Goal: Book appointment/travel/reservation

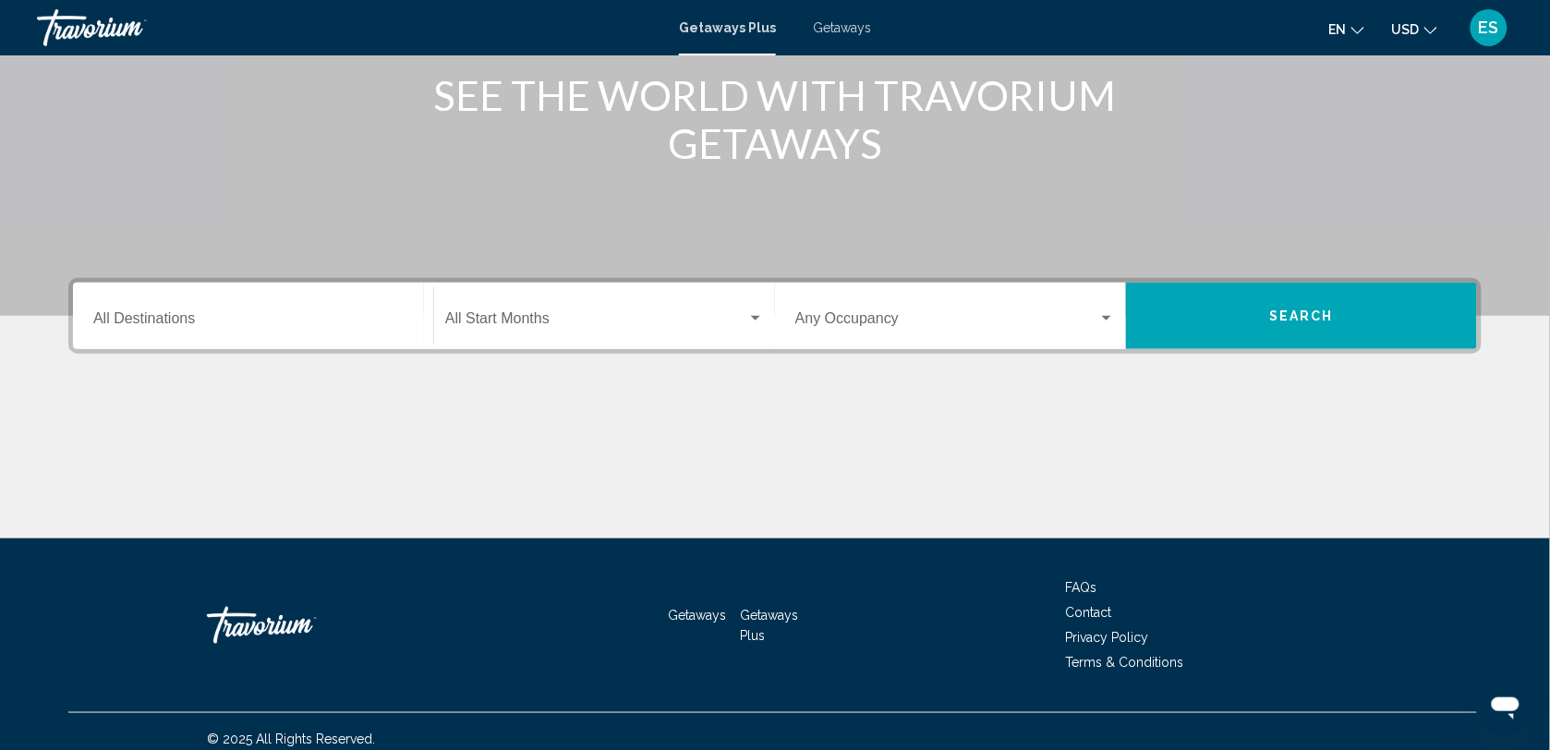
scroll to position [252, 0]
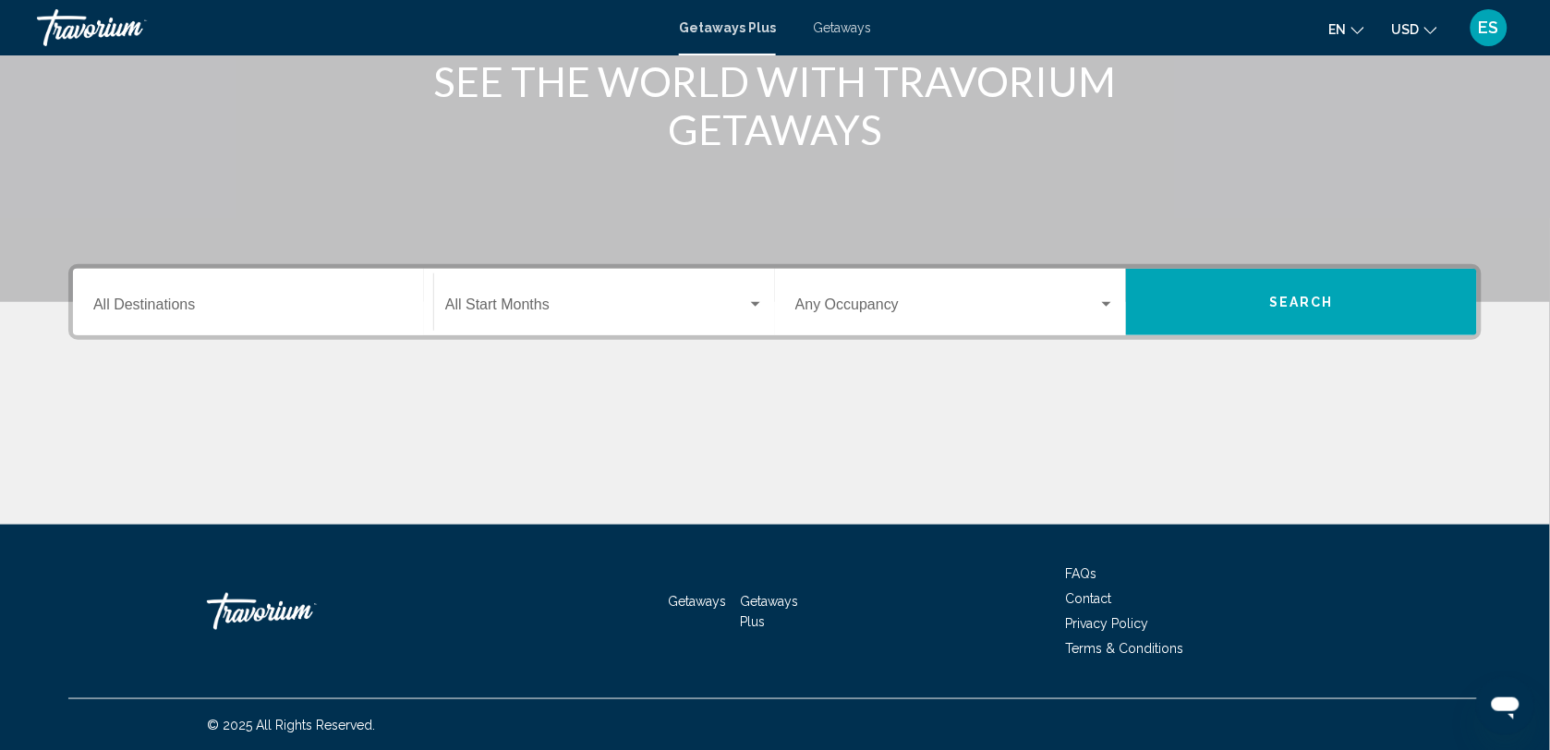
click at [321, 310] on input "Destination All Destinations" at bounding box center [253, 308] width 320 height 17
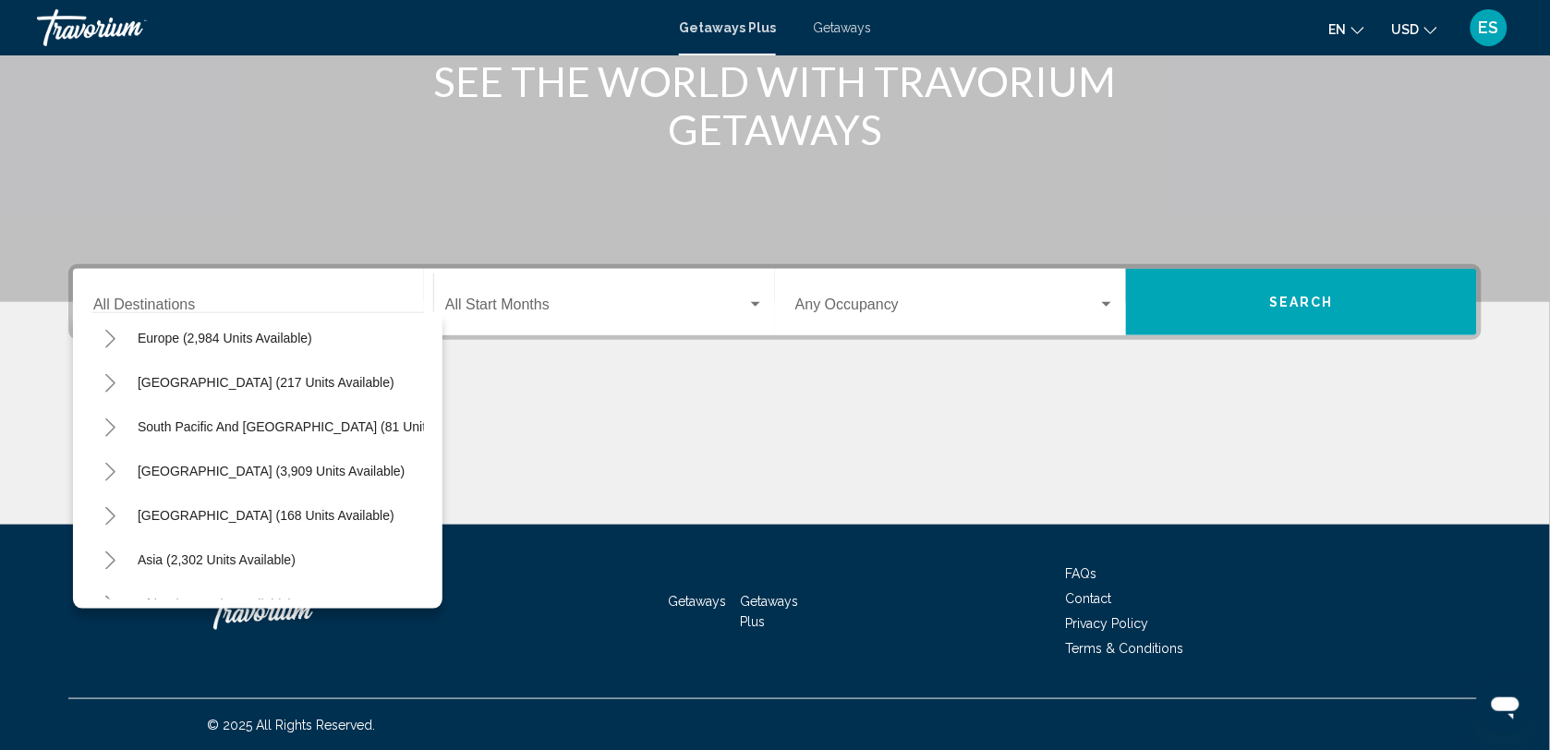
scroll to position [316, 0]
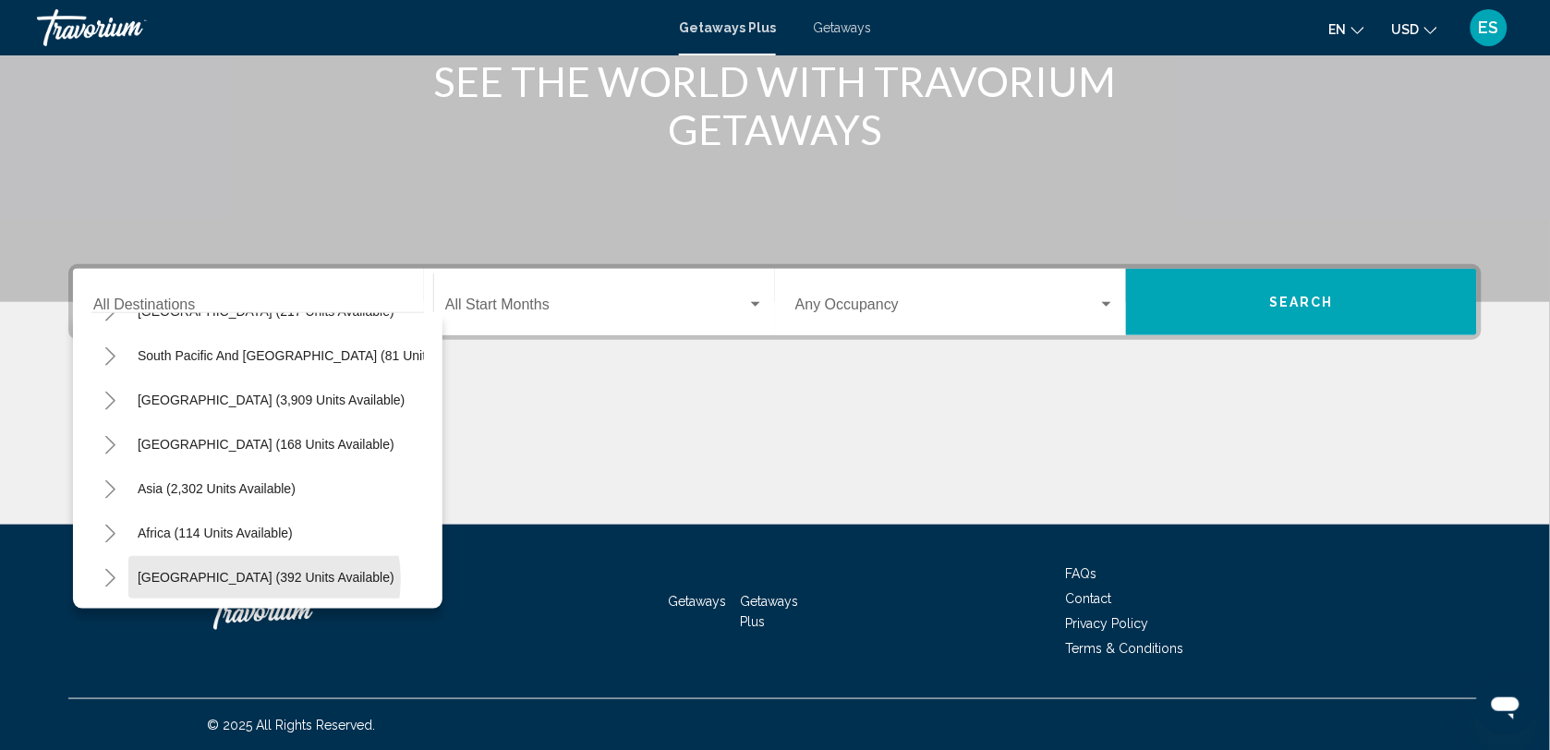
click at [263, 570] on span "[GEOGRAPHIC_DATA] (392 units available)" at bounding box center [266, 577] width 257 height 15
type input "**********"
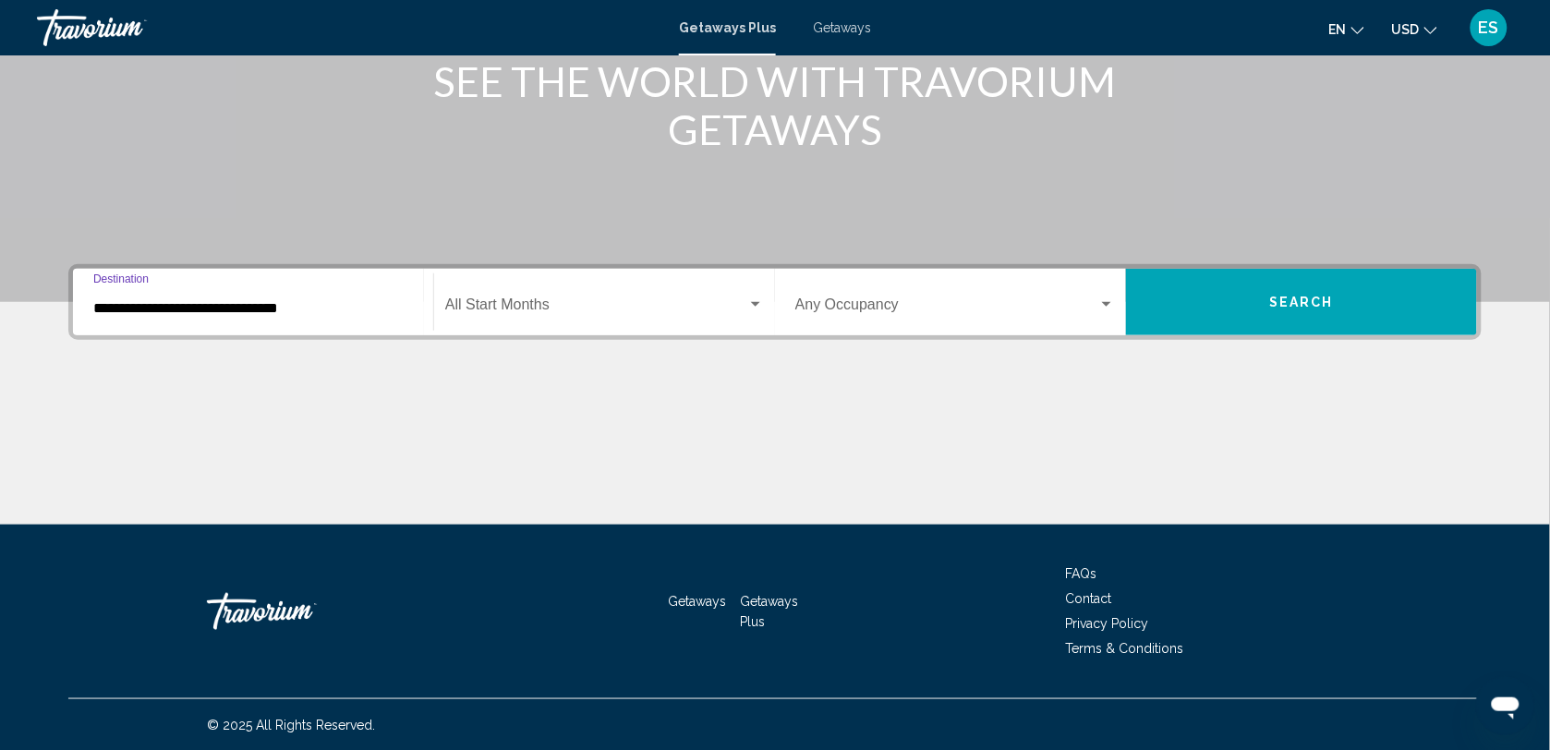
click at [576, 302] on span "Search widget" at bounding box center [596, 308] width 302 height 17
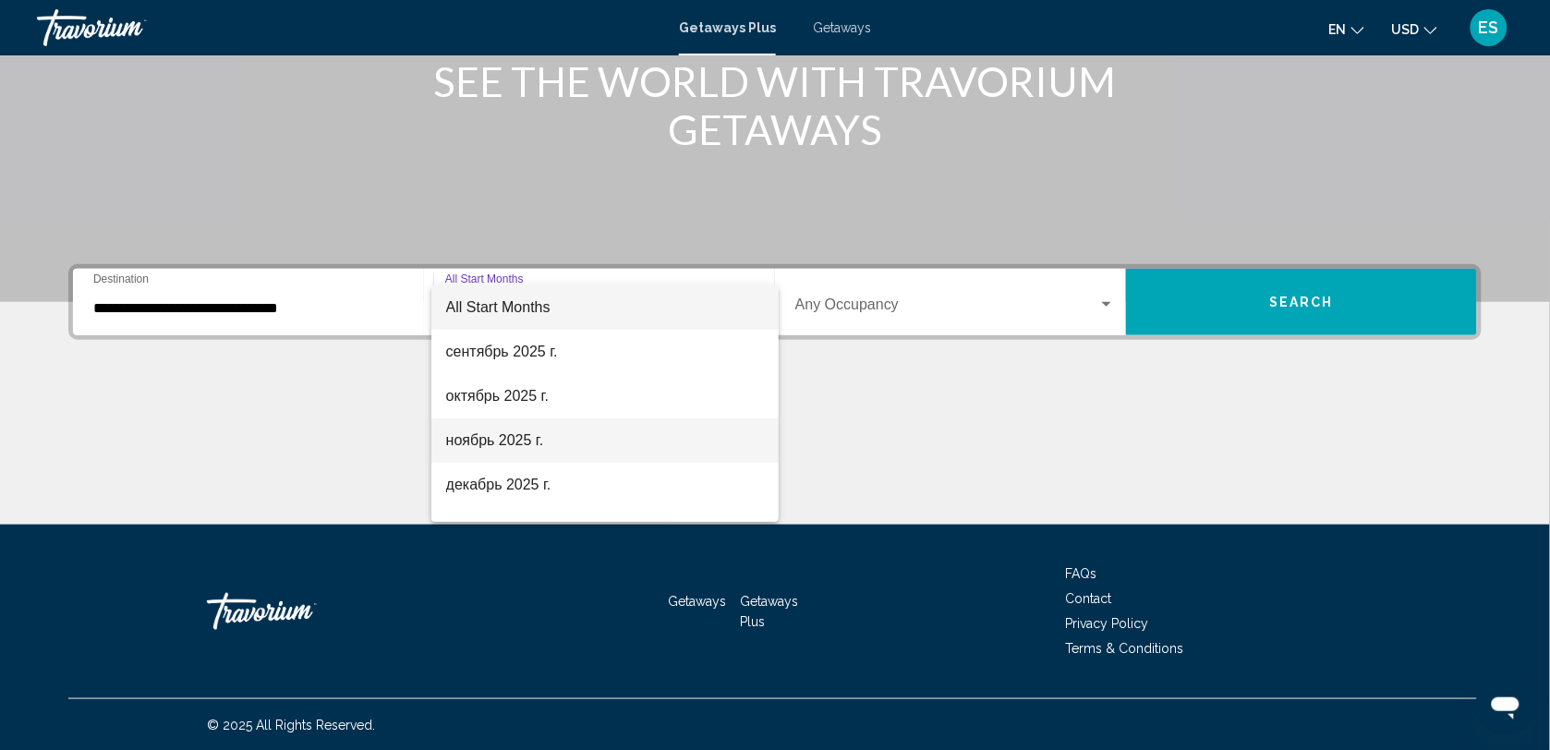
click at [495, 437] on span "ноябрь 2025 г." at bounding box center [605, 440] width 319 height 44
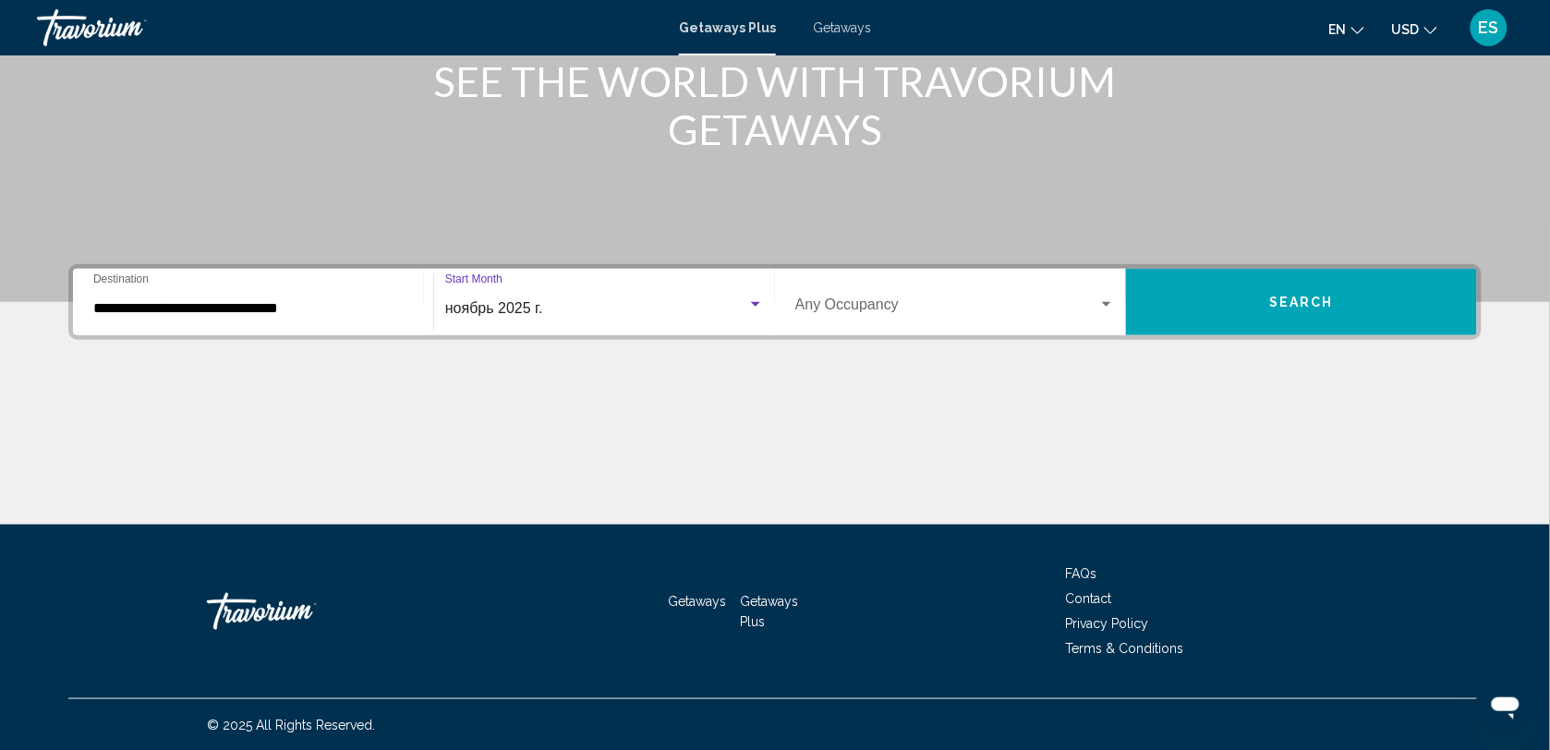
click at [1026, 274] on div "Occupancy Any Occupancy" at bounding box center [955, 302] width 320 height 58
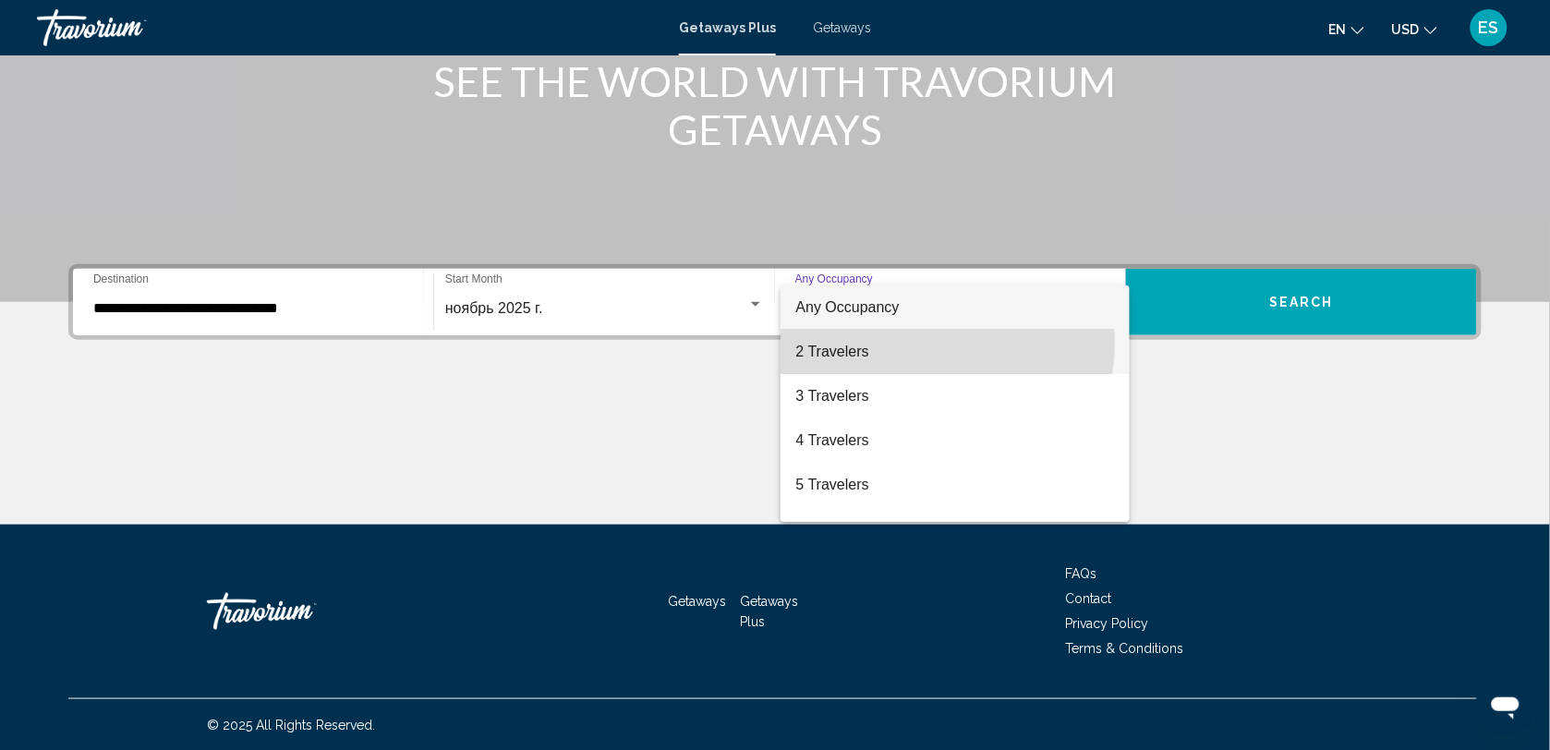
click at [931, 343] on span "2 Travelers" at bounding box center [955, 352] width 320 height 44
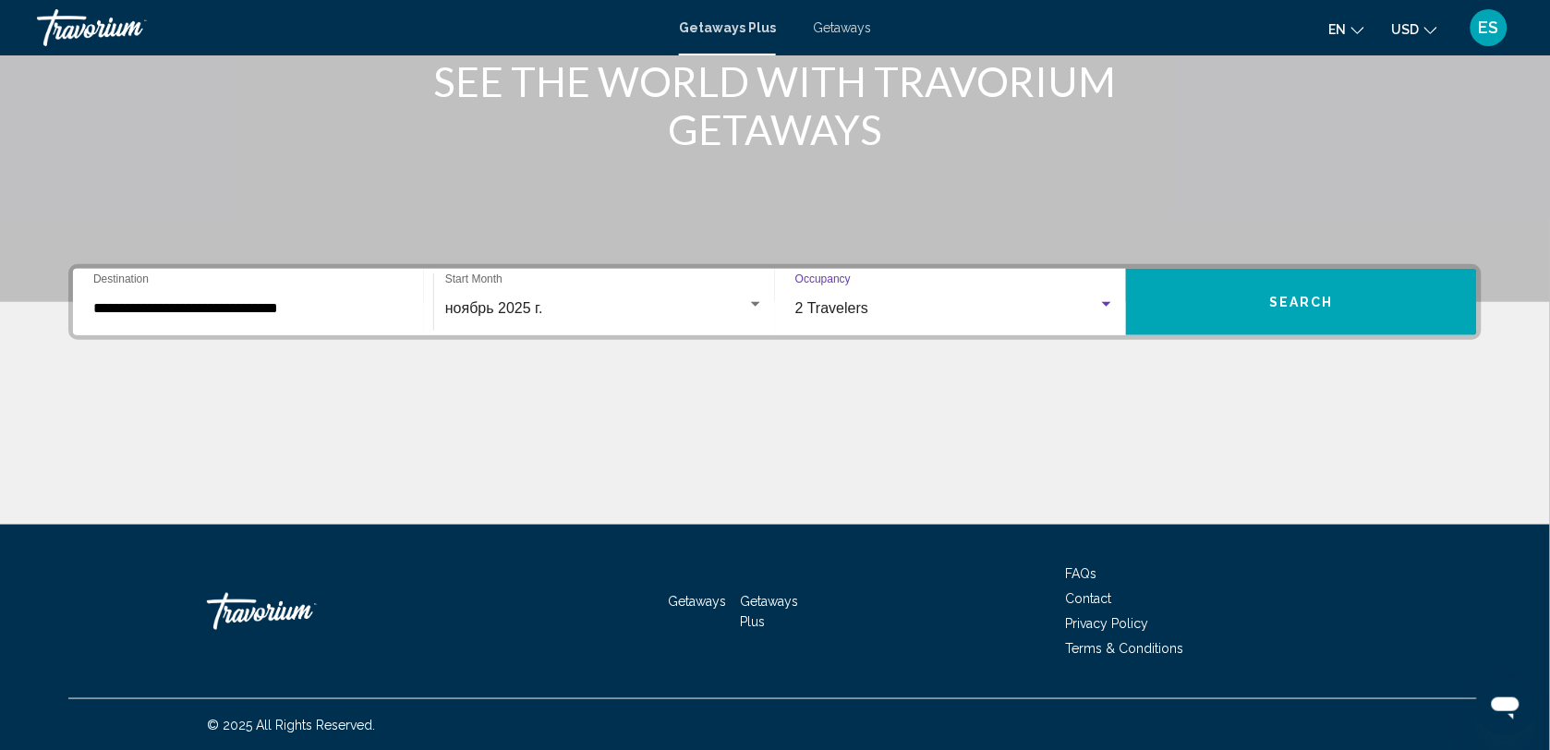
click at [1241, 297] on button "Search" at bounding box center [1301, 302] width 351 height 67
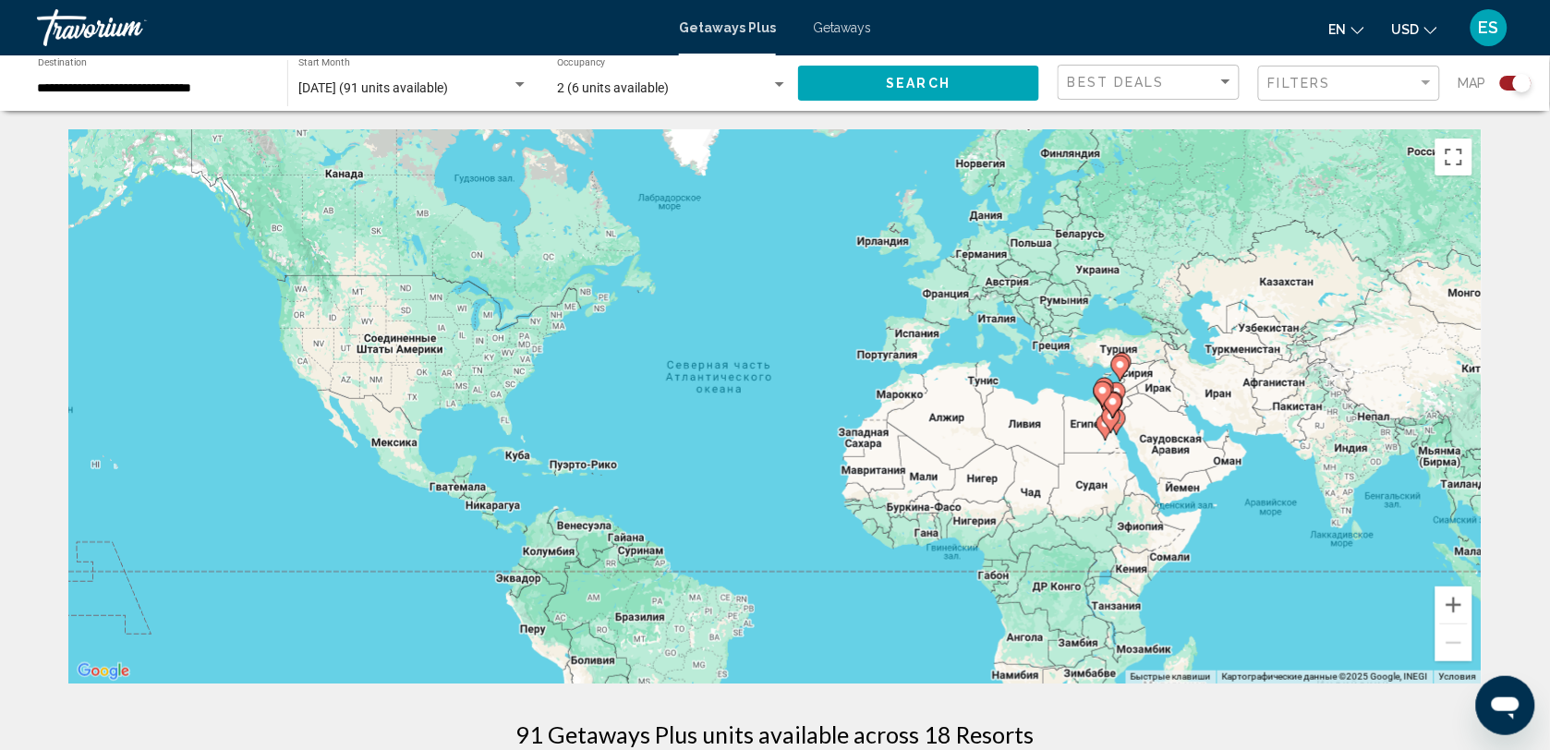
click at [1109, 418] on gmp-advanced-marker "Main content" at bounding box center [1113, 406] width 18 height 28
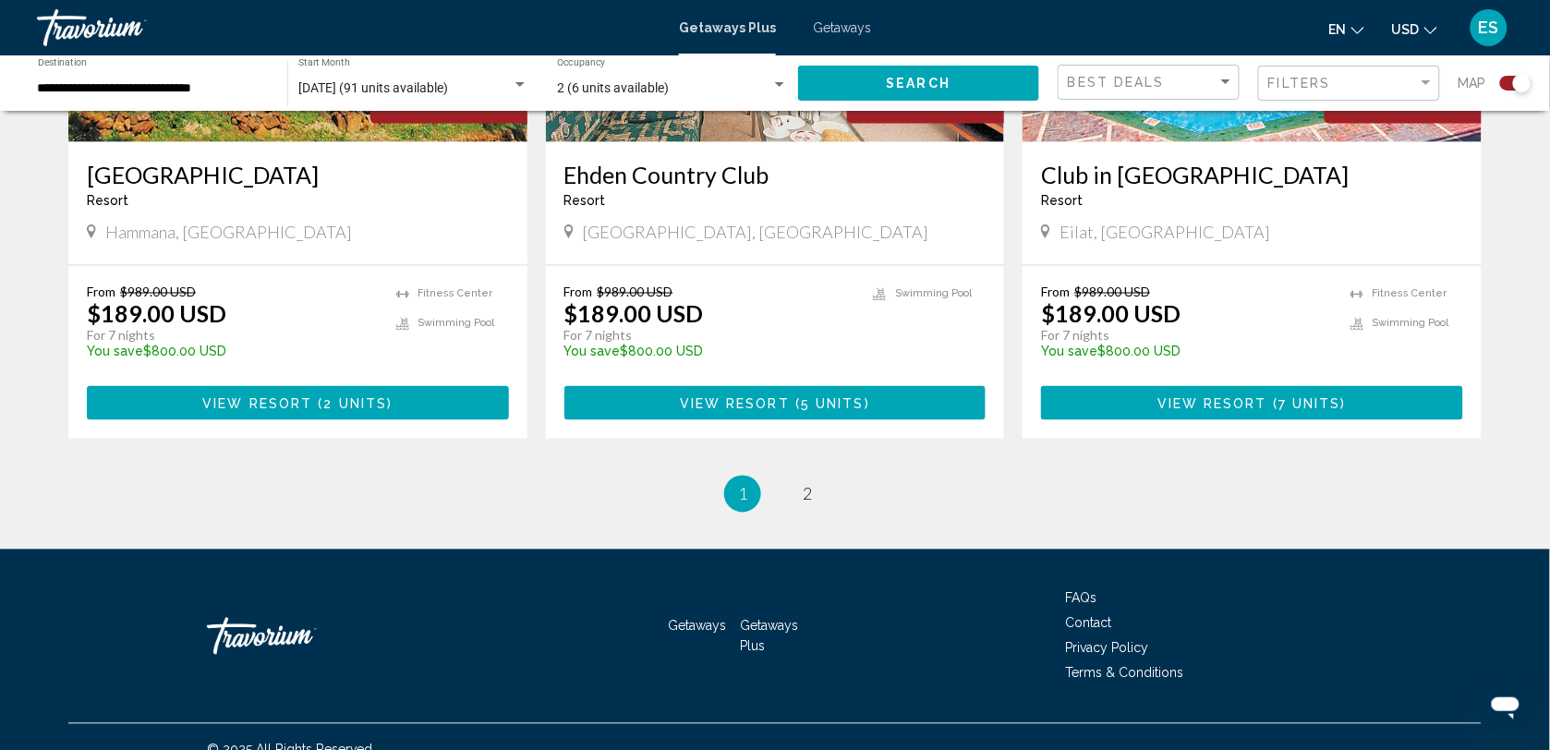
scroll to position [2833, 0]
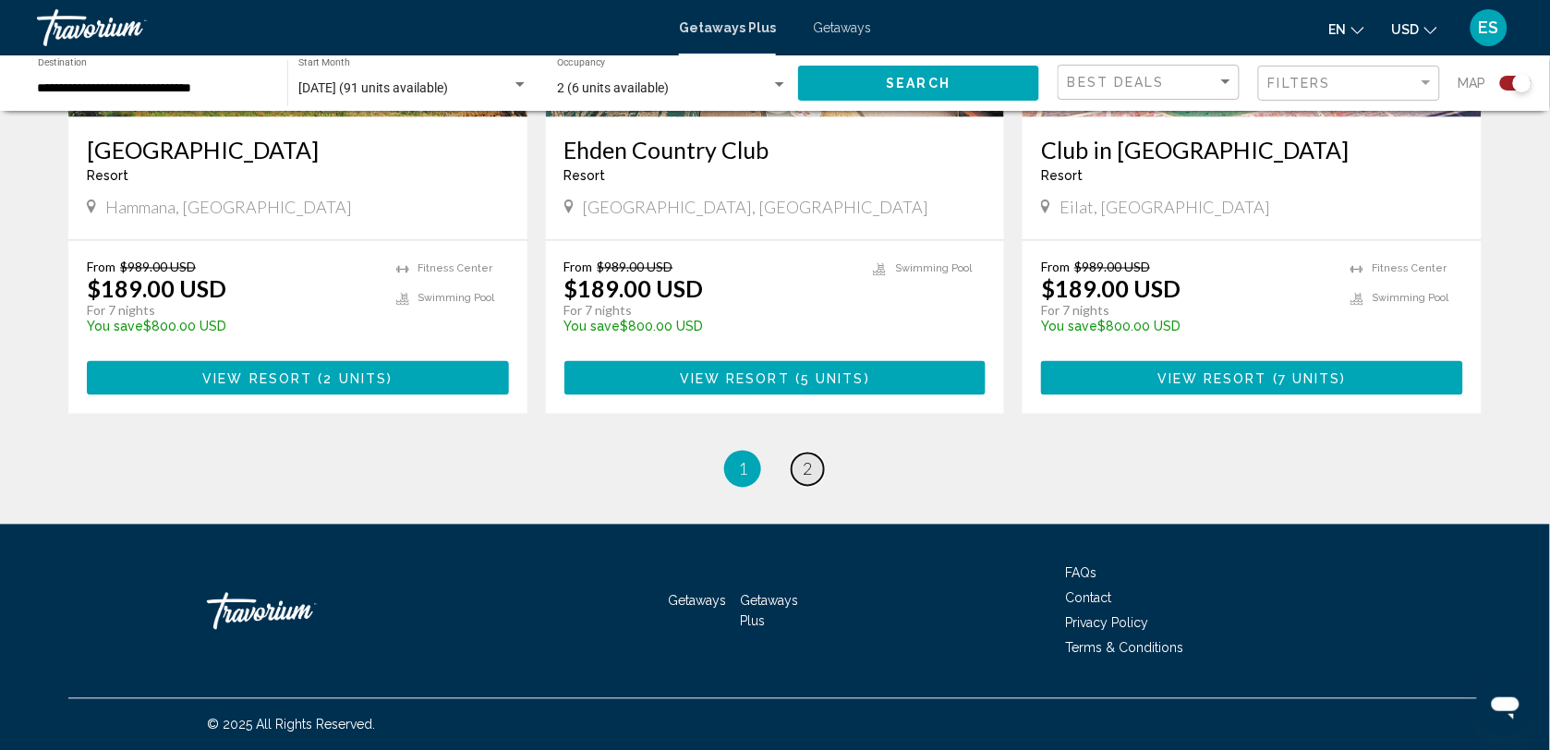
click at [804, 464] on span "2" at bounding box center [807, 469] width 9 height 20
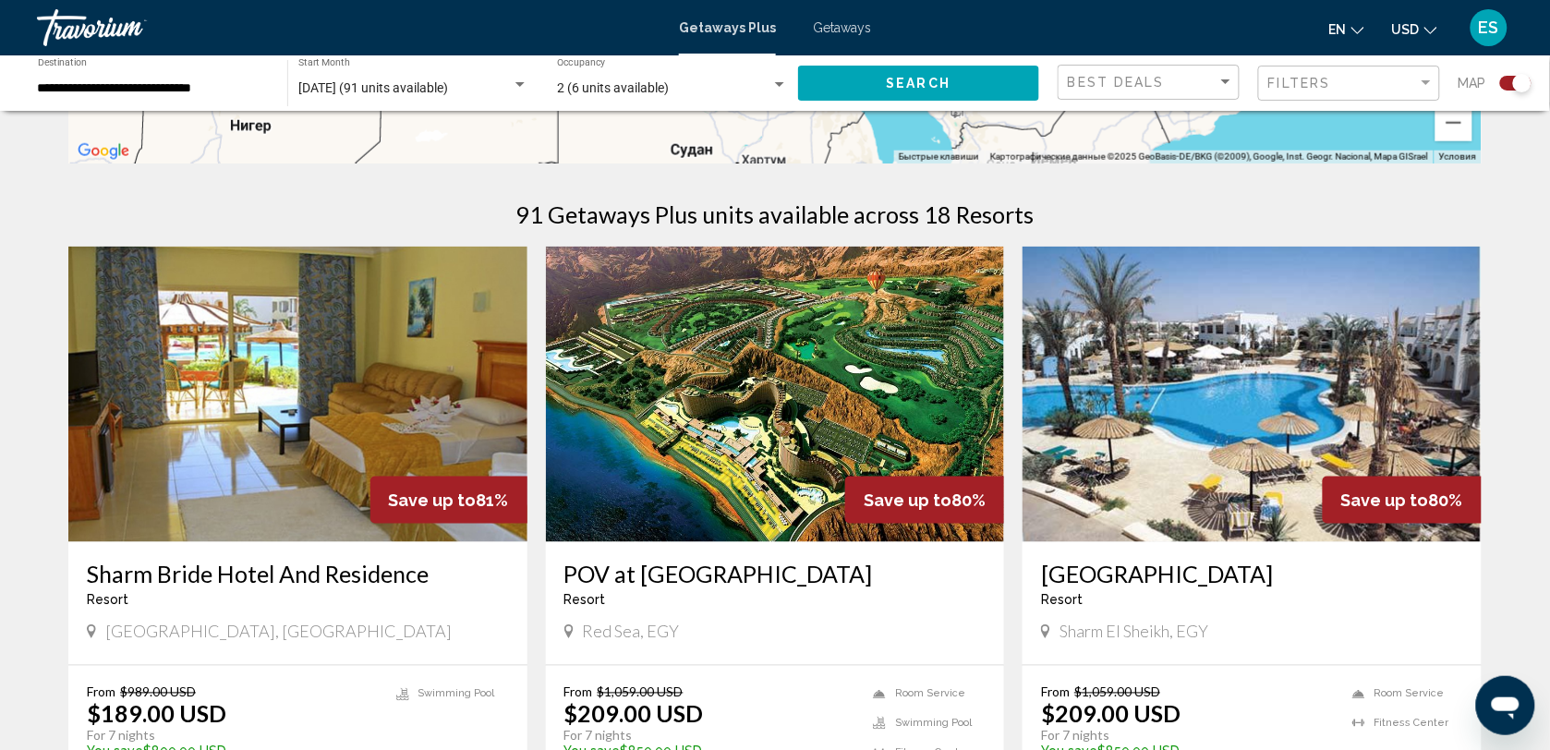
scroll to position [189, 0]
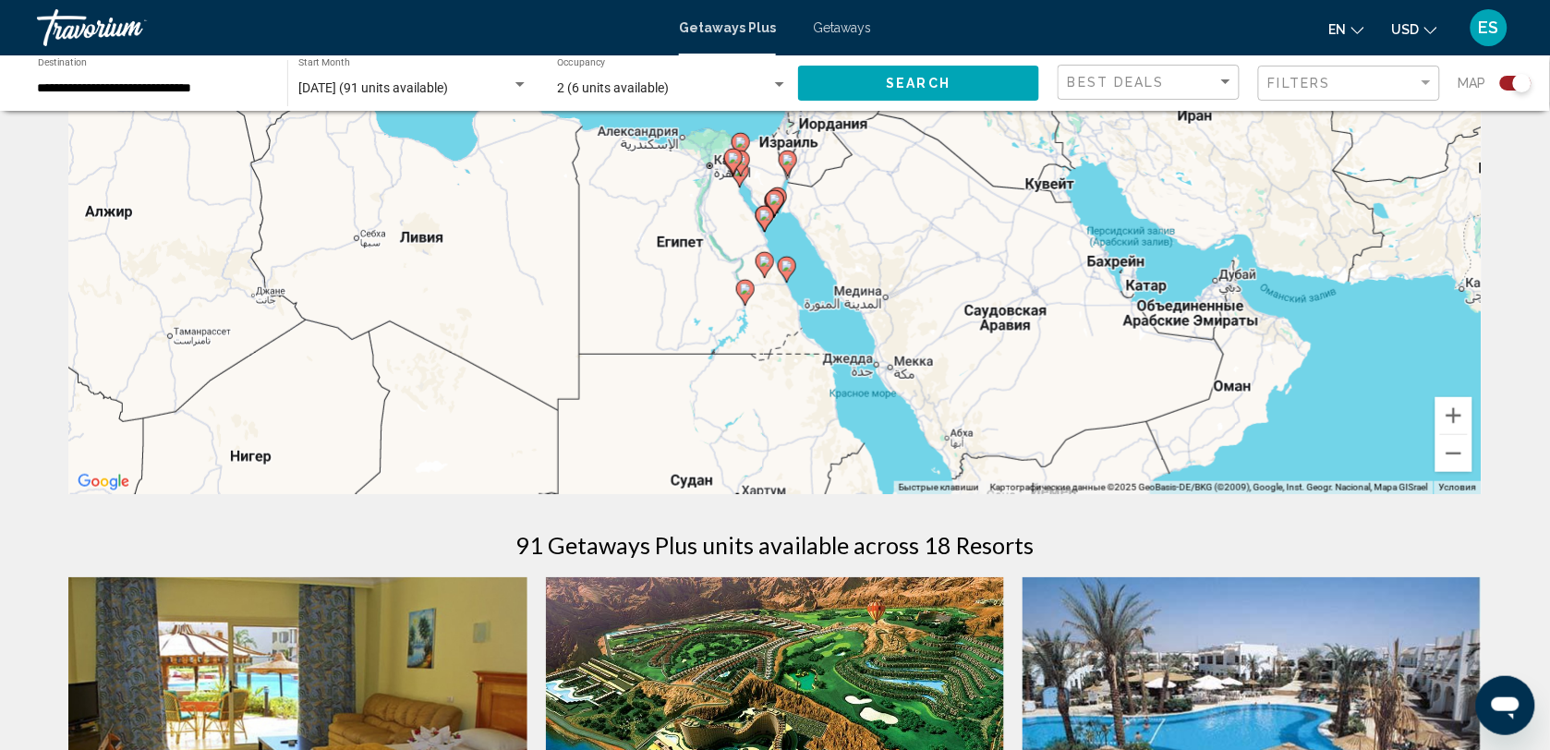
click at [778, 203] on image "Main content" at bounding box center [775, 199] width 11 height 11
type input "**********"
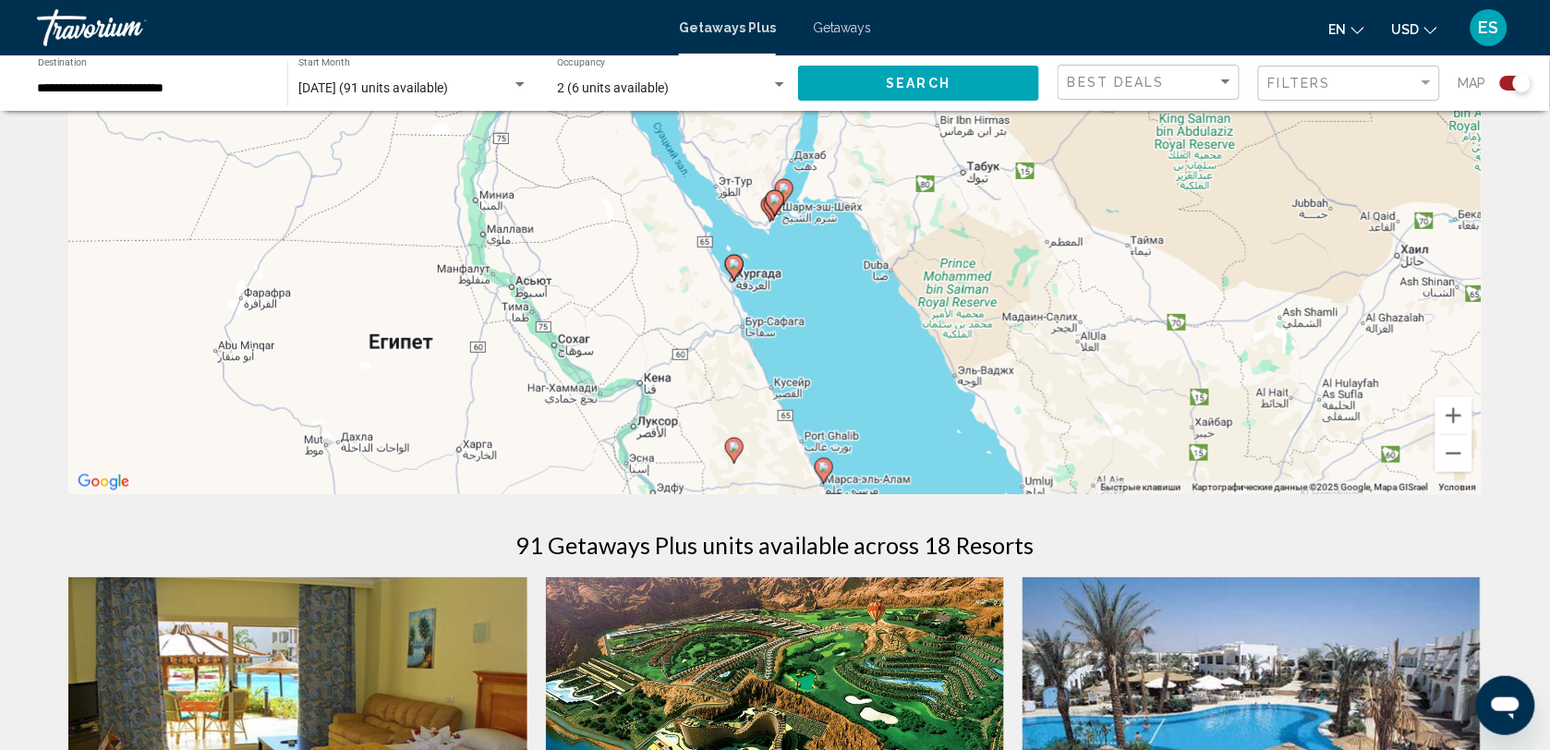
click at [777, 214] on gmp-advanced-marker "Main content" at bounding box center [775, 203] width 18 height 28
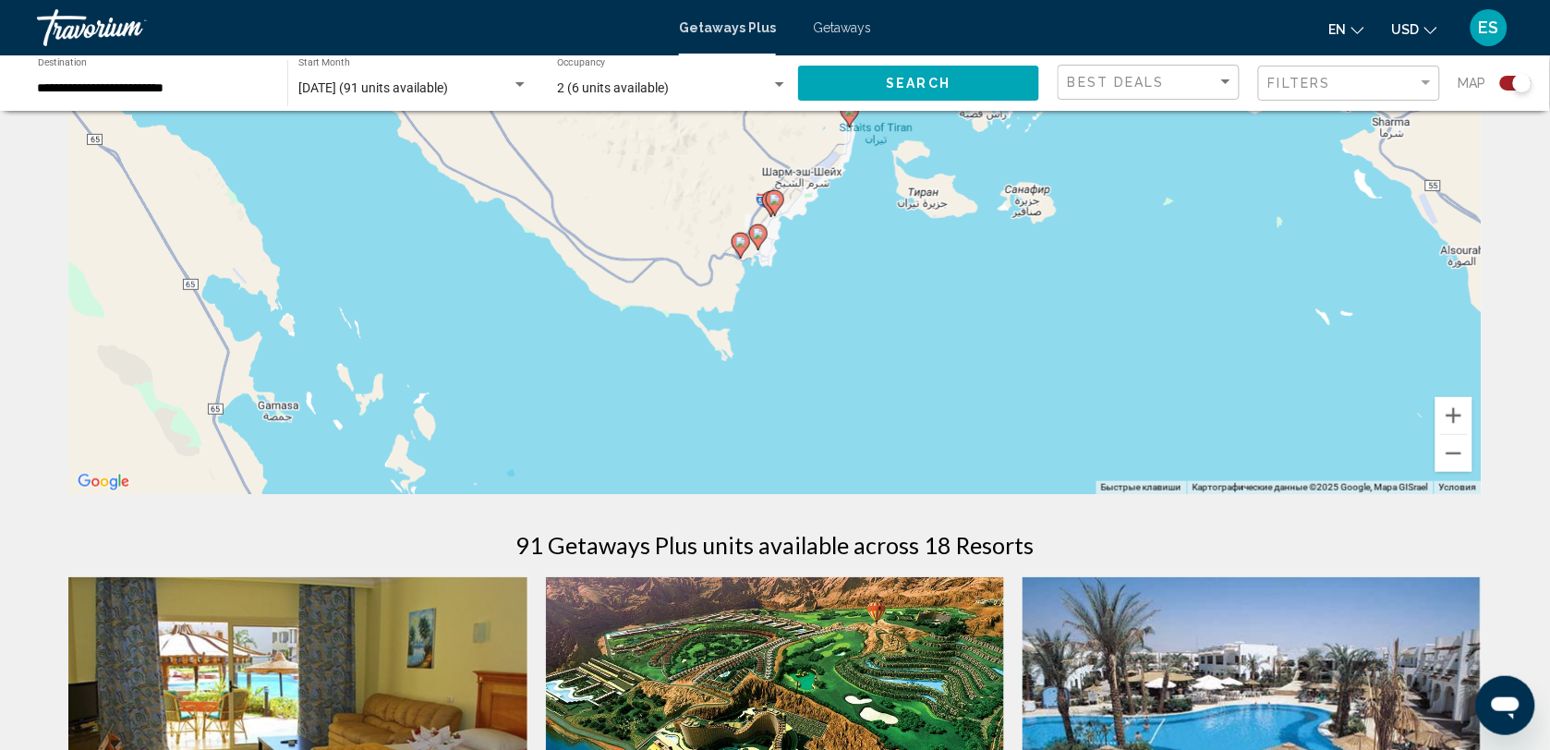
click at [782, 204] on icon "Main content" at bounding box center [775, 203] width 17 height 24
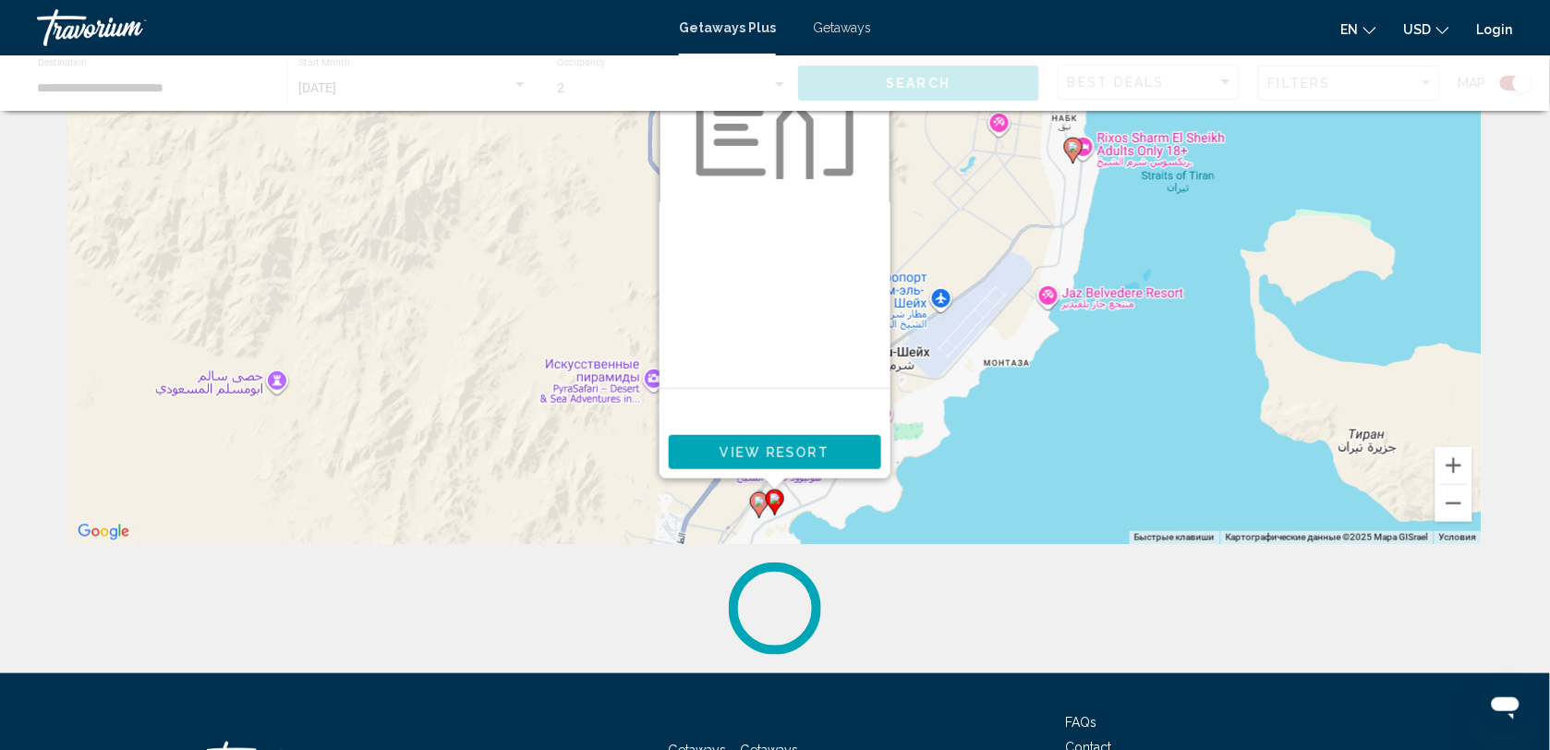
scroll to position [288, 0]
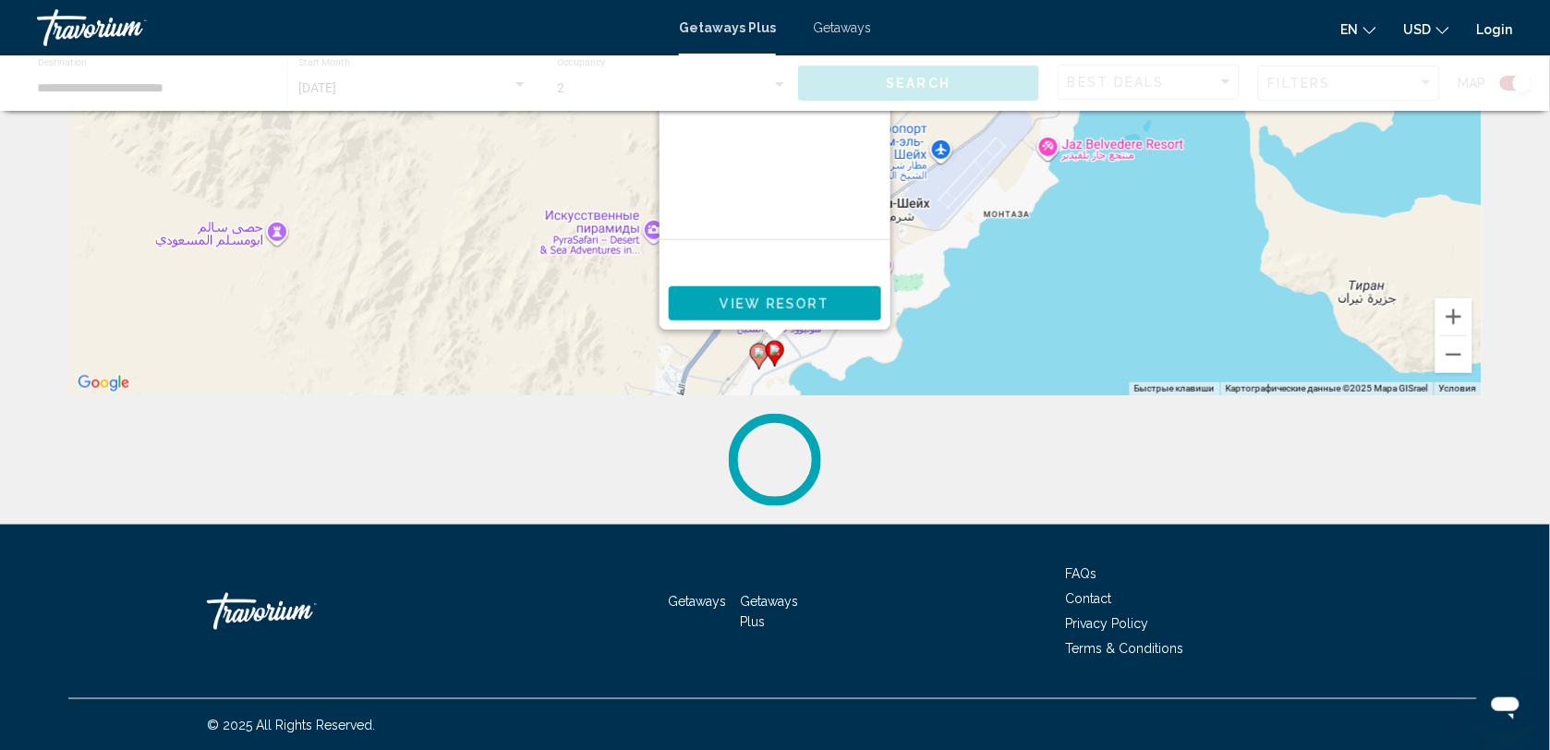
click at [704, 598] on span "Getaways" at bounding box center [697, 601] width 58 height 15
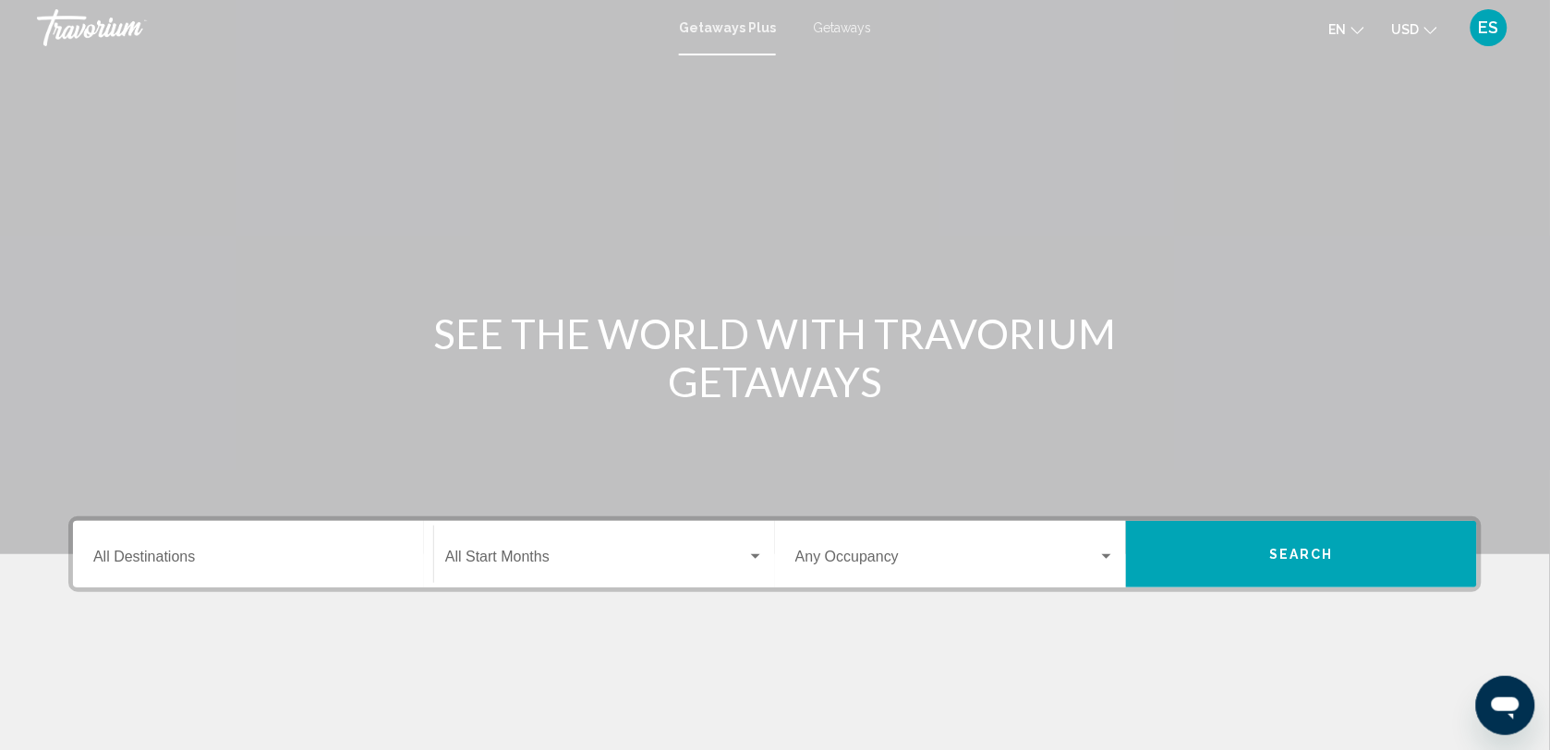
click at [236, 564] on input "Destination All Destinations" at bounding box center [253, 560] width 320 height 17
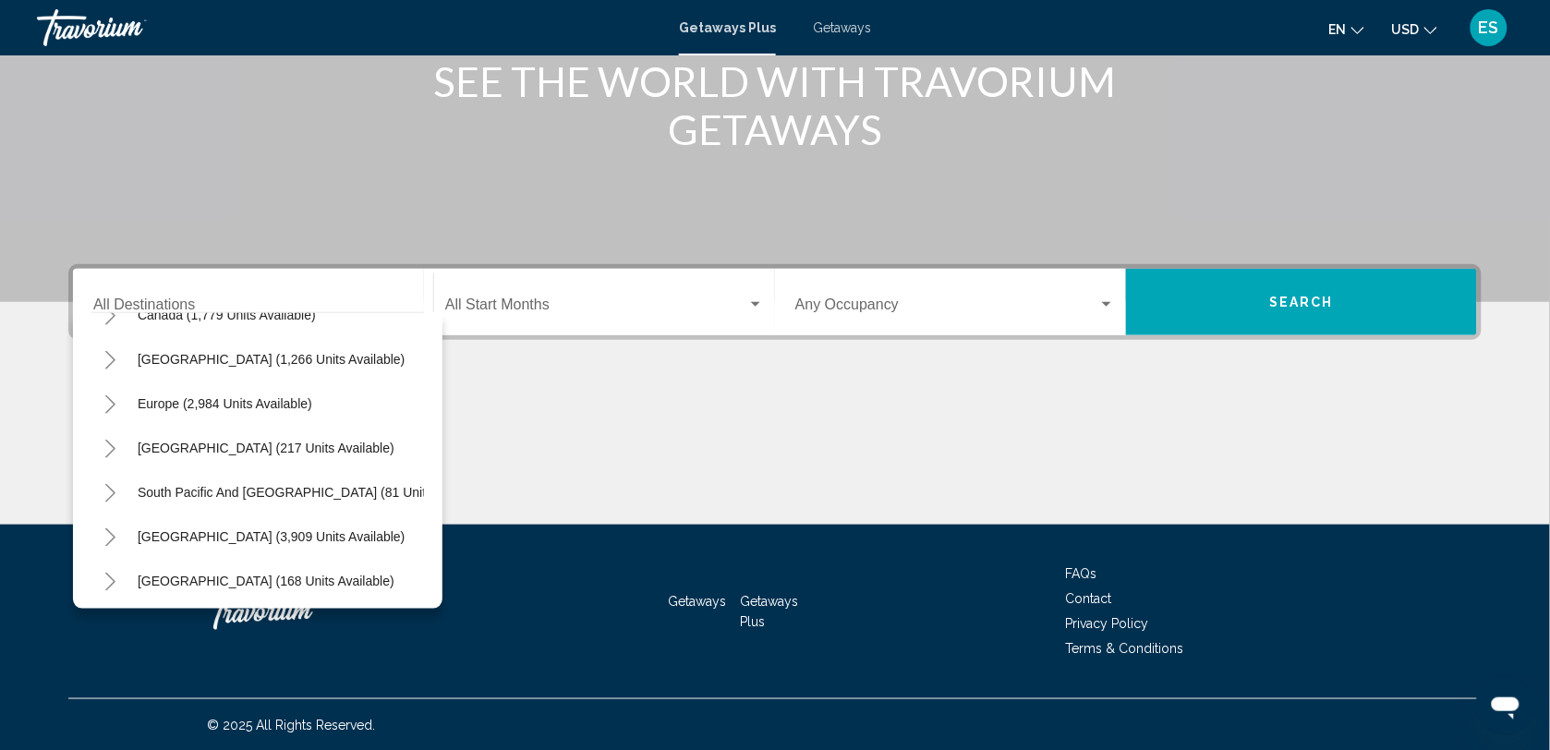
scroll to position [316, 0]
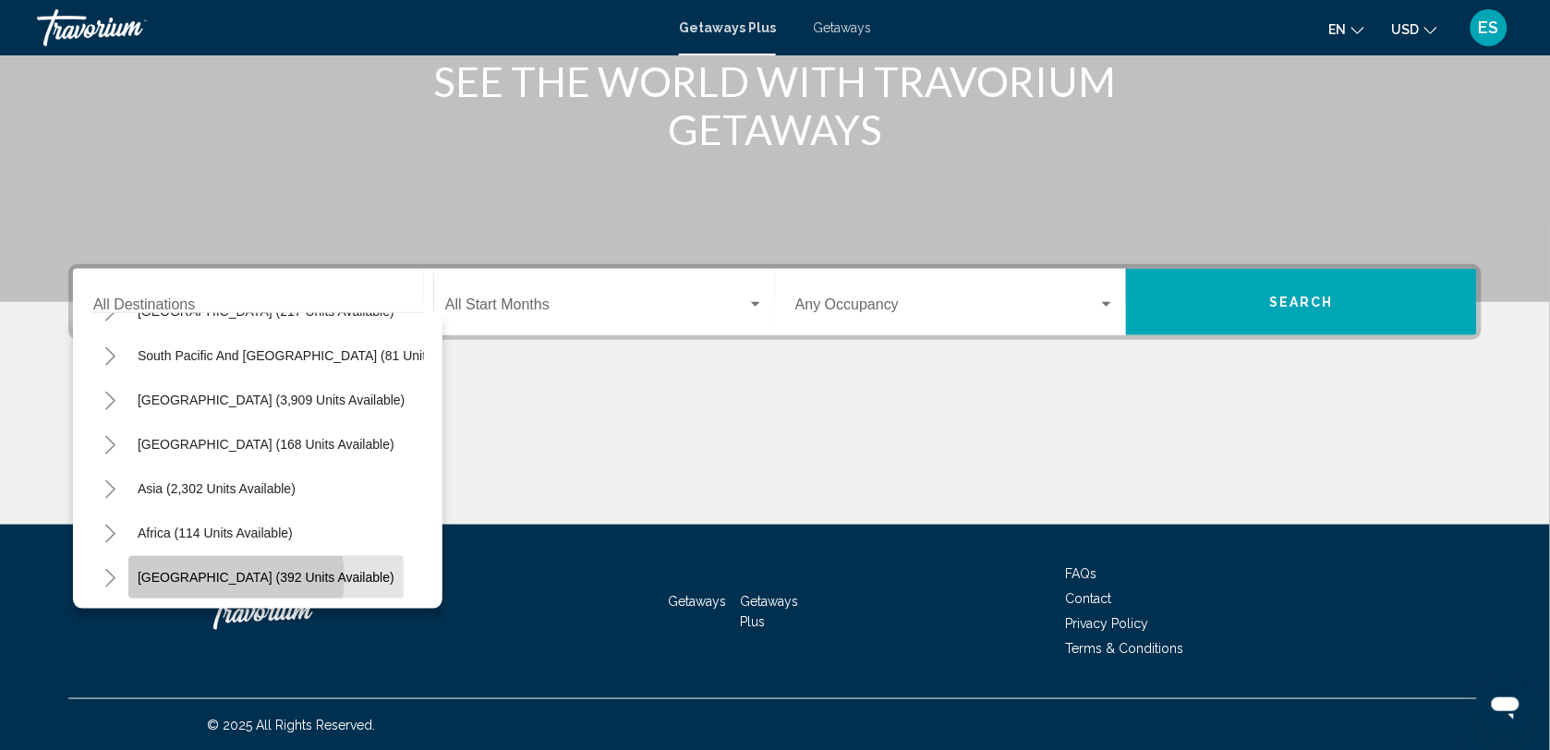
click at [236, 570] on span "[GEOGRAPHIC_DATA] (392 units available)" at bounding box center [266, 577] width 257 height 15
type input "**********"
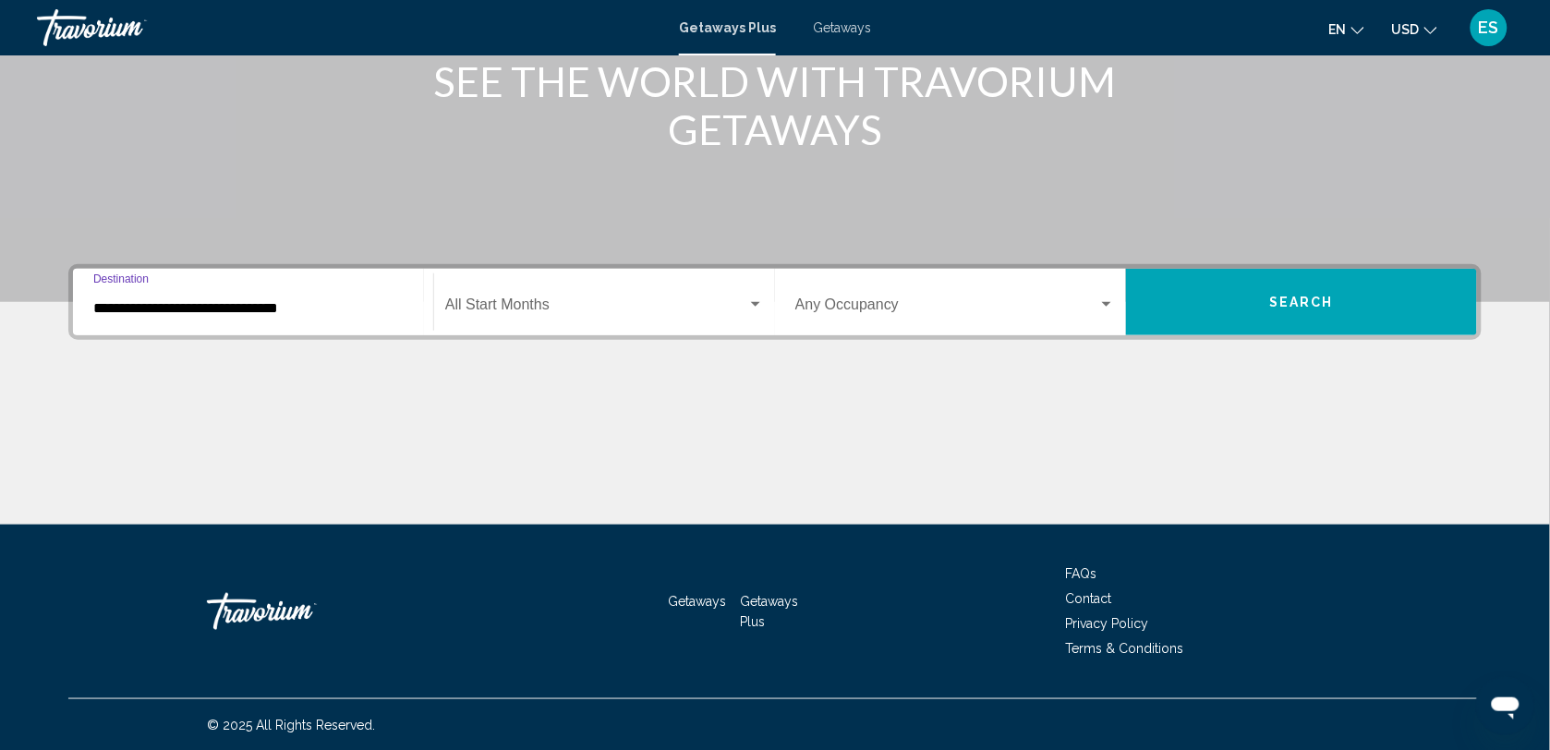
click at [696, 288] on div "Start Month All Start Months" at bounding box center [604, 302] width 319 height 58
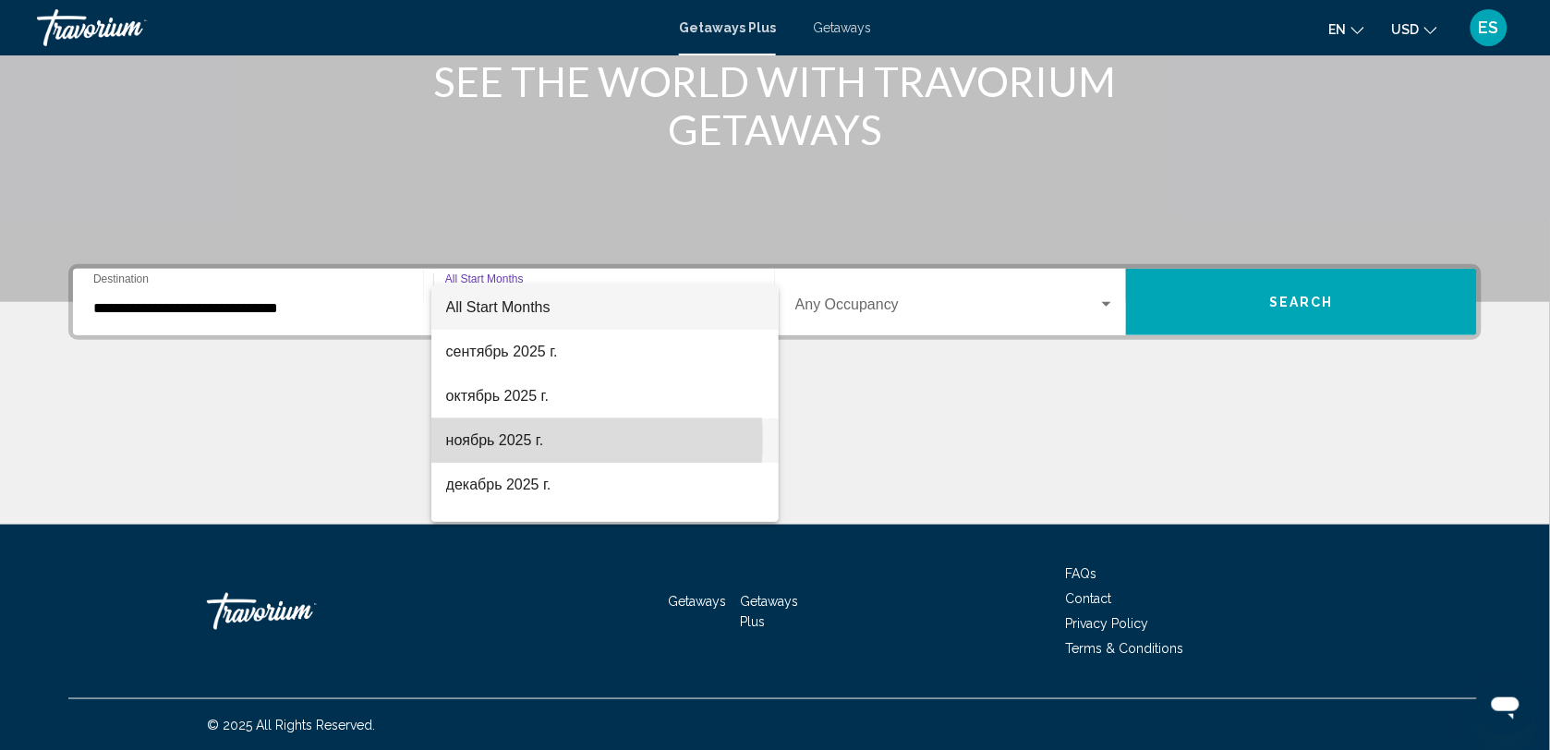
click at [491, 440] on span "ноябрь 2025 г." at bounding box center [605, 440] width 319 height 44
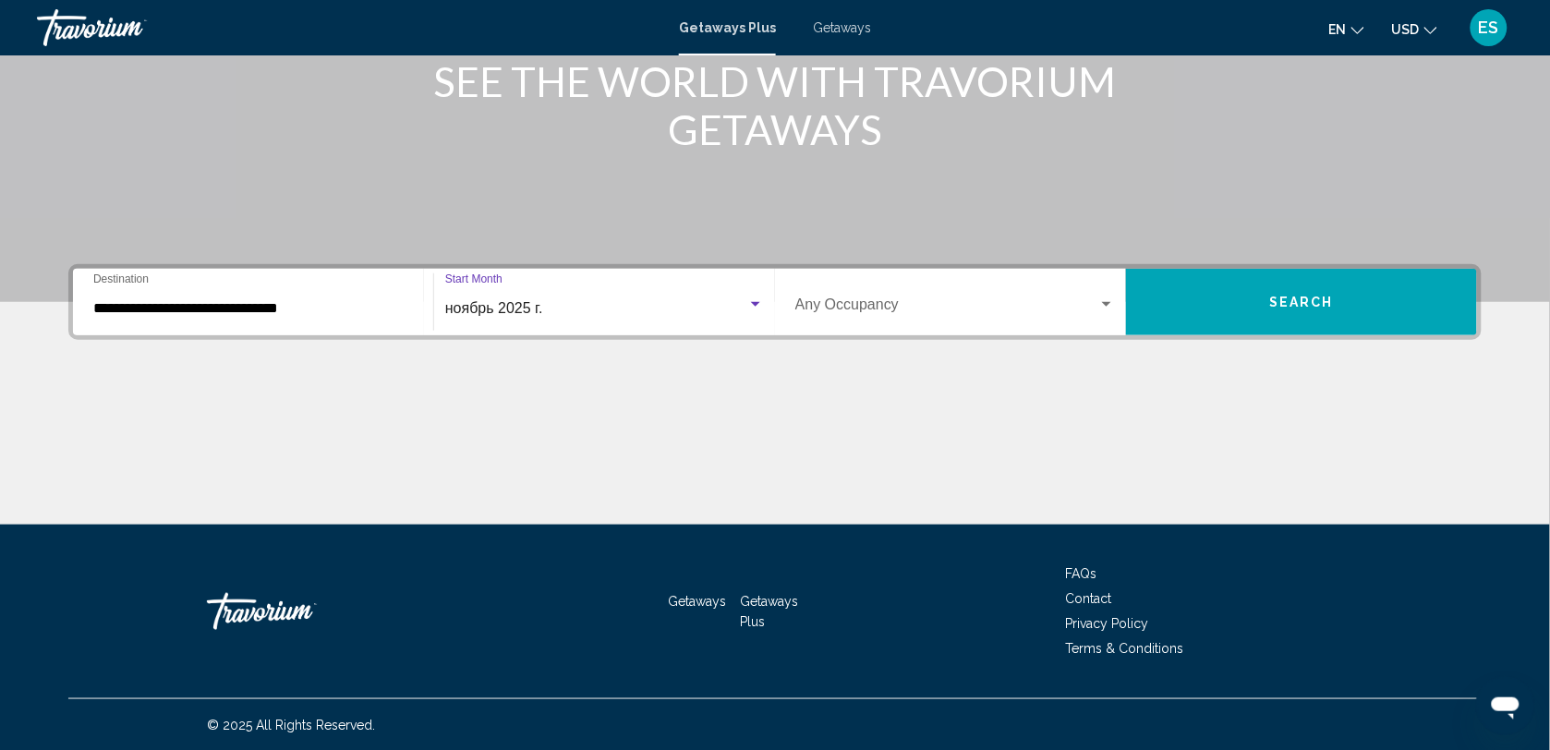
click at [920, 300] on span "Search widget" at bounding box center [946, 308] width 303 height 17
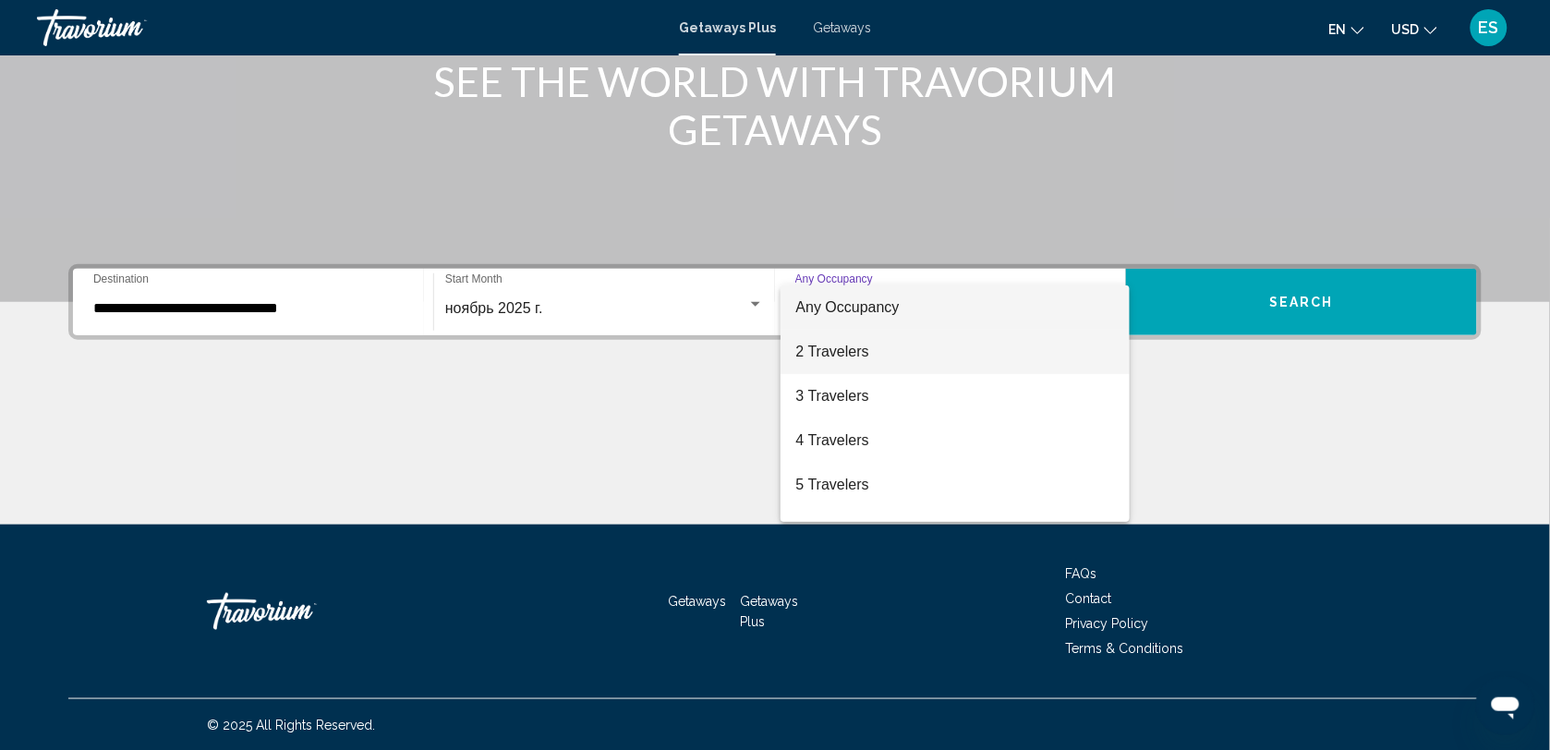
click at [852, 347] on span "2 Travelers" at bounding box center [955, 352] width 320 height 44
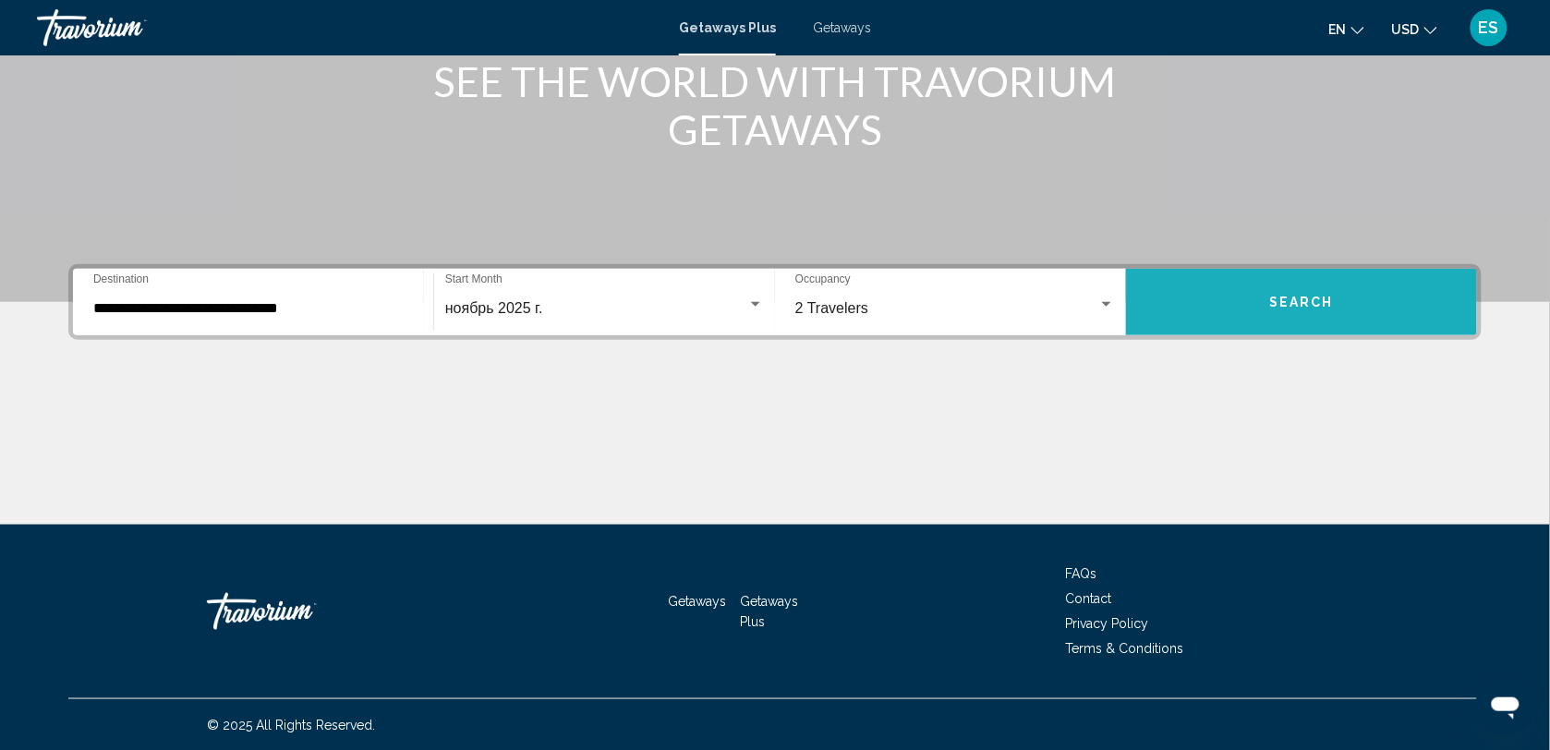
click at [1301, 291] on button "Search" at bounding box center [1301, 302] width 351 height 67
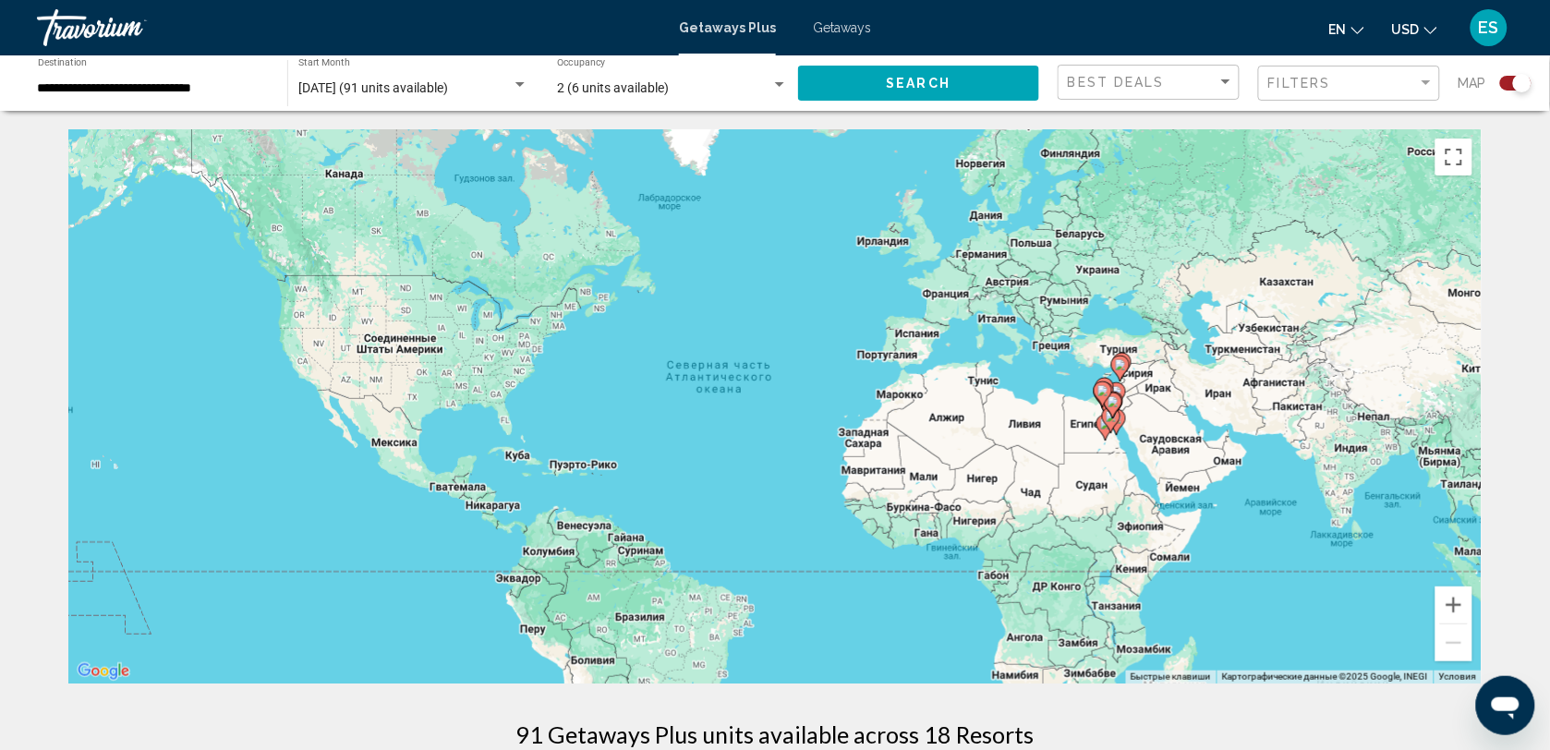
click at [1113, 411] on icon "Main content" at bounding box center [1113, 406] width 17 height 24
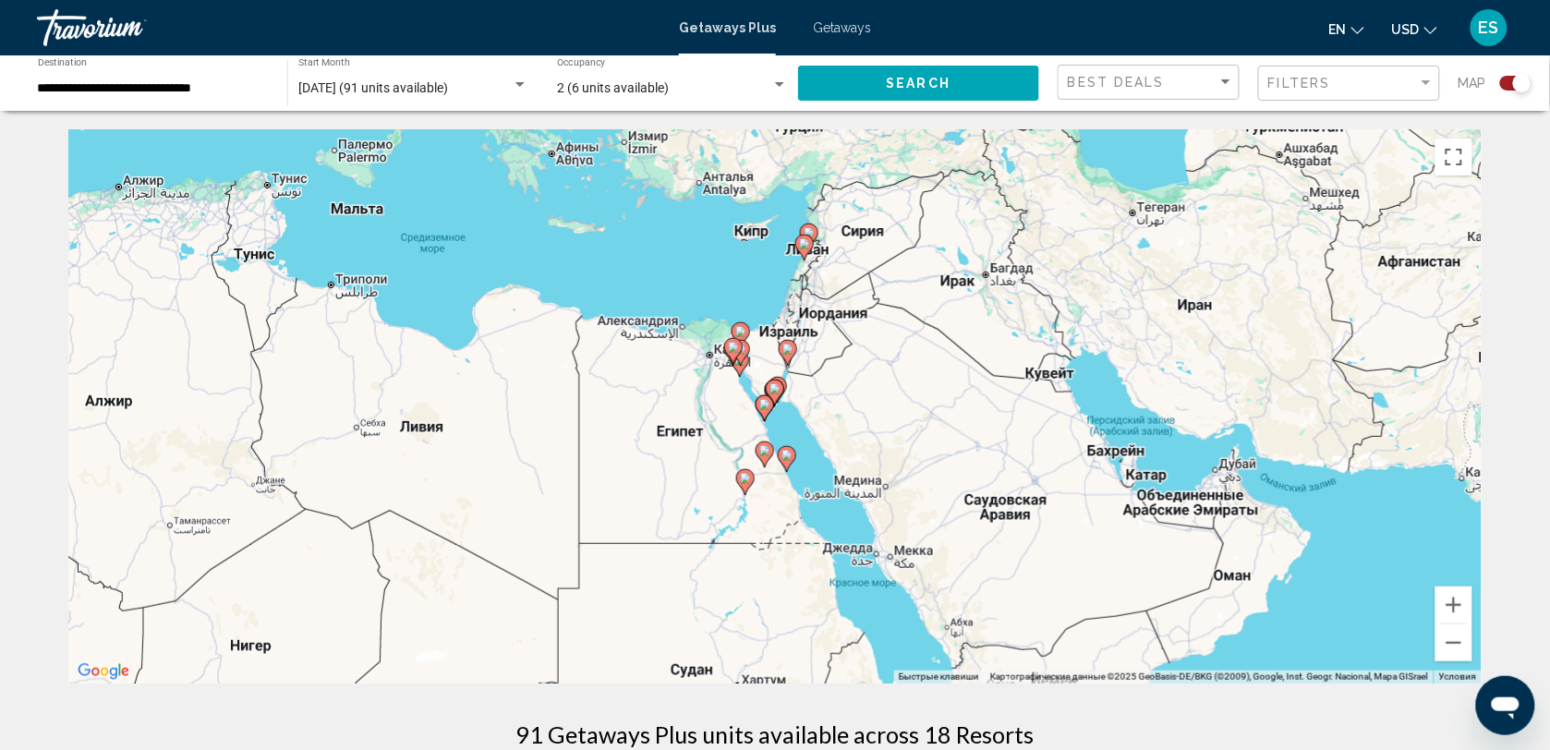
click at [774, 399] on icon "Main content" at bounding box center [775, 393] width 17 height 24
type input "**********"
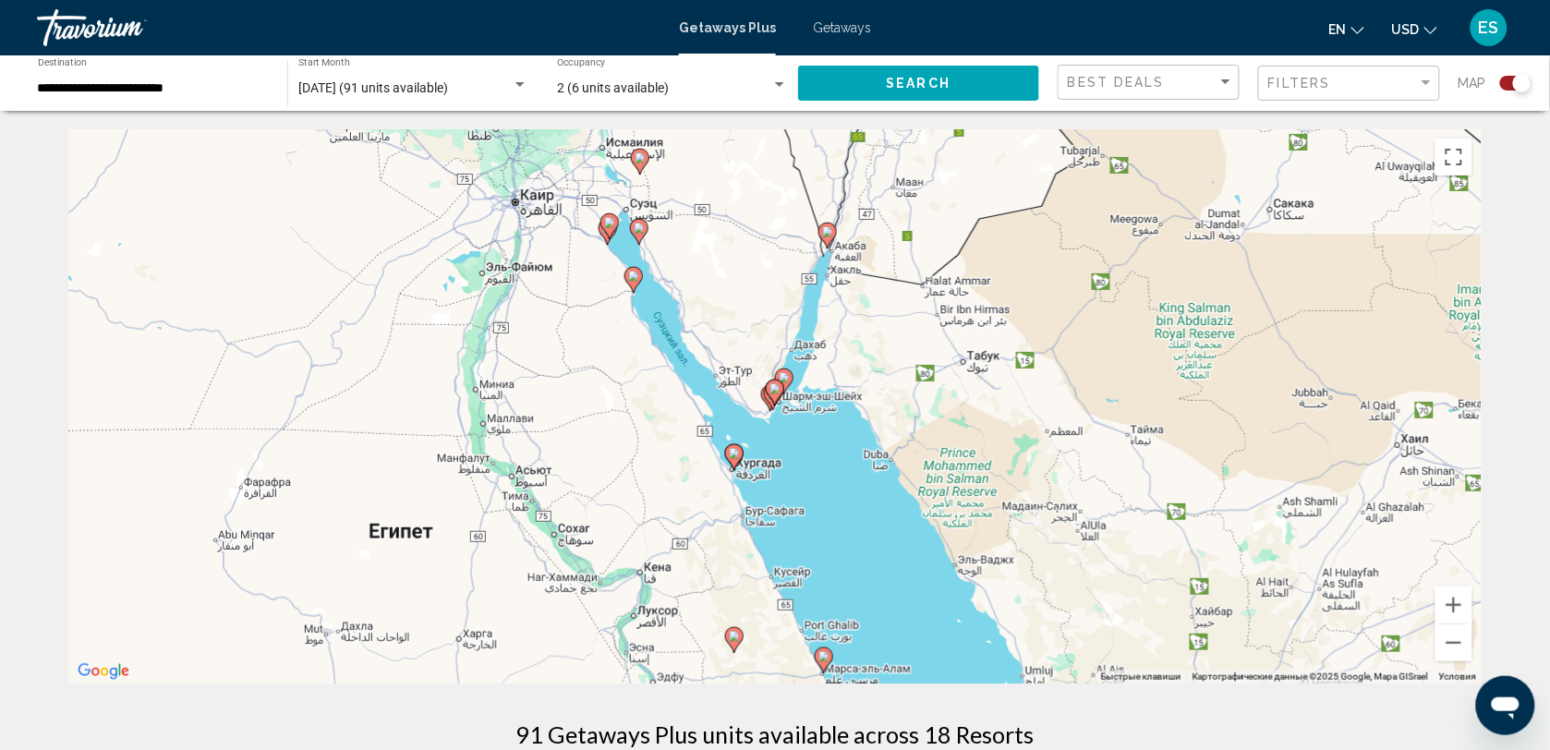
click at [771, 397] on icon "Main content" at bounding box center [775, 393] width 18 height 26
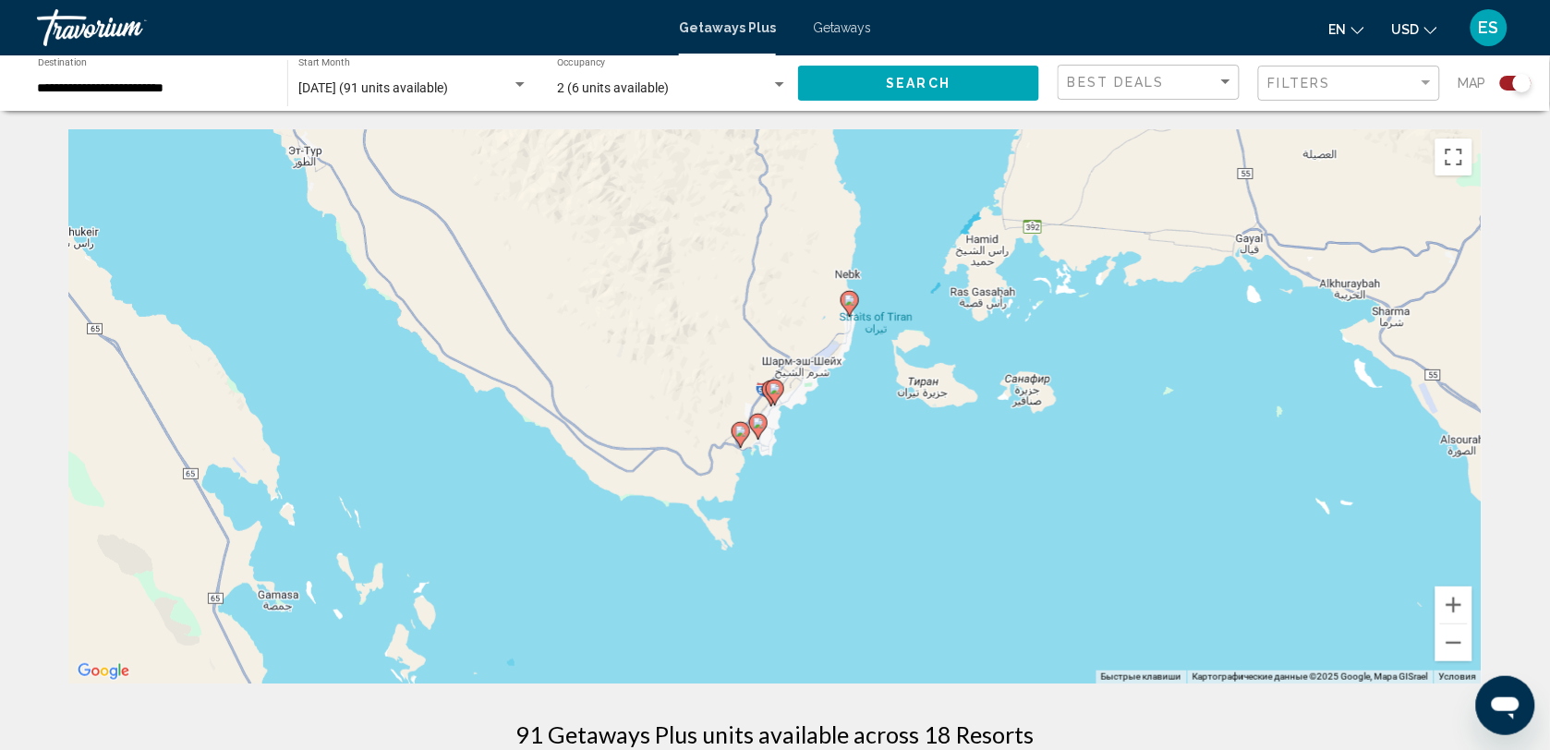
click at [777, 400] on icon "Main content" at bounding box center [775, 393] width 17 height 24
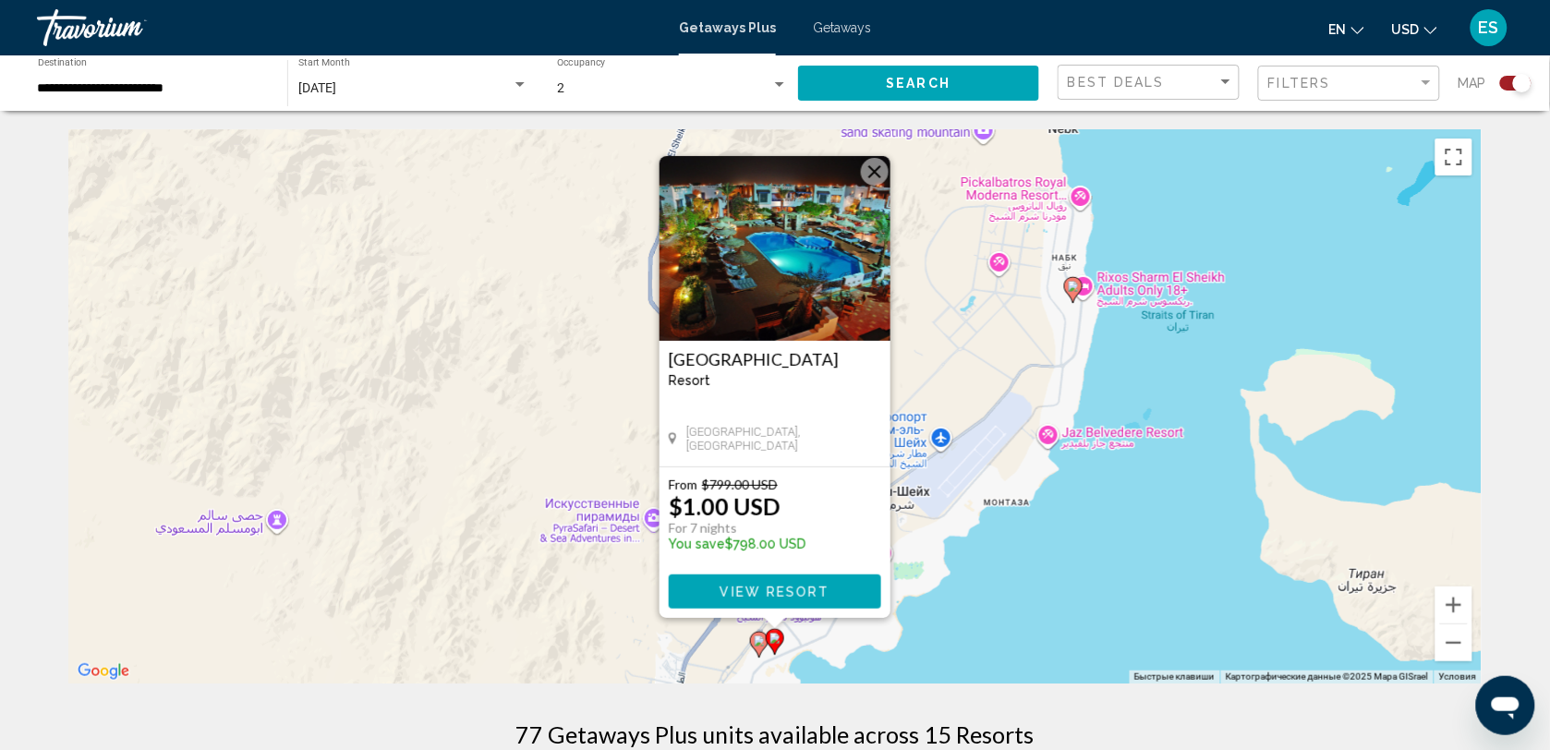
click at [759, 651] on icon "Main content" at bounding box center [759, 645] width 17 height 24
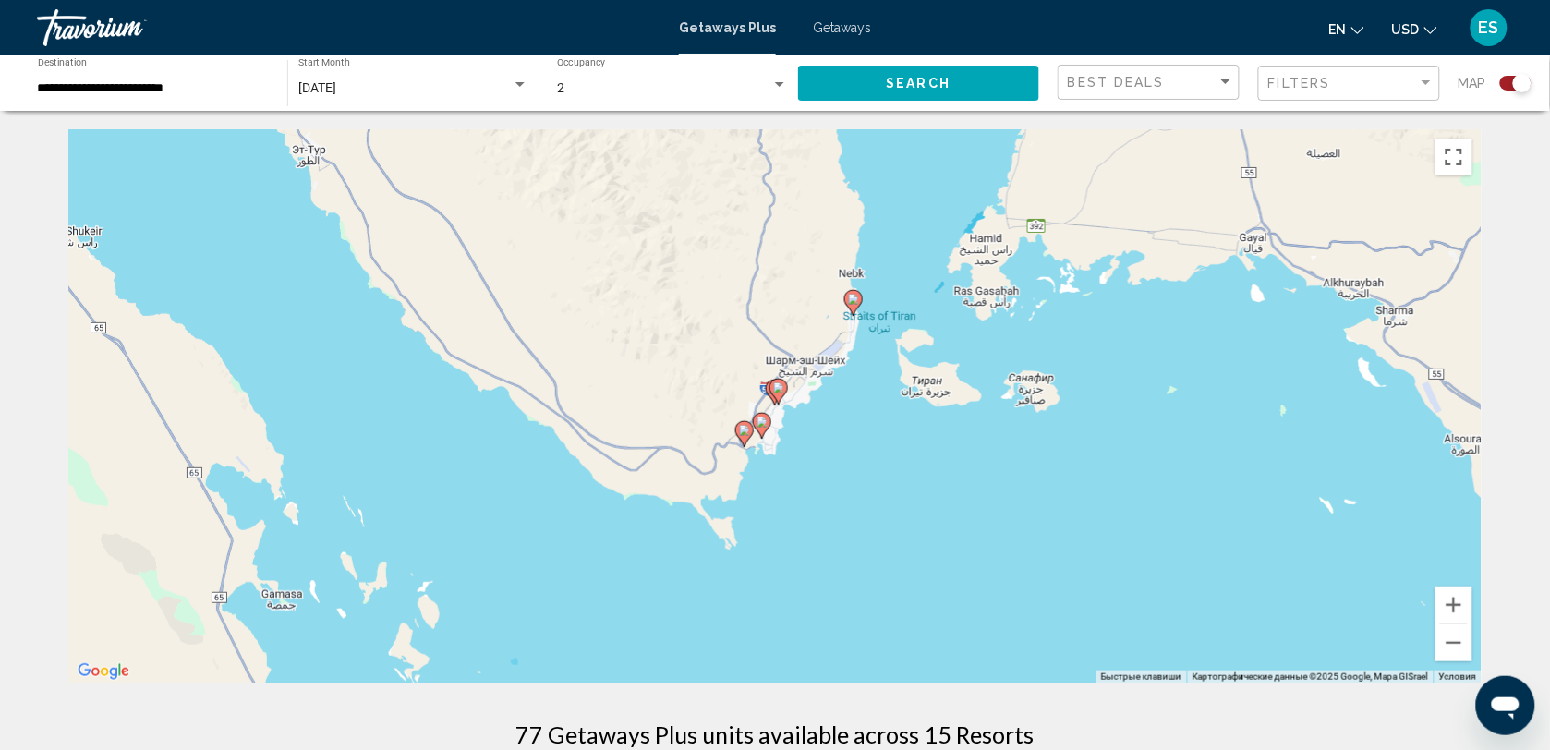
click at [768, 386] on icon "Main content" at bounding box center [775, 393] width 17 height 24
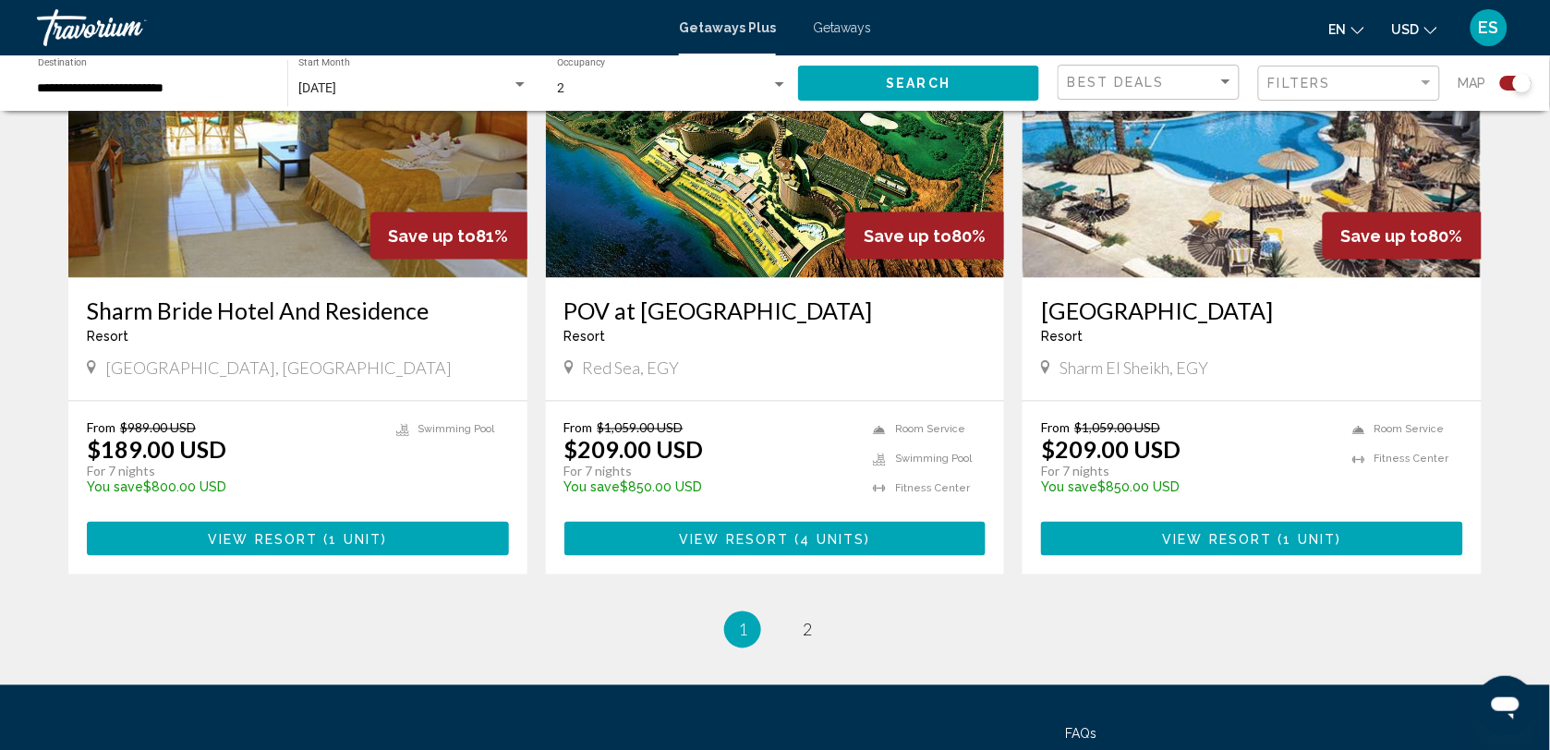
scroll to position [2833, 0]
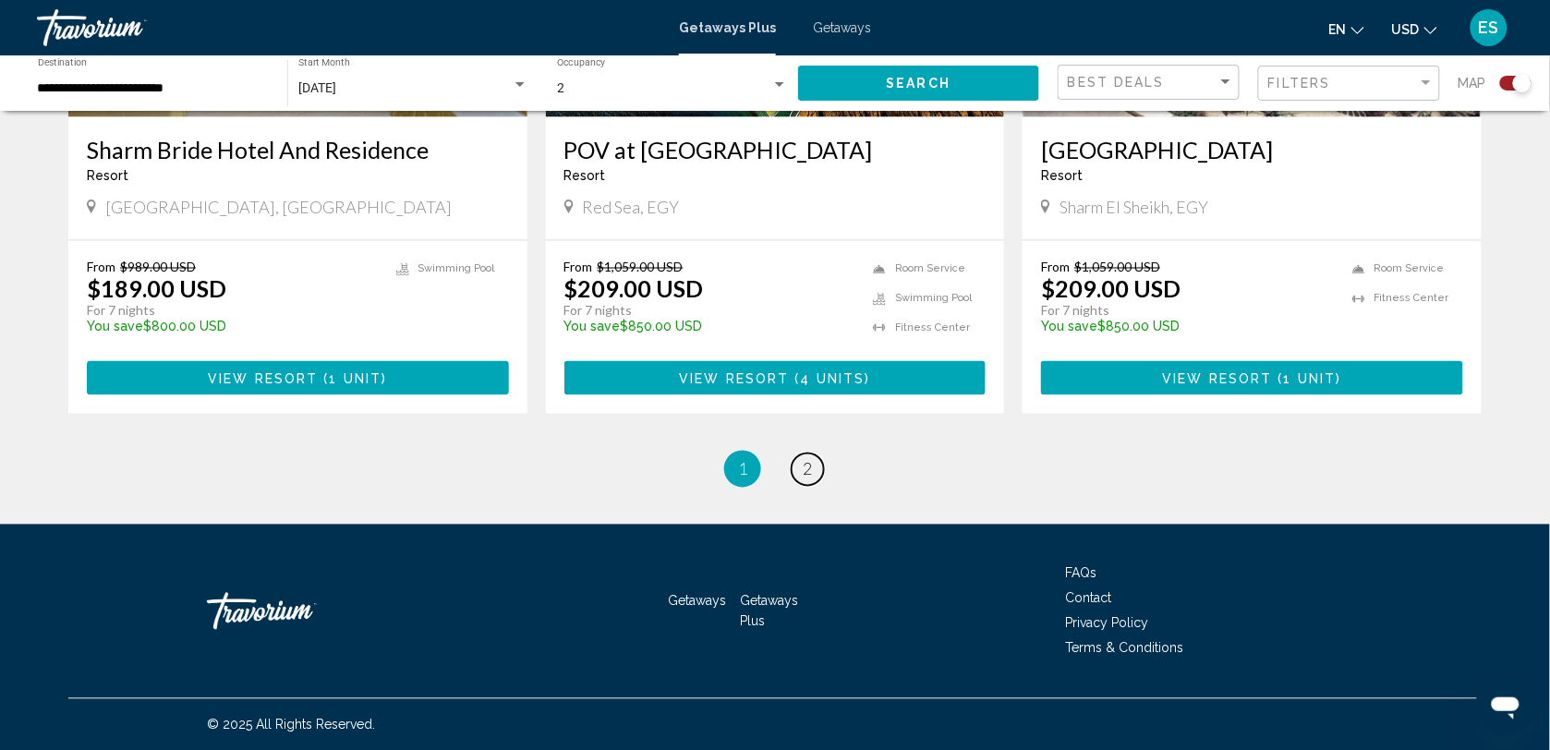
click at [804, 468] on link "page 2" at bounding box center [808, 470] width 32 height 32
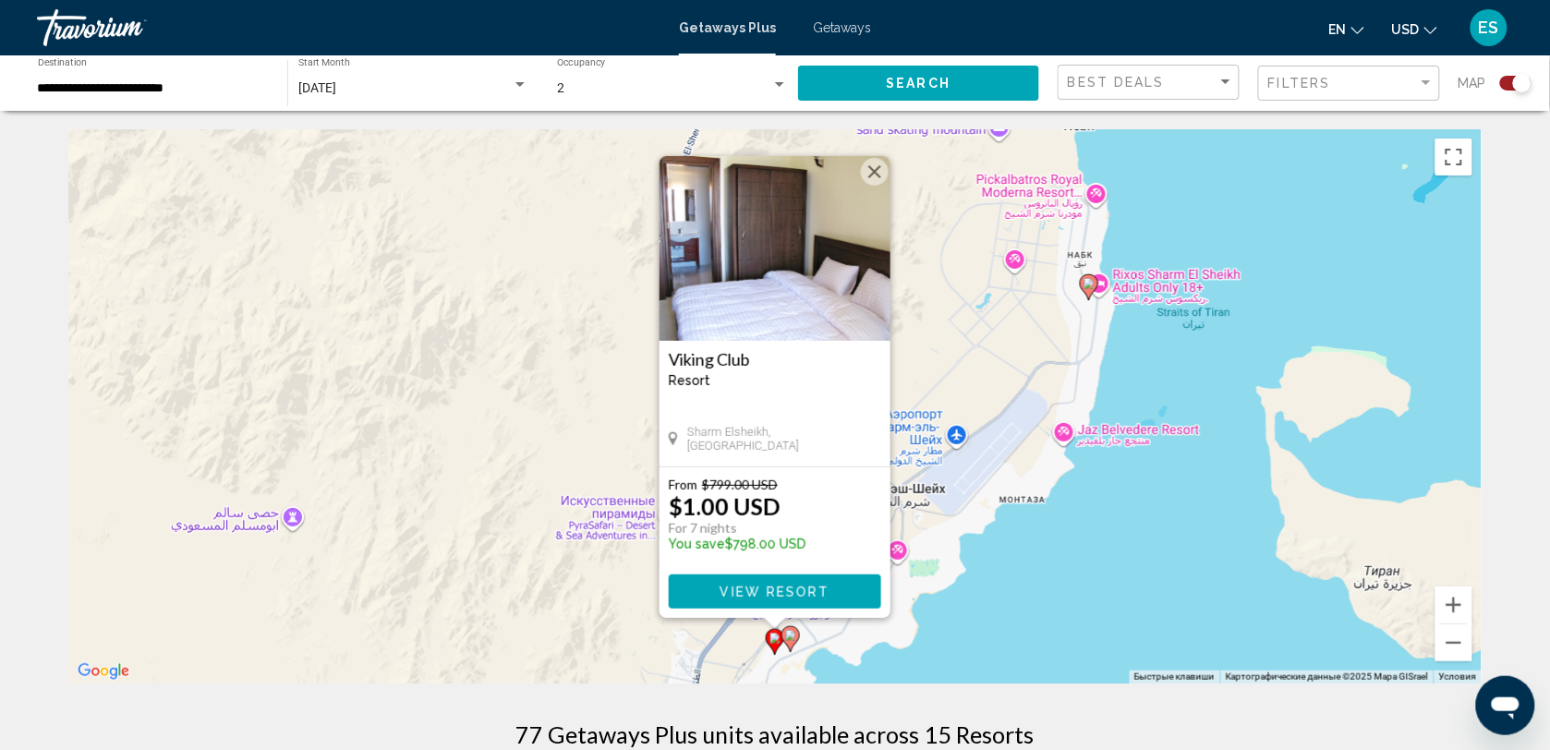
click at [875, 174] on button "Закрыть" at bounding box center [875, 172] width 28 height 28
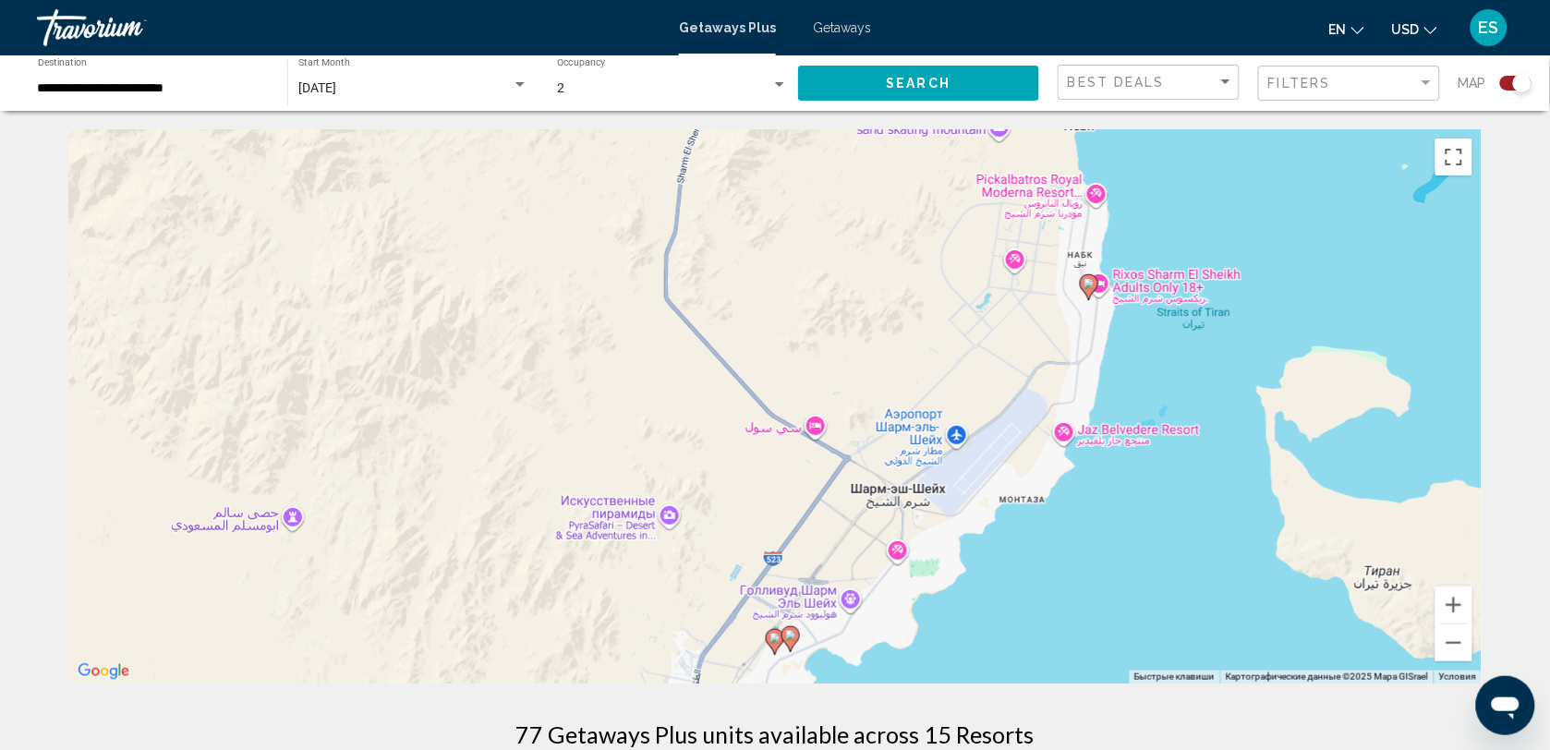
click at [1086, 284] on image "Main content" at bounding box center [1089, 283] width 11 height 11
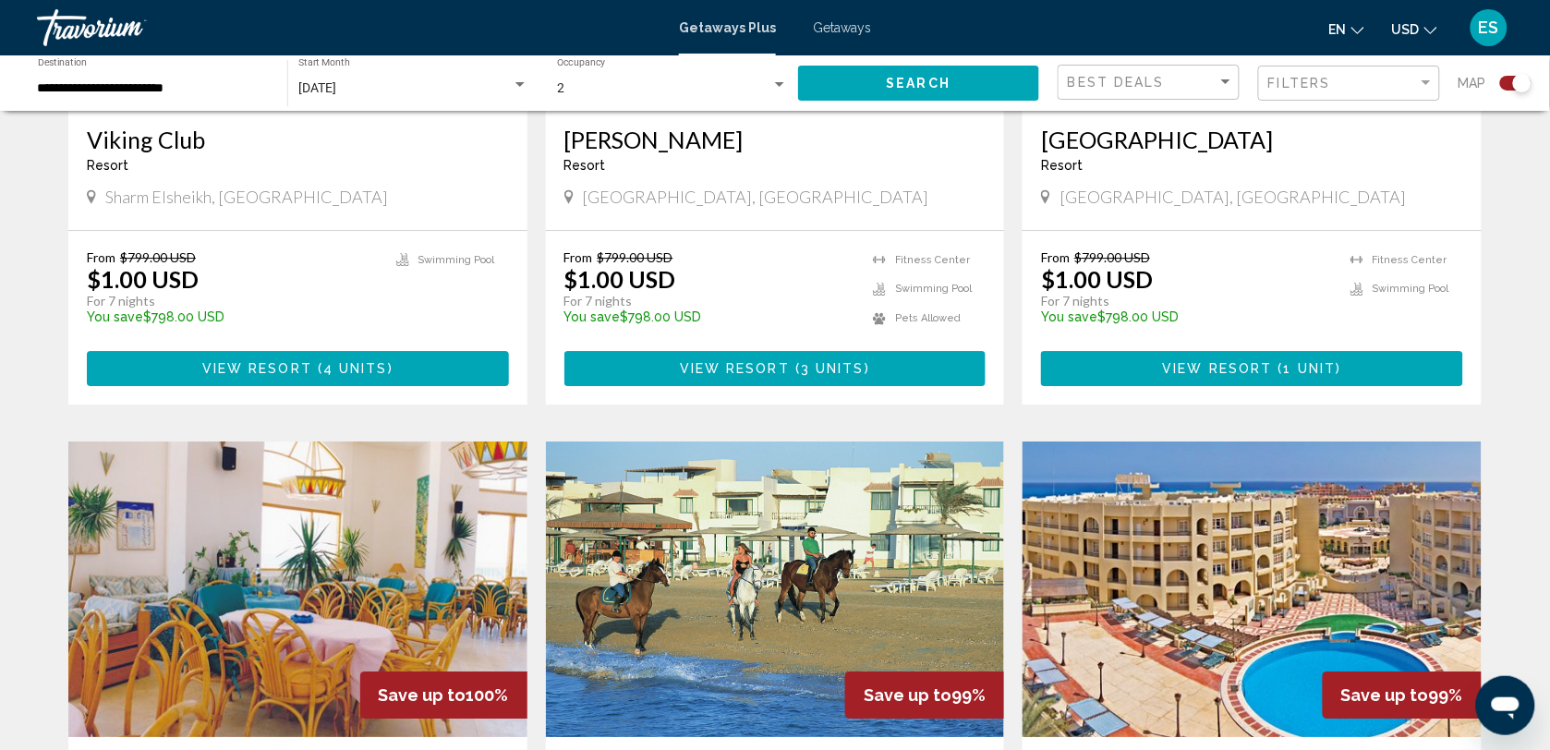
scroll to position [1155, 0]
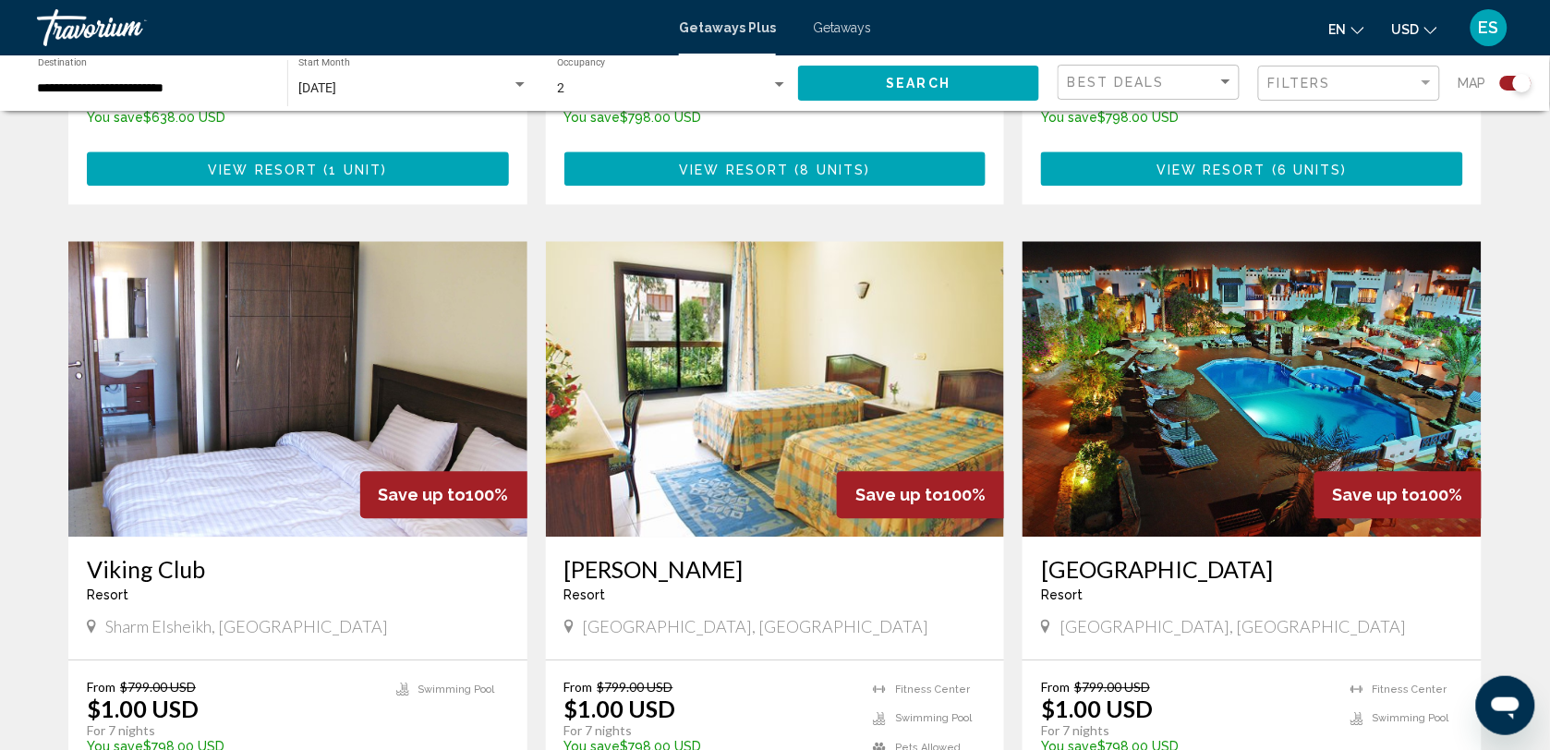
click at [191, 421] on img "Main content" at bounding box center [297, 389] width 459 height 296
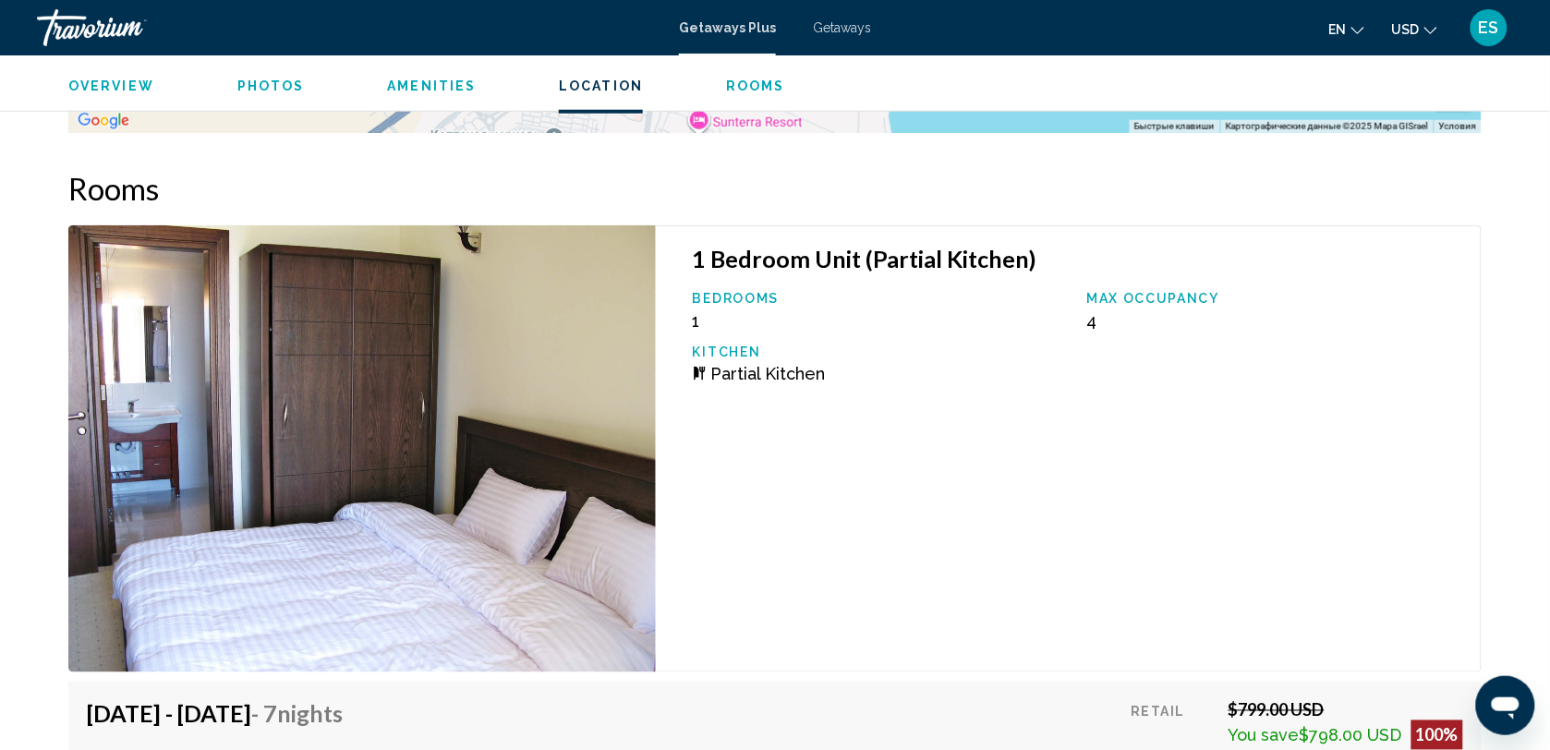
scroll to position [2540, 0]
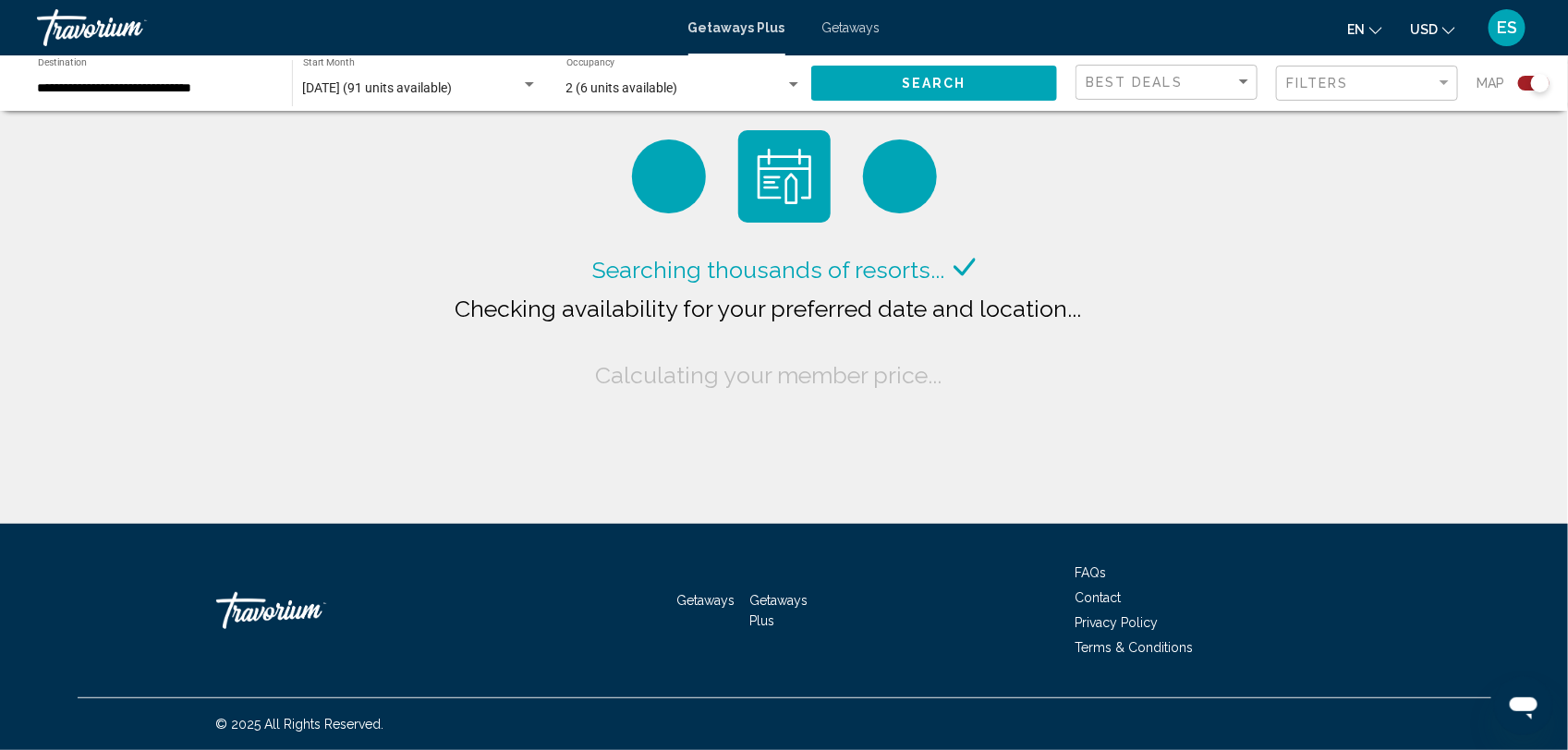
click at [970, 80] on button "Search" at bounding box center [934, 83] width 246 height 34
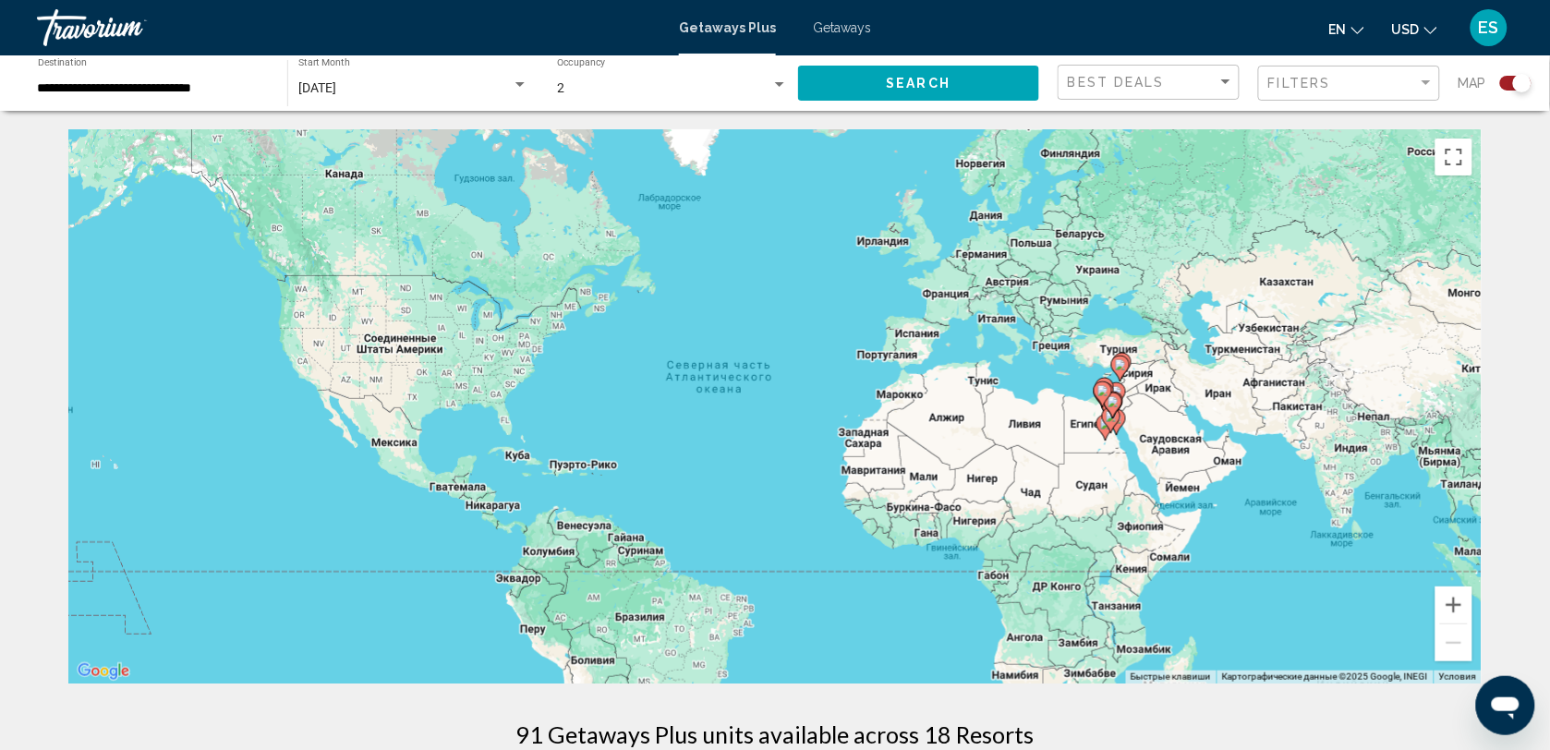
click at [1118, 394] on icon "Main content" at bounding box center [1113, 406] width 18 height 26
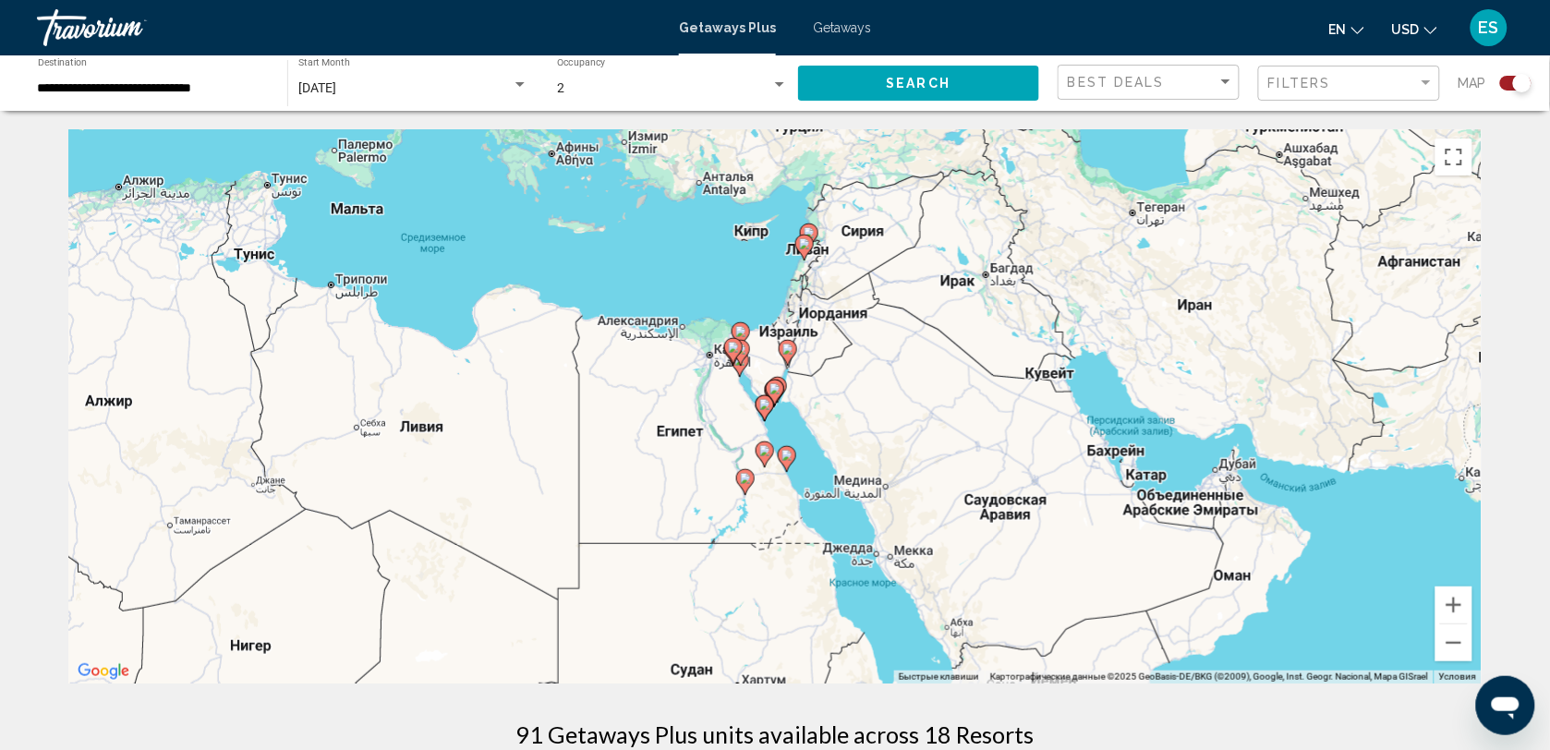
click at [772, 399] on gmp-advanced-marker "Main content" at bounding box center [775, 393] width 18 height 28
type input "**********"
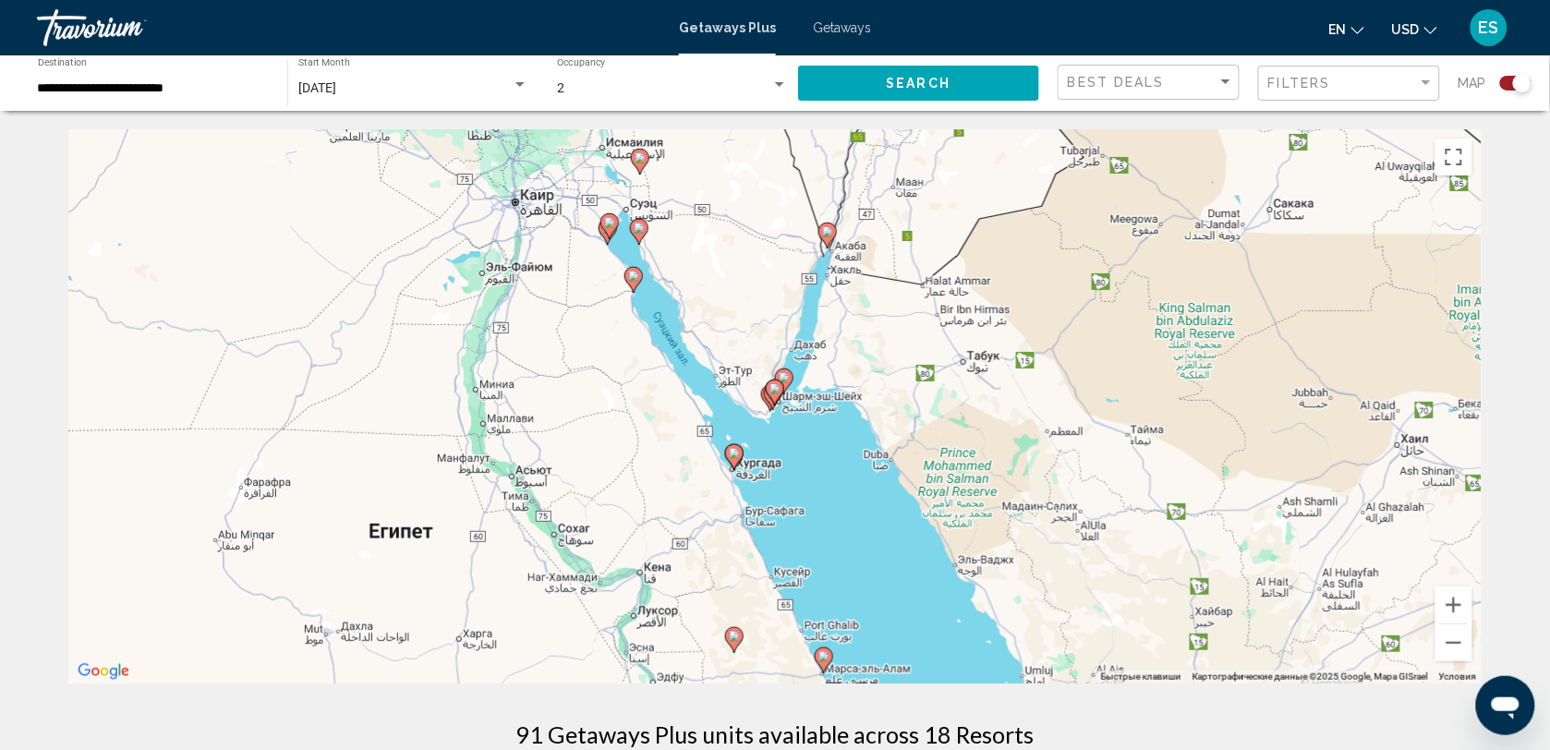
click at [773, 412] on div "Для навигации используйте клавиши со стрелками. Чтобы активировать перетаскиван…" at bounding box center [774, 406] width 1413 height 554
click at [772, 394] on image "Main content" at bounding box center [775, 388] width 11 height 11
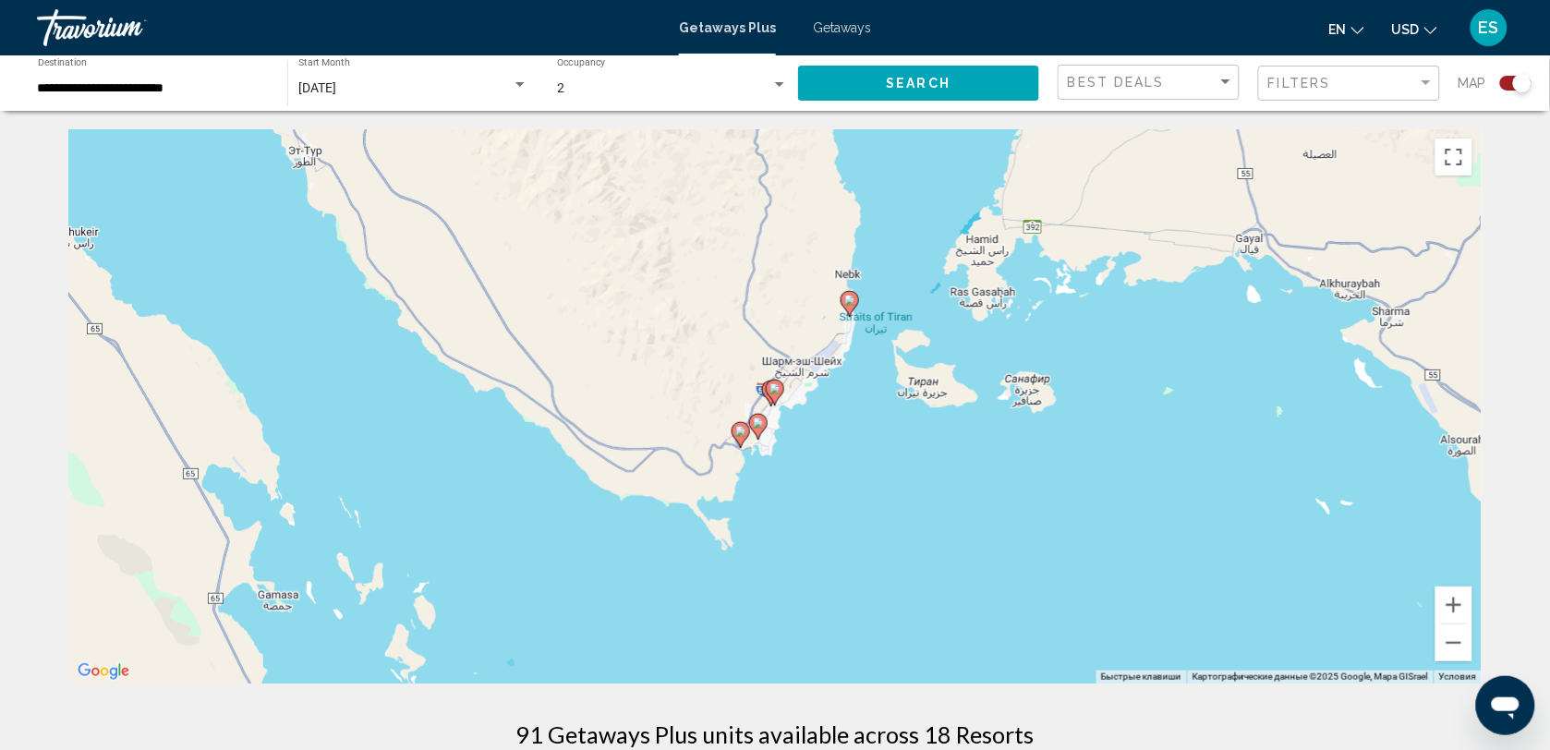
click at [847, 301] on image "Main content" at bounding box center [849, 300] width 11 height 11
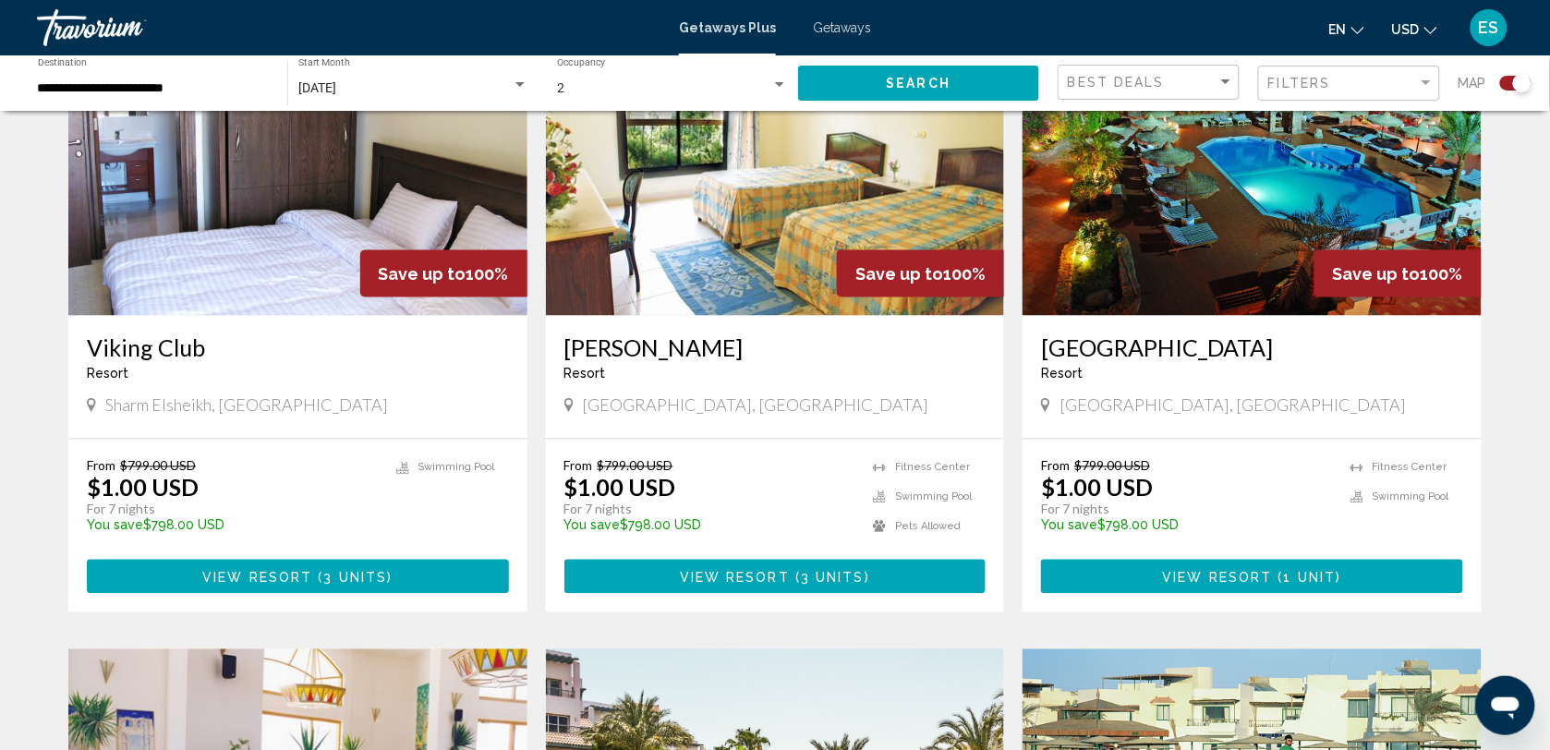
scroll to position [808, 0]
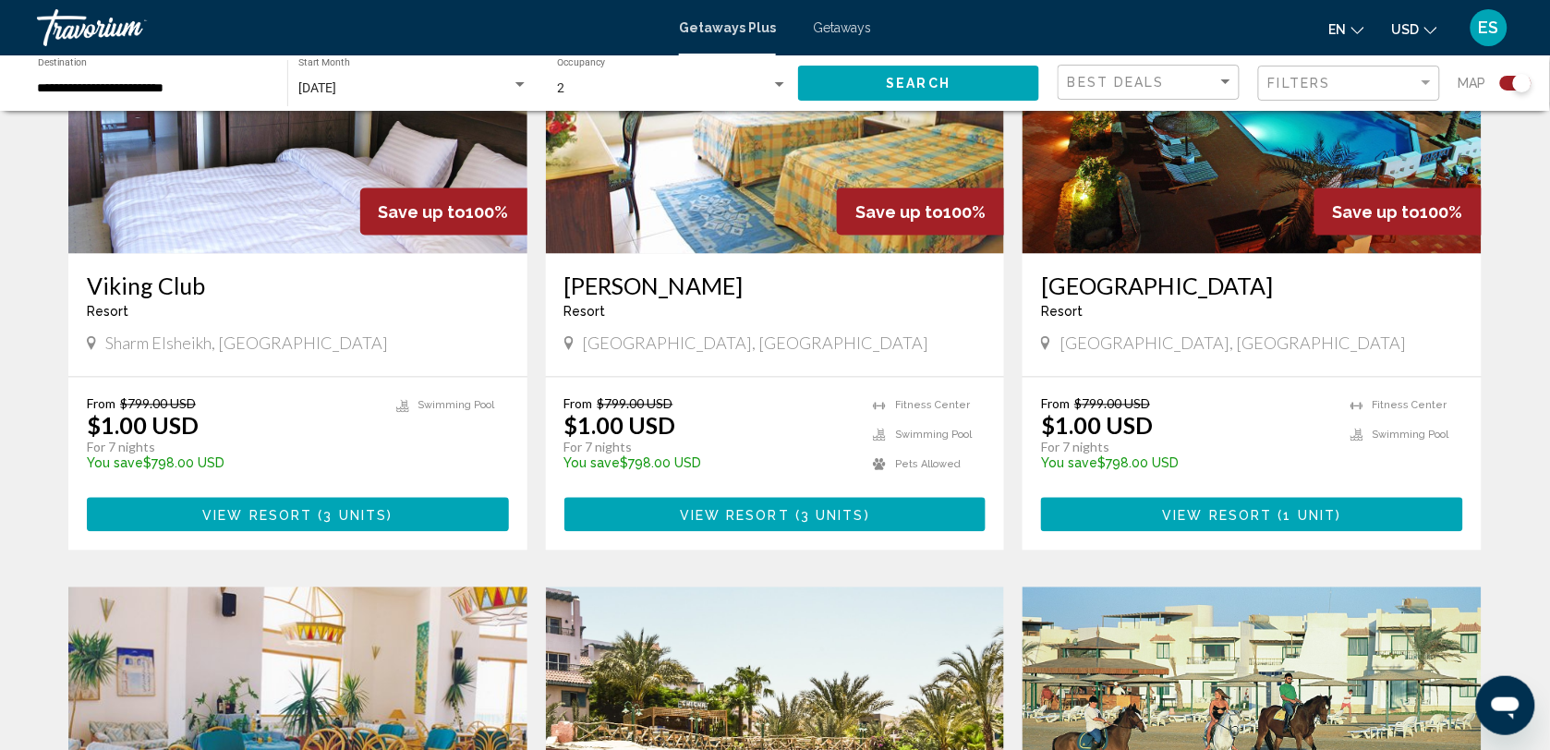
click at [695, 223] on img "Main content" at bounding box center [775, 106] width 459 height 296
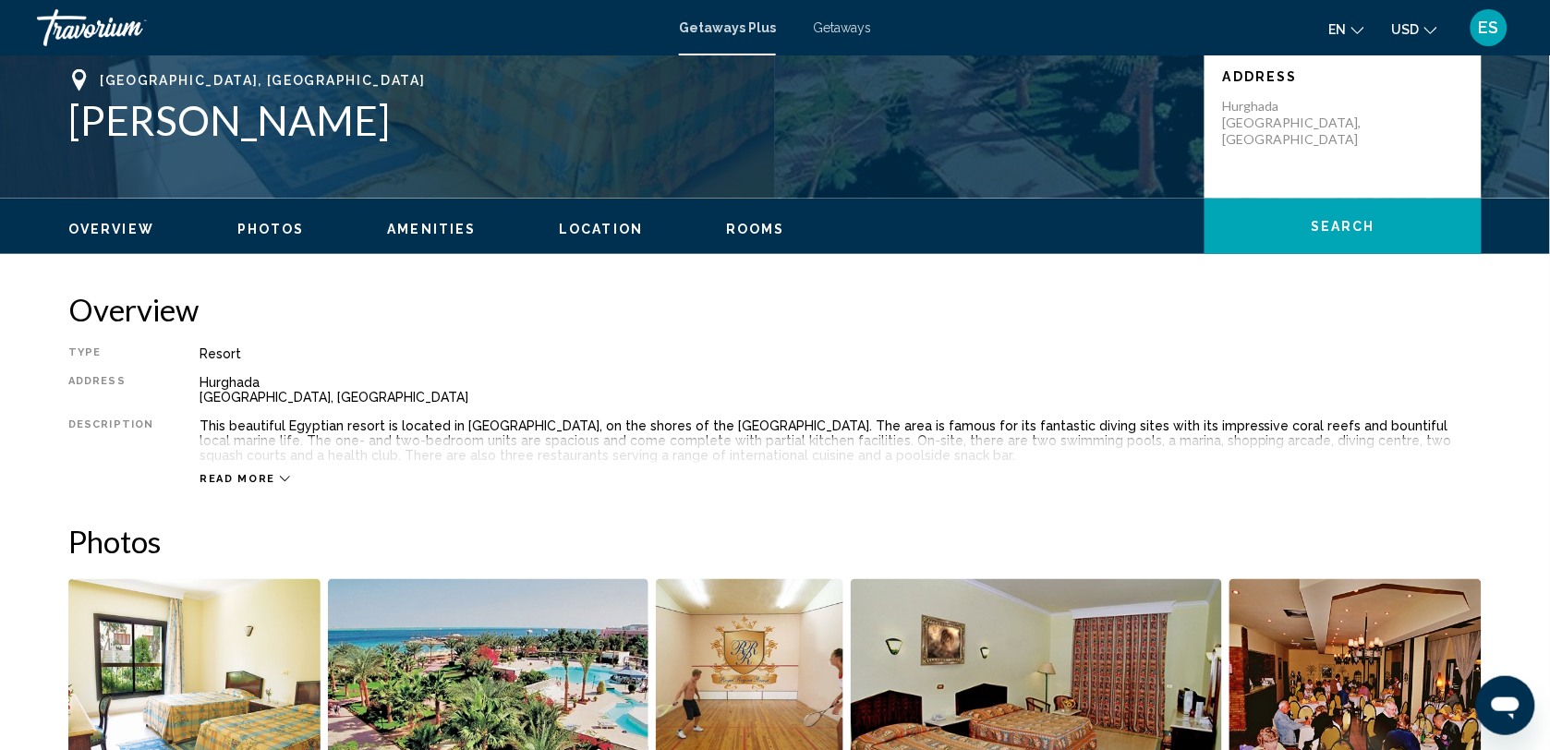
scroll to position [384, 0]
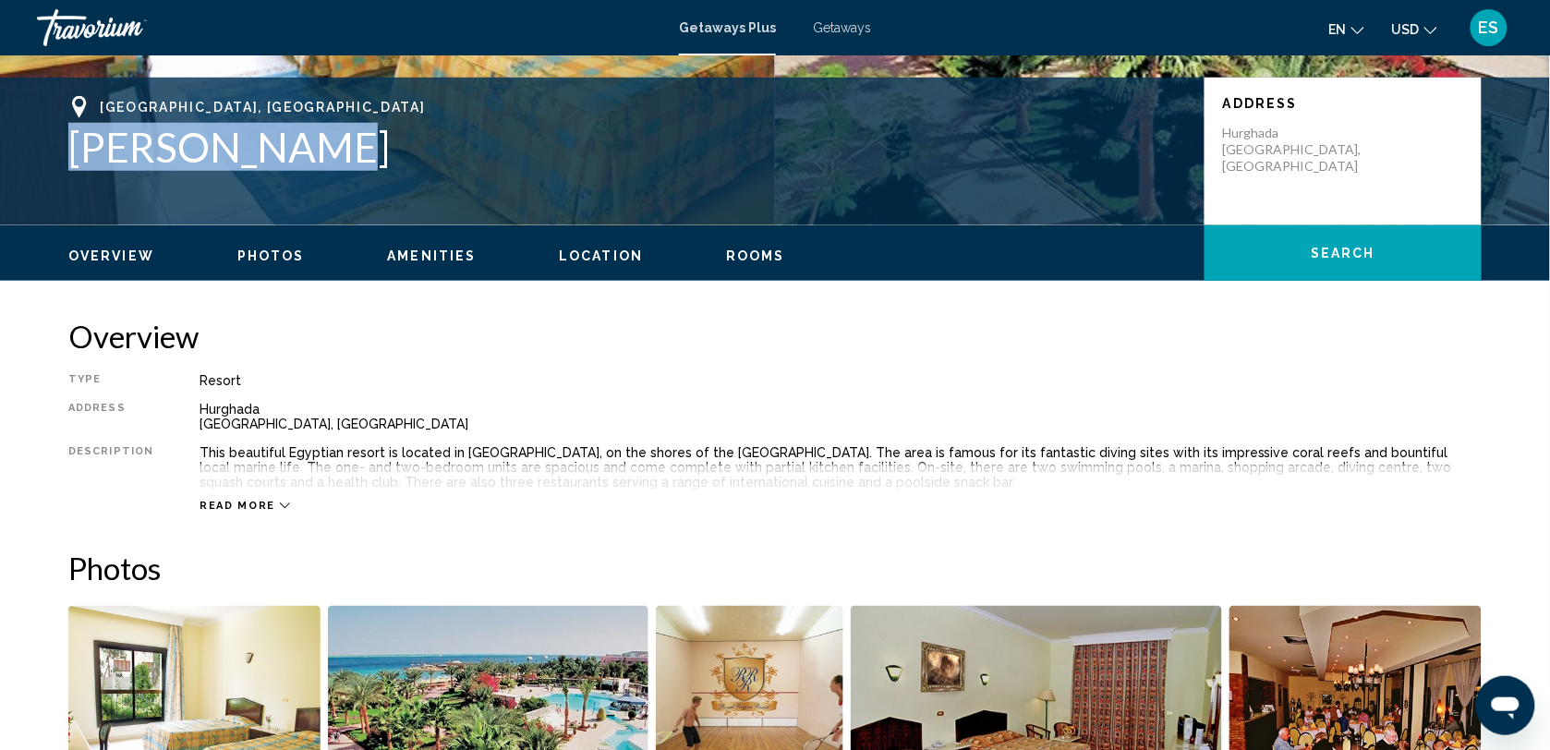
drag, startPoint x: 72, startPoint y: 148, endPoint x: 309, endPoint y: 159, distance: 237.7
click at [309, 159] on h1 "[PERSON_NAME]" at bounding box center [627, 147] width 1118 height 48
drag, startPoint x: 309, startPoint y: 159, endPoint x: 270, endPoint y: 155, distance: 39.9
click at [102, 153] on h1 "[PERSON_NAME]" at bounding box center [627, 147] width 1118 height 48
drag, startPoint x: 72, startPoint y: 149, endPoint x: 307, endPoint y: 152, distance: 234.7
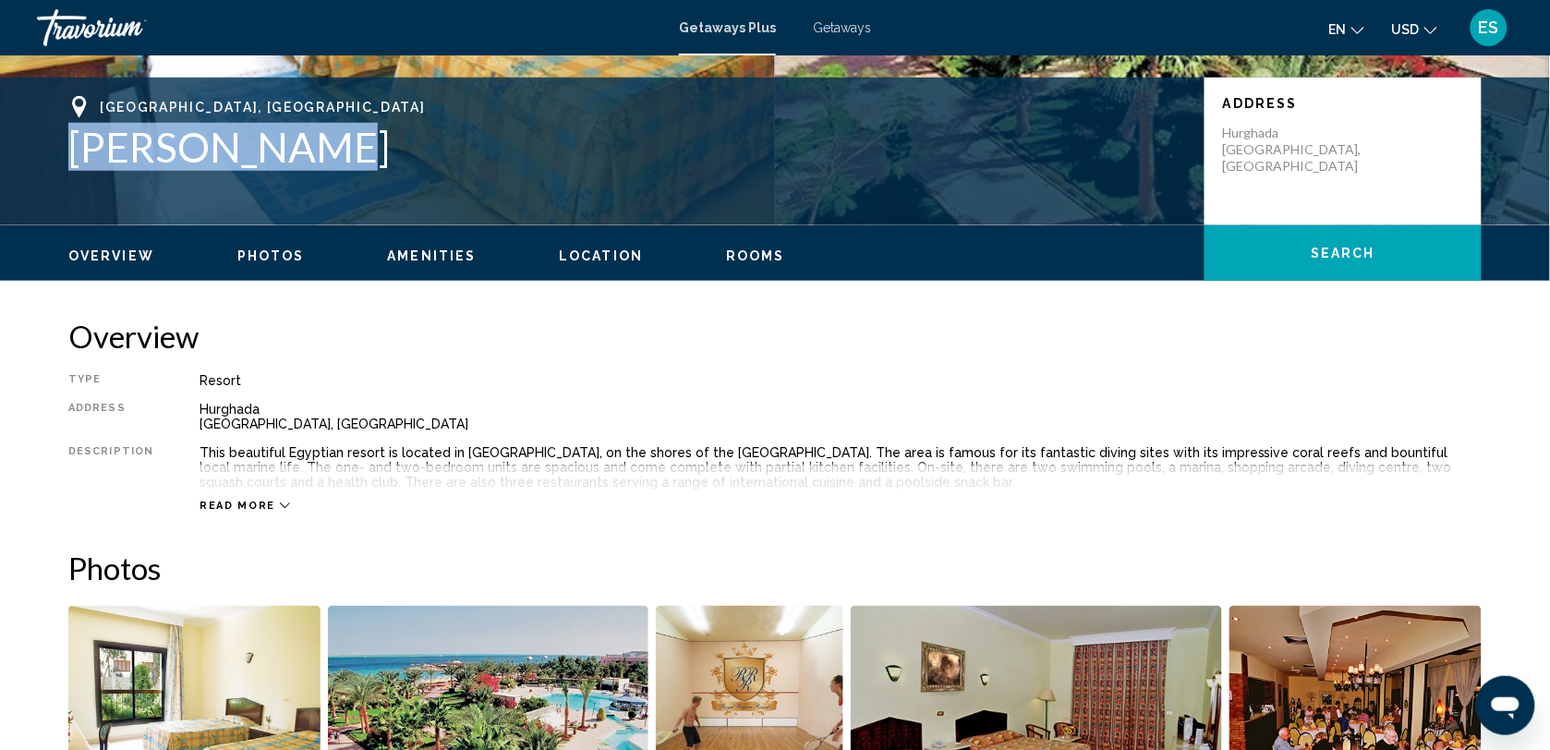
click at [307, 152] on h1 "[PERSON_NAME]" at bounding box center [627, 147] width 1118 height 48
drag, startPoint x: 307, startPoint y: 152, endPoint x: 273, endPoint y: 143, distance: 34.5
copy h1 "[PERSON_NAME]"
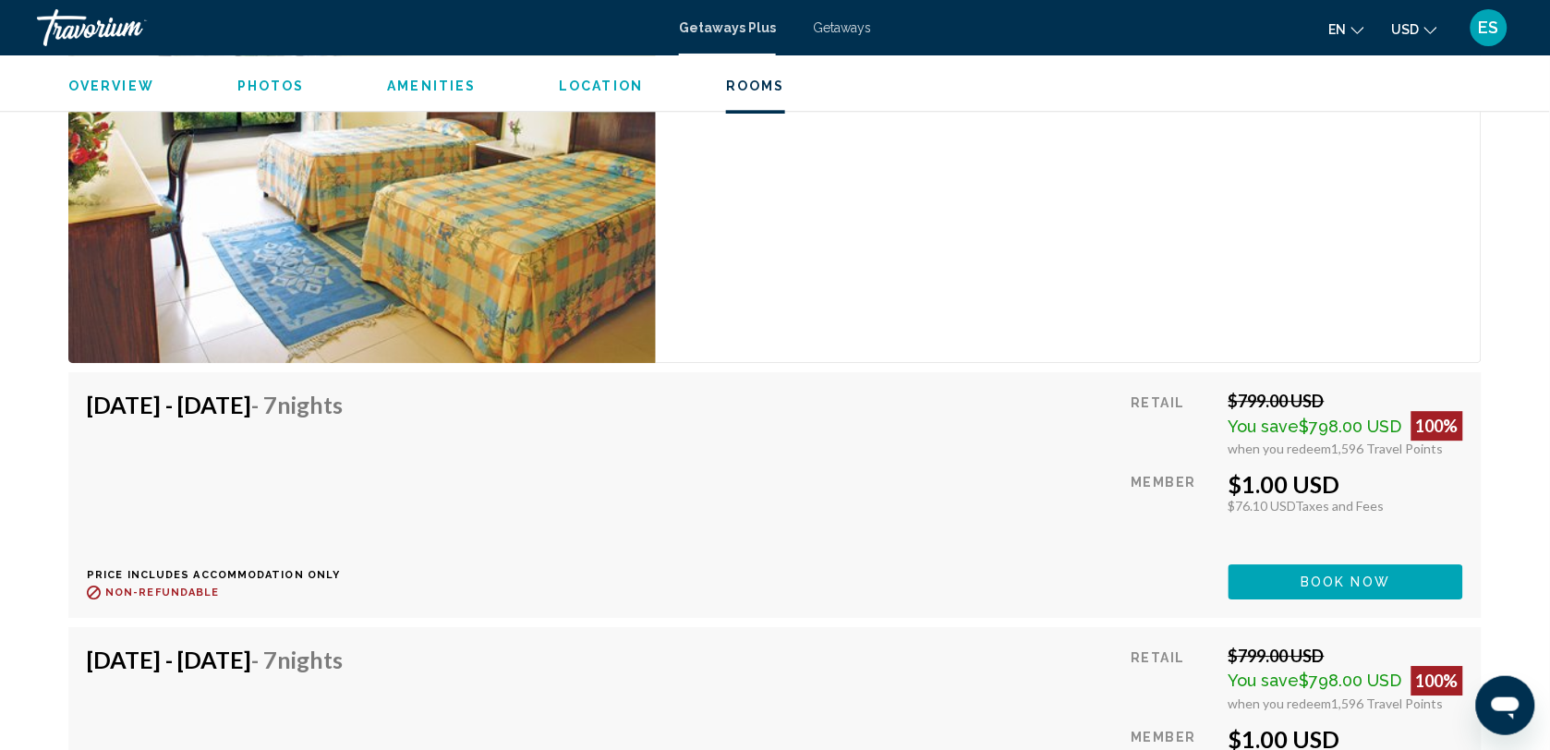
scroll to position [3502, 0]
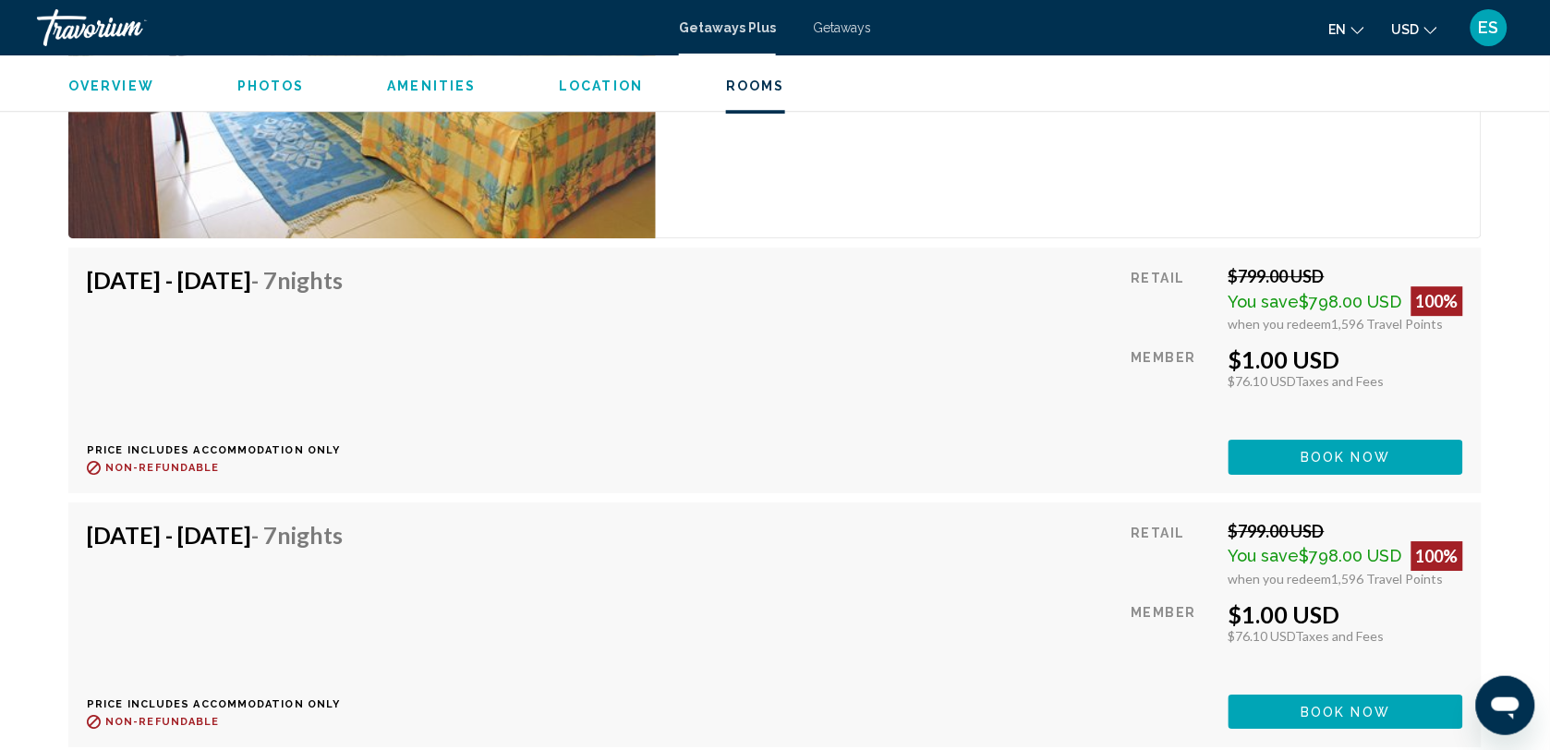
click at [109, 293] on h4 "[DATE] - [DATE] - 7 Nights" at bounding box center [215, 280] width 256 height 28
drag, startPoint x: 89, startPoint y: 282, endPoint x: 471, endPoint y: 291, distance: 382.6
click at [471, 291] on div "[DATE] - [DATE] - 7 Nights Price includes accommodation only Refundable until :…" at bounding box center [775, 370] width 1376 height 208
drag, startPoint x: 471, startPoint y: 291, endPoint x: 412, endPoint y: 287, distance: 59.2
copy h4 "[DATE] - [DATE] - 7 Nights"
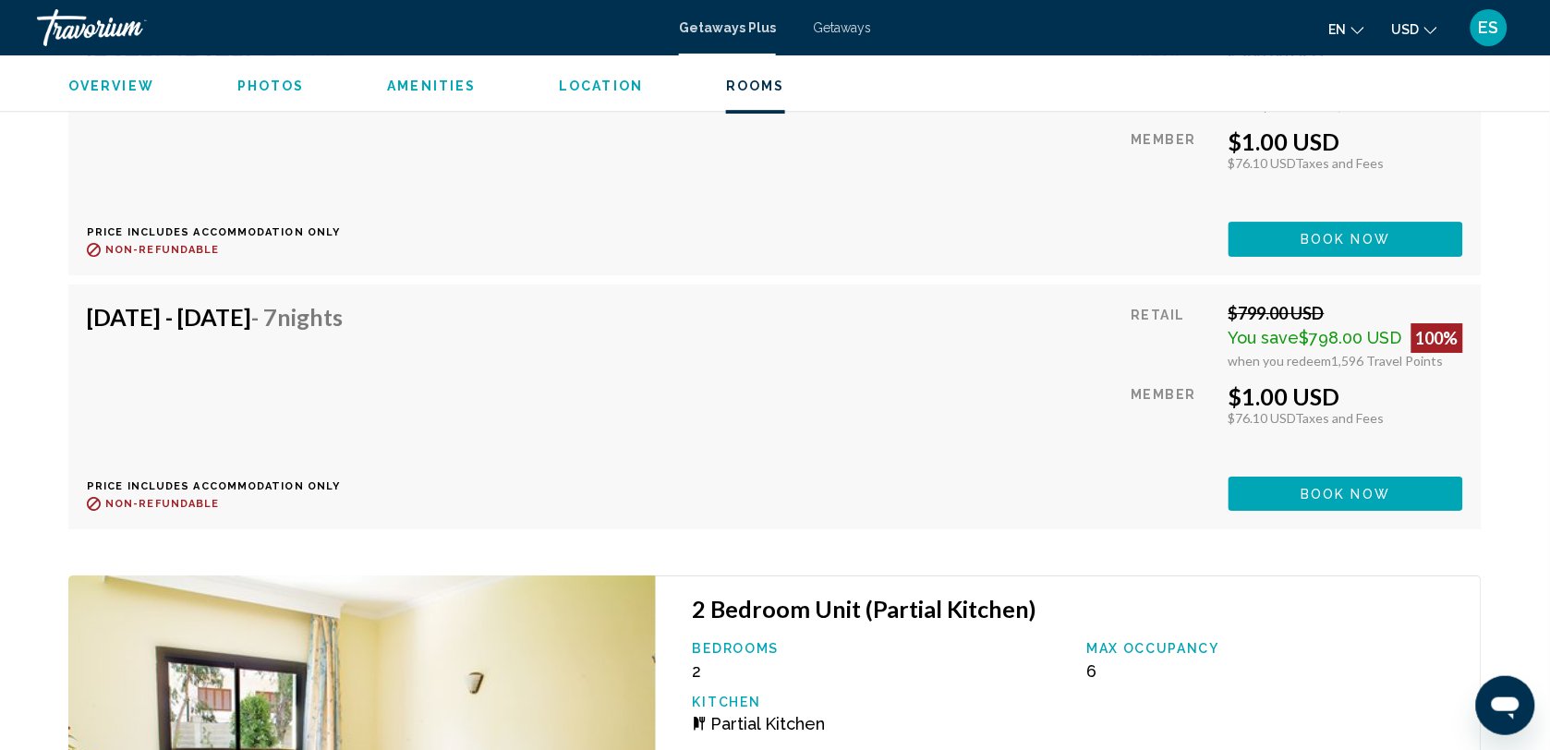
scroll to position [3733, 0]
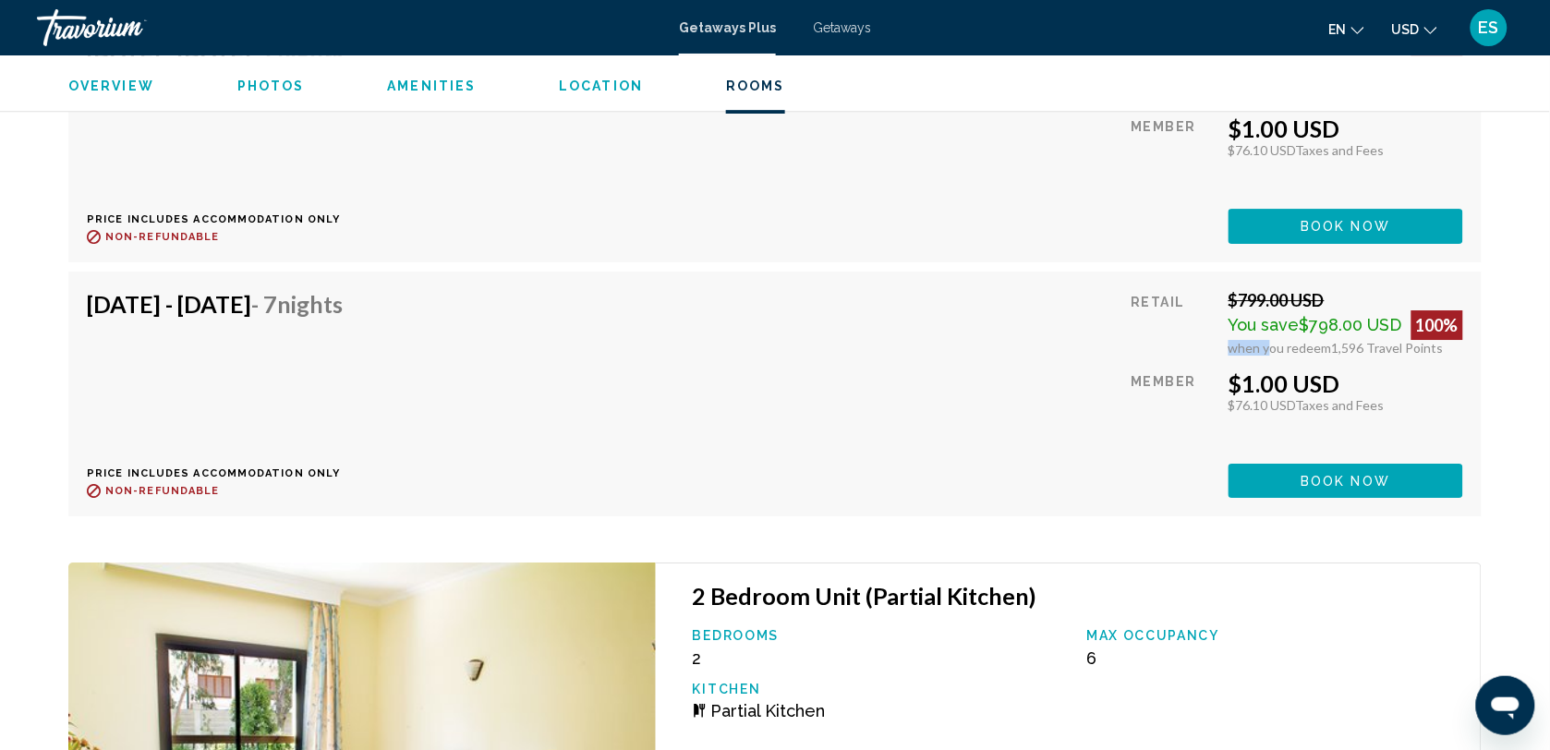
drag, startPoint x: 1230, startPoint y: 351, endPoint x: 1266, endPoint y: 353, distance: 36.1
click at [1266, 353] on span "when you redeem" at bounding box center [1280, 348] width 103 height 16
drag, startPoint x: 1266, startPoint y: 353, endPoint x: 1328, endPoint y: 348, distance: 63.0
click at [1332, 348] on span "1,596 Travel Points" at bounding box center [1388, 348] width 112 height 16
drag, startPoint x: 1332, startPoint y: 348, endPoint x: 1438, endPoint y: 348, distance: 106.2
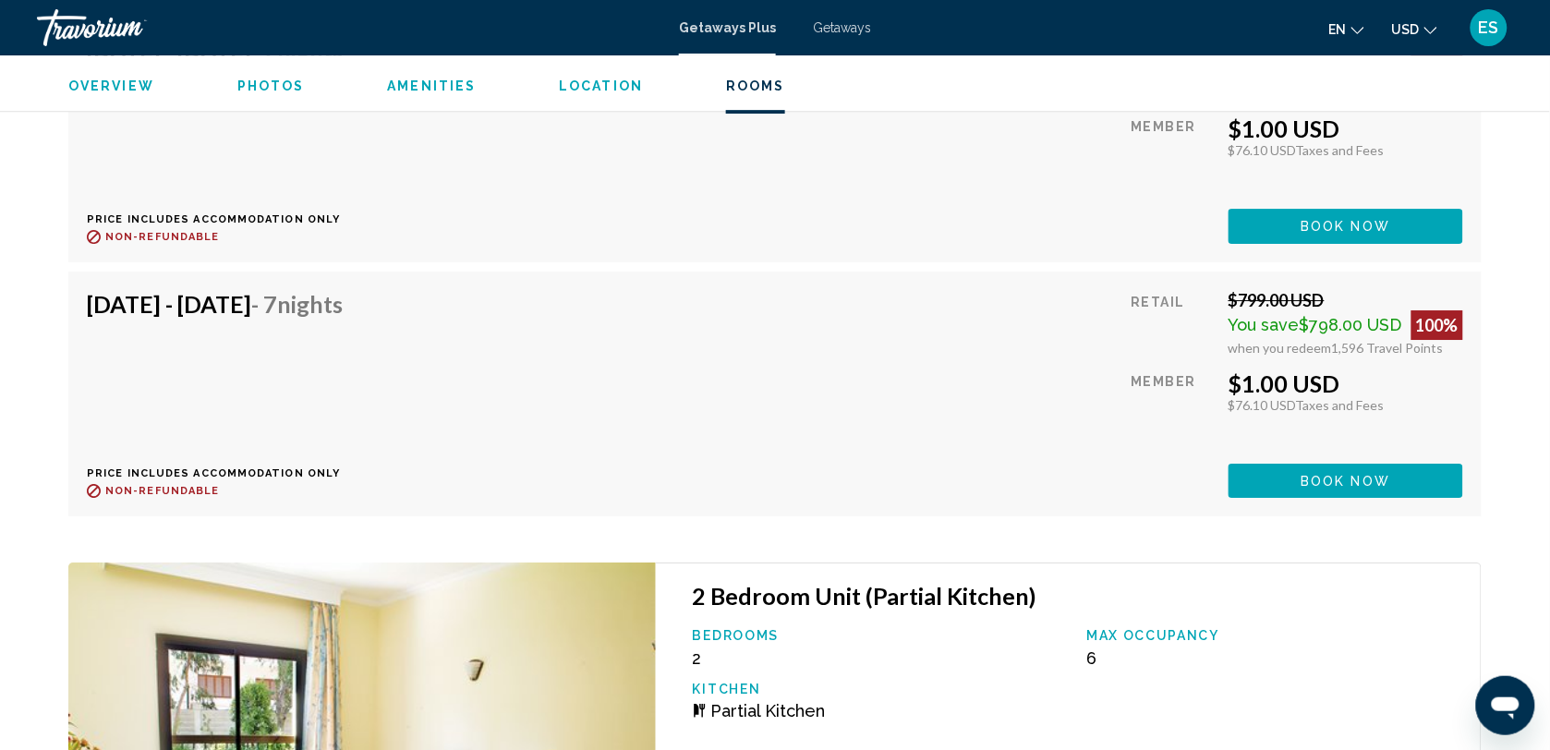
click at [1438, 348] on span "1,596 Travel Points" at bounding box center [1388, 348] width 112 height 16
drag, startPoint x: 1438, startPoint y: 348, endPoint x: 1387, endPoint y: 345, distance: 51.9
copy span "1,596 Travel Points"
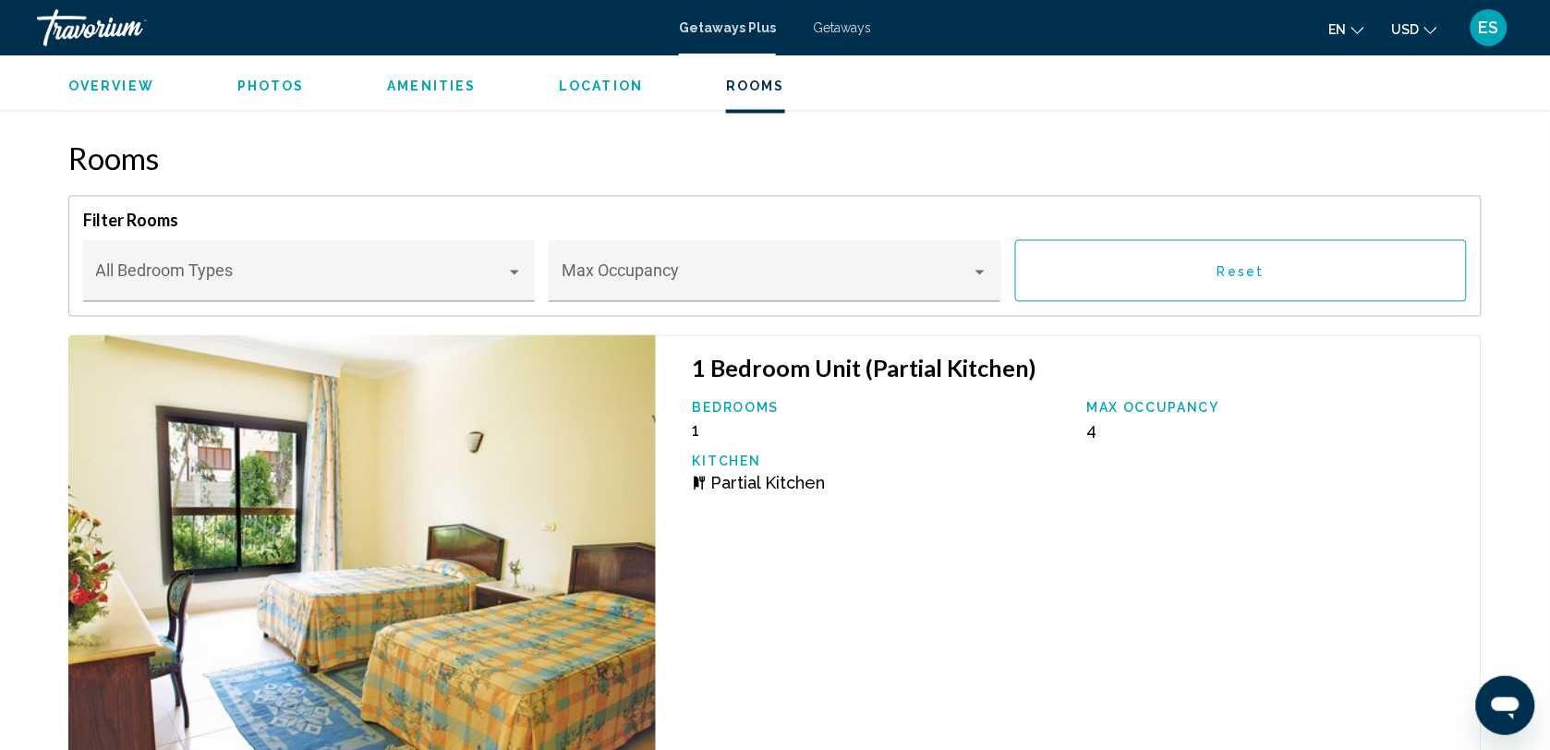
scroll to position [2925, 0]
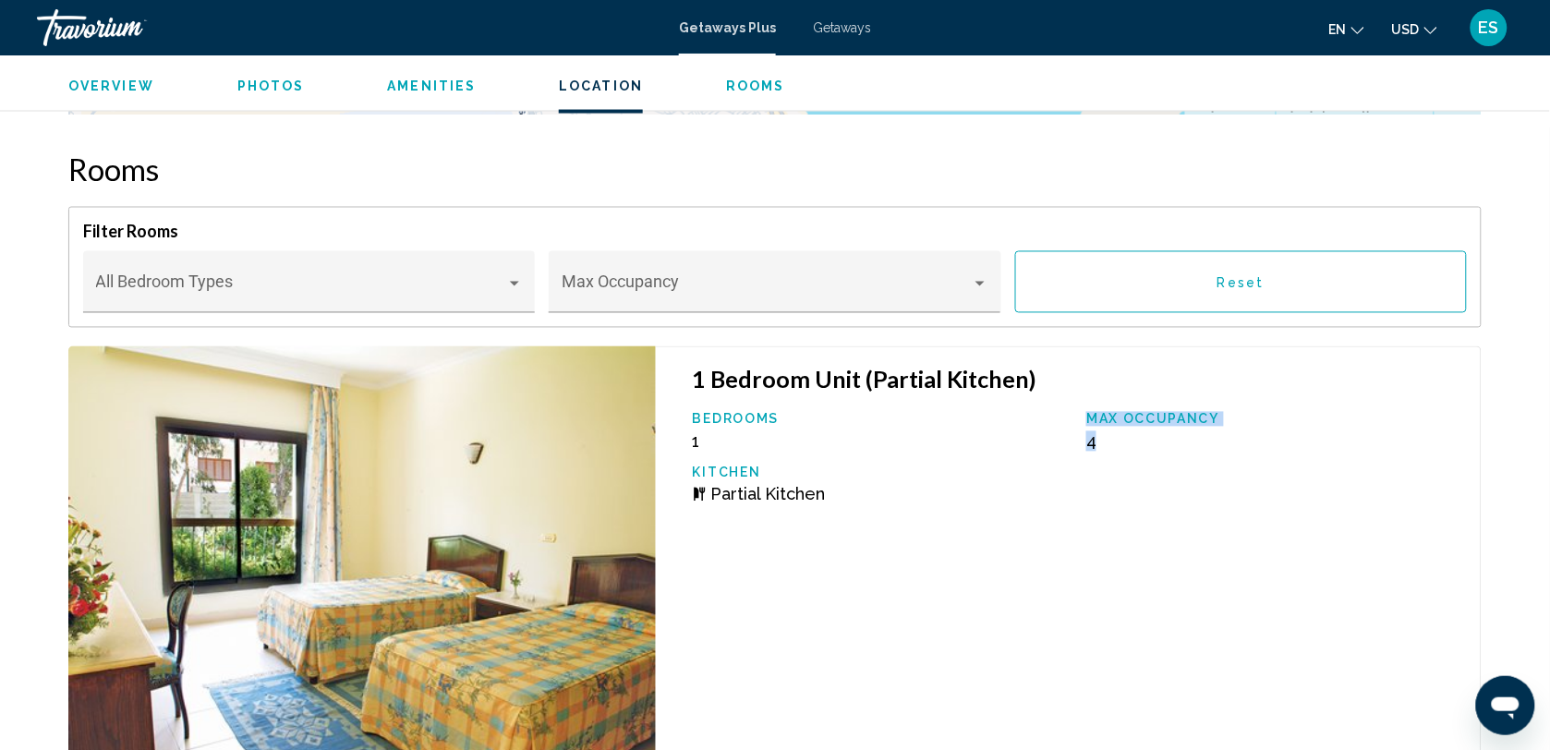
drag, startPoint x: 1087, startPoint y: 420, endPoint x: 1123, endPoint y: 432, distance: 38.0
click at [1123, 432] on div "Max Occupancy 4" at bounding box center [1274, 432] width 394 height 40
drag, startPoint x: 1123, startPoint y: 432, endPoint x: 1095, endPoint y: 417, distance: 32.7
copy div "Max Occupancy 4"
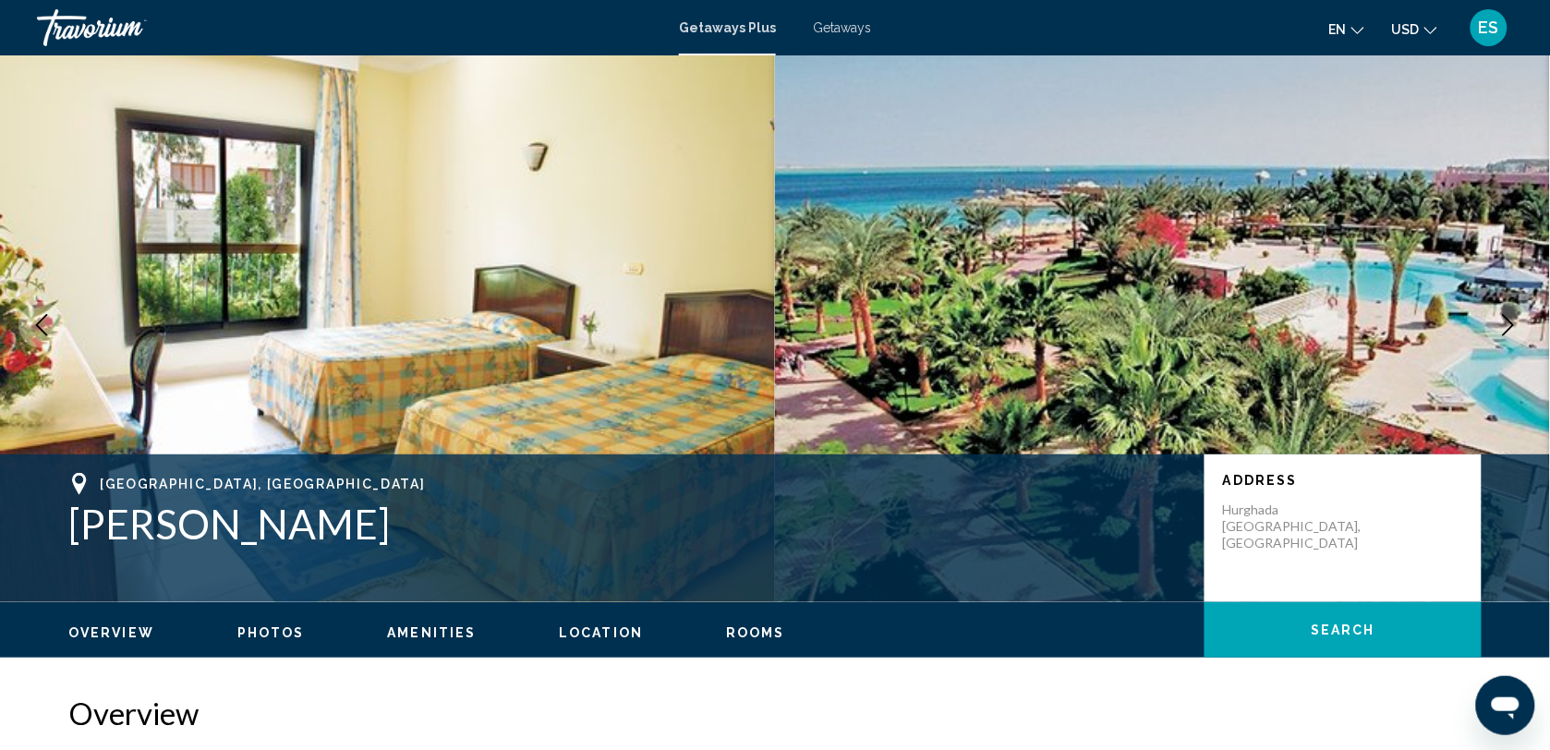
scroll to position [0, 0]
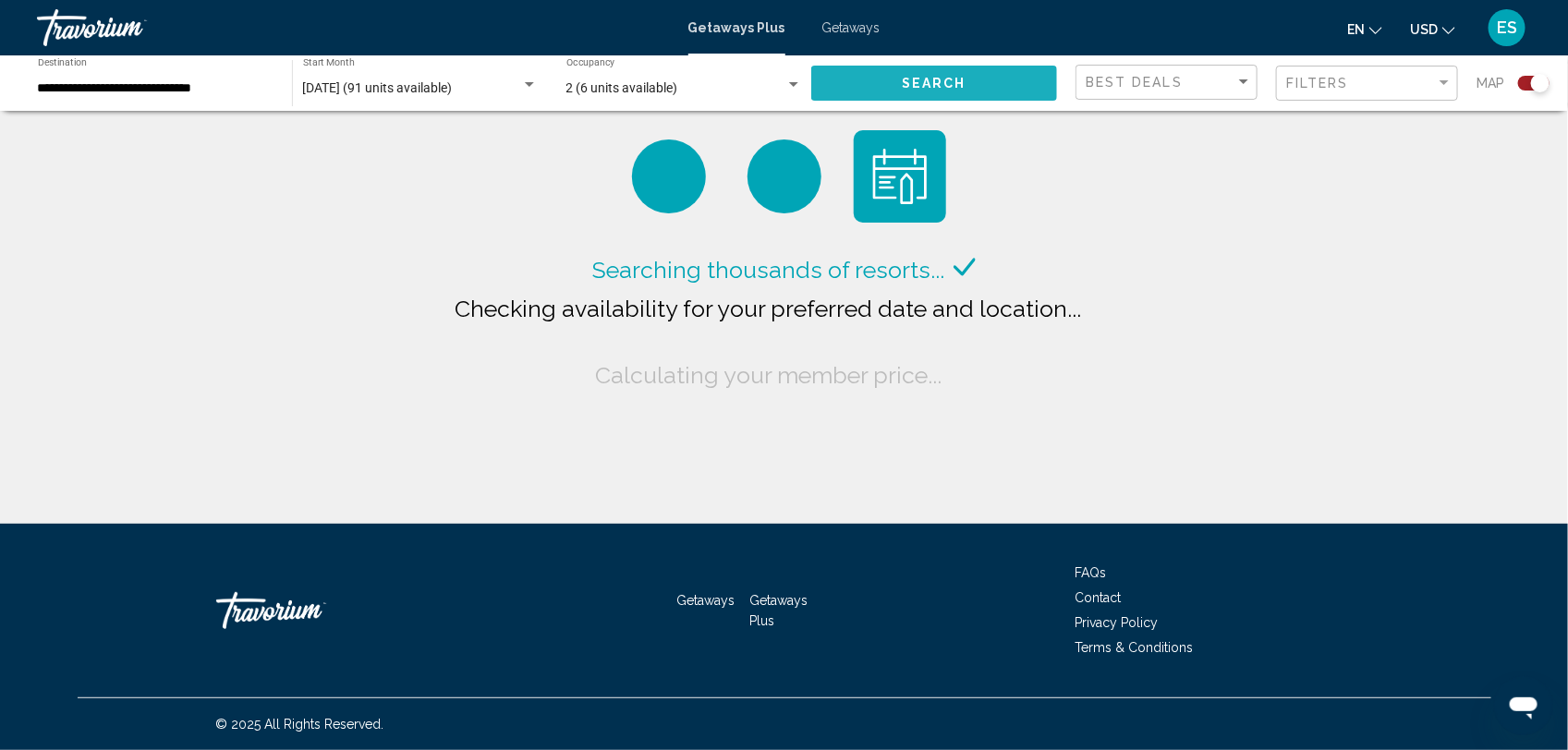
click at [947, 84] on span "Search" at bounding box center [934, 84] width 65 height 15
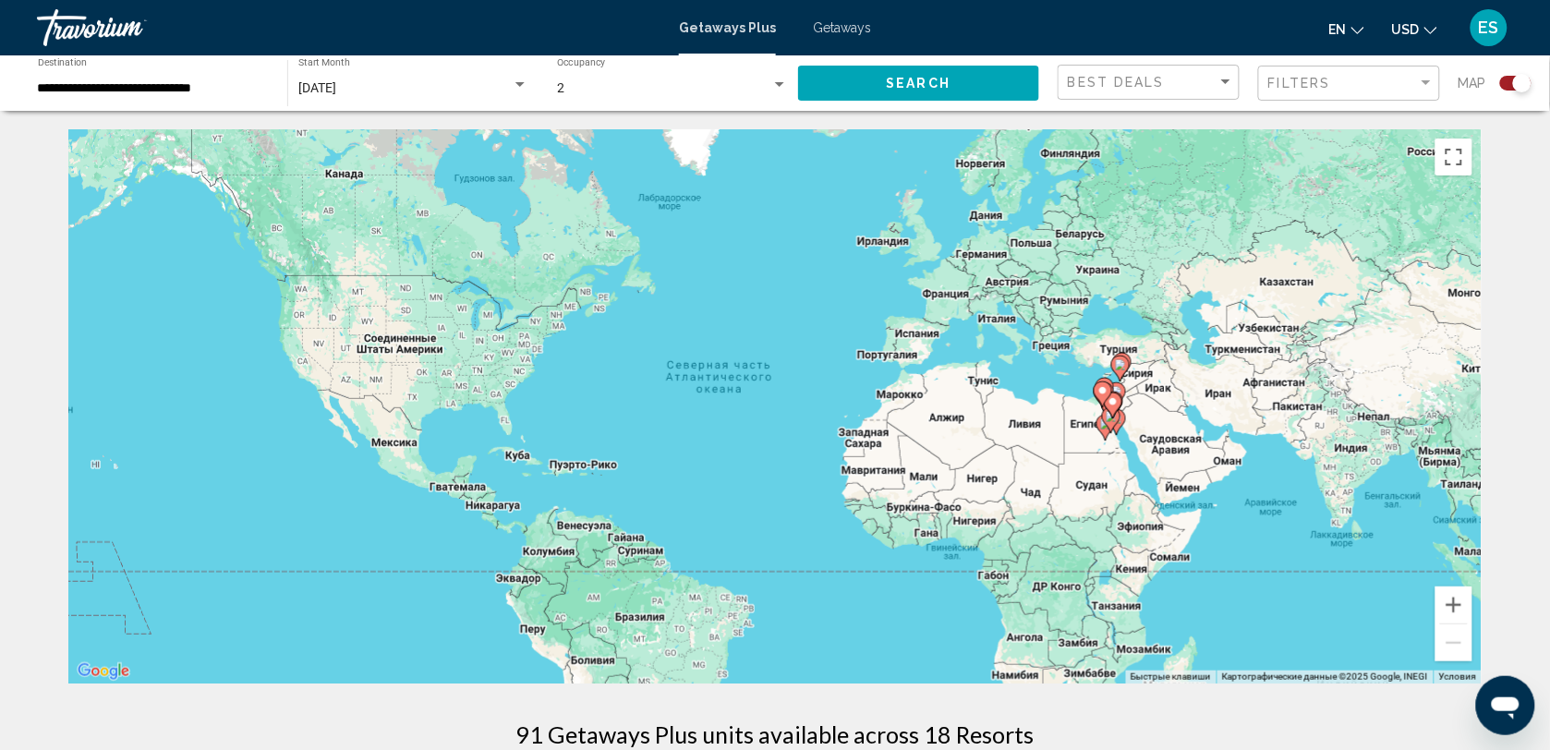
click at [1109, 409] on icon "Main content" at bounding box center [1113, 406] width 17 height 24
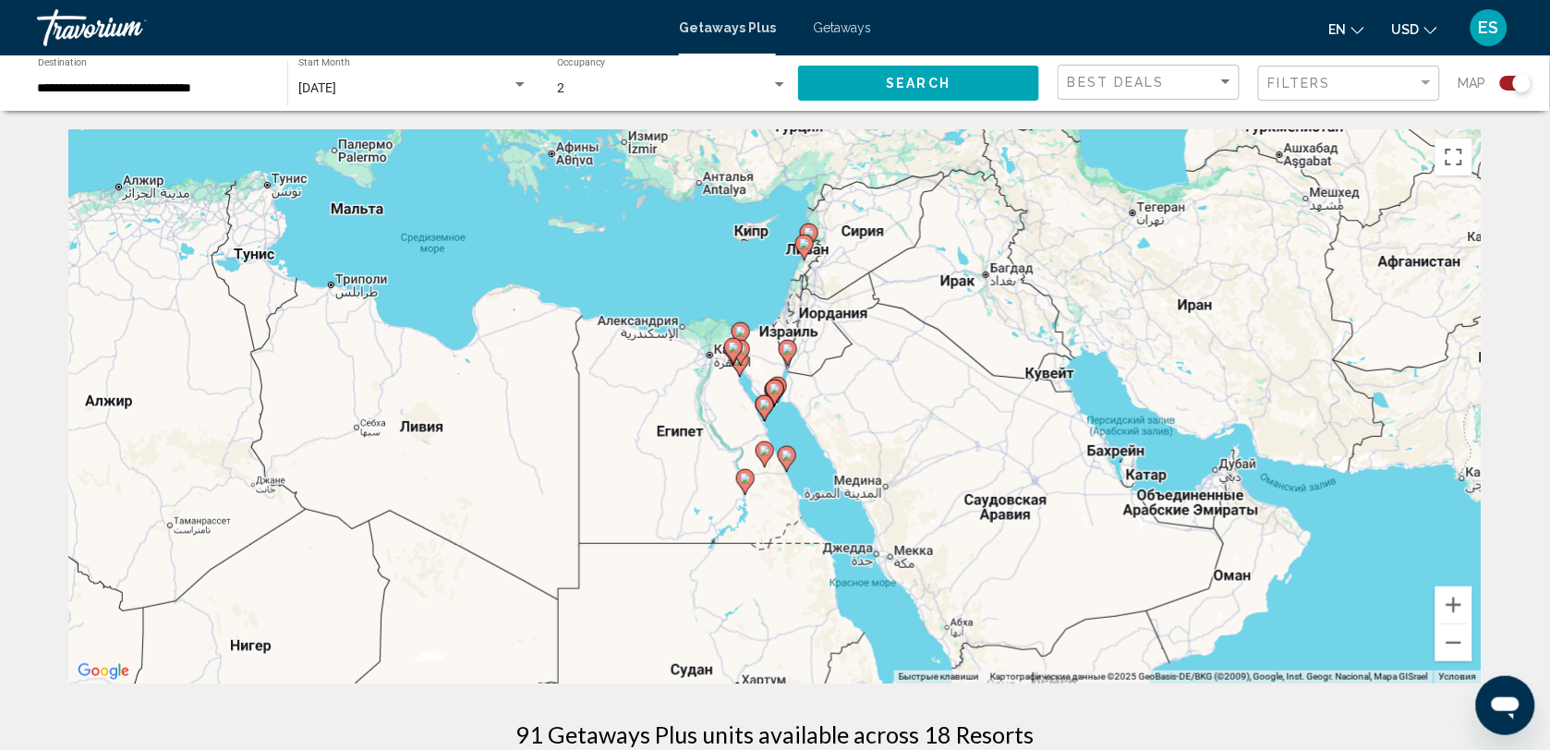
click at [778, 402] on gmp-advanced-marker "Main content" at bounding box center [775, 393] width 18 height 28
type input "**********"
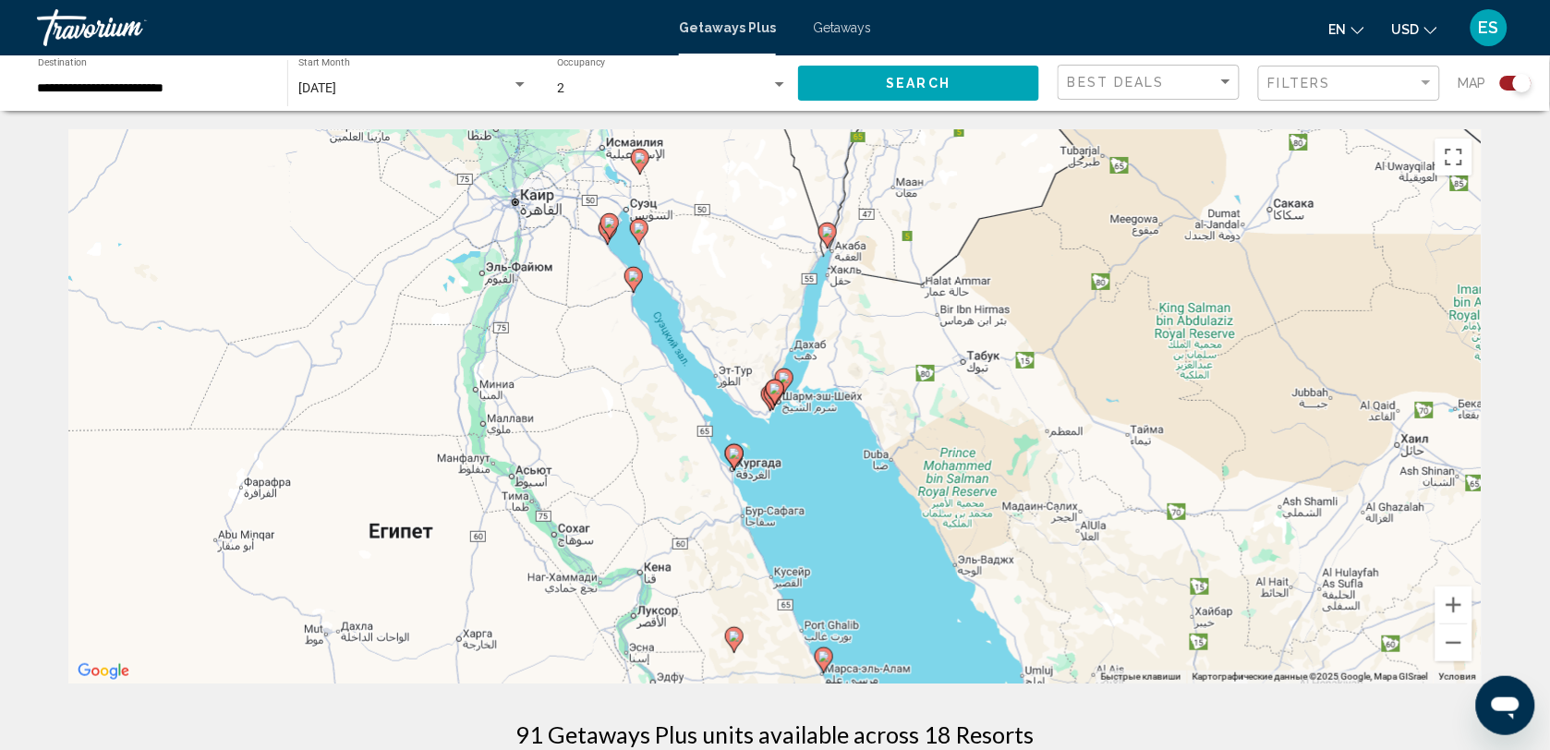
click at [773, 399] on icon "Main content" at bounding box center [775, 393] width 17 height 24
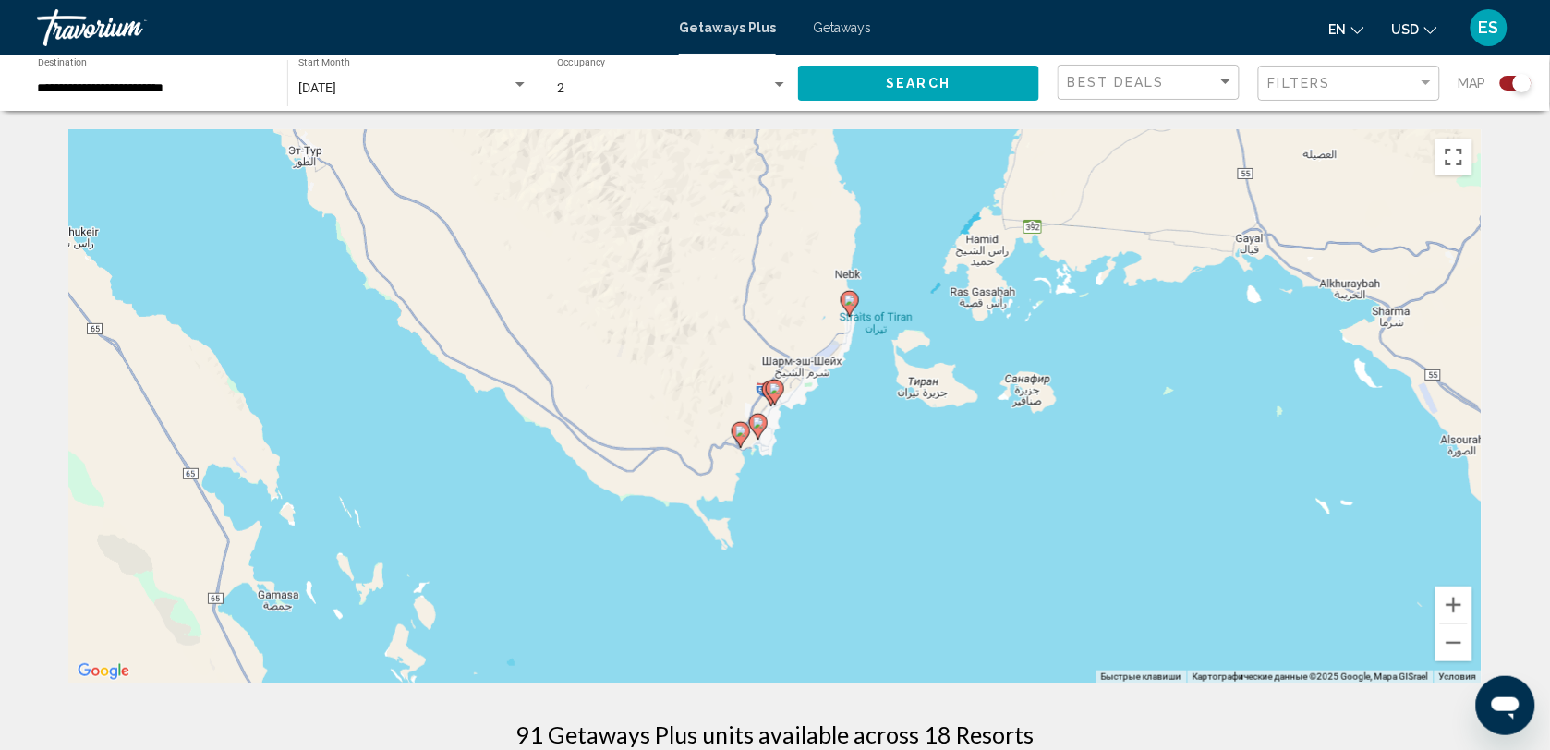
click at [850, 301] on image "Main content" at bounding box center [849, 300] width 11 height 11
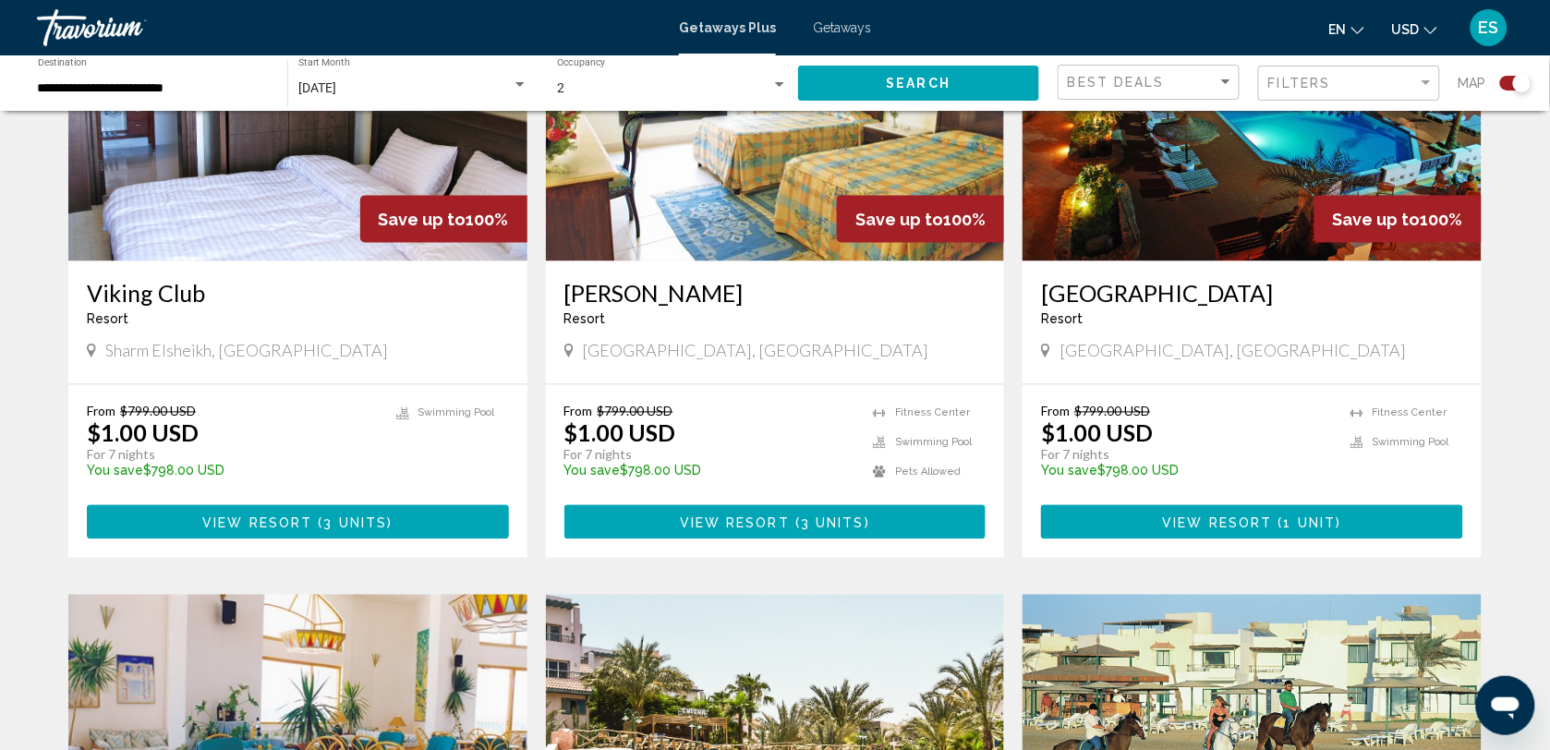
scroll to position [808, 0]
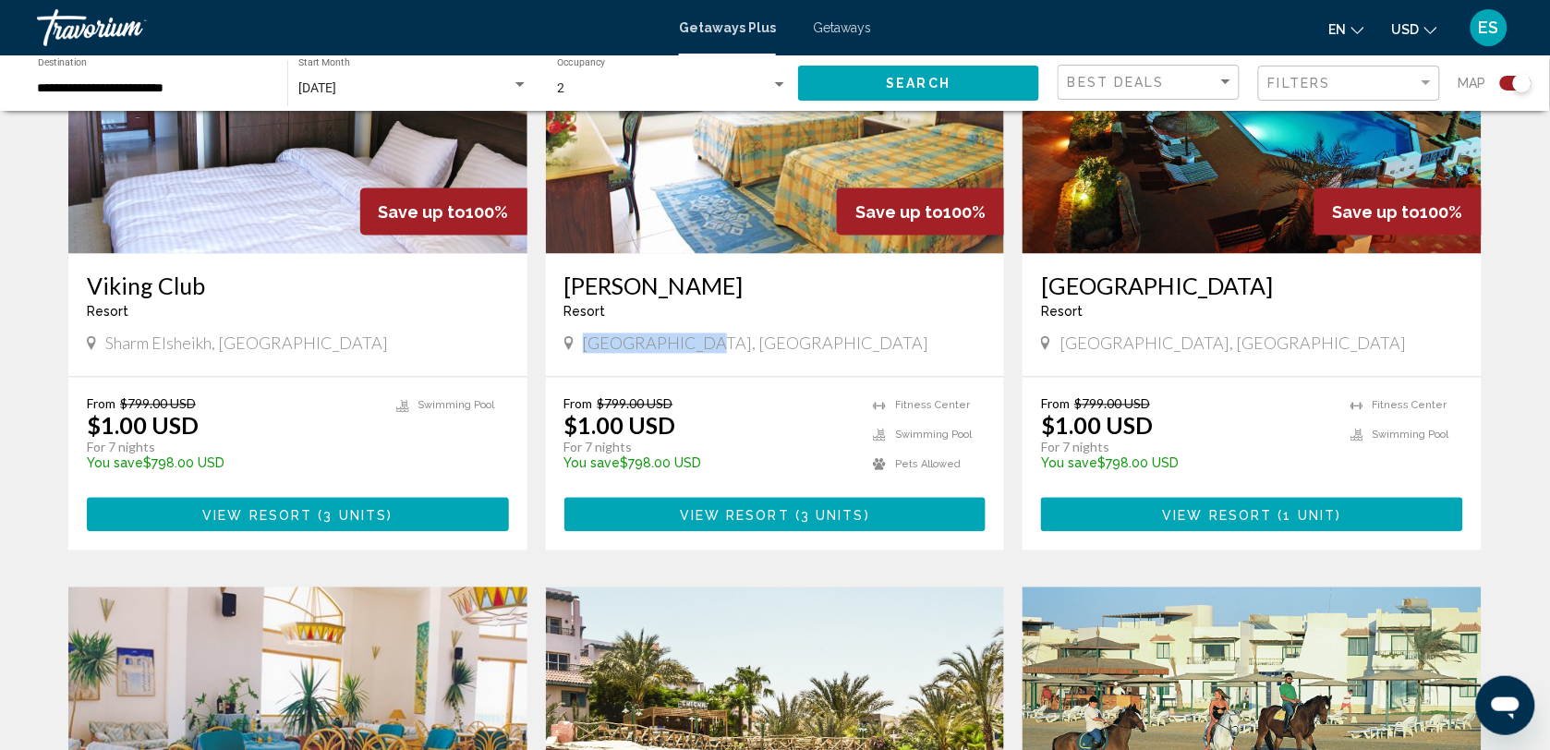
drag, startPoint x: 583, startPoint y: 344, endPoint x: 694, endPoint y: 345, distance: 110.9
click at [694, 345] on div "[GEOGRAPHIC_DATA], [GEOGRAPHIC_DATA]" at bounding box center [775, 343] width 422 height 20
drag, startPoint x: 694, startPoint y: 345, endPoint x: 625, endPoint y: 346, distance: 68.4
copy span "[GEOGRAPHIC_DATA], [GEOGRAPHIC_DATA]"
click at [219, 224] on img "Main content" at bounding box center [297, 106] width 459 height 296
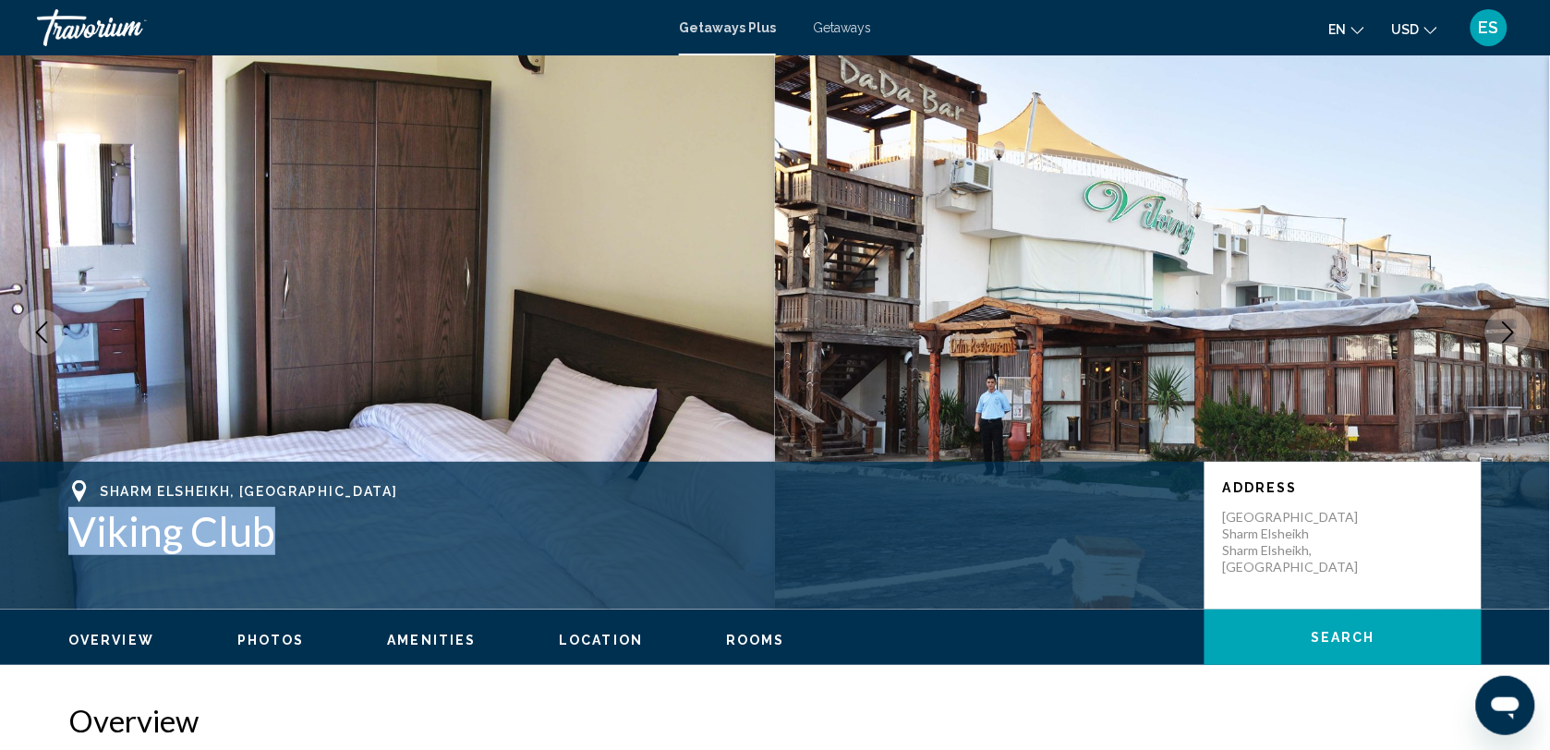
drag, startPoint x: 79, startPoint y: 536, endPoint x: 317, endPoint y: 541, distance: 238.4
click at [317, 541] on h1 "Viking Club" at bounding box center [627, 531] width 1118 height 48
drag, startPoint x: 317, startPoint y: 541, endPoint x: 245, endPoint y: 529, distance: 73.0
copy h1 "Viking Club"
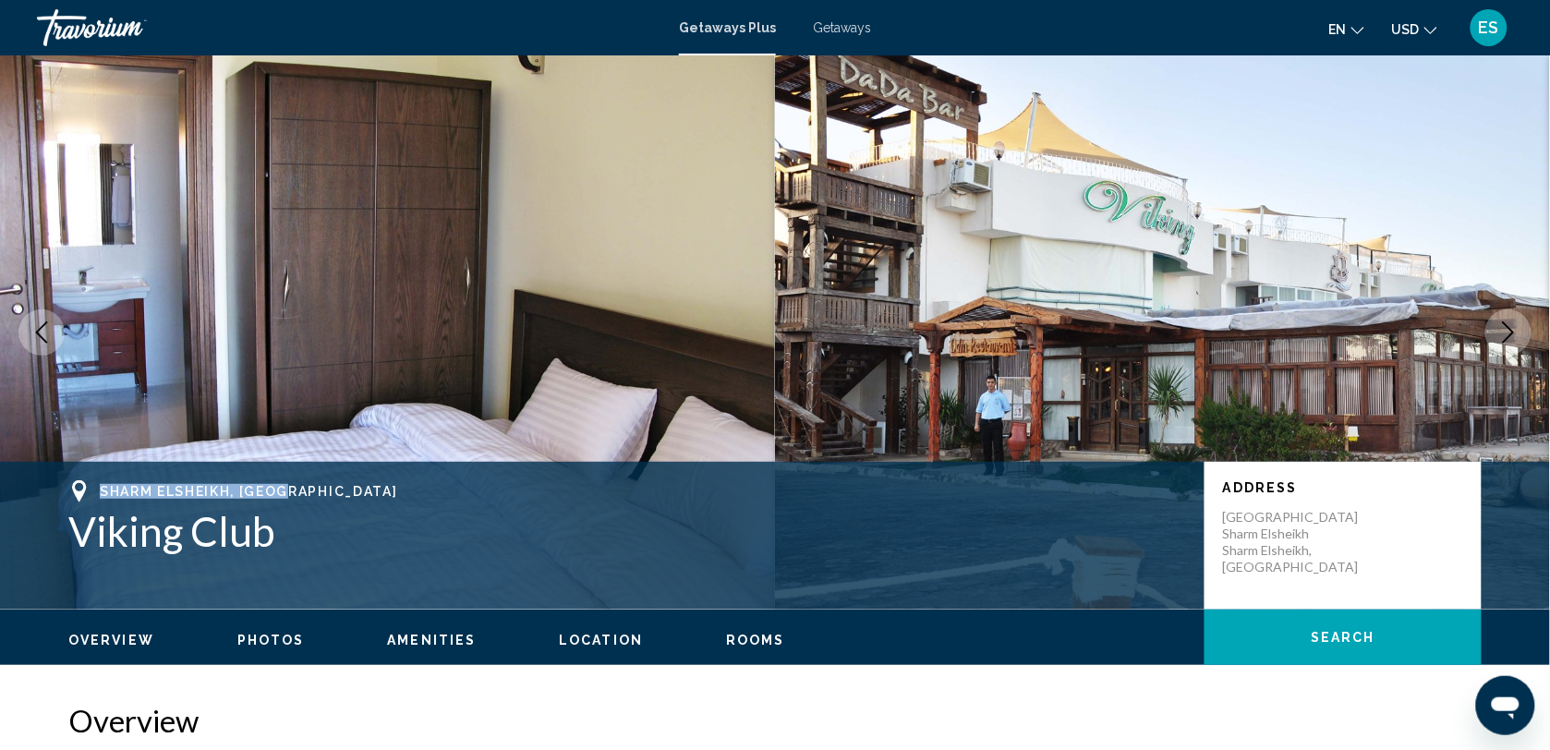
drag, startPoint x: 100, startPoint y: 482, endPoint x: 288, endPoint y: 495, distance: 188.9
click at [288, 495] on span "Sharm Elsheikh, [GEOGRAPHIC_DATA]" at bounding box center [248, 491] width 297 height 15
drag, startPoint x: 288, startPoint y: 495, endPoint x: 266, endPoint y: 490, distance: 22.9
copy span "Sharm Elsheikh, [GEOGRAPHIC_DATA]"
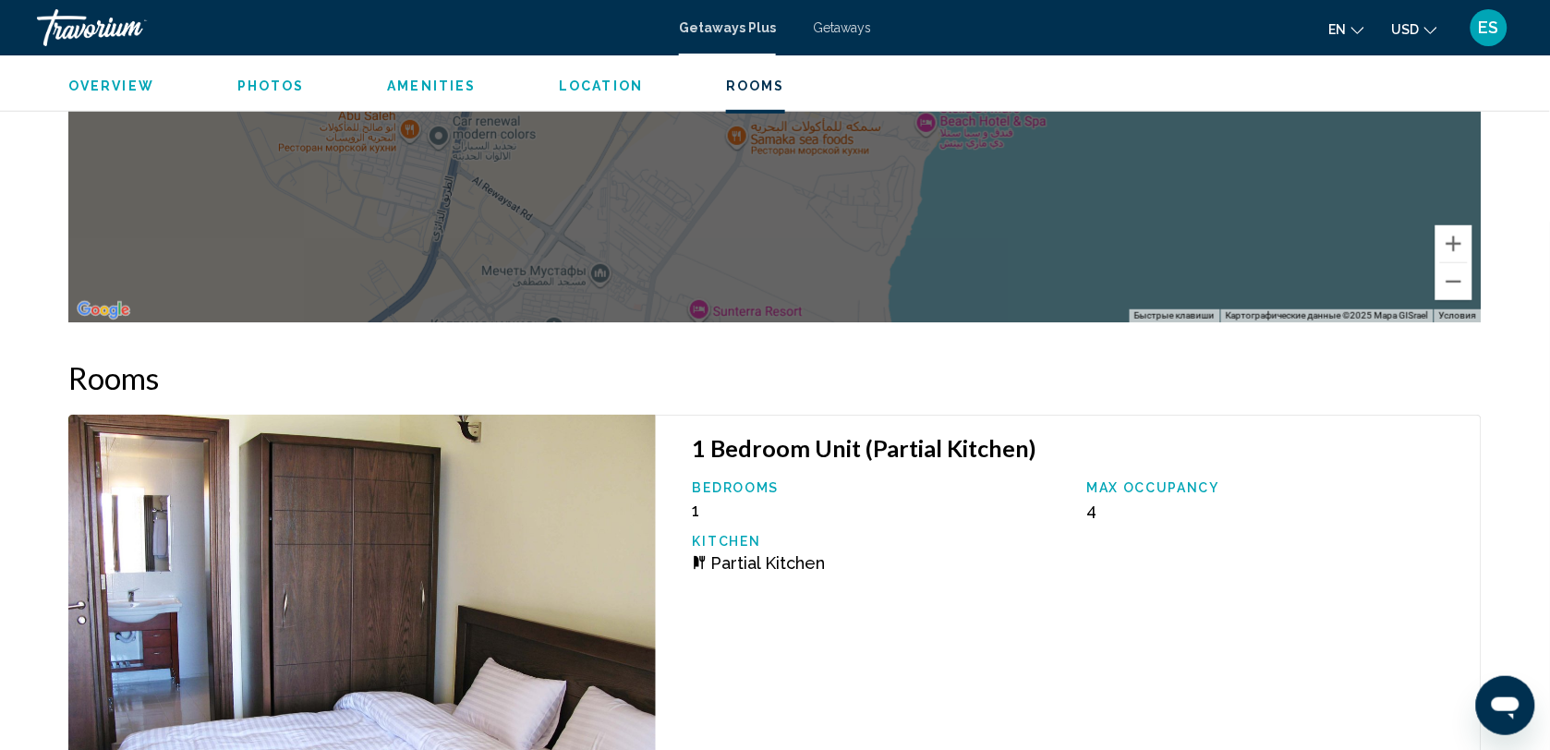
scroll to position [2656, 0]
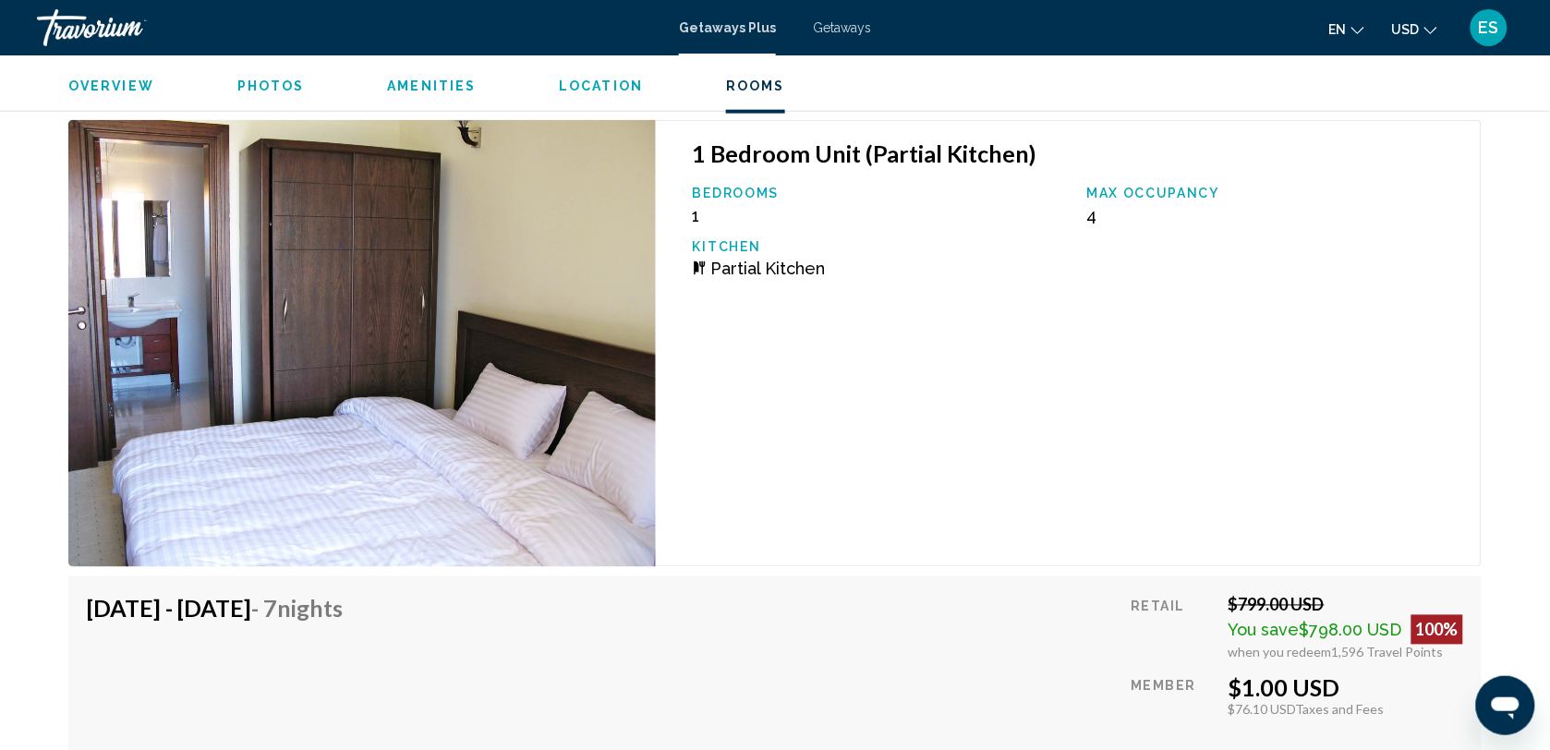
click at [83, 594] on div "[DATE] - [DATE] - 7 Nights Price includes accommodation only Refundable until :…" at bounding box center [774, 698] width 1413 height 245
drag, startPoint x: 90, startPoint y: 594, endPoint x: 467, endPoint y: 605, distance: 377.1
click at [357, 605] on div "[DATE] - [DATE] - 7 Nights Price includes accommodation only Refundable until :…" at bounding box center [222, 699] width 270 height 208
drag, startPoint x: 467, startPoint y: 605, endPoint x: 437, endPoint y: 589, distance: 33.5
copy h4 "[DATE] - [DATE] - 7 Nights"
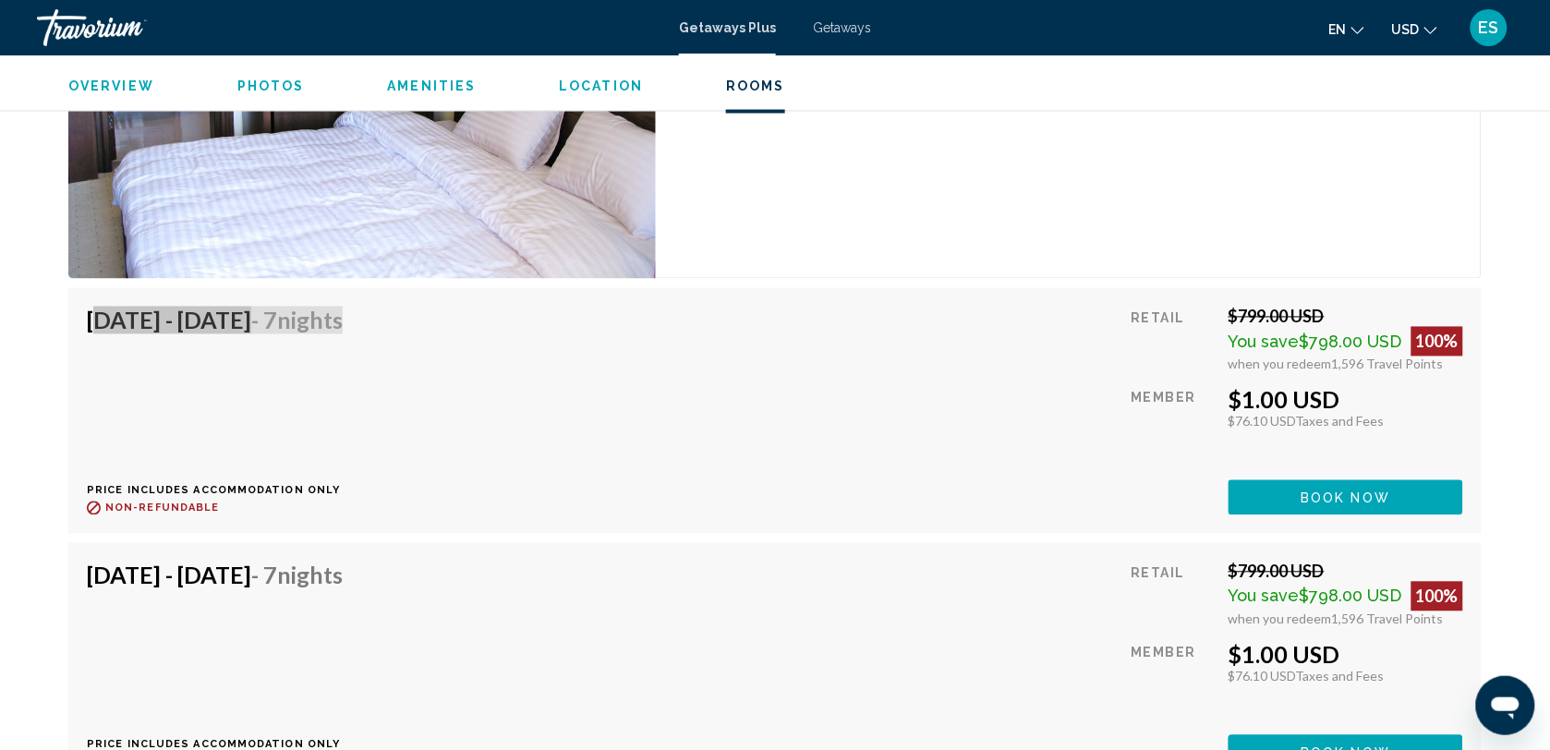
scroll to position [2887, 0]
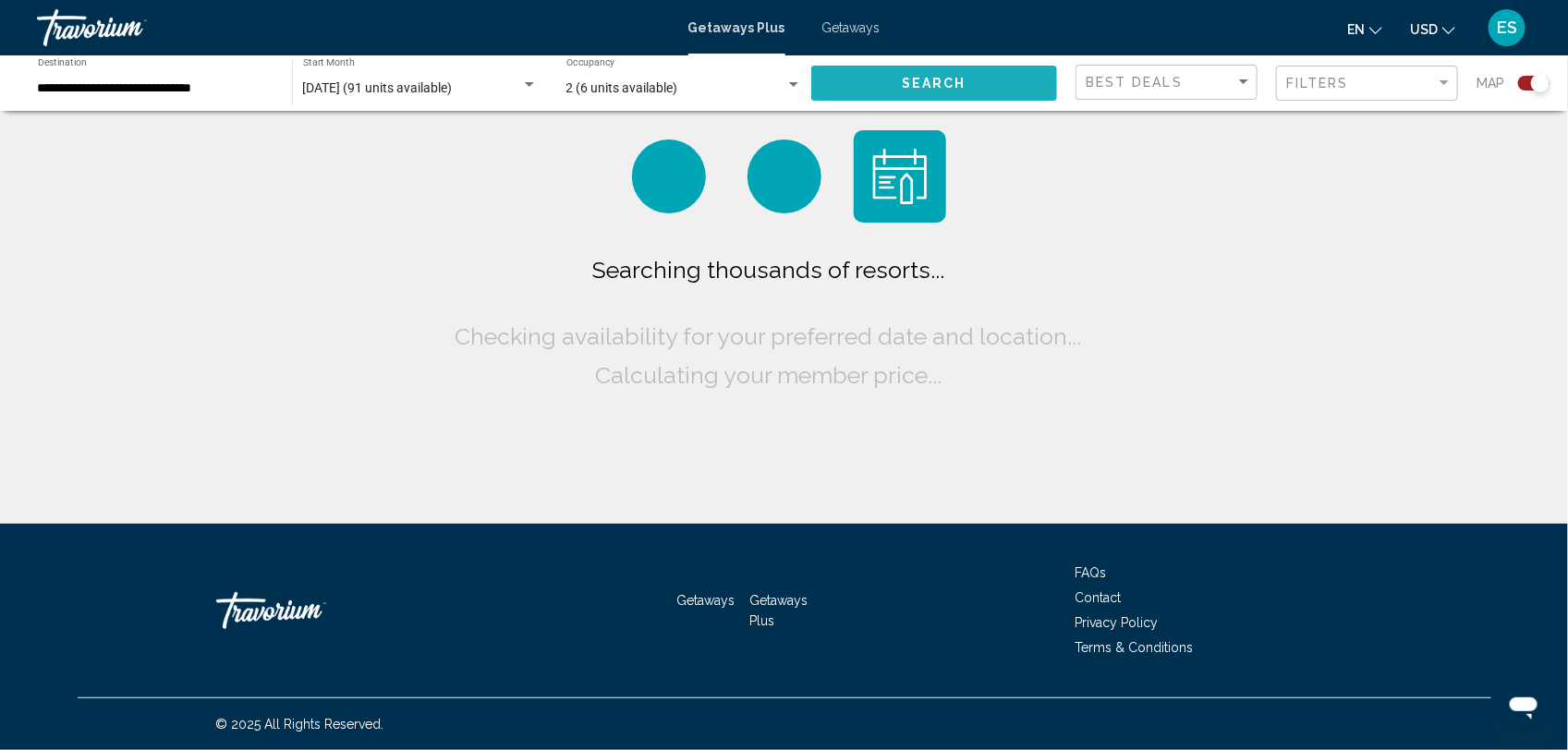
click at [984, 90] on button "Search" at bounding box center [934, 83] width 246 height 34
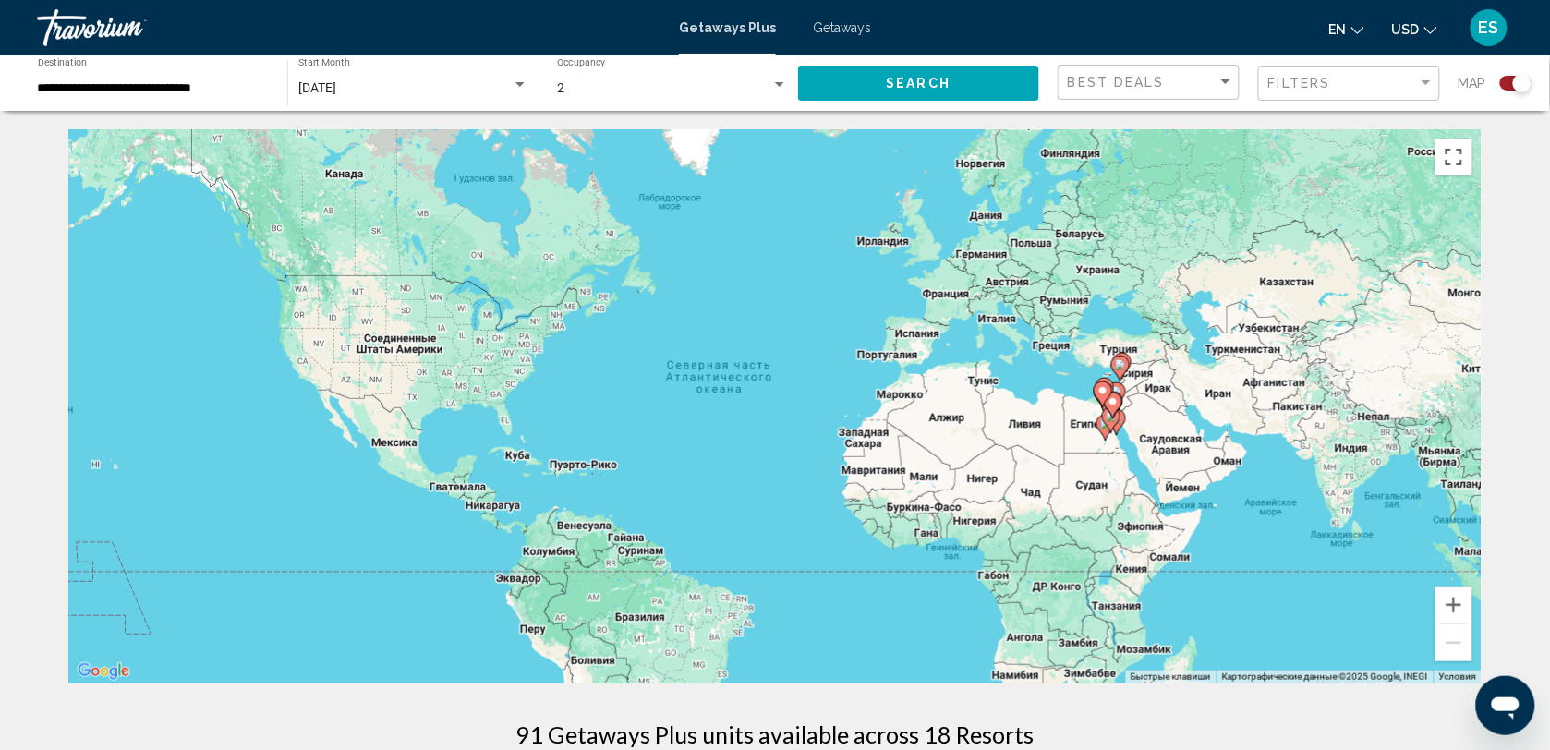
click at [1107, 422] on gmp-advanced-marker "Main content" at bounding box center [1111, 420] width 18 height 28
click at [1106, 413] on gmp-advanced-marker "Main content" at bounding box center [1113, 406] width 18 height 28
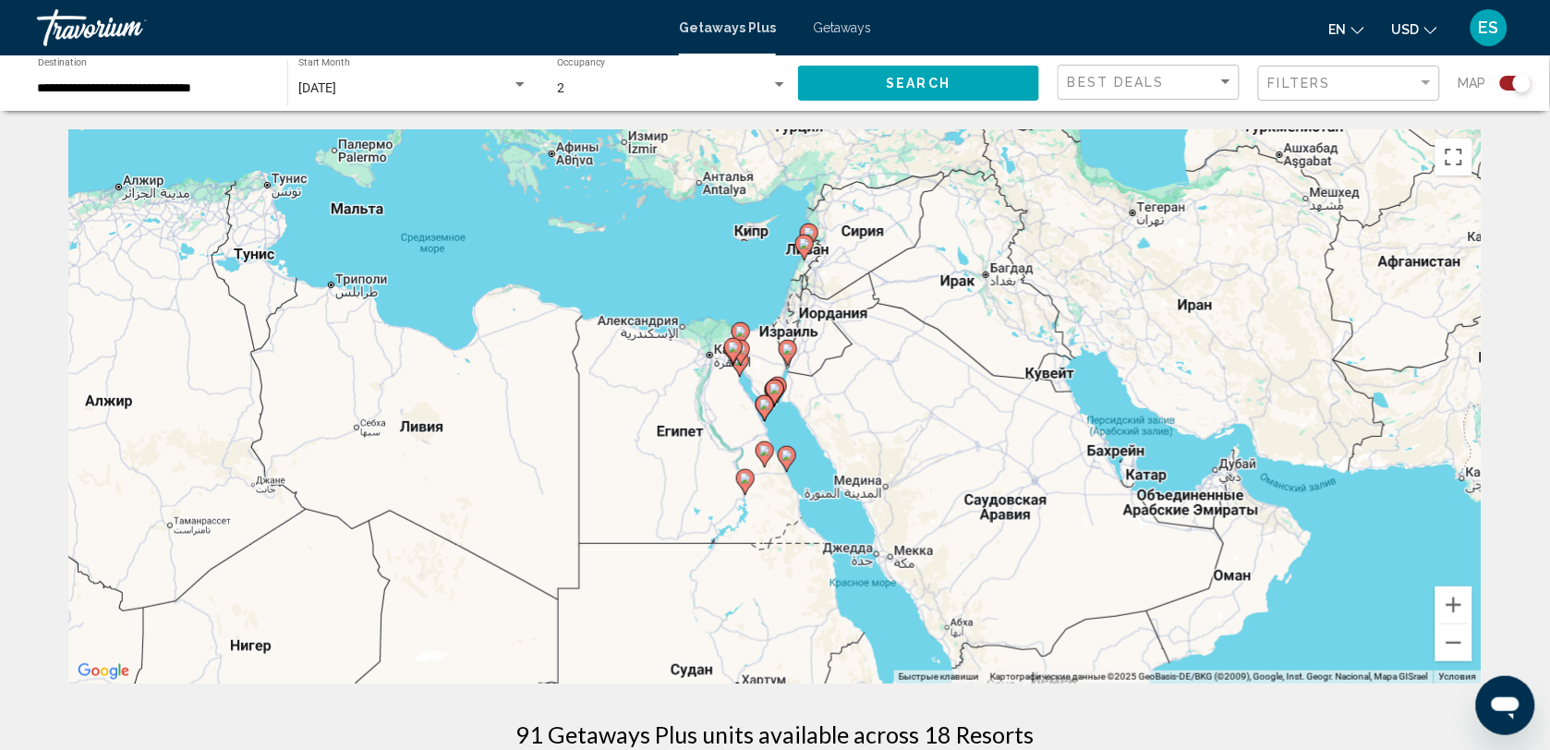
click at [770, 391] on icon "Main content" at bounding box center [775, 393] width 17 height 24
type input "**********"
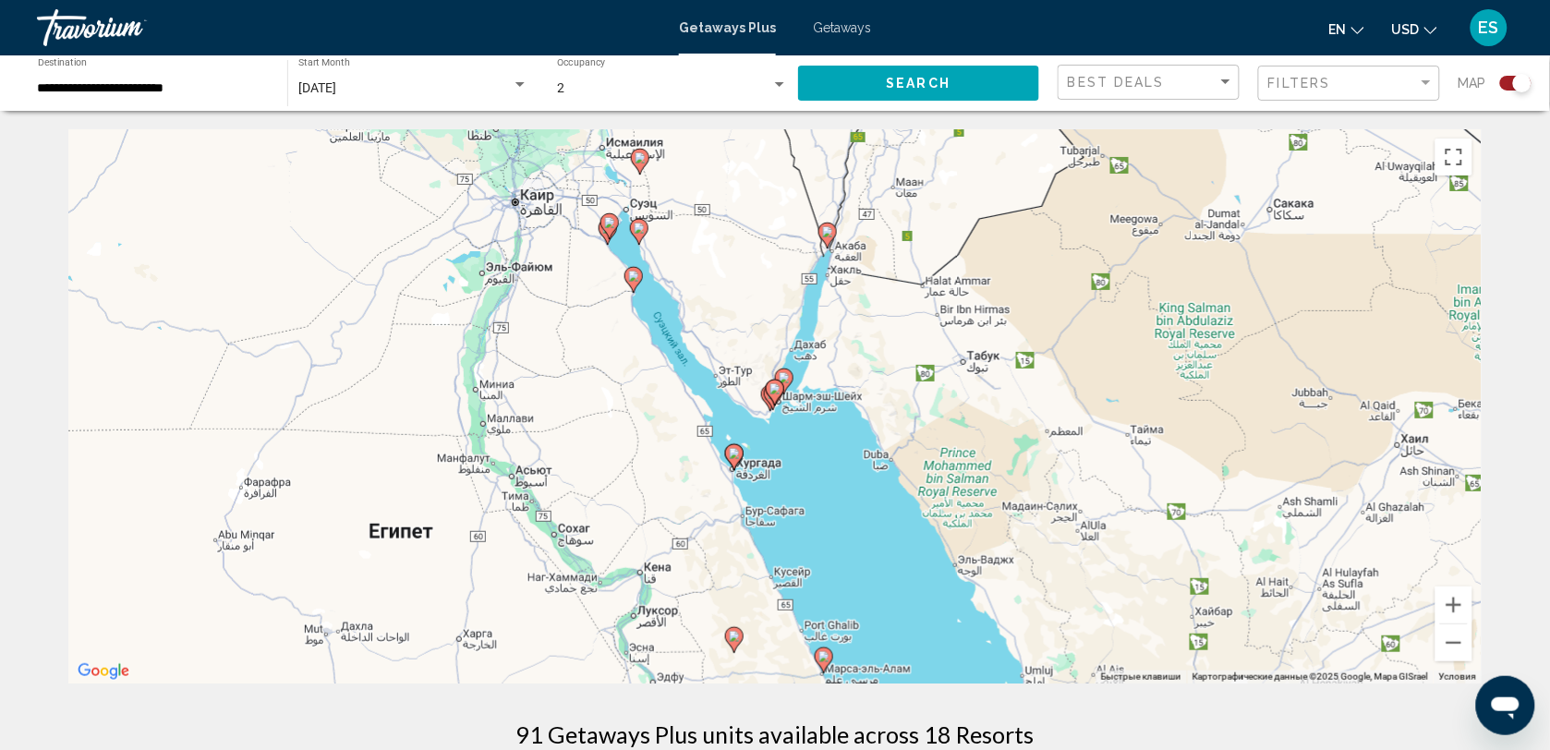
click at [776, 391] on image "Main content" at bounding box center [775, 388] width 11 height 11
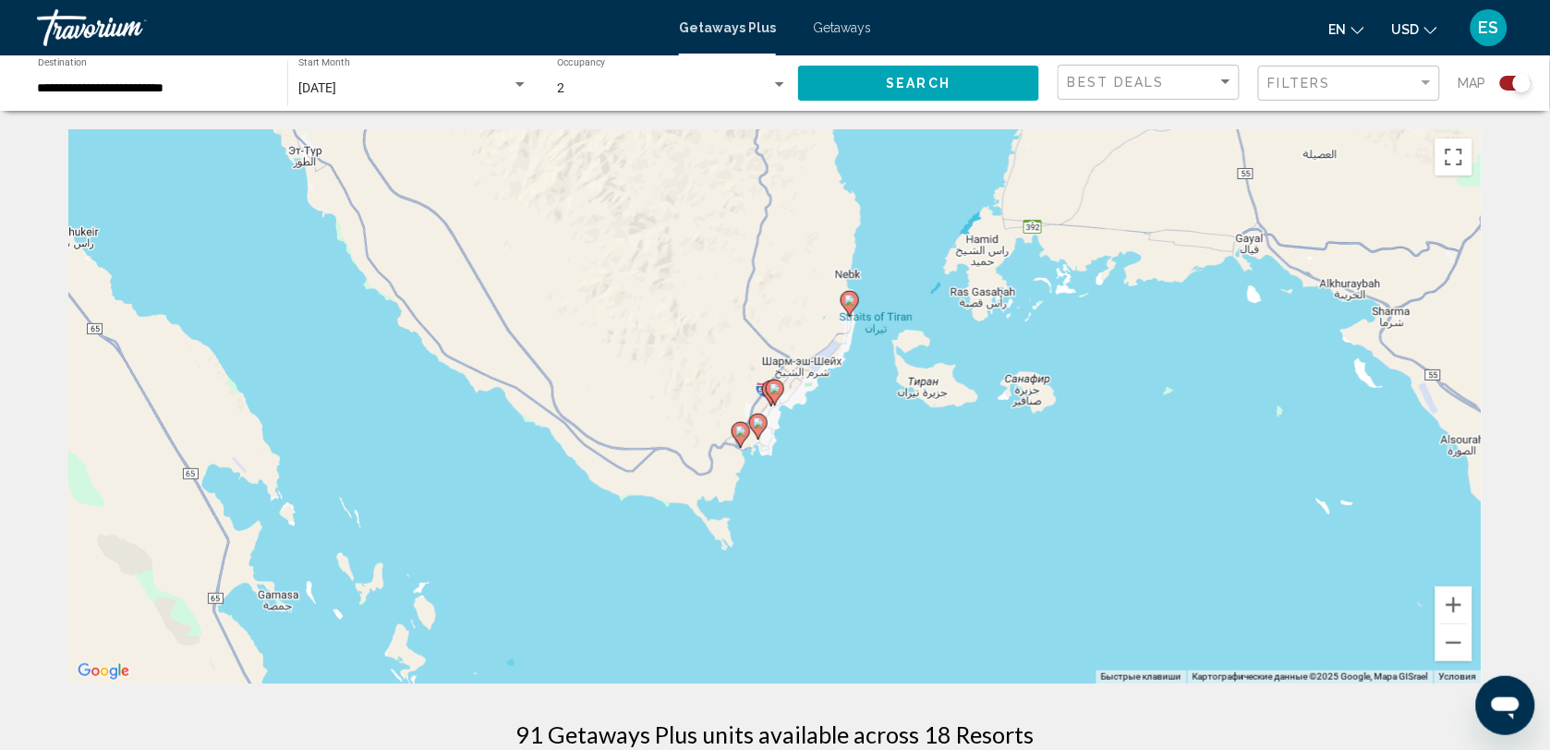
click at [851, 303] on image "Main content" at bounding box center [849, 300] width 11 height 11
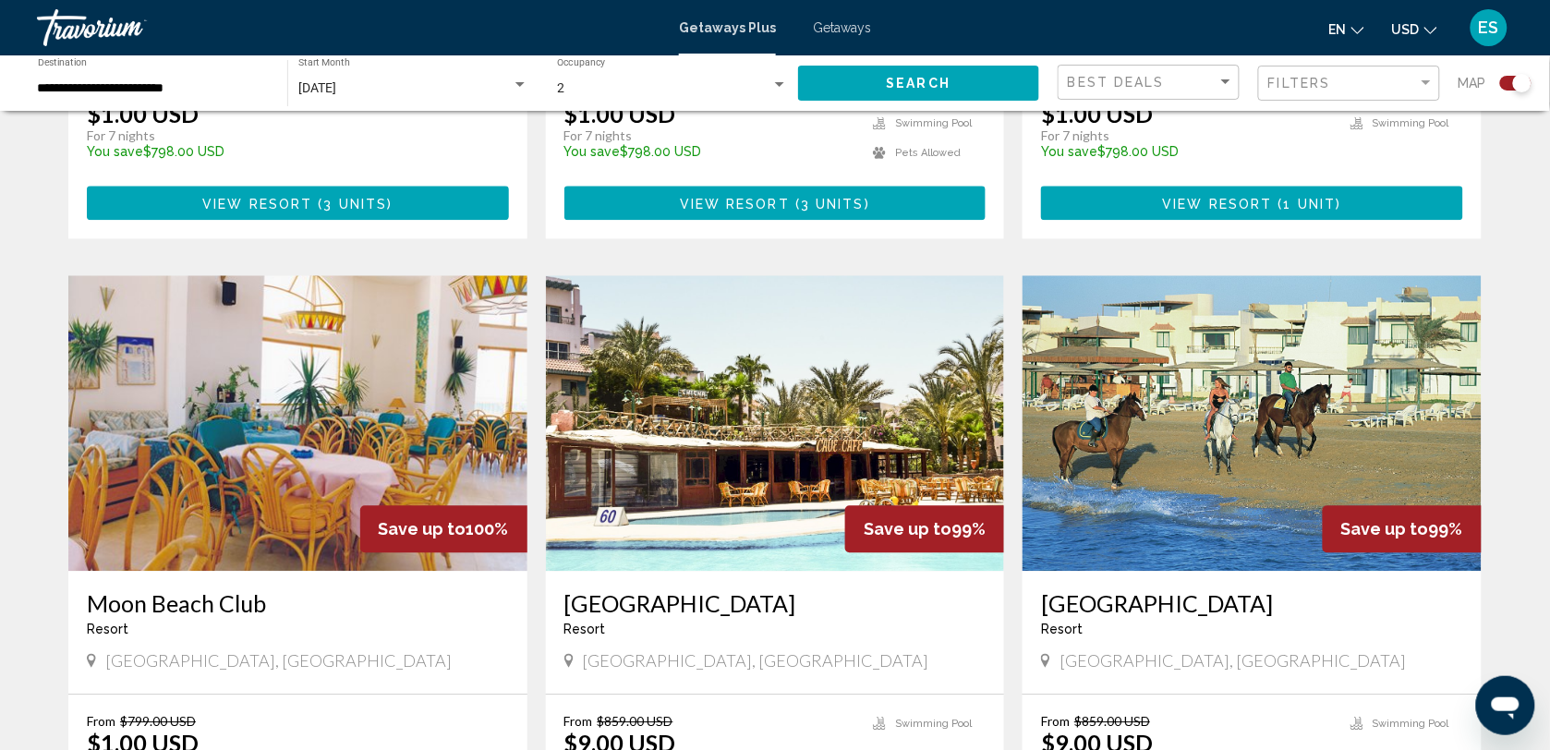
scroll to position [1155, 0]
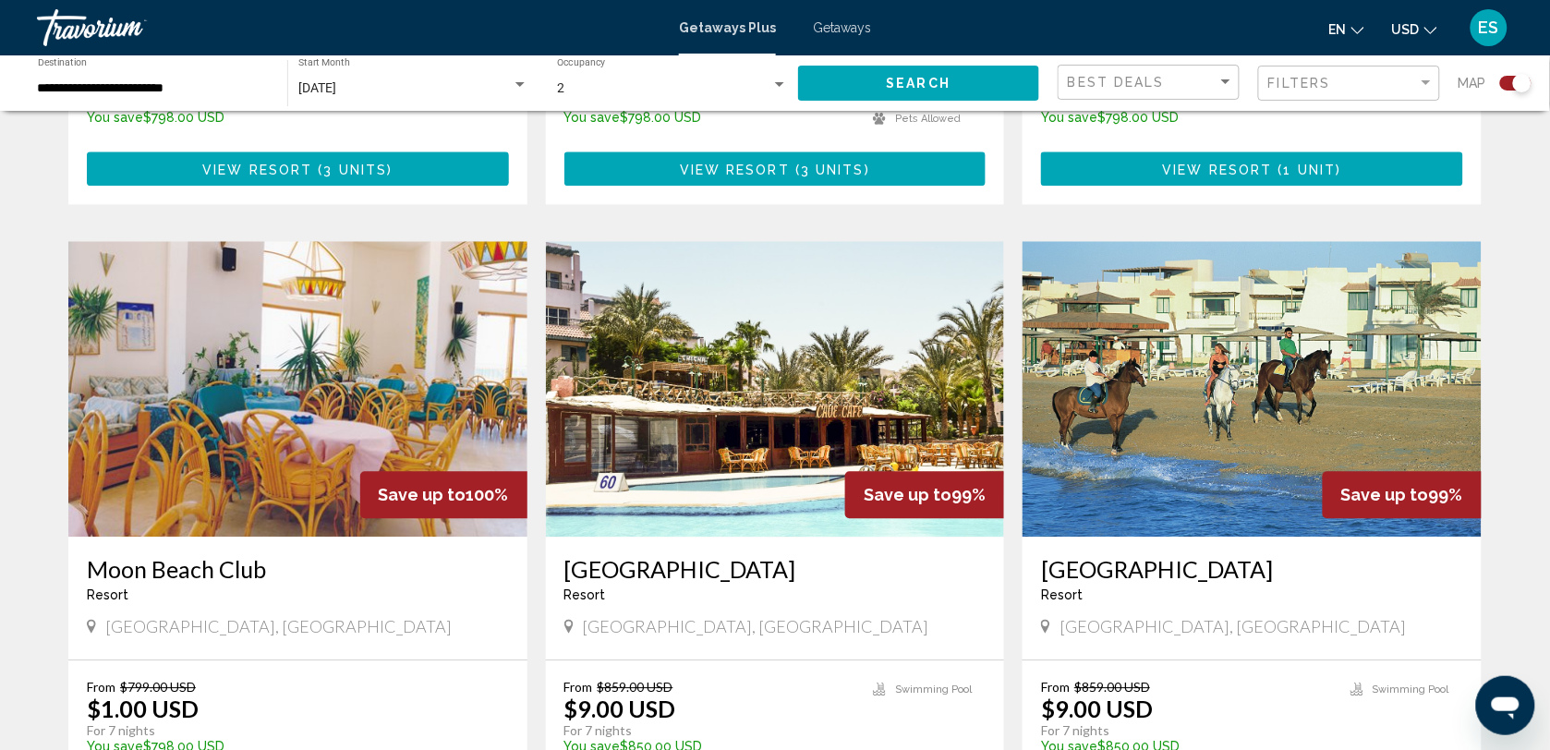
click at [781, 417] on img "Main content" at bounding box center [775, 389] width 459 height 296
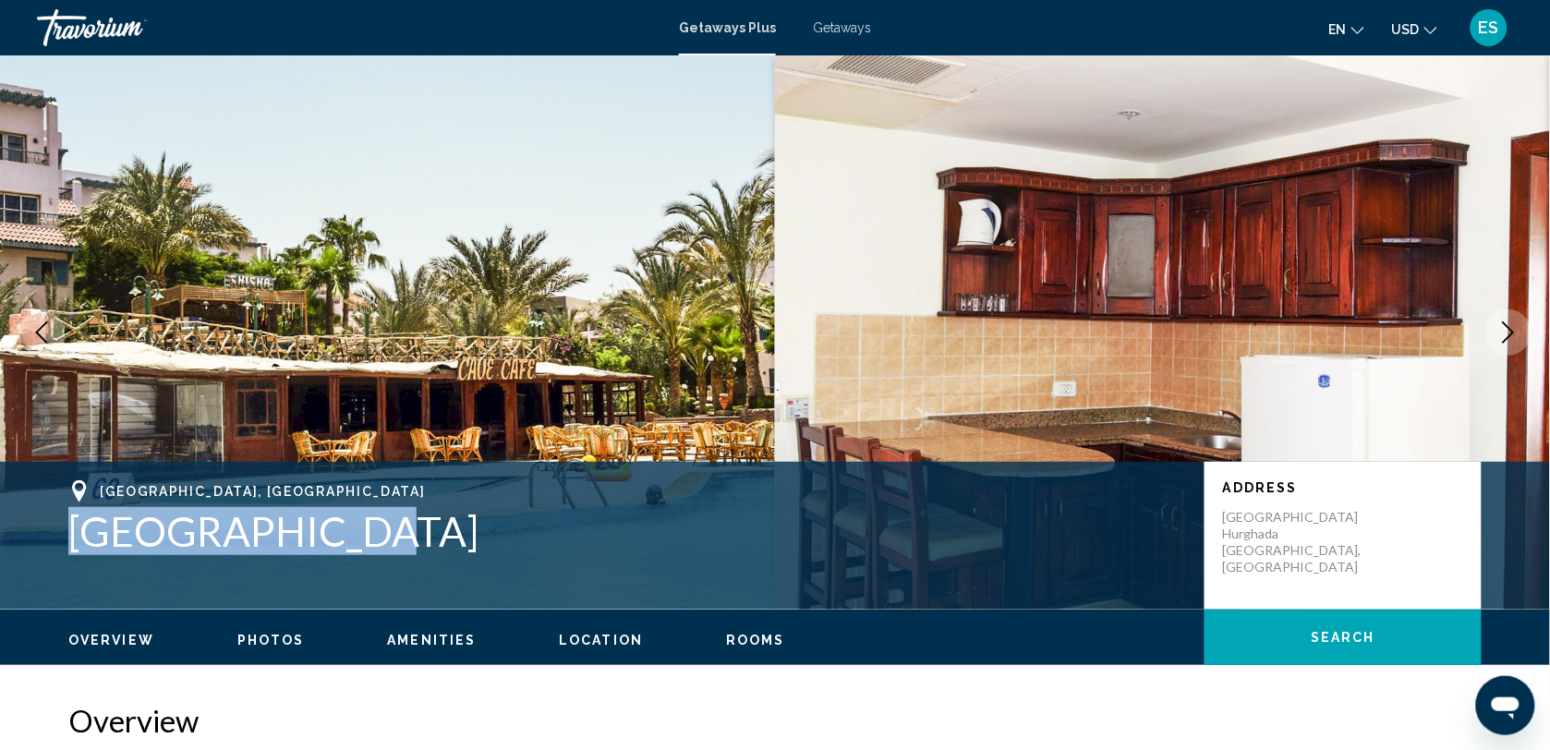
drag, startPoint x: 74, startPoint y: 529, endPoint x: 357, endPoint y: 545, distance: 283.1
click at [357, 545] on h1 "[GEOGRAPHIC_DATA]" at bounding box center [627, 531] width 1118 height 48
drag, startPoint x: 357, startPoint y: 545, endPoint x: 294, endPoint y: 525, distance: 66.0
copy h1 "[GEOGRAPHIC_DATA]"
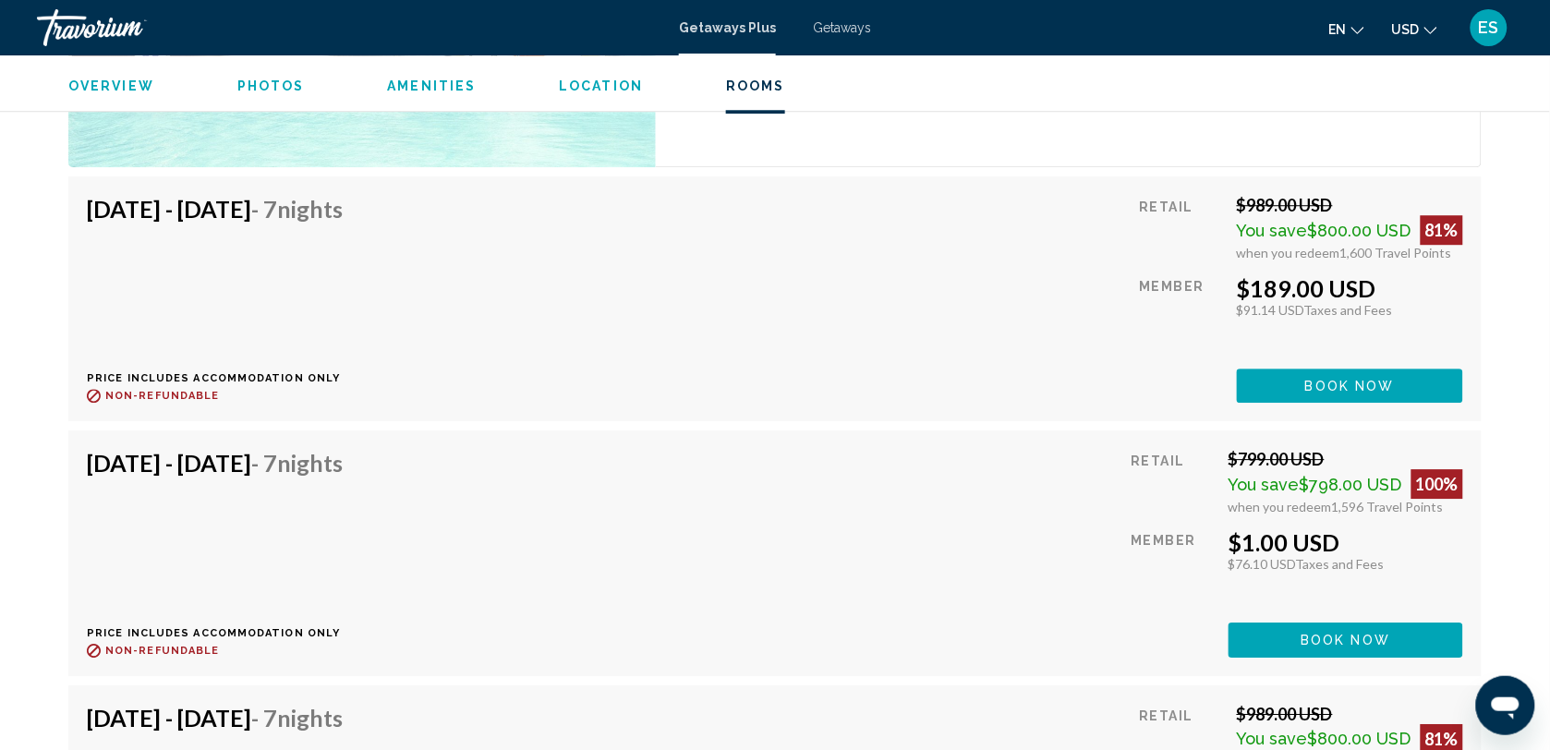
scroll to position [3464, 0]
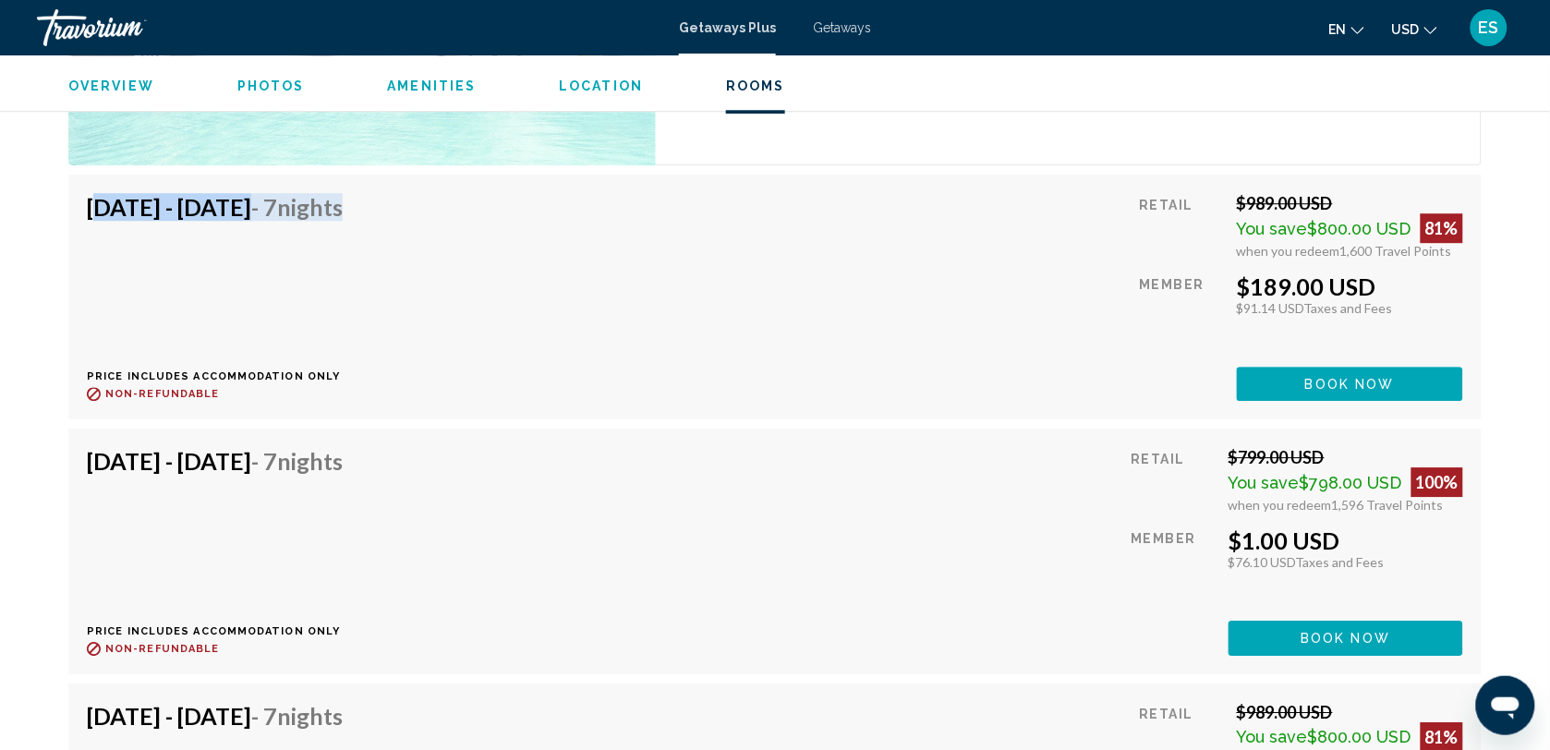
drag, startPoint x: 91, startPoint y: 208, endPoint x: 487, endPoint y: 217, distance: 396.4
click at [487, 217] on div "[DATE] - [DATE] - 7 Nights Price includes accommodation only Refundable until :…" at bounding box center [775, 297] width 1376 height 208
drag, startPoint x: 487, startPoint y: 217, endPoint x: 425, endPoint y: 205, distance: 63.0
copy h4 "[DATE] - [DATE] - 7 Nights"
click at [109, 457] on h4 "[DATE] - [DATE] - 7 Nights" at bounding box center [215, 461] width 256 height 28
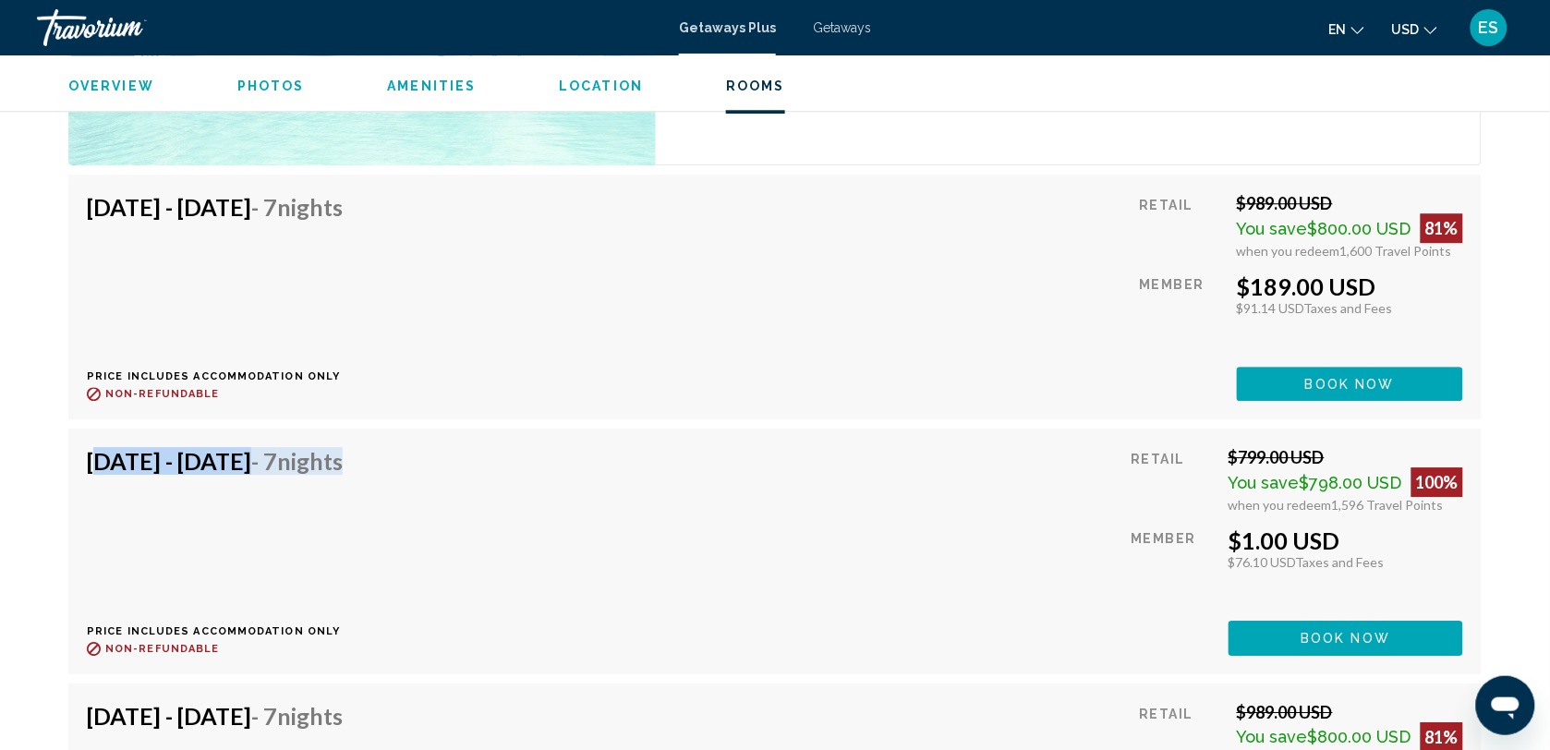
drag, startPoint x: 91, startPoint y: 460, endPoint x: 495, endPoint y: 476, distance: 404.9
click at [495, 476] on div "[DATE] - [DATE] - 7 Nights Price includes accommodation only Refundable until :…" at bounding box center [775, 551] width 1376 height 208
drag, startPoint x: 495, startPoint y: 476, endPoint x: 435, endPoint y: 457, distance: 62.8
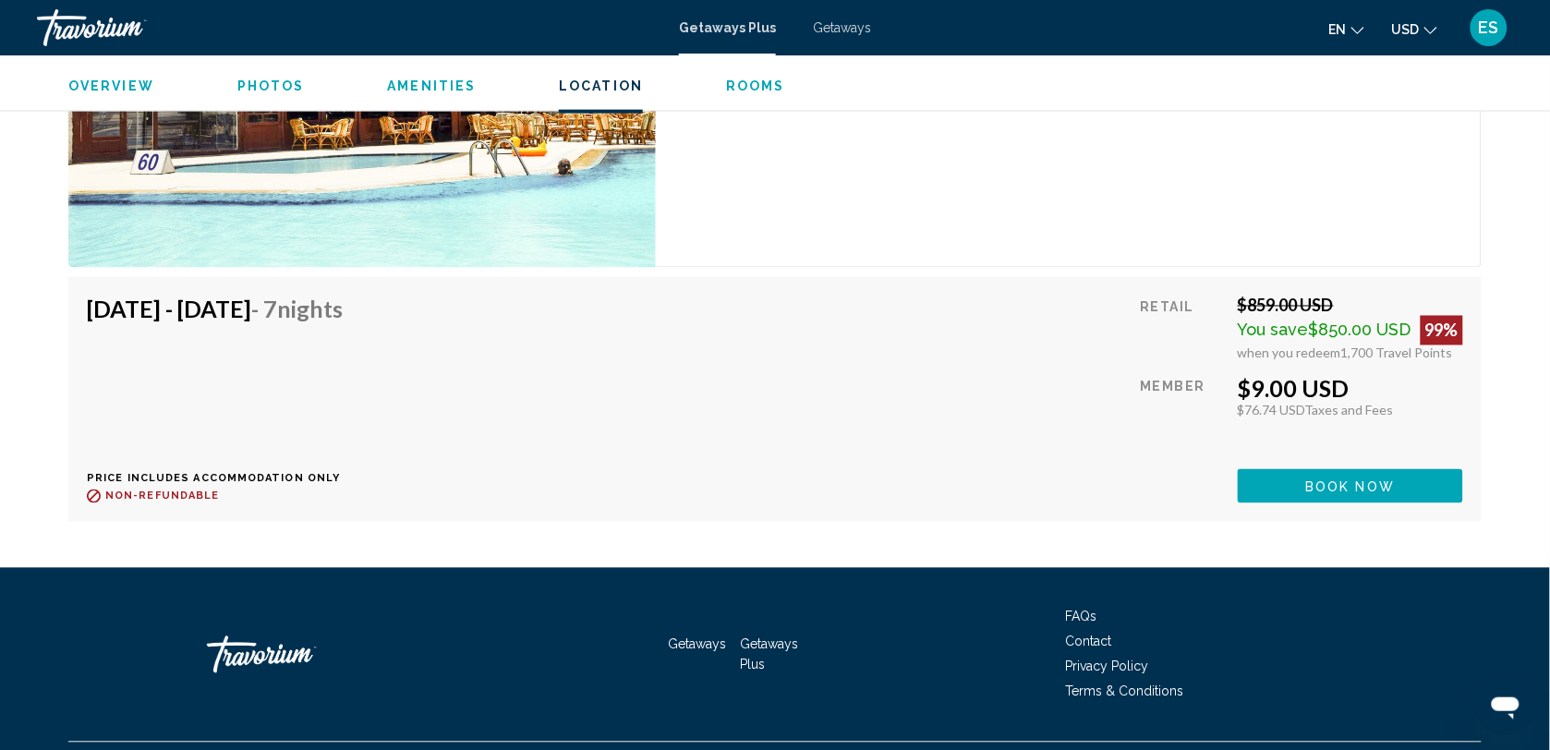
scroll to position [4915, 0]
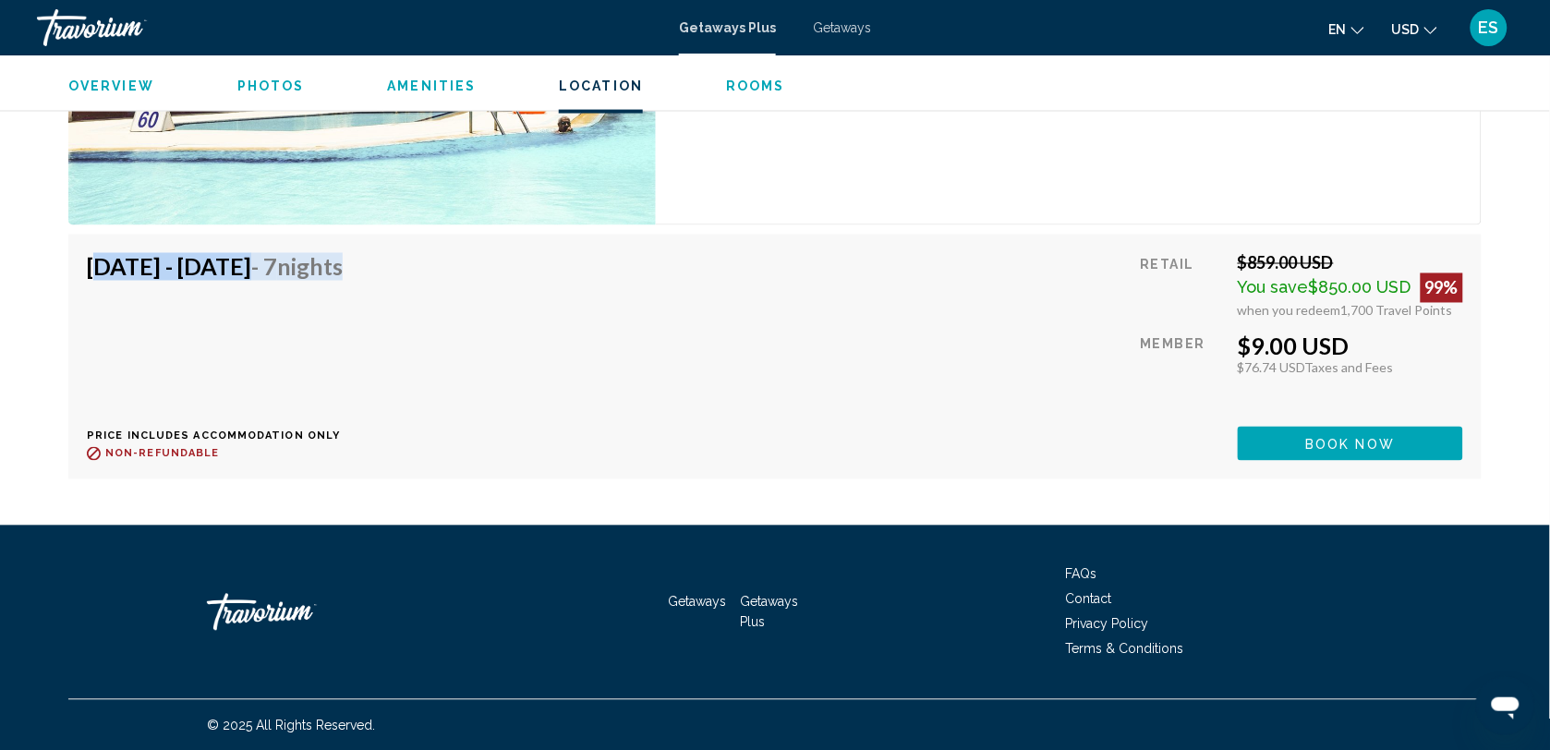
drag, startPoint x: 93, startPoint y: 269, endPoint x: 518, endPoint y: 266, distance: 425.0
click at [518, 266] on div "[DATE] - [DATE] - 7 Nights Price includes accommodation only Refundable until :…" at bounding box center [775, 357] width 1376 height 208
drag, startPoint x: 518, startPoint y: 266, endPoint x: 455, endPoint y: 269, distance: 62.9
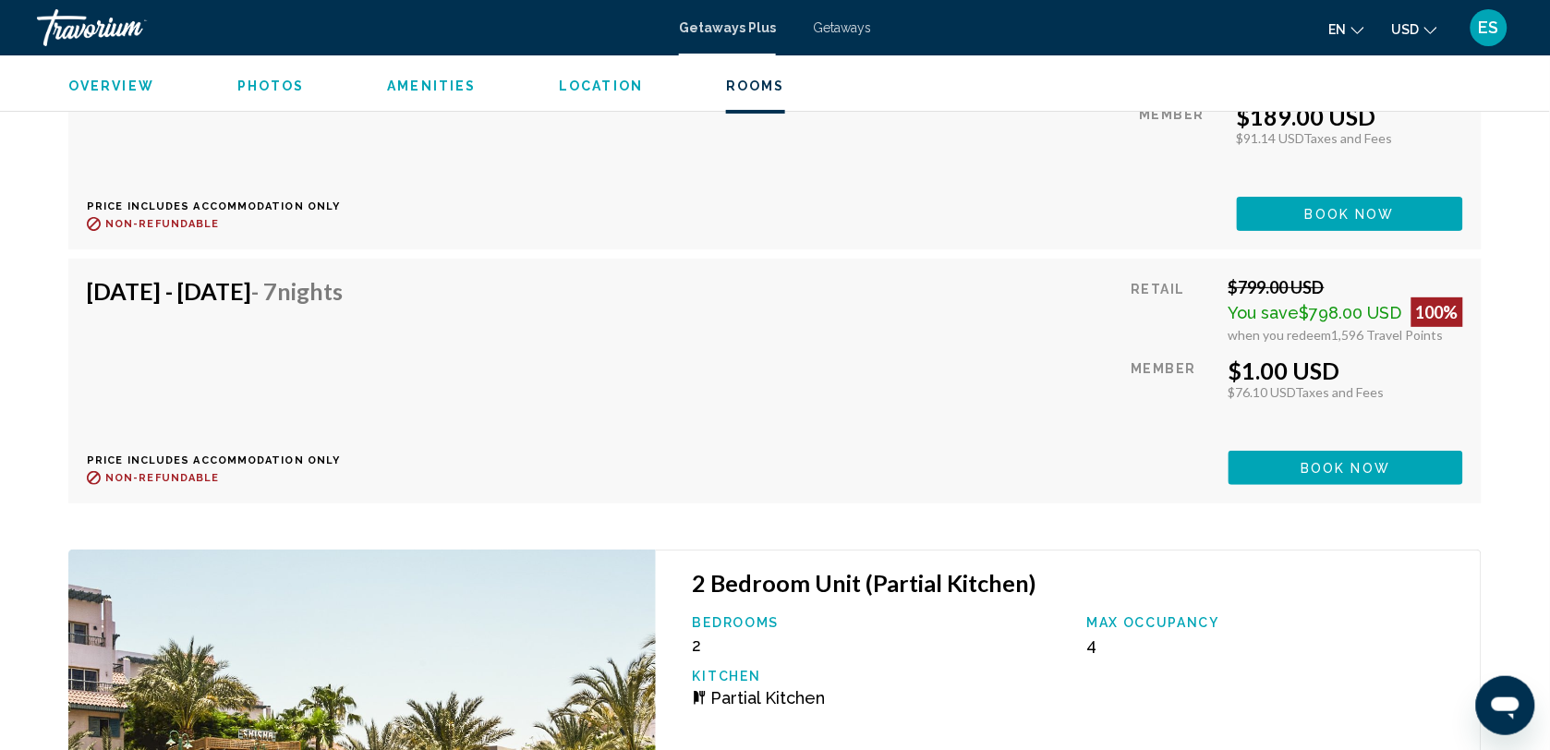
scroll to position [4338, 0]
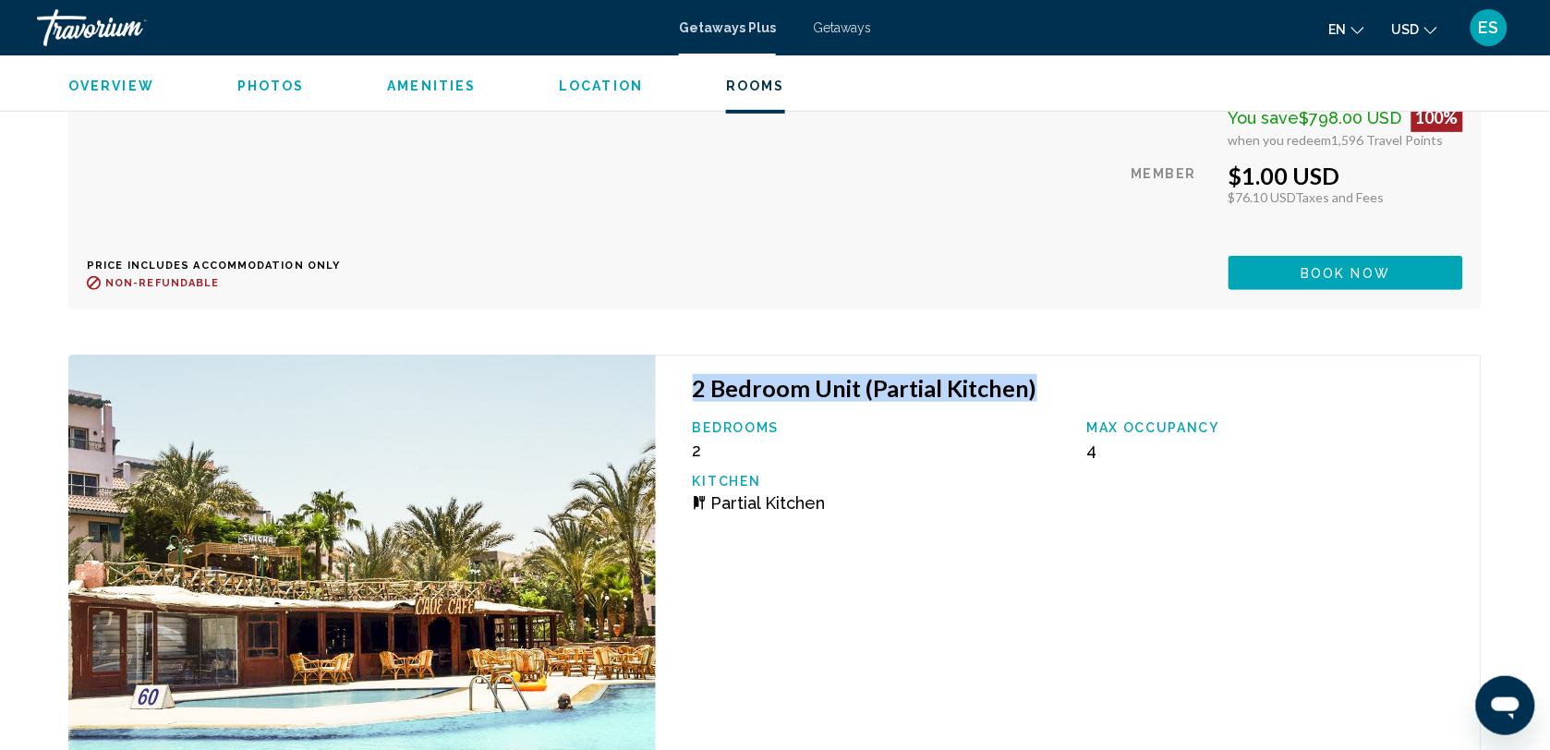
drag, startPoint x: 696, startPoint y: 388, endPoint x: 1039, endPoint y: 398, distance: 343.8
drag, startPoint x: 1039, startPoint y: 398, endPoint x: 931, endPoint y: 383, distance: 109.1
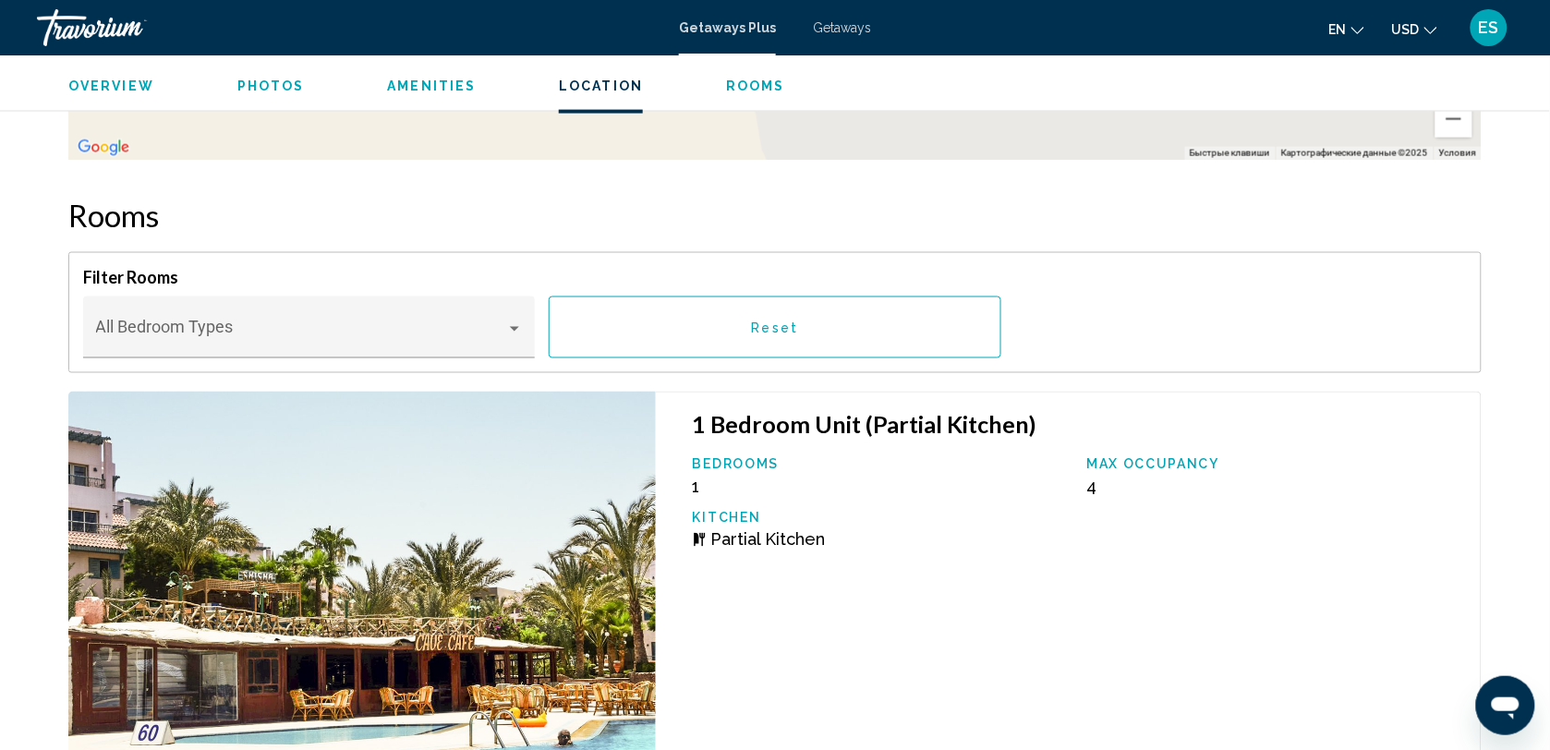
scroll to position [2721, 0]
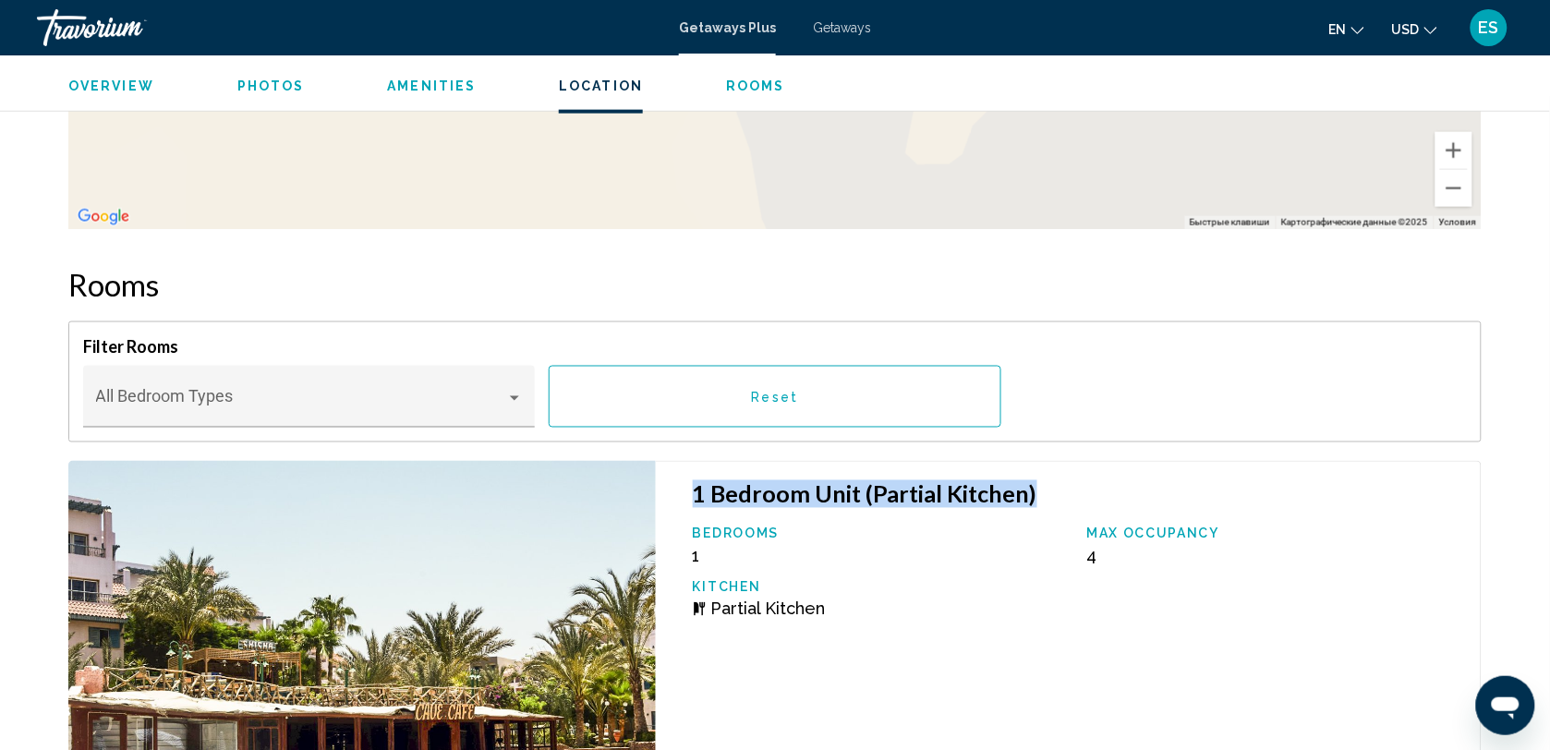
drag, startPoint x: 694, startPoint y: 491, endPoint x: 1090, endPoint y: 488, distance: 396.3
click at [1090, 488] on h3 "1 Bedroom Unit (Partial Kitchen)" at bounding box center [1078, 494] width 770 height 28
drag, startPoint x: 1090, startPoint y: 488, endPoint x: 968, endPoint y: 497, distance: 122.3
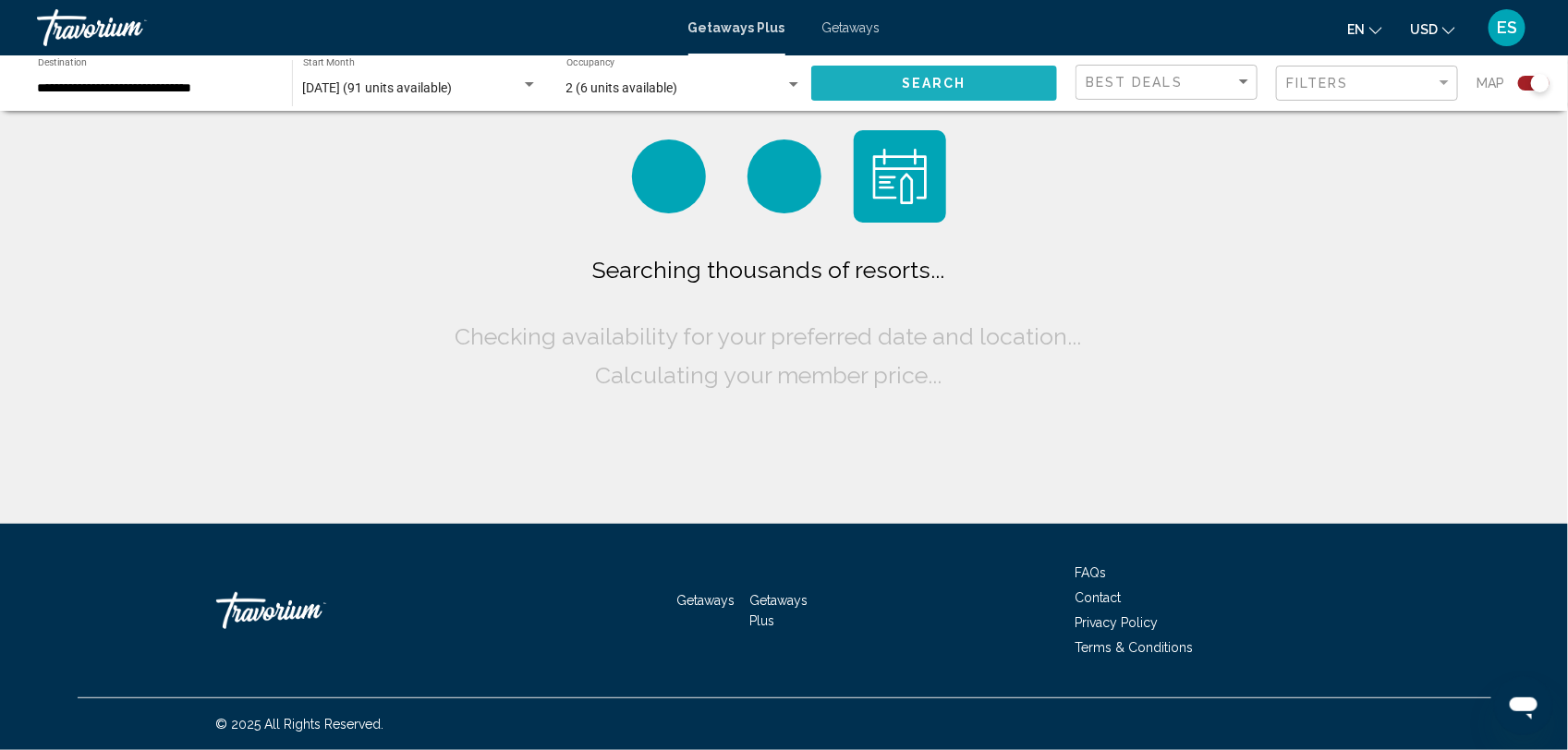
click at [915, 69] on button "Search" at bounding box center [934, 83] width 246 height 34
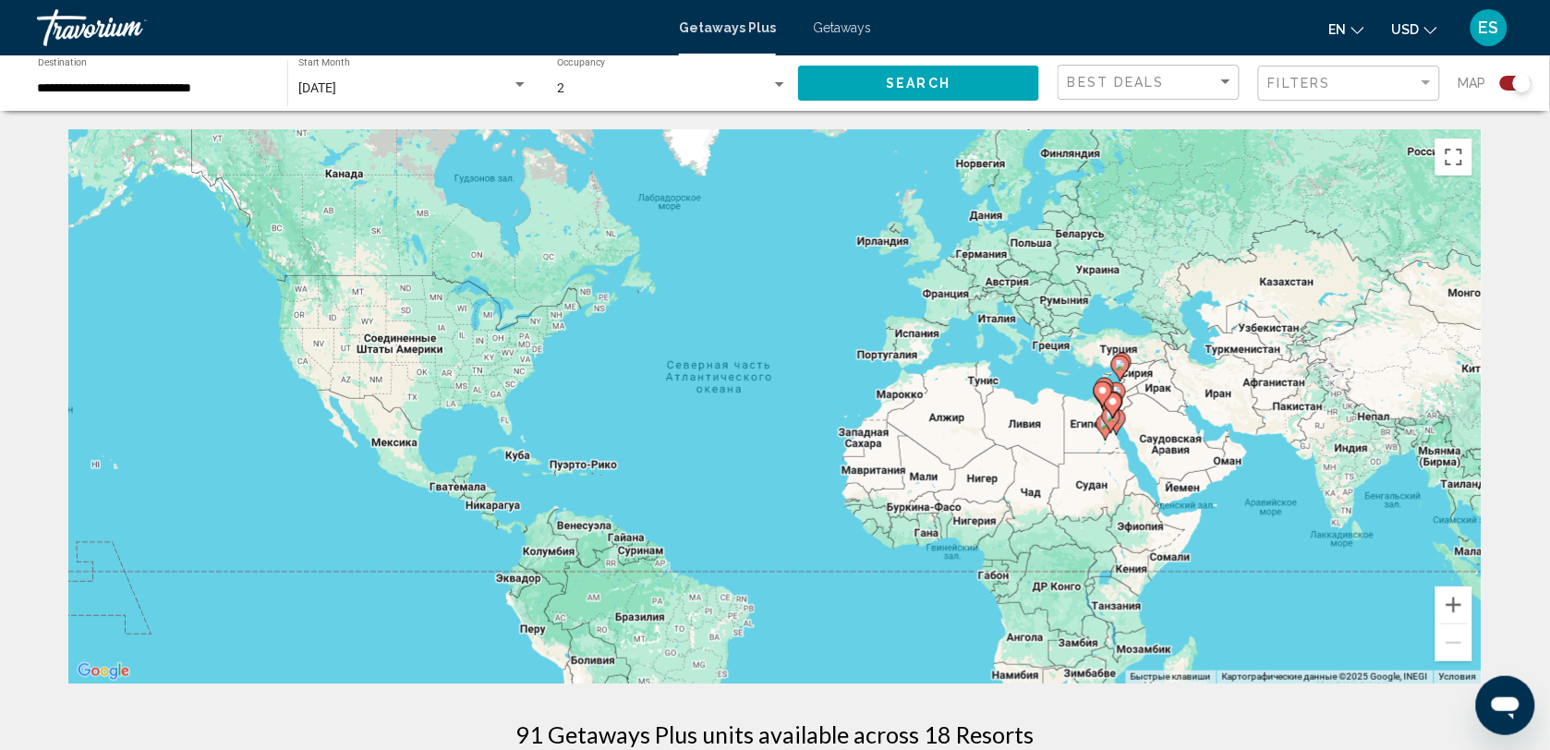
click at [1109, 418] on gmp-advanced-marker "Main content" at bounding box center [1113, 406] width 18 height 28
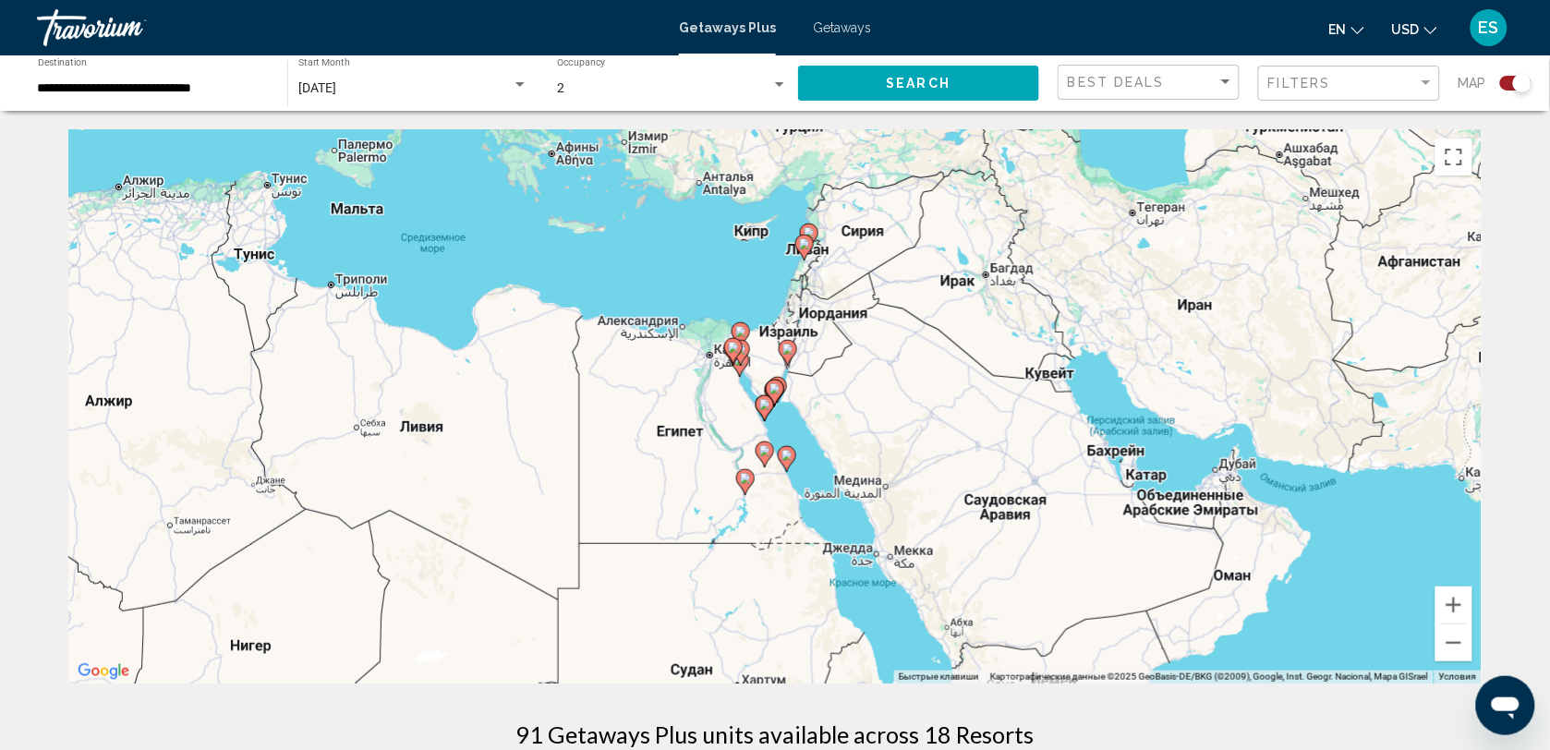
click at [769, 395] on gmp-advanced-marker "Main content" at bounding box center [775, 393] width 18 height 28
type input "**********"
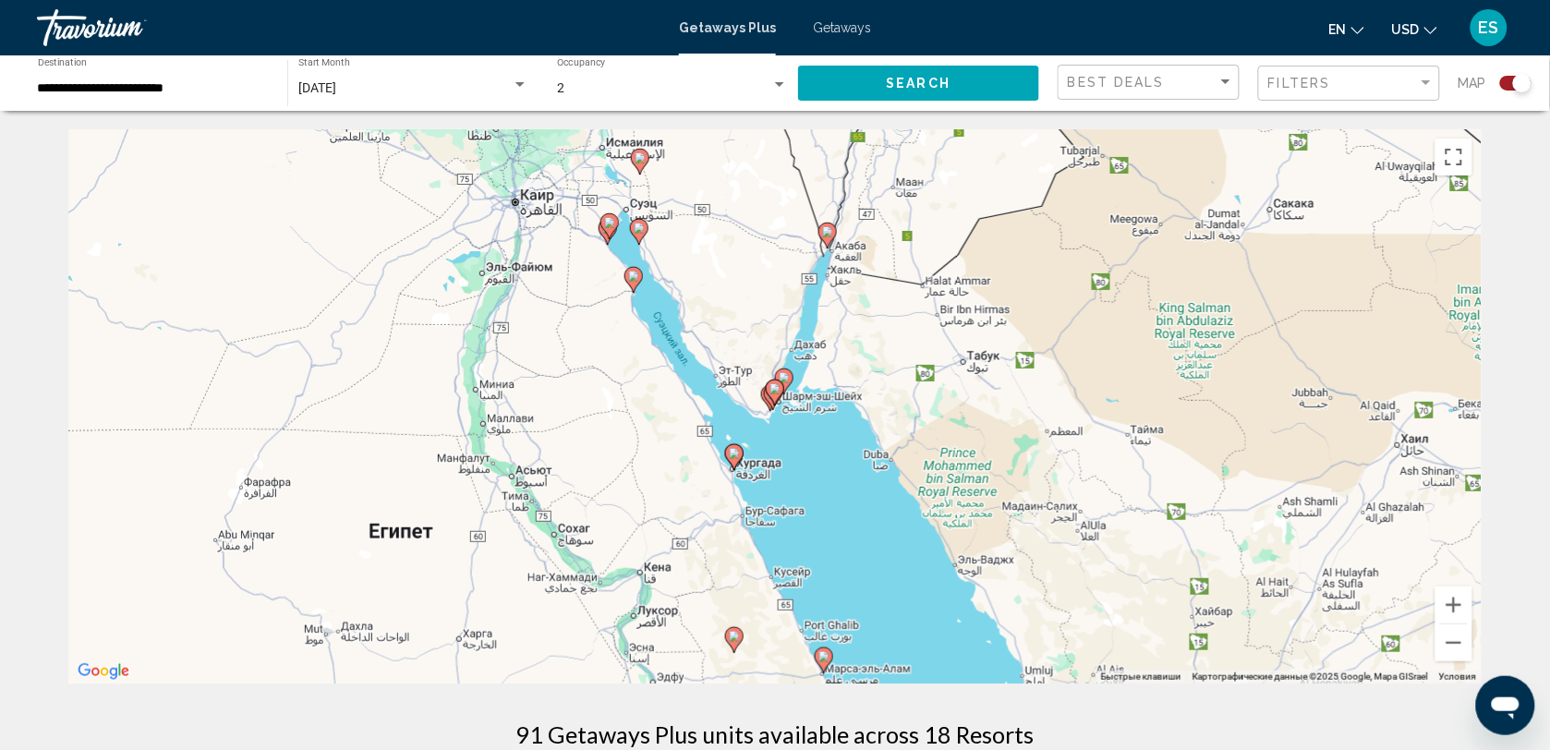
click at [774, 394] on image "Main content" at bounding box center [775, 388] width 11 height 11
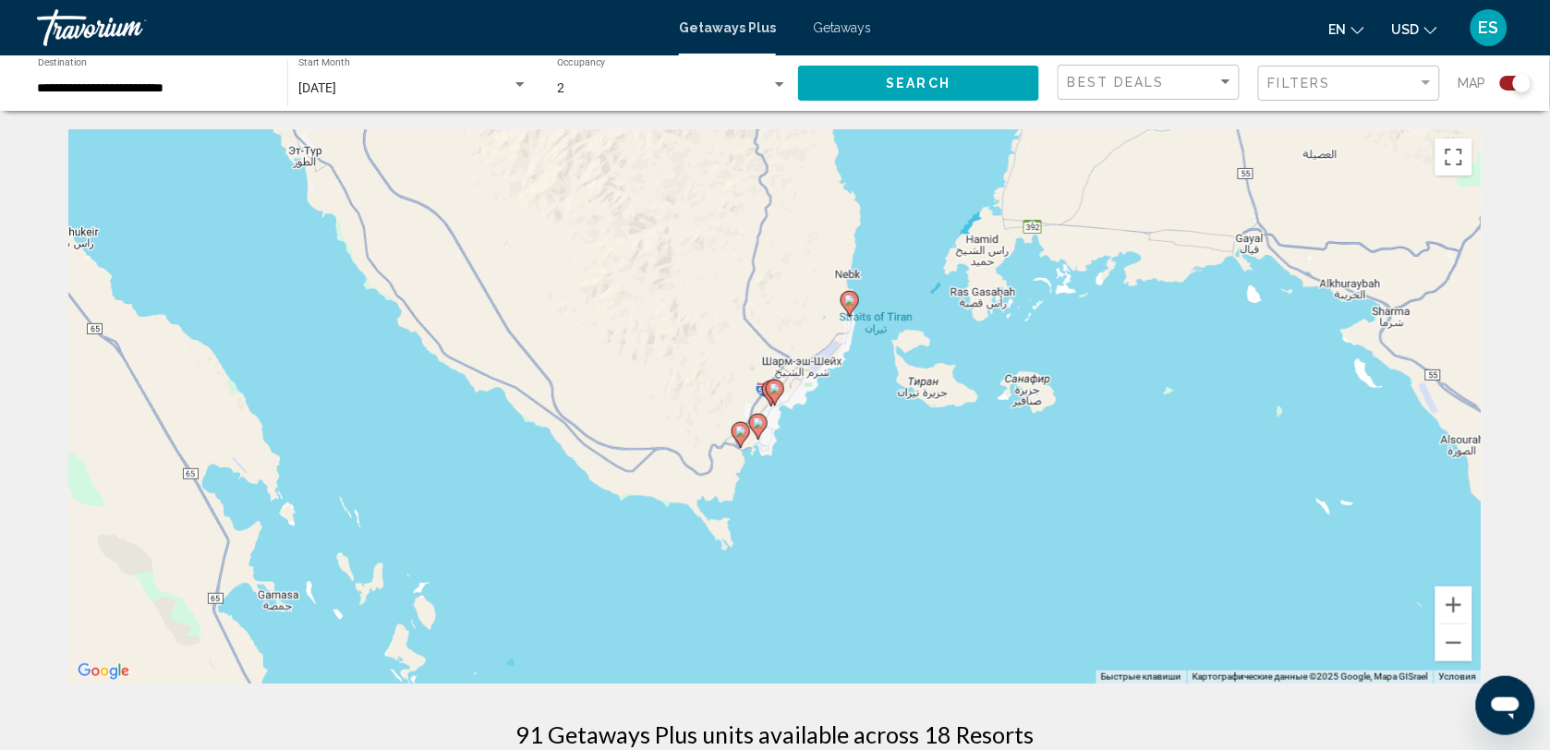
click at [855, 306] on icon "Main content" at bounding box center [850, 304] width 17 height 24
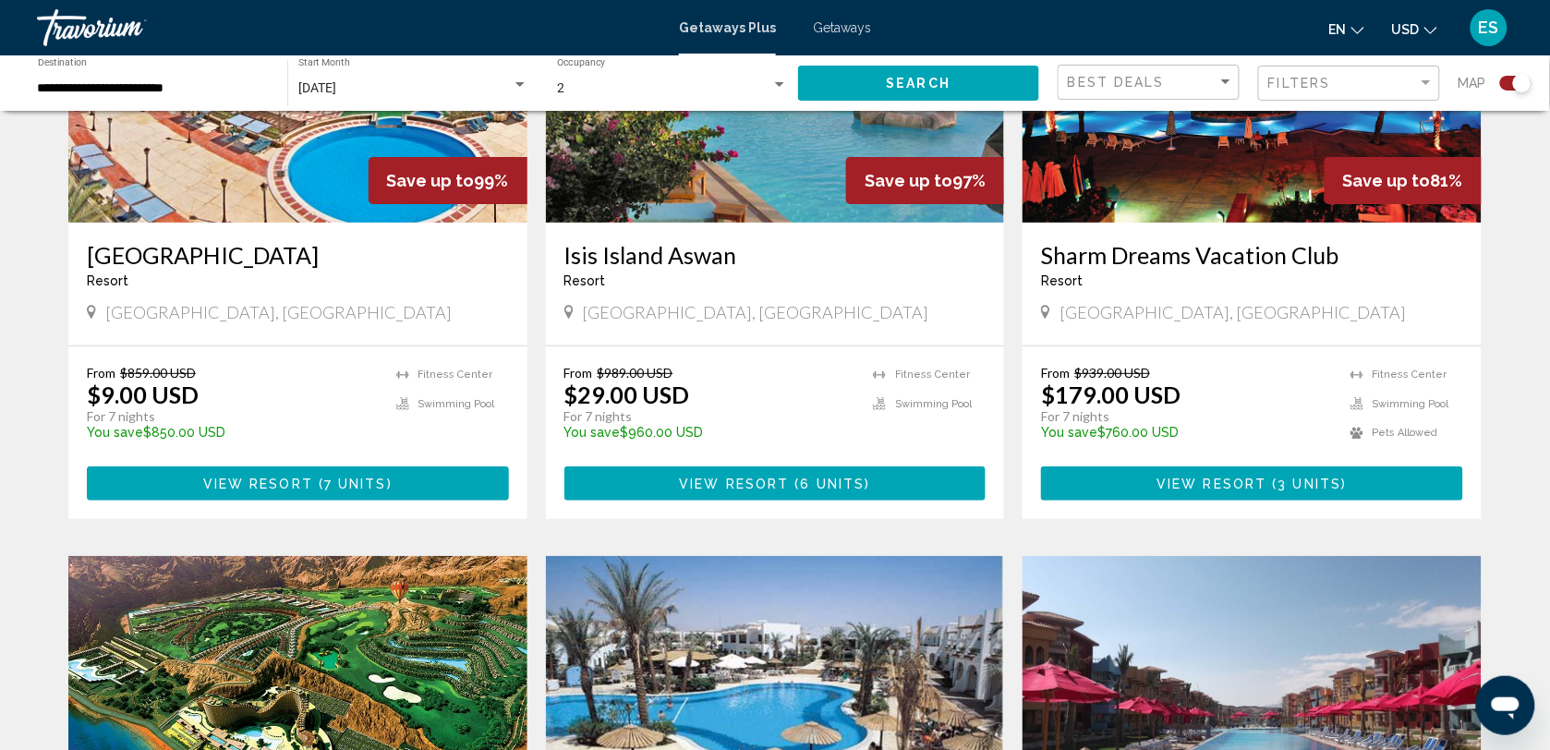
scroll to position [1963, 0]
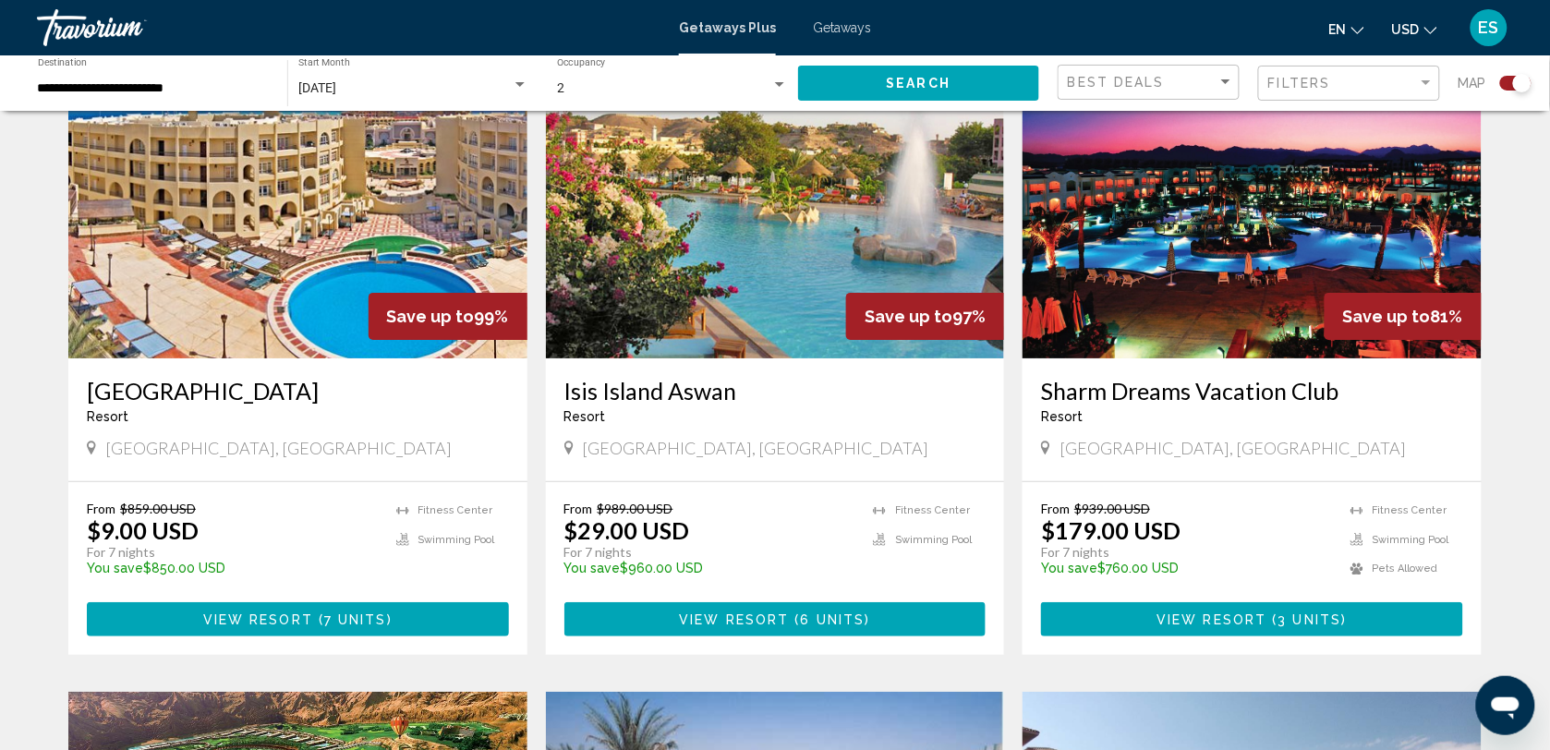
click at [274, 263] on img "Main content" at bounding box center [297, 211] width 459 height 296
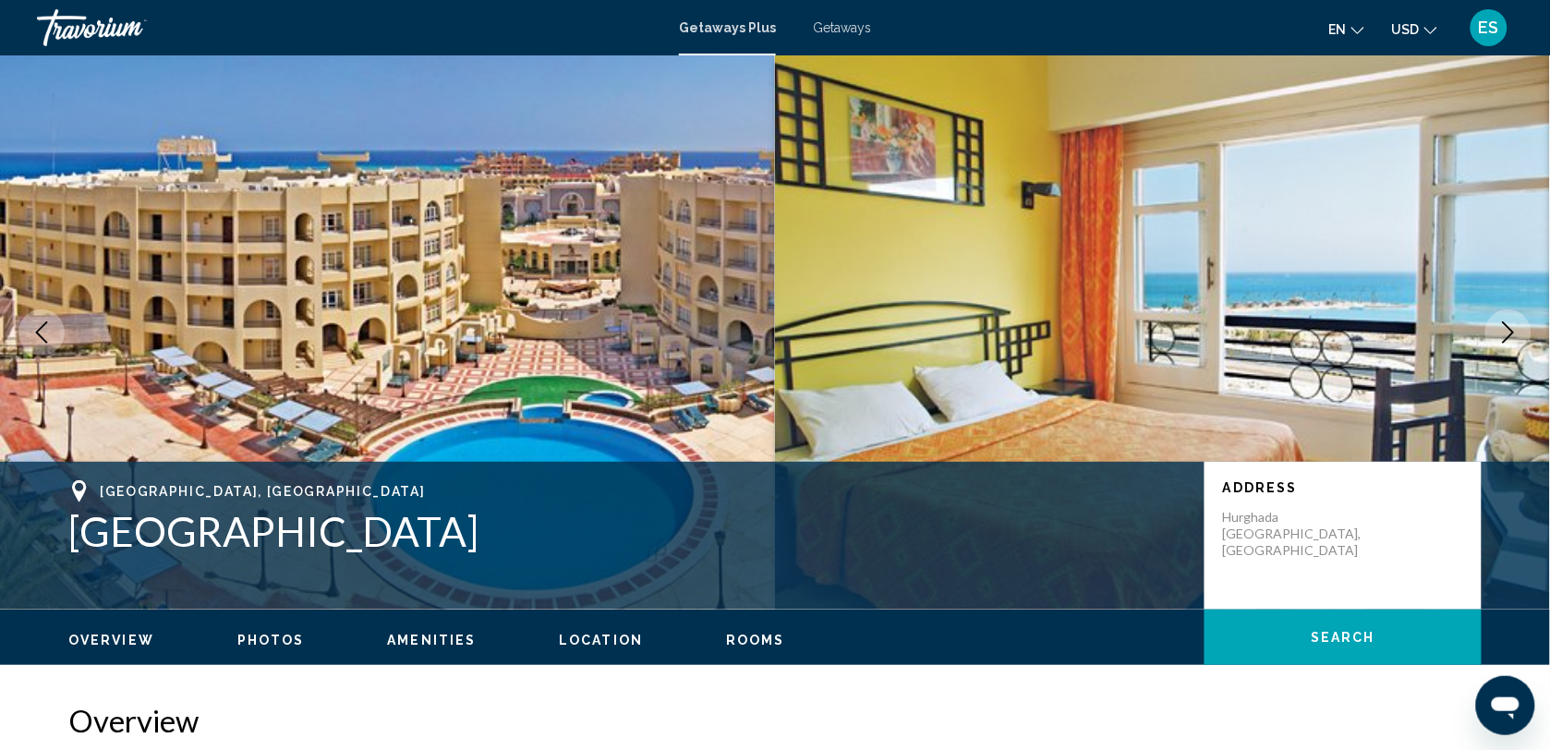
drag, startPoint x: 71, startPoint y: 527, endPoint x: 528, endPoint y: 539, distance: 457.4
click at [528, 539] on h1 "[GEOGRAPHIC_DATA]" at bounding box center [627, 531] width 1118 height 48
drag, startPoint x: 528, startPoint y: 539, endPoint x: 436, endPoint y: 533, distance: 92.5
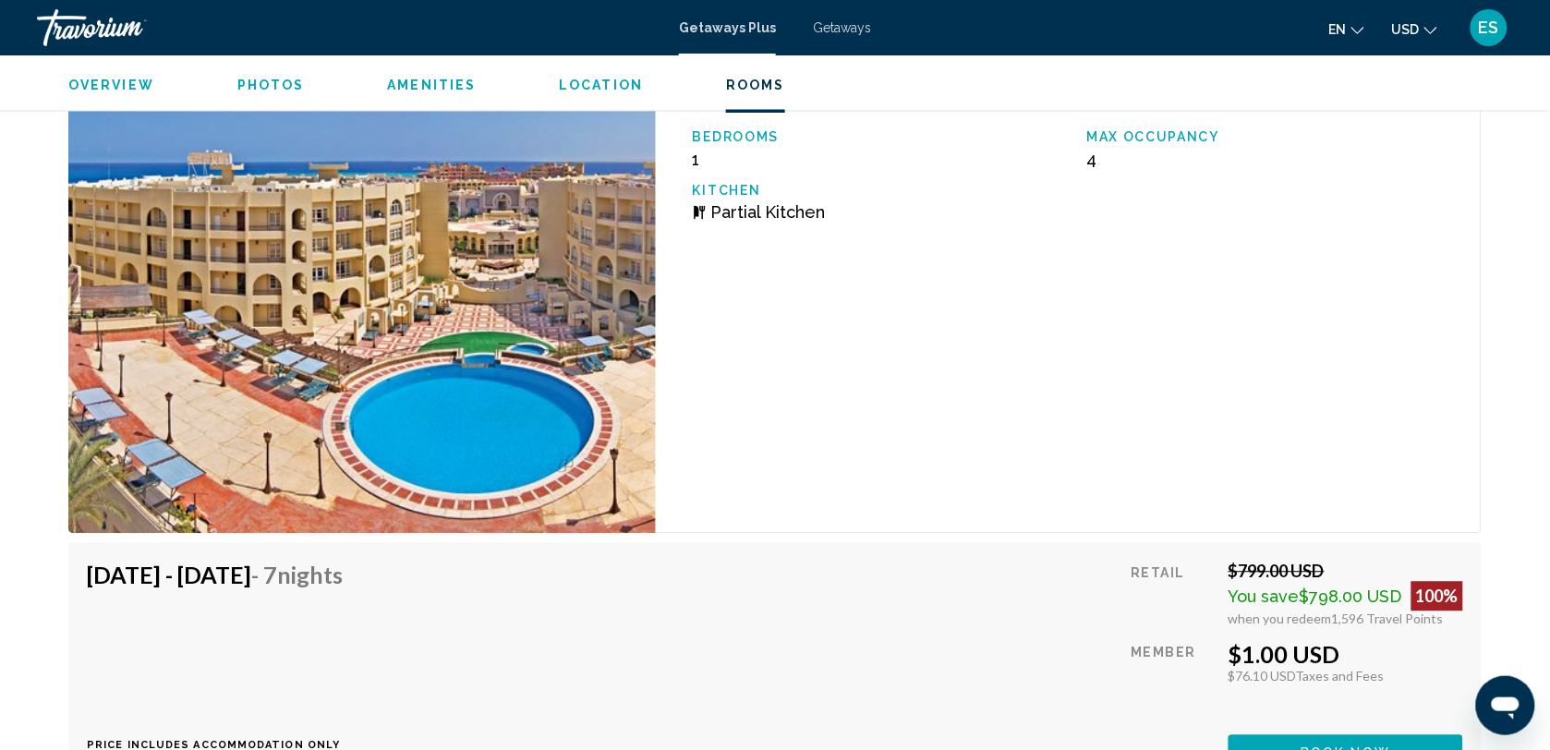
scroll to position [3349, 0]
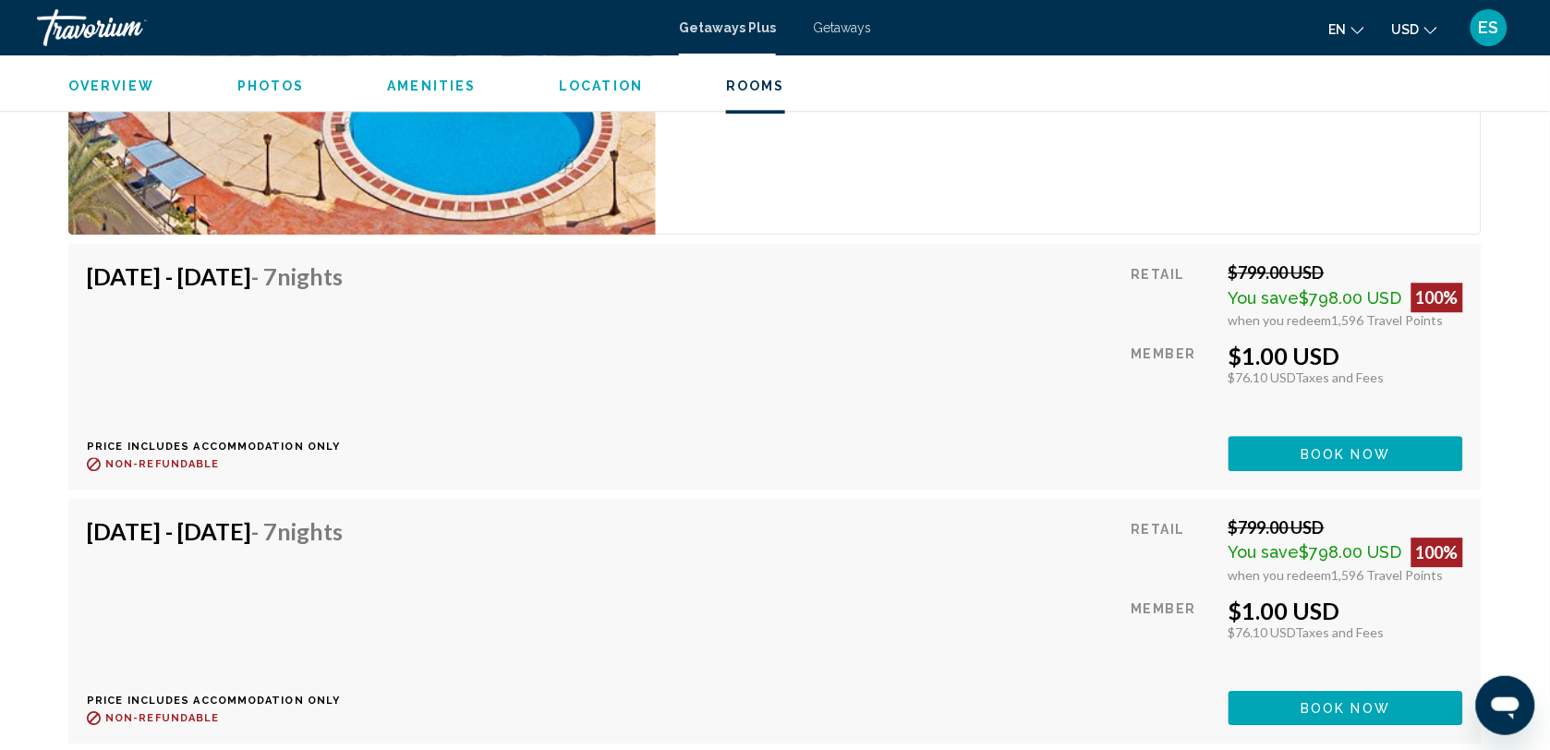
click at [90, 278] on h4 "[DATE] - [DATE] - 7 Nights" at bounding box center [215, 276] width 256 height 28
drag, startPoint x: 90, startPoint y: 278, endPoint x: 490, endPoint y: 297, distance: 400.4
click at [357, 297] on div "[DATE] - [DATE] - 7 Nights Price includes accommodation only Refundable until :…" at bounding box center [222, 366] width 270 height 208
drag, startPoint x: 490, startPoint y: 297, endPoint x: 417, endPoint y: 282, distance: 74.5
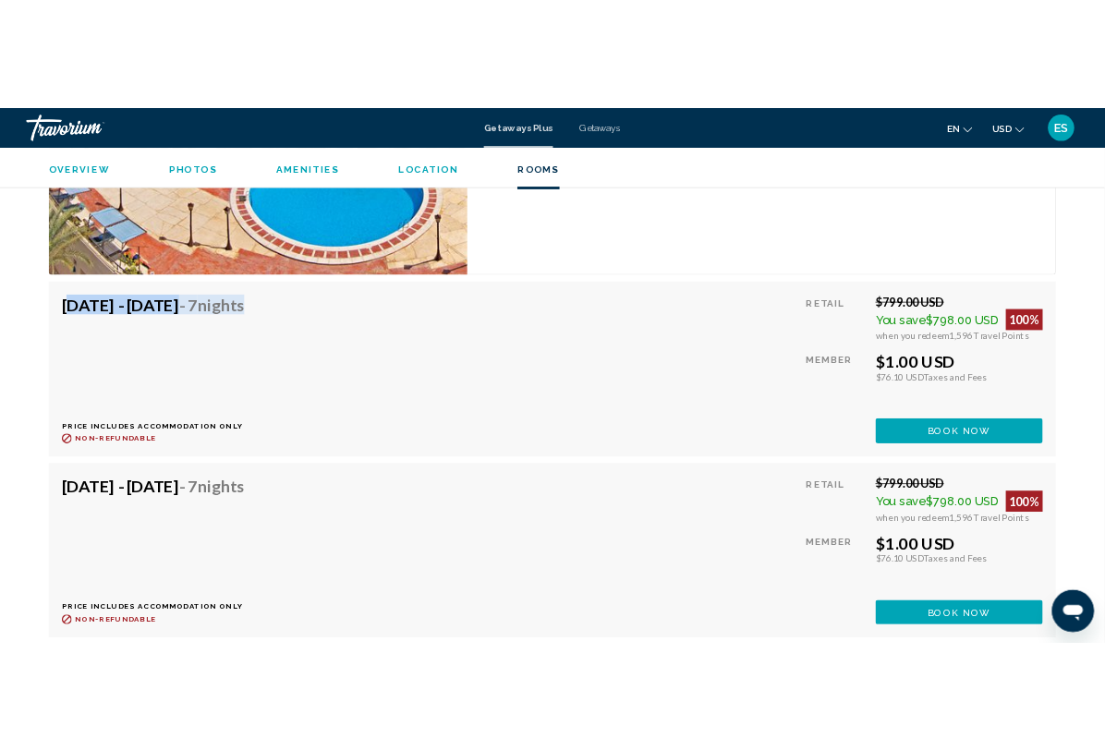
scroll to position [3686, 0]
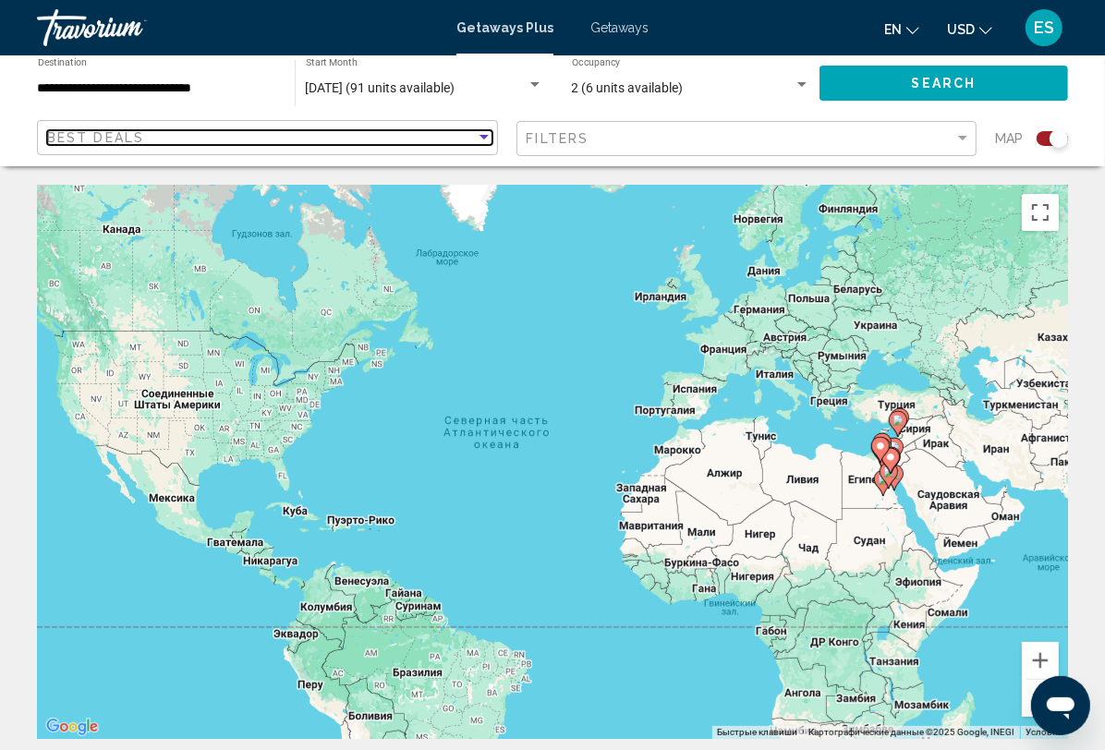
click at [479, 136] on div "Sort by" at bounding box center [483, 137] width 9 height 5
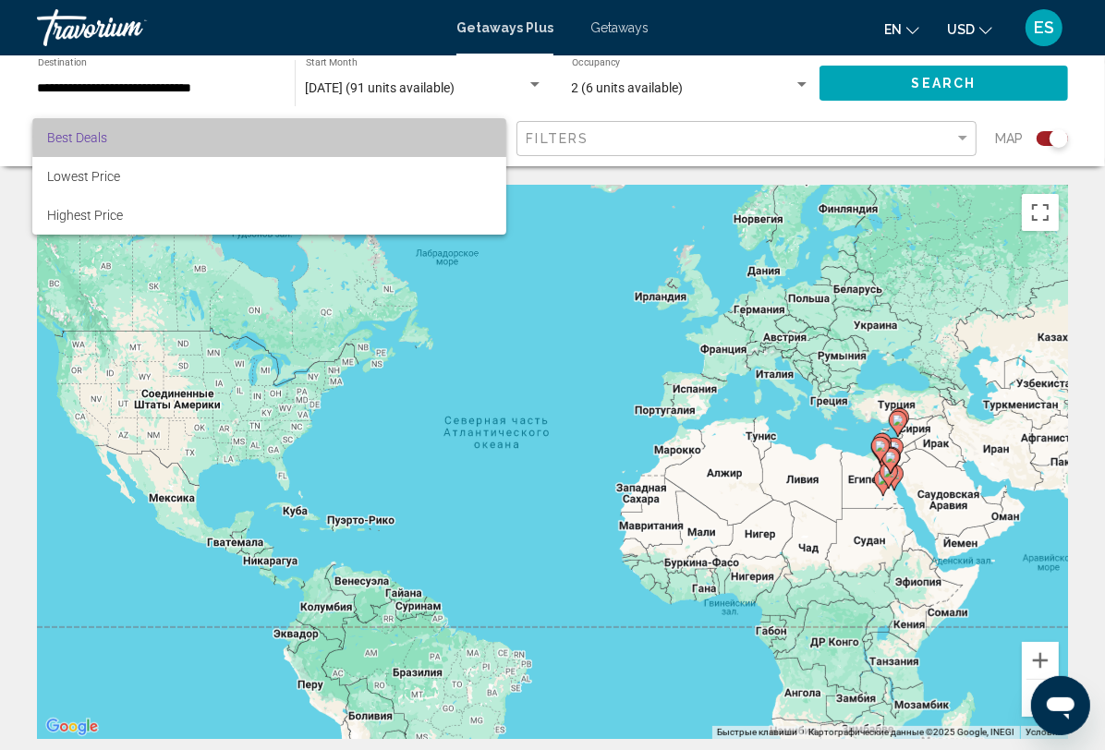
click at [479, 136] on span "Best Deals" at bounding box center [269, 137] width 444 height 39
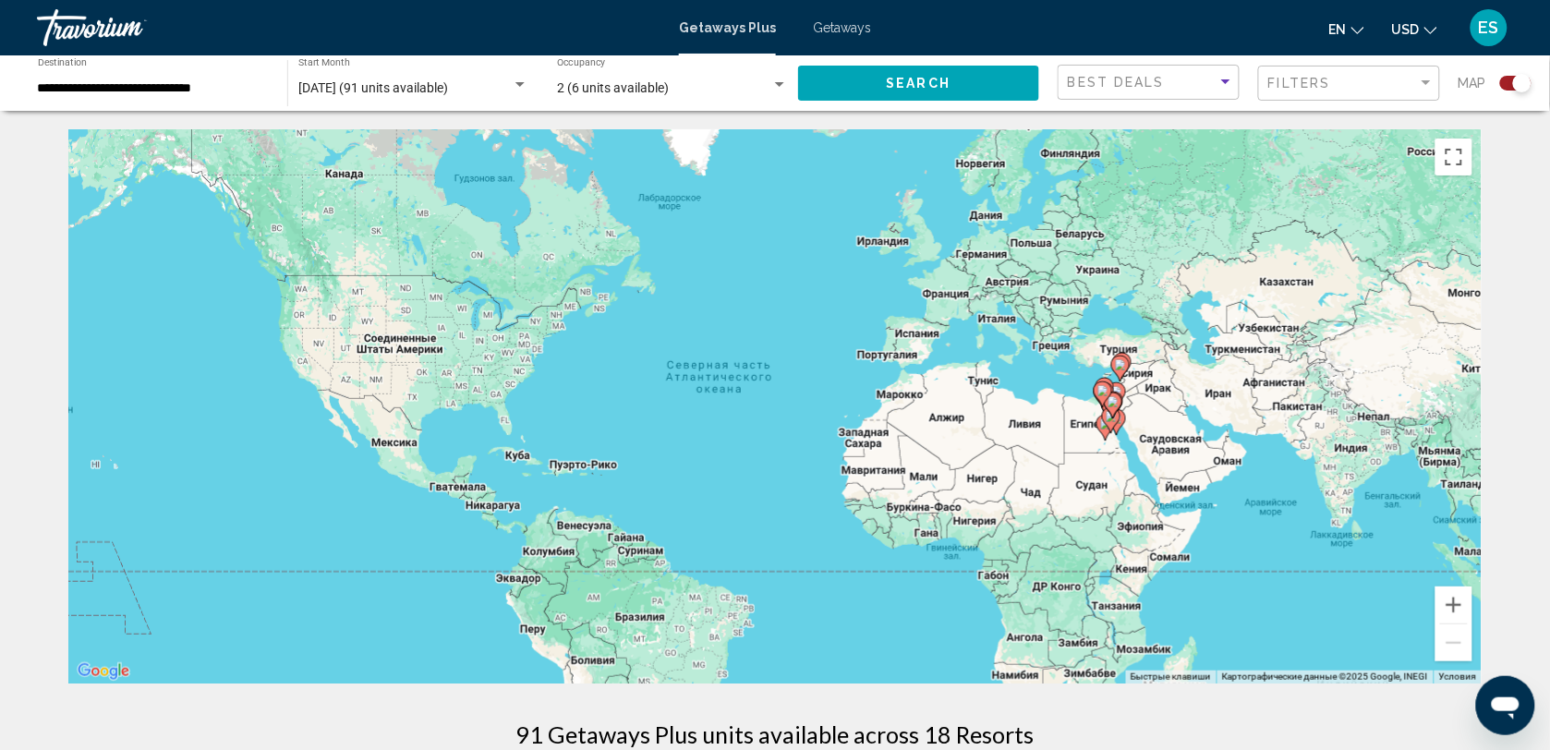
click at [1110, 408] on icon "Main content" at bounding box center [1113, 406] width 17 height 24
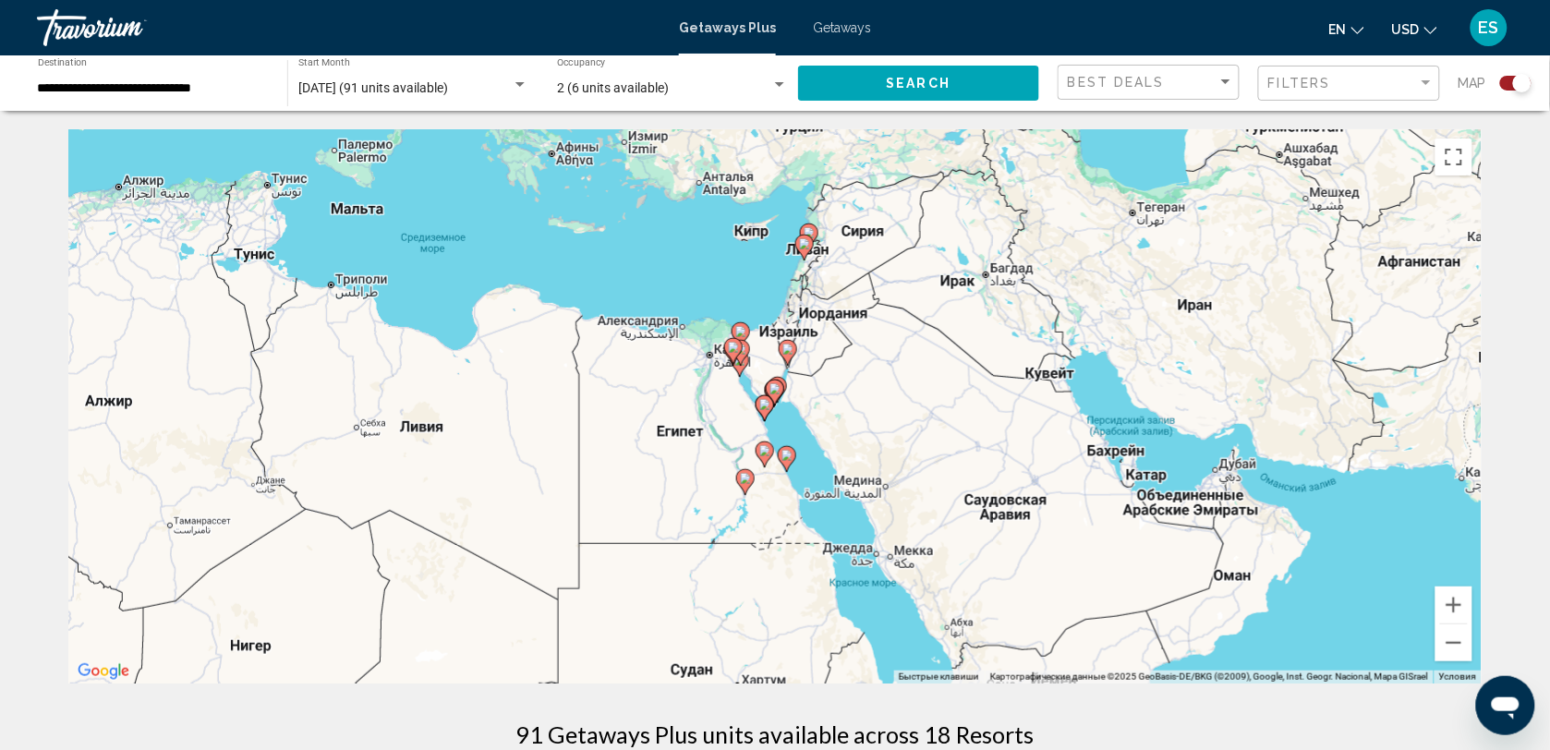
click at [772, 403] on gmp-advanced-marker "Main content" at bounding box center [775, 393] width 18 height 28
type input "**********"
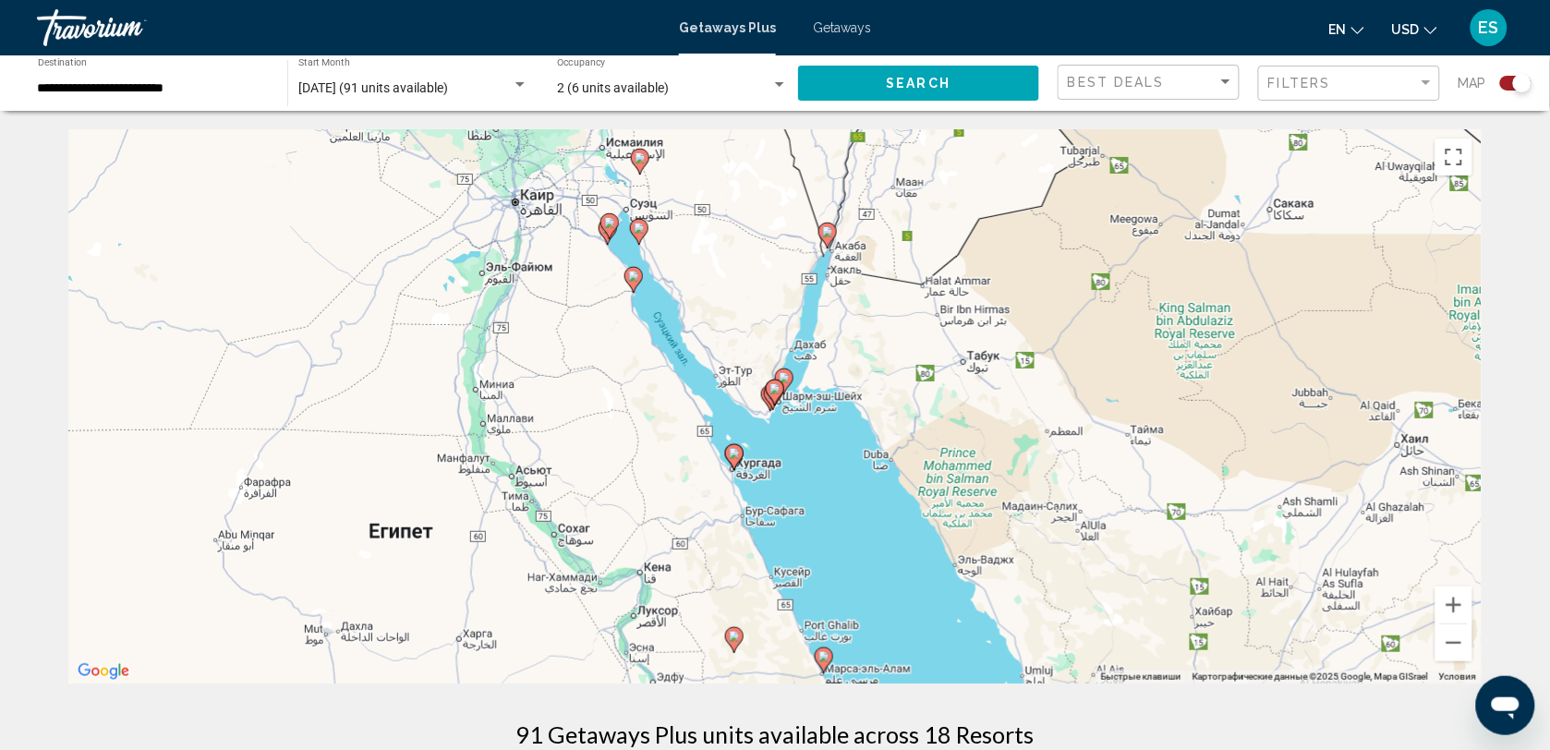
click at [785, 393] on icon "Main content" at bounding box center [784, 382] width 17 height 24
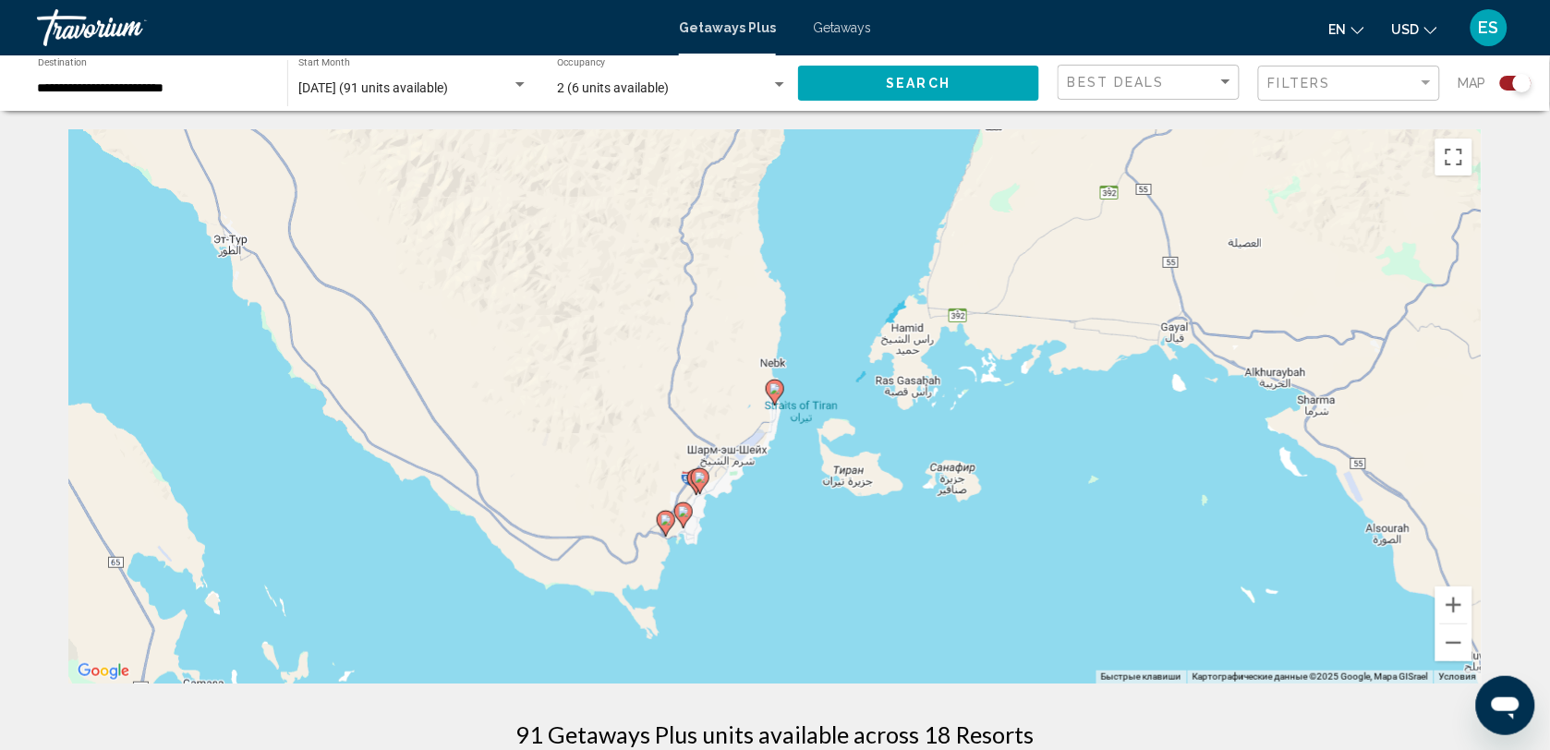
click at [781, 394] on icon "Main content" at bounding box center [775, 393] width 17 height 24
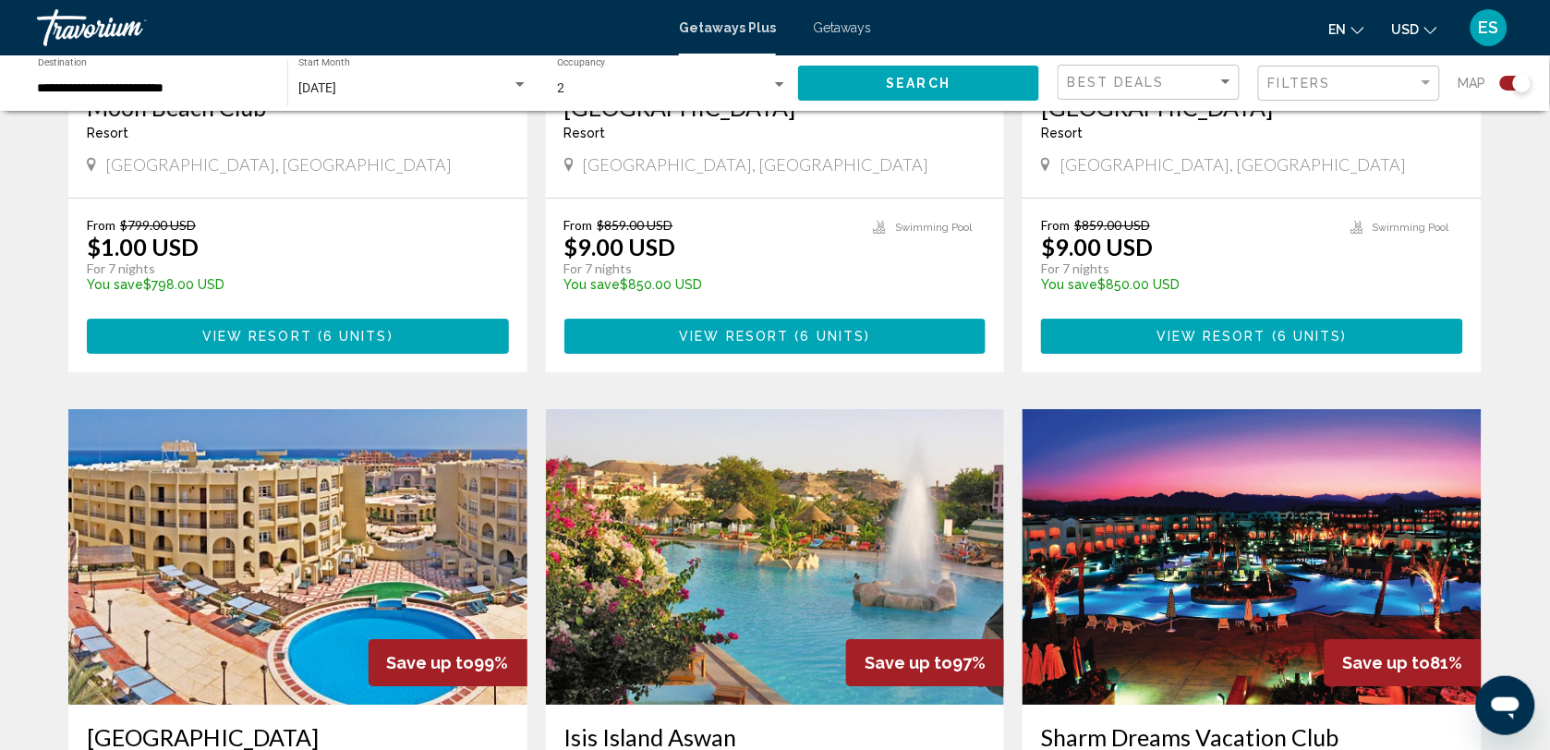
scroll to position [1963, 0]
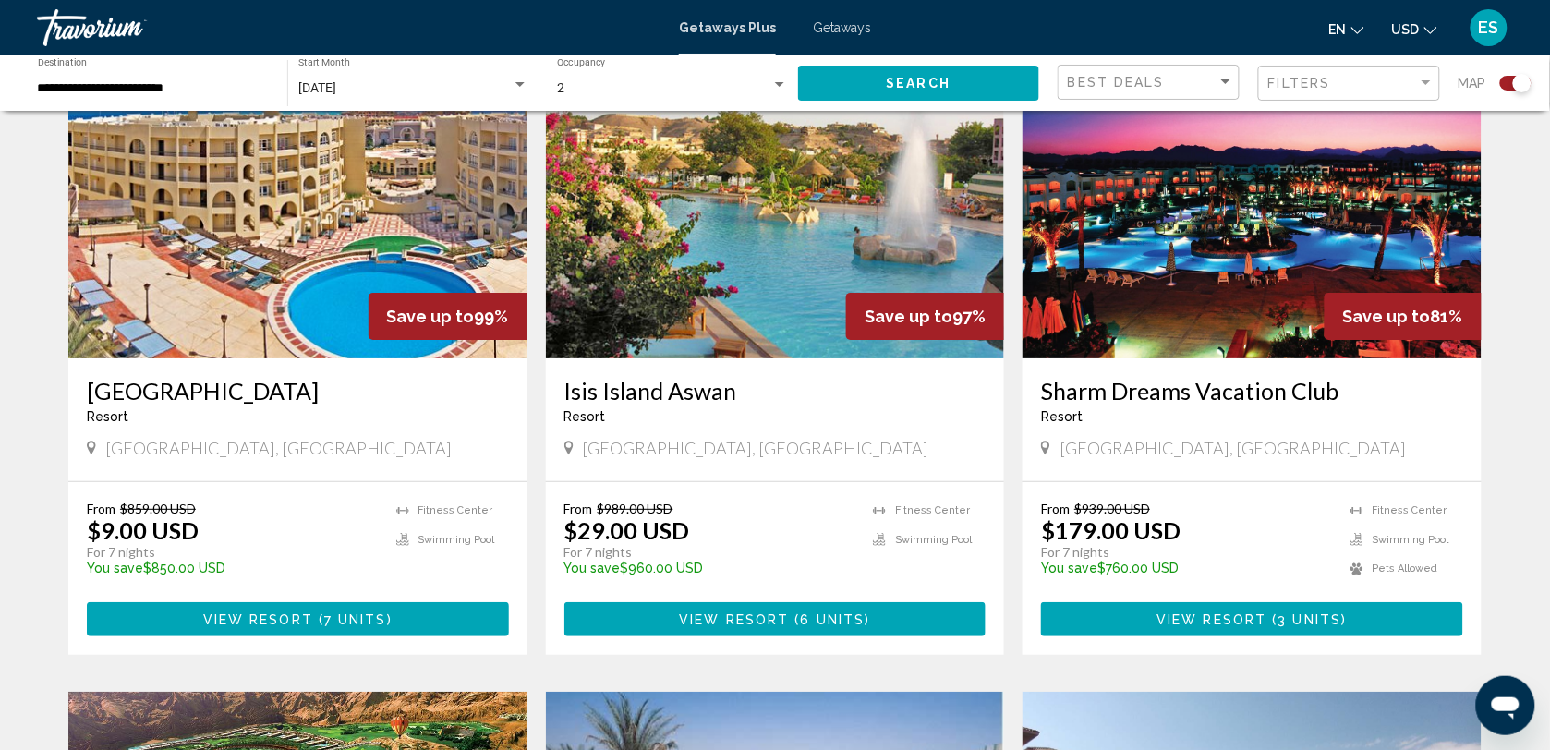
click at [249, 284] on img "Main content" at bounding box center [297, 211] width 459 height 296
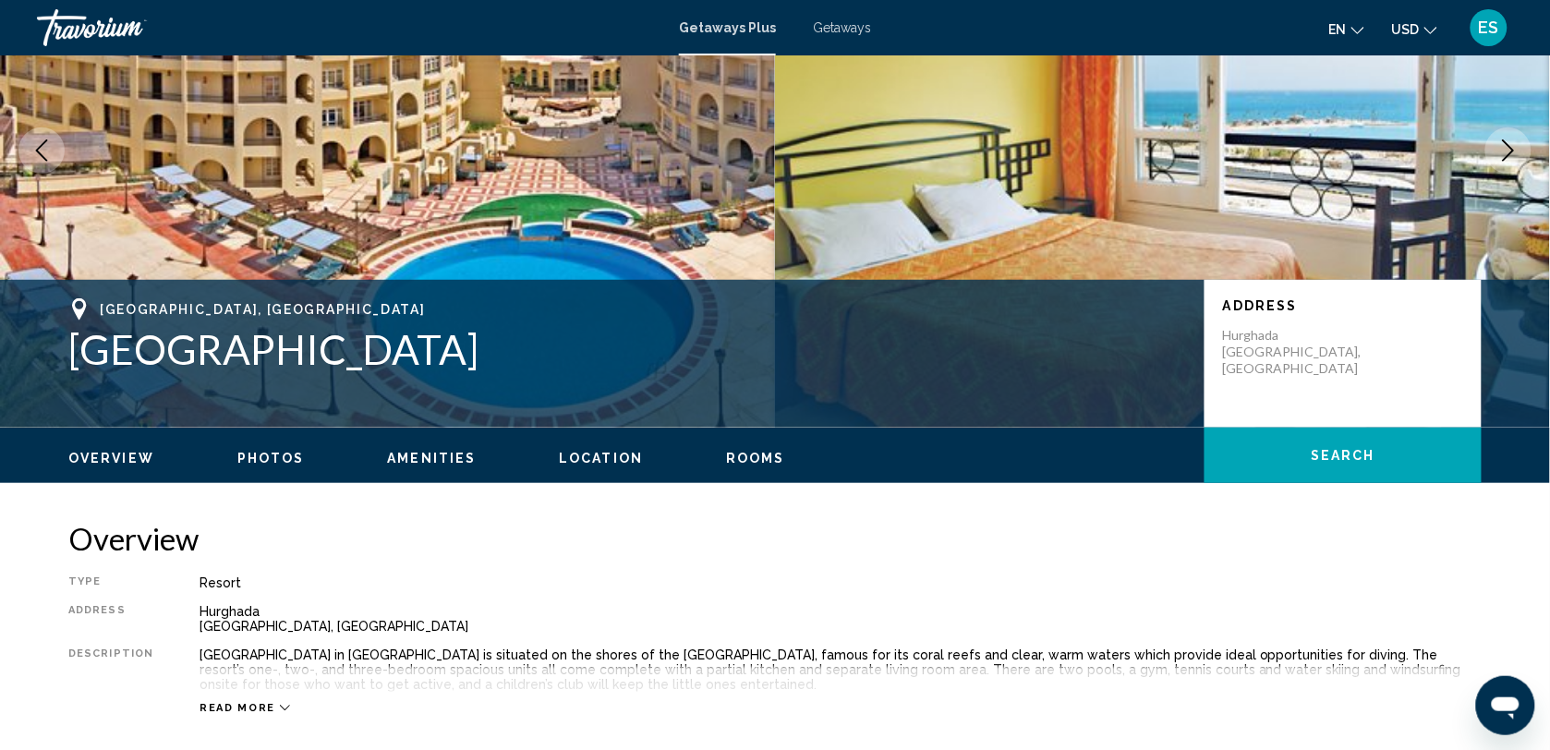
scroll to position [462, 0]
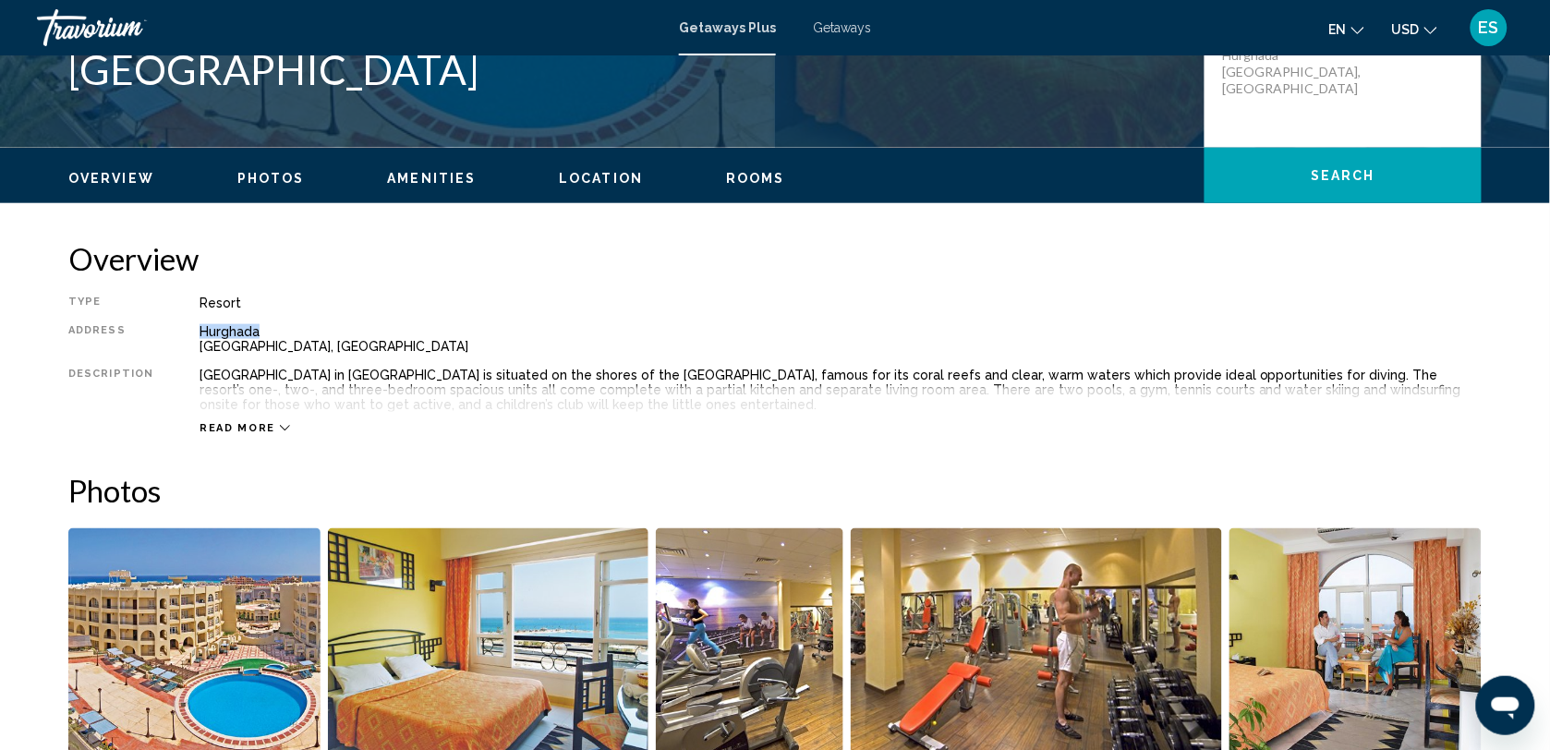
drag, startPoint x: 191, startPoint y: 334, endPoint x: 256, endPoint y: 333, distance: 64.7
click at [256, 333] on div "Type Resort All-Inclusive No All-Inclusive Address [GEOGRAPHIC_DATA], [GEOGRAPH…" at bounding box center [774, 365] width 1413 height 139
drag, startPoint x: 256, startPoint y: 333, endPoint x: 238, endPoint y: 329, distance: 18.1
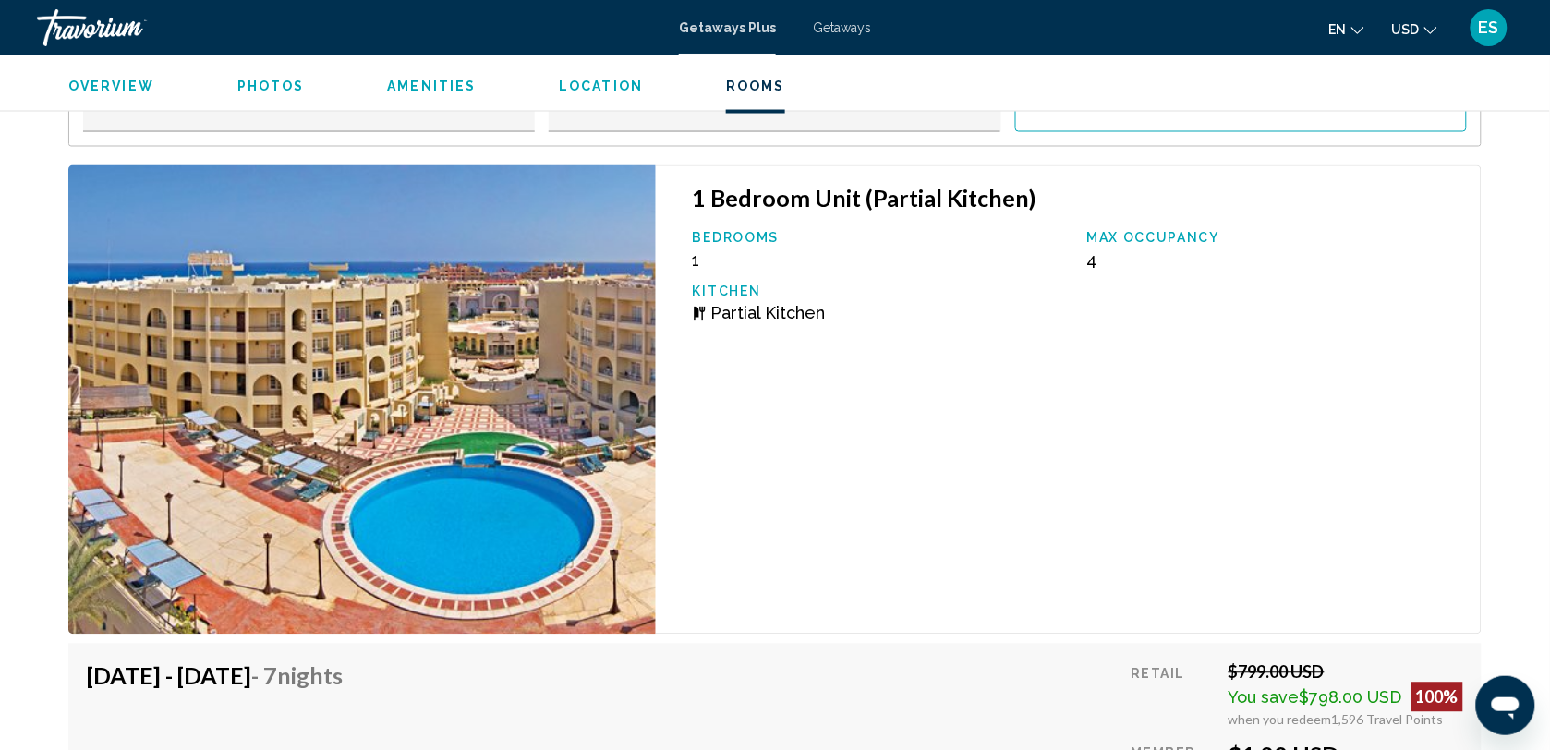
scroll to position [3233, 0]
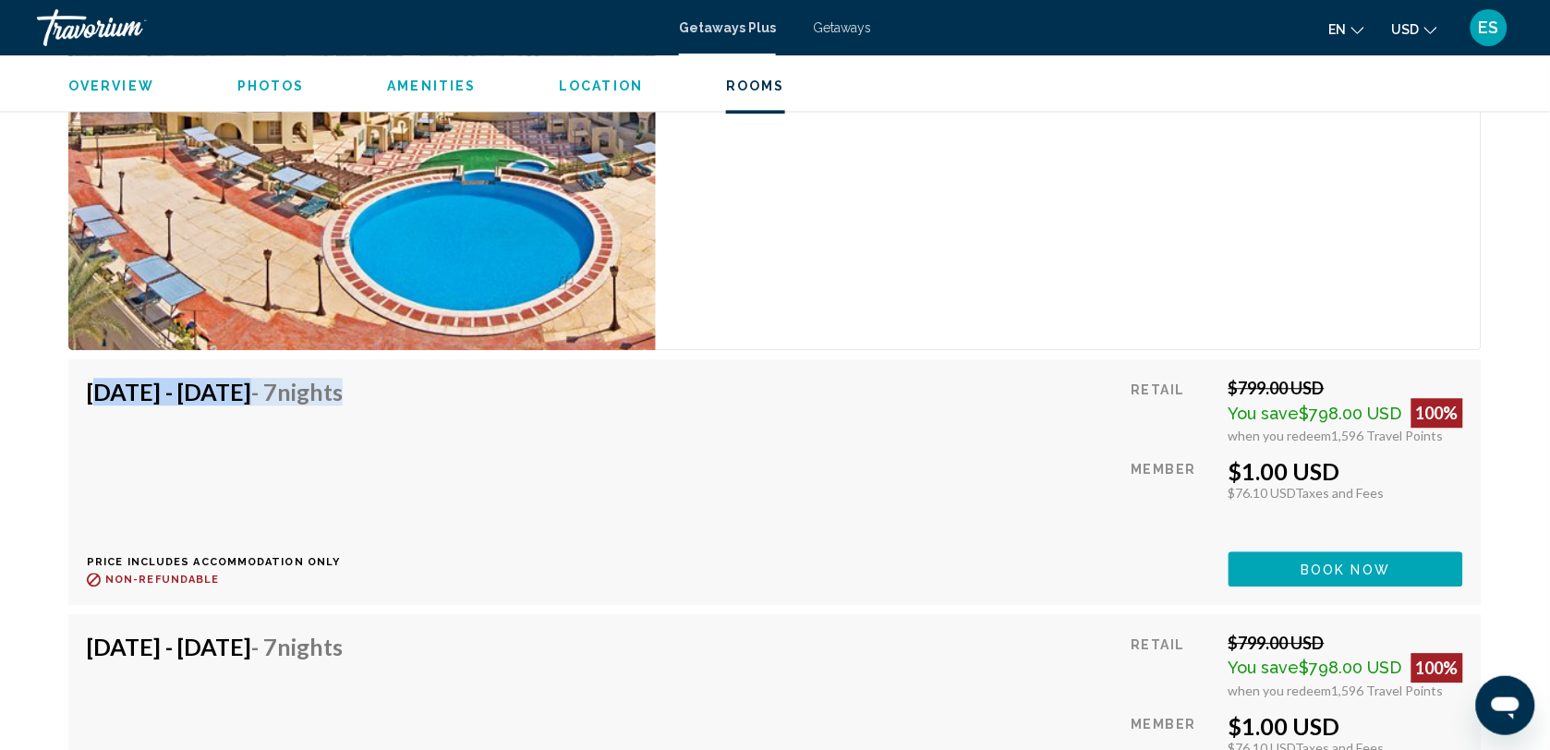
drag, startPoint x: 88, startPoint y: 394, endPoint x: 510, endPoint y: 400, distance: 422.2
click at [510, 400] on div "[DATE] - [DATE] - 7 Nights Price includes accommodation only Refundable until :…" at bounding box center [775, 482] width 1376 height 208
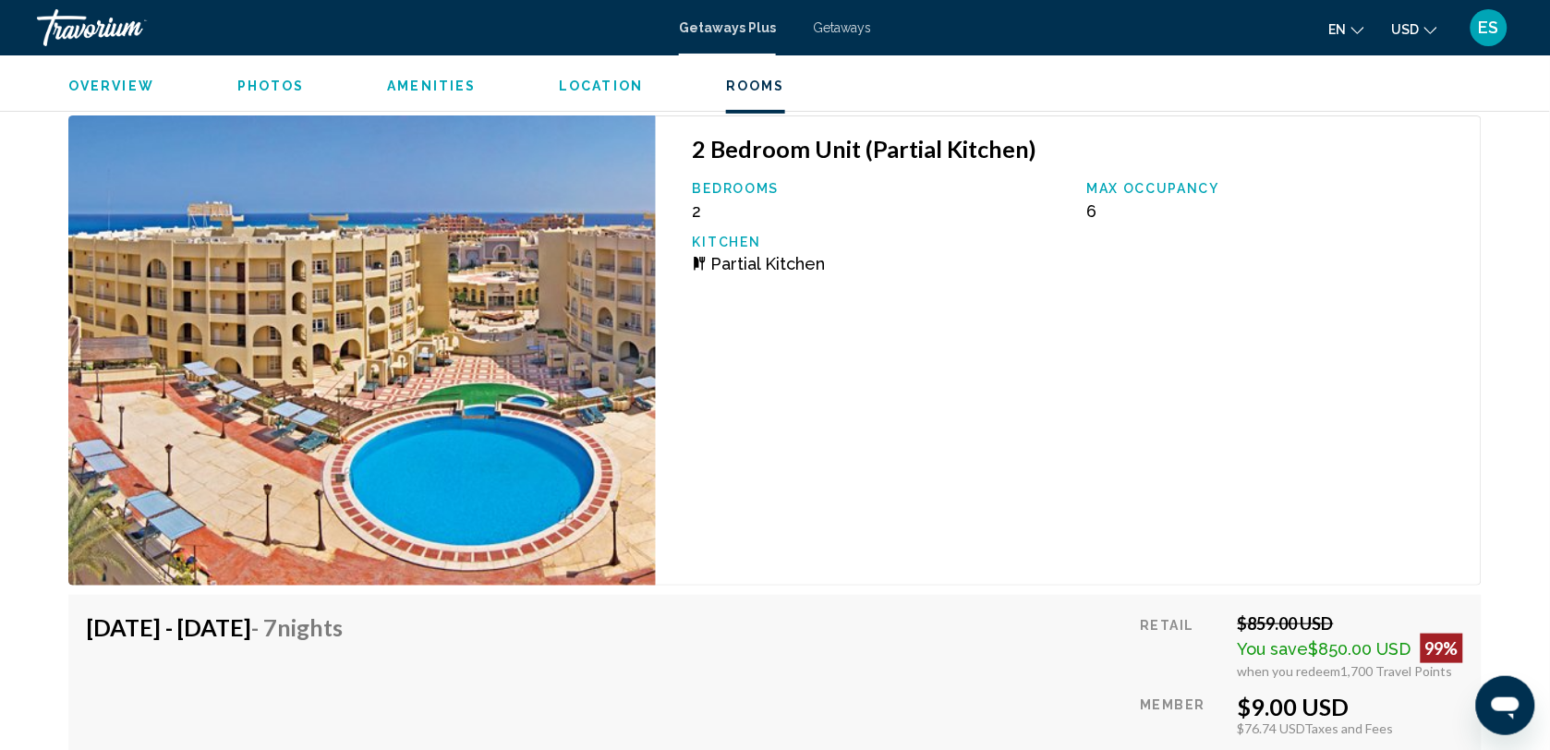
scroll to position [3853, 0]
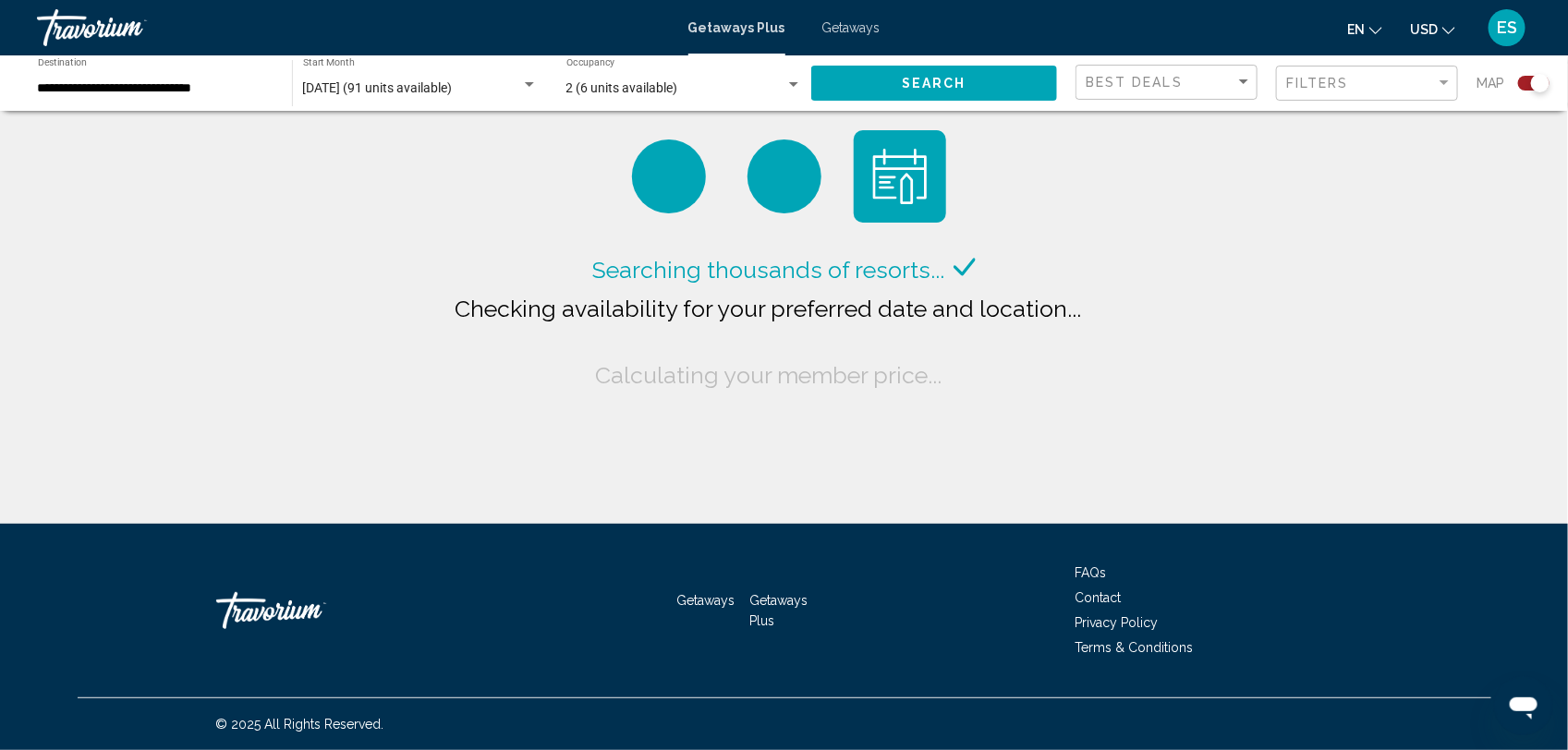
click at [898, 80] on button "Search" at bounding box center [934, 83] width 246 height 34
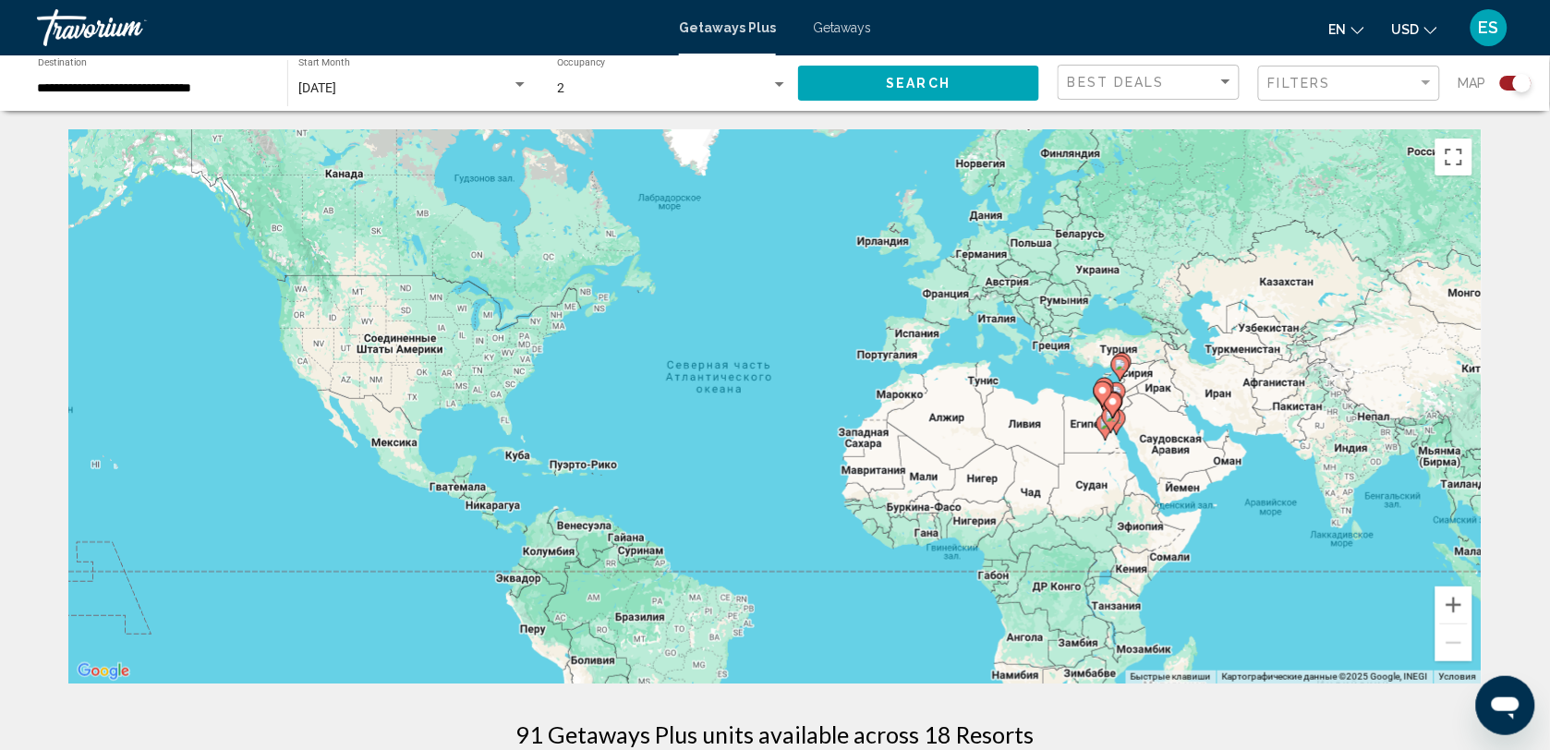
click at [1114, 412] on icon "Main content" at bounding box center [1113, 406] width 17 height 24
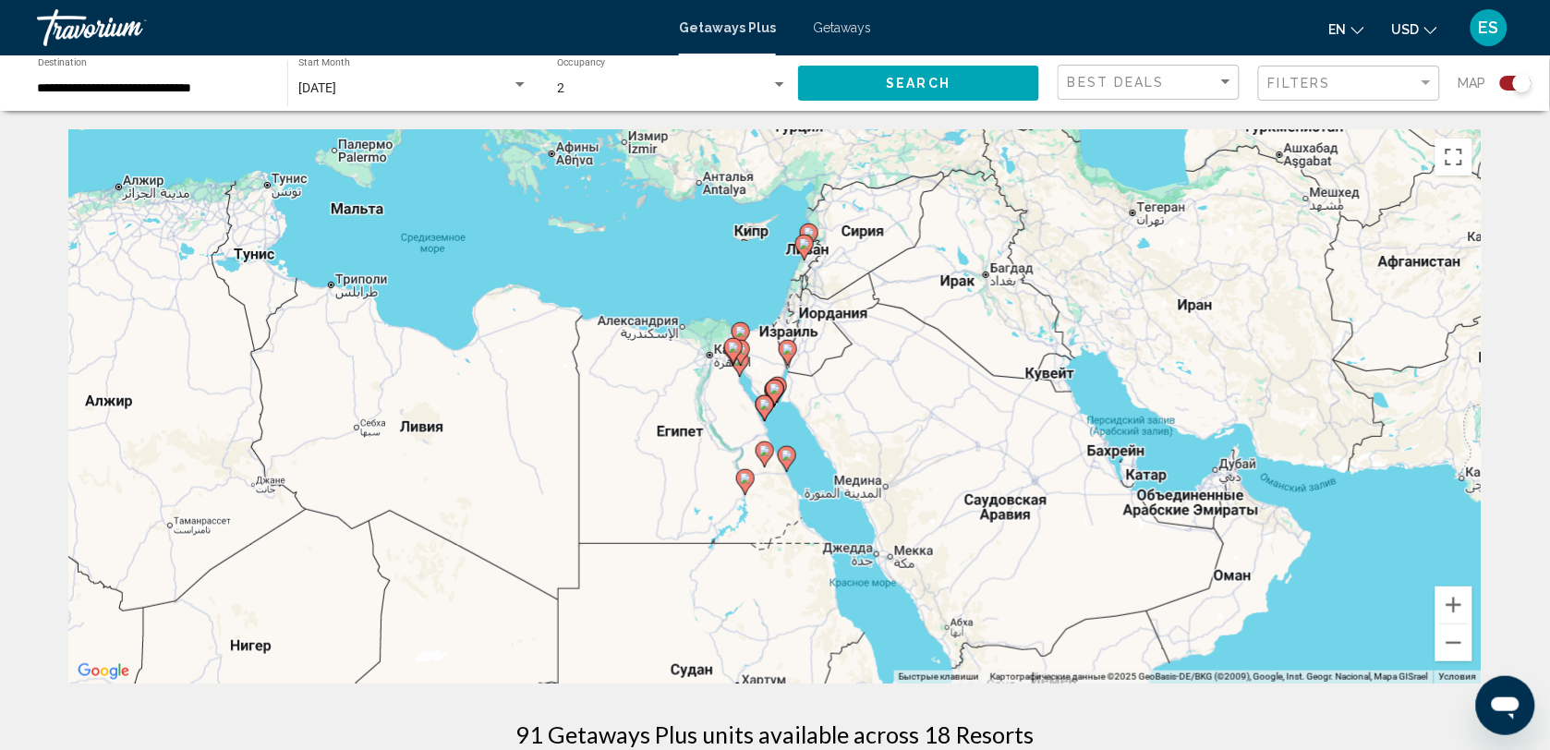
click at [767, 395] on gmp-advanced-marker "Main content" at bounding box center [775, 393] width 18 height 28
type input "**********"
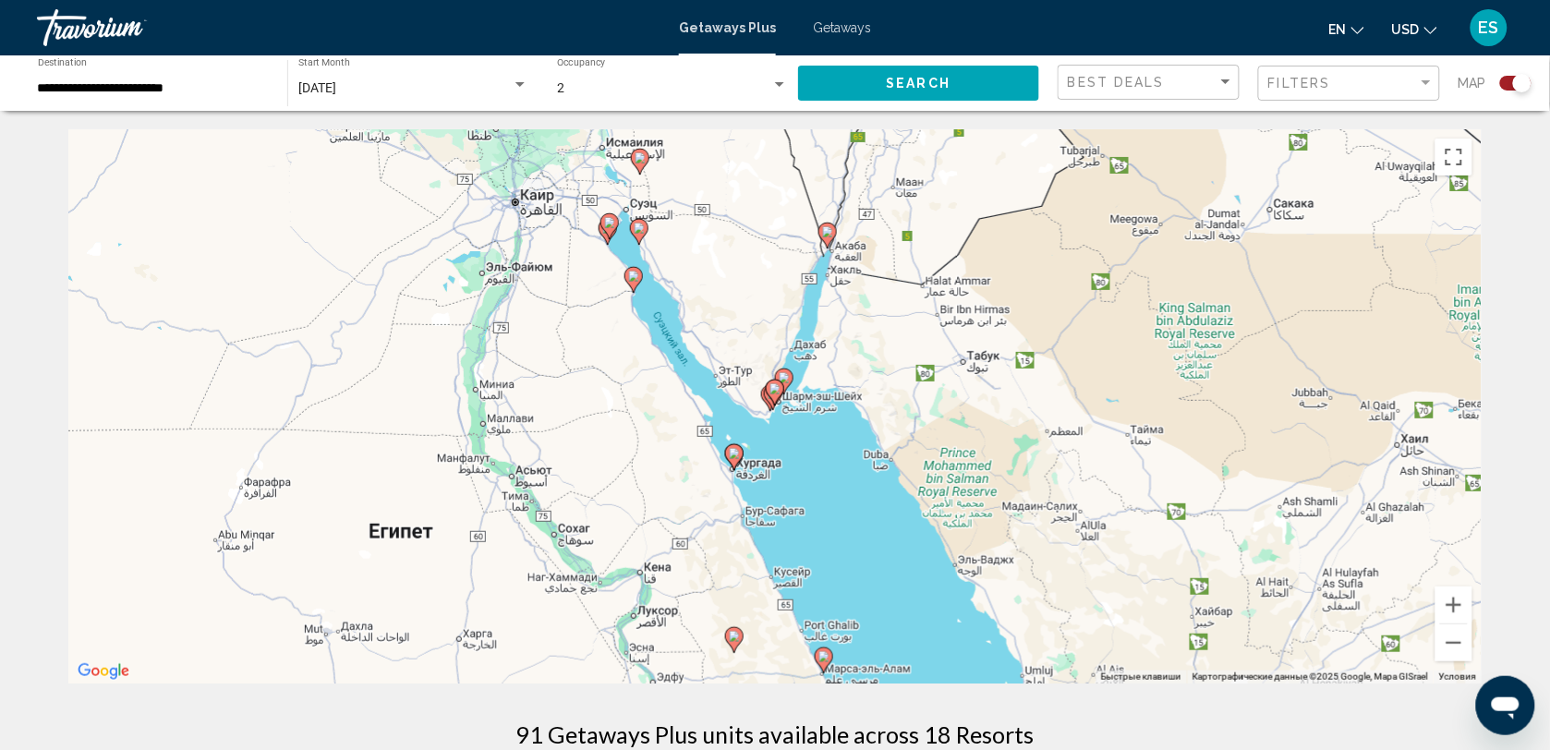
click at [771, 403] on gmp-advanced-marker "Main content" at bounding box center [775, 393] width 18 height 28
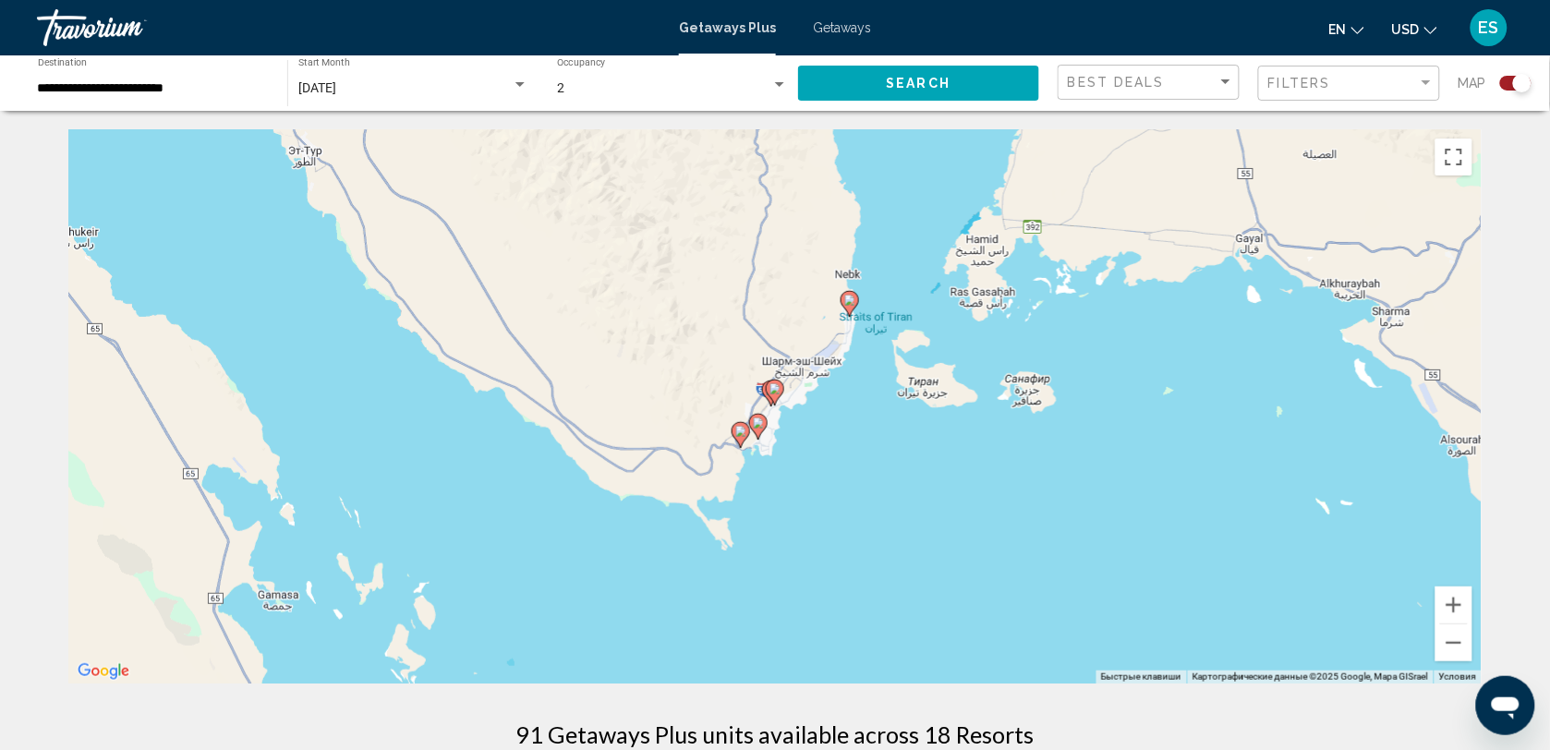
click at [857, 312] on gmp-advanced-marker "Main content" at bounding box center [850, 304] width 18 height 28
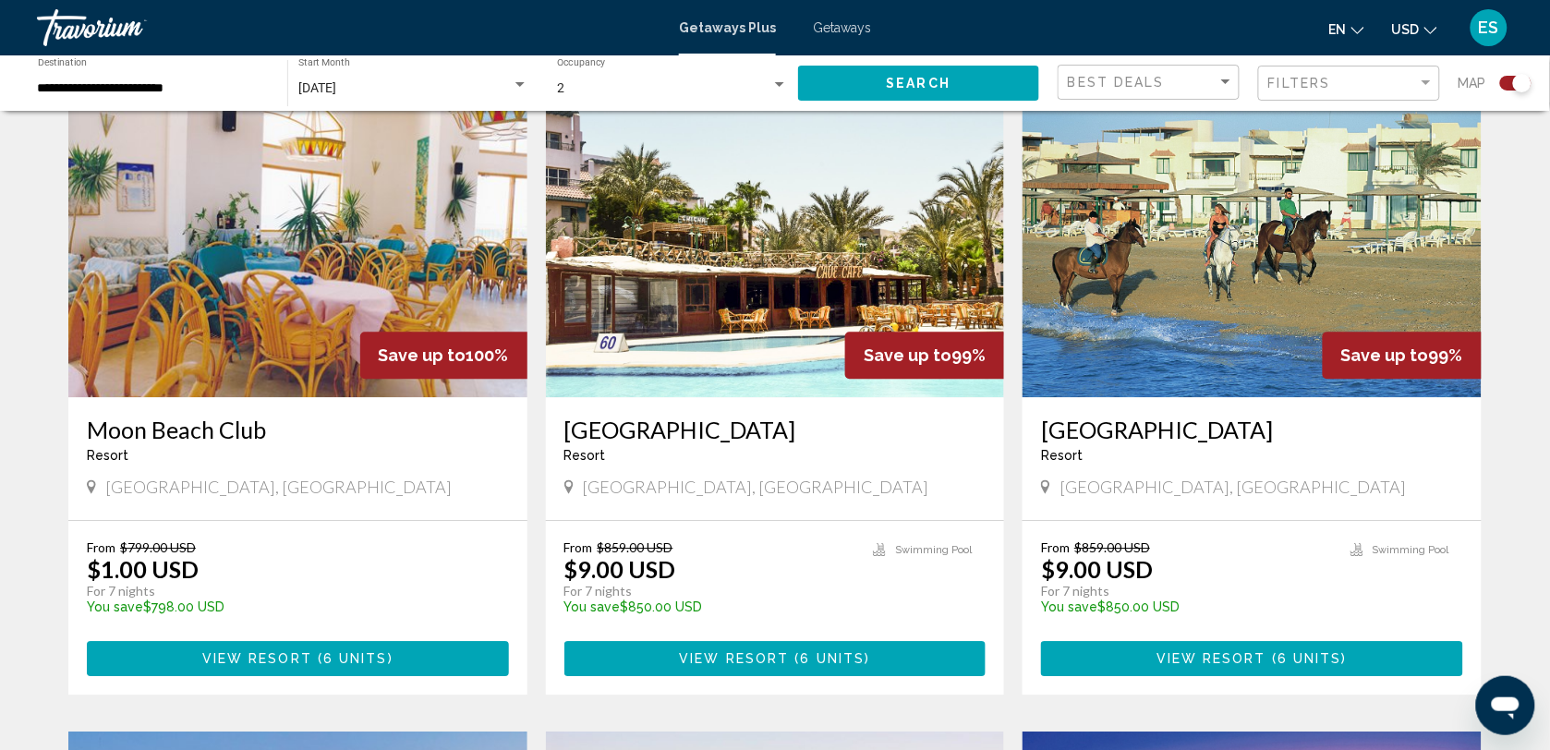
scroll to position [1270, 0]
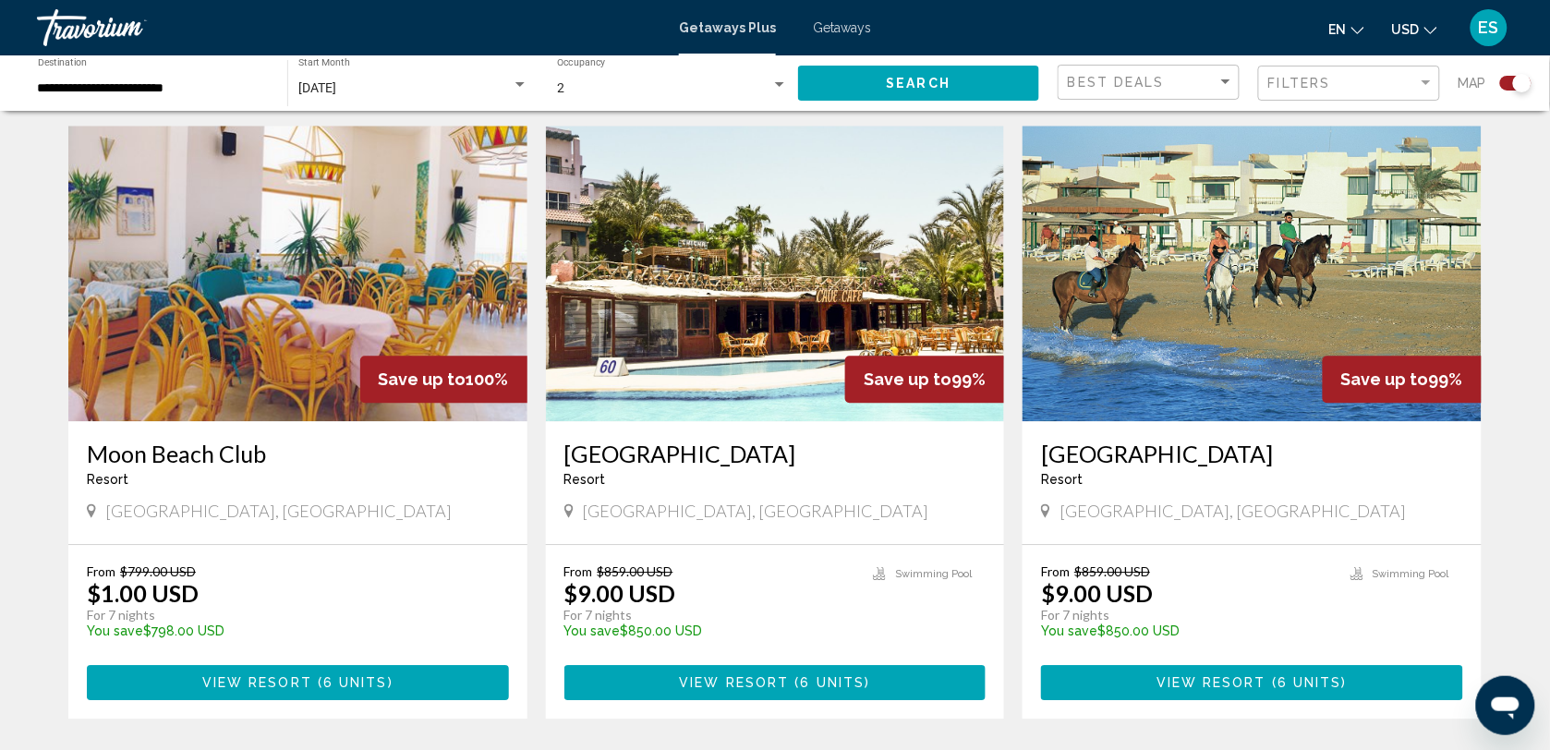
click at [721, 333] on img "Main content" at bounding box center [775, 274] width 459 height 296
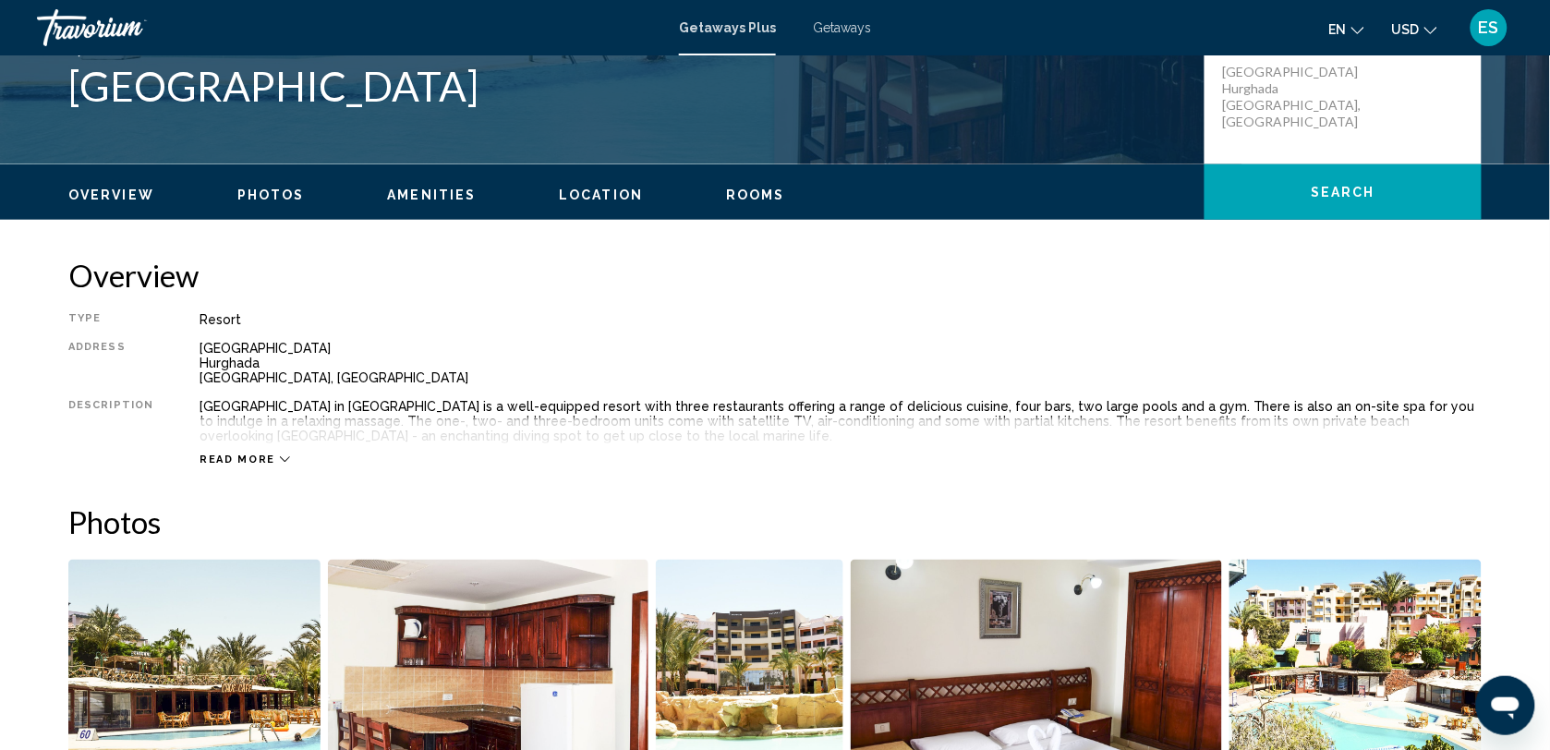
scroll to position [462, 0]
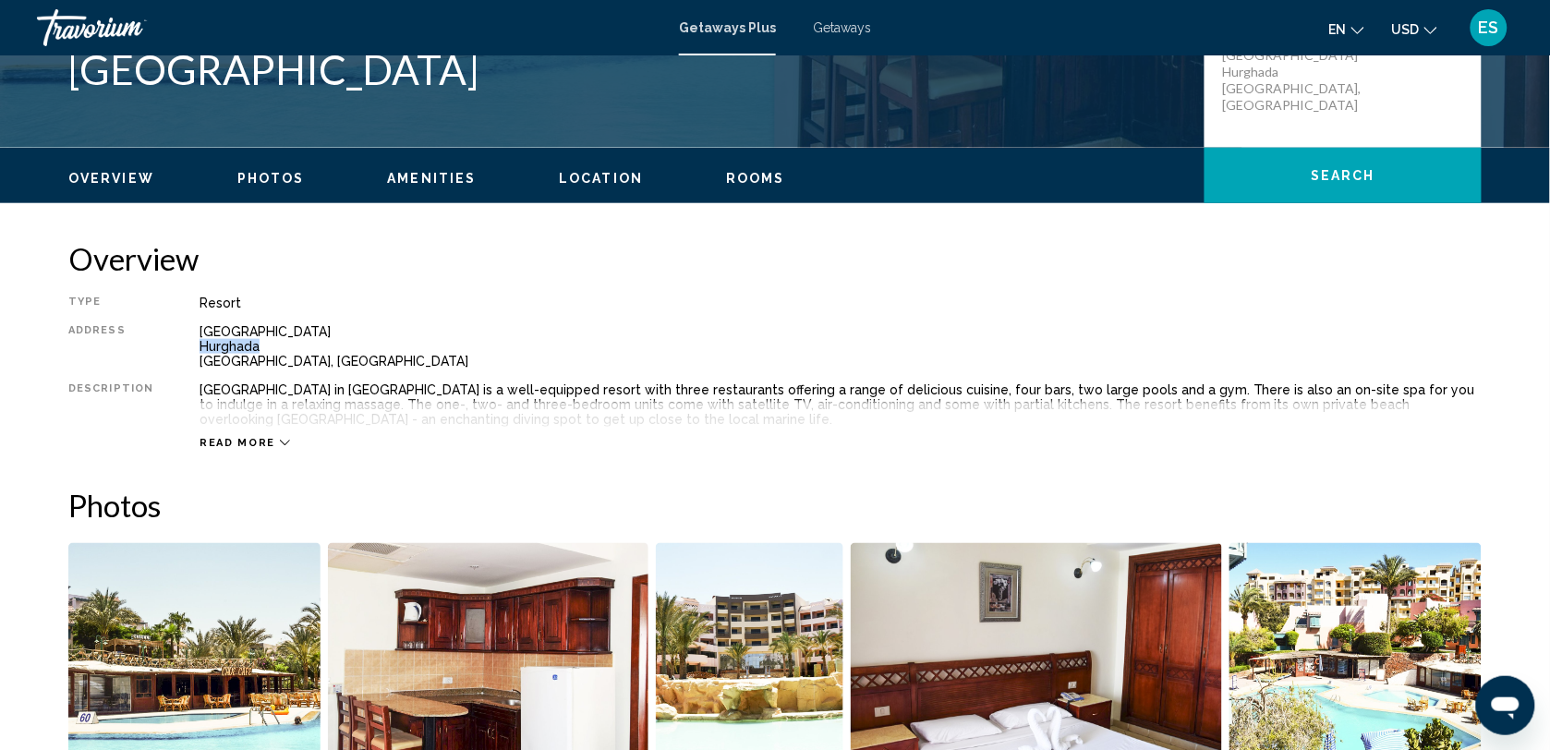
drag, startPoint x: 192, startPoint y: 347, endPoint x: 260, endPoint y: 347, distance: 67.4
click at [260, 347] on div "[GEOGRAPHIC_DATA], [GEOGRAPHIC_DATA]" at bounding box center [841, 346] width 1282 height 44
drag, startPoint x: 260, startPoint y: 347, endPoint x: 237, endPoint y: 348, distance: 22.2
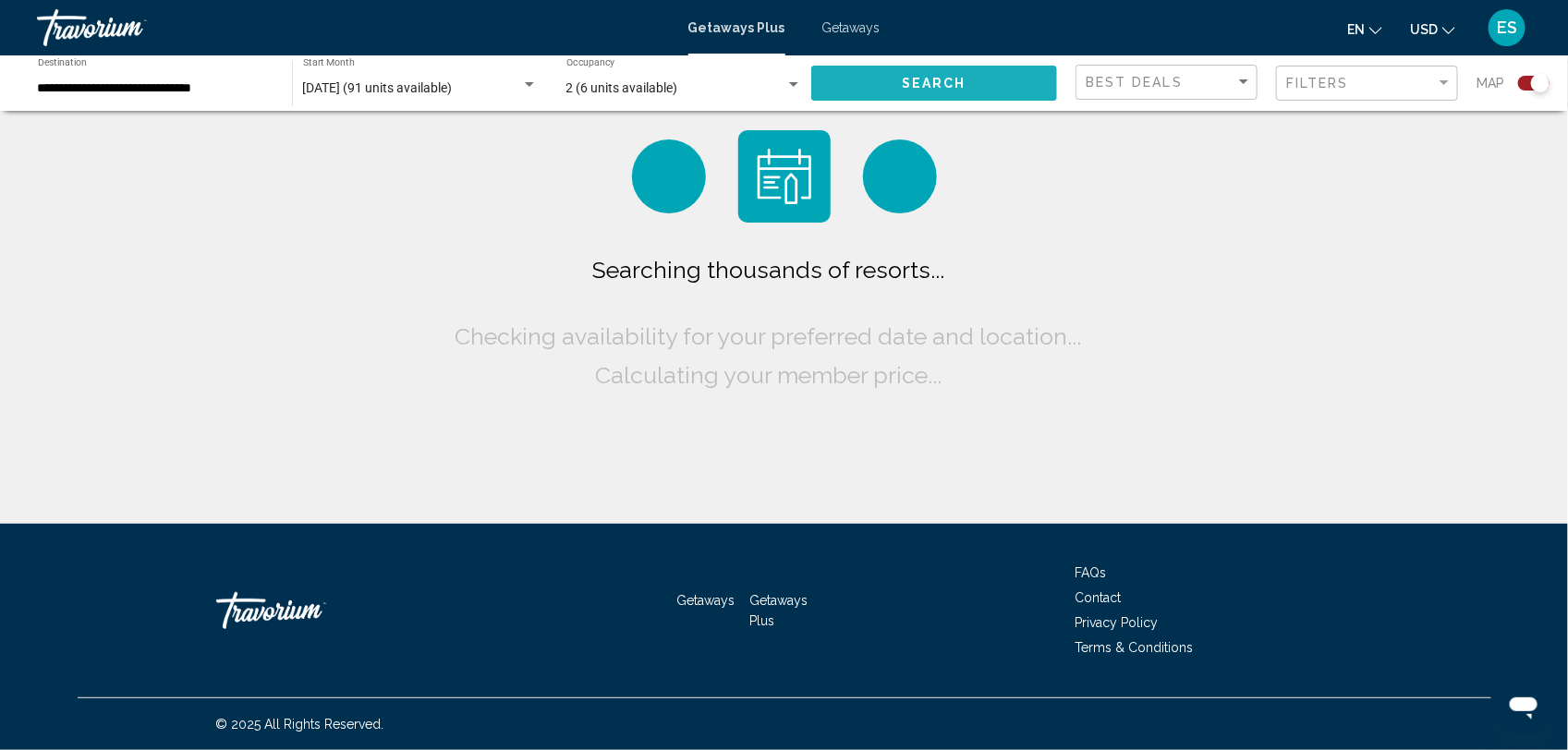
click at [920, 79] on span "Search" at bounding box center [934, 84] width 65 height 15
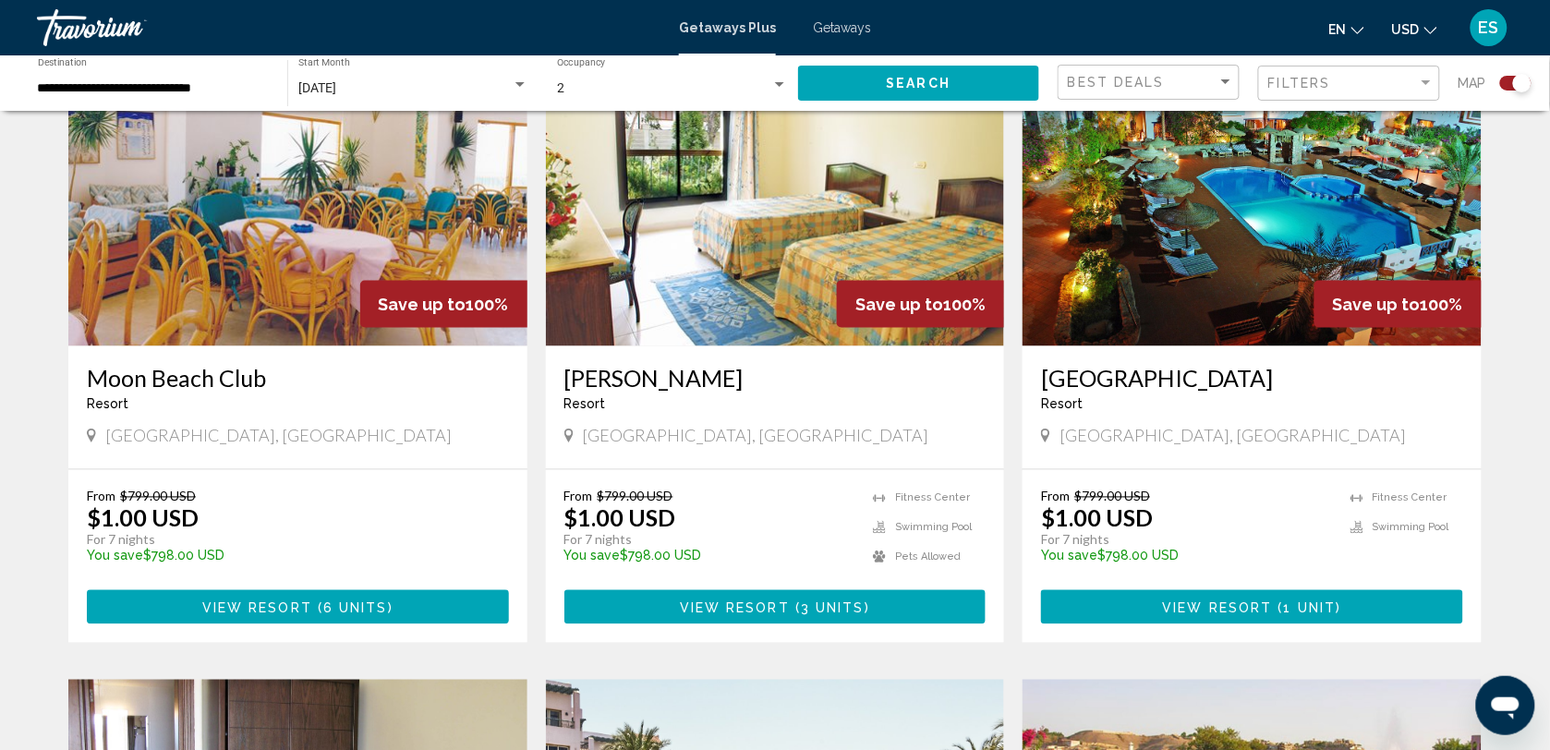
scroll to position [693, 0]
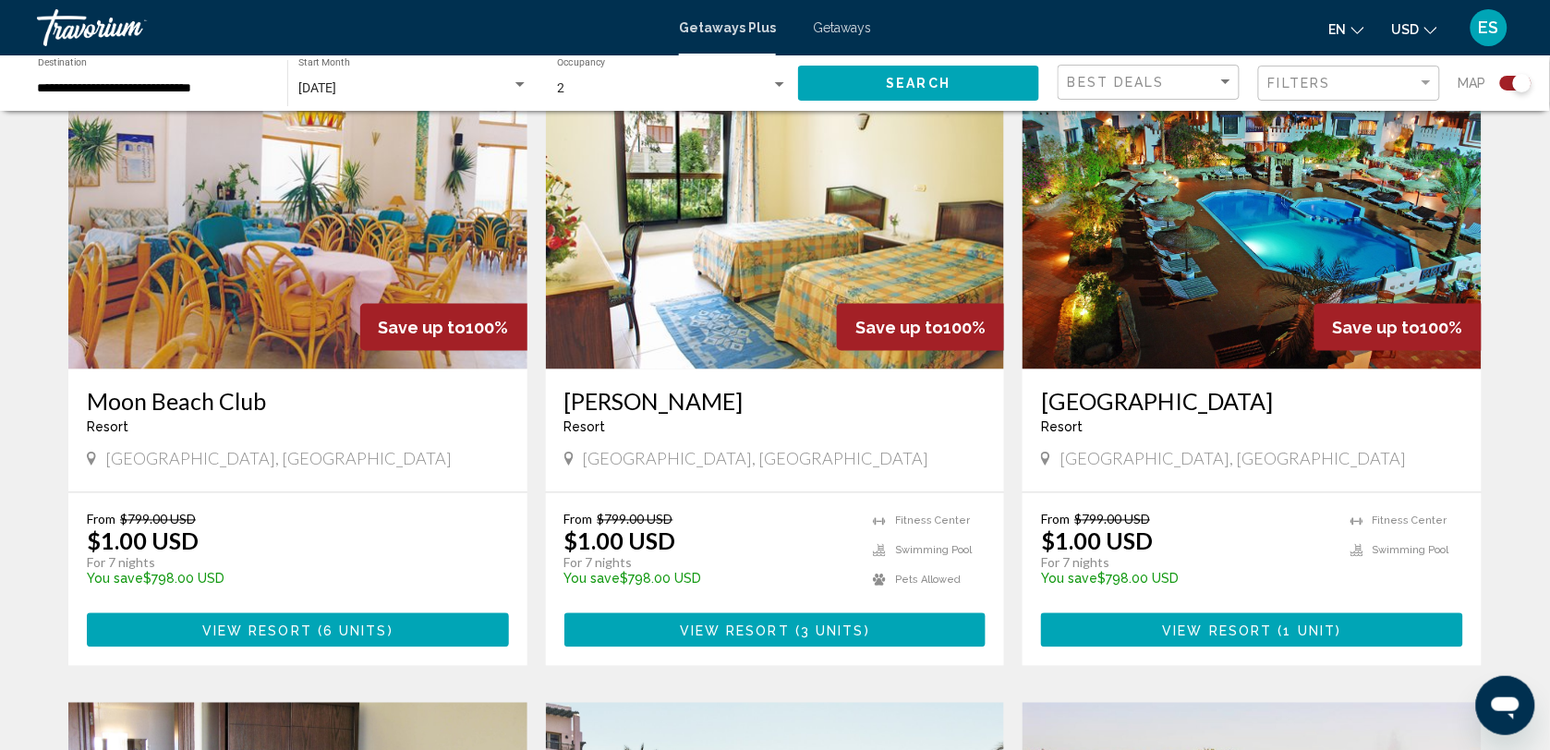
click at [727, 307] on img "Main content" at bounding box center [775, 222] width 459 height 296
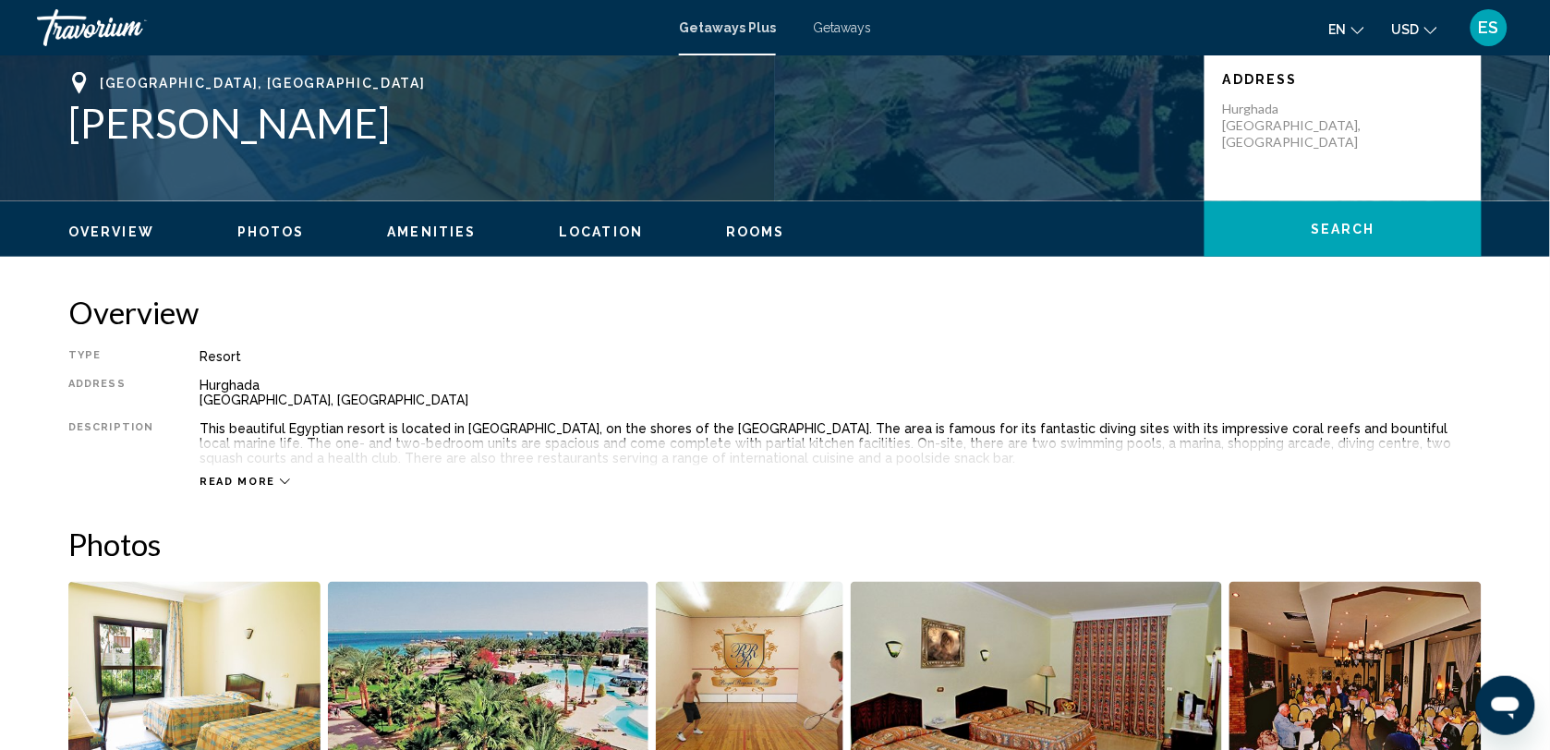
scroll to position [462, 0]
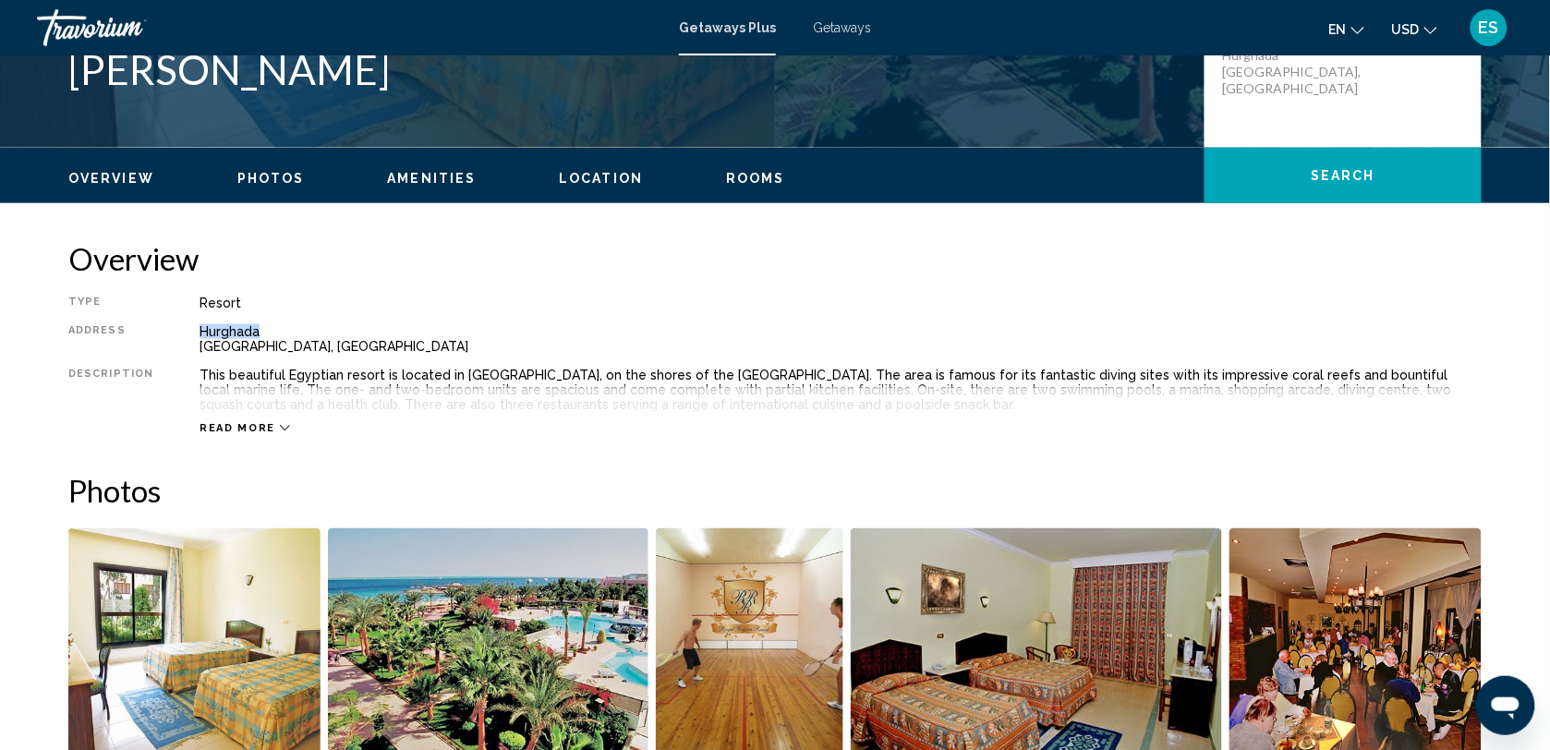
drag, startPoint x: 194, startPoint y: 330, endPoint x: 265, endPoint y: 335, distance: 71.3
click at [265, 335] on div "Hurghada [GEOGRAPHIC_DATA], [GEOGRAPHIC_DATA]" at bounding box center [841, 339] width 1282 height 30
drag, startPoint x: 265, startPoint y: 335, endPoint x: 234, endPoint y: 328, distance: 32.3
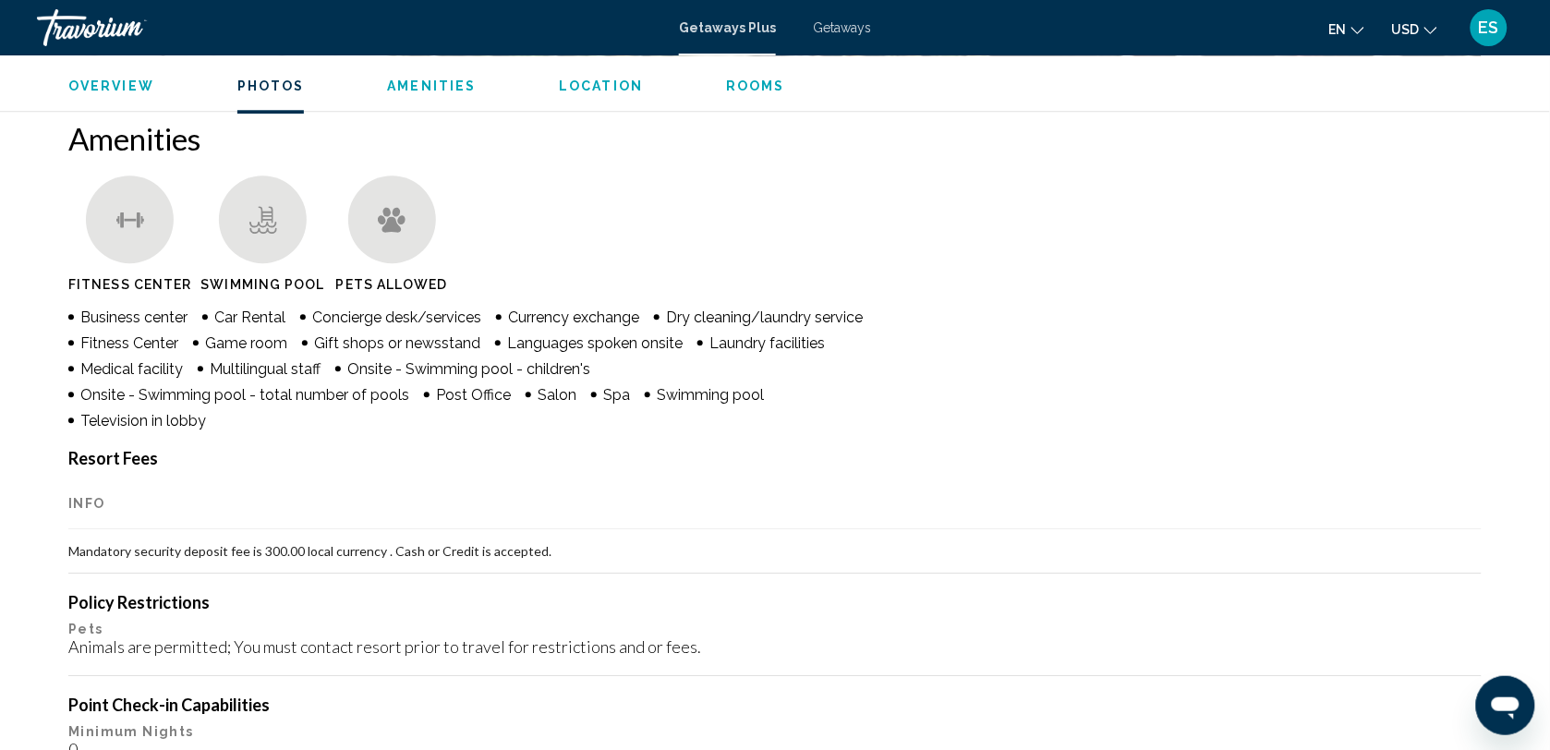
scroll to position [1386, 0]
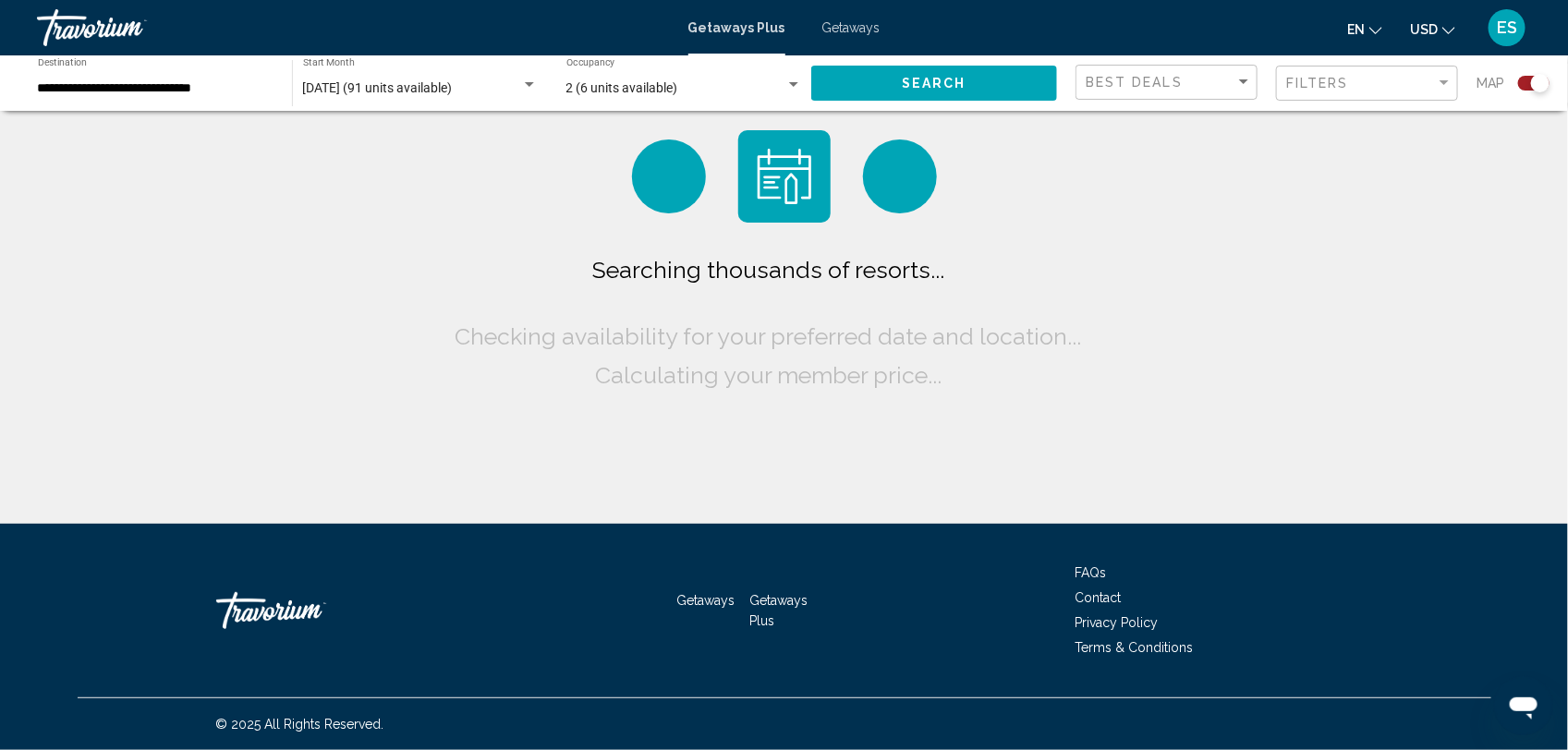
click at [902, 80] on span "Search" at bounding box center [934, 84] width 65 height 15
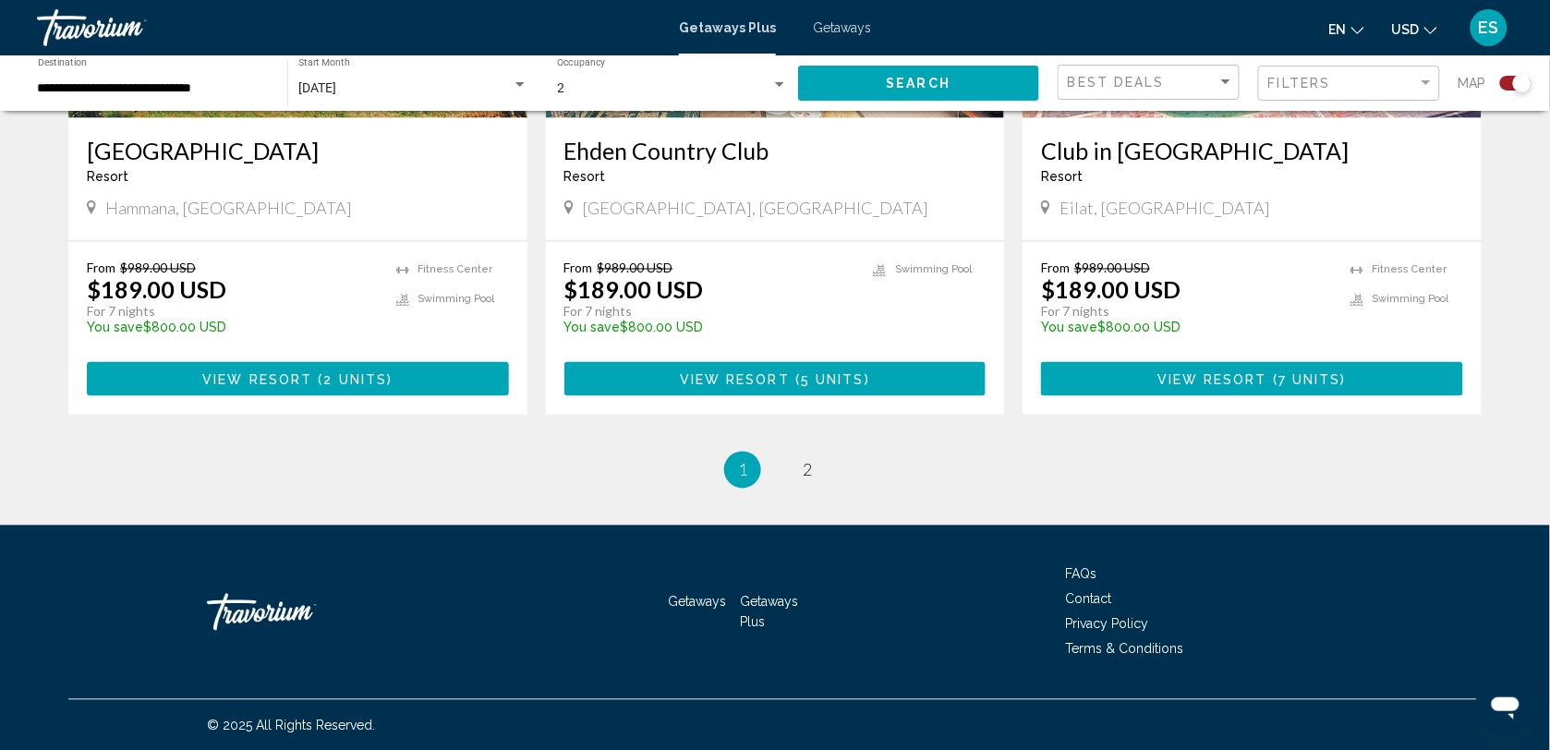
scroll to position [2833, 0]
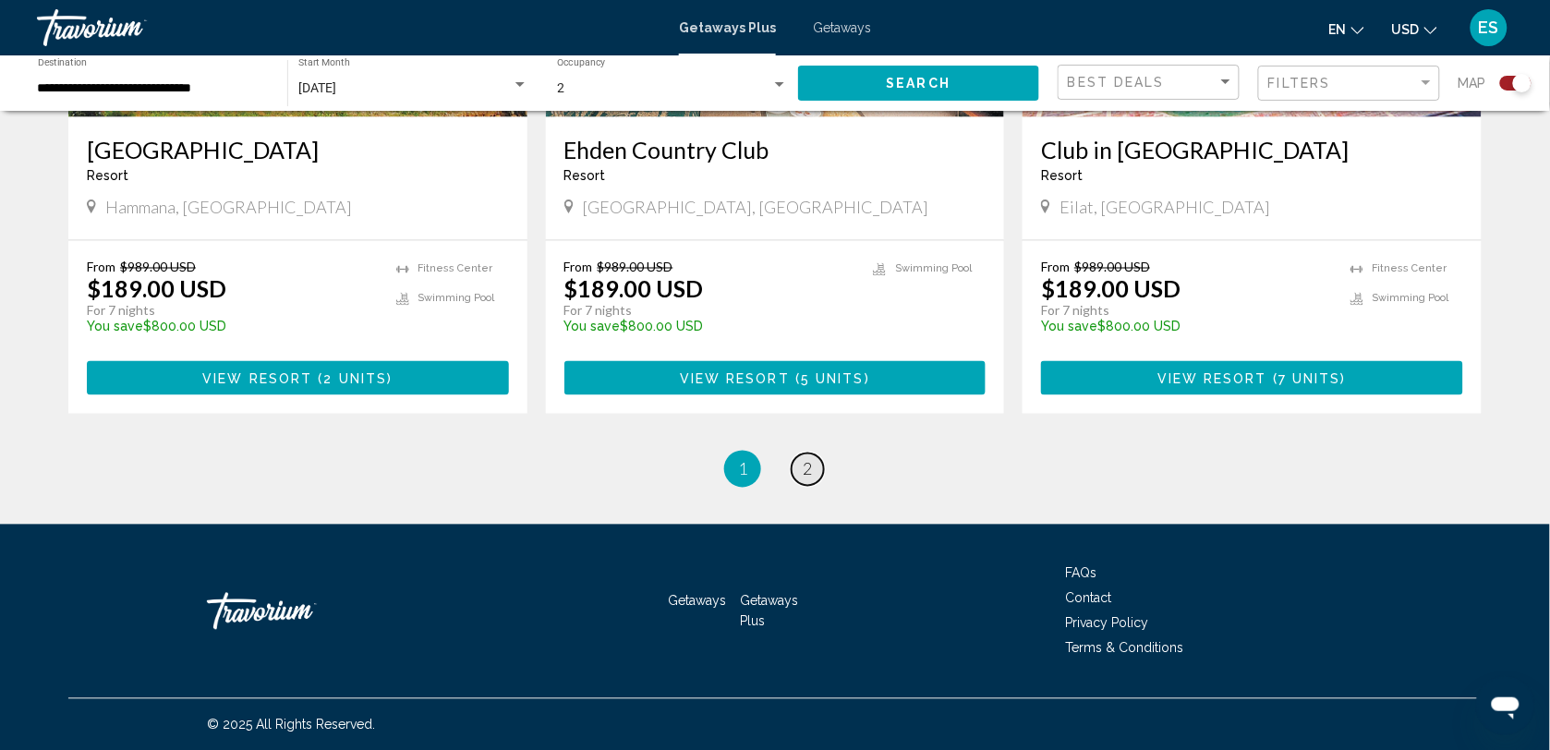
click at [806, 472] on span "2" at bounding box center [807, 469] width 9 height 20
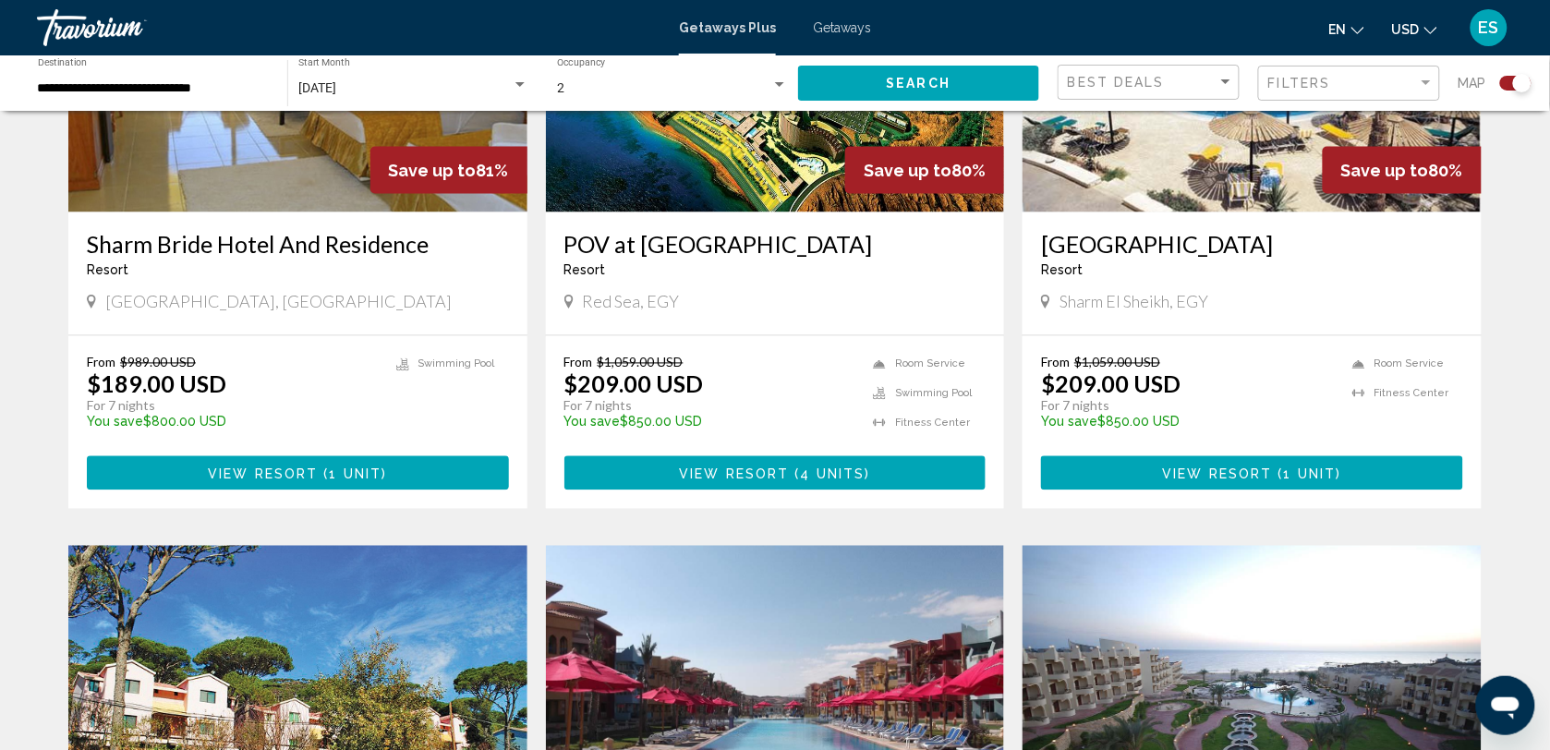
scroll to position [808, 0]
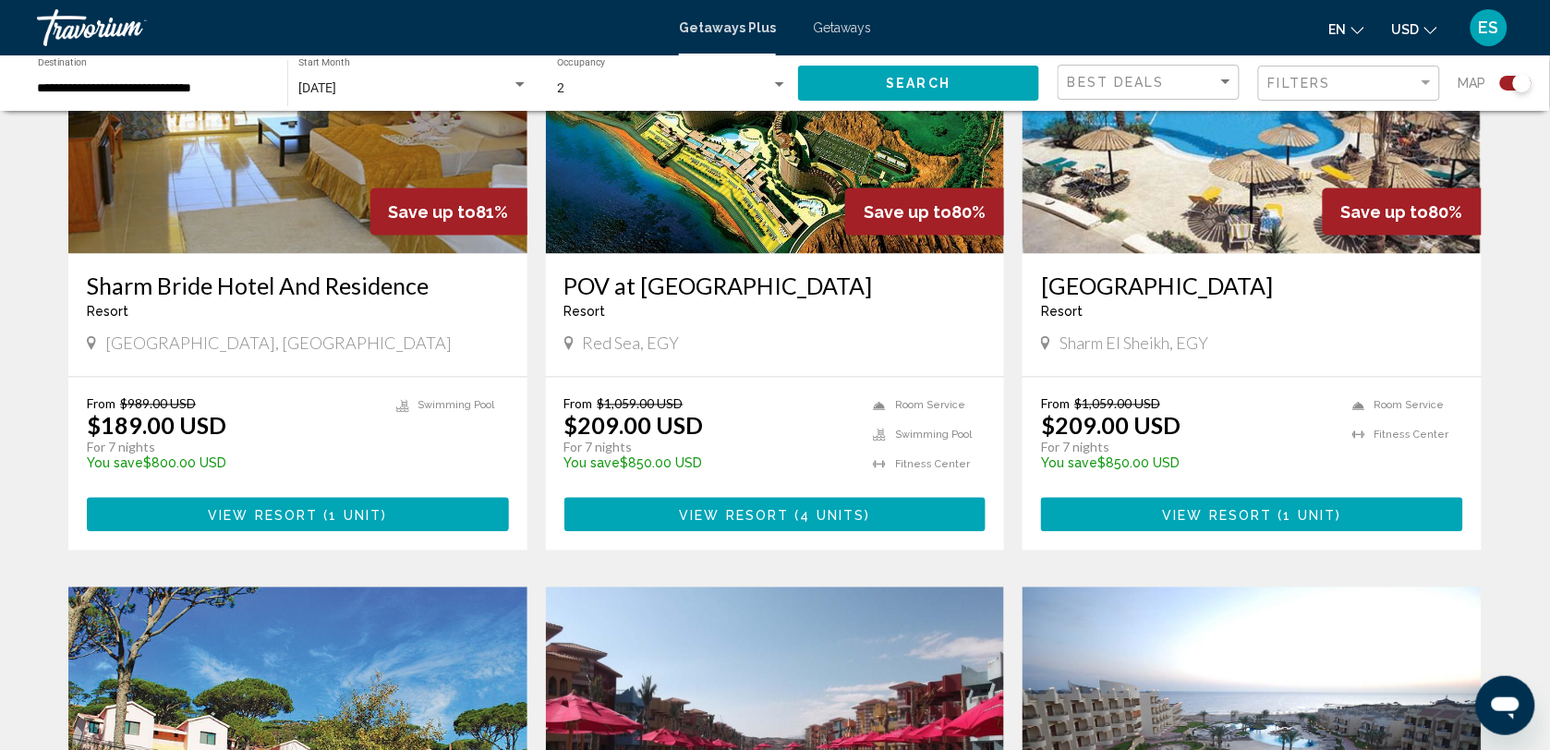
click at [786, 212] on img "Main content" at bounding box center [775, 106] width 459 height 296
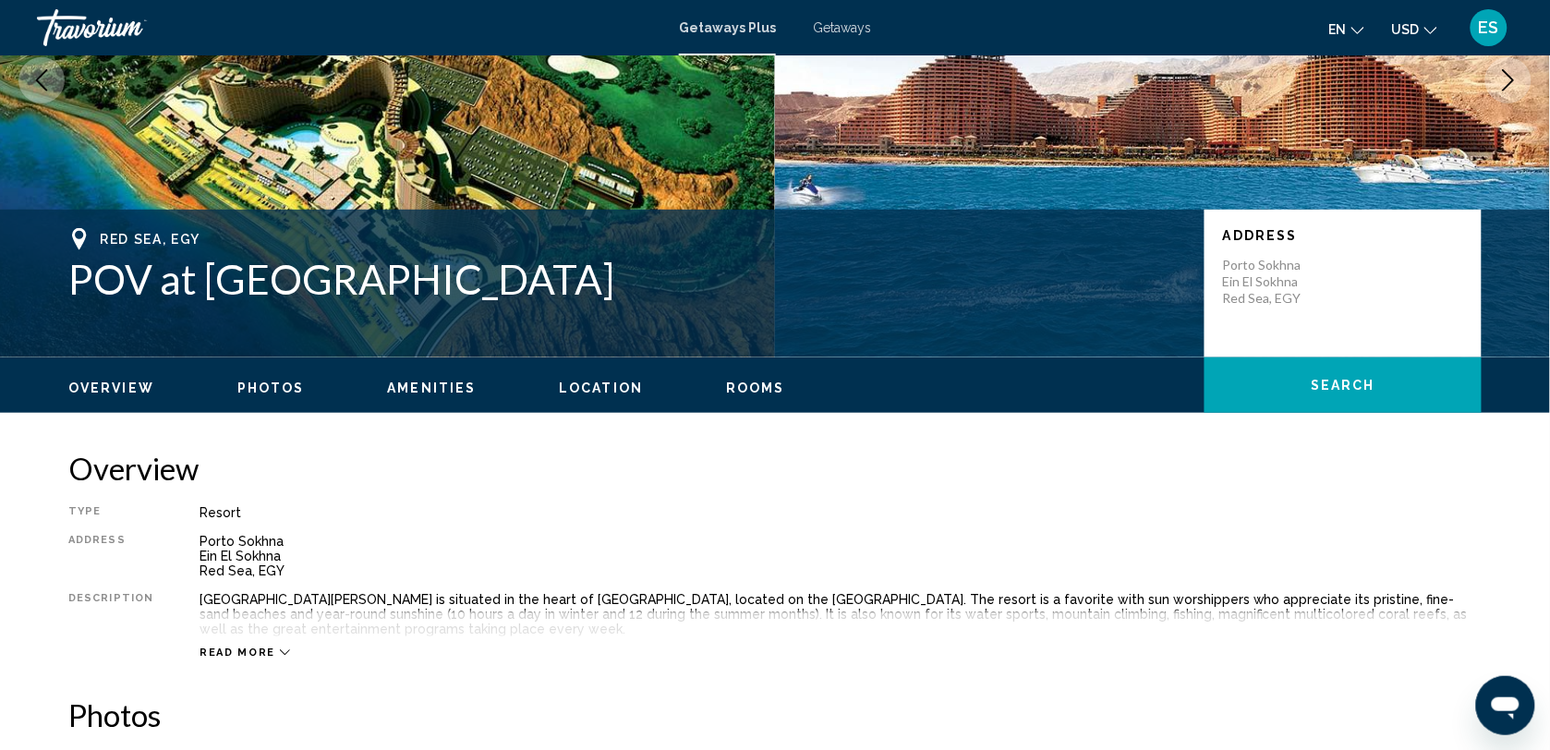
scroll to position [231, 0]
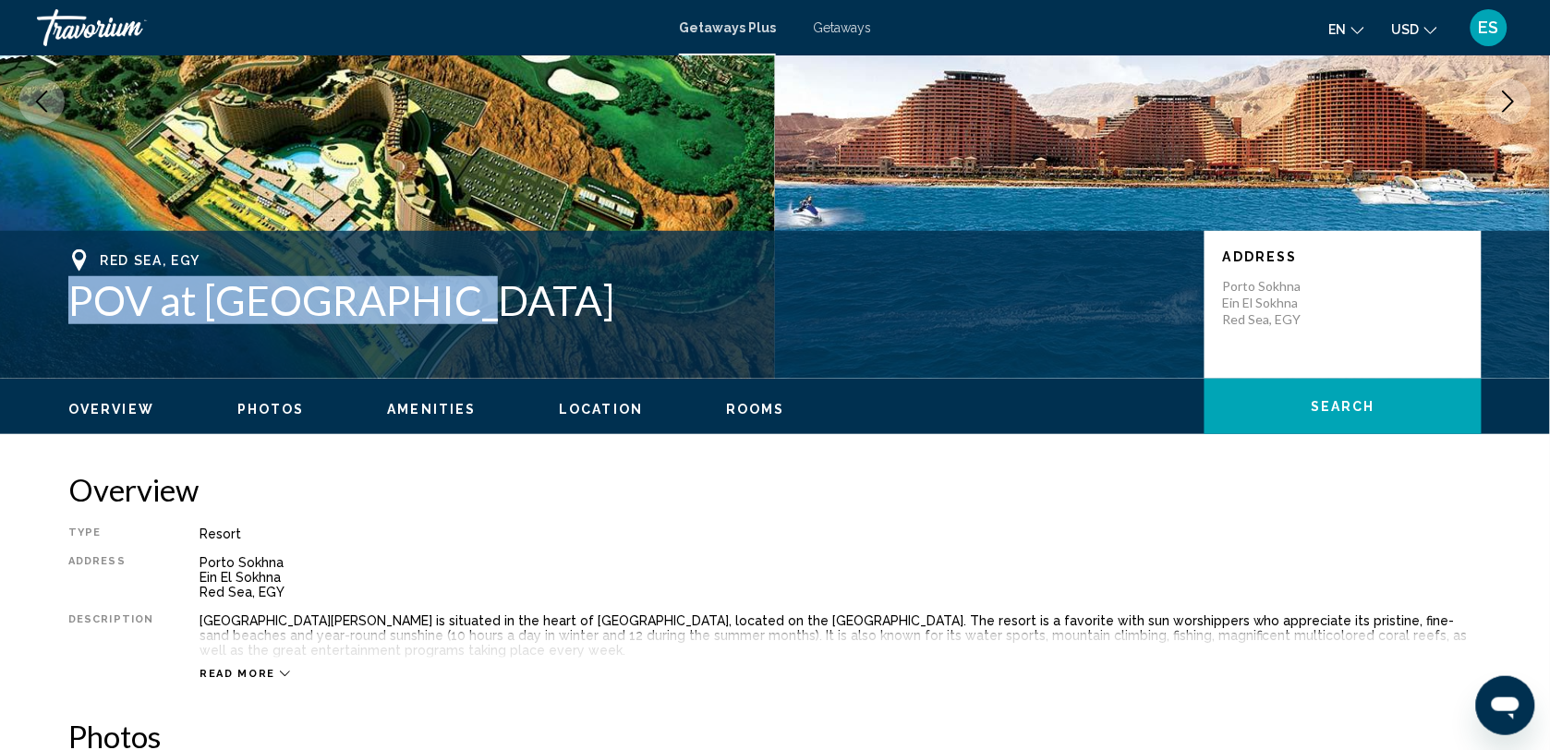
drag, startPoint x: 74, startPoint y: 297, endPoint x: 479, endPoint y: 321, distance: 405.3
click at [479, 321] on h1 "POV at [GEOGRAPHIC_DATA]" at bounding box center [627, 300] width 1118 height 48
drag, startPoint x: 479, startPoint y: 321, endPoint x: 381, endPoint y: 300, distance: 100.0
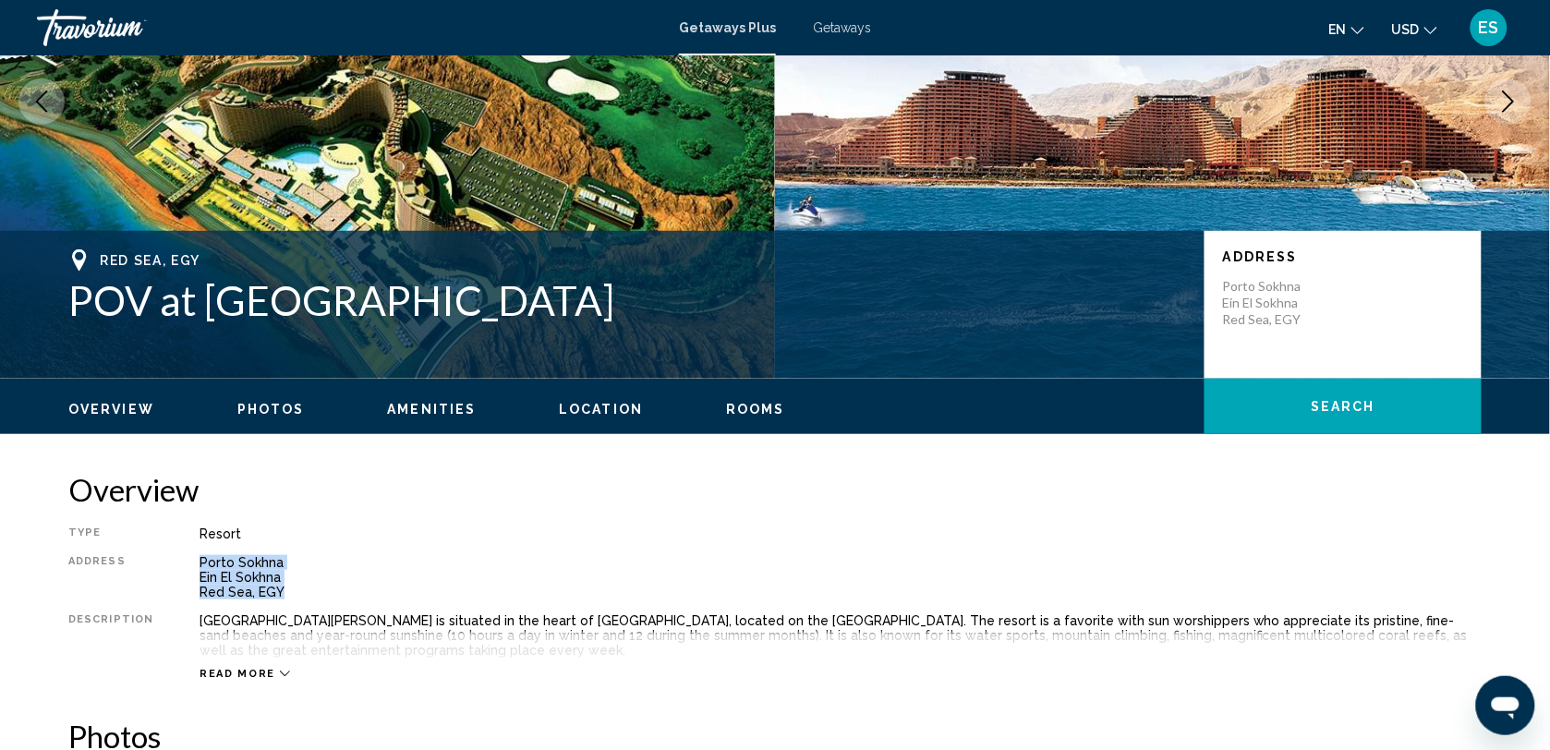
drag, startPoint x: 192, startPoint y: 566, endPoint x: 284, endPoint y: 591, distance: 94.8
click at [284, 591] on div "Porto Sokhna Ein El Sokhna Red Sea, EGY" at bounding box center [841, 577] width 1282 height 44
drag, startPoint x: 284, startPoint y: 591, endPoint x: 236, endPoint y: 580, distance: 49.3
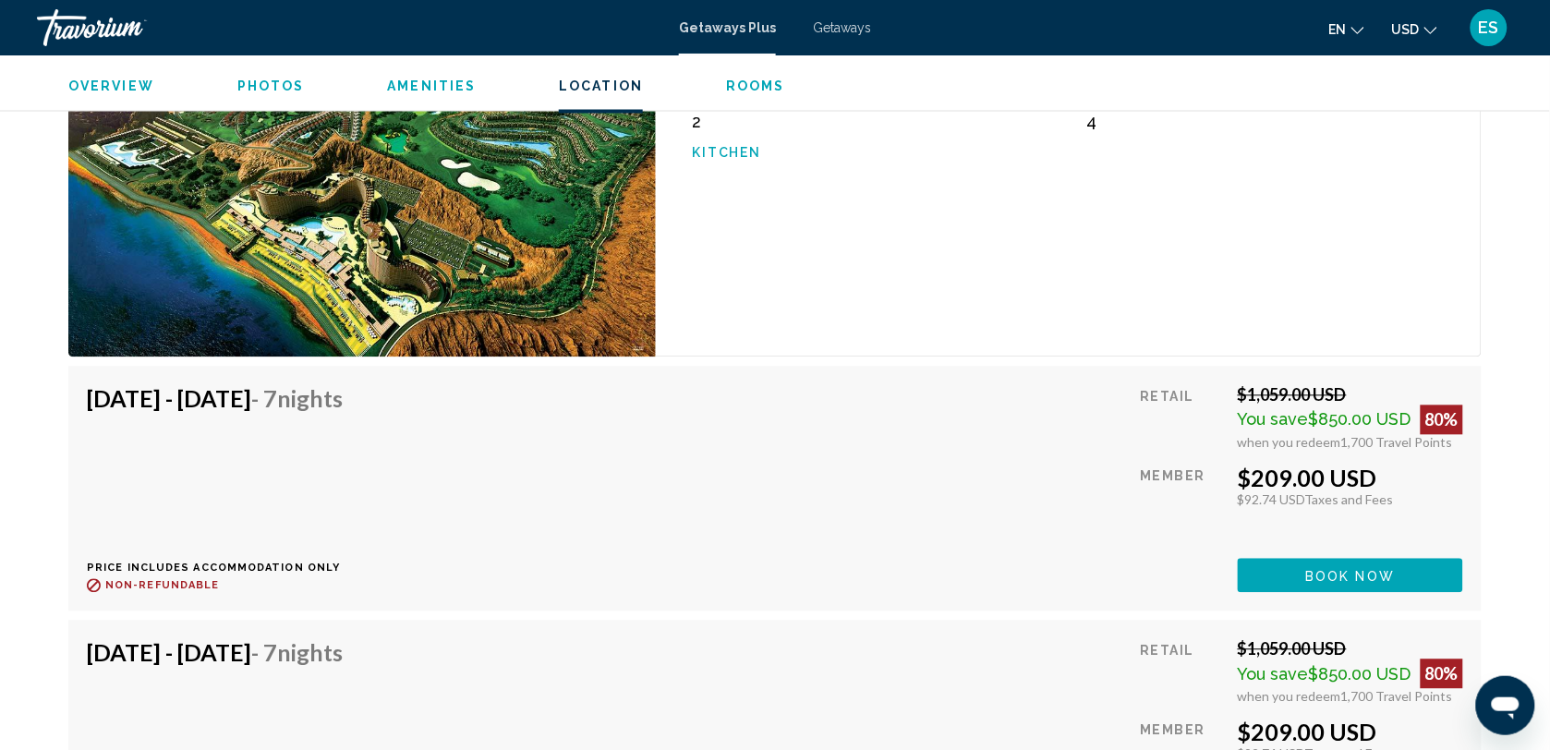
scroll to position [3072, 0]
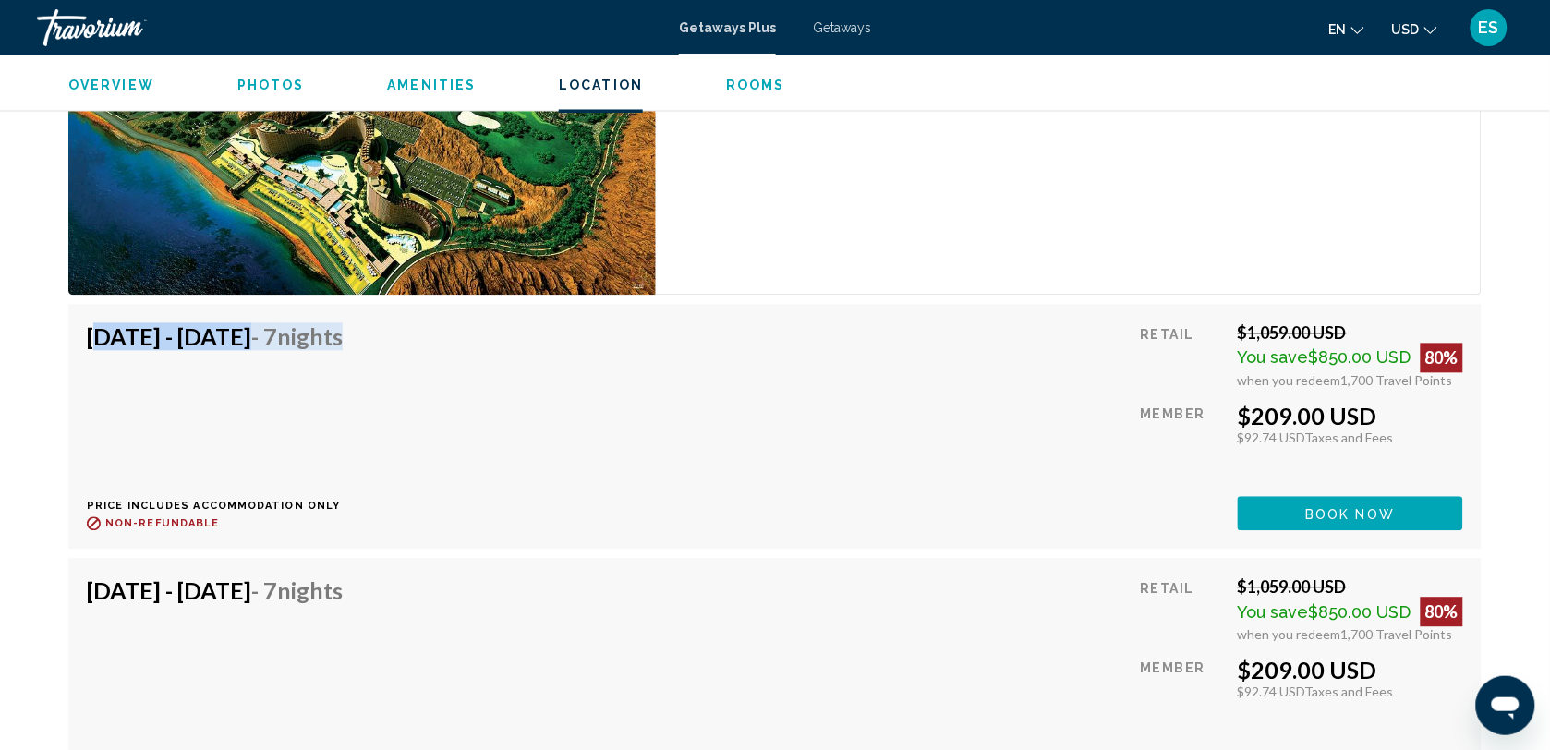
drag, startPoint x: 86, startPoint y: 338, endPoint x: 488, endPoint y: 344, distance: 401.9
click at [488, 344] on div "[DATE] - [DATE] - 7 Nights Price includes accommodation only Refundable until :…" at bounding box center [775, 427] width 1376 height 208
drag, startPoint x: 488, startPoint y: 344, endPoint x: 404, endPoint y: 333, distance: 84.7
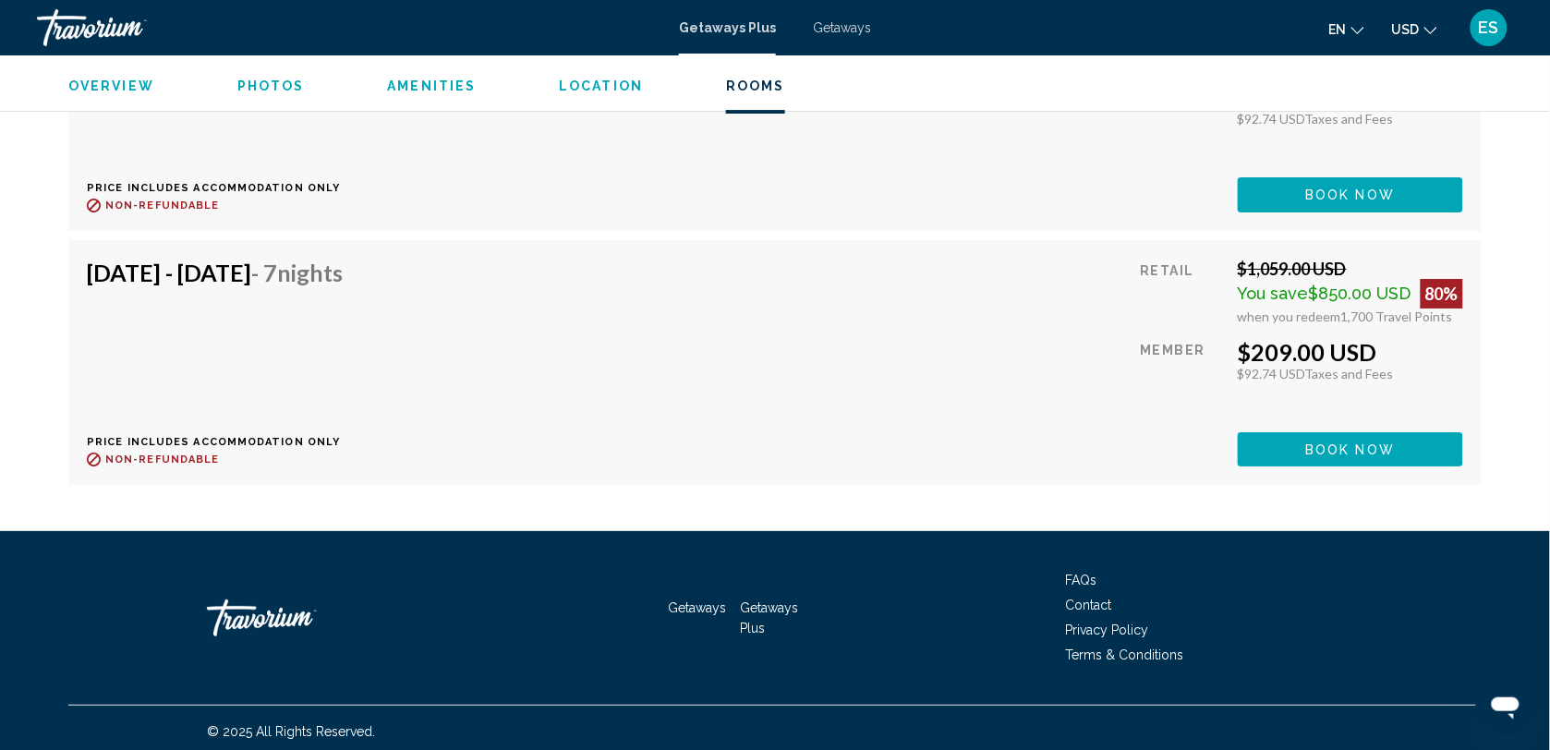
scroll to position [3904, 0]
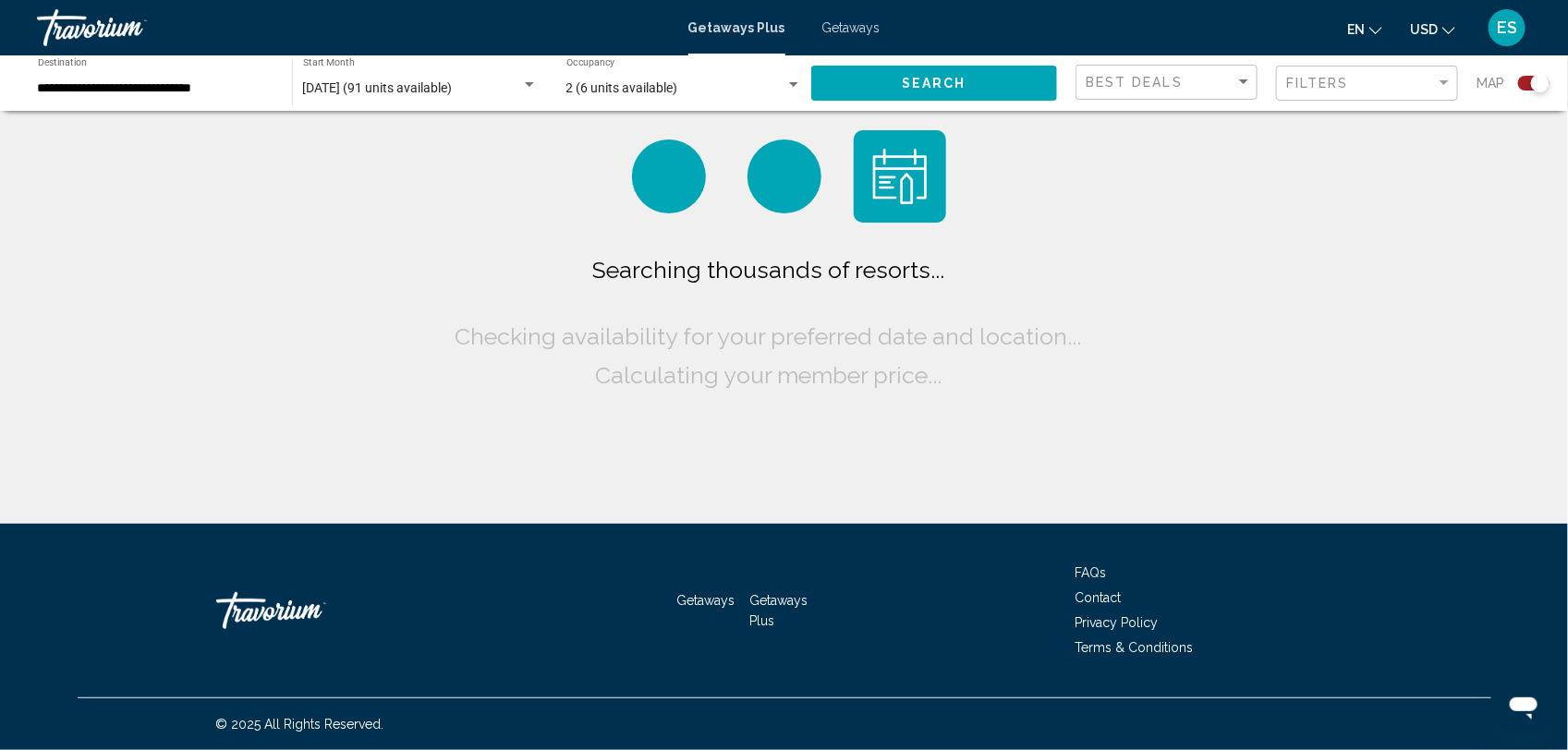
click at [889, 85] on button "Search" at bounding box center [934, 83] width 246 height 34
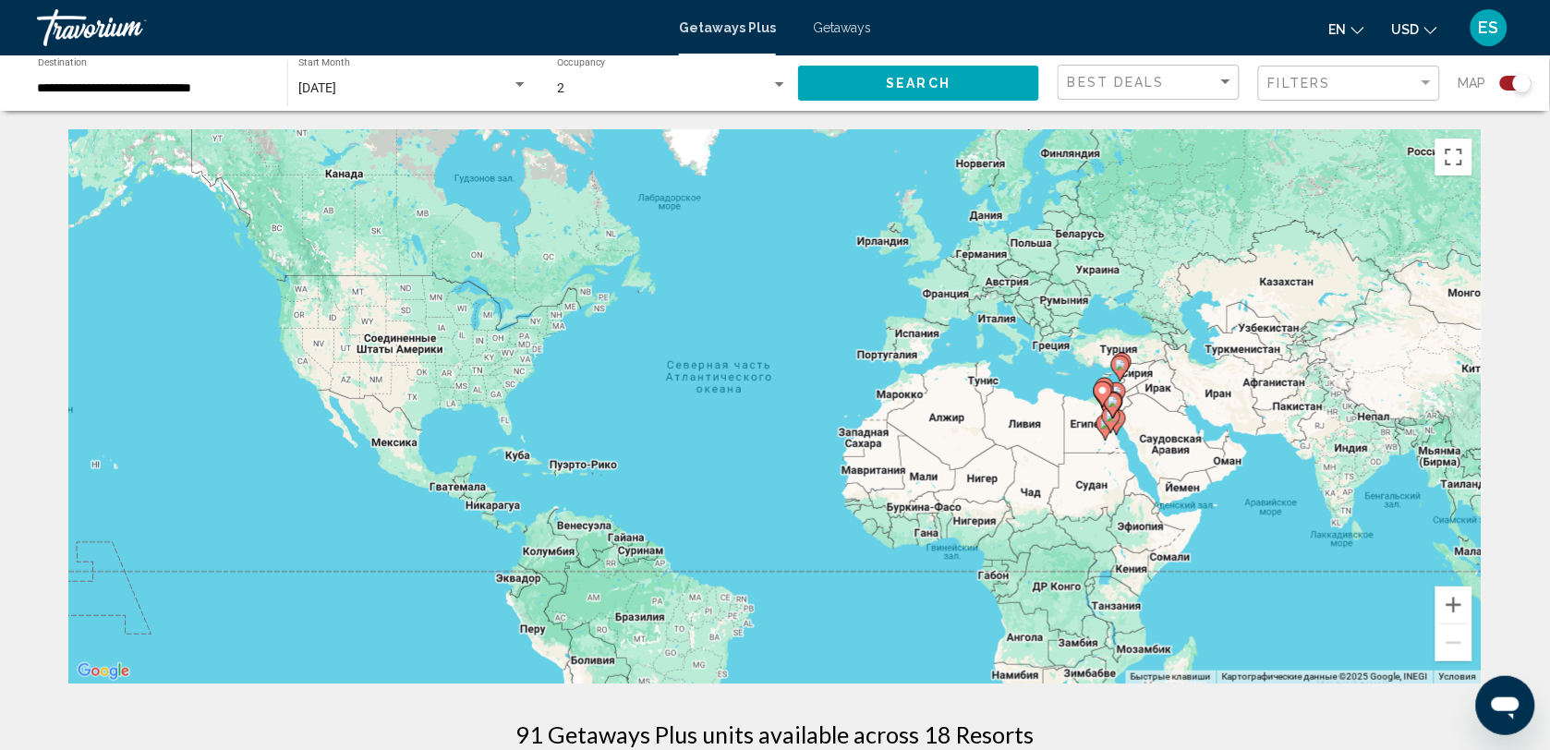
click at [1101, 412] on div "Чтобы активировать перетаскивание с помощью клавиатуры, нажмите Alt + Ввод. Пос…" at bounding box center [774, 406] width 1413 height 554
click at [1109, 413] on gmp-advanced-marker "Main content" at bounding box center [1113, 406] width 18 height 28
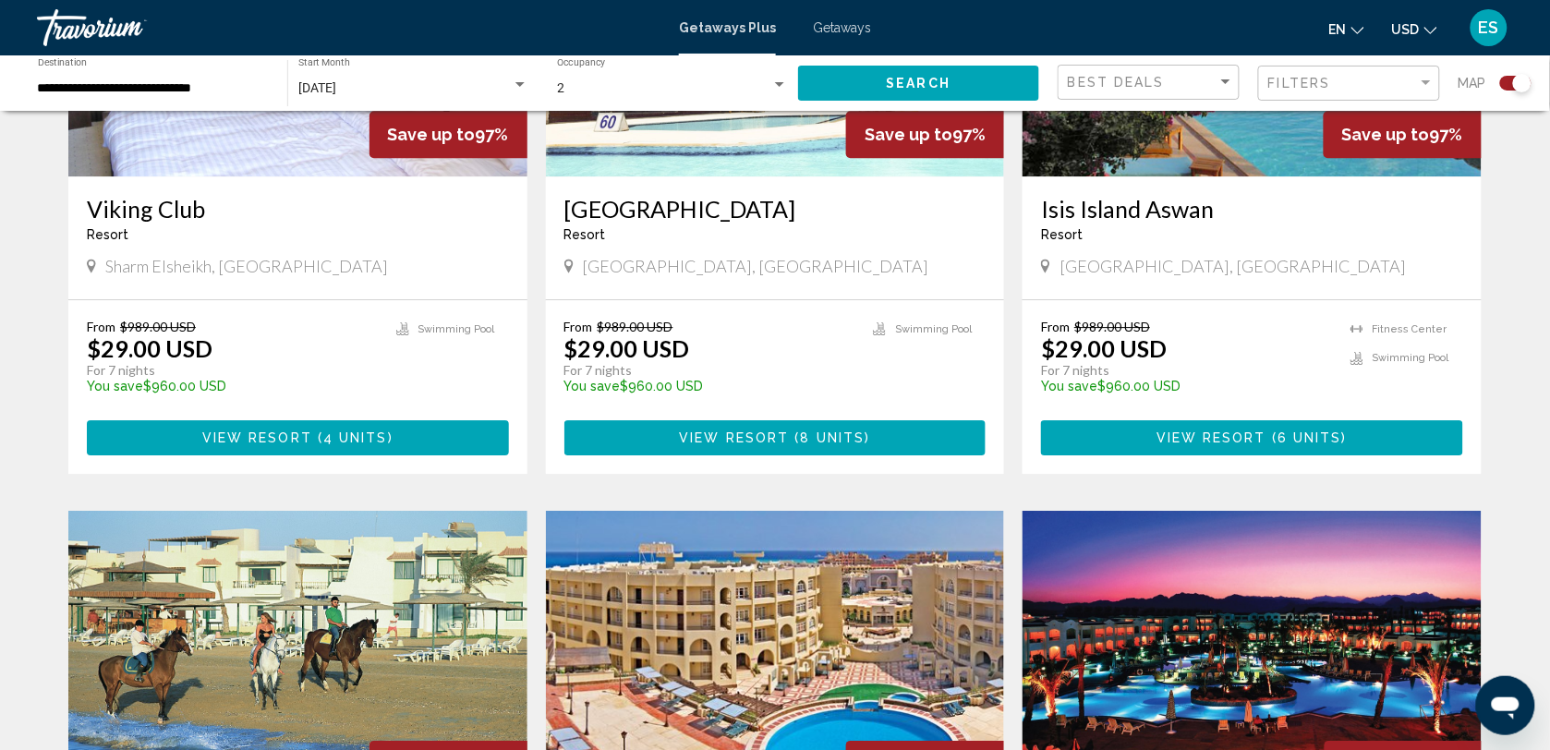
scroll to position [1270, 0]
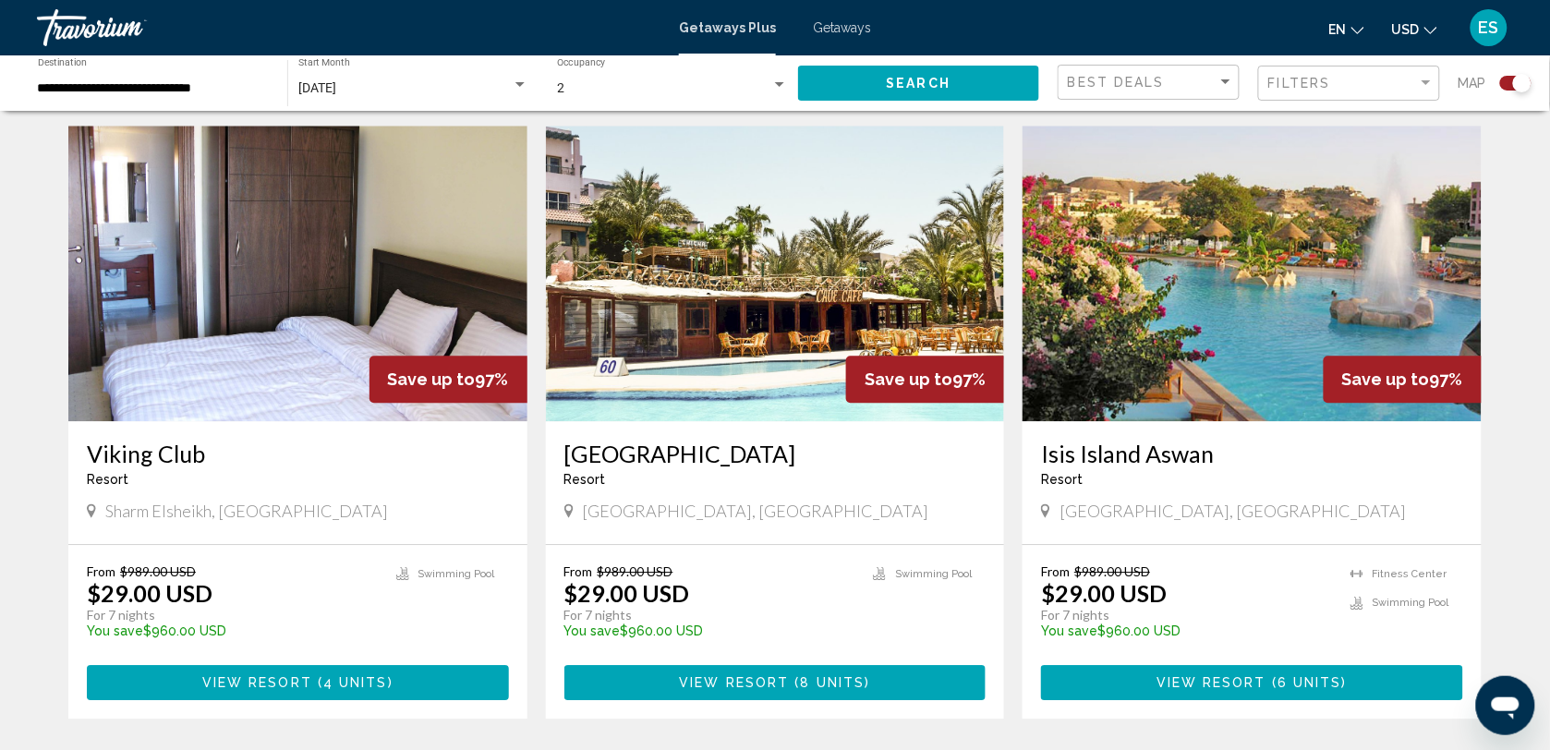
click at [238, 315] on img "Main content" at bounding box center [297, 274] width 459 height 296
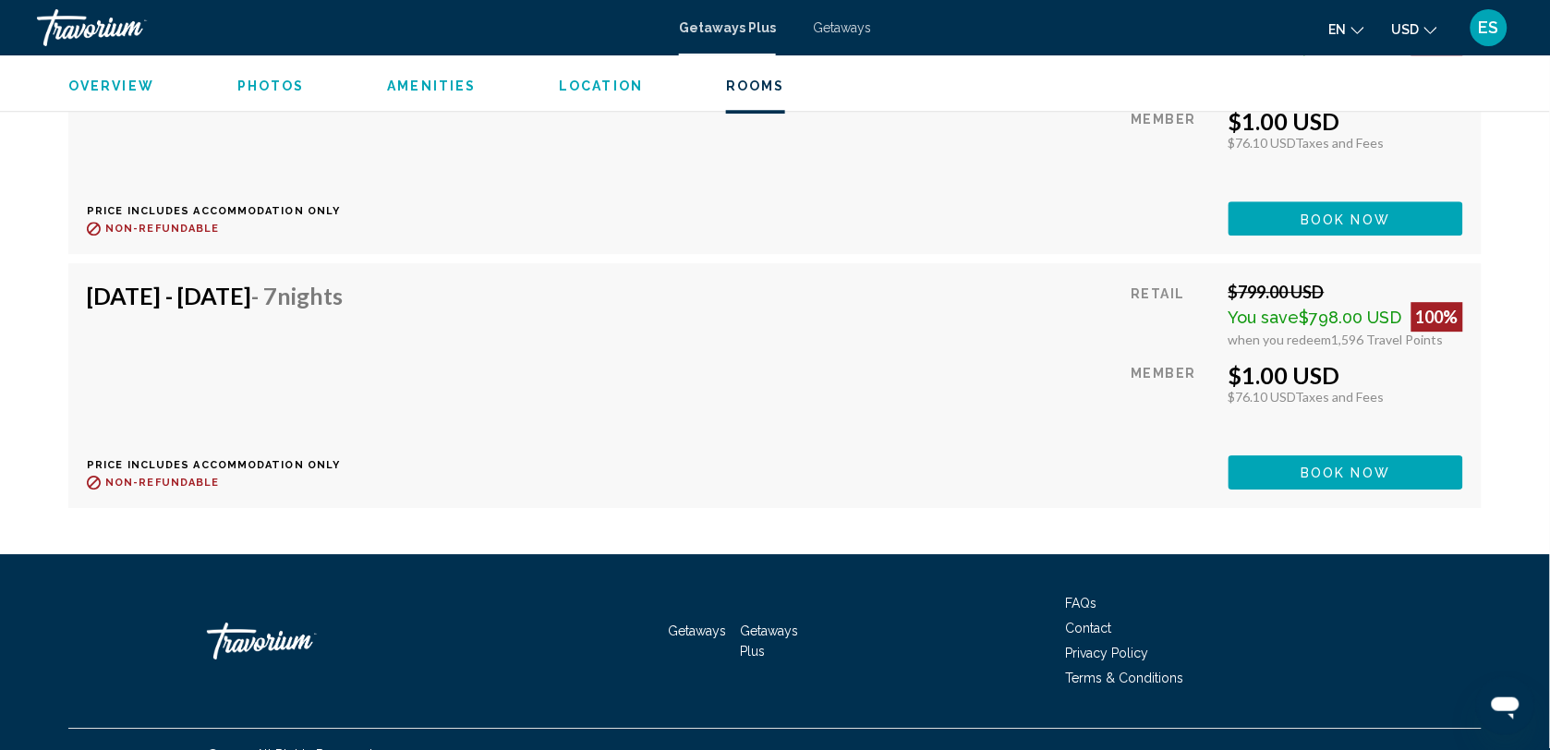
scroll to position [3493, 0]
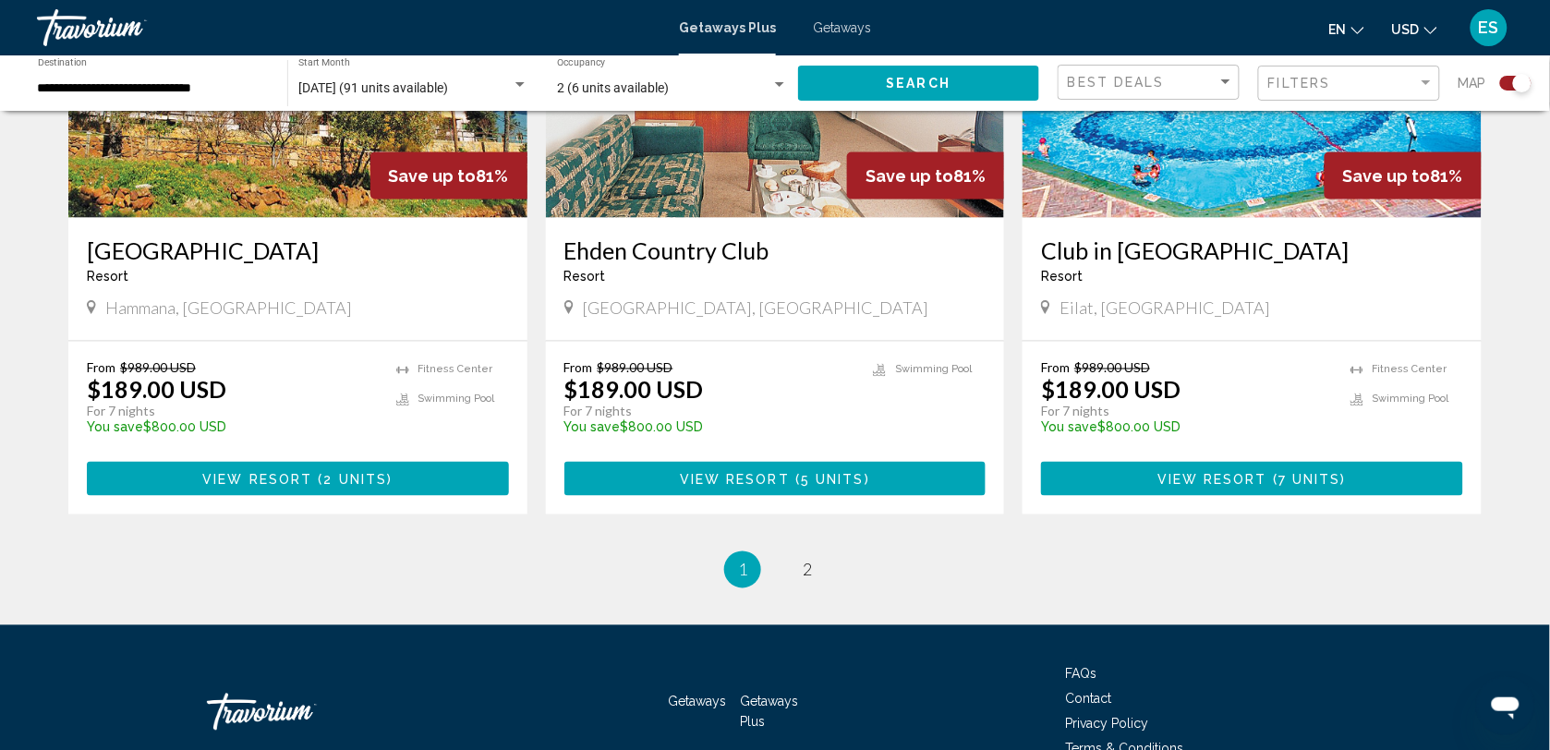
scroll to position [2833, 0]
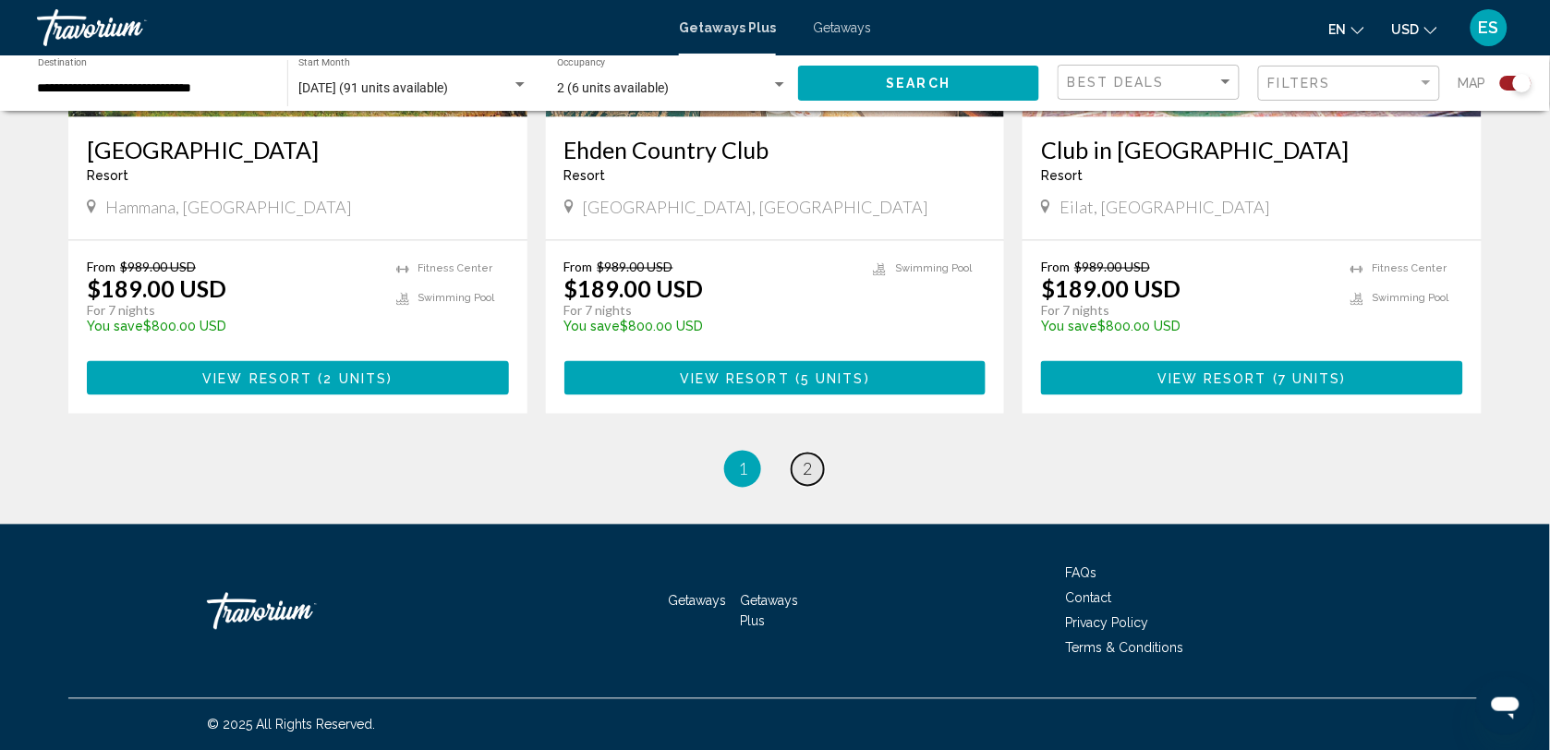
click at [805, 468] on span "2" at bounding box center [807, 469] width 9 height 20
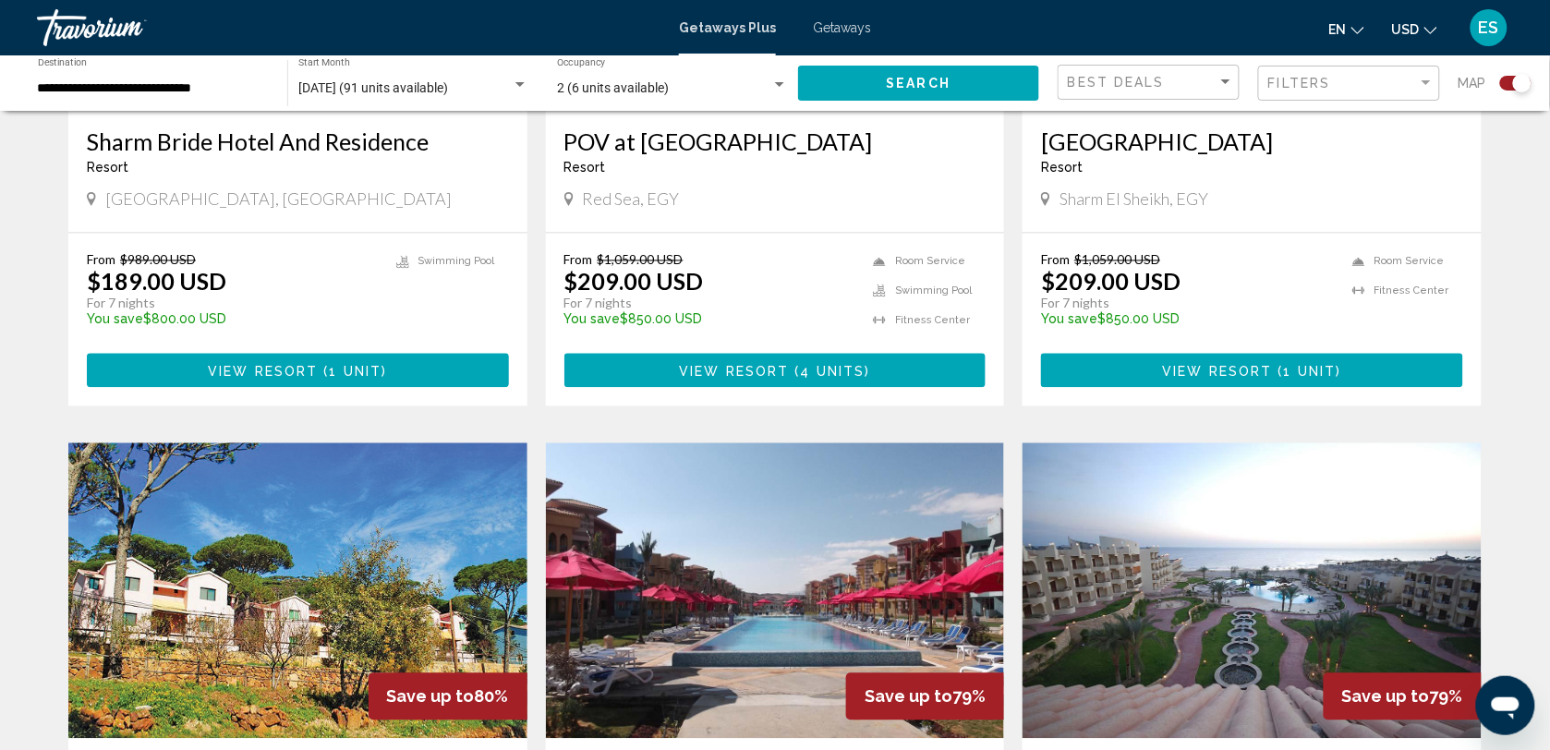
scroll to position [924, 0]
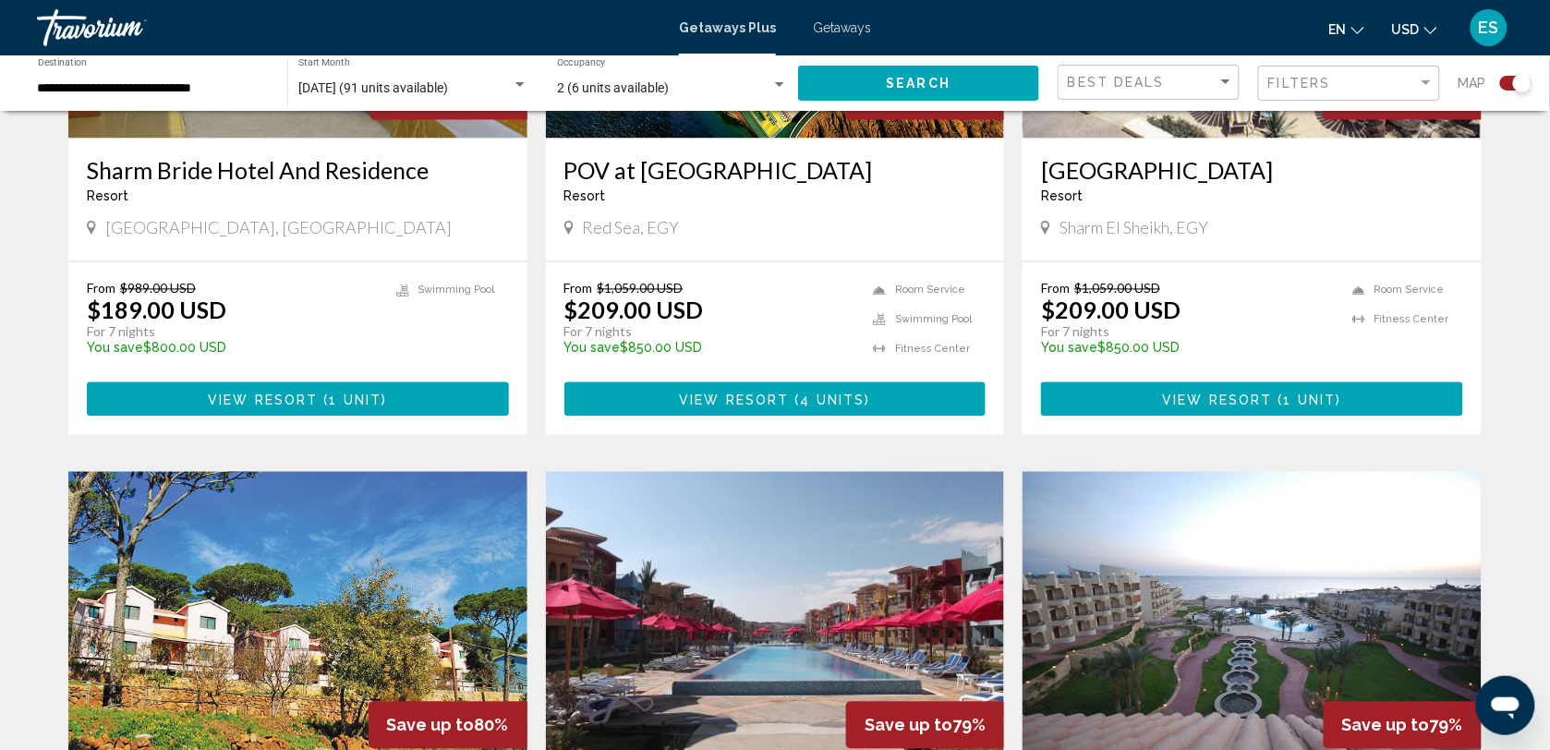
click at [1167, 211] on div "[GEOGRAPHIC_DATA] - This is an adults only resort" at bounding box center [1252, 187] width 422 height 61
click at [1137, 188] on div "[GEOGRAPHIC_DATA] - This is an adults only resort" at bounding box center [1252, 187] width 422 height 61
click at [1155, 200] on div "Resort - This is an adults only resort" at bounding box center [1252, 196] width 422 height 15
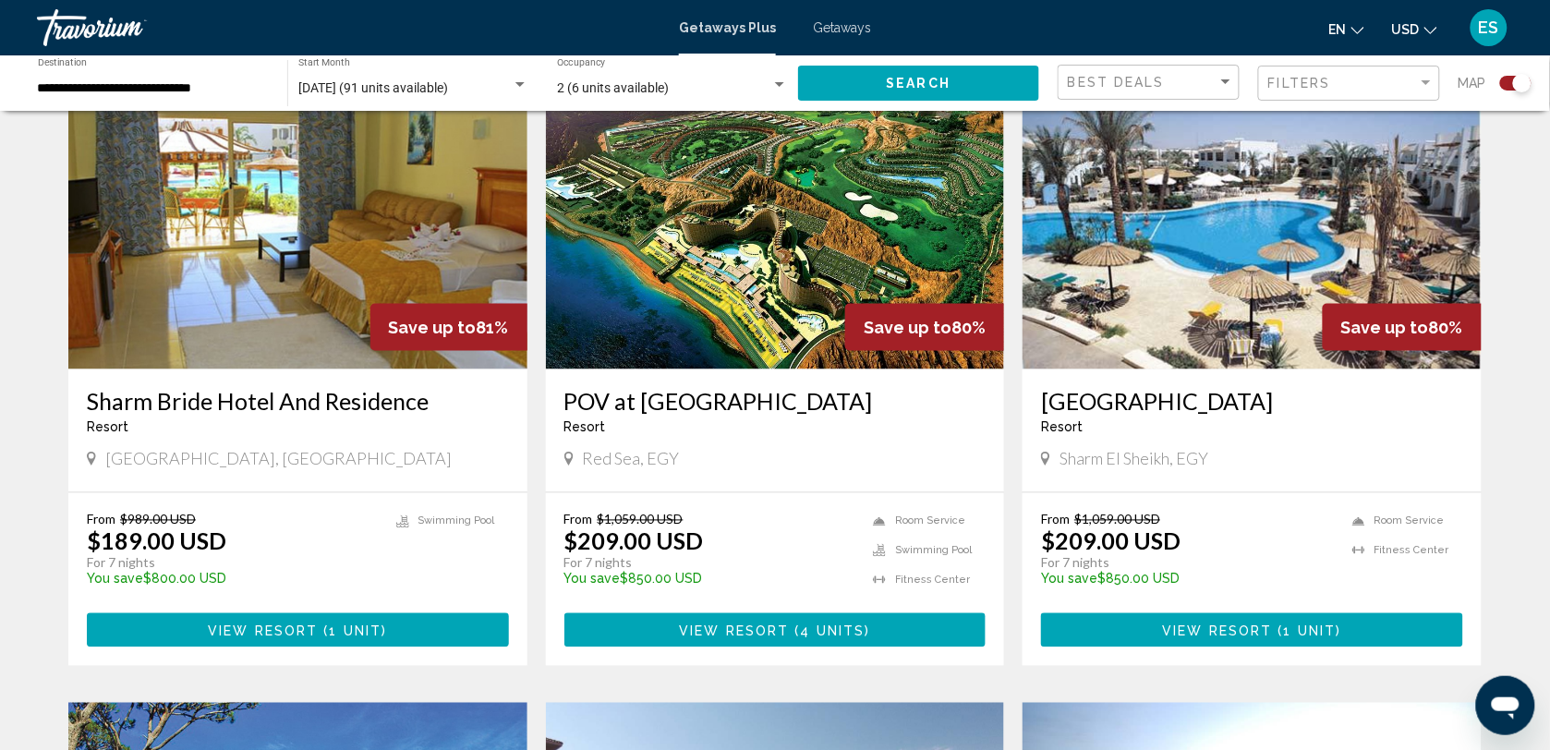
click at [1187, 247] on img "Main content" at bounding box center [1252, 222] width 459 height 296
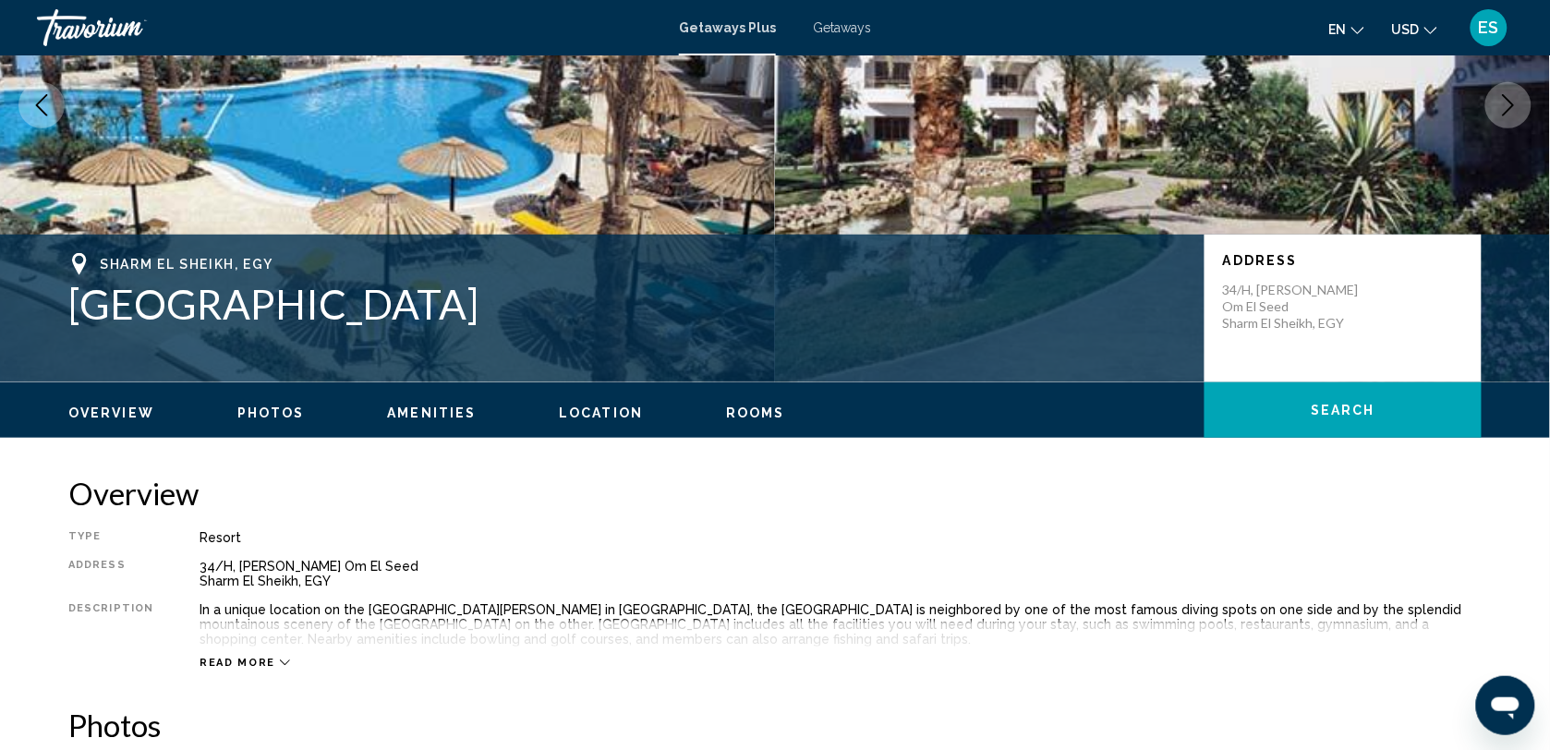
scroll to position [231, 0]
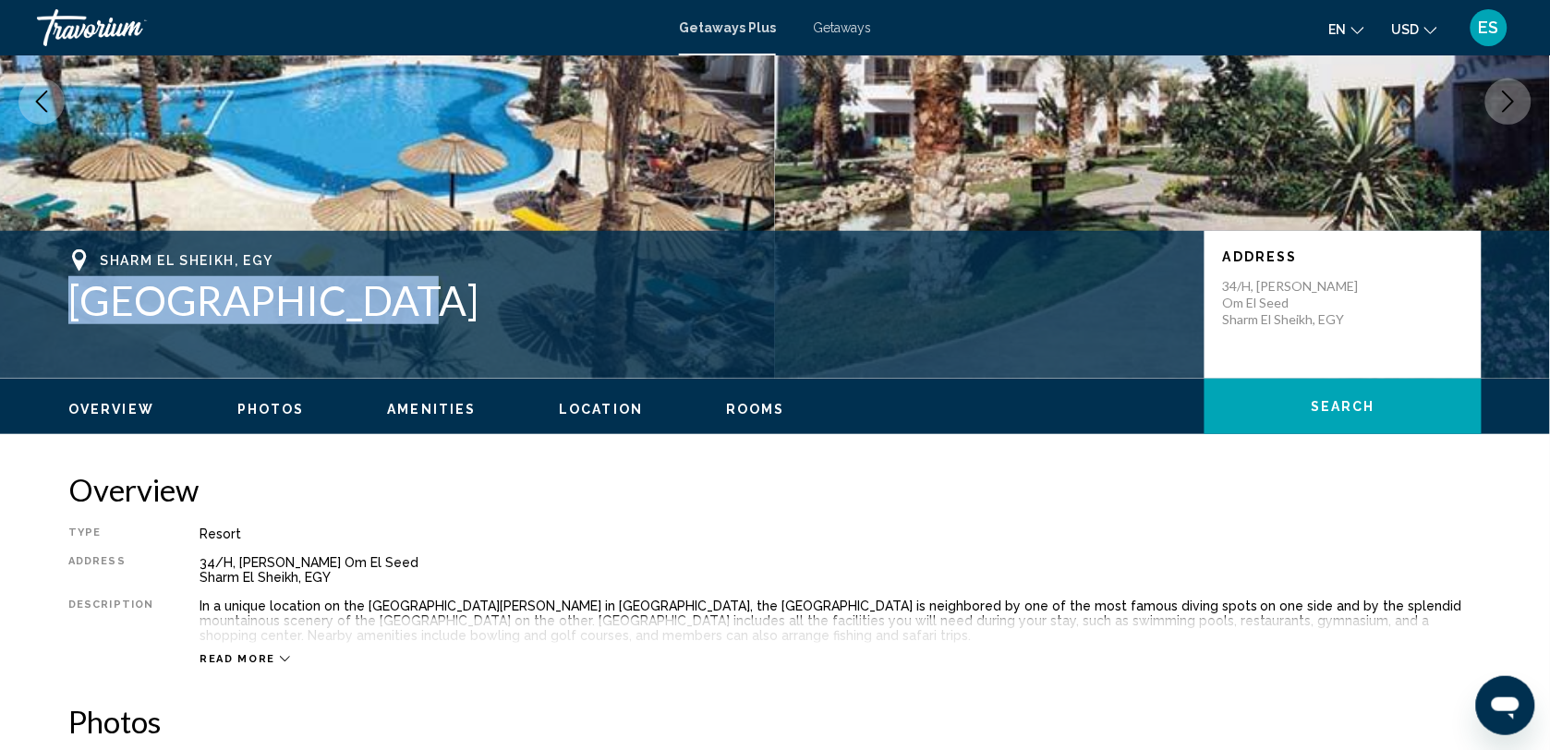
drag, startPoint x: 75, startPoint y: 297, endPoint x: 353, endPoint y: 309, distance: 278.3
click at [353, 309] on h1 "[GEOGRAPHIC_DATA]" at bounding box center [627, 300] width 1118 height 48
drag, startPoint x: 353, startPoint y: 309, endPoint x: 293, endPoint y: 297, distance: 61.4
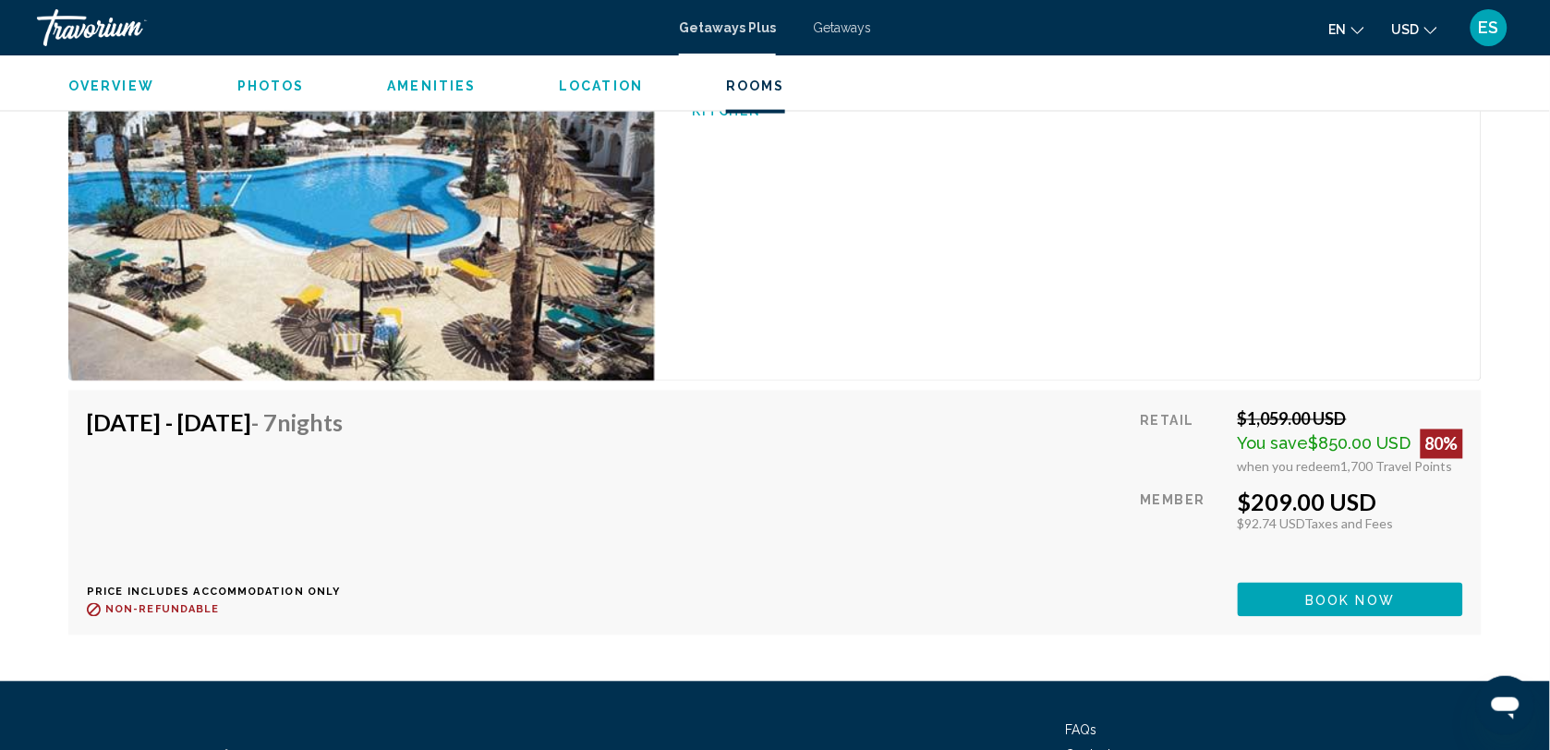
scroll to position [2329, 0]
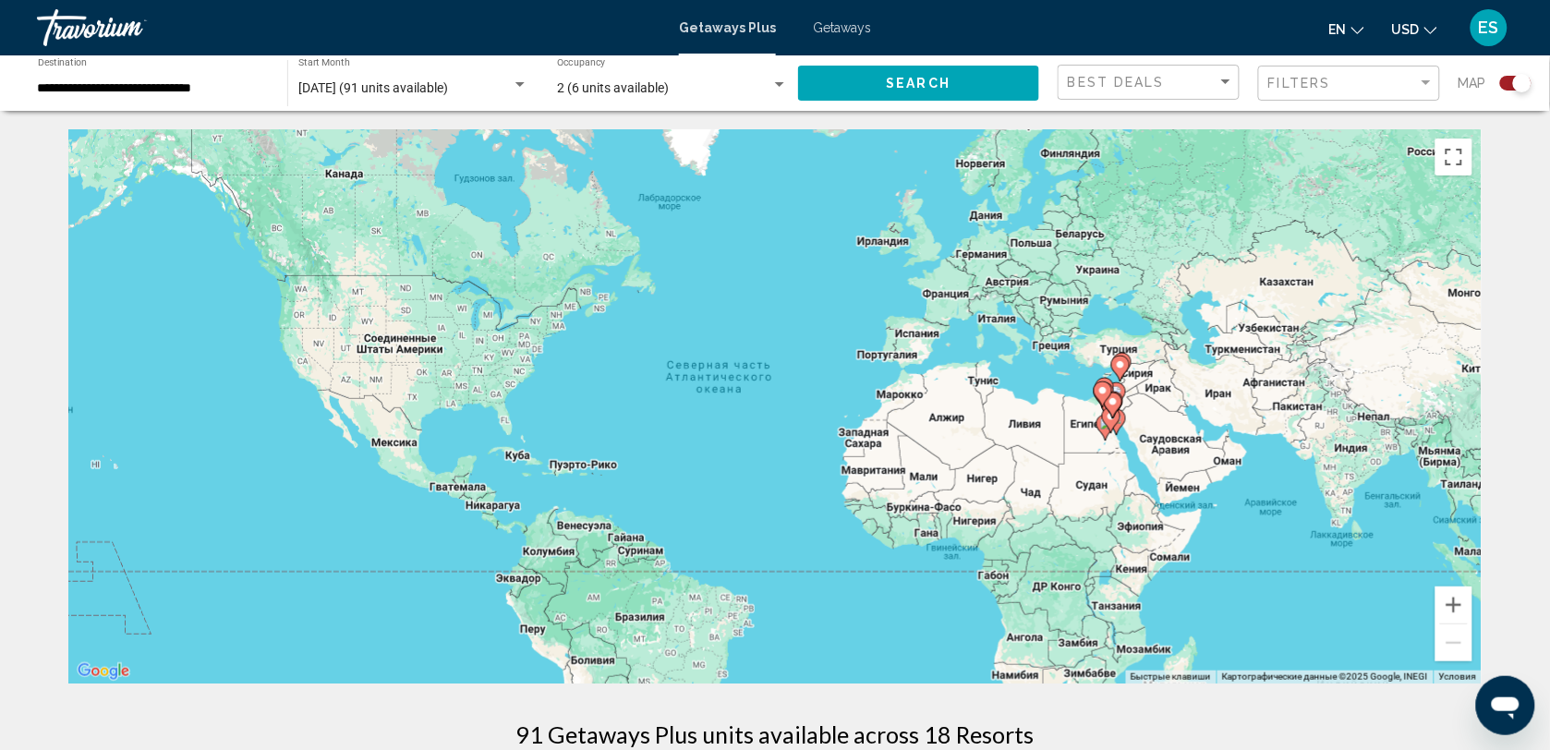
click at [924, 90] on span "Search" at bounding box center [919, 84] width 65 height 15
click at [1121, 404] on icon "Main content" at bounding box center [1113, 406] width 17 height 24
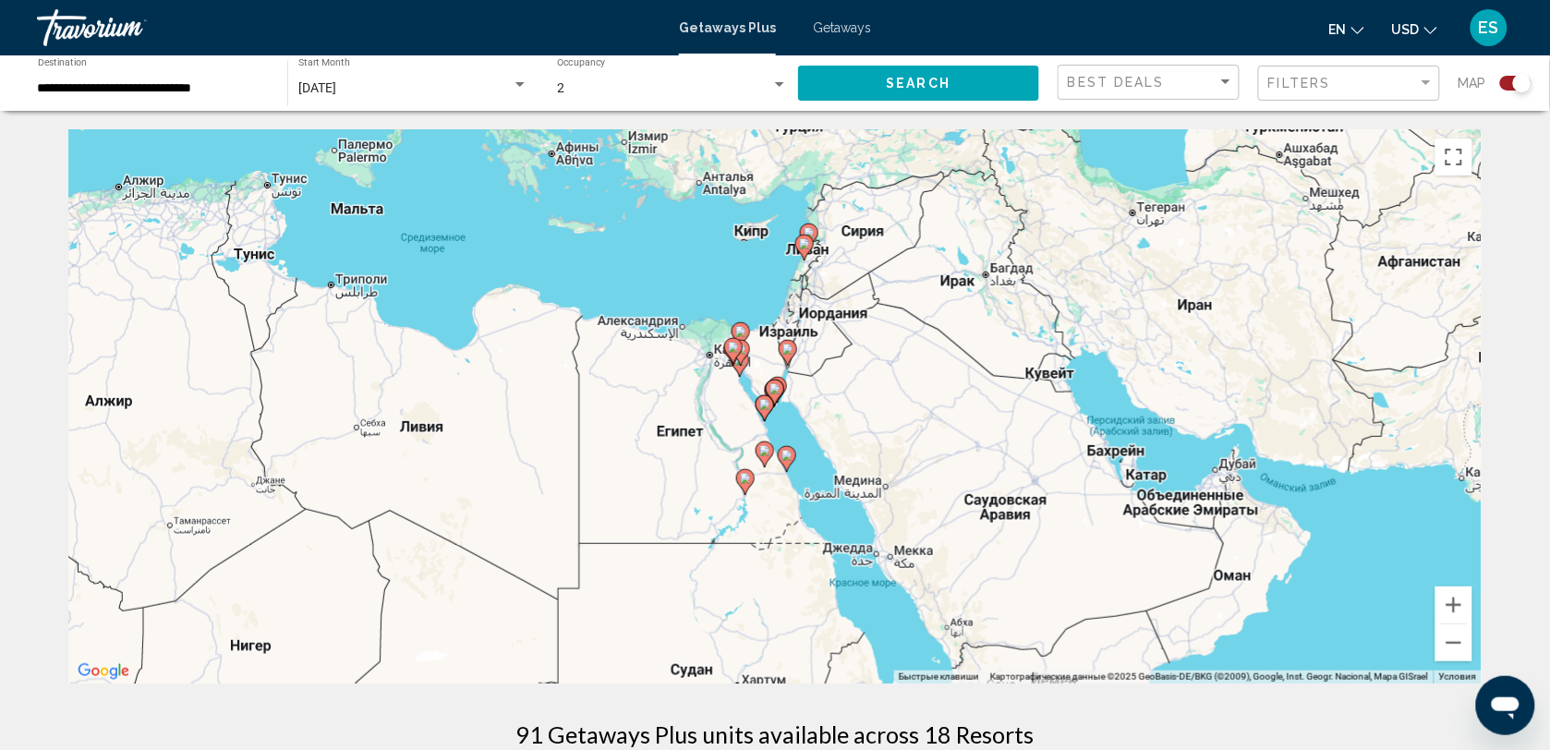
click at [768, 400] on gmp-advanced-marker "Main content" at bounding box center [775, 393] width 18 height 28
type input "**********"
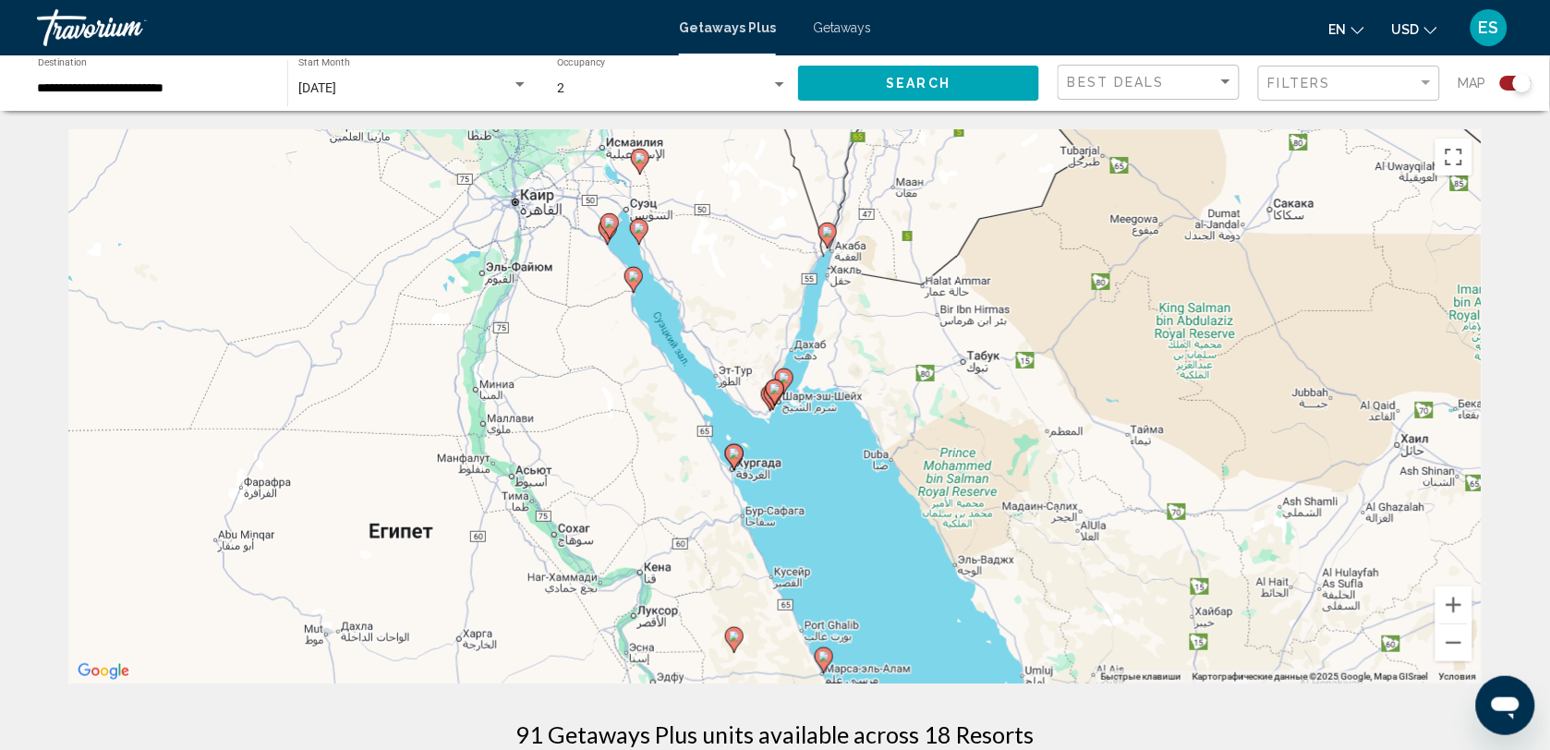
click at [767, 404] on gmp-advanced-marker "Main content" at bounding box center [775, 393] width 18 height 28
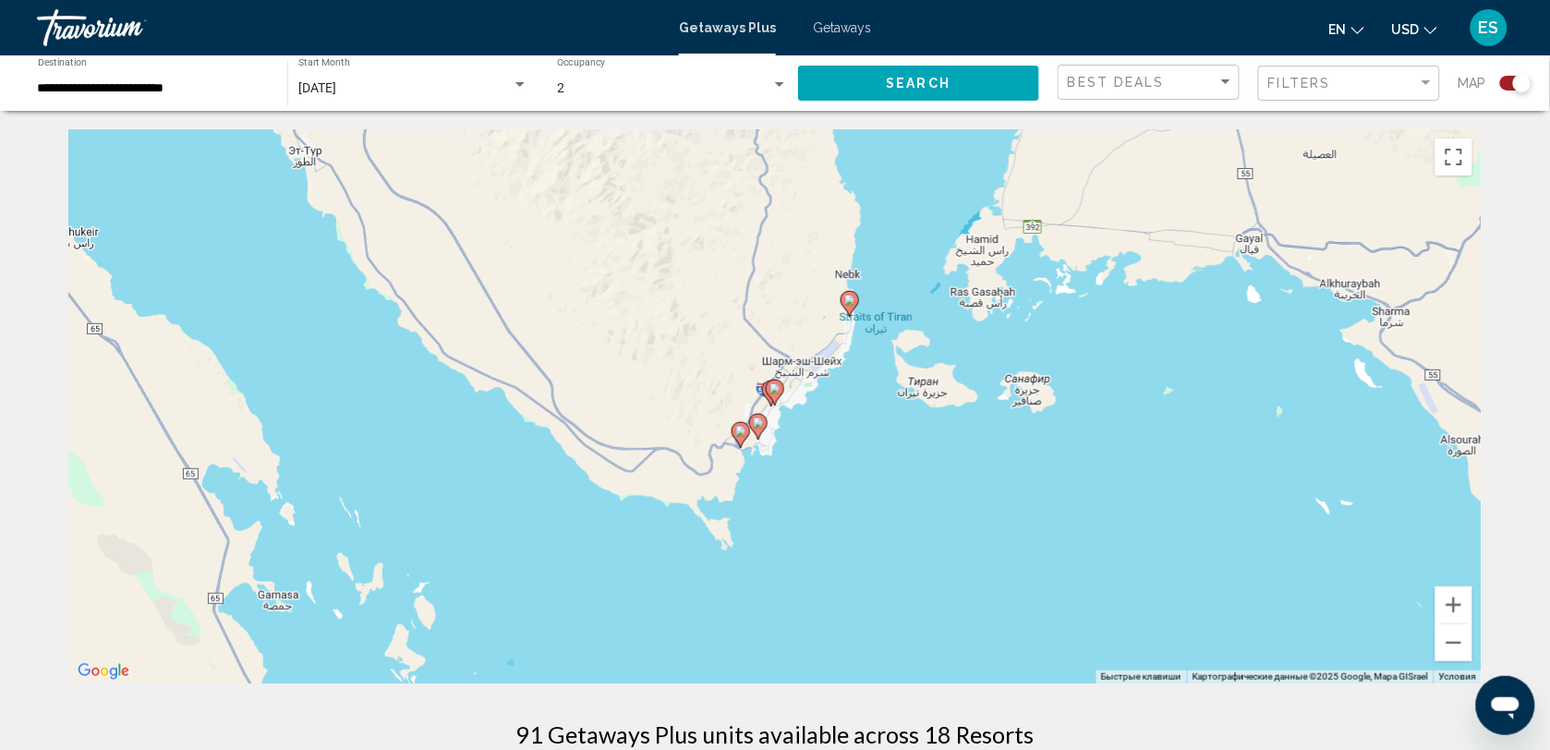
click at [741, 439] on icon "Main content" at bounding box center [741, 435] width 17 height 24
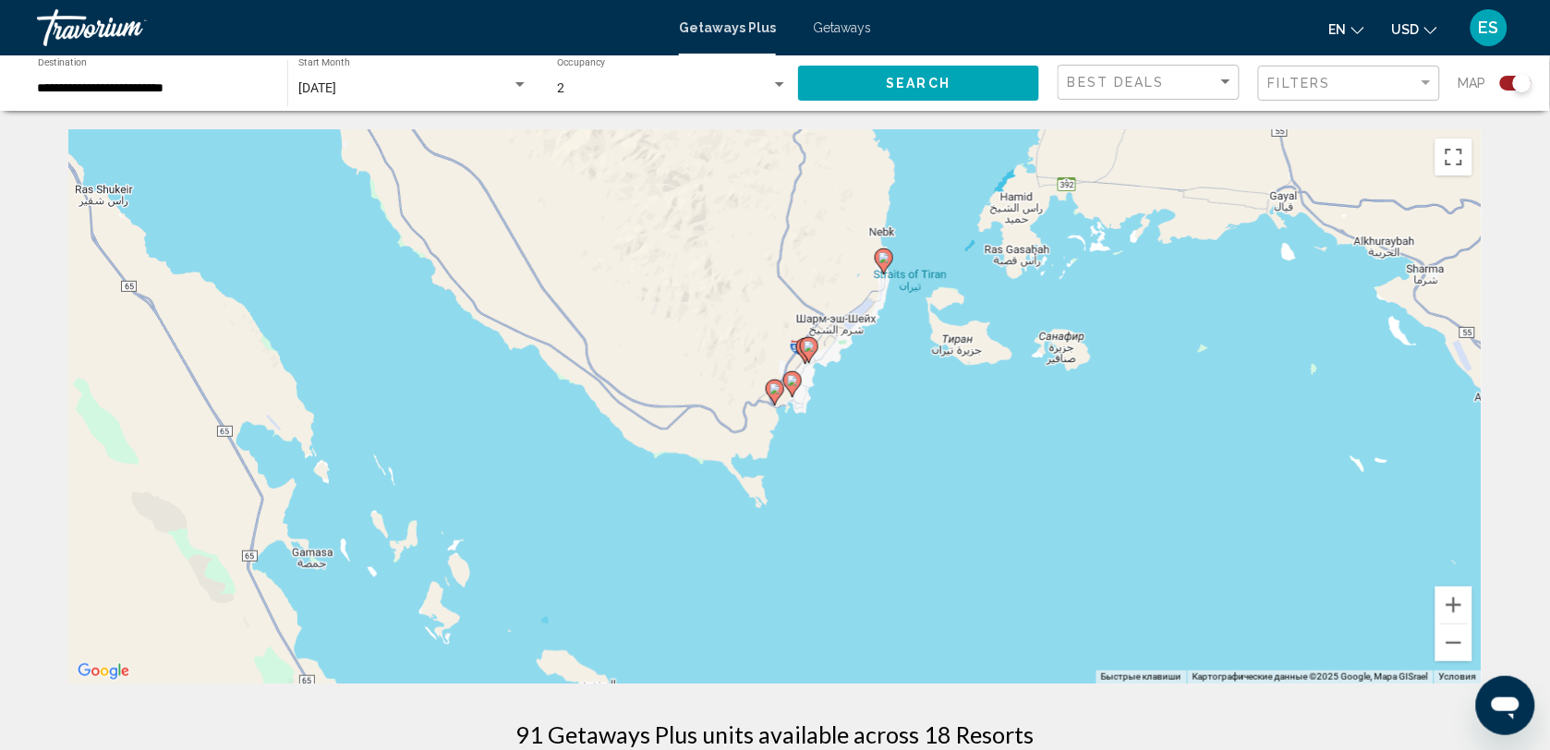
click at [774, 393] on image "Main content" at bounding box center [775, 388] width 11 height 11
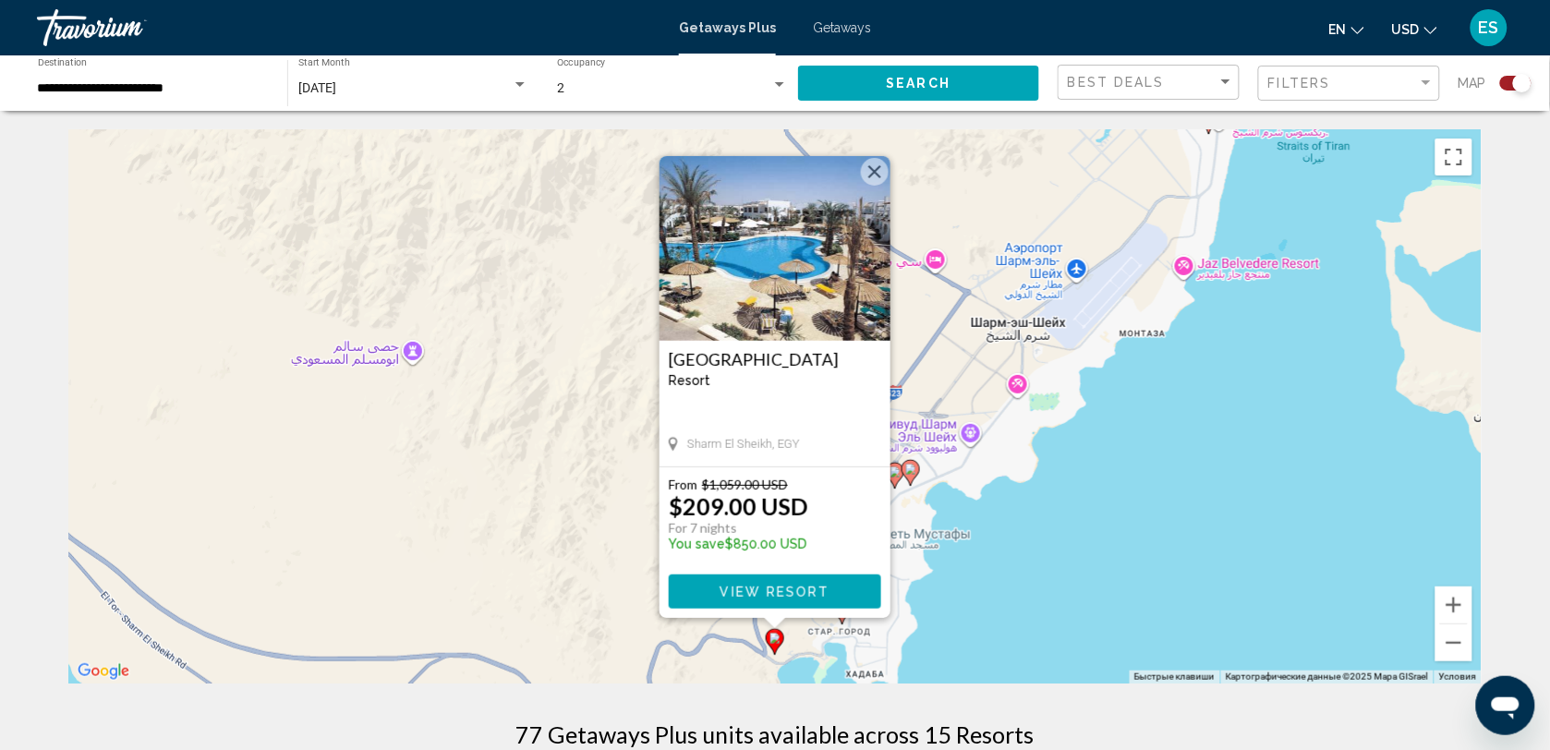
click at [878, 169] on button "Закрыть" at bounding box center [875, 172] width 28 height 28
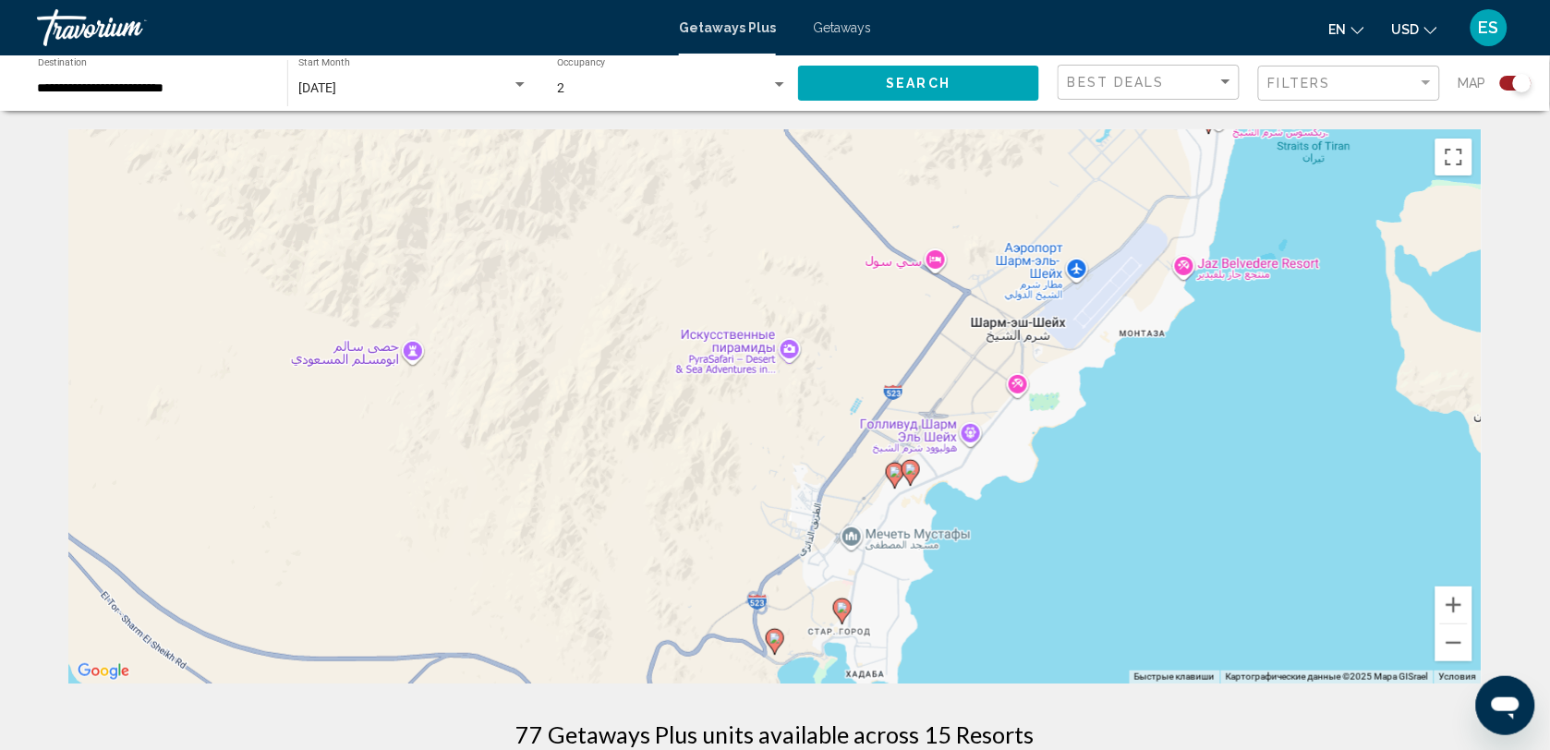
click at [838, 608] on image "Main content" at bounding box center [842, 607] width 11 height 11
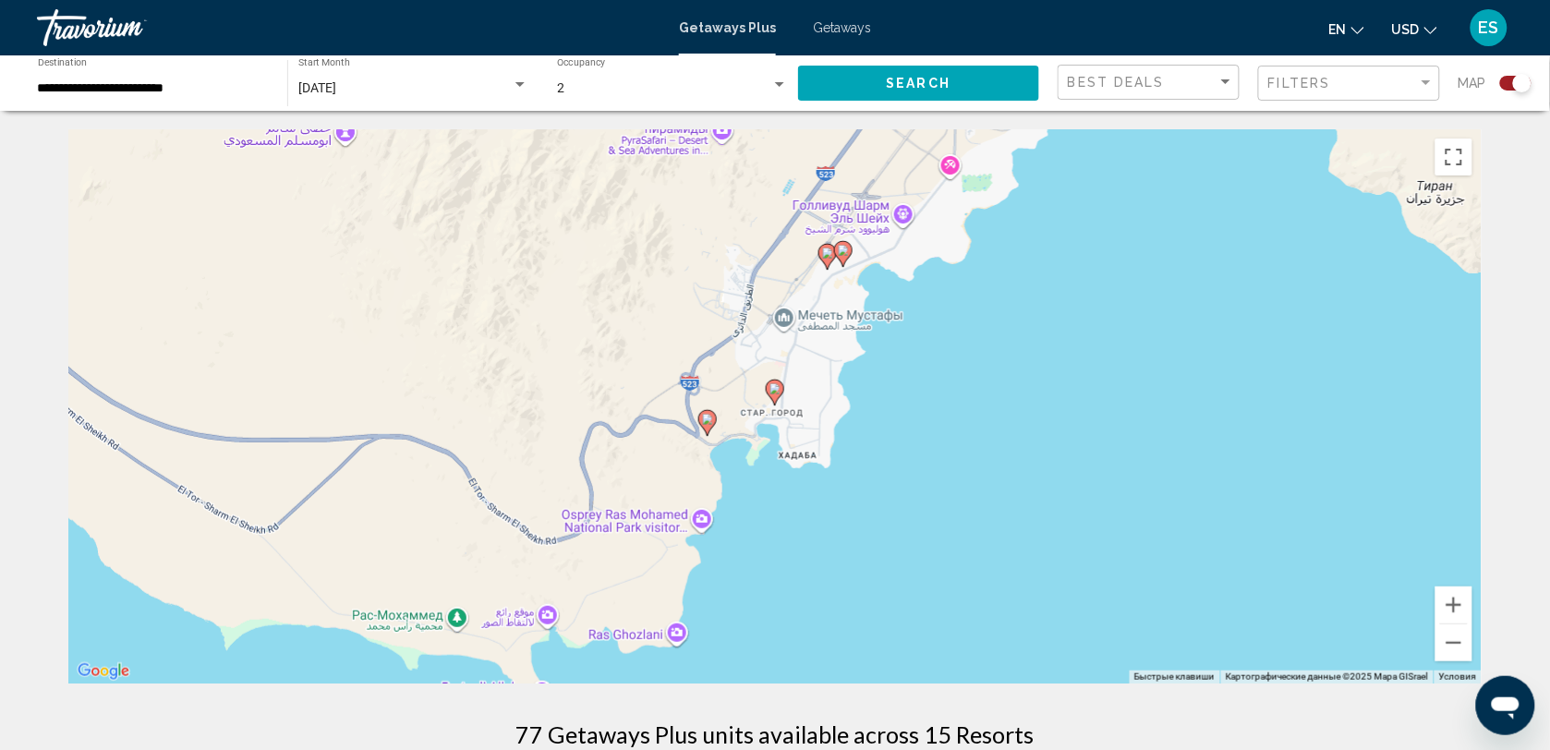
click at [776, 395] on icon "Main content" at bounding box center [775, 393] width 17 height 24
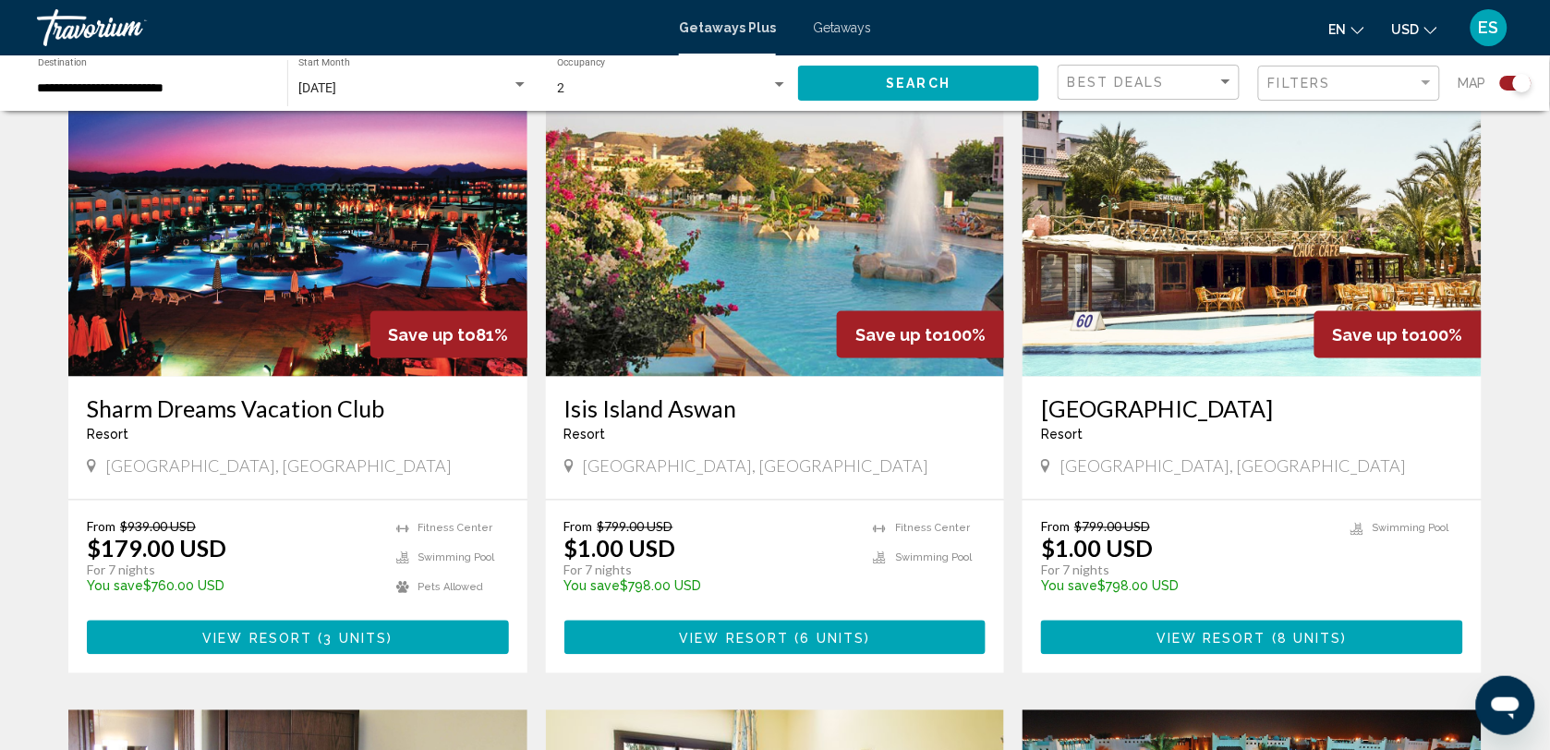
scroll to position [693, 0]
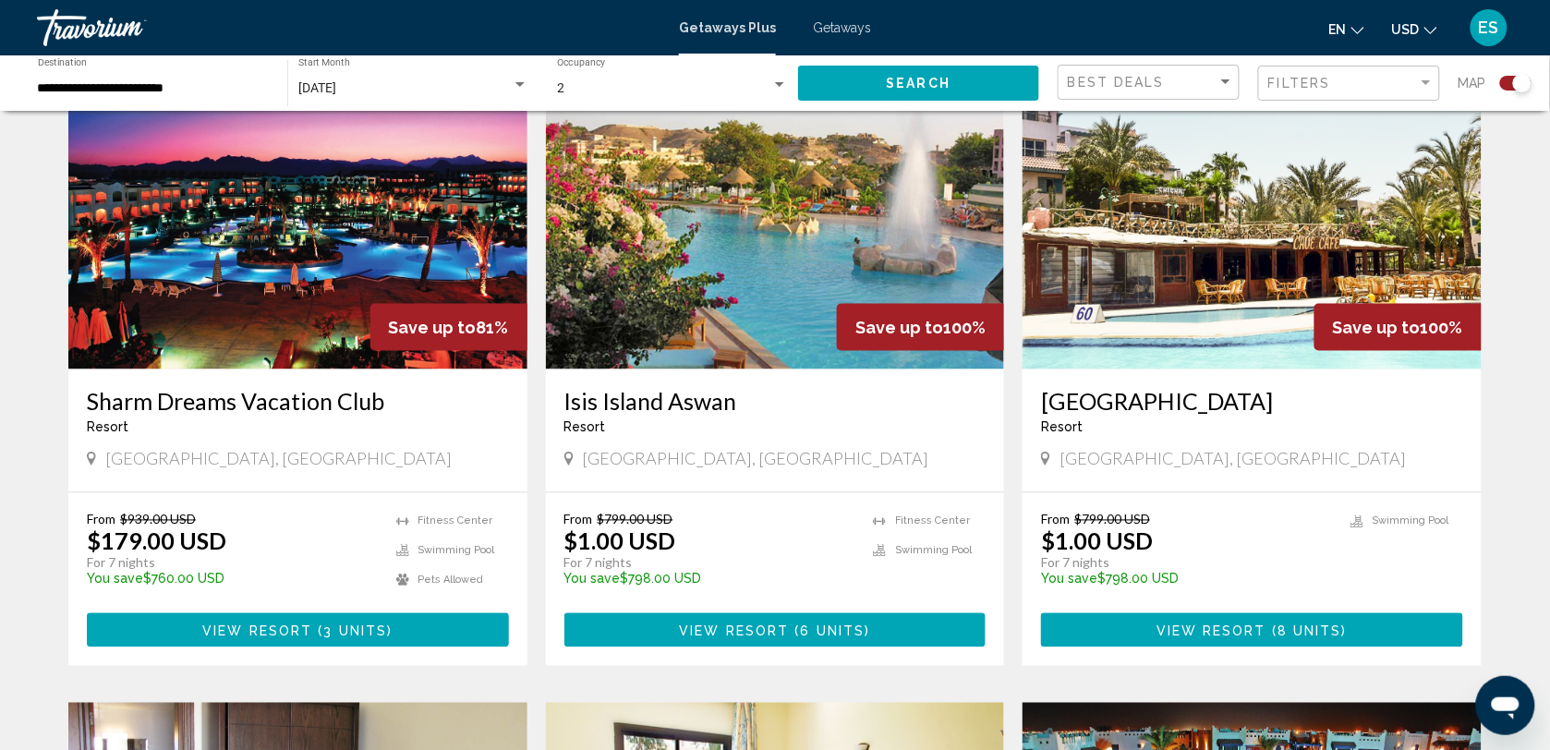
click at [263, 309] on img "Main content" at bounding box center [297, 222] width 459 height 296
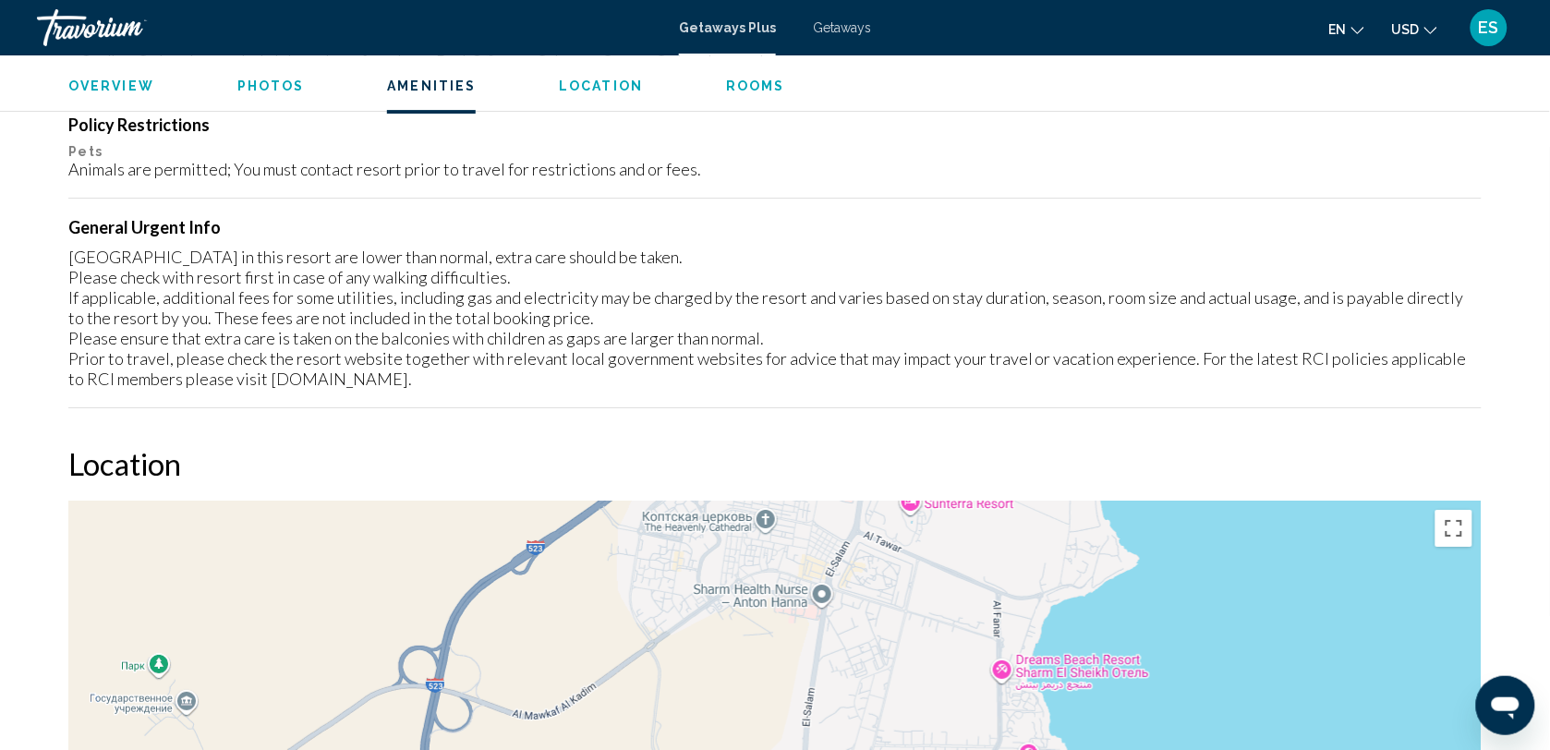
scroll to position [2079, 0]
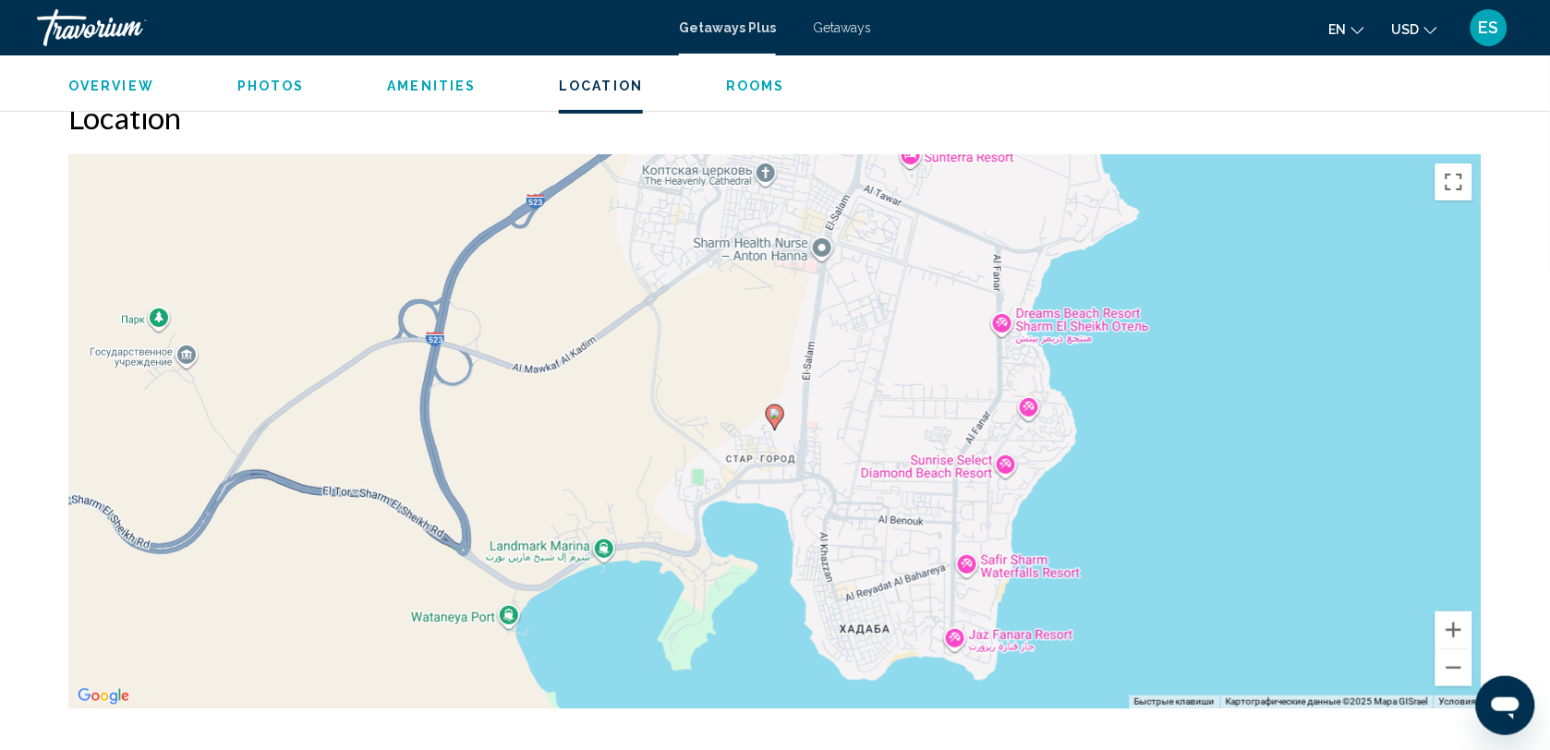
click at [774, 417] on image "Main content" at bounding box center [775, 413] width 11 height 11
click at [772, 414] on image "Main content" at bounding box center [775, 413] width 11 height 11
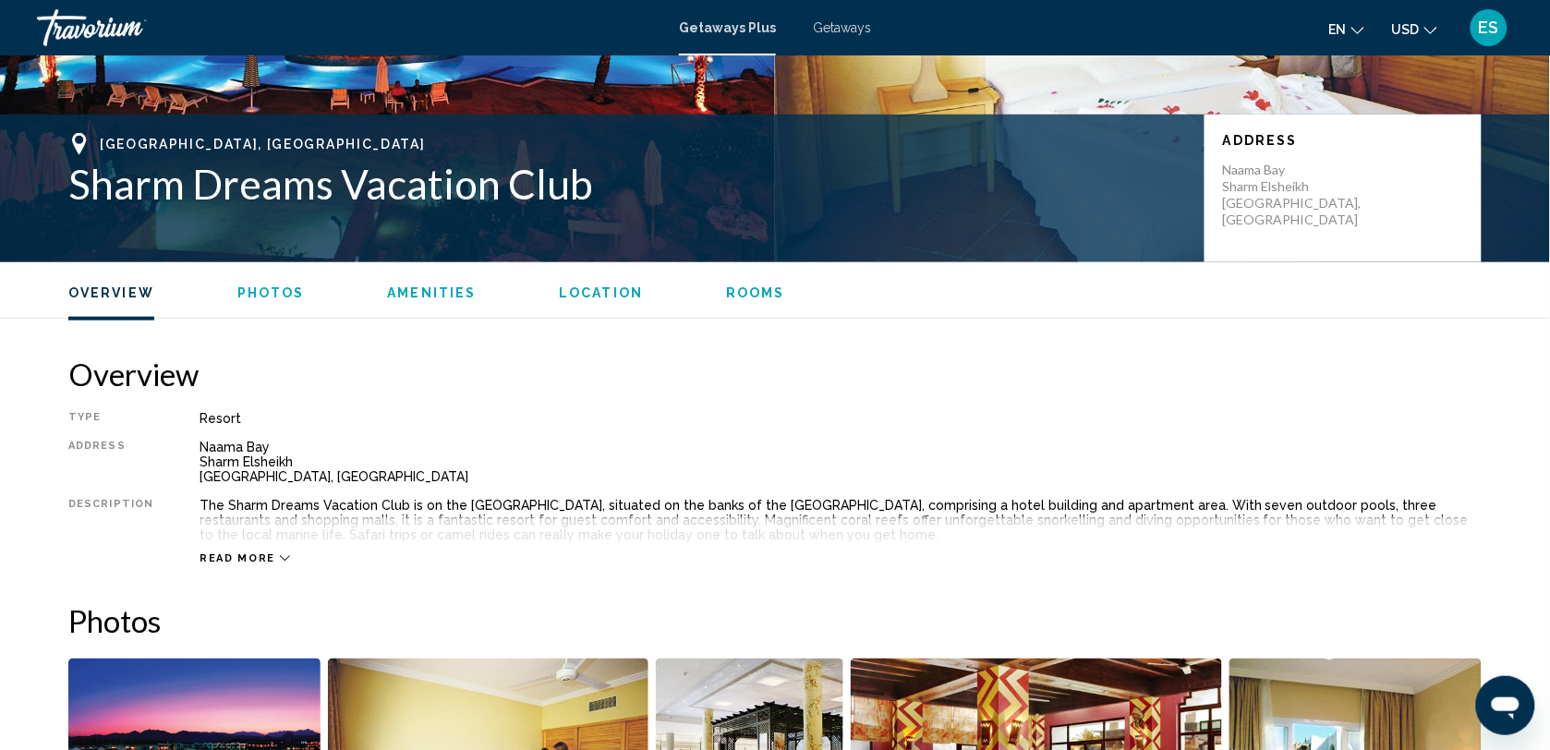
scroll to position [346, 0]
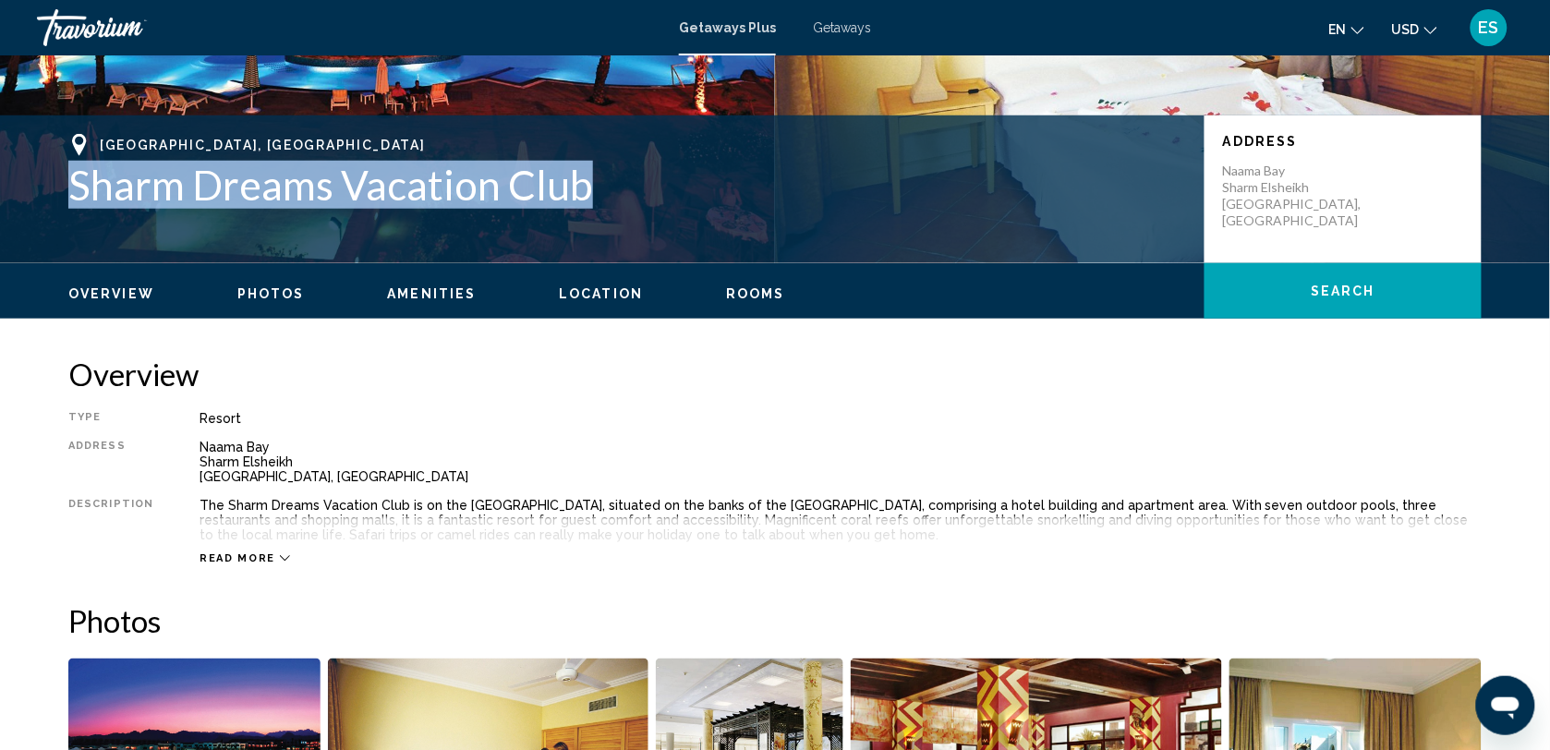
drag, startPoint x: 76, startPoint y: 186, endPoint x: 612, endPoint y: 194, distance: 536.8
click at [612, 194] on h1 "Sharm Dreams Vacation Club" at bounding box center [627, 185] width 1118 height 48
drag, startPoint x: 612, startPoint y: 194, endPoint x: 552, endPoint y: 181, distance: 62.3
click at [109, 180] on h1 "Sharm Dreams Vacation Club" at bounding box center [627, 185] width 1118 height 48
drag, startPoint x: 71, startPoint y: 182, endPoint x: 588, endPoint y: 189, distance: 516.5
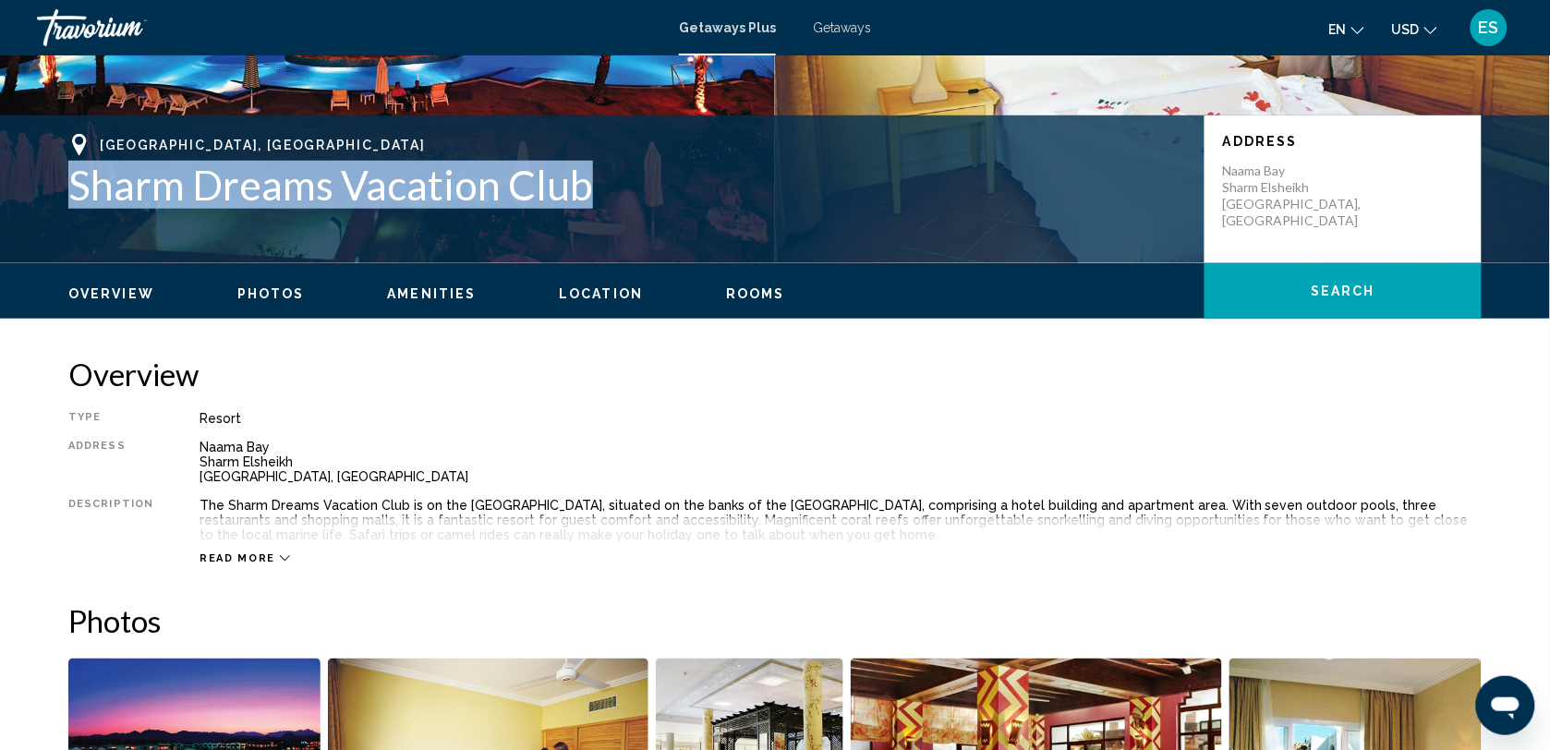
click at [588, 189] on h1 "Sharm Dreams Vacation Club" at bounding box center [627, 185] width 1118 height 48
drag, startPoint x: 588, startPoint y: 189, endPoint x: 425, endPoint y: 191, distance: 162.6
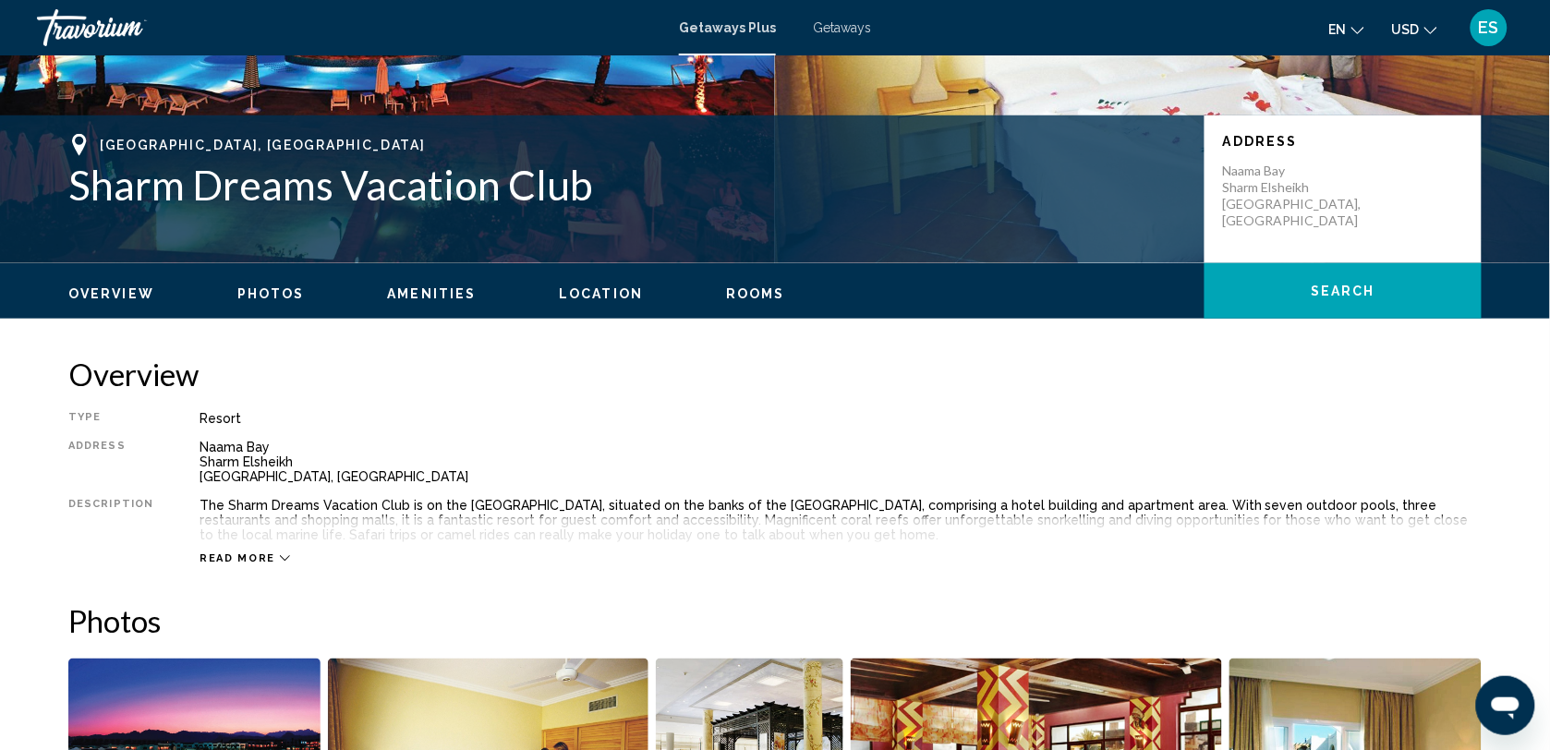
click at [292, 482] on div "Naama Bay Sharm Elsheikh [GEOGRAPHIC_DATA], [GEOGRAPHIC_DATA]" at bounding box center [841, 462] width 1282 height 44
drag, startPoint x: 195, startPoint y: 445, endPoint x: 326, endPoint y: 479, distance: 135.3
click at [326, 479] on div "Naama Bay Sharm Elsheikh [GEOGRAPHIC_DATA], [GEOGRAPHIC_DATA]" at bounding box center [841, 462] width 1282 height 44
drag, startPoint x: 326, startPoint y: 479, endPoint x: 252, endPoint y: 468, distance: 74.6
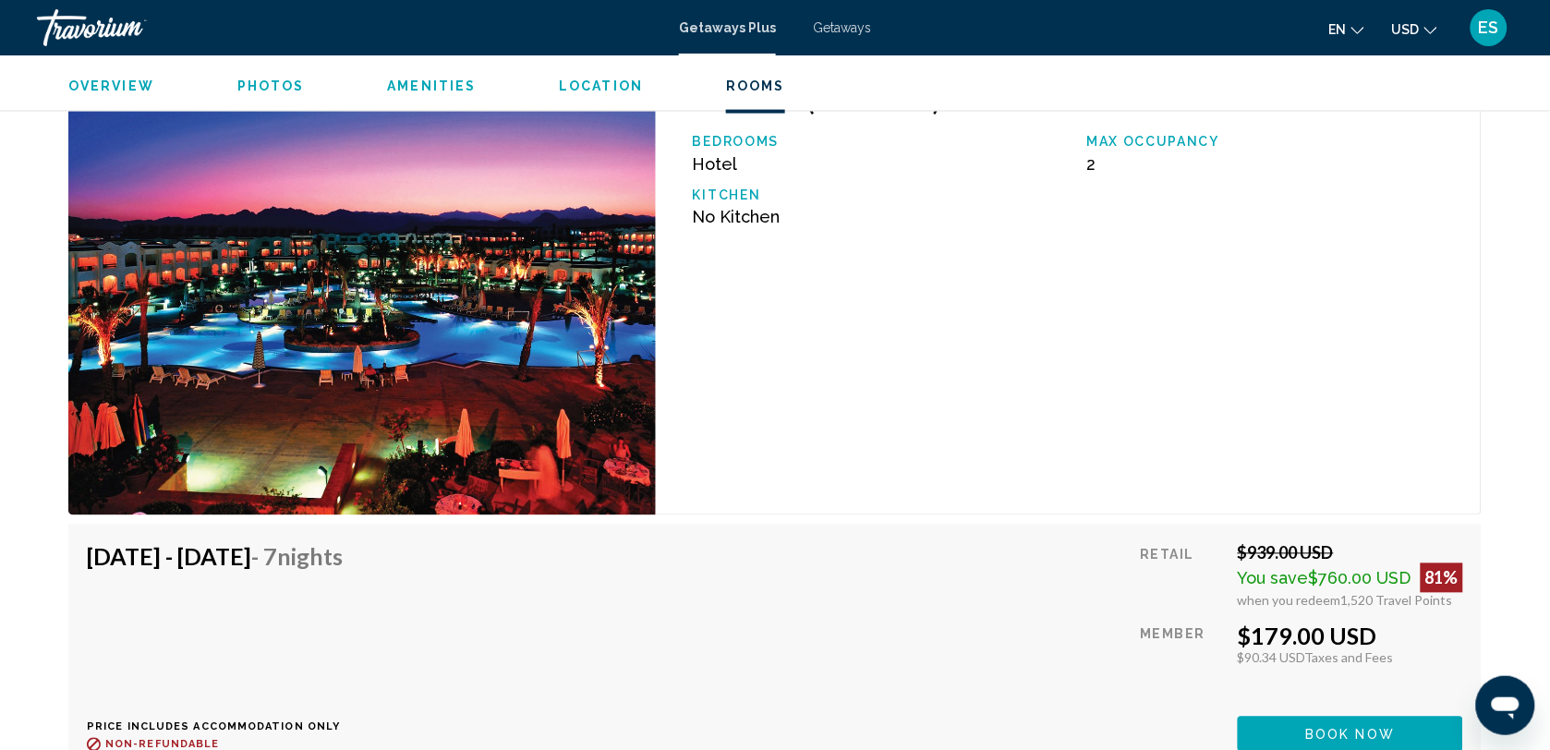
scroll to position [2779, 0]
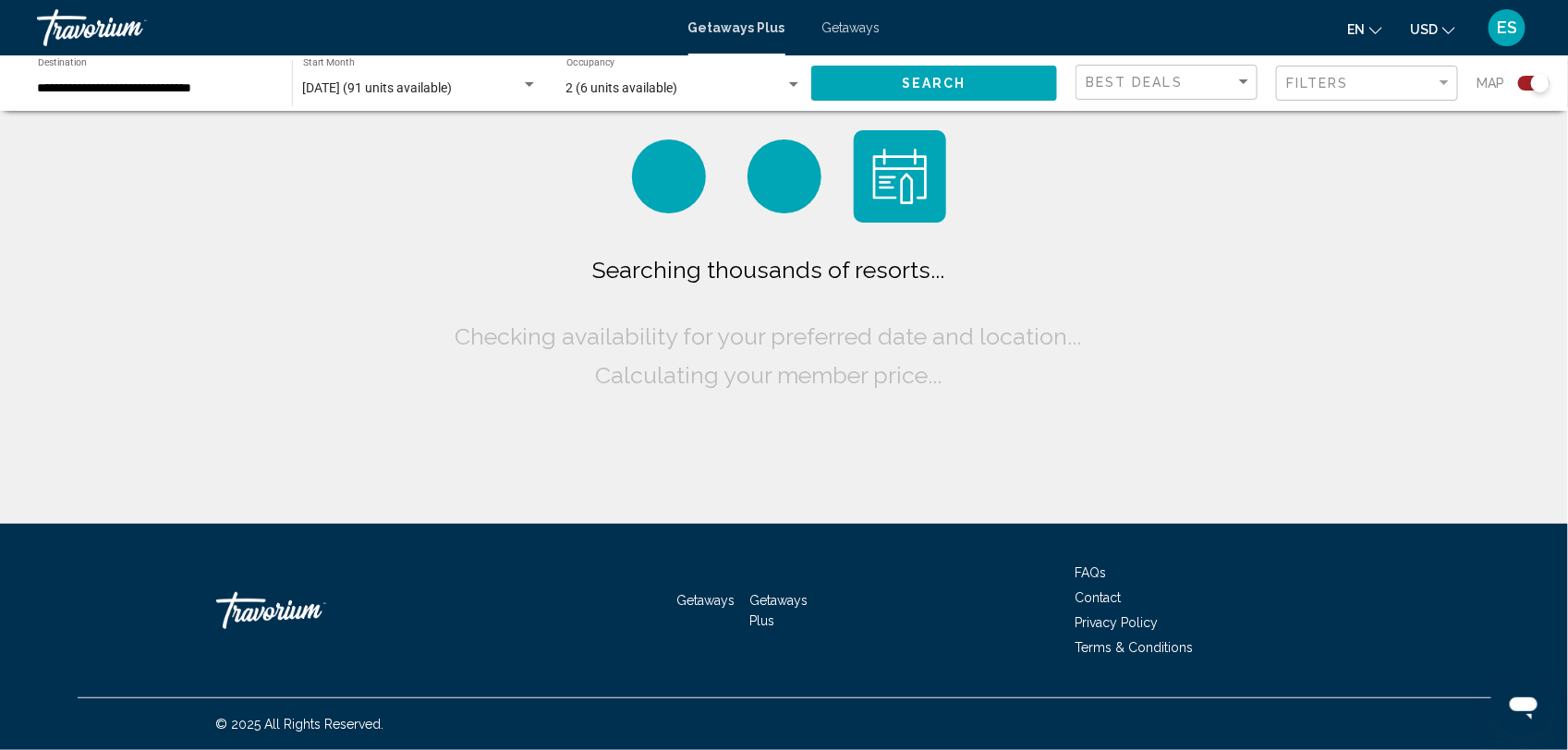
click at [931, 86] on span "Search" at bounding box center [934, 84] width 65 height 15
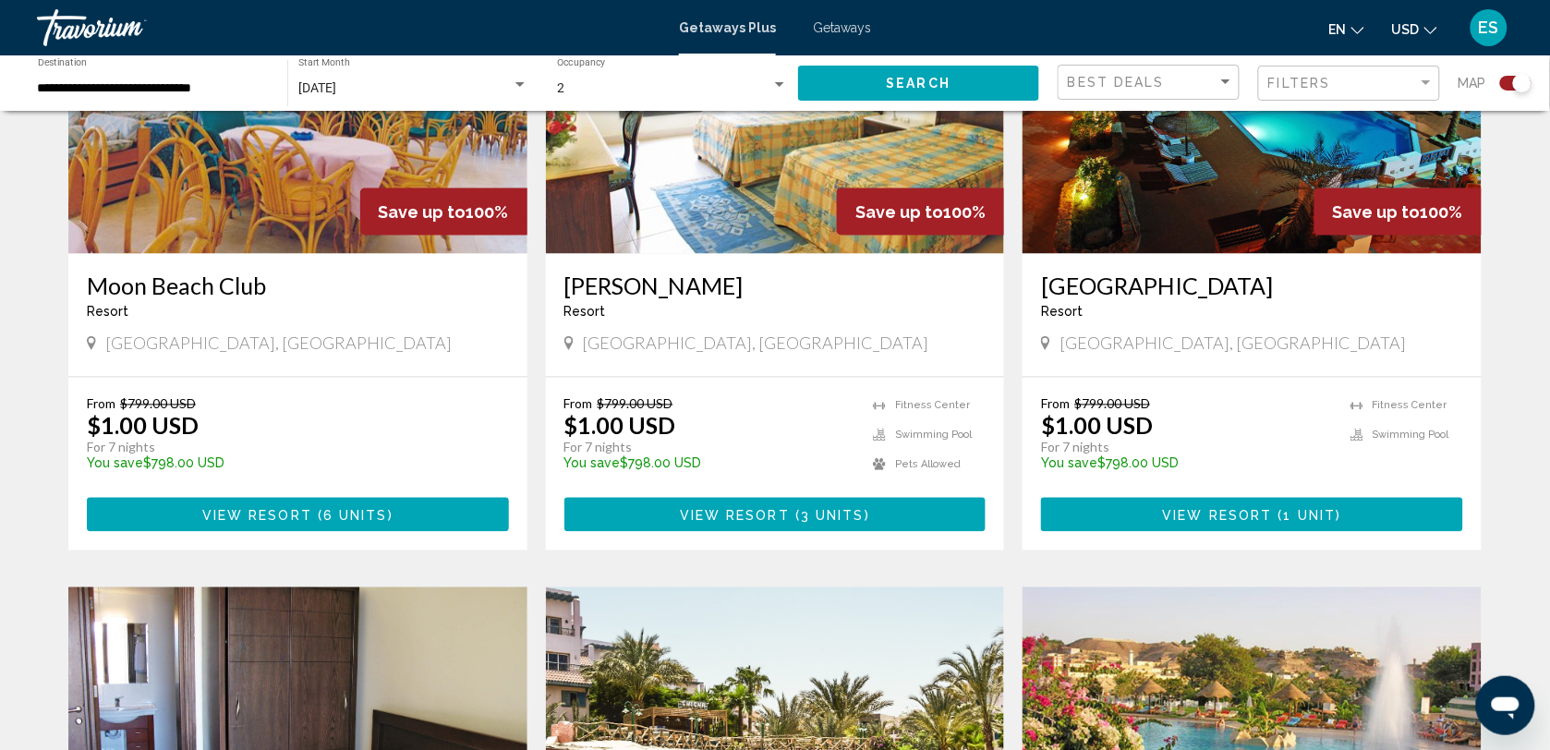
scroll to position [577, 0]
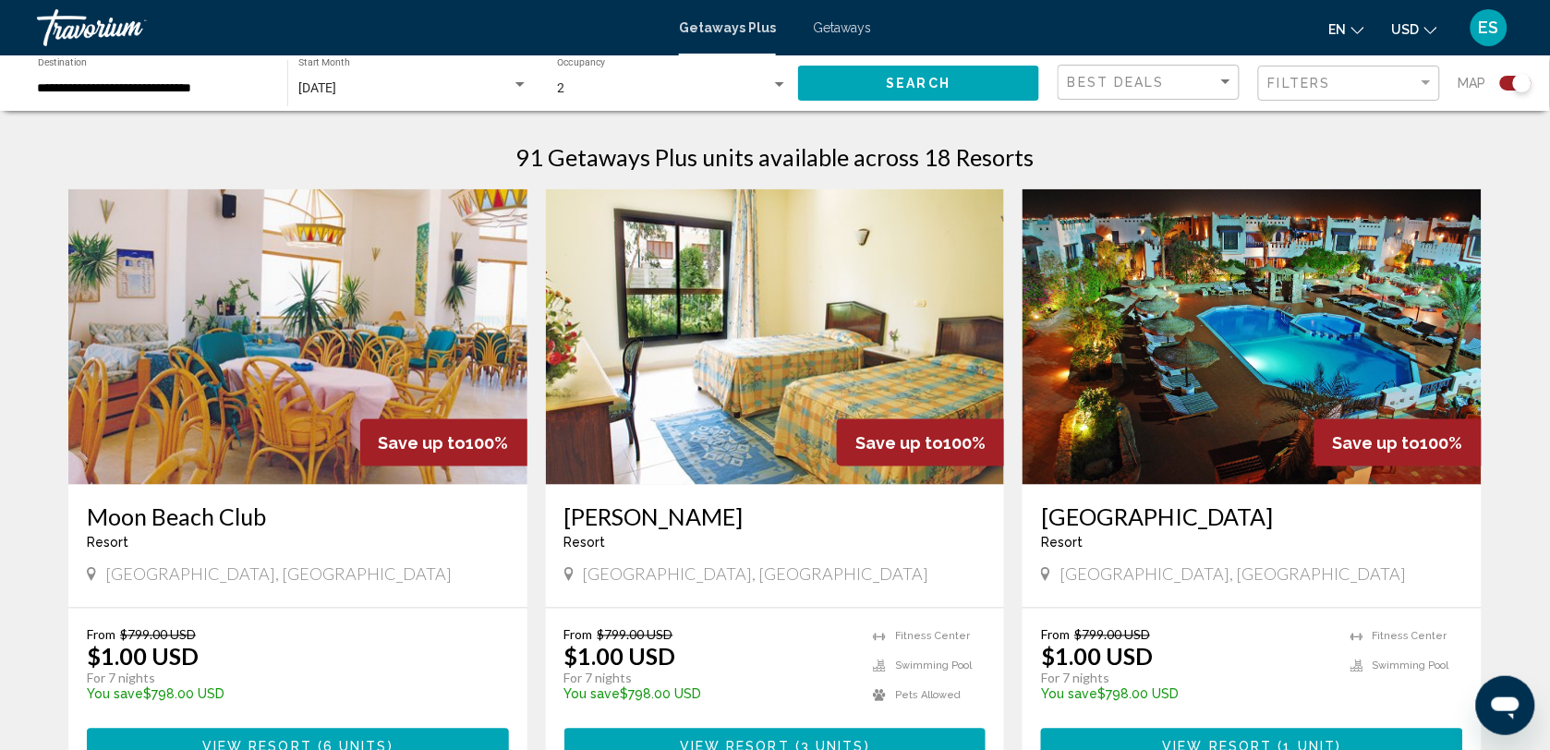
click at [242, 381] on img "Main content" at bounding box center [297, 337] width 459 height 296
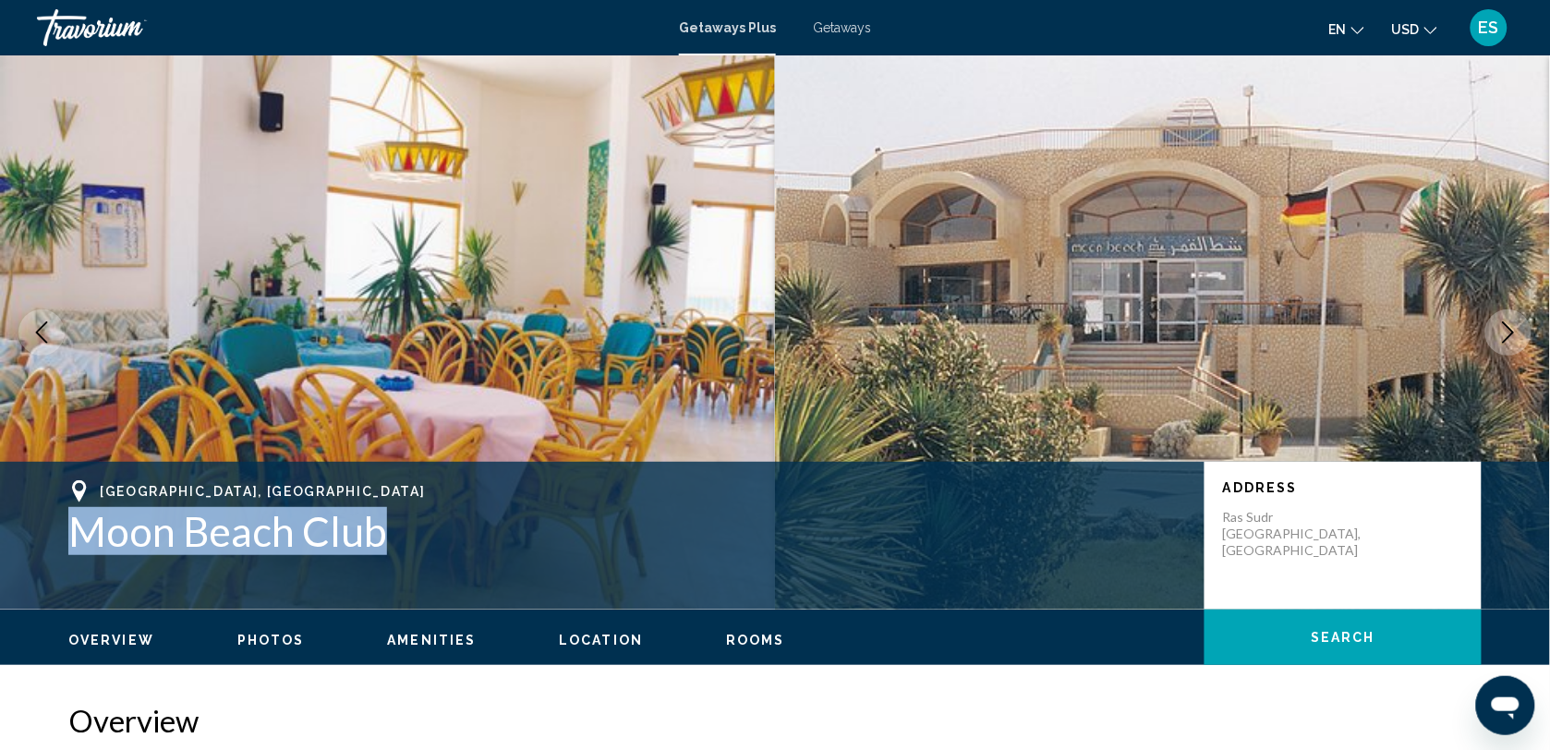
drag, startPoint x: 72, startPoint y: 533, endPoint x: 403, endPoint y: 519, distance: 331.0
click at [403, 519] on h1 "Moon Beach Club" at bounding box center [627, 531] width 1118 height 48
drag, startPoint x: 403, startPoint y: 519, endPoint x: 337, endPoint y: 533, distance: 67.0
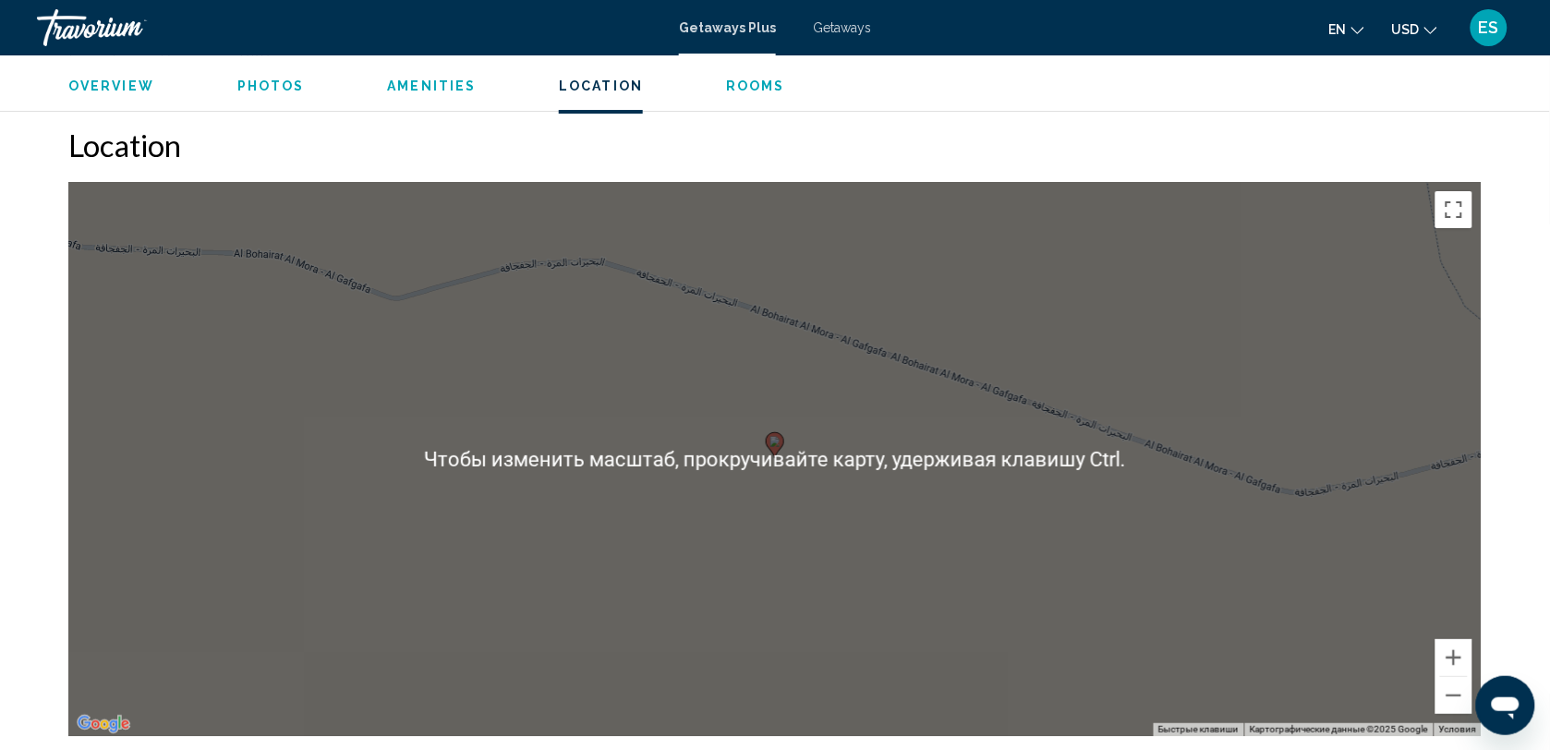
scroll to position [2079, 0]
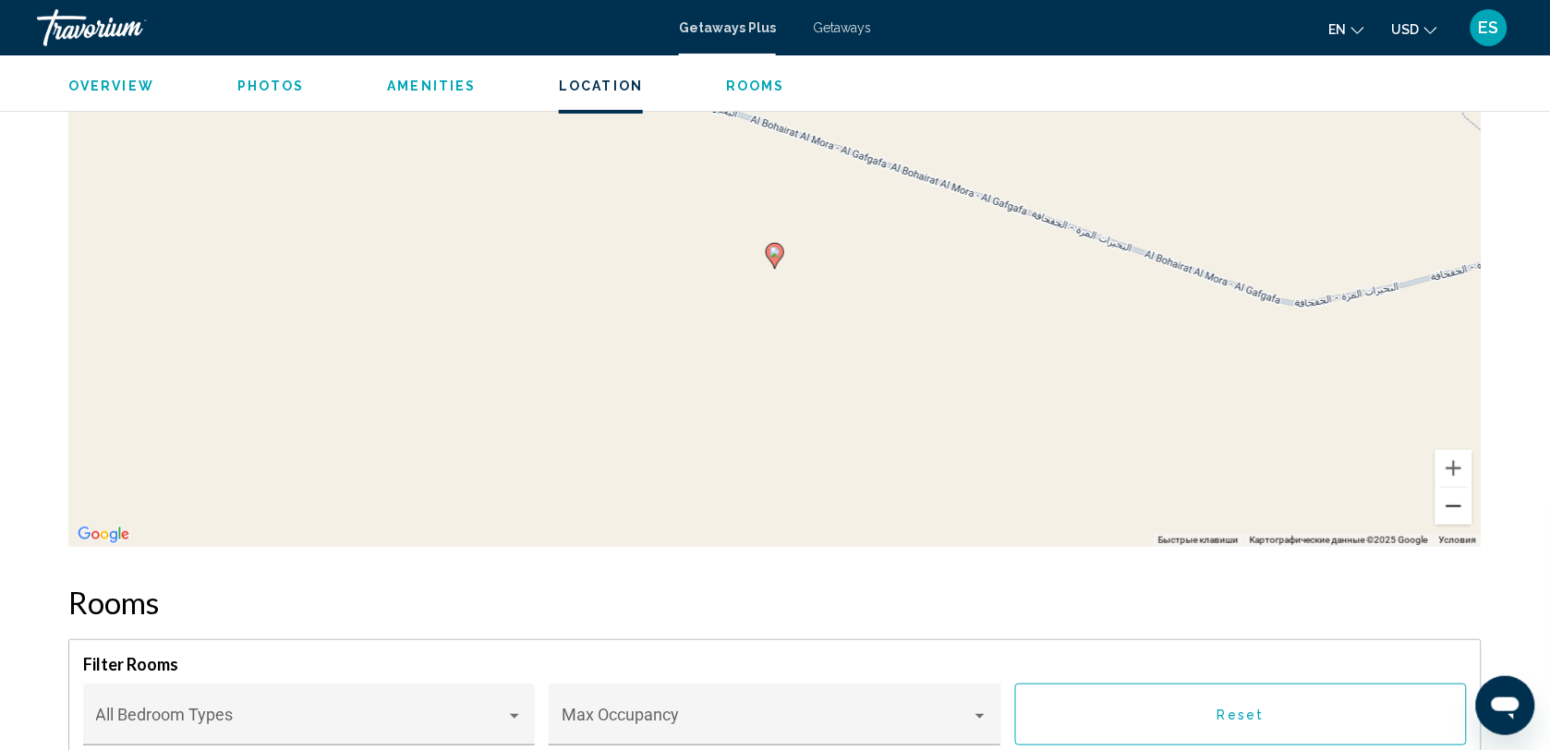
click at [1453, 495] on button "Уменьшить" at bounding box center [1454, 506] width 37 height 37
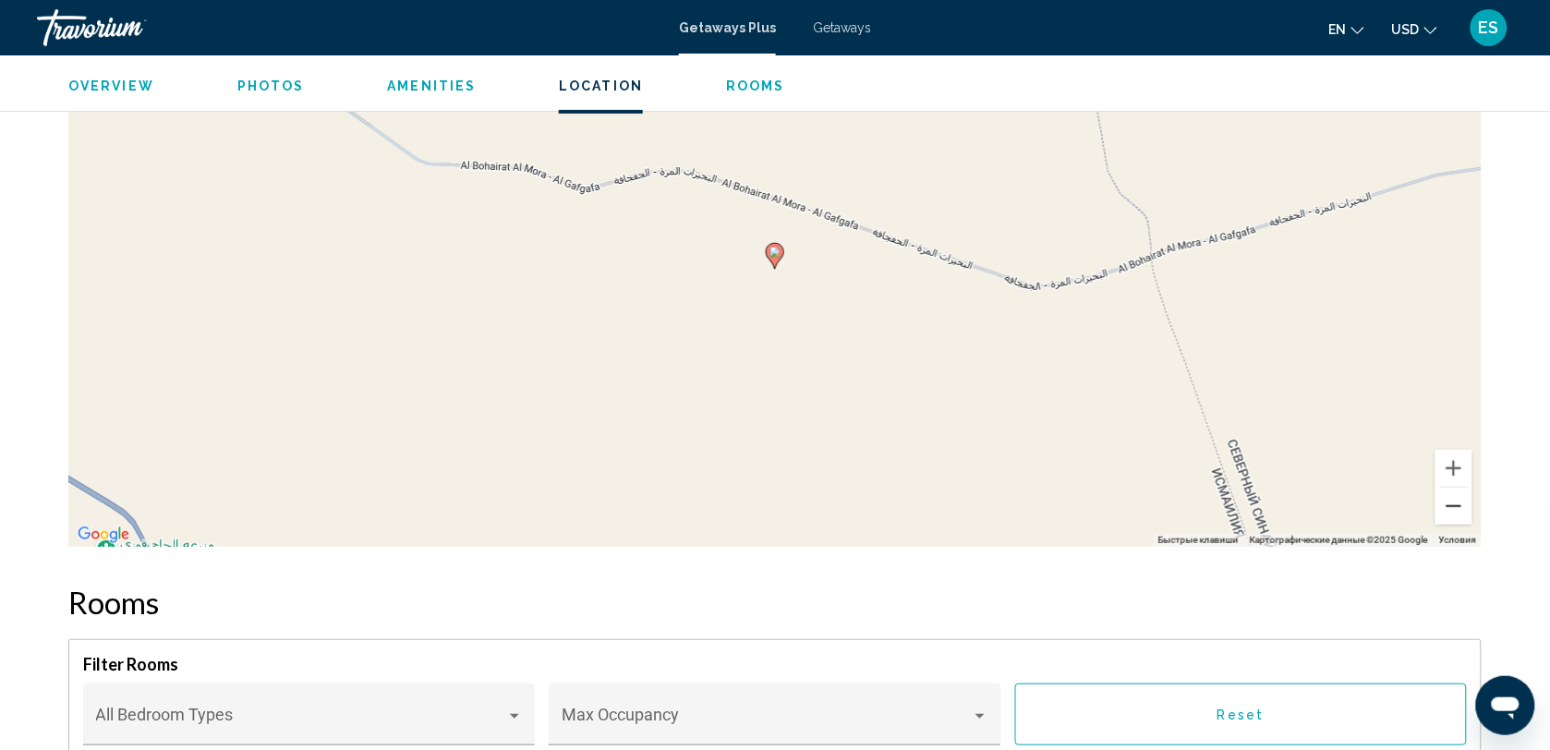
click at [1452, 495] on button "Уменьшить" at bounding box center [1454, 506] width 37 height 37
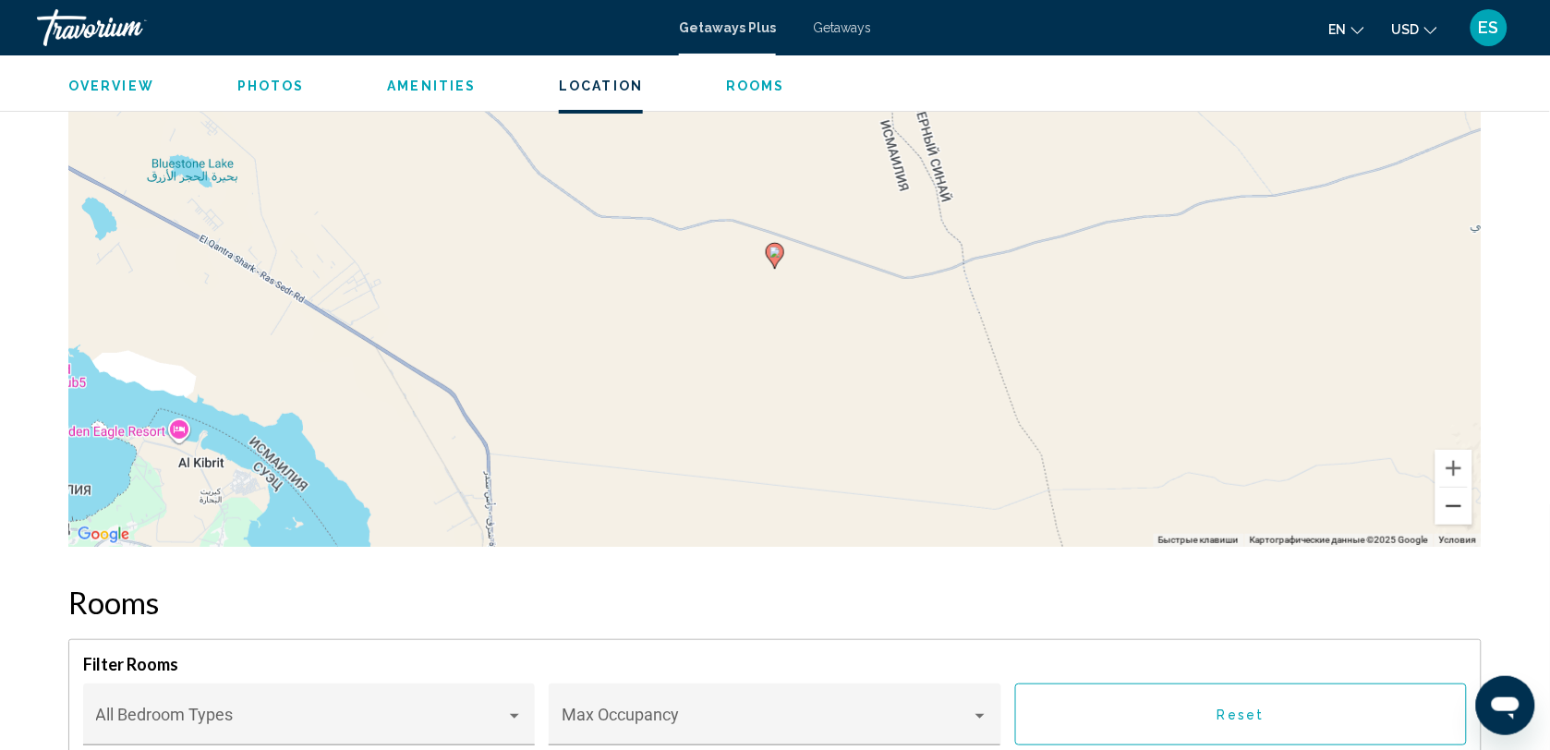
click at [1452, 495] on button "Уменьшить" at bounding box center [1454, 506] width 37 height 37
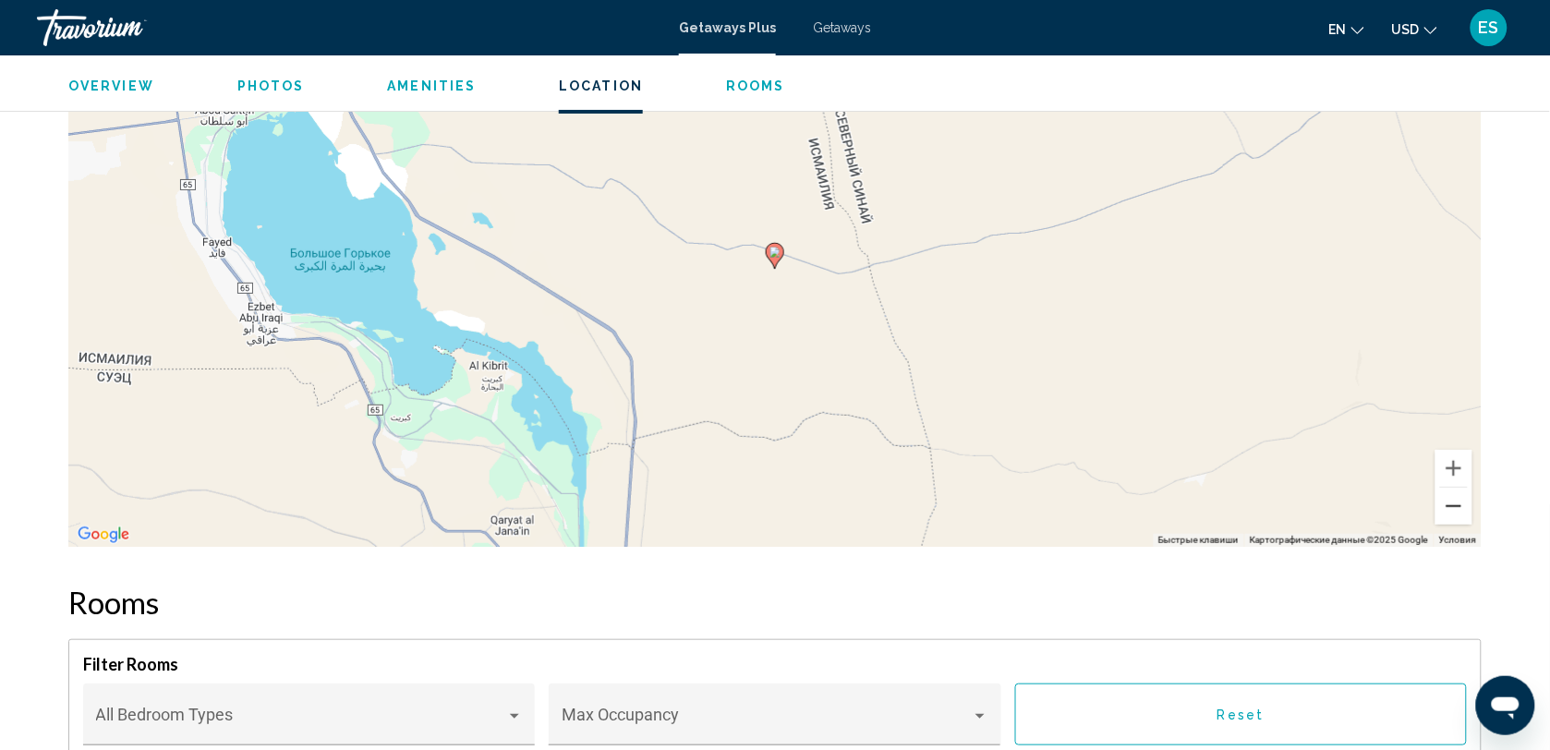
click at [1452, 495] on button "Уменьшить" at bounding box center [1454, 506] width 37 height 37
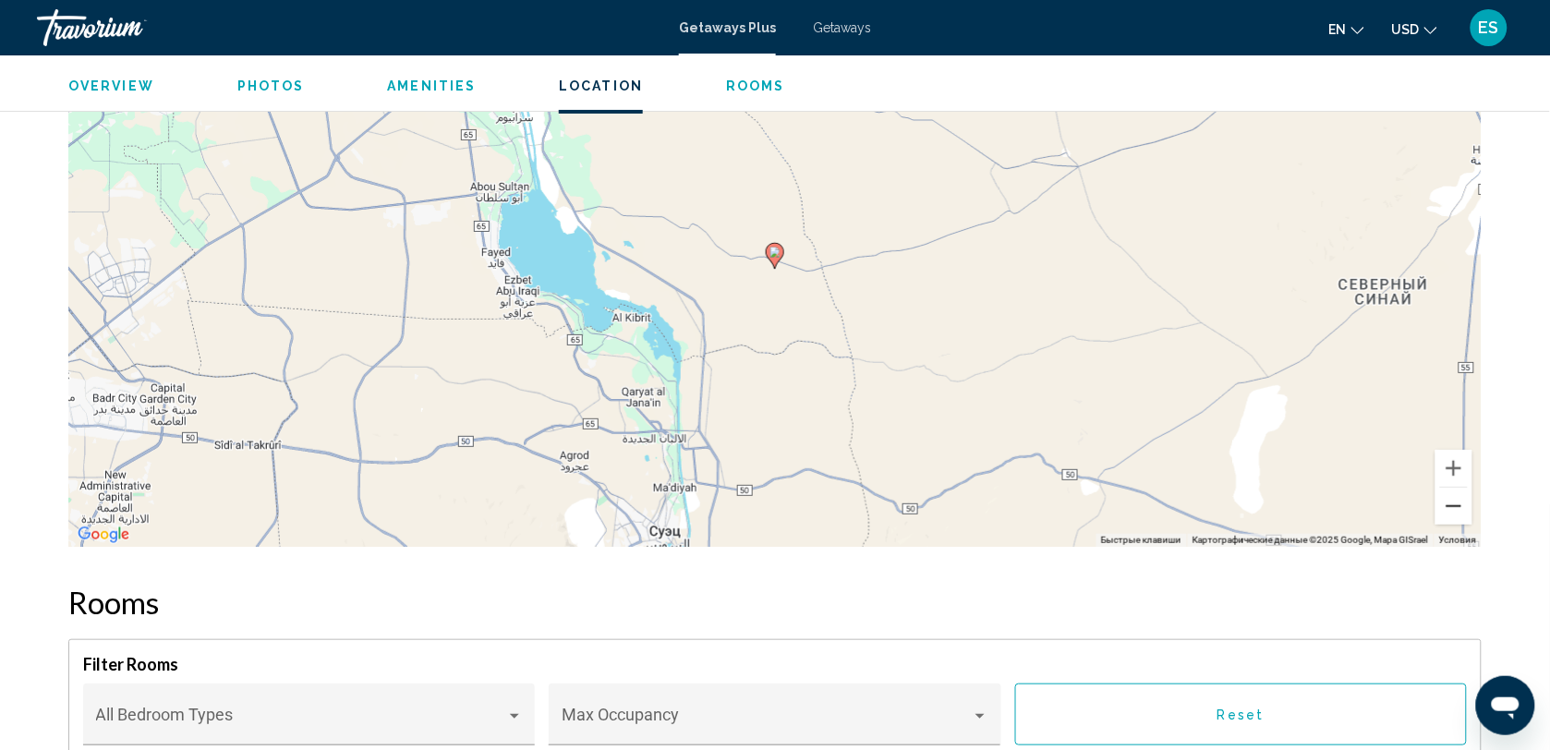
click at [1452, 495] on button "Уменьшить" at bounding box center [1454, 506] width 37 height 37
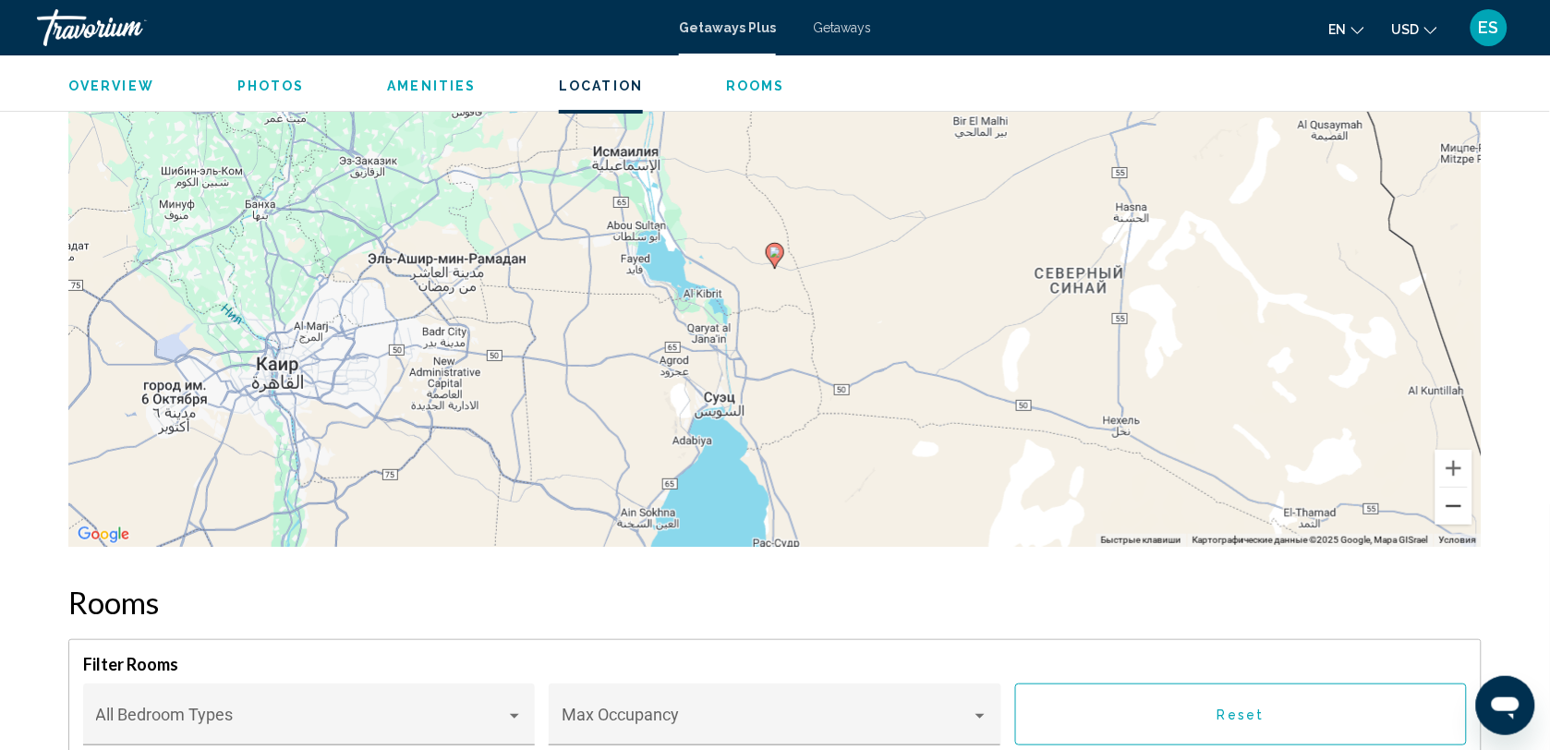
click at [1452, 495] on button "Уменьшить" at bounding box center [1454, 506] width 37 height 37
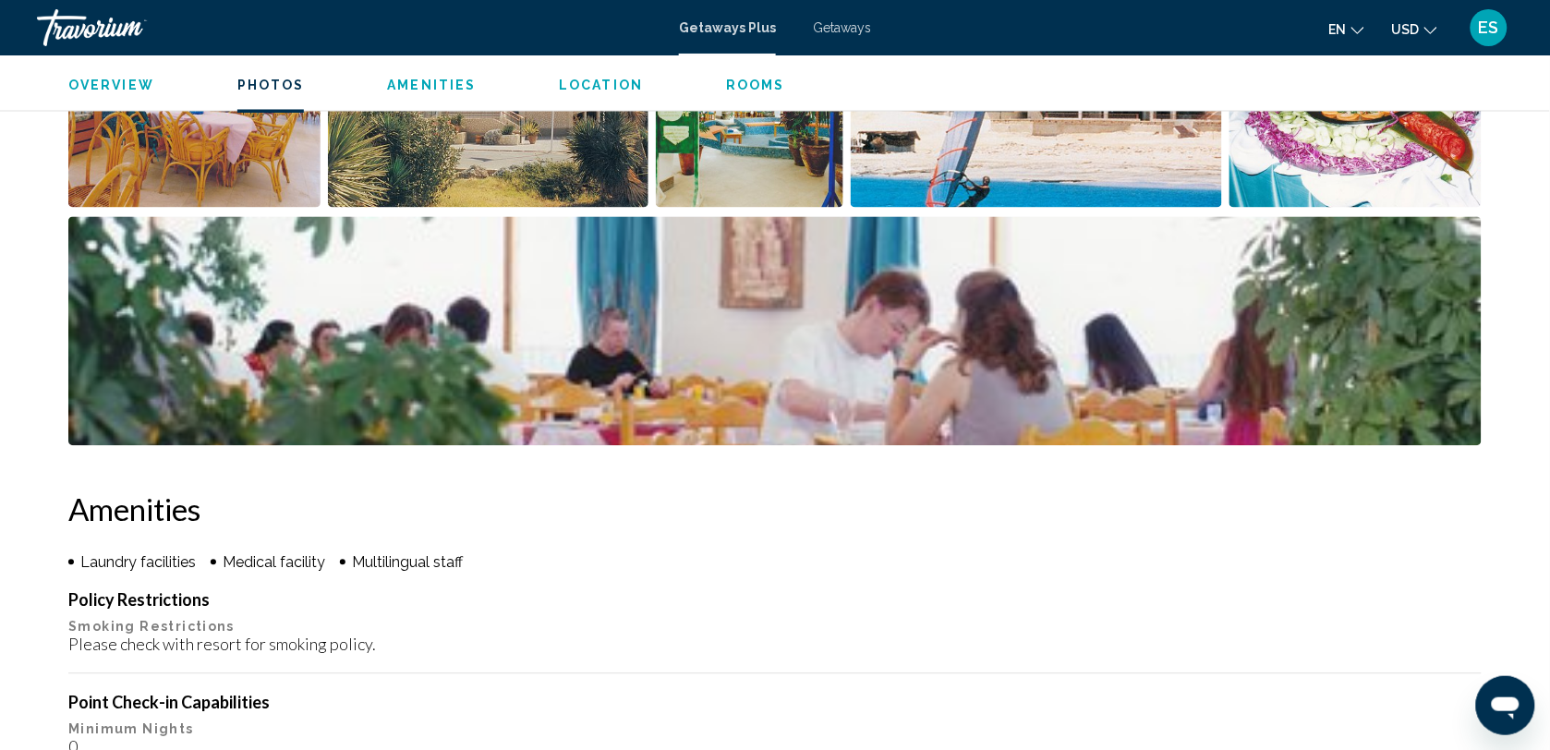
drag, startPoint x: 1053, startPoint y: 297, endPoint x: 1070, endPoint y: 33, distance: 264.7
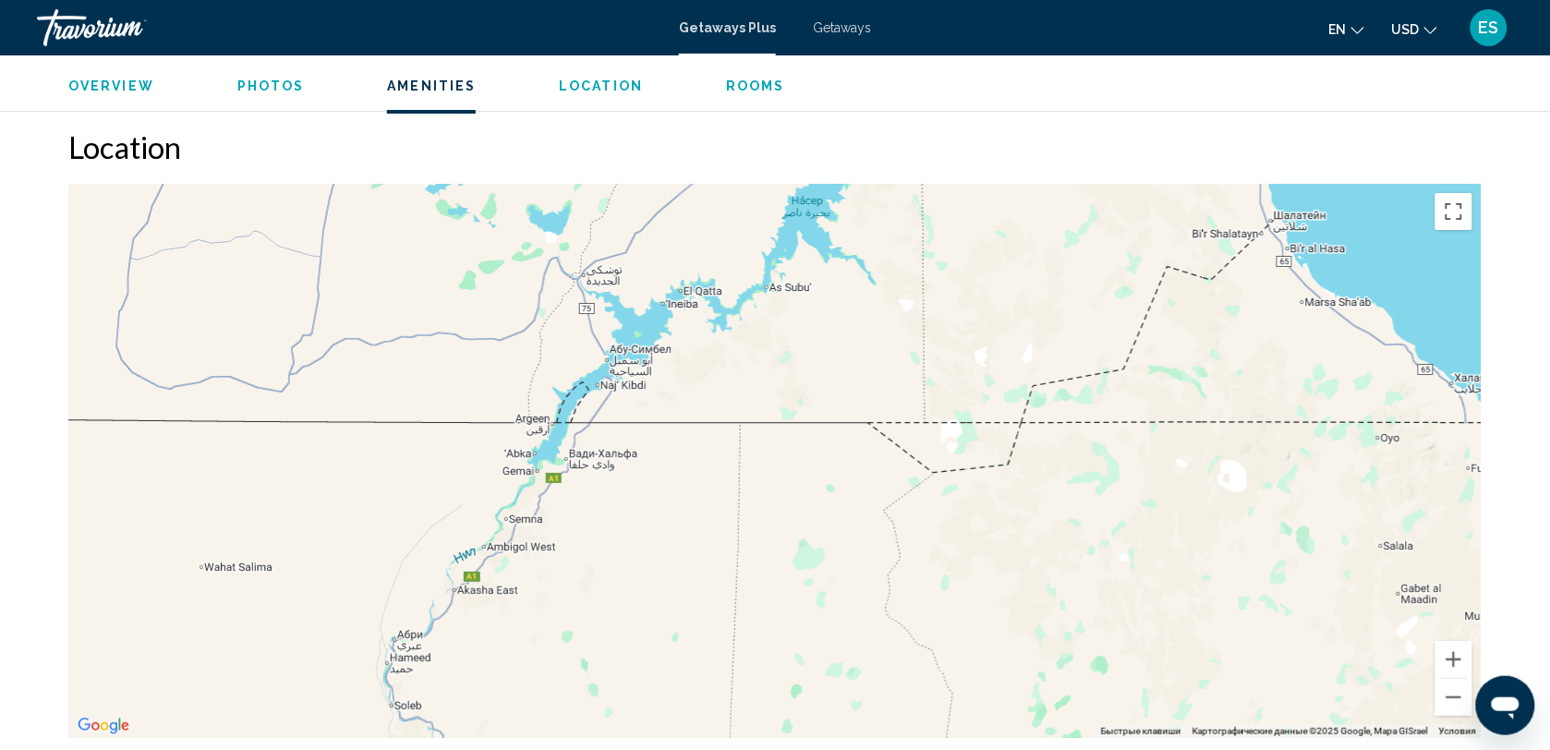
scroll to position [1802, 0]
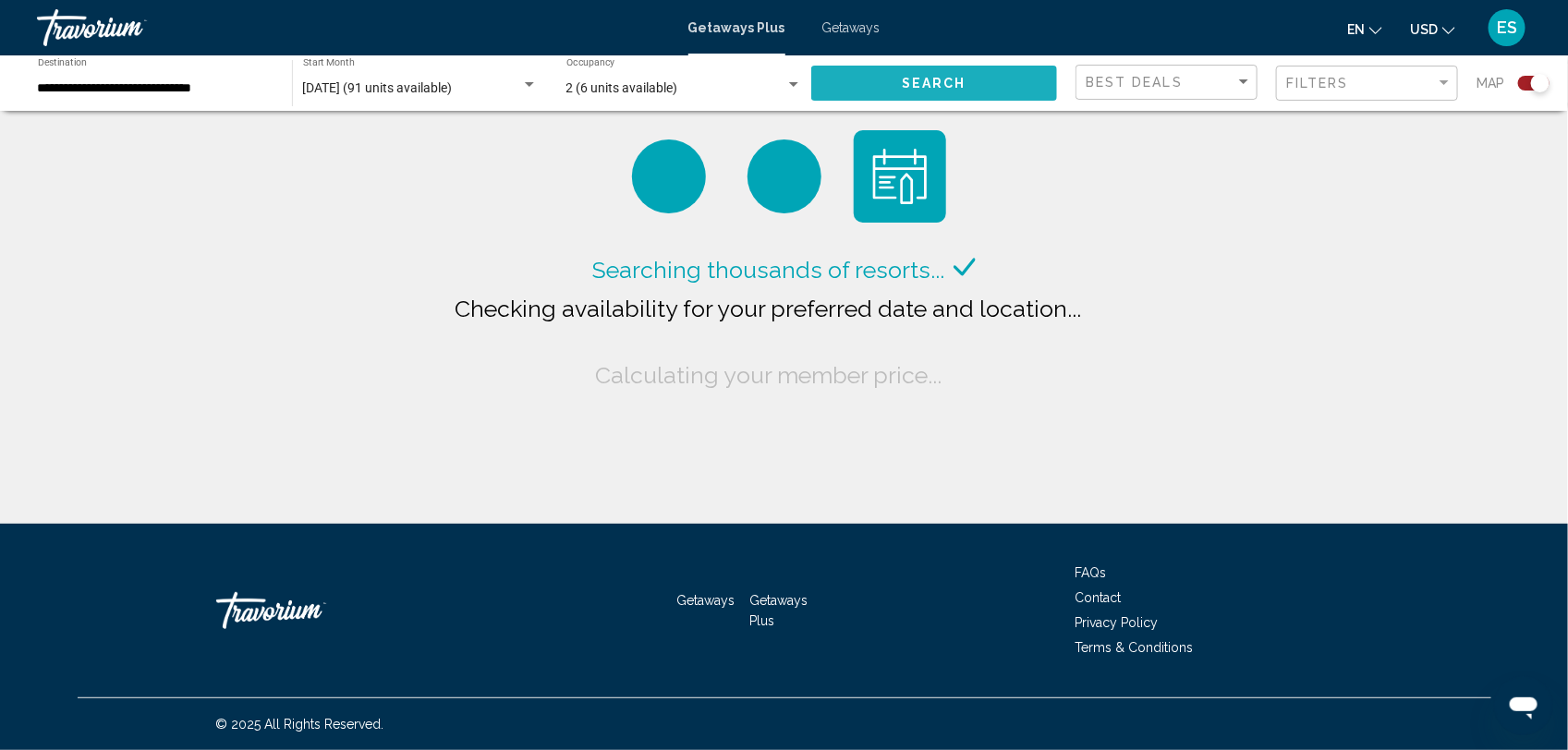
click at [952, 71] on button "Search" at bounding box center [934, 83] width 246 height 34
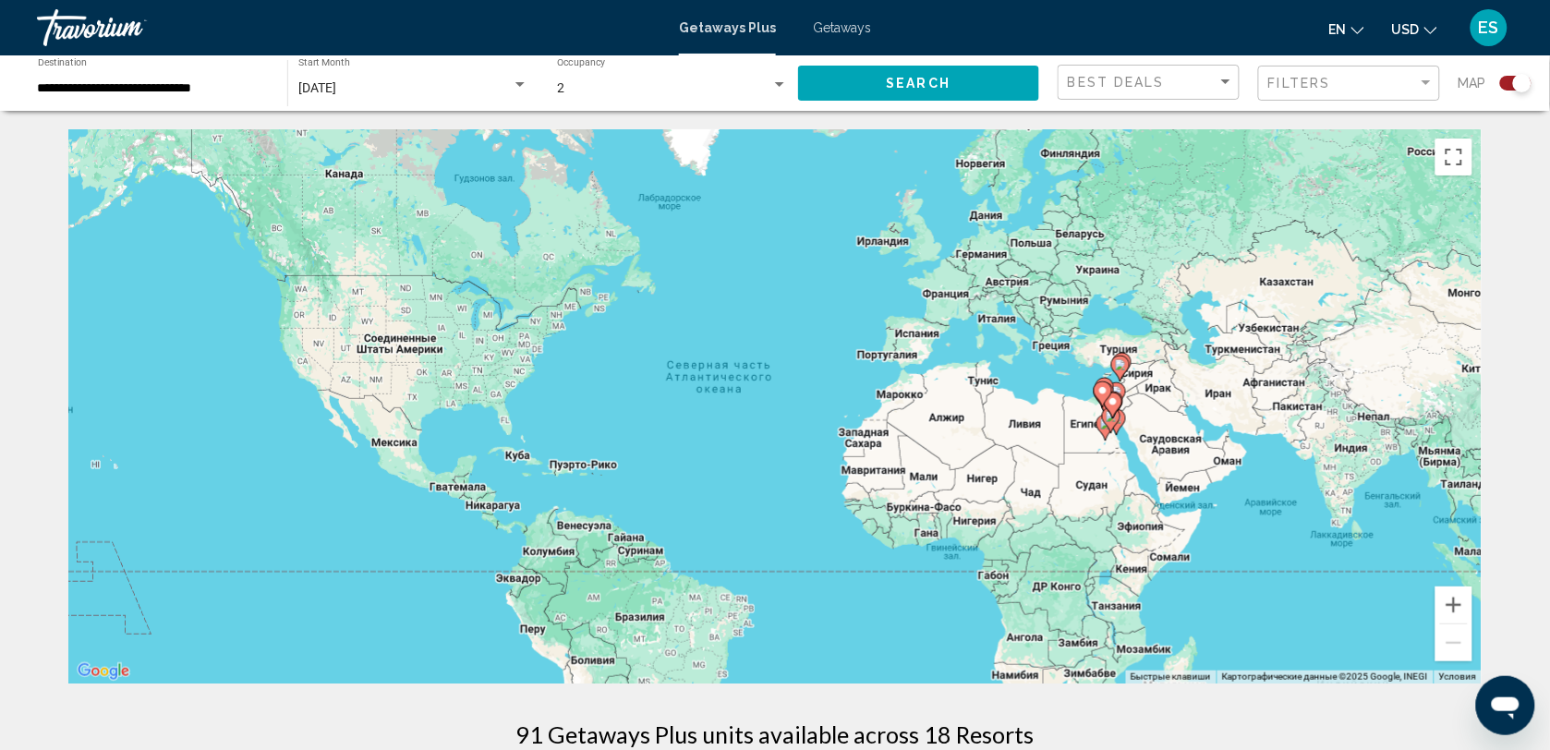
click at [1113, 423] on icon "Main content" at bounding box center [1111, 420] width 17 height 24
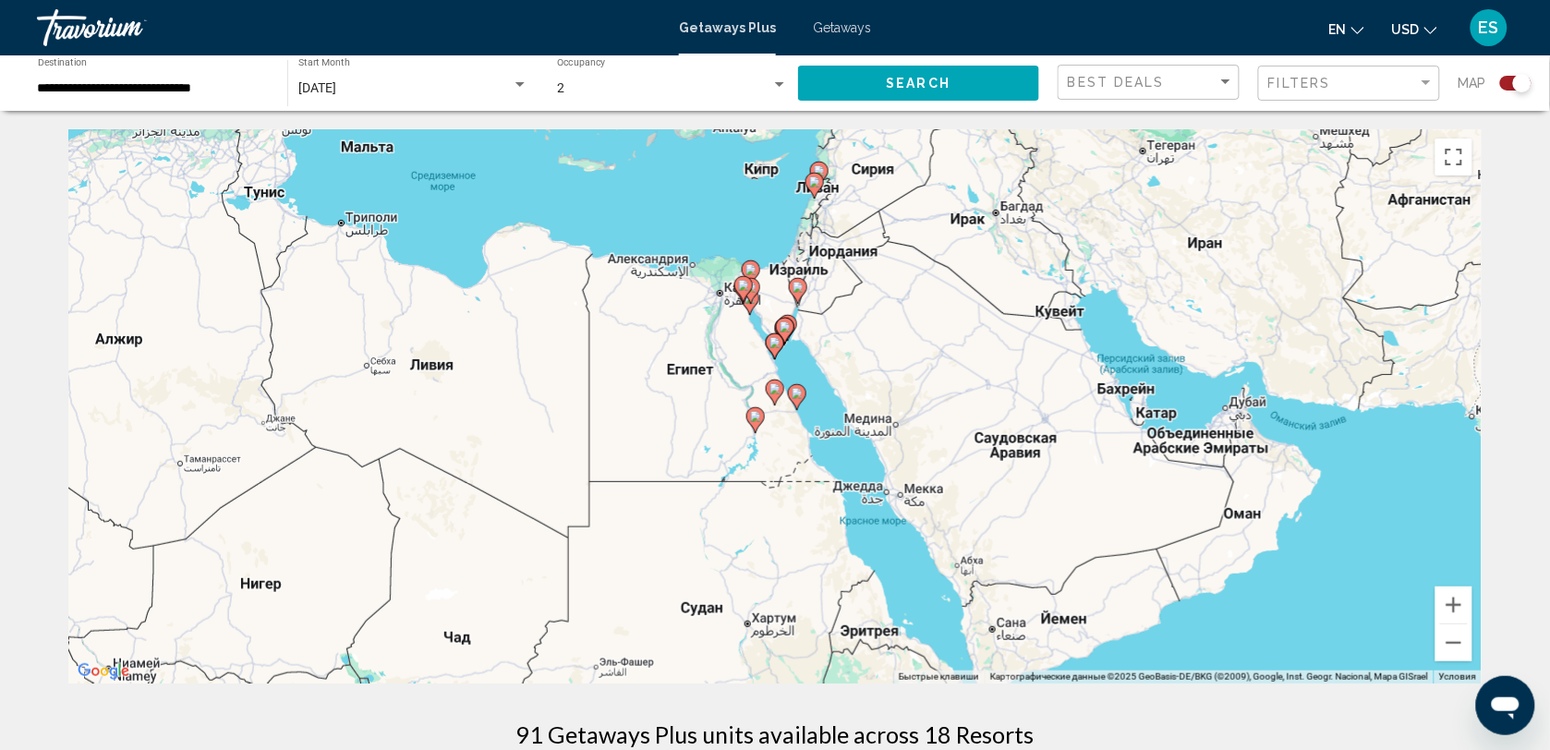
click at [774, 339] on image "Main content" at bounding box center [775, 342] width 11 height 11
type input "**********"
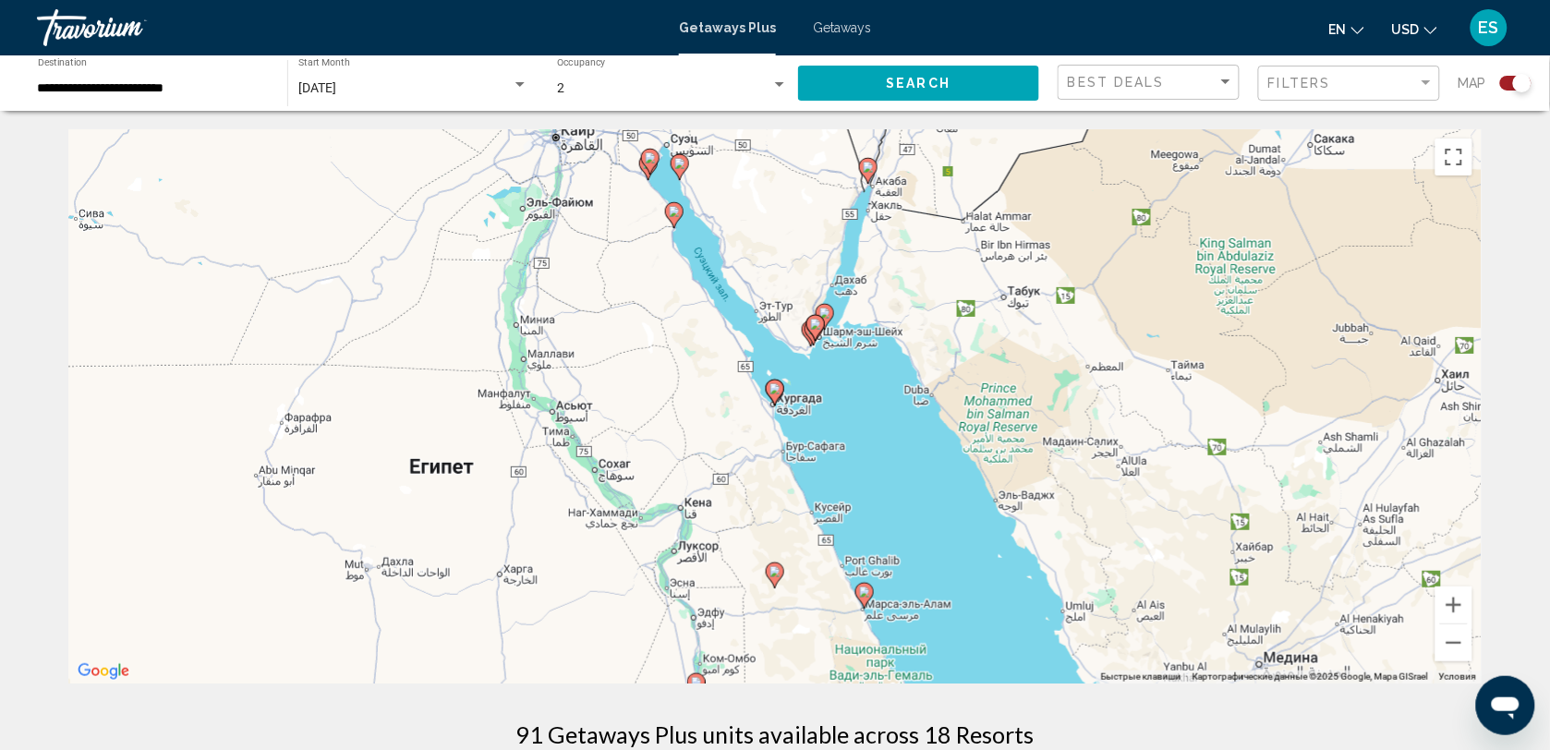
click at [819, 335] on gmp-advanced-marker "Main content" at bounding box center [815, 328] width 18 height 28
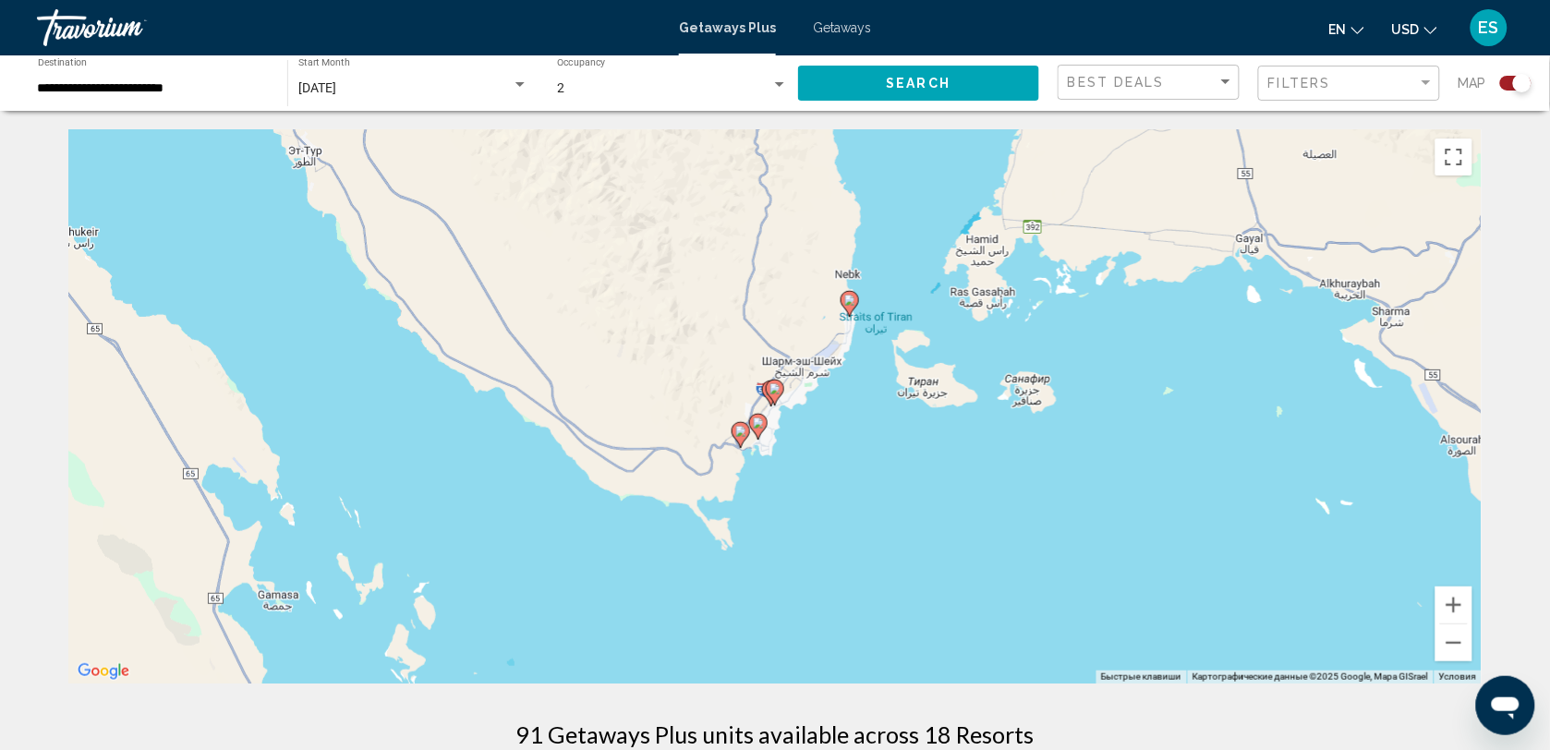
click at [773, 394] on image "Main content" at bounding box center [775, 388] width 11 height 11
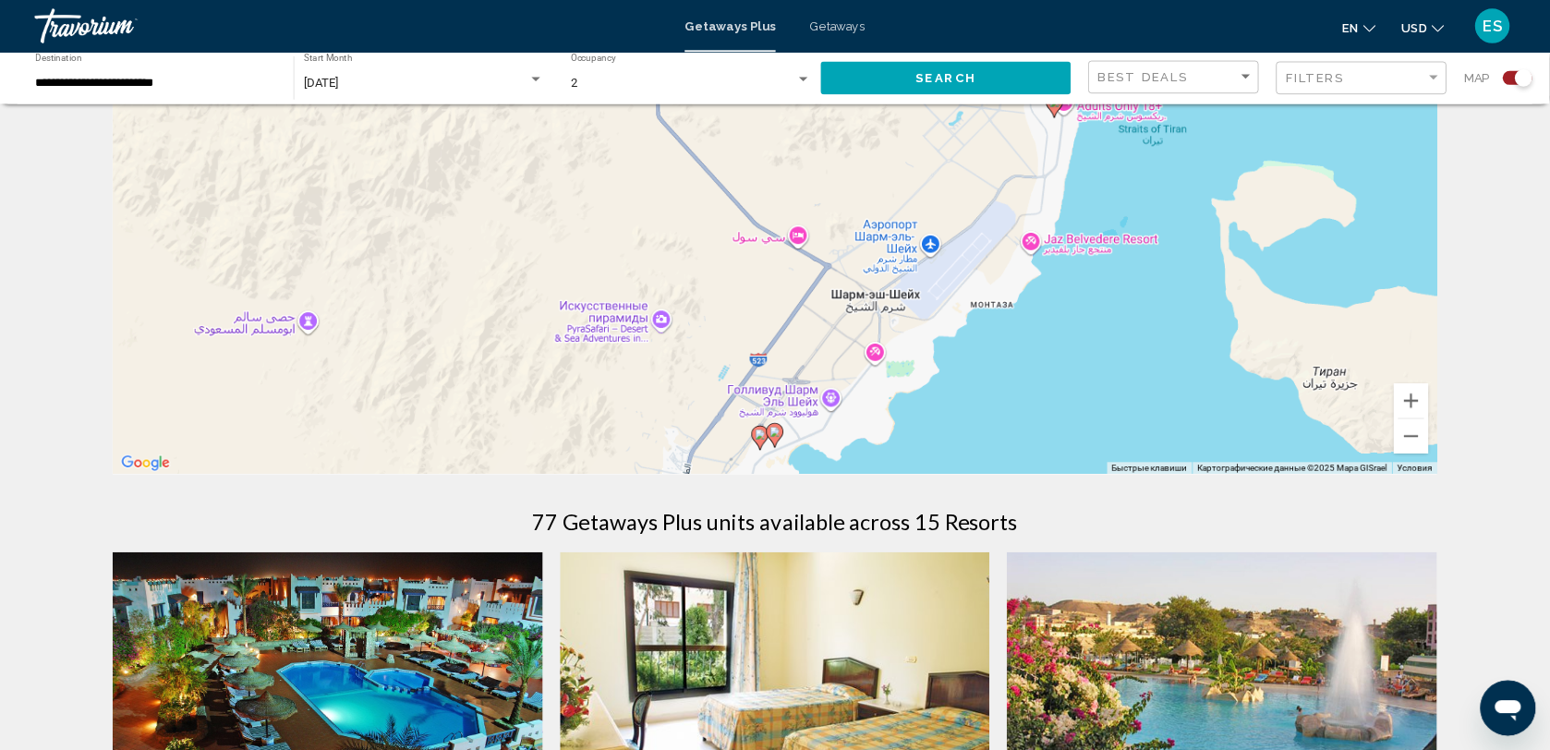
scroll to position [177, 0]
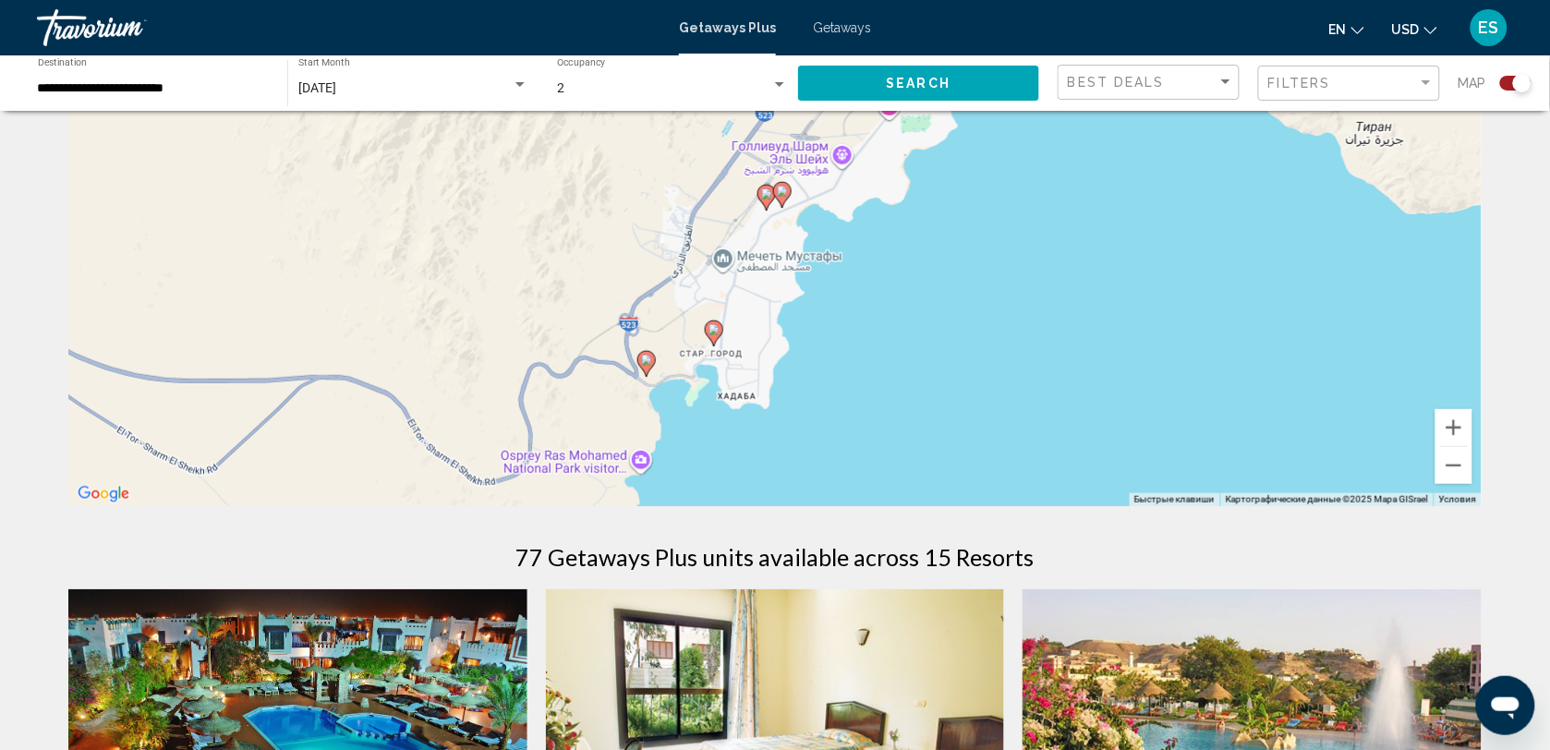
drag, startPoint x: 842, startPoint y: 403, endPoint x: 845, endPoint y: 163, distance: 240.2
click at [845, 163] on div "Чтобы активировать перетаскивание с помощью клавиатуры, нажмите Alt + Ввод. Пос…" at bounding box center [774, 229] width 1413 height 554
click at [716, 333] on image "Main content" at bounding box center [714, 327] width 11 height 11
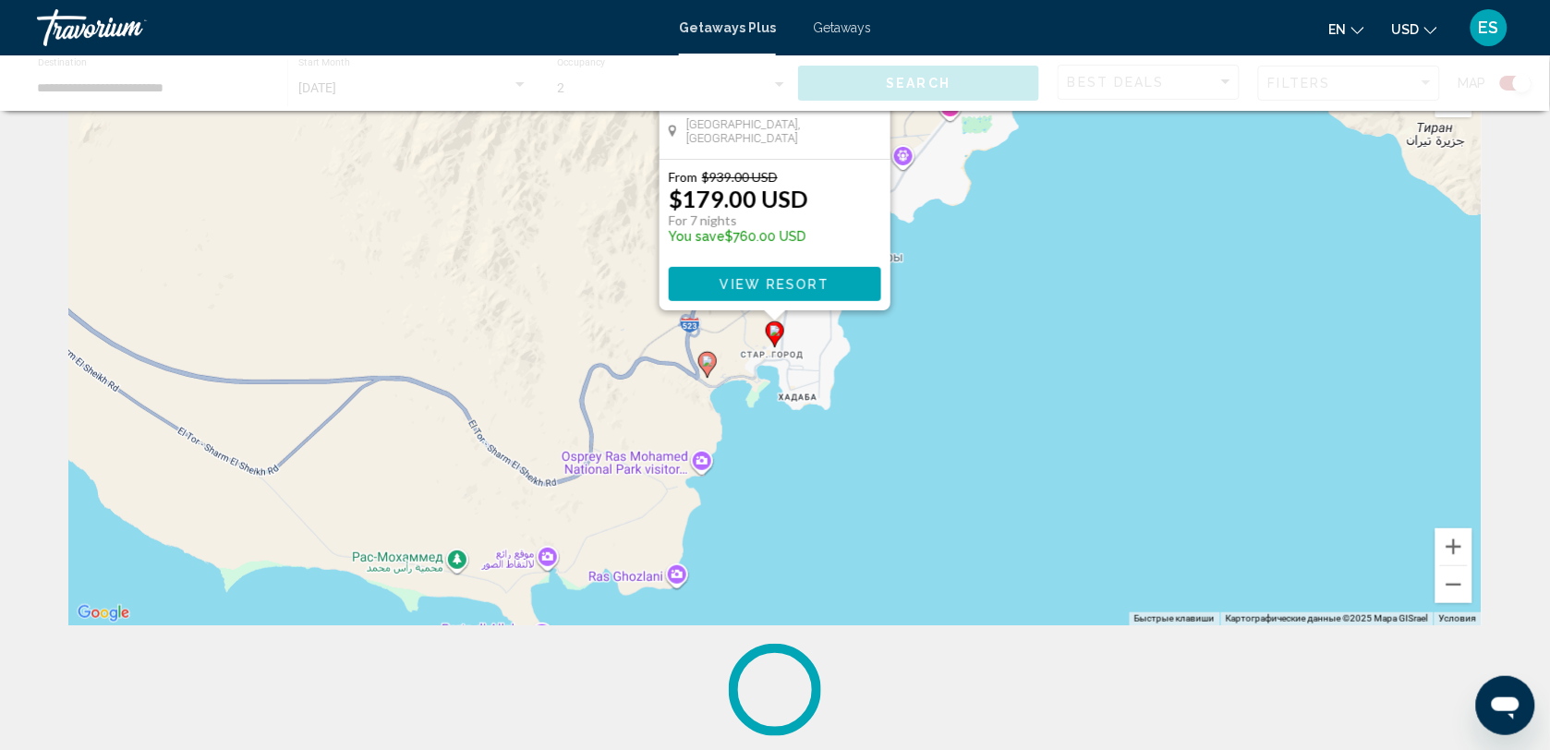
scroll to position [0, 0]
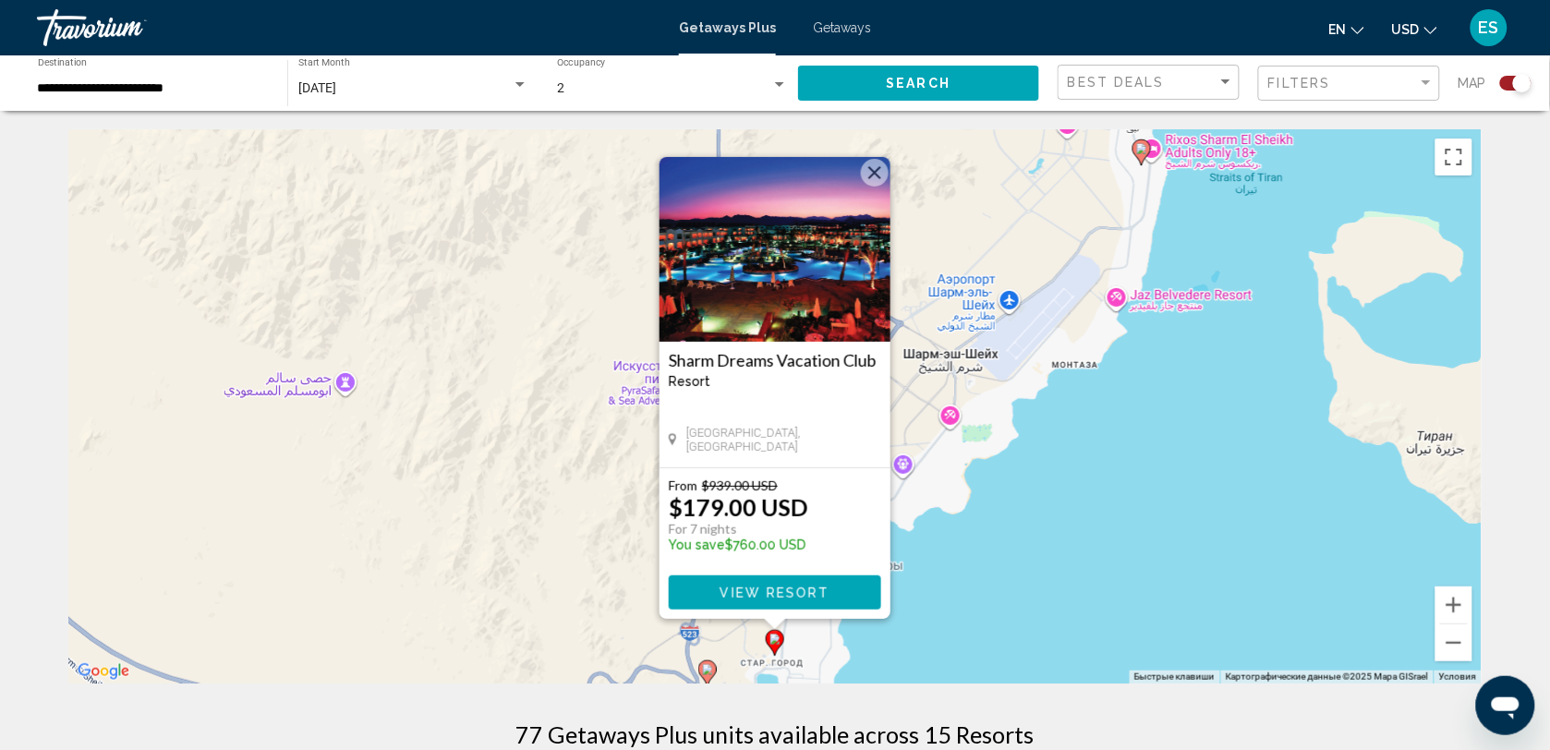
click at [869, 176] on button "Закрыть" at bounding box center [875, 173] width 28 height 28
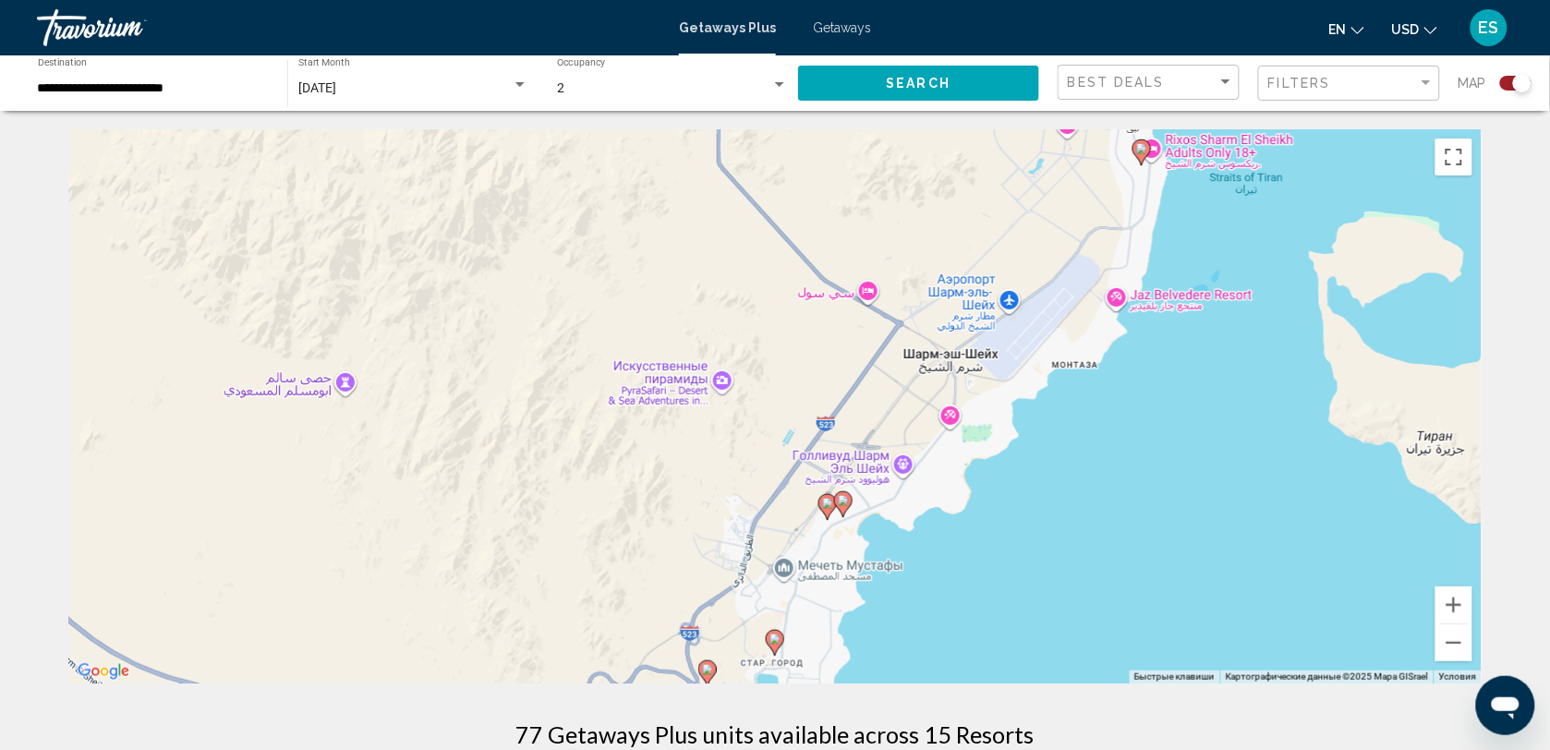
click at [825, 503] on image "Main content" at bounding box center [827, 503] width 11 height 11
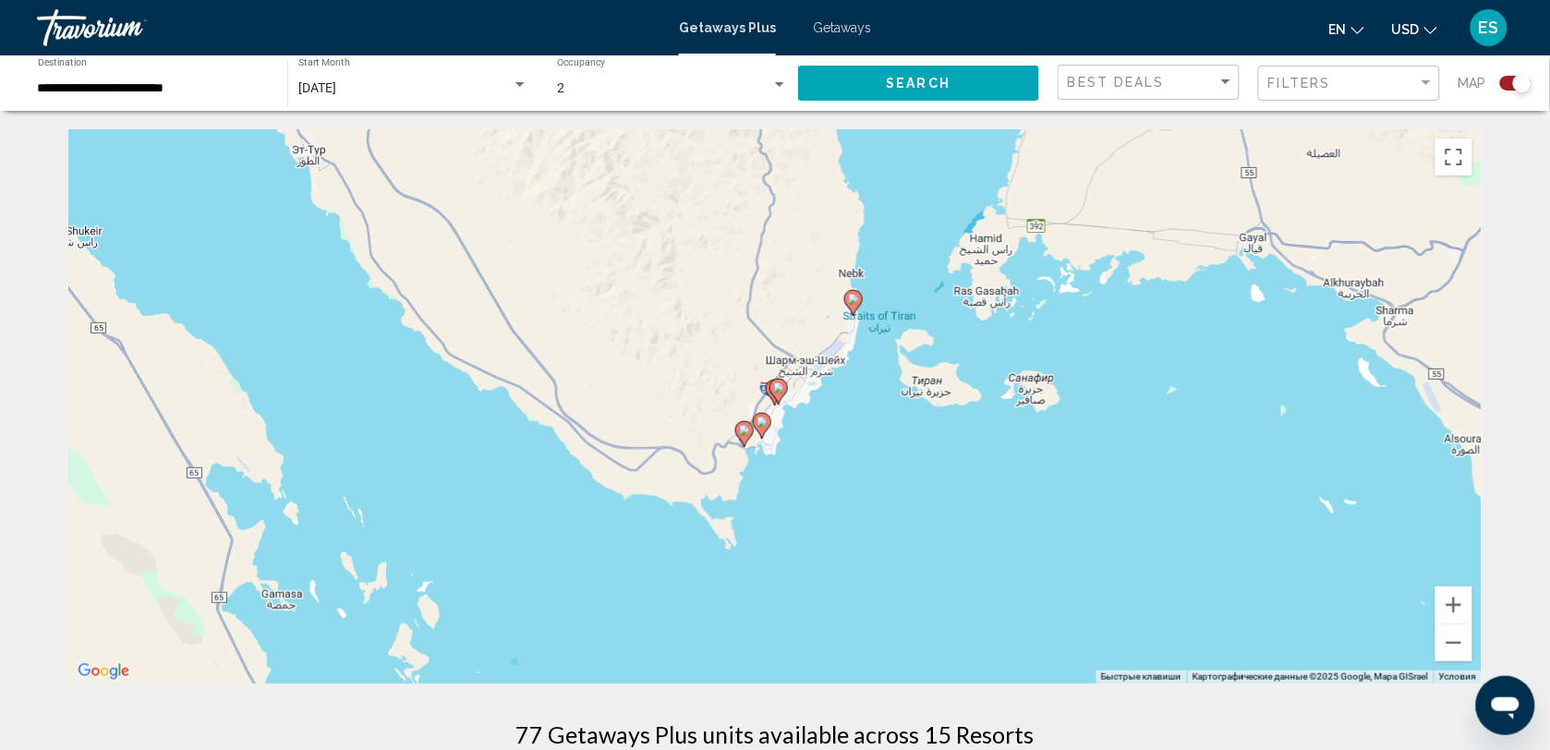
click at [777, 394] on icon "Main content" at bounding box center [778, 392] width 17 height 24
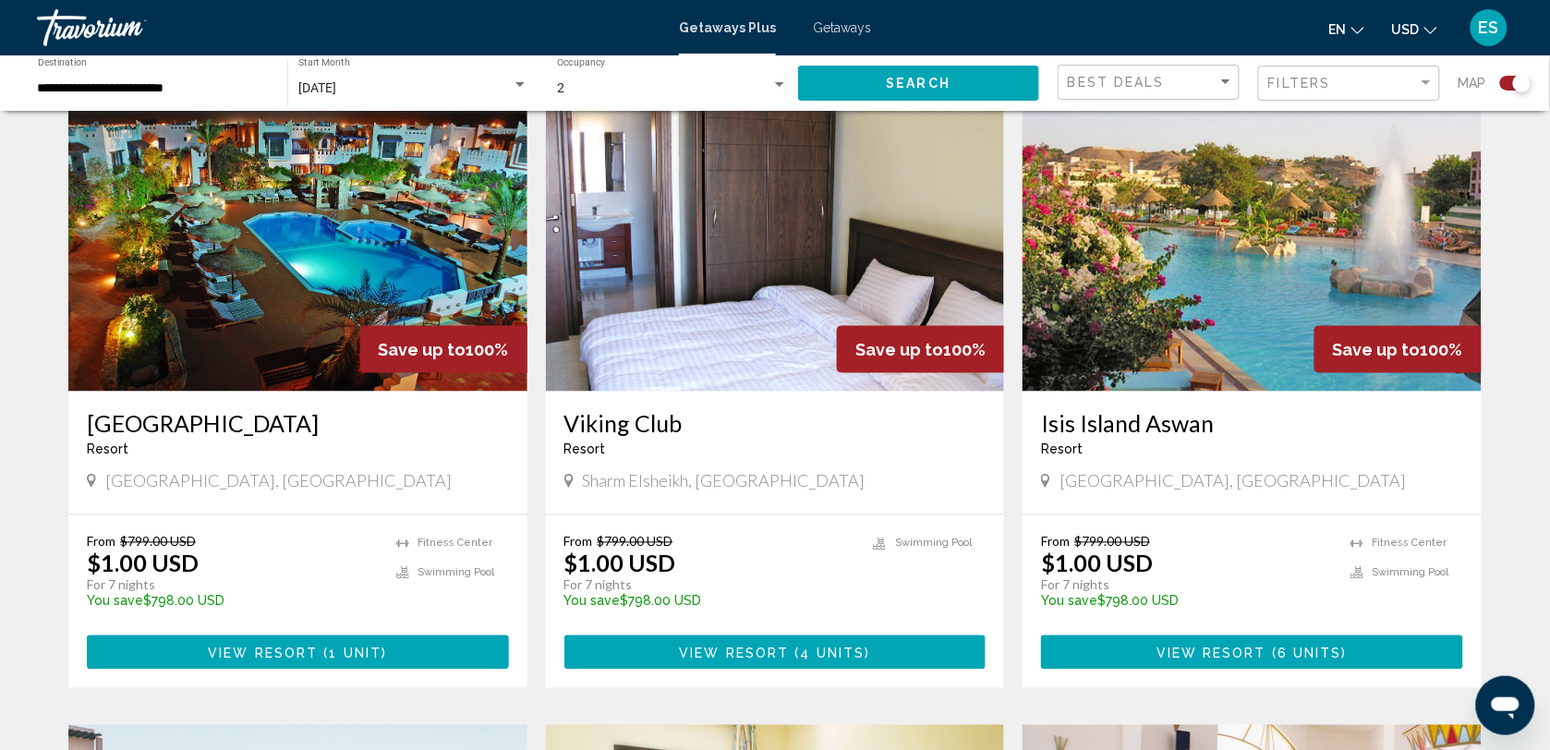
scroll to position [693, 0]
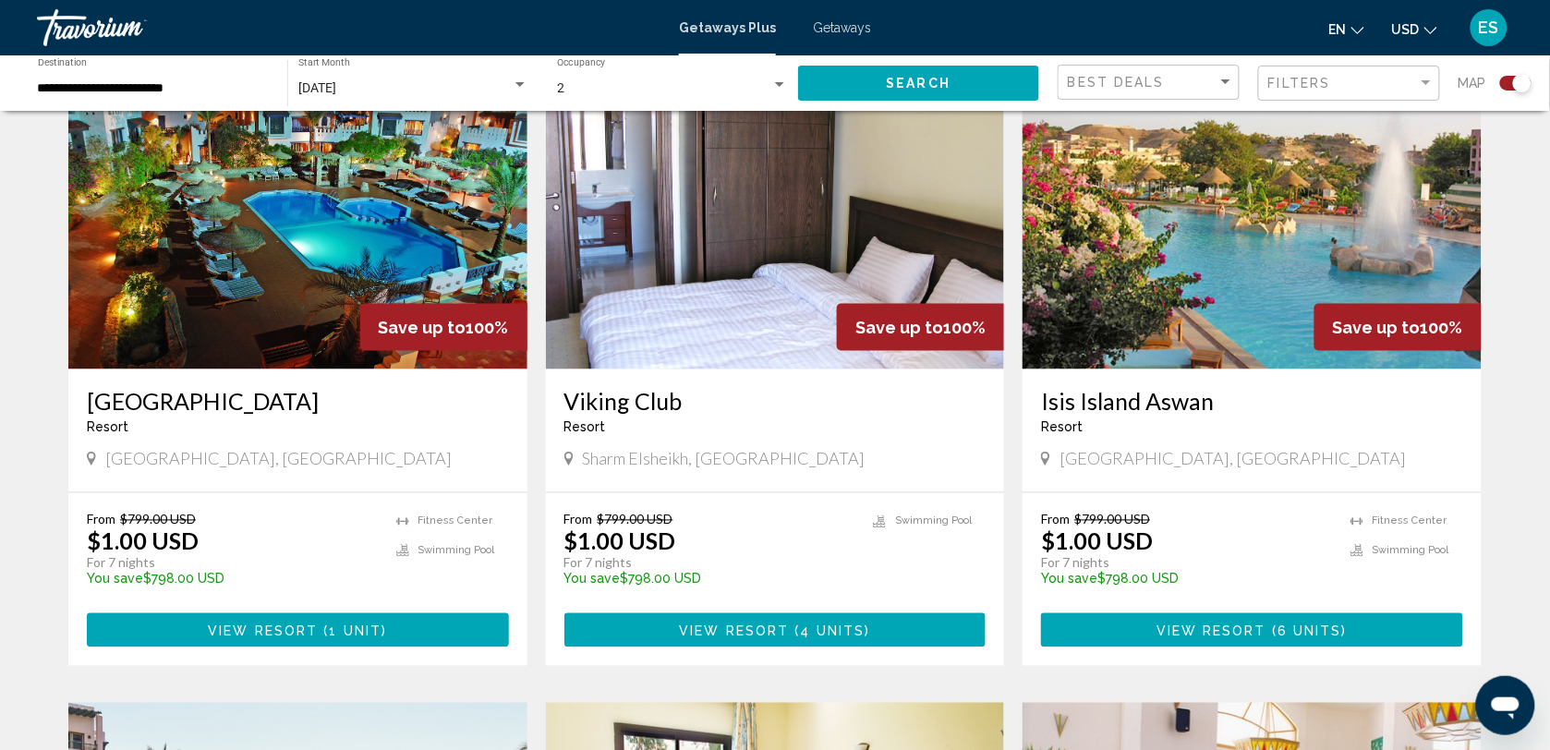
click at [254, 305] on img "Main content" at bounding box center [297, 222] width 459 height 296
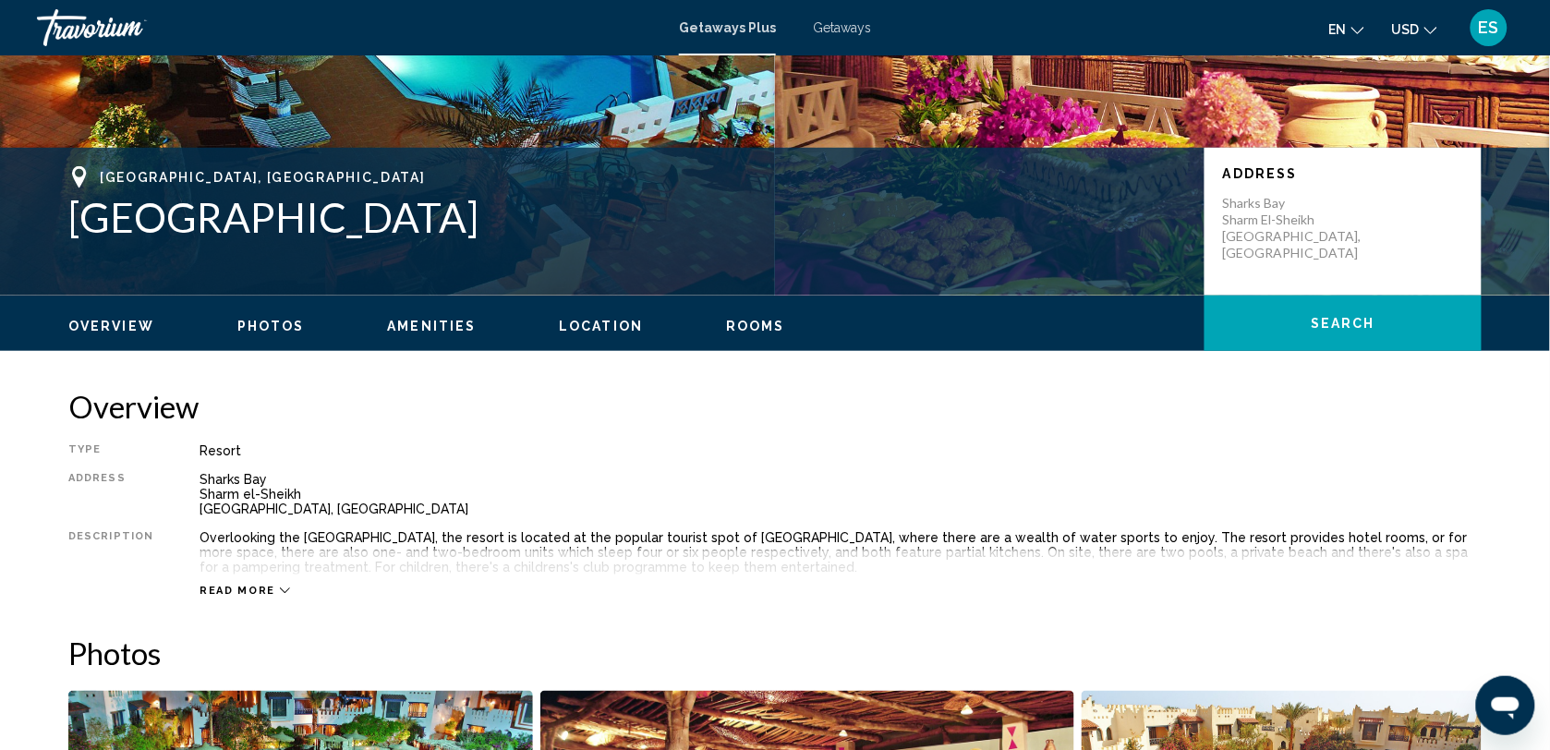
scroll to position [346, 0]
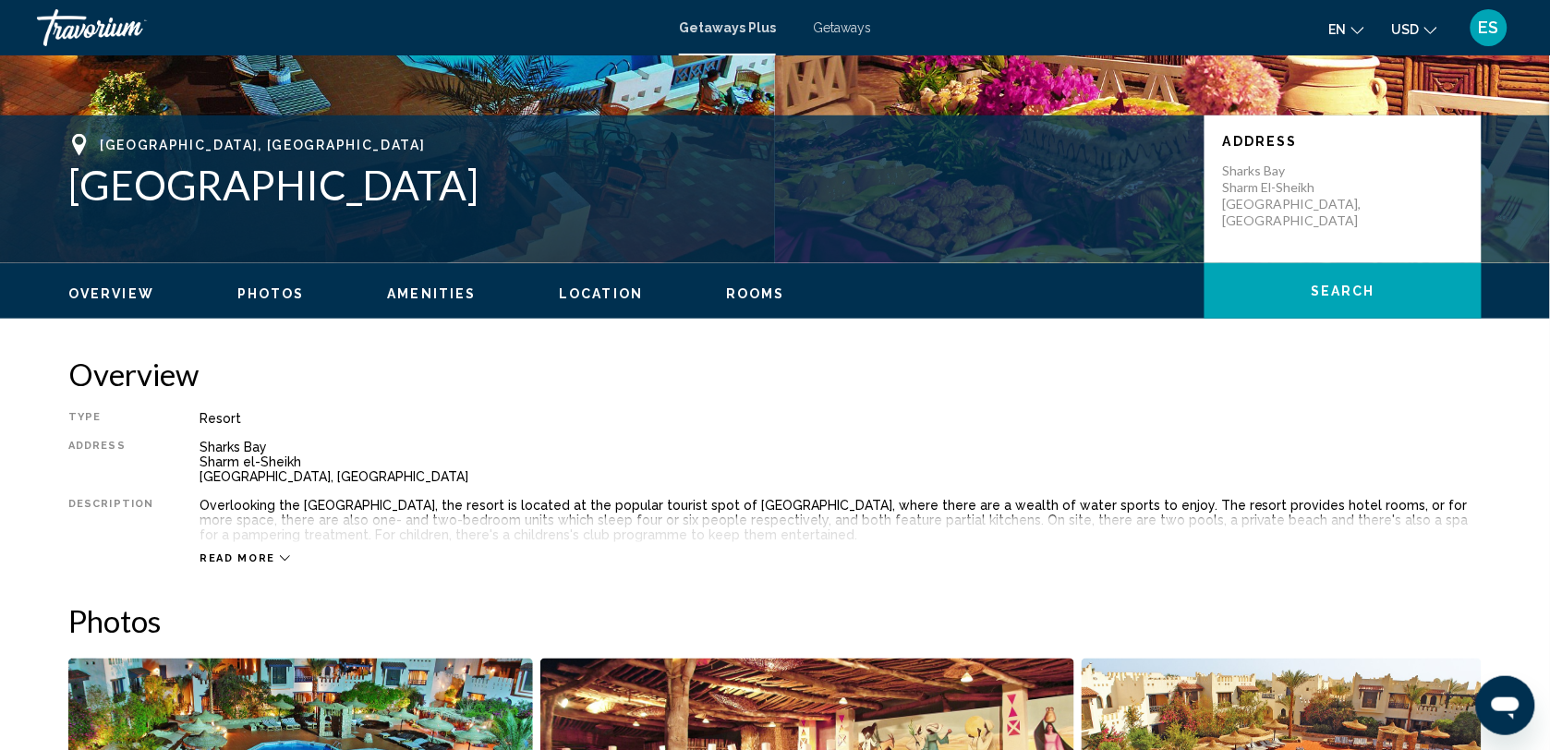
drag, startPoint x: 74, startPoint y: 188, endPoint x: 420, endPoint y: 195, distance: 346.5
click at [420, 195] on h1 "[GEOGRAPHIC_DATA]" at bounding box center [627, 185] width 1118 height 48
drag, startPoint x: 420, startPoint y: 195, endPoint x: 370, endPoint y: 189, distance: 51.1
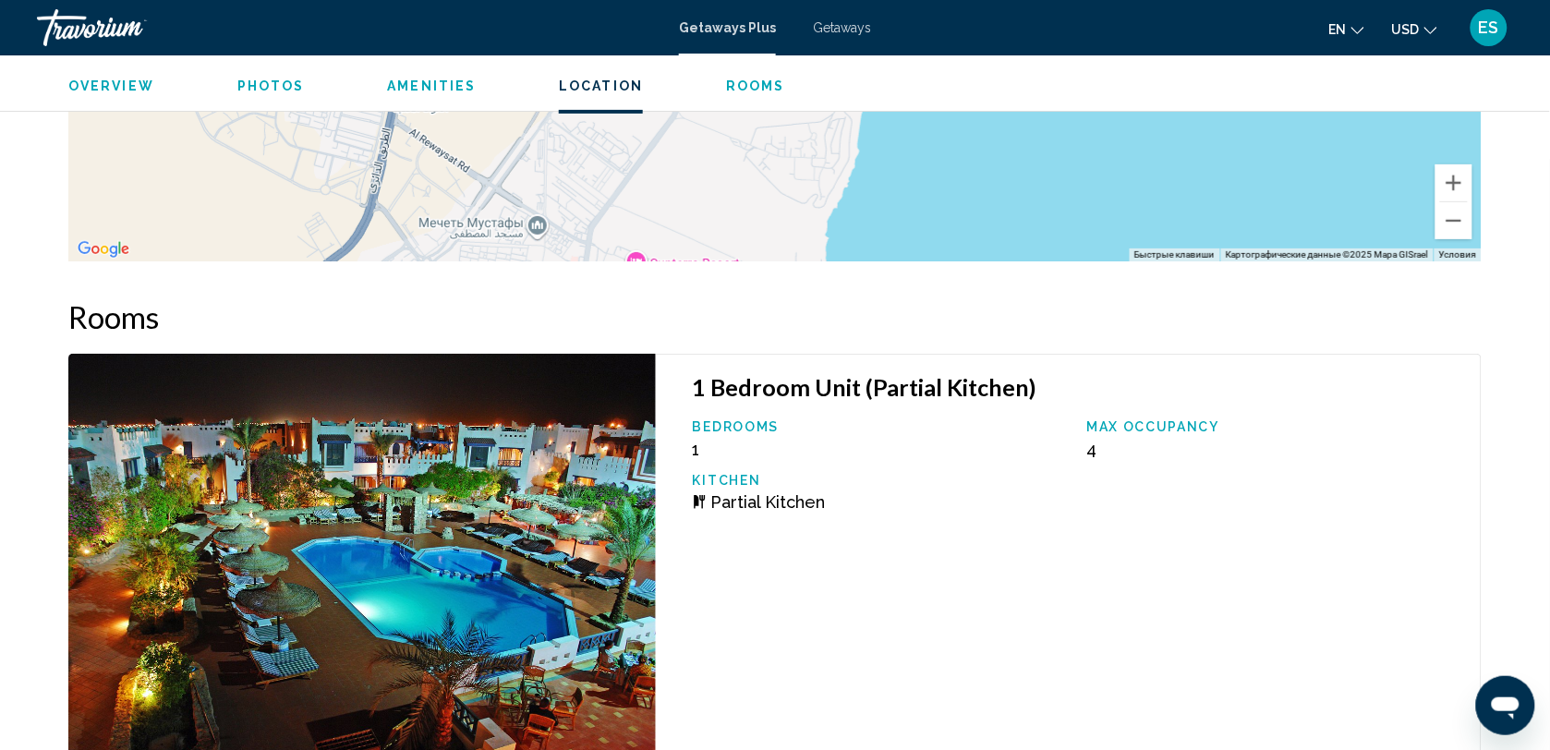
scroll to position [1727, 0]
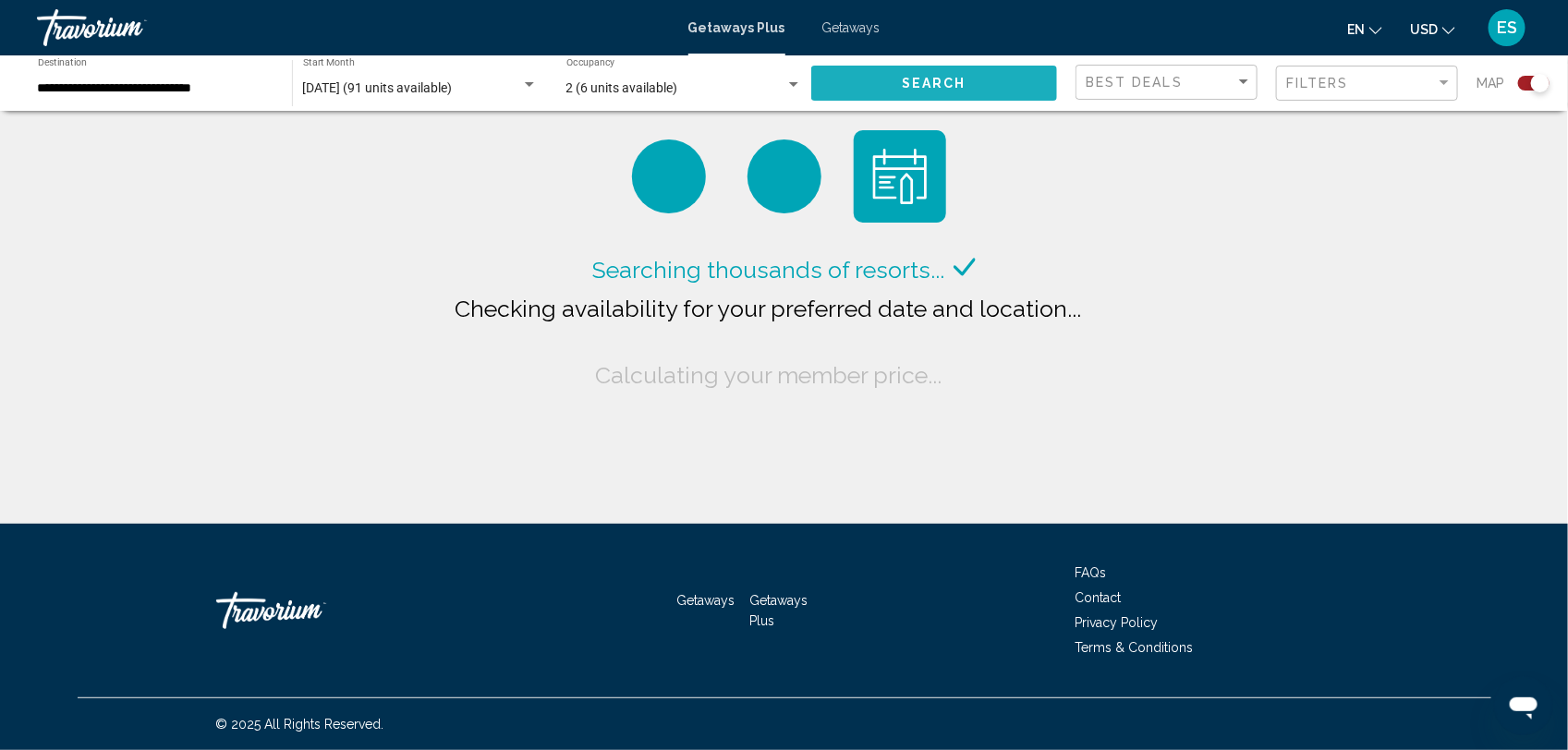
click at [984, 80] on button "Search" at bounding box center [934, 83] width 246 height 34
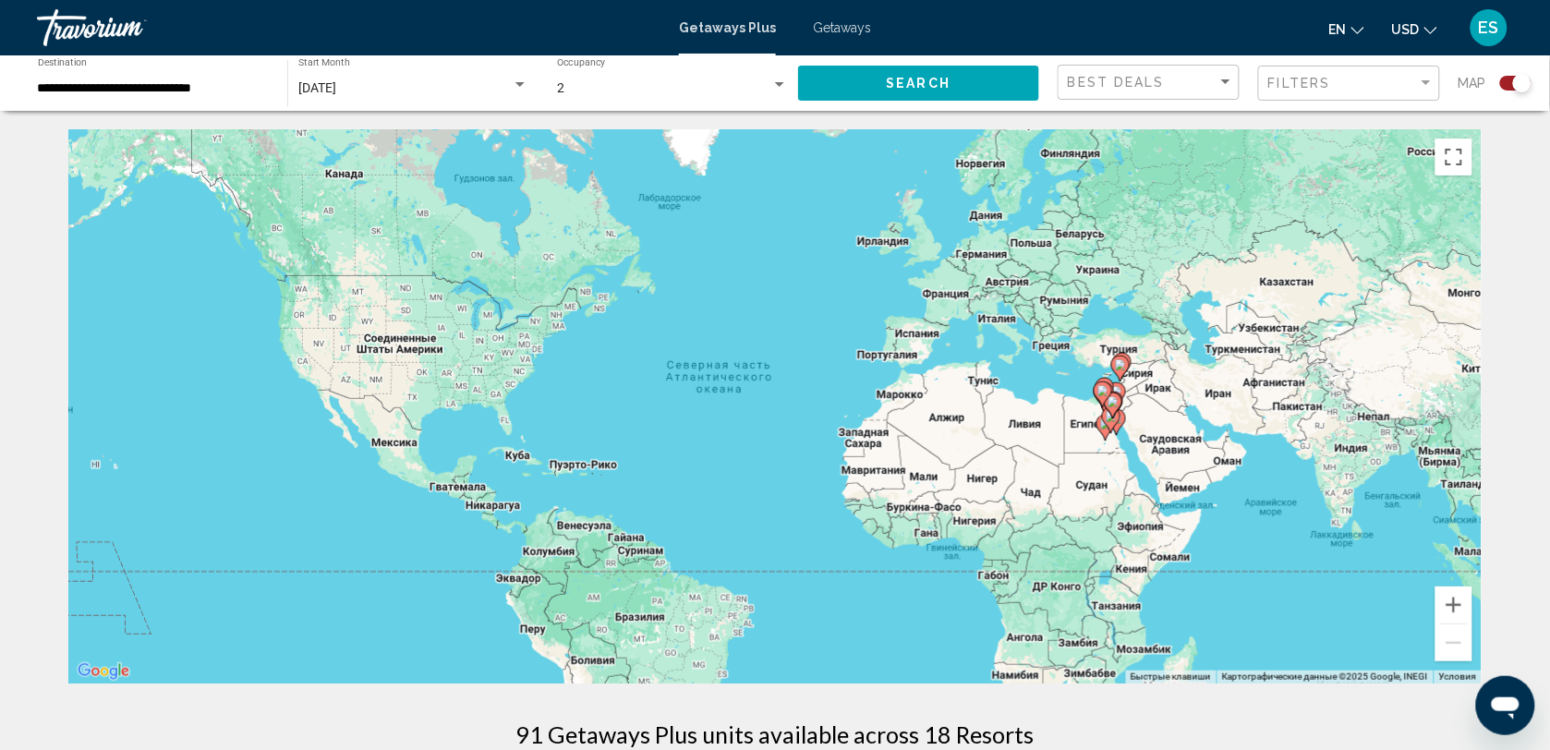
click at [1110, 421] on image "Main content" at bounding box center [1111, 416] width 11 height 11
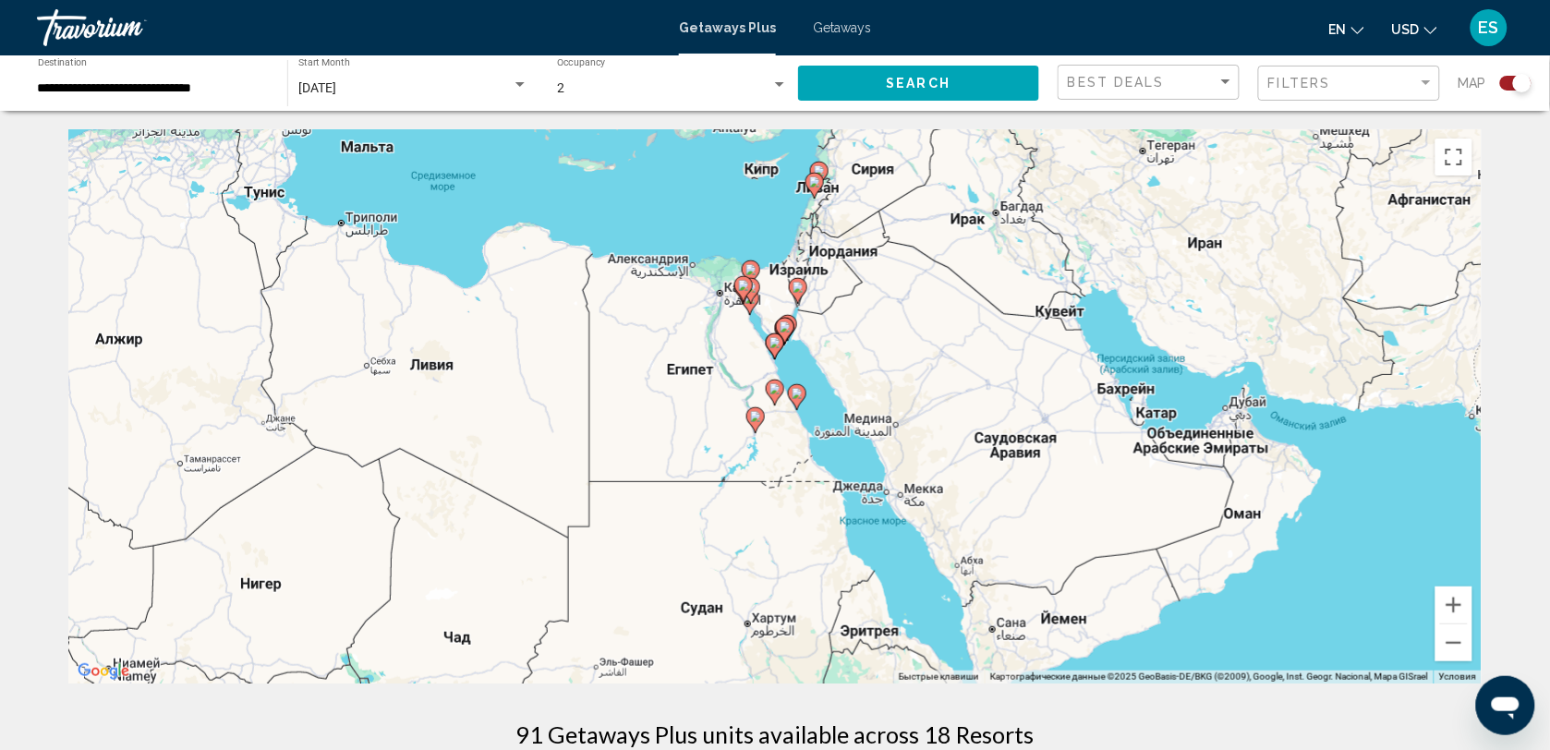
click at [777, 339] on gmp-advanced-marker "Main content" at bounding box center [785, 331] width 18 height 28
type input "**********"
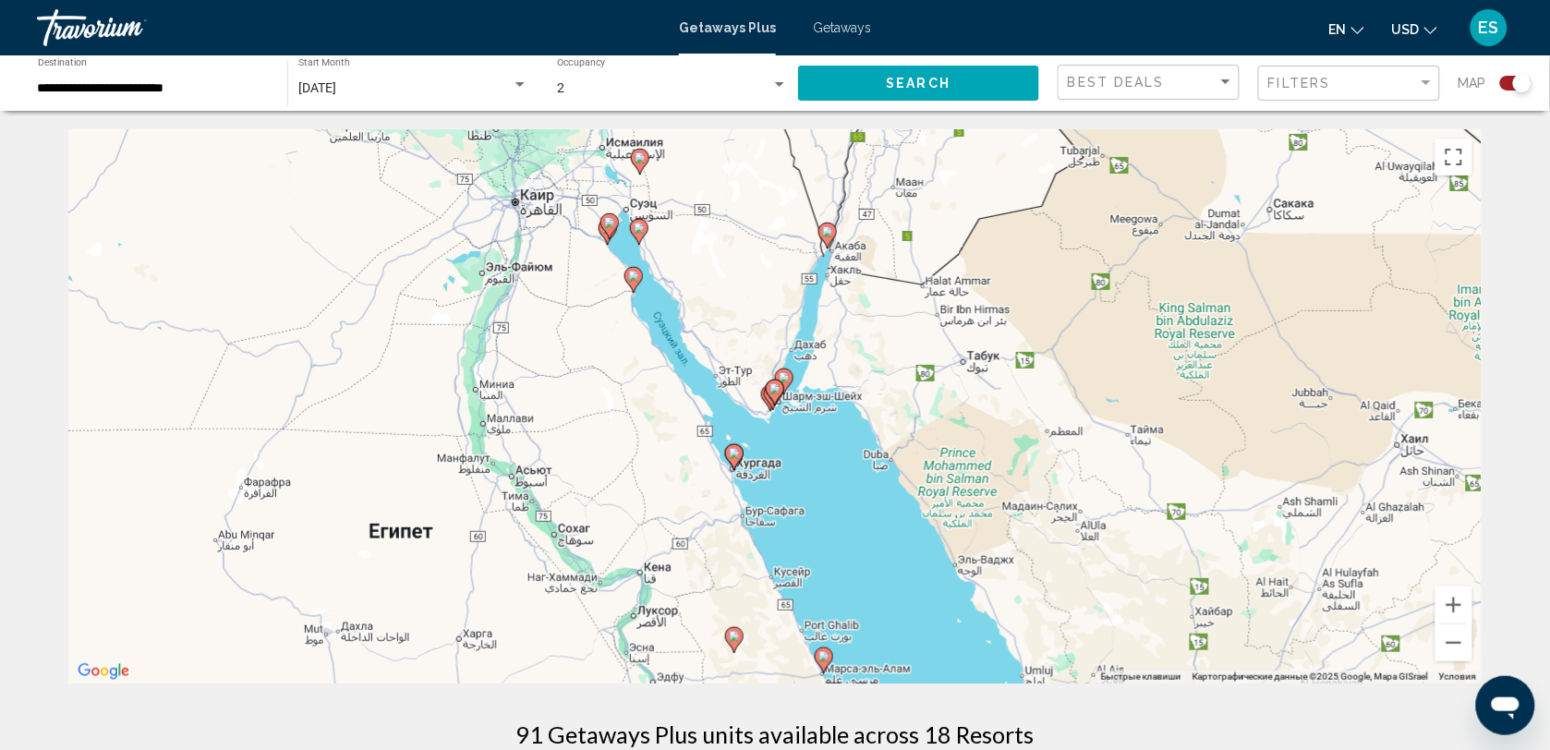
click at [776, 393] on image "Main content" at bounding box center [775, 388] width 11 height 11
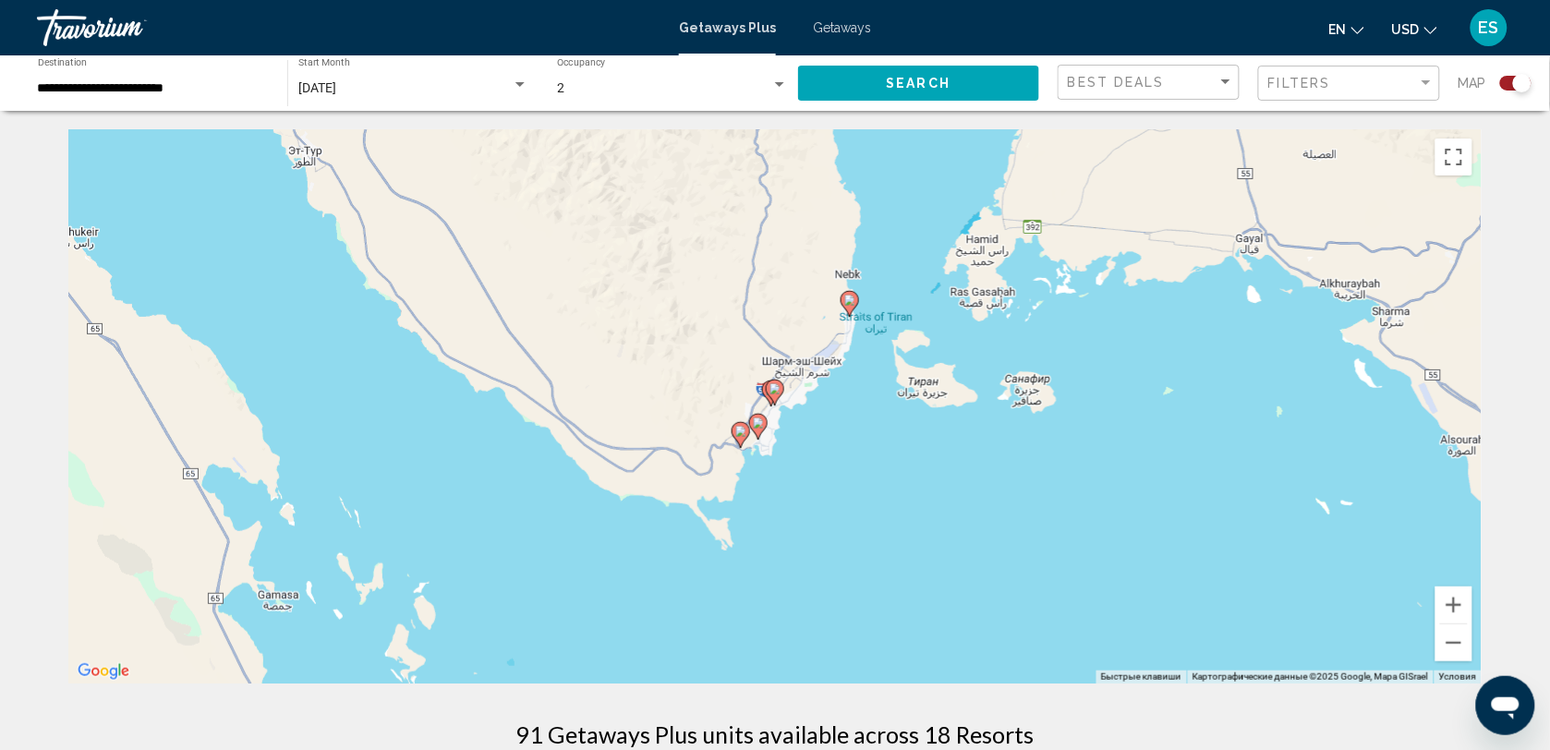
click at [756, 425] on image "Main content" at bounding box center [758, 423] width 11 height 11
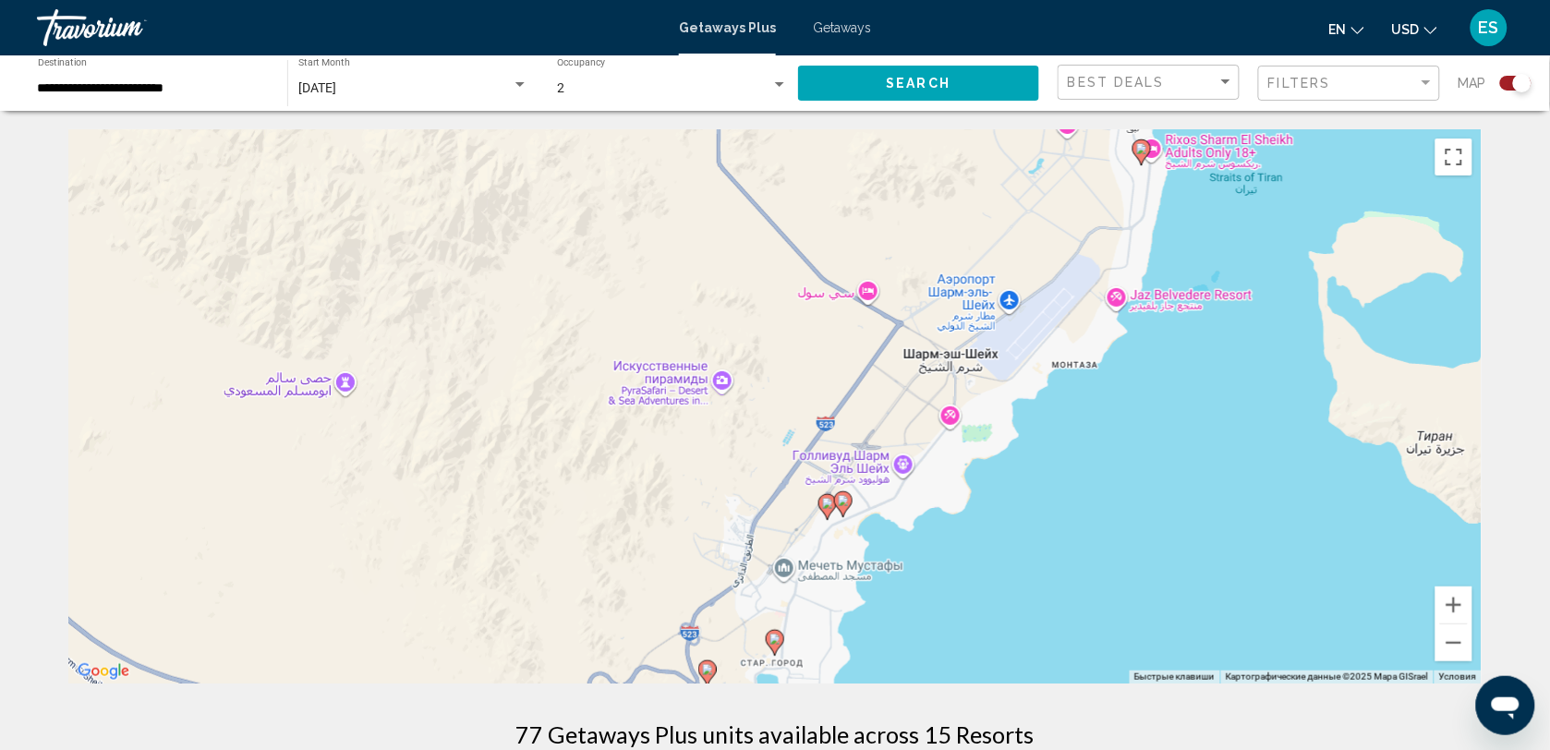
click at [846, 505] on image "Main content" at bounding box center [843, 500] width 11 height 11
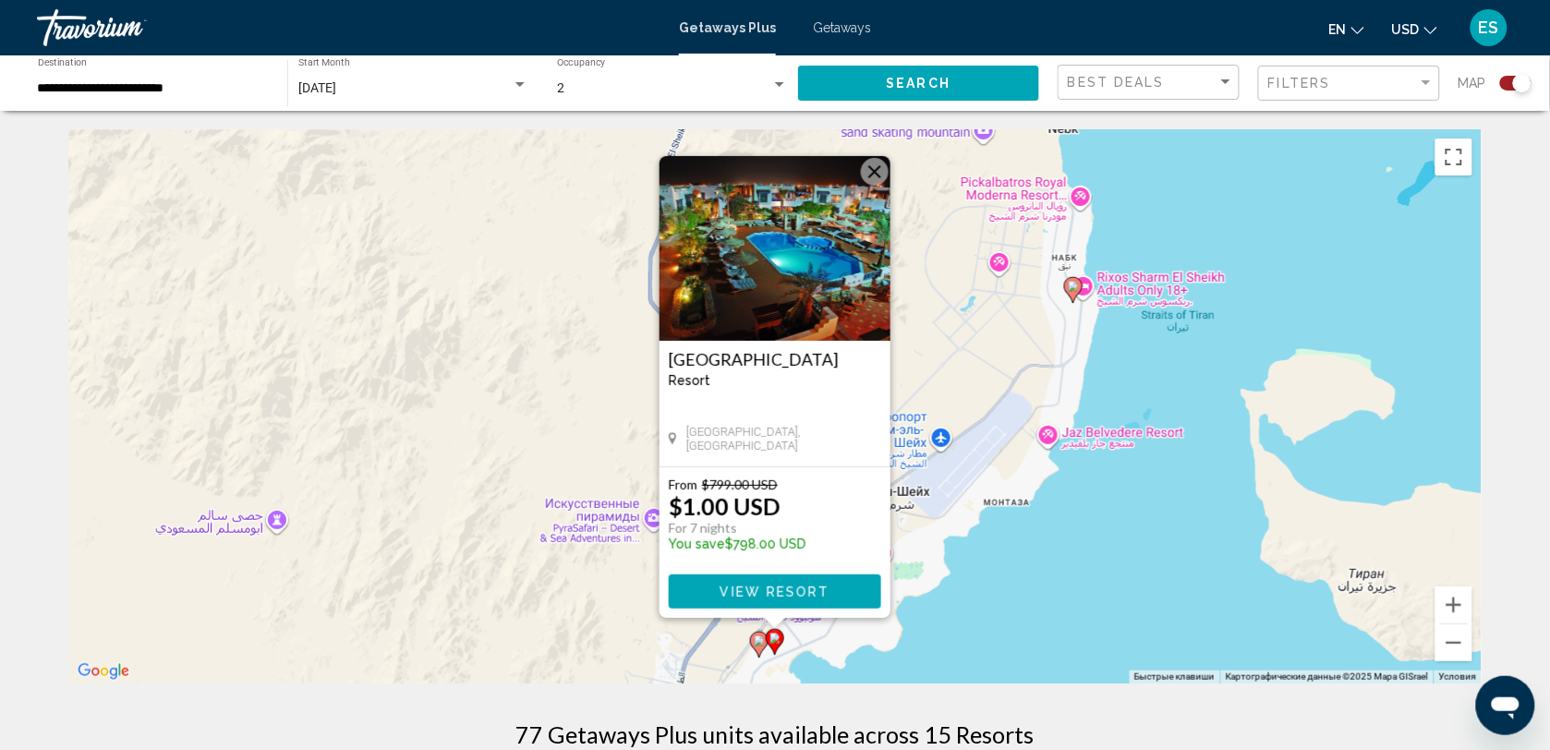
click at [879, 164] on button "Закрыть" at bounding box center [875, 172] width 28 height 28
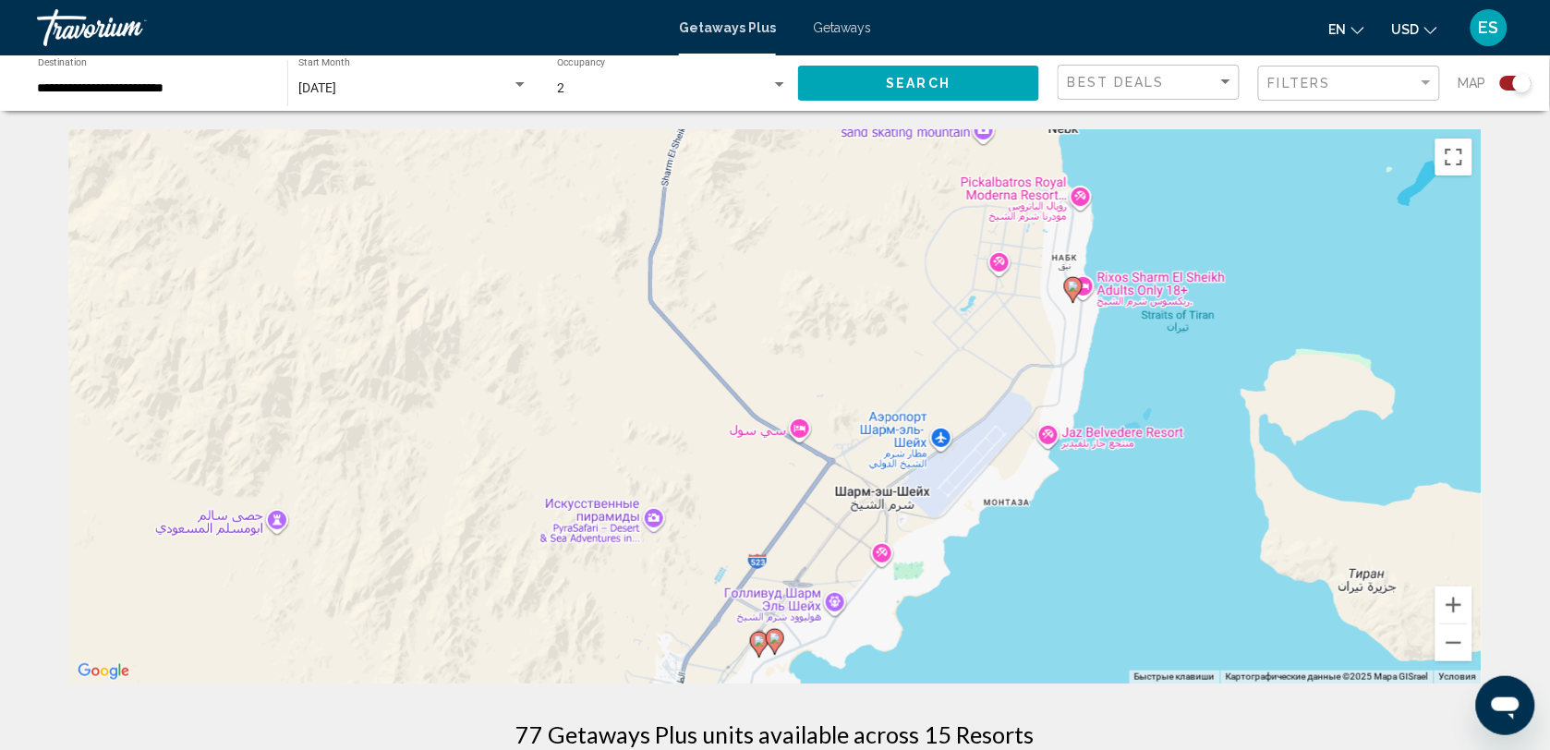
click at [755, 642] on image "Main content" at bounding box center [759, 641] width 11 height 11
click at [758, 644] on image "Main content" at bounding box center [759, 641] width 11 height 11
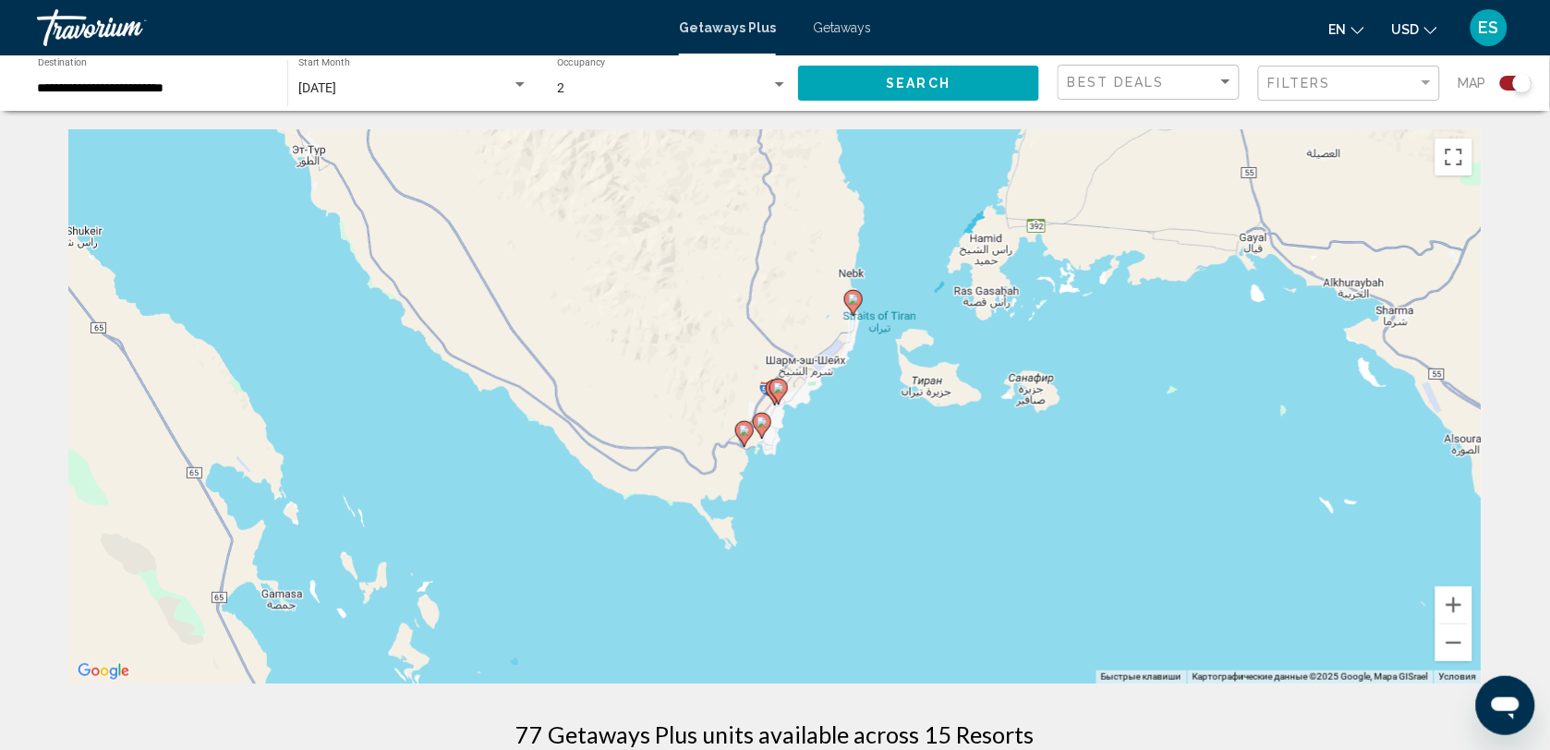
click at [767, 397] on gmp-advanced-marker "Main content" at bounding box center [775, 393] width 18 height 28
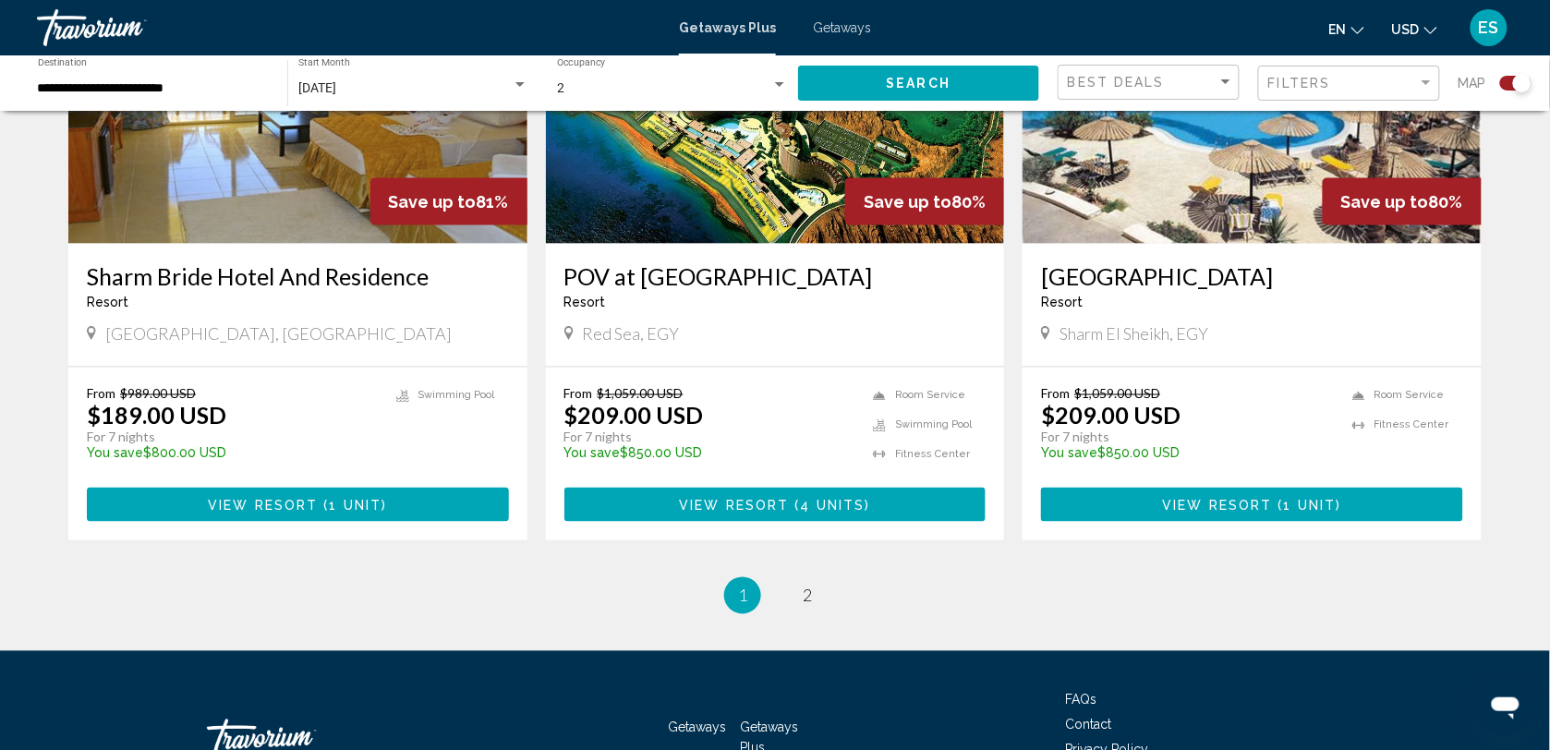
scroll to position [2656, 0]
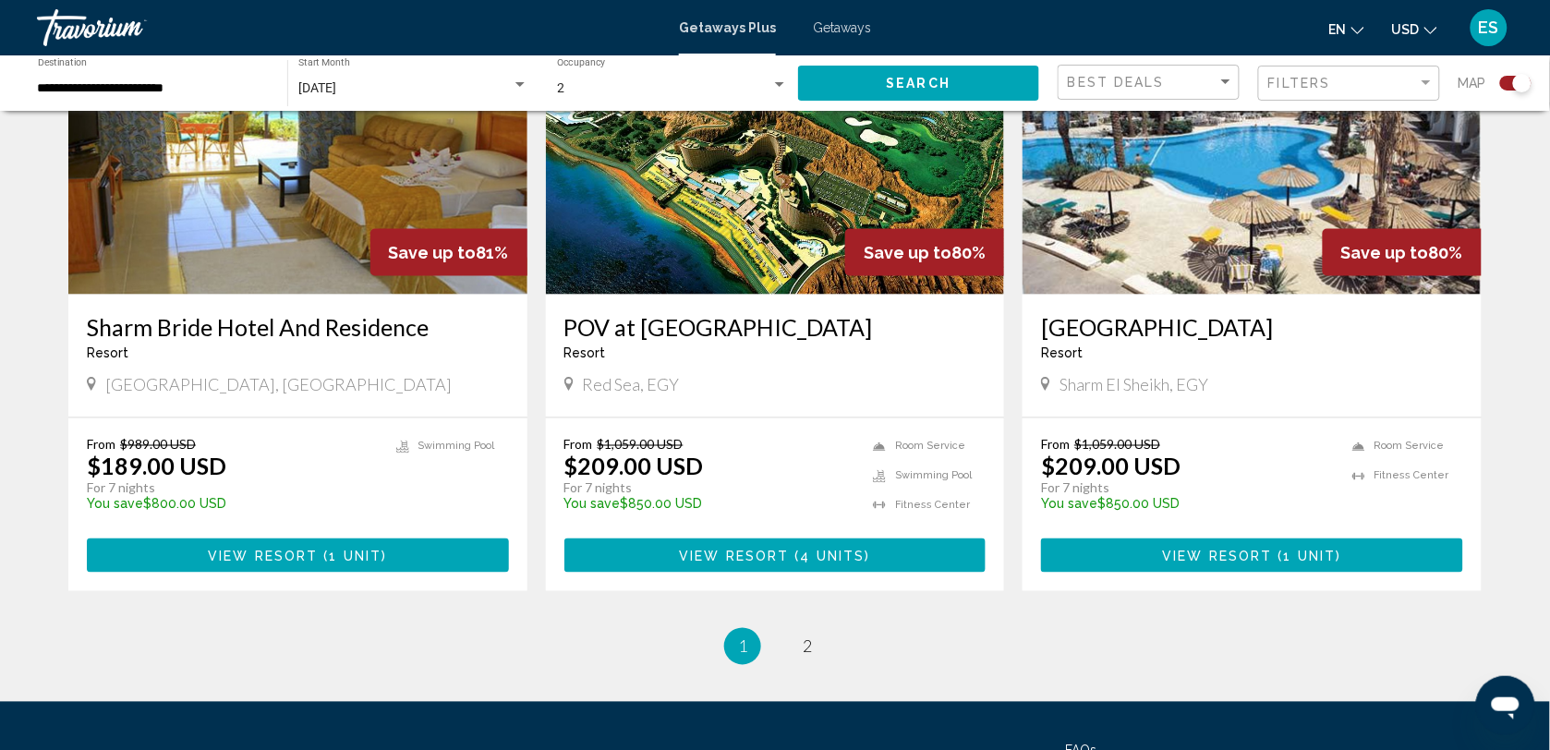
click at [245, 211] on img "Main content" at bounding box center [297, 147] width 459 height 296
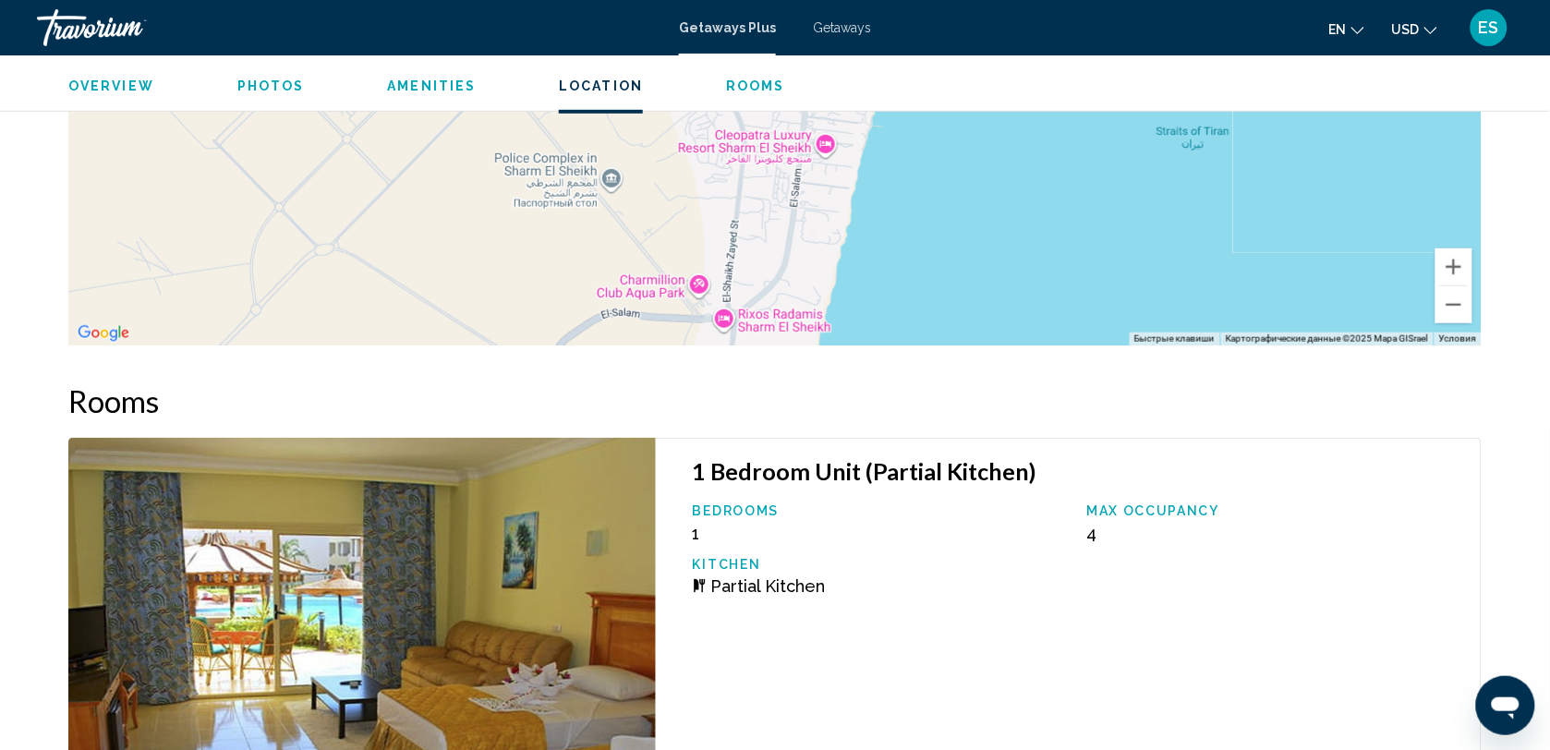
scroll to position [2358, 0]
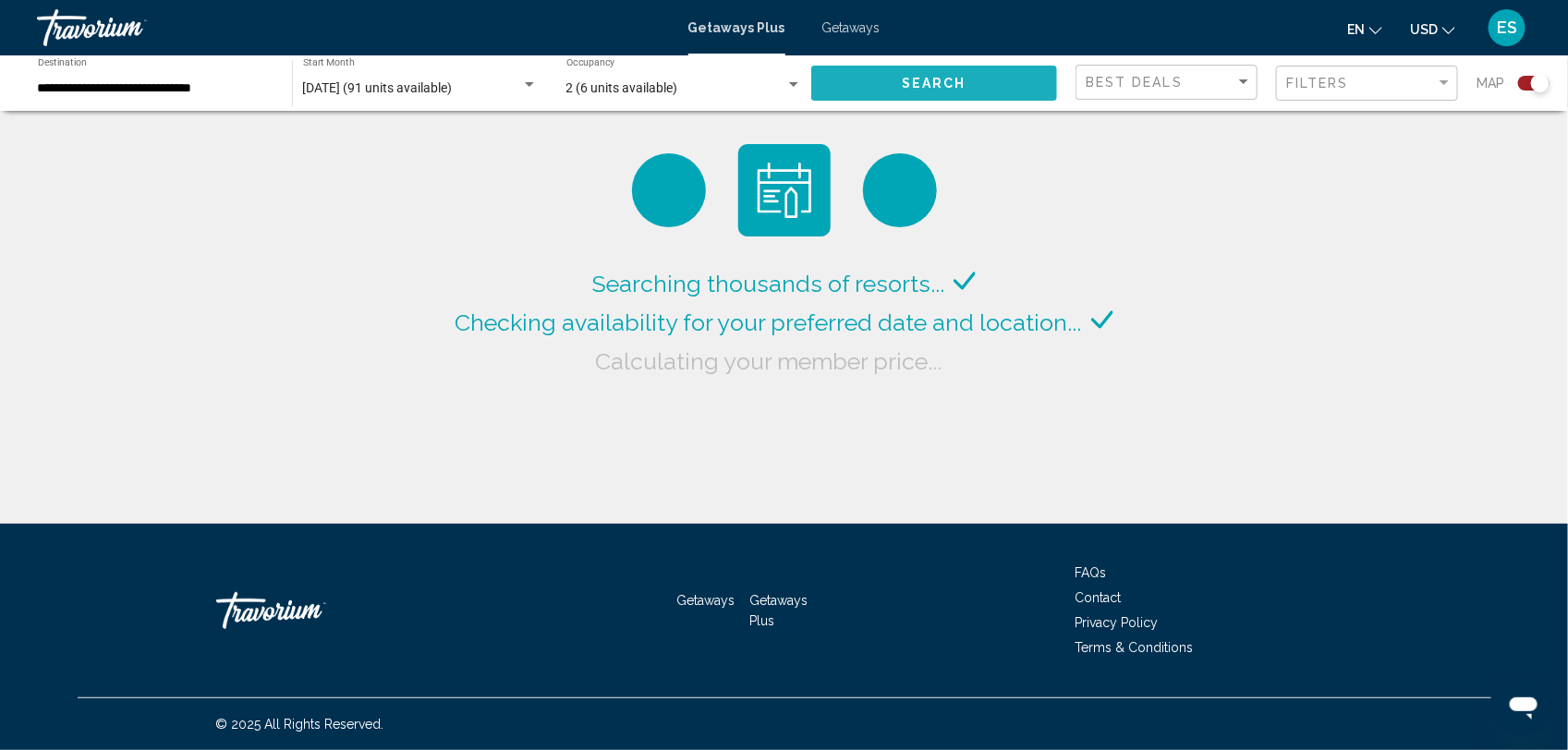
click at [926, 79] on span "Search" at bounding box center [934, 84] width 65 height 15
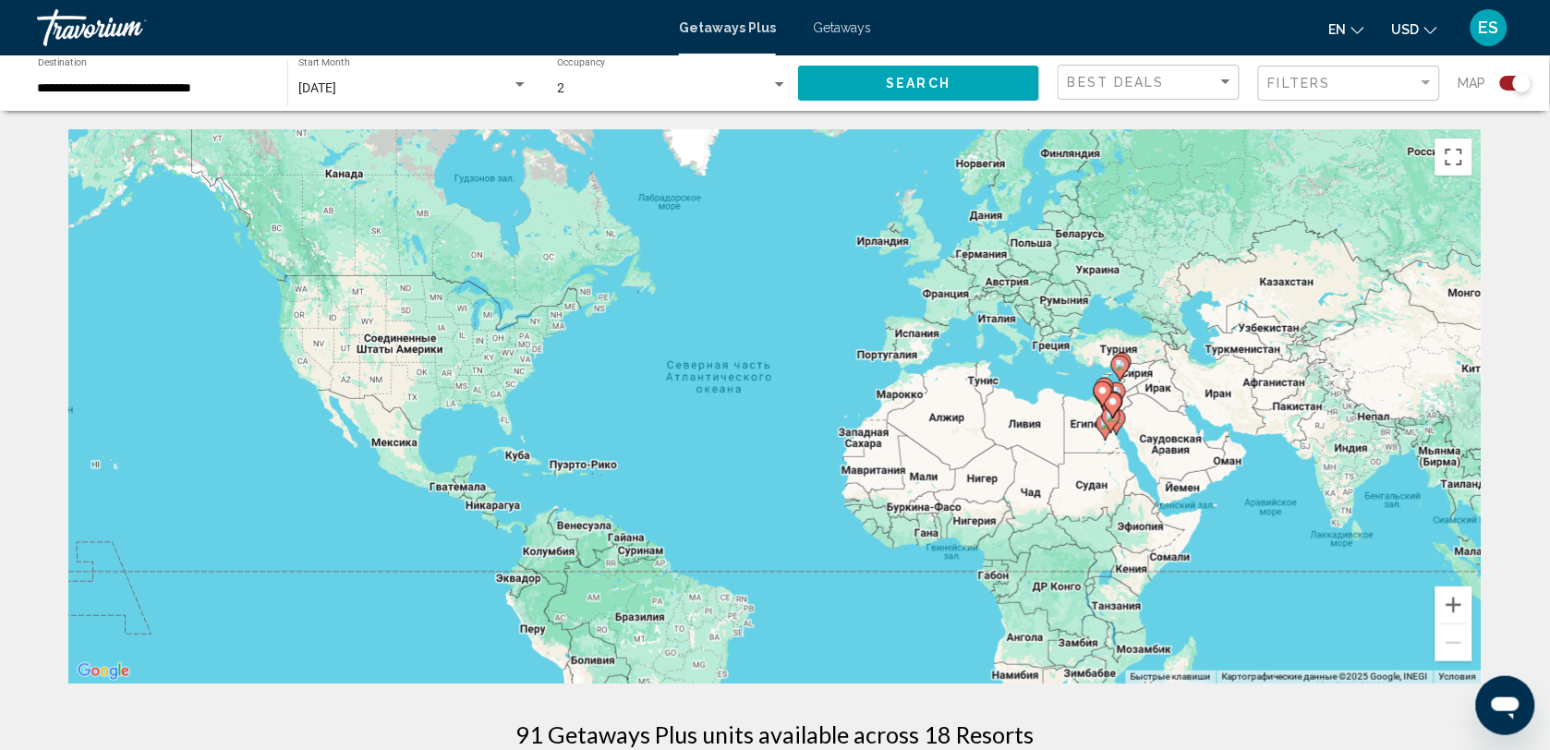
click at [1113, 411] on icon "Main content" at bounding box center [1113, 406] width 17 height 24
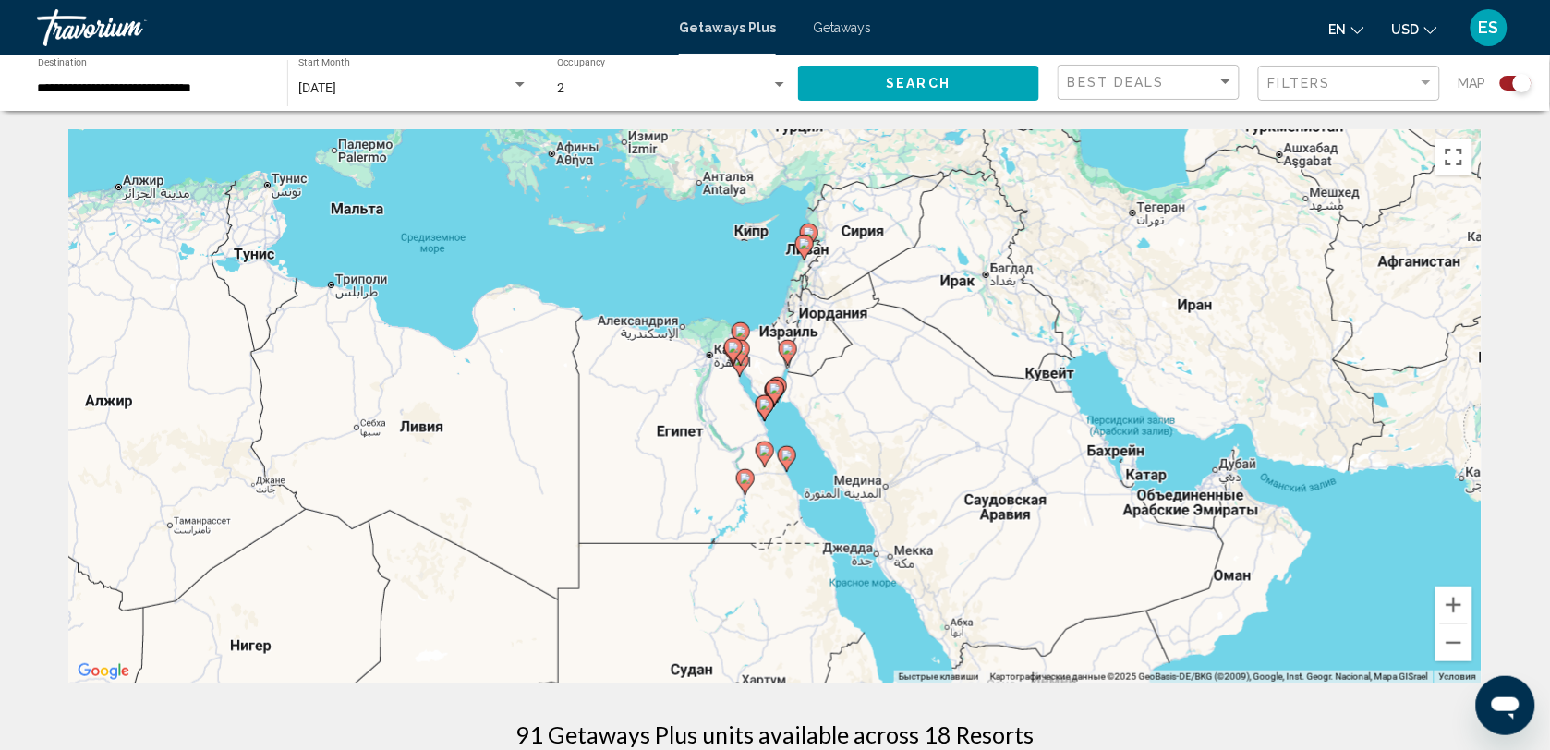
click at [768, 394] on gmp-advanced-marker "Main content" at bounding box center [775, 393] width 18 height 28
type input "**********"
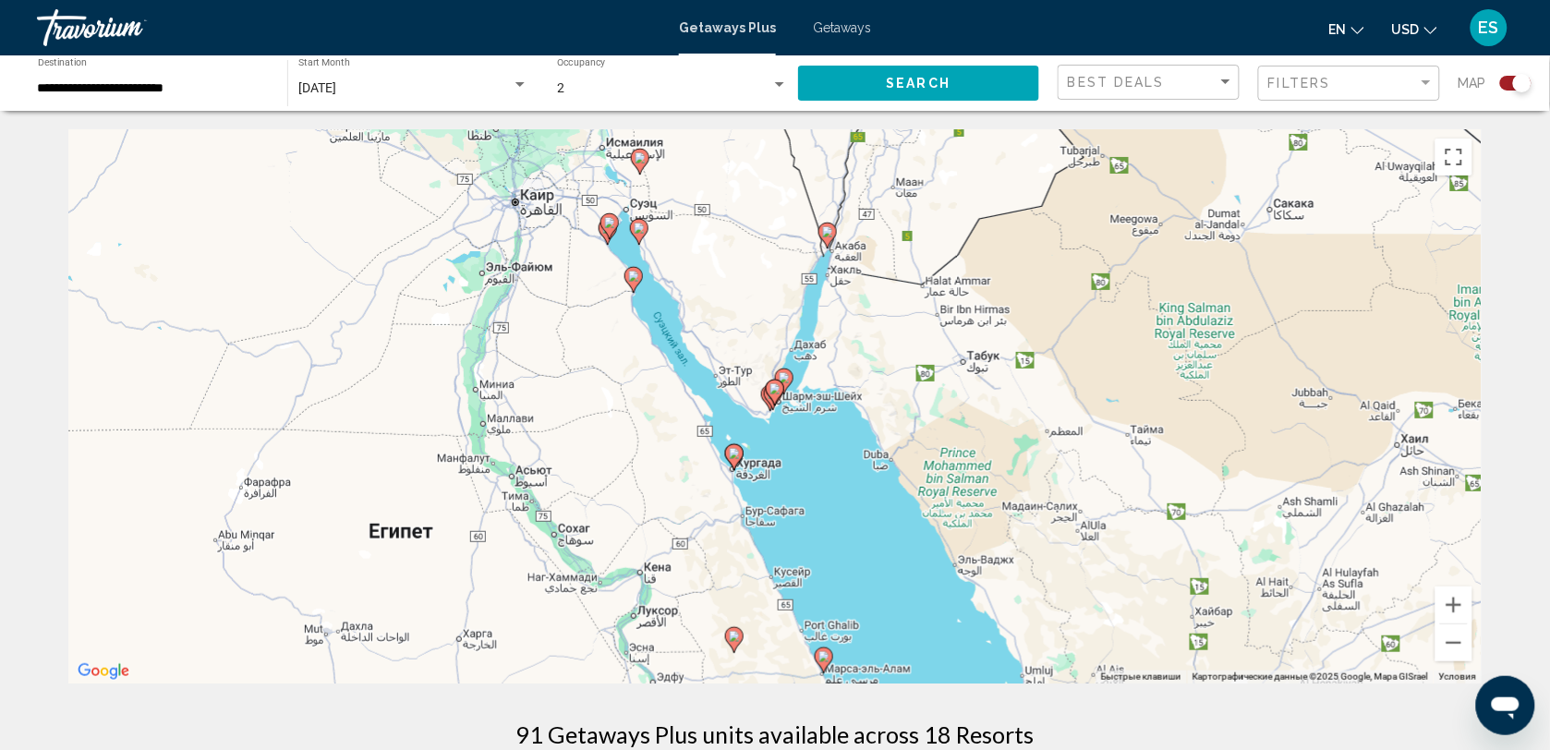
click at [769, 394] on icon "Main content" at bounding box center [775, 393] width 18 height 26
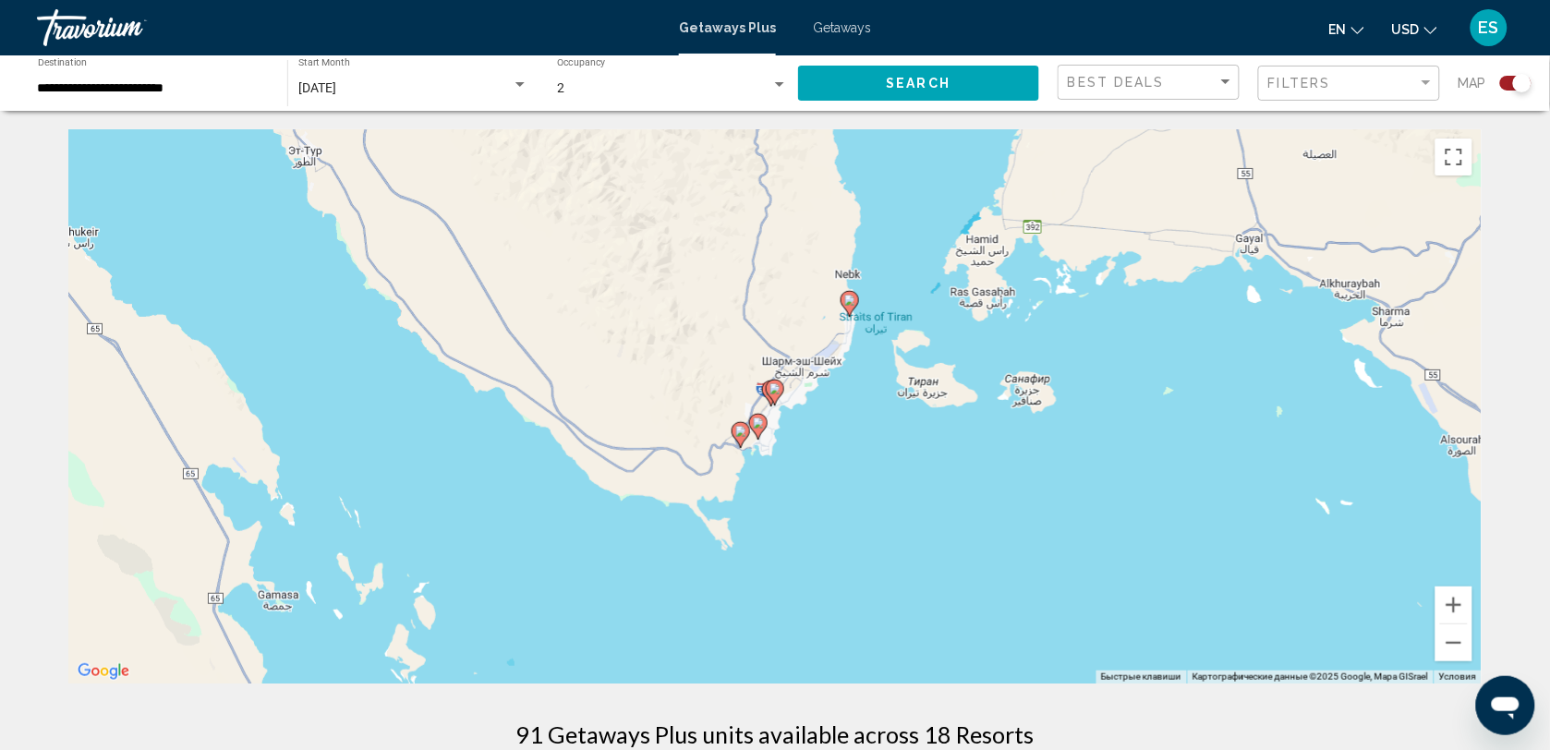
click at [774, 402] on icon "Main content" at bounding box center [775, 393] width 18 height 26
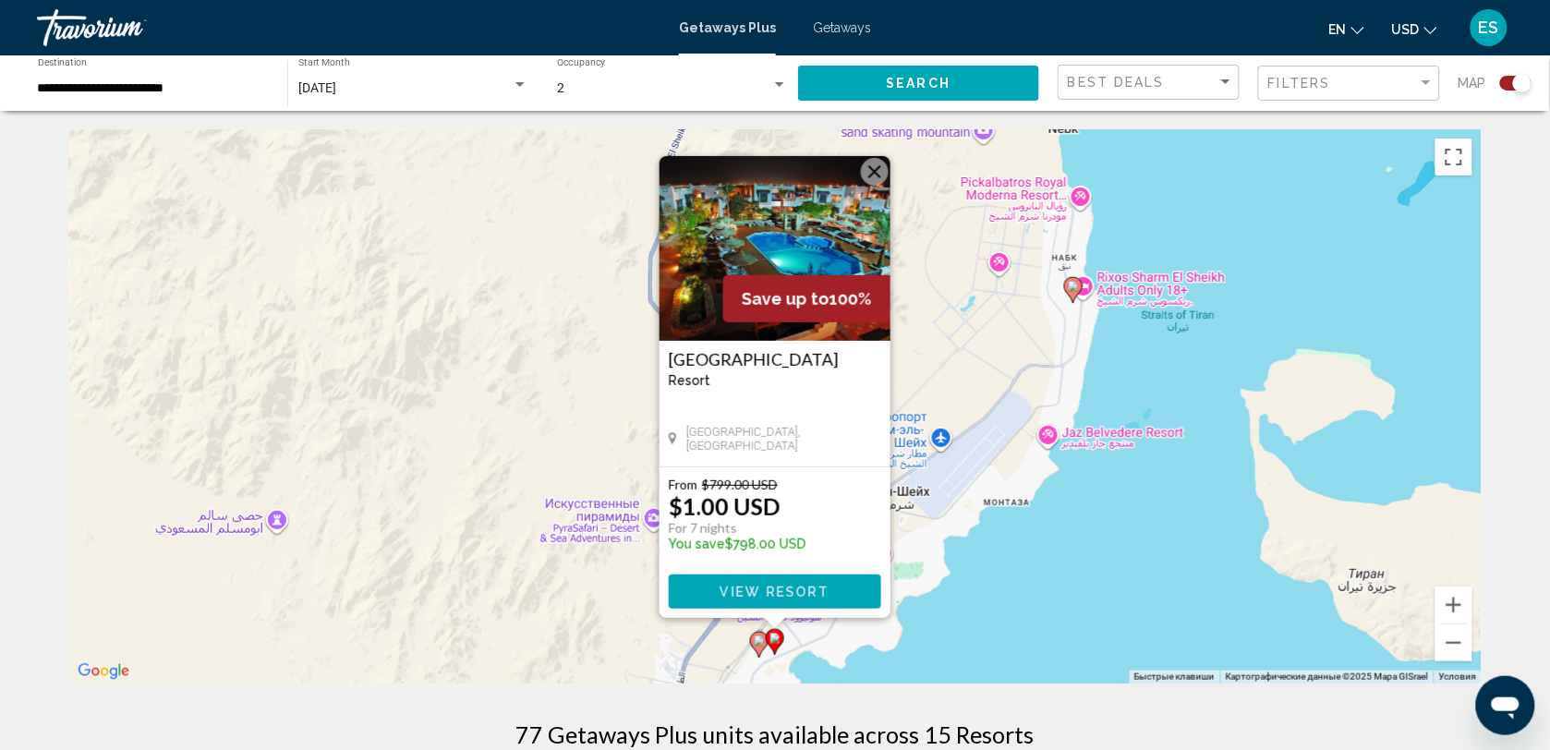
click at [879, 174] on button "Закрыть" at bounding box center [875, 172] width 28 height 28
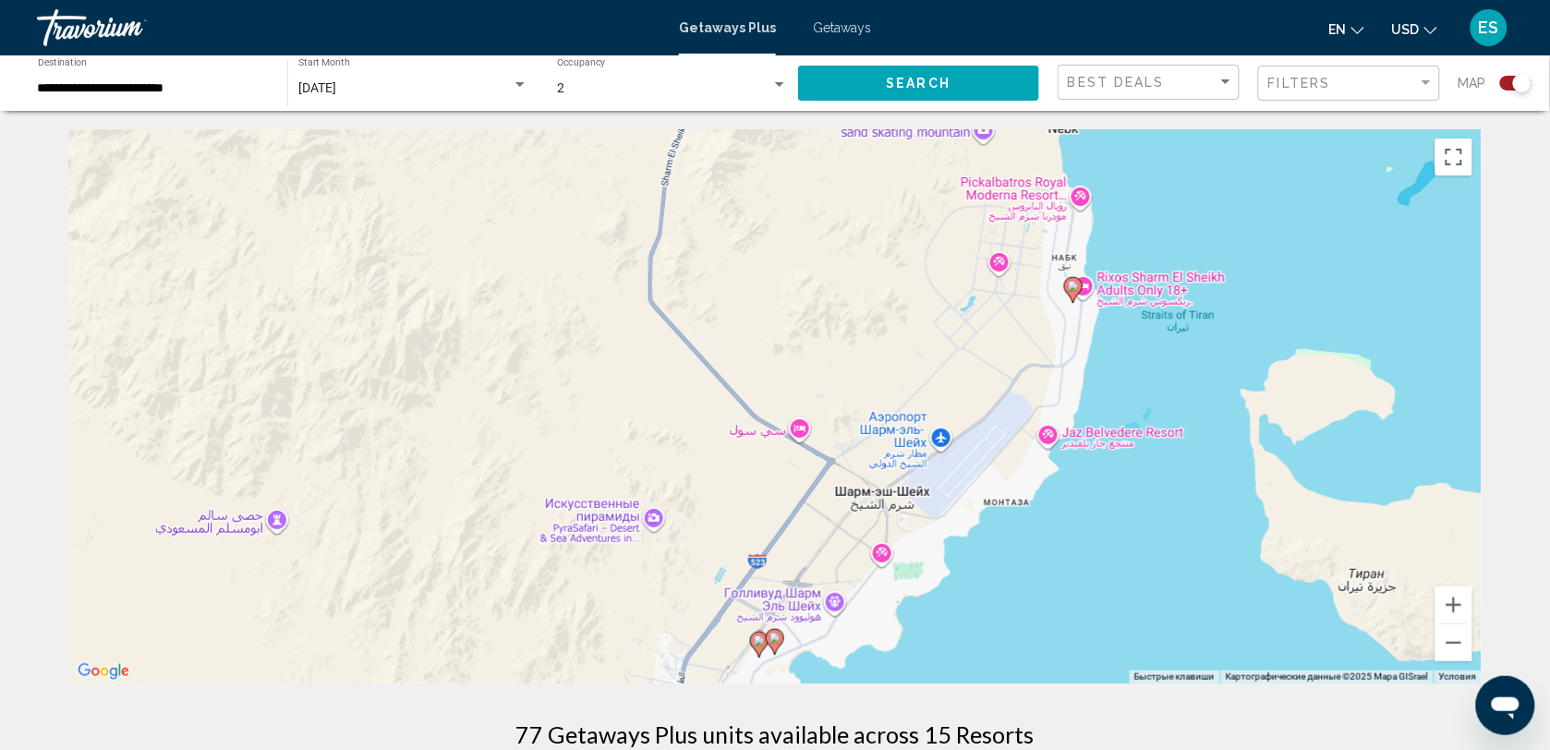
click at [1076, 286] on image "Main content" at bounding box center [1073, 286] width 11 height 11
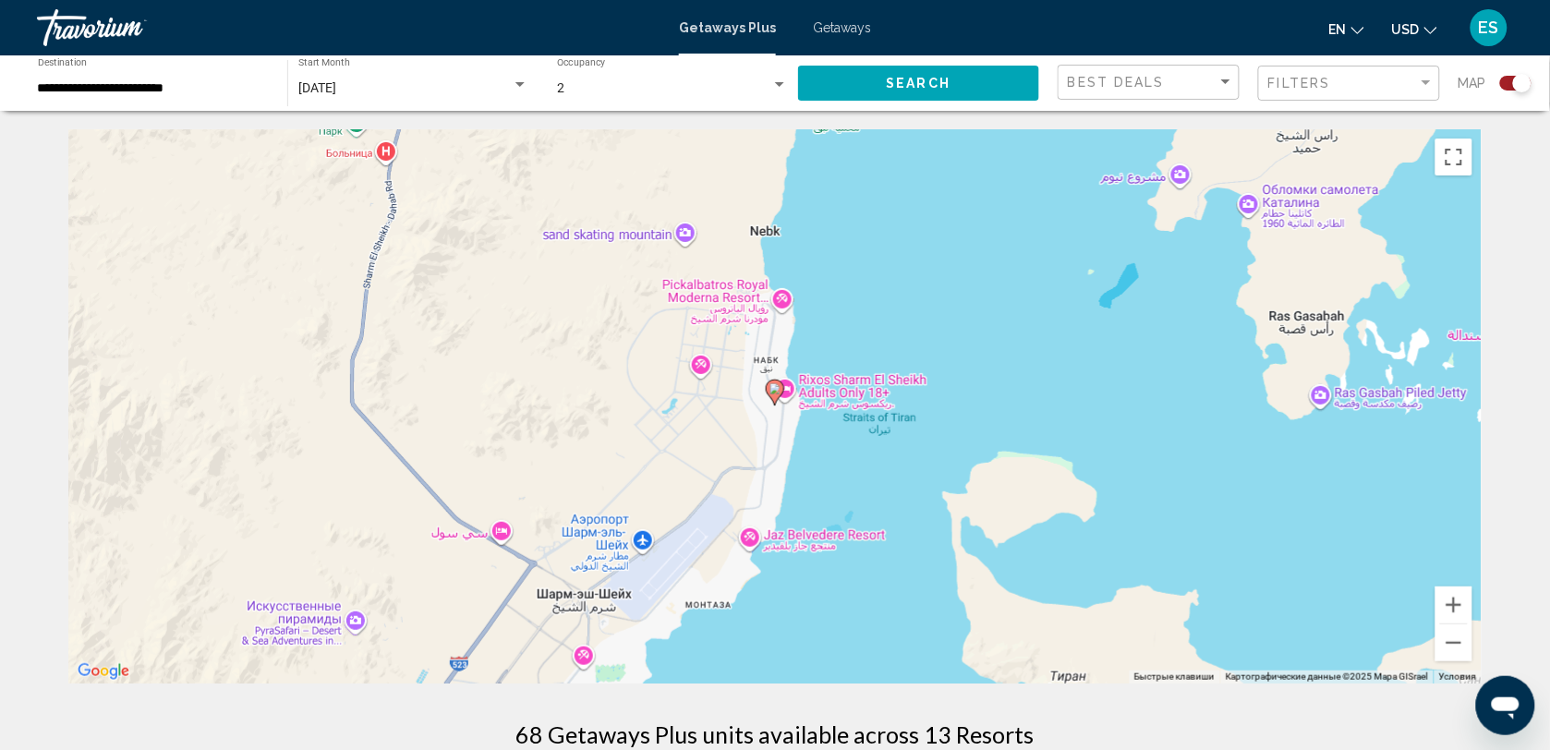
click at [771, 394] on image "Main content" at bounding box center [775, 388] width 11 height 11
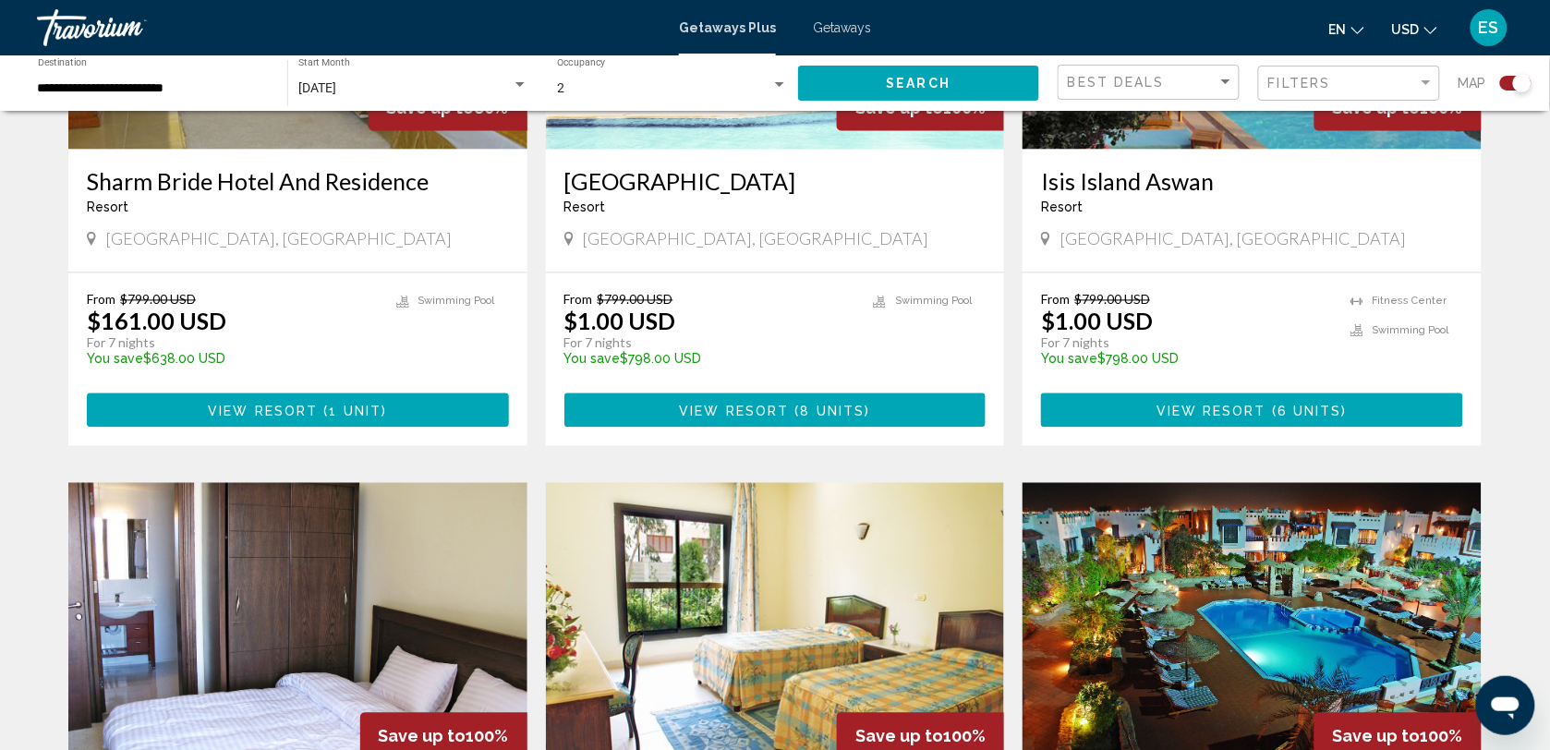
scroll to position [924, 0]
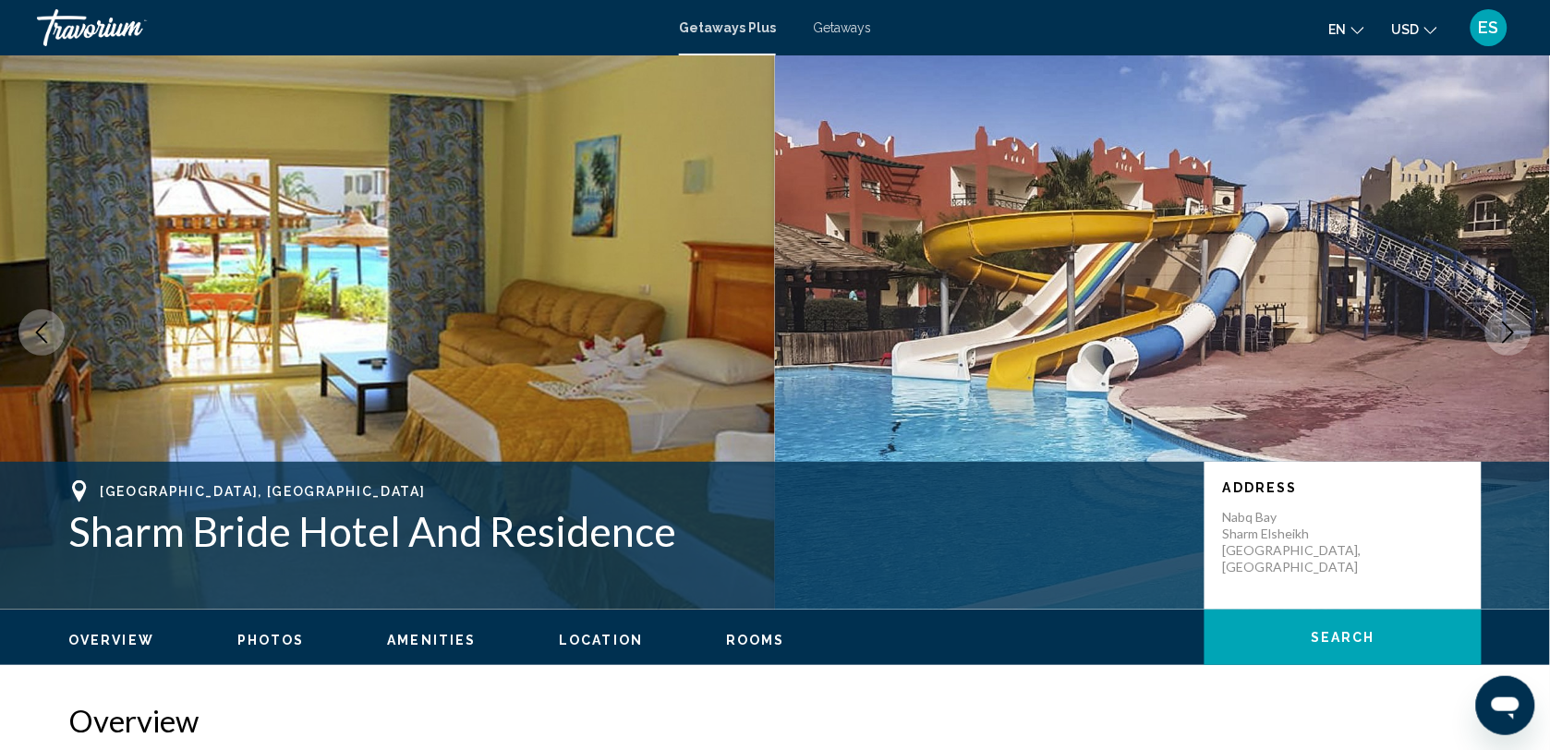
click at [839, 23] on span "Getaways" at bounding box center [842, 27] width 58 height 15
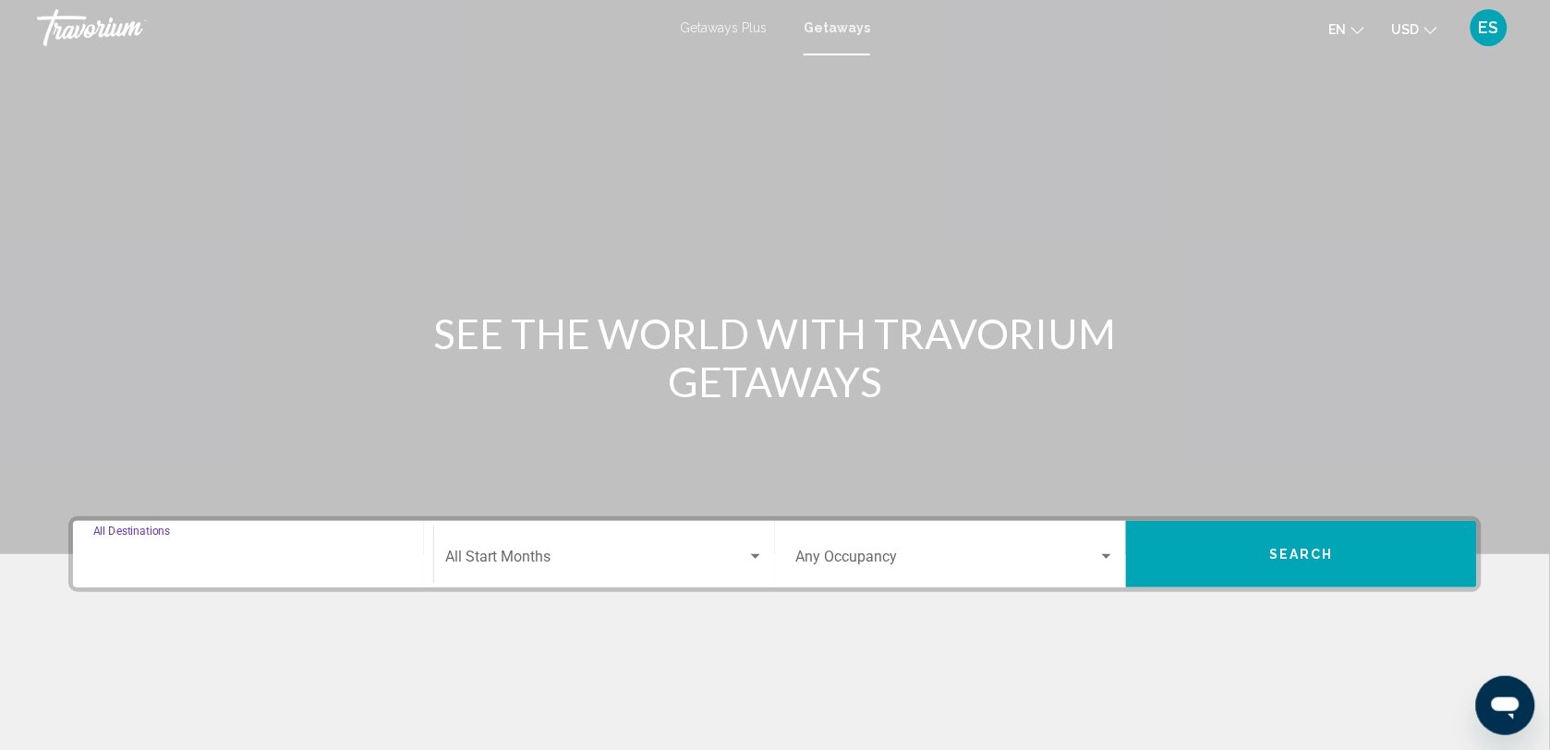
click at [257, 554] on input "Destination All Destinations" at bounding box center [253, 560] width 320 height 17
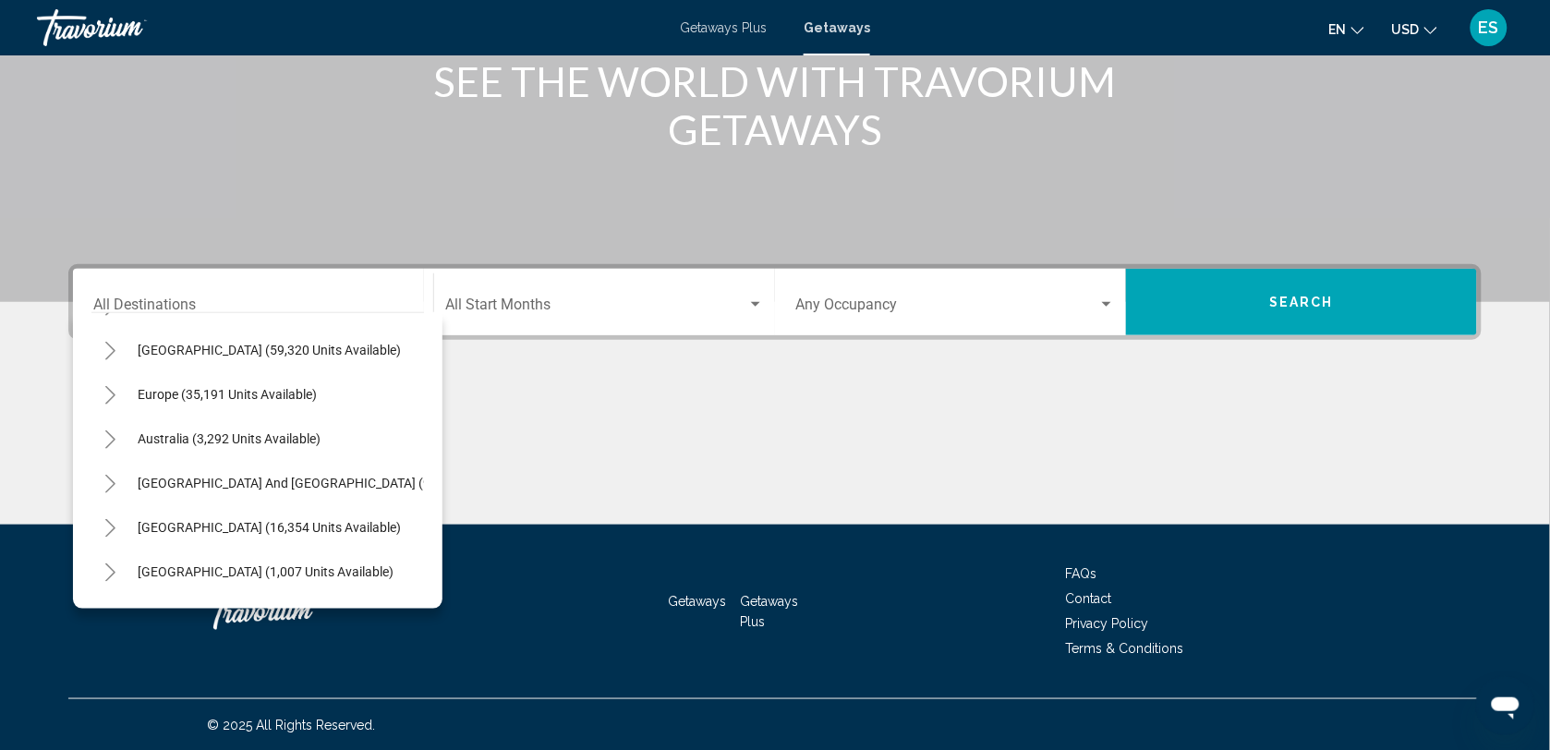
scroll to position [316, 0]
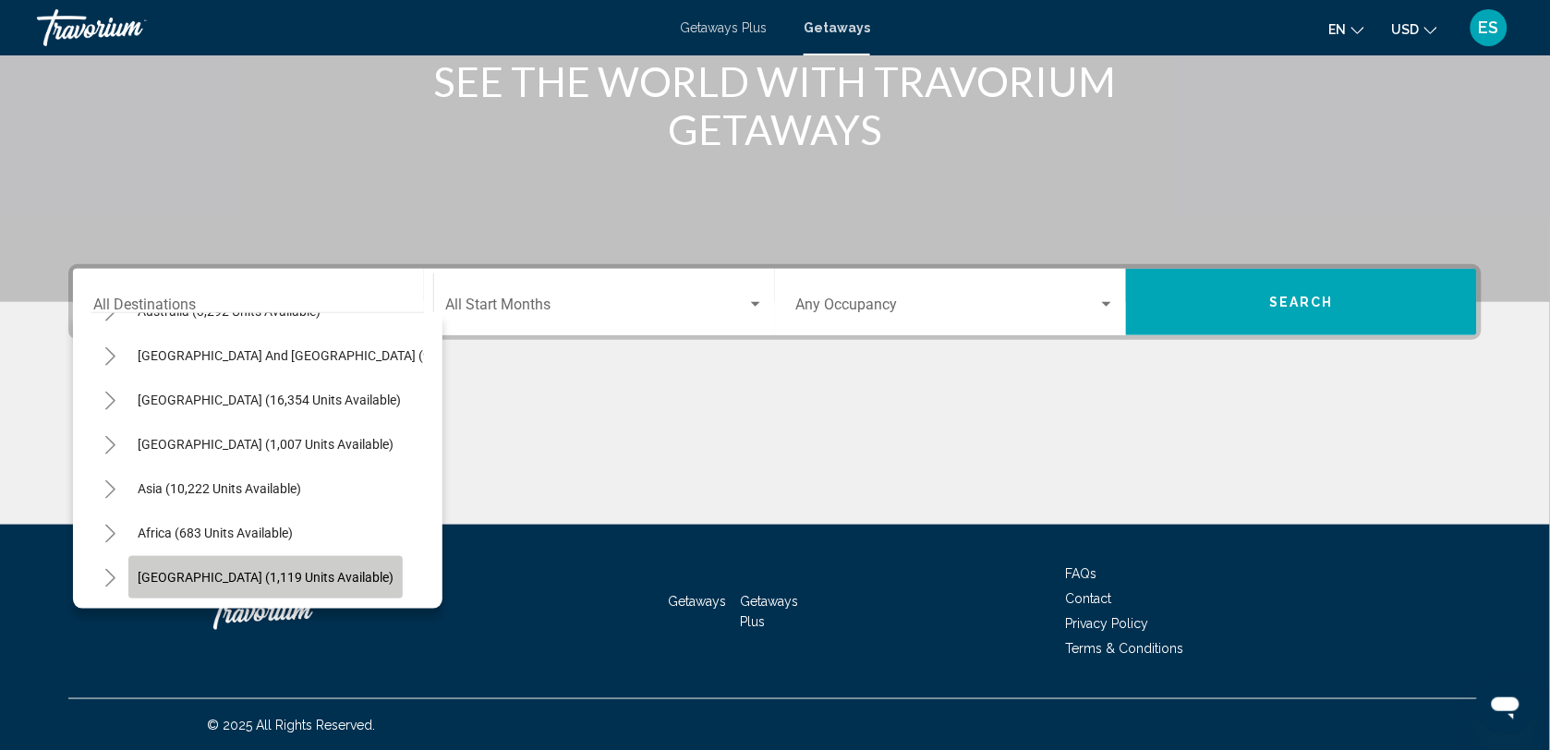
click at [273, 556] on button "[GEOGRAPHIC_DATA] (1,119 units available)" at bounding box center [265, 577] width 274 height 42
type input "**********"
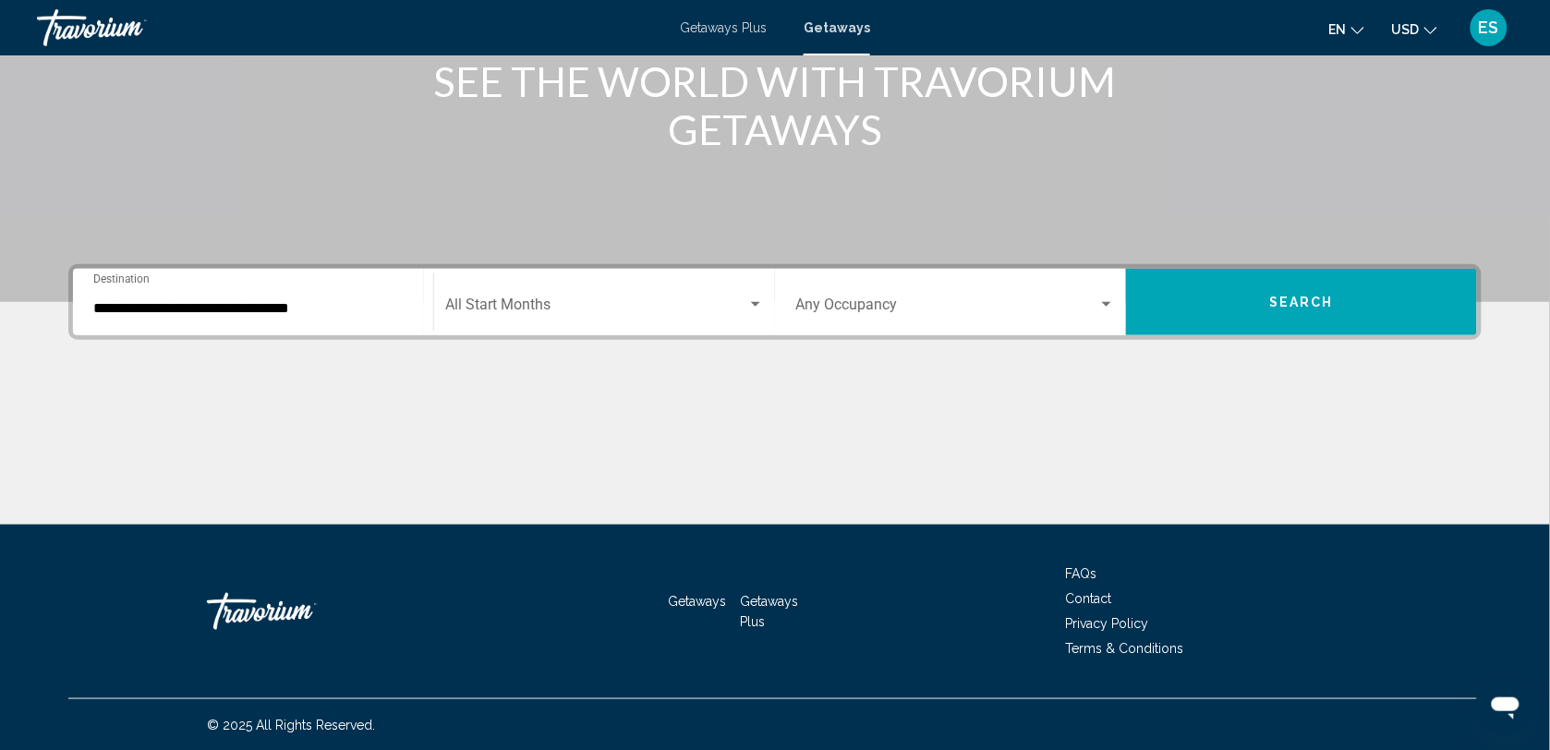
click at [625, 289] on div "Start Month All Start Months" at bounding box center [604, 302] width 319 height 58
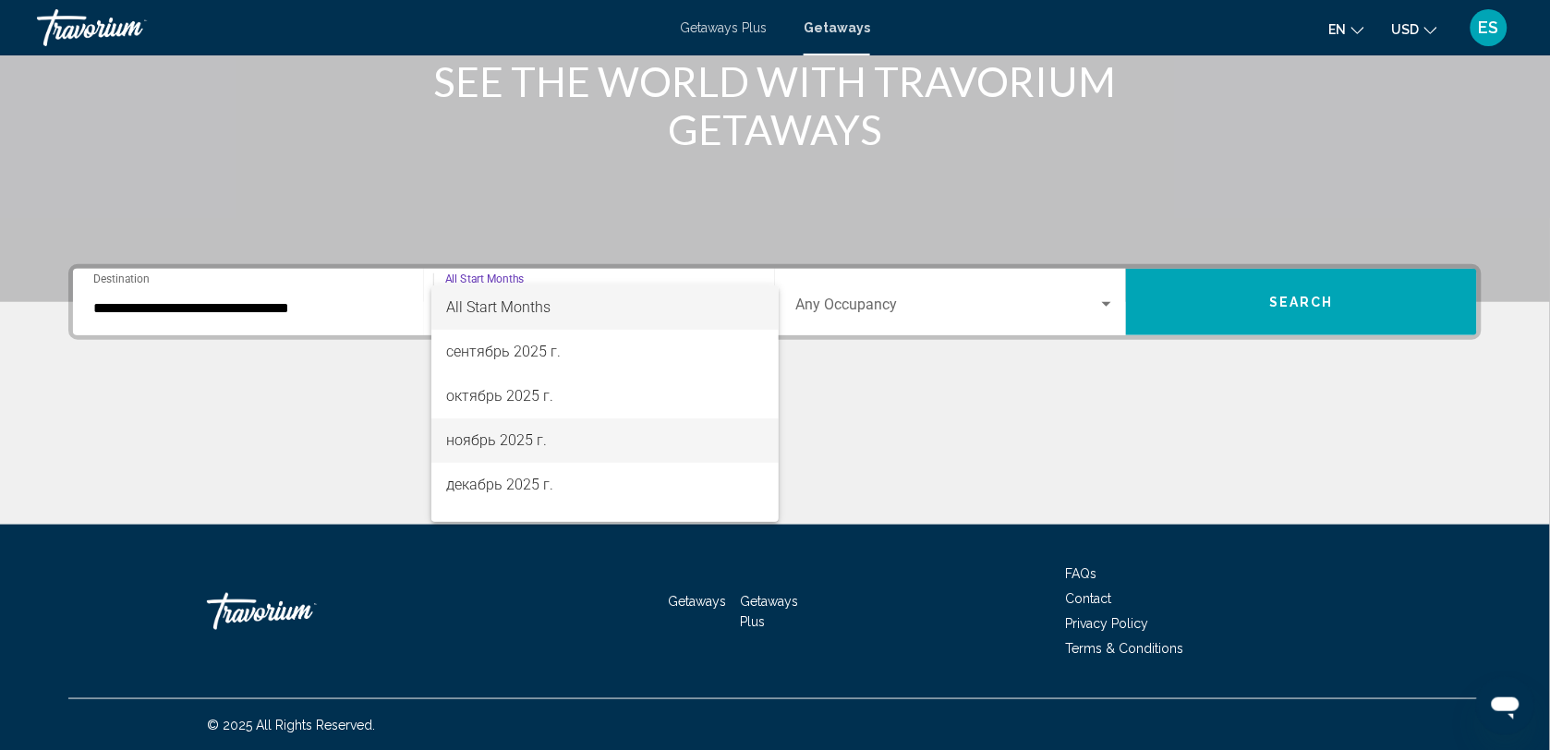
click at [480, 443] on span "ноябрь 2025 г." at bounding box center [605, 440] width 319 height 44
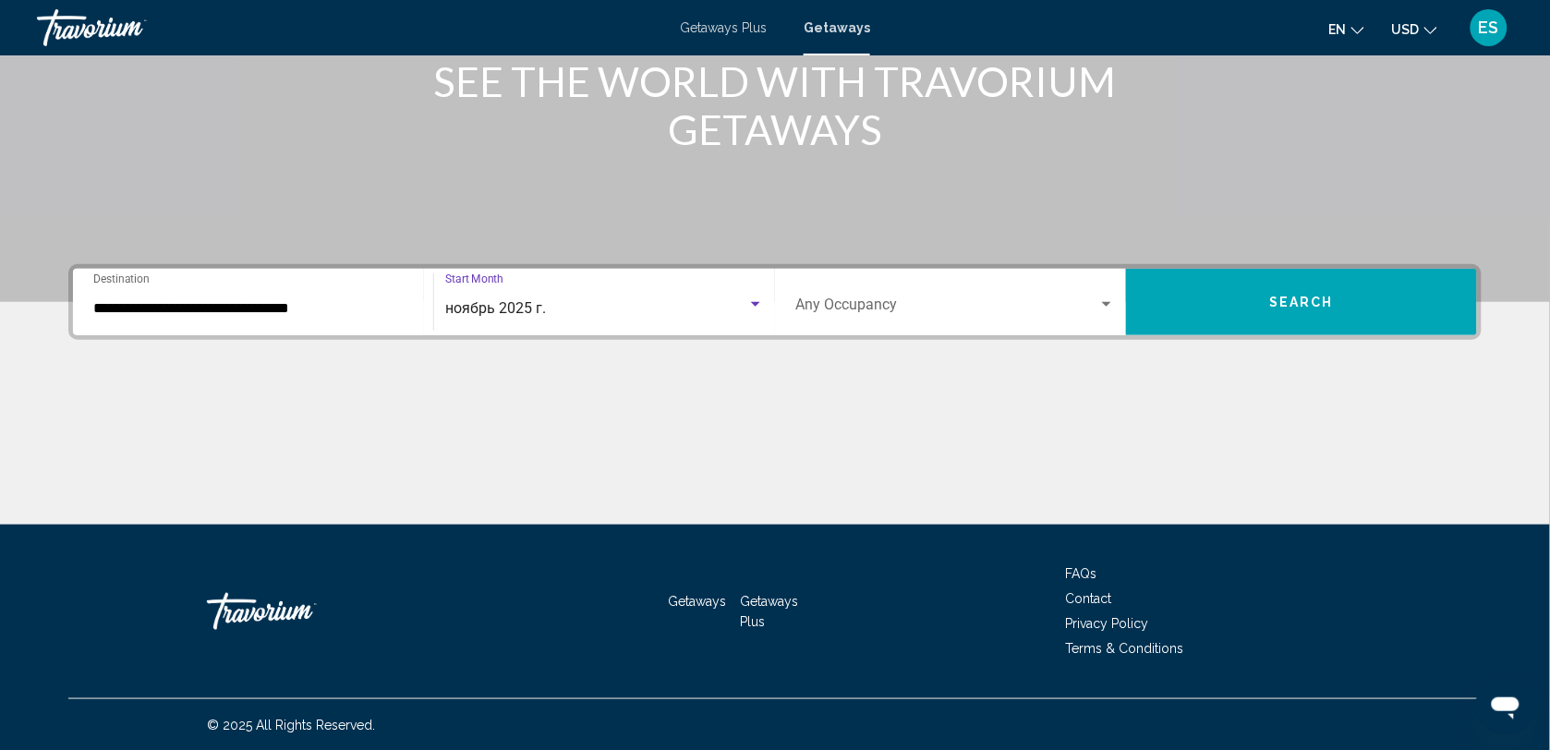
click at [1081, 300] on span "Search widget" at bounding box center [946, 308] width 303 height 17
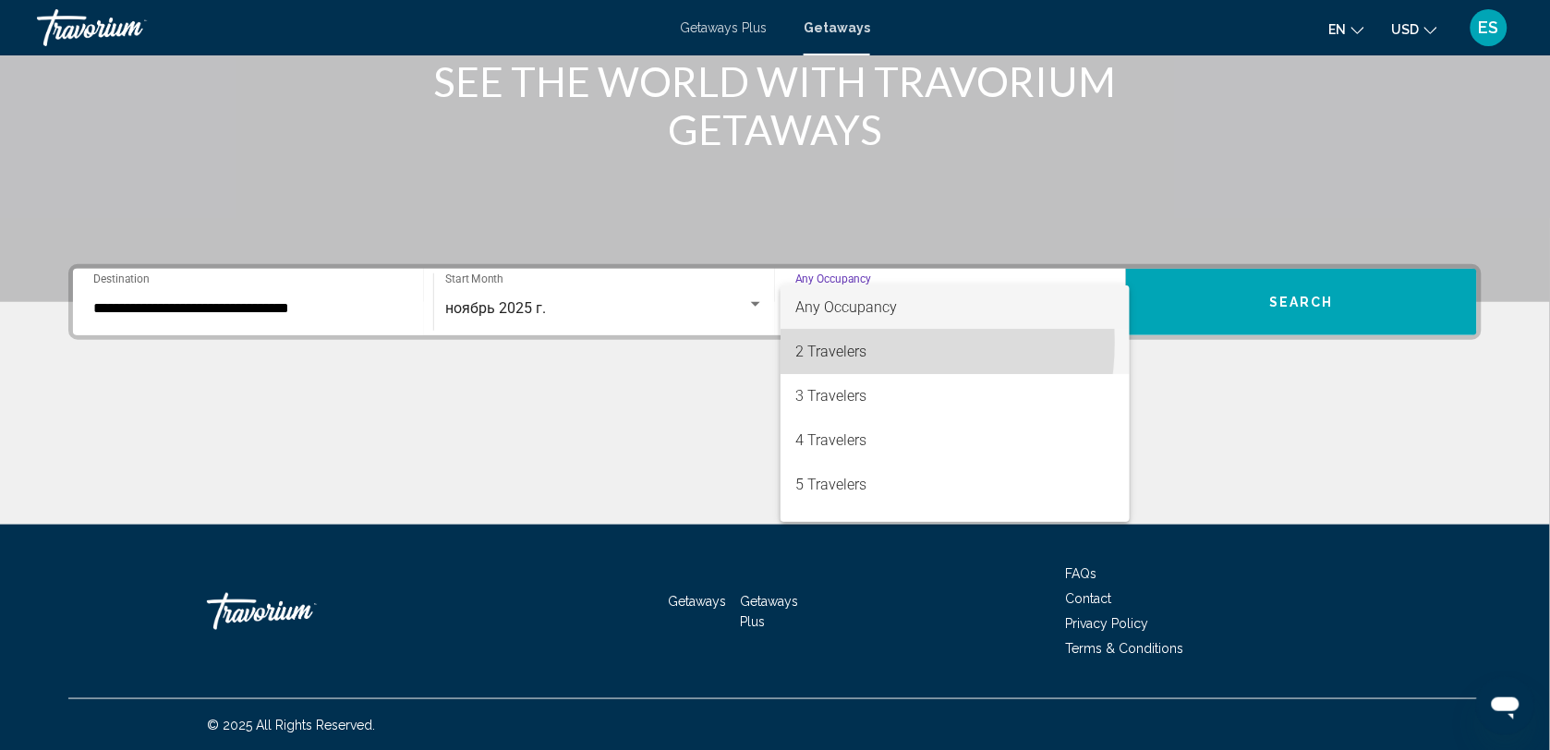
click at [839, 342] on span "2 Travelers" at bounding box center [955, 352] width 320 height 44
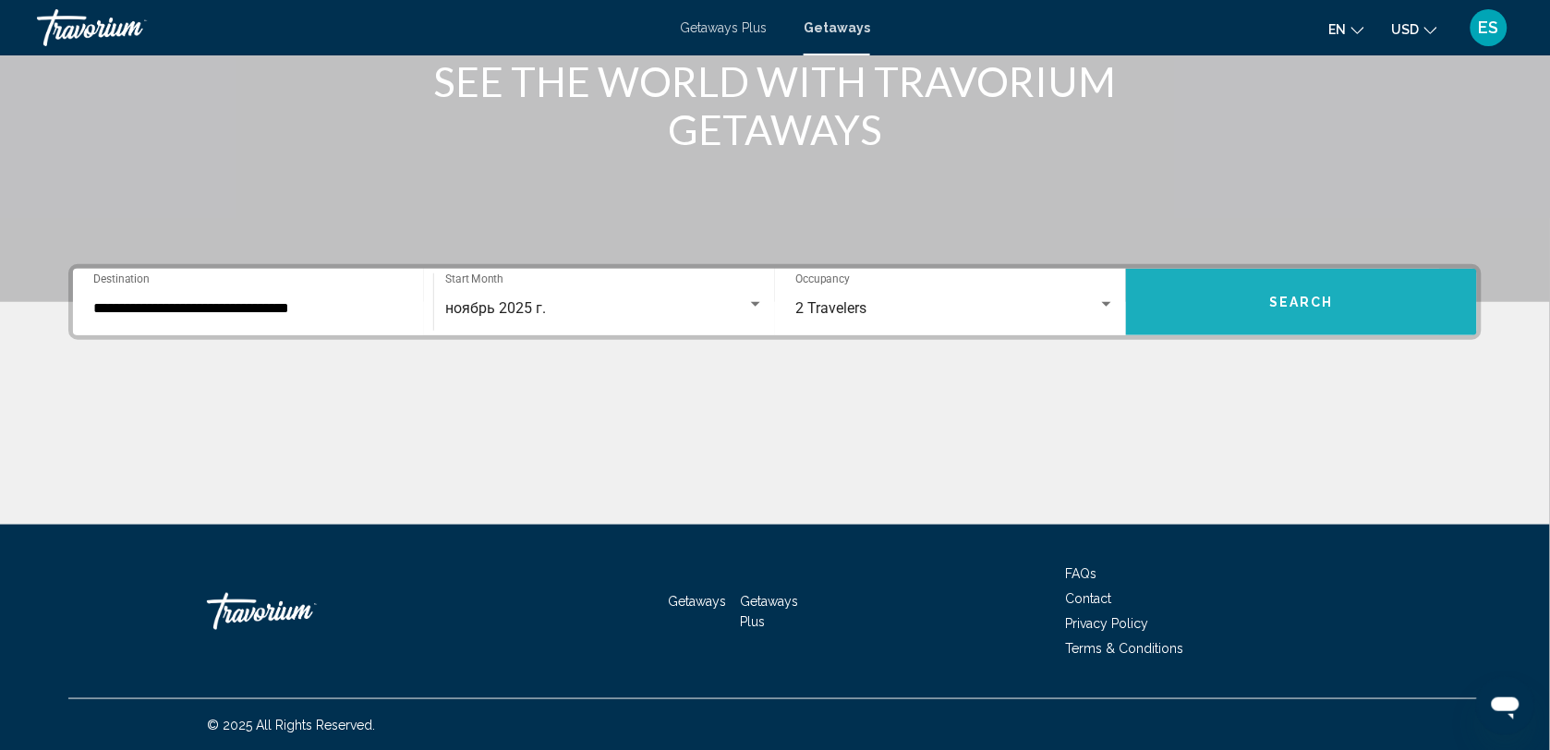
click at [1225, 306] on button "Search" at bounding box center [1301, 302] width 351 height 67
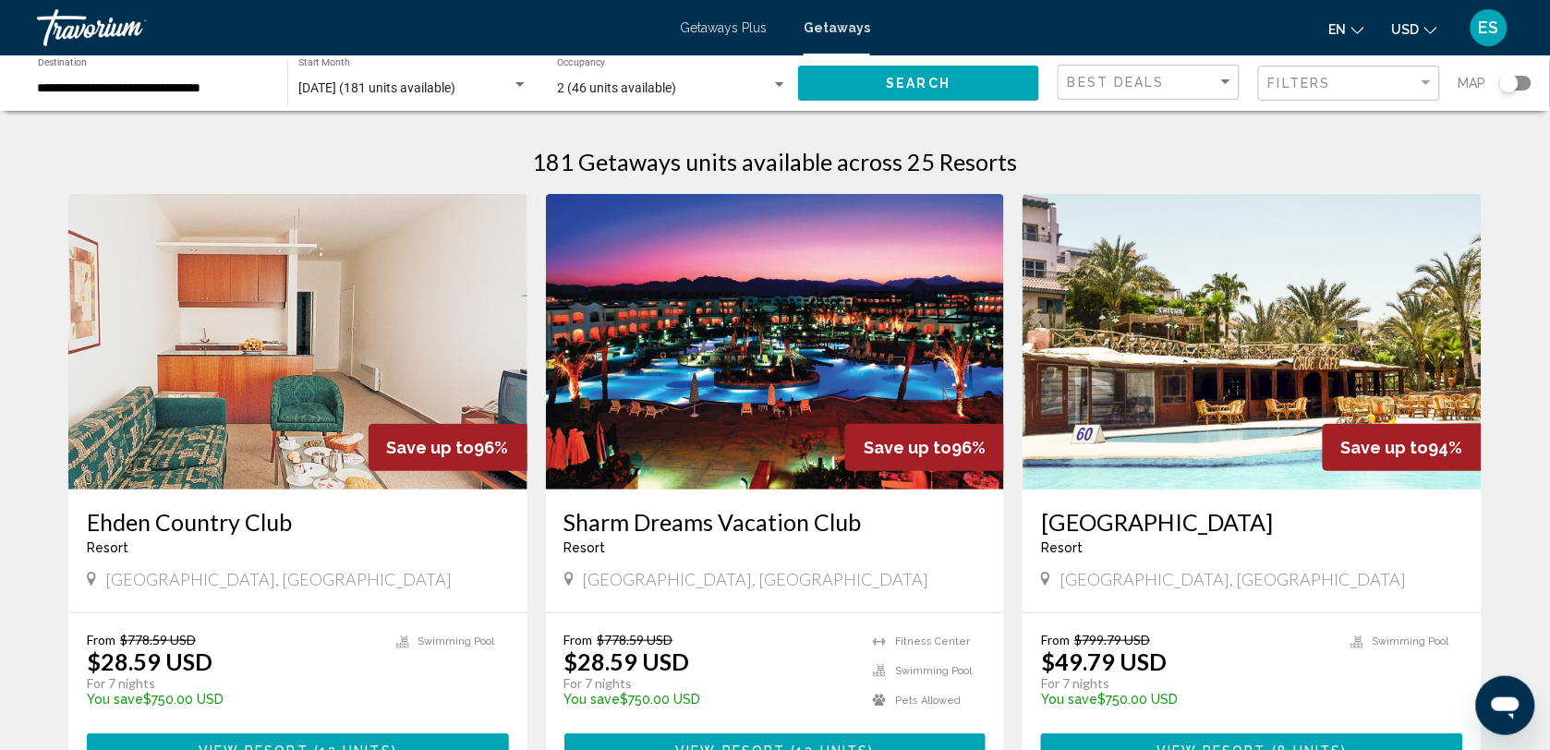
click at [760, 390] on img "Main content" at bounding box center [775, 342] width 459 height 296
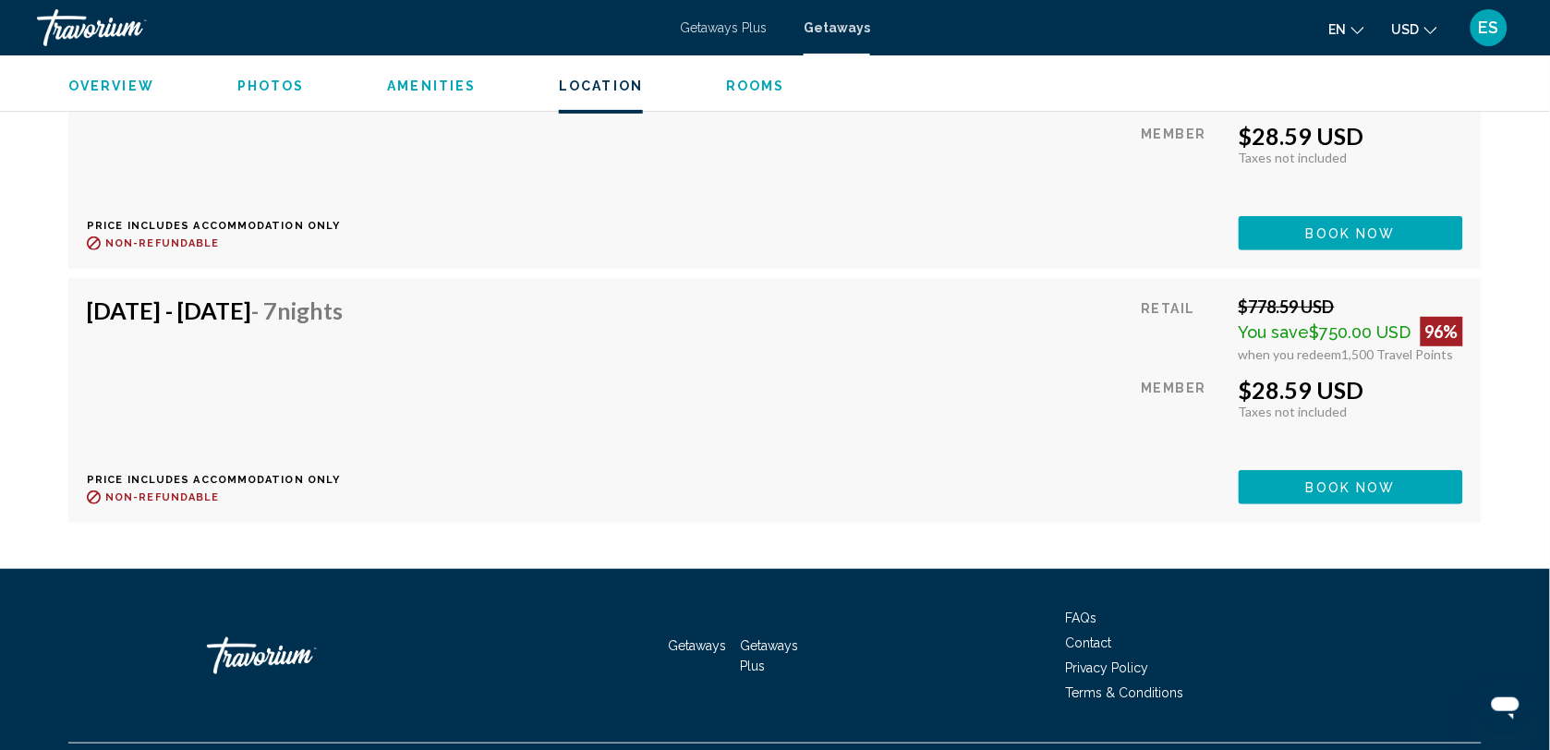
scroll to position [4263, 0]
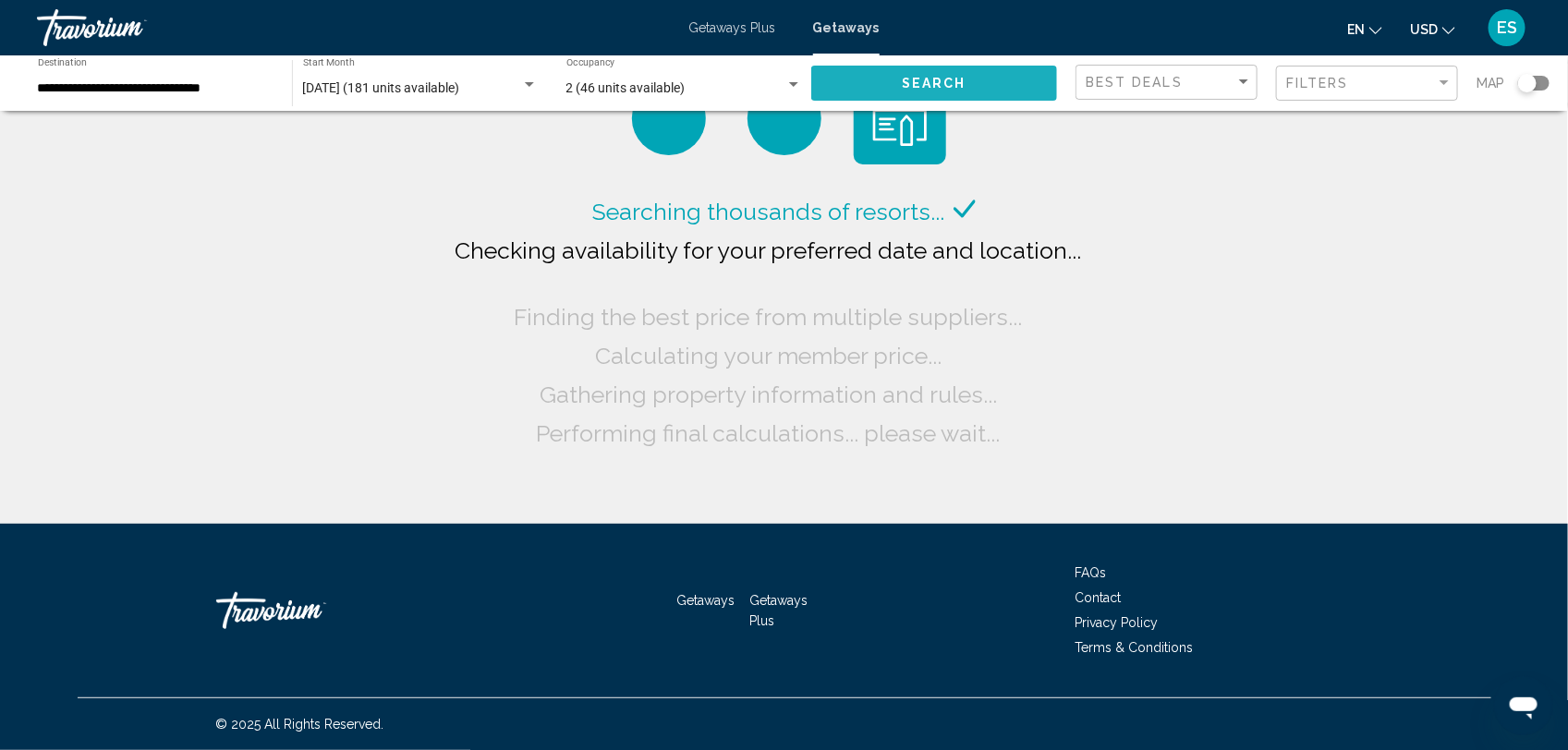
click at [866, 80] on button "Search" at bounding box center [934, 83] width 246 height 34
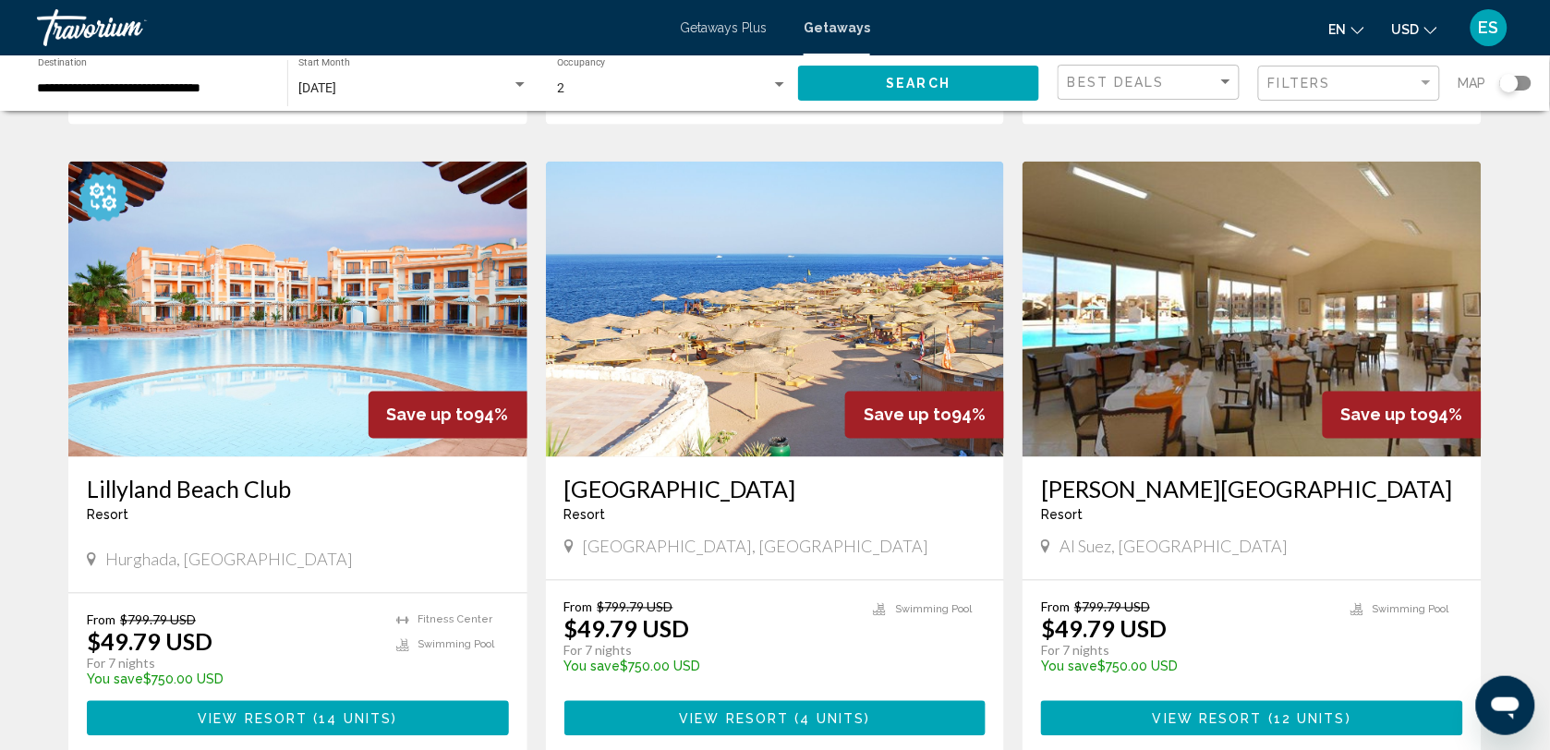
scroll to position [693, 0]
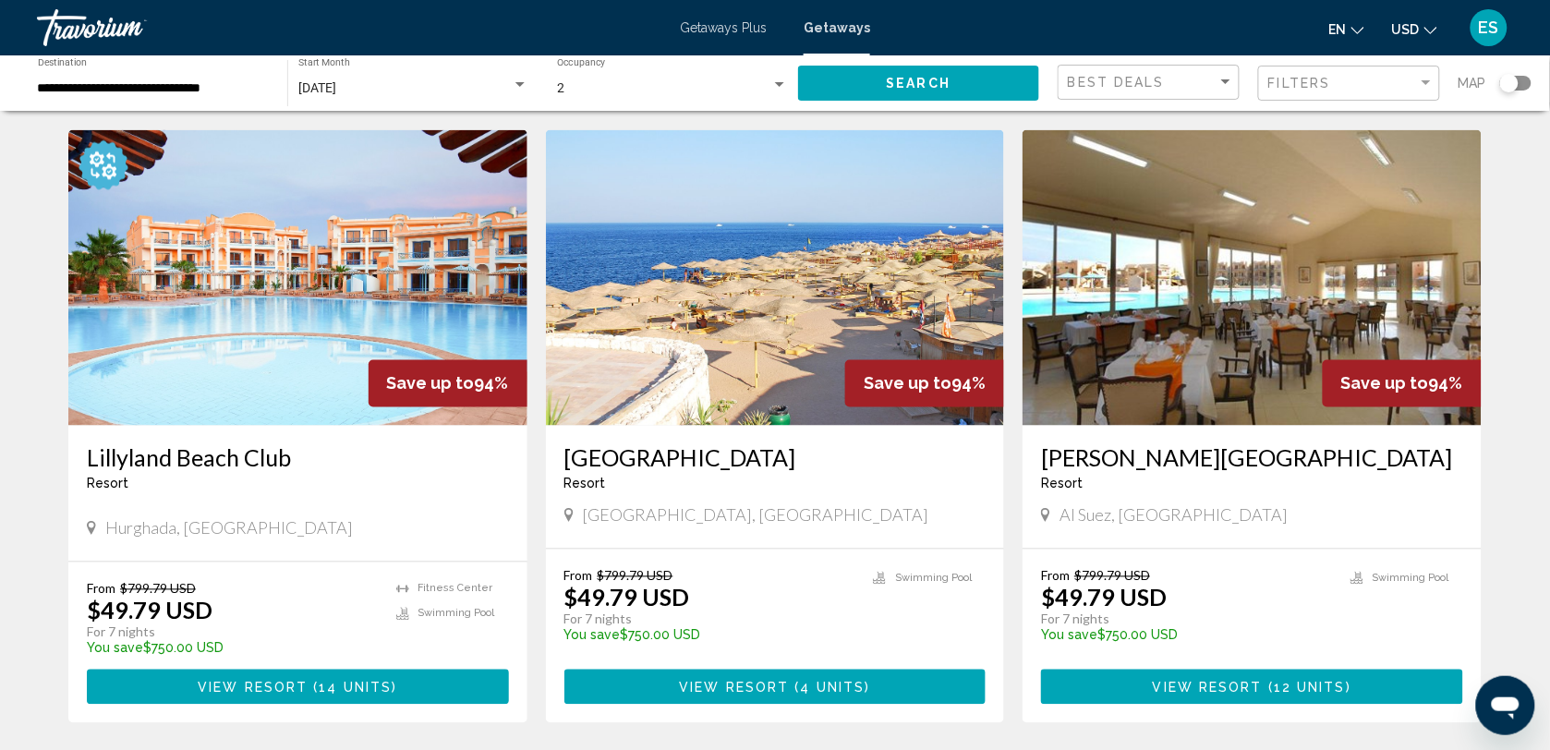
click at [727, 337] on img "Main content" at bounding box center [775, 278] width 459 height 296
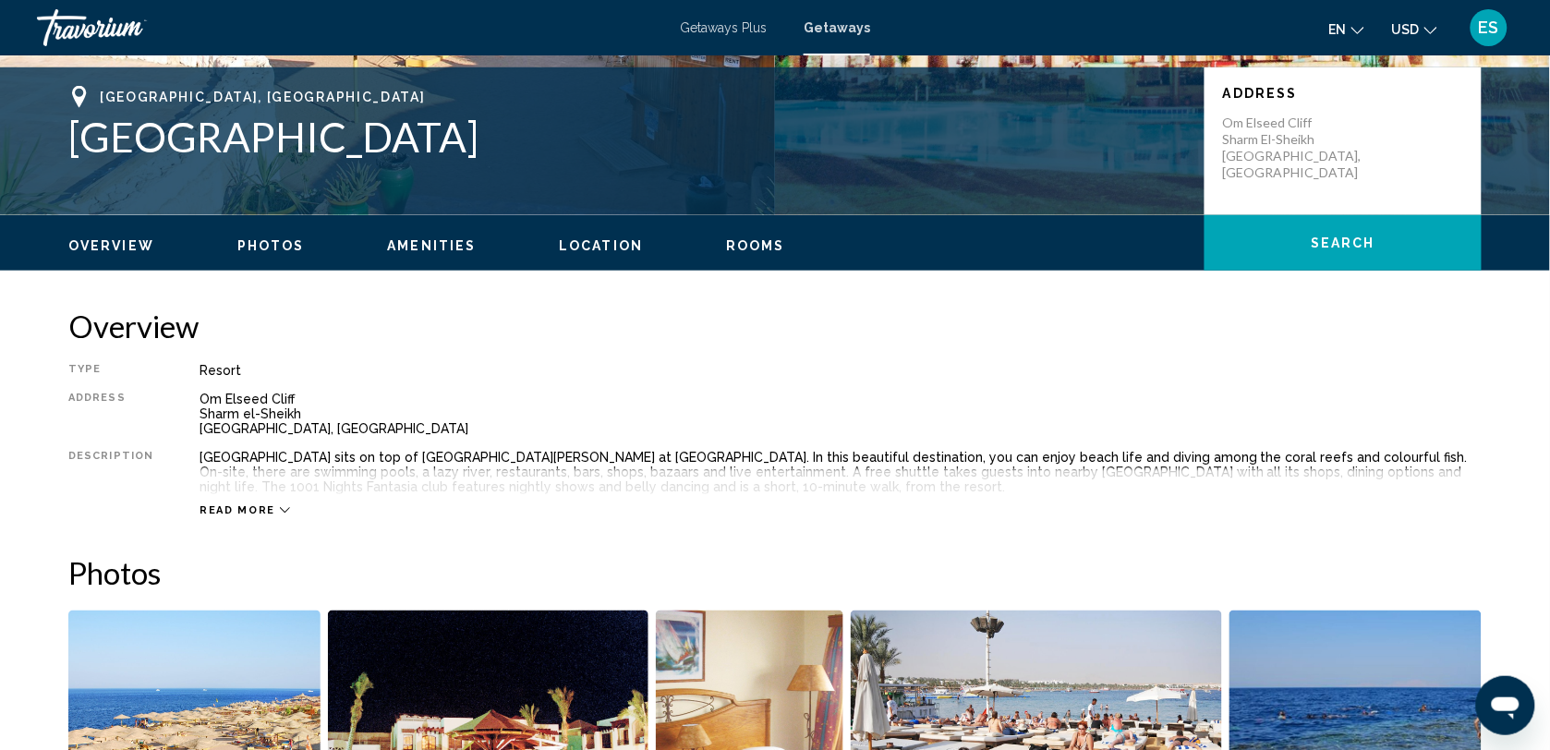
scroll to position [346, 0]
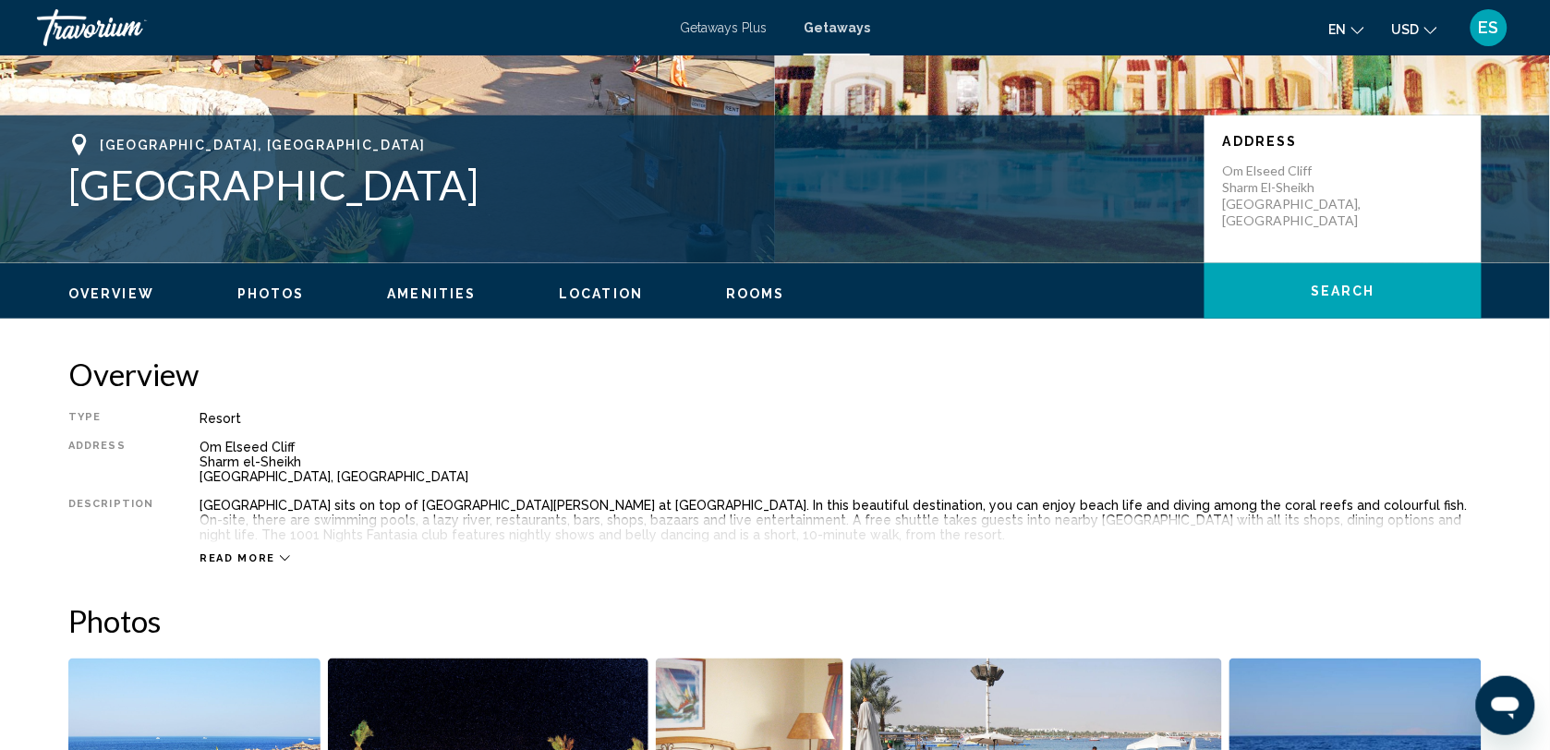
drag, startPoint x: 71, startPoint y: 180, endPoint x: 414, endPoint y: 176, distance: 342.7
click at [414, 176] on h1 "[GEOGRAPHIC_DATA]" at bounding box center [627, 185] width 1118 height 48
drag, startPoint x: 414, startPoint y: 176, endPoint x: 335, endPoint y: 181, distance: 78.7
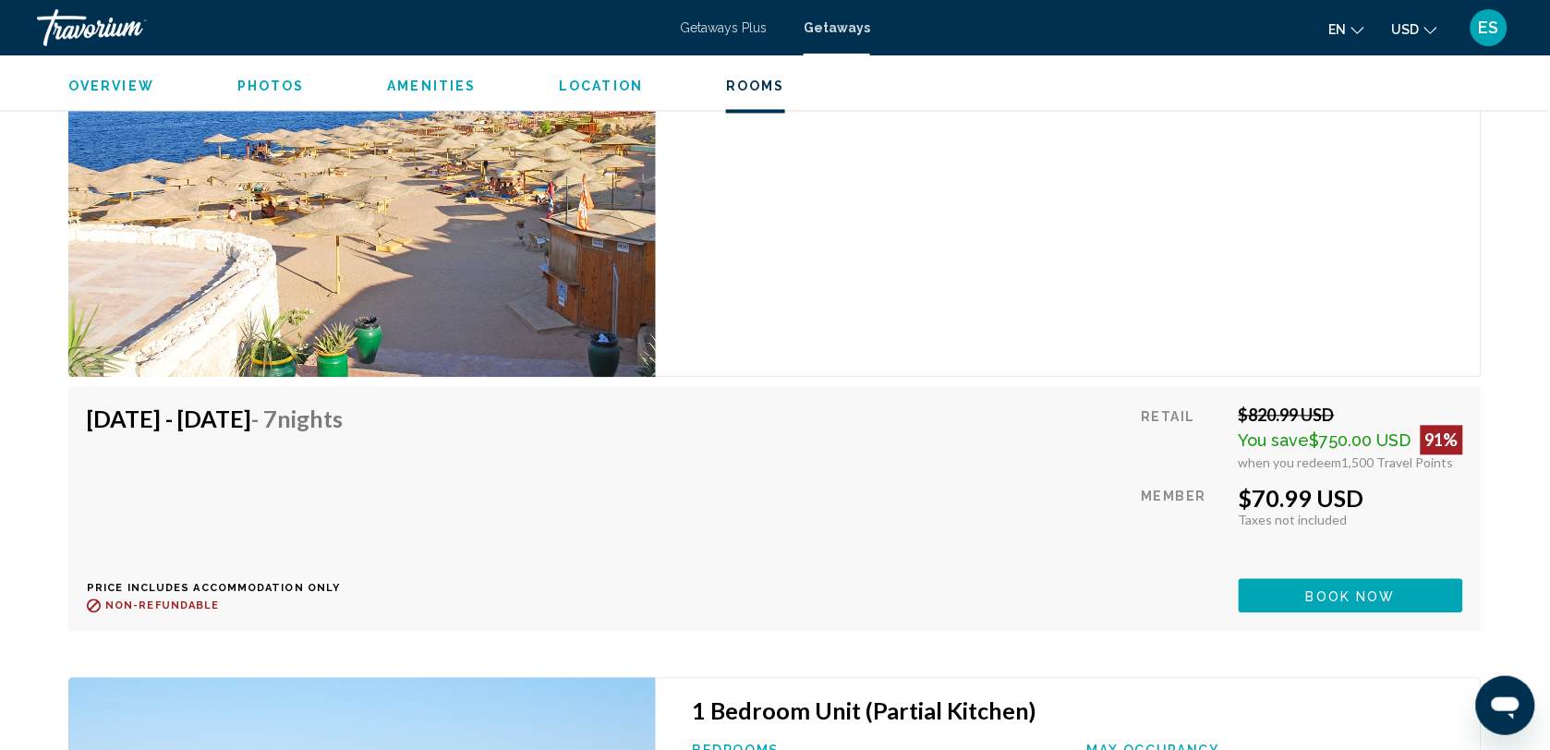
scroll to position [3002, 0]
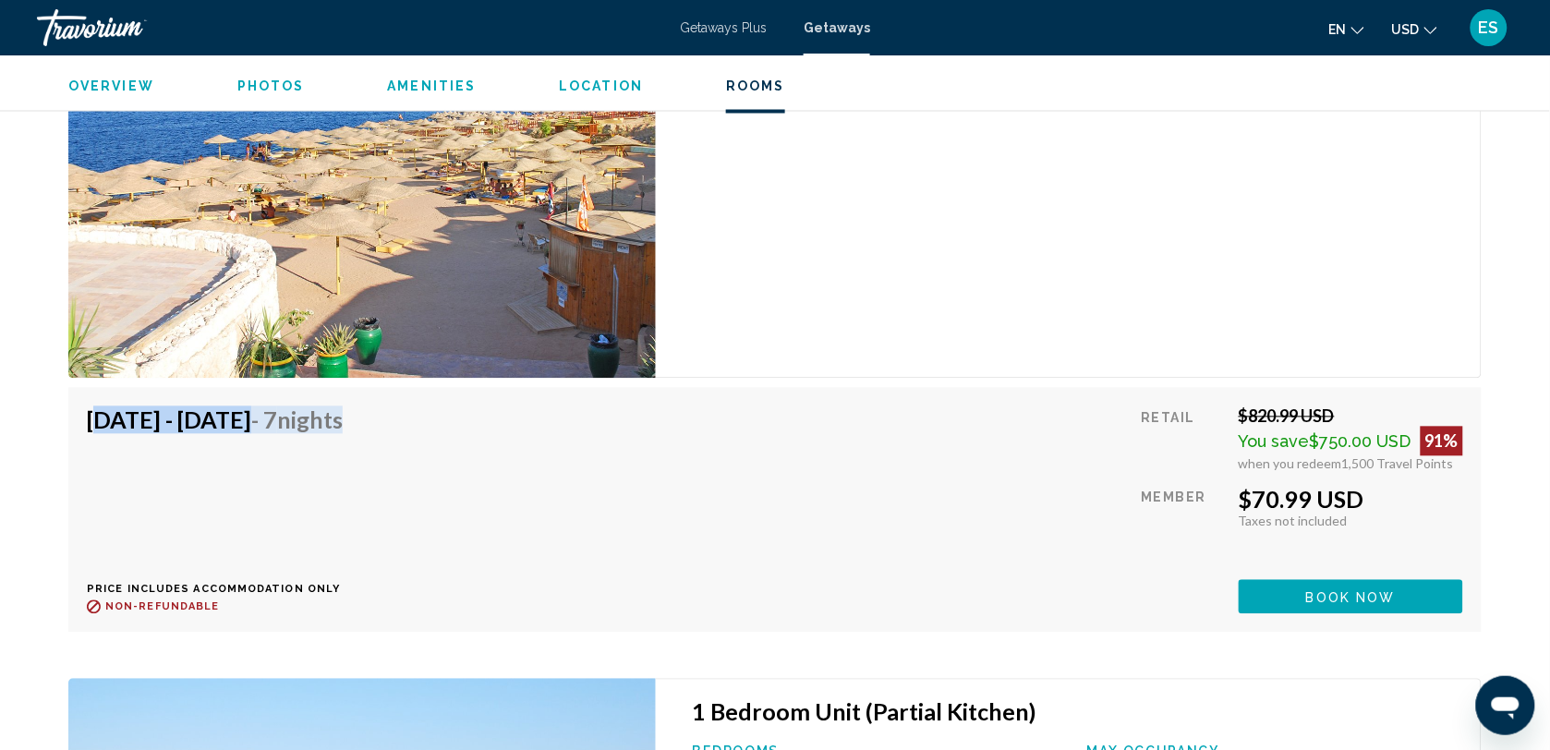
drag, startPoint x: 89, startPoint y: 421, endPoint x: 483, endPoint y: 431, distance: 394.6
click at [483, 431] on div "[DATE] - [DATE] - 7 Nights Price includes accommodation only Refundable until :…" at bounding box center [775, 510] width 1376 height 208
drag, startPoint x: 483, startPoint y: 431, endPoint x: 418, endPoint y: 421, distance: 65.5
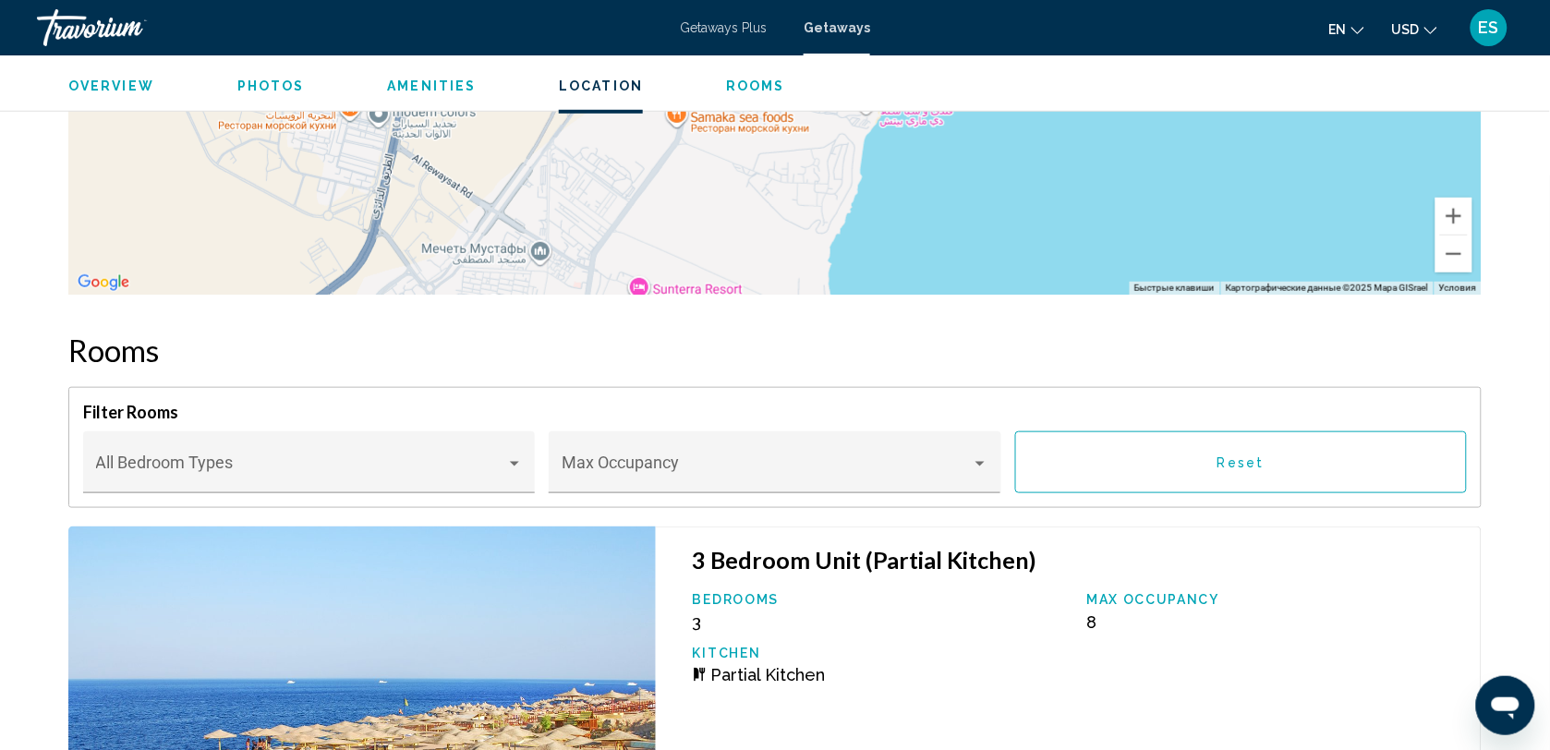
scroll to position [2404, 0]
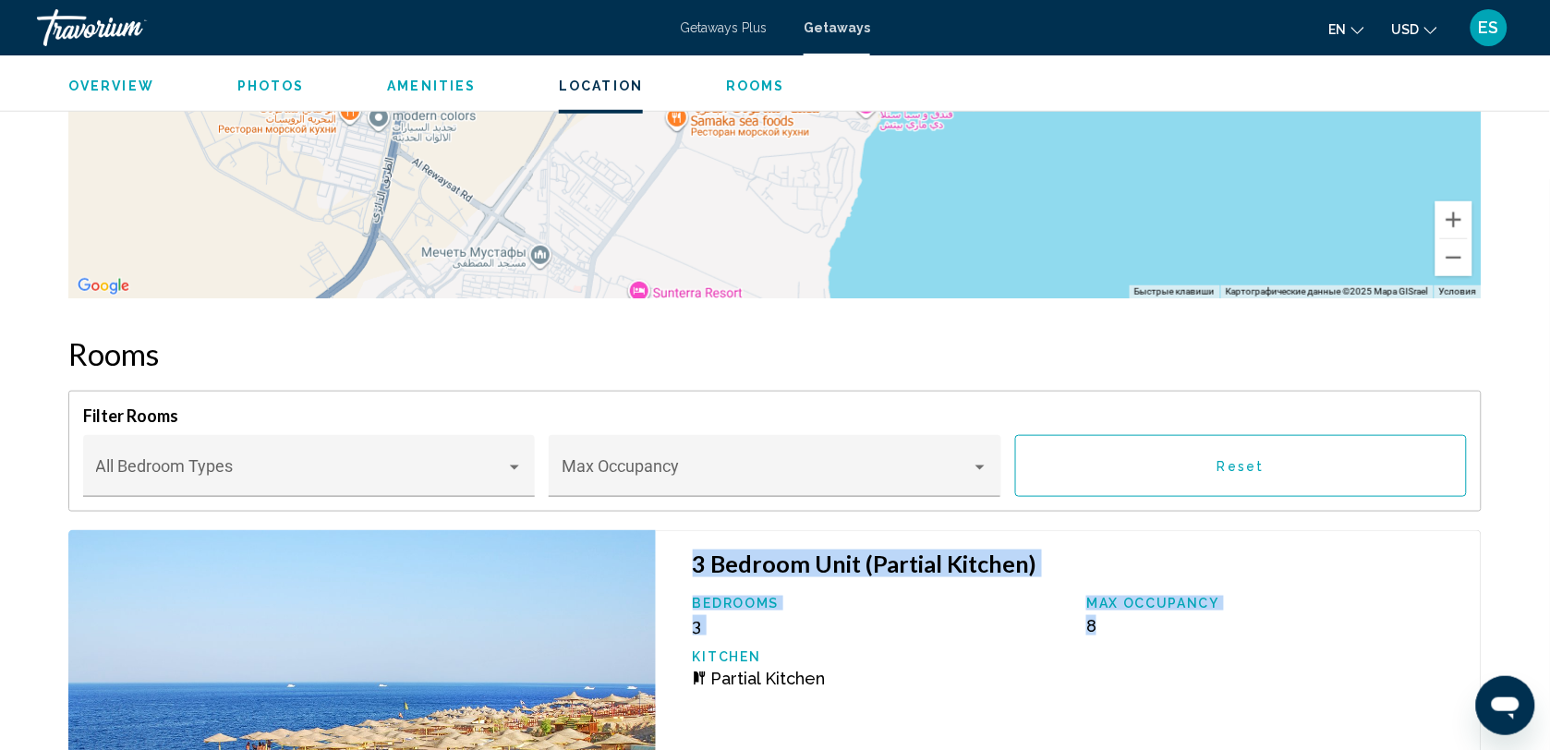
drag, startPoint x: 693, startPoint y: 557, endPoint x: 1107, endPoint y: 624, distance: 419.3
click at [1107, 624] on div "3 Bedroom Unit (Partial Kitchen) Bedrooms 3 Max Occupancy 8 Kitchen Partial Kit…" at bounding box center [1069, 753] width 826 height 447
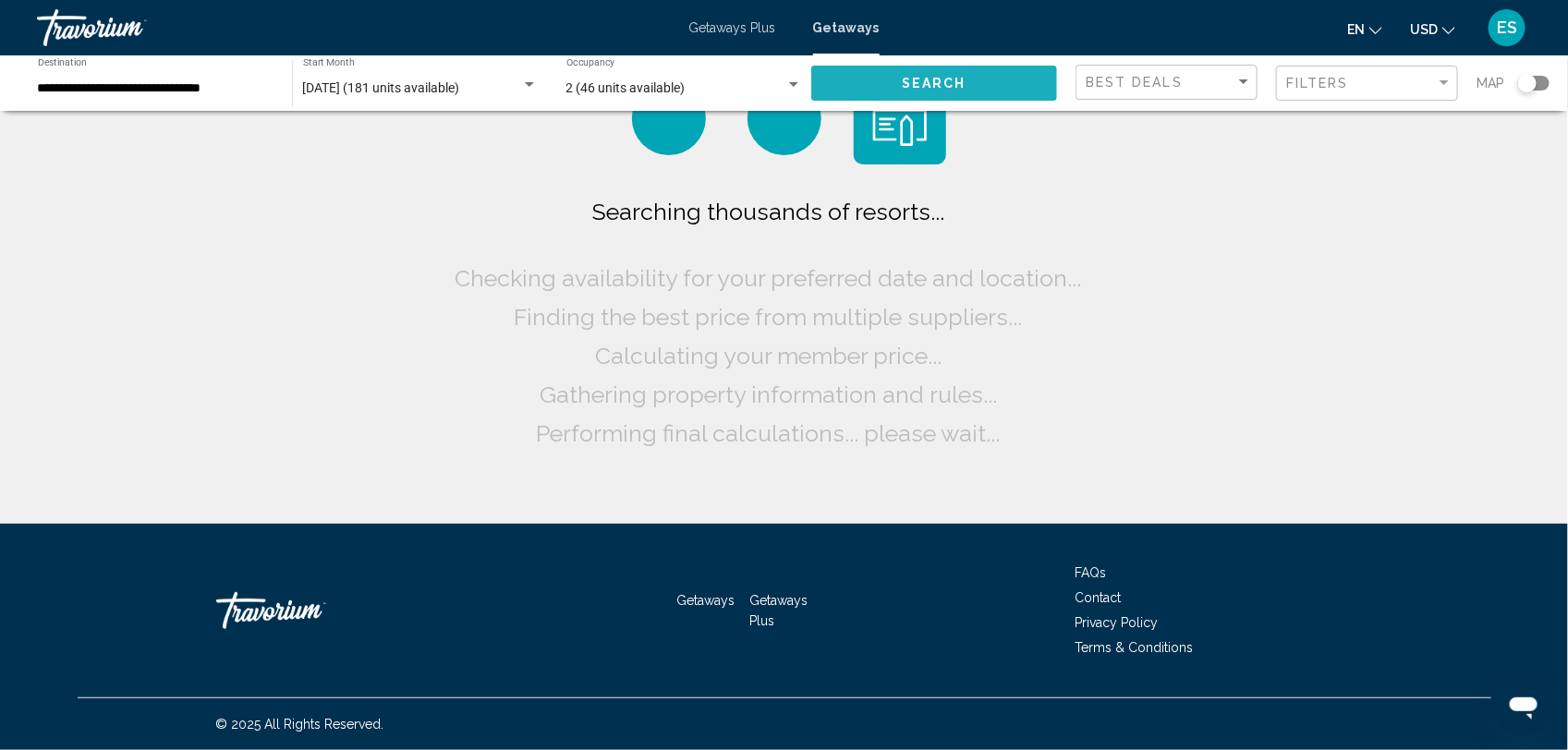
click at [933, 79] on span "Search" at bounding box center [934, 84] width 65 height 15
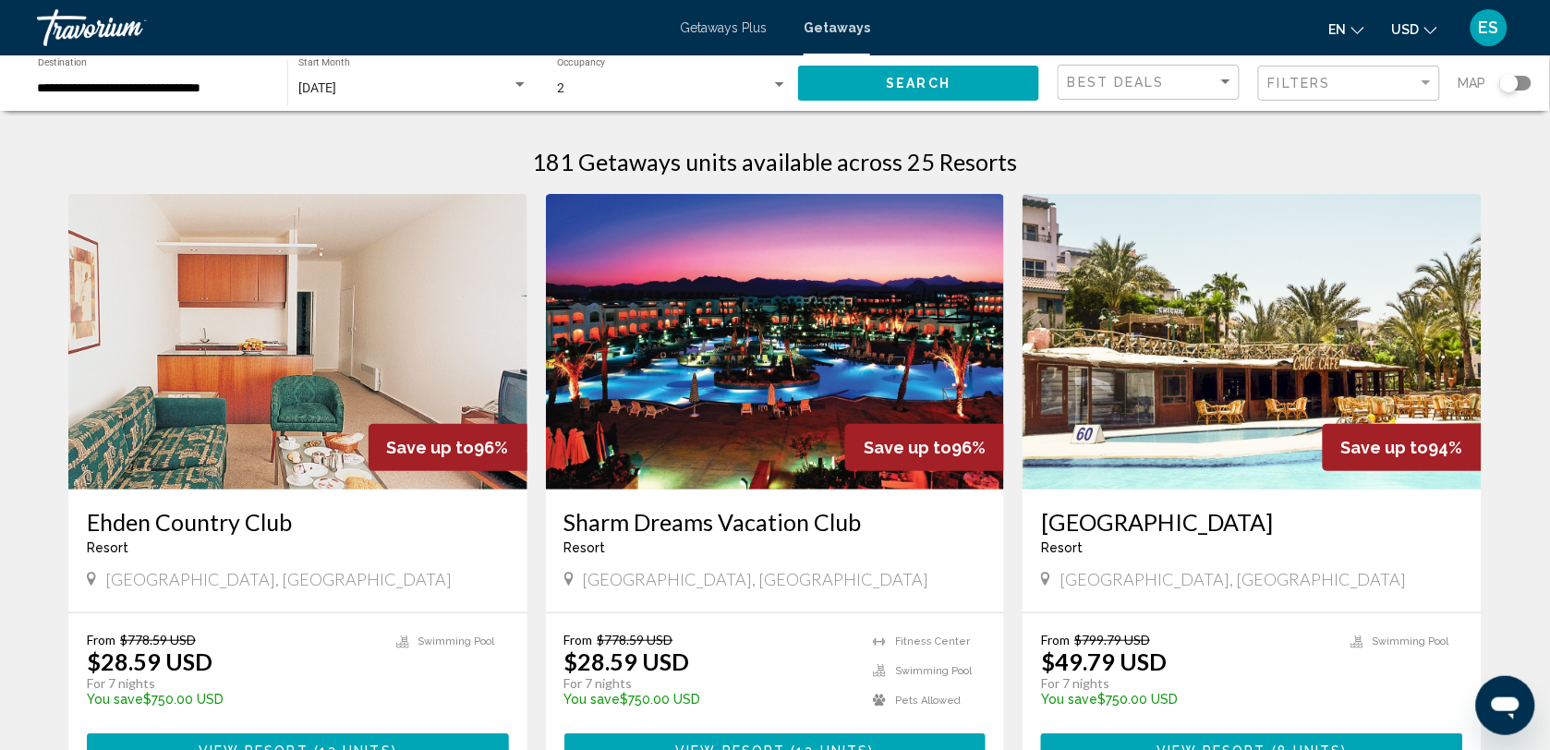
click at [830, 25] on span "Getaways" at bounding box center [837, 27] width 67 height 15
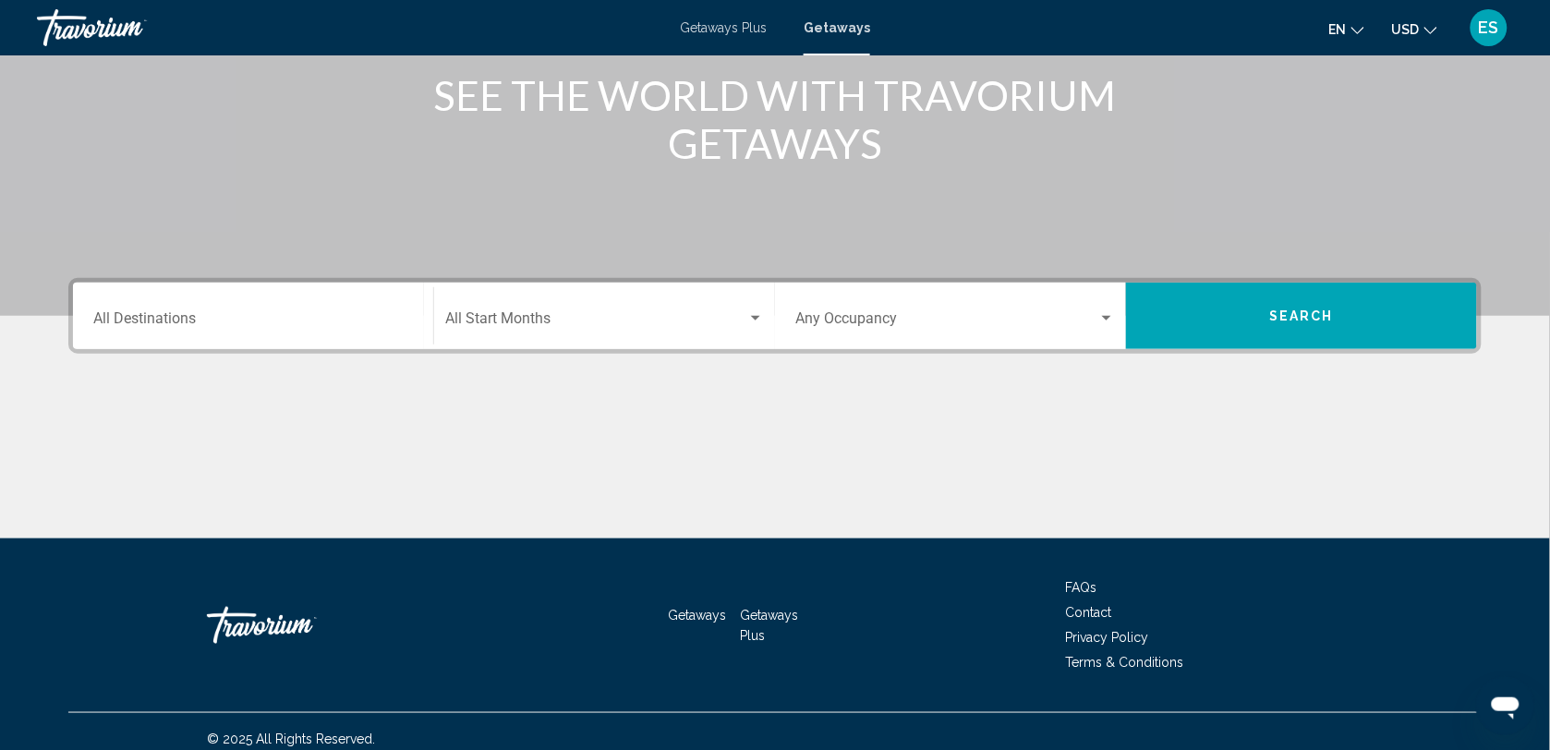
scroll to position [252, 0]
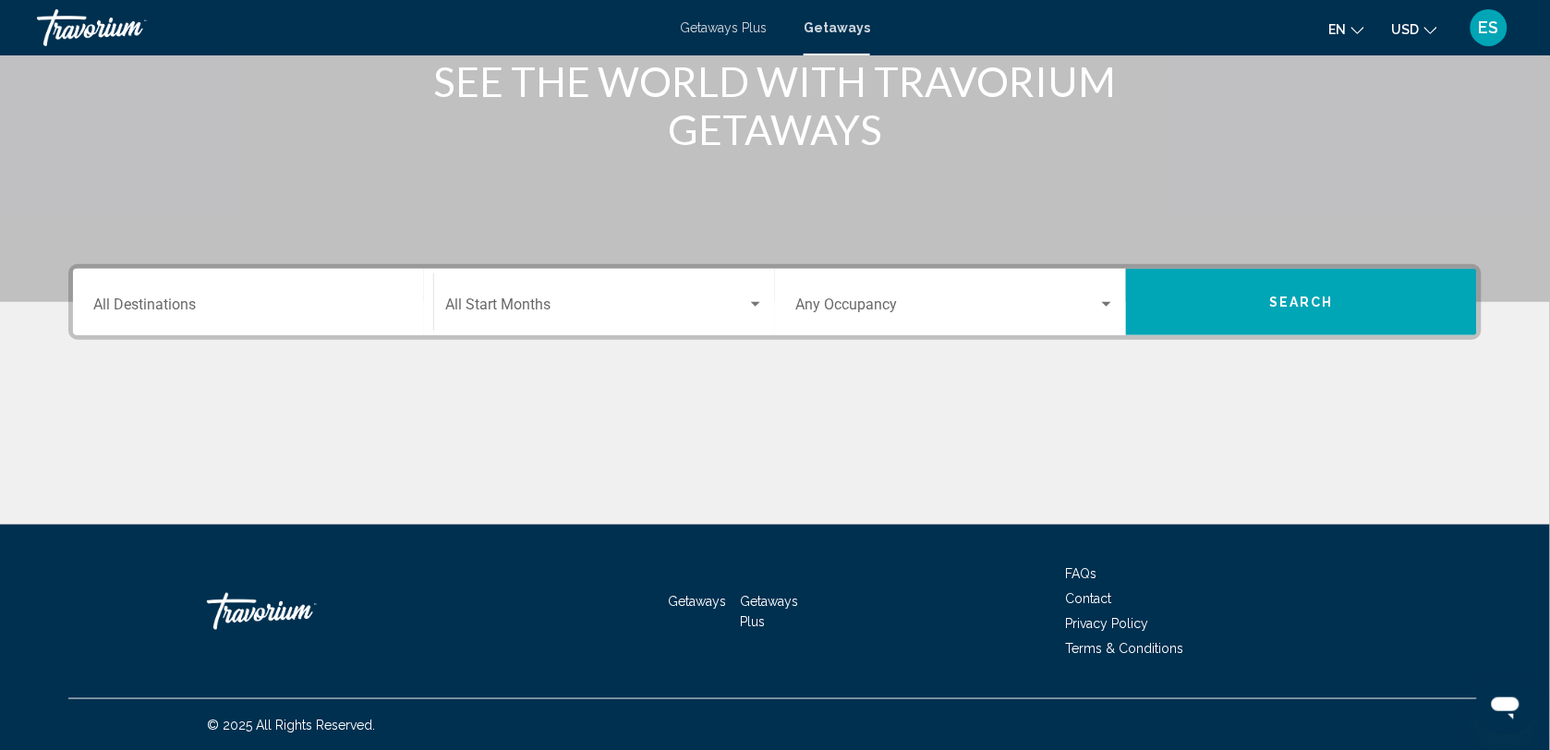
click at [246, 291] on div "Destination All Destinations" at bounding box center [253, 302] width 320 height 58
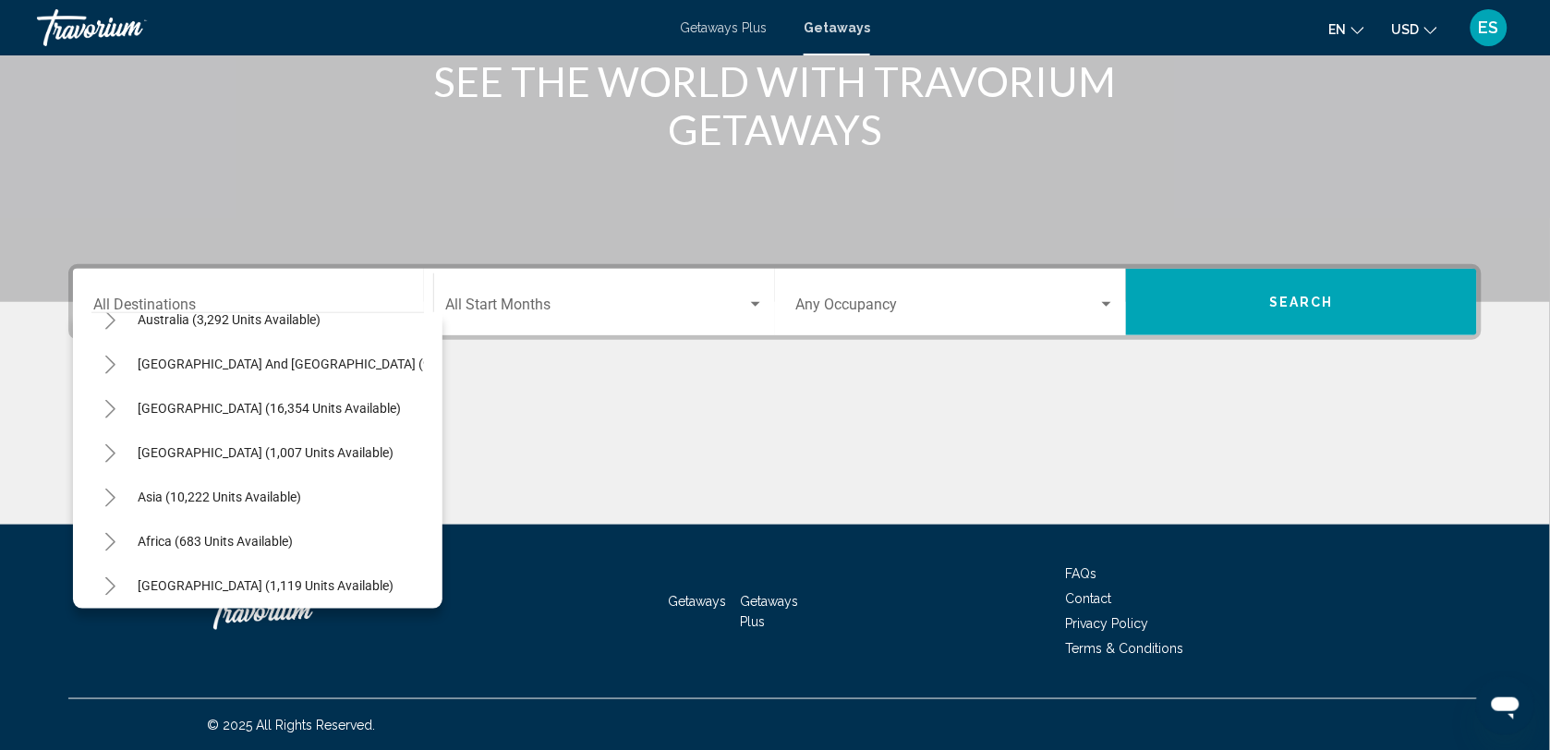
scroll to position [316, 0]
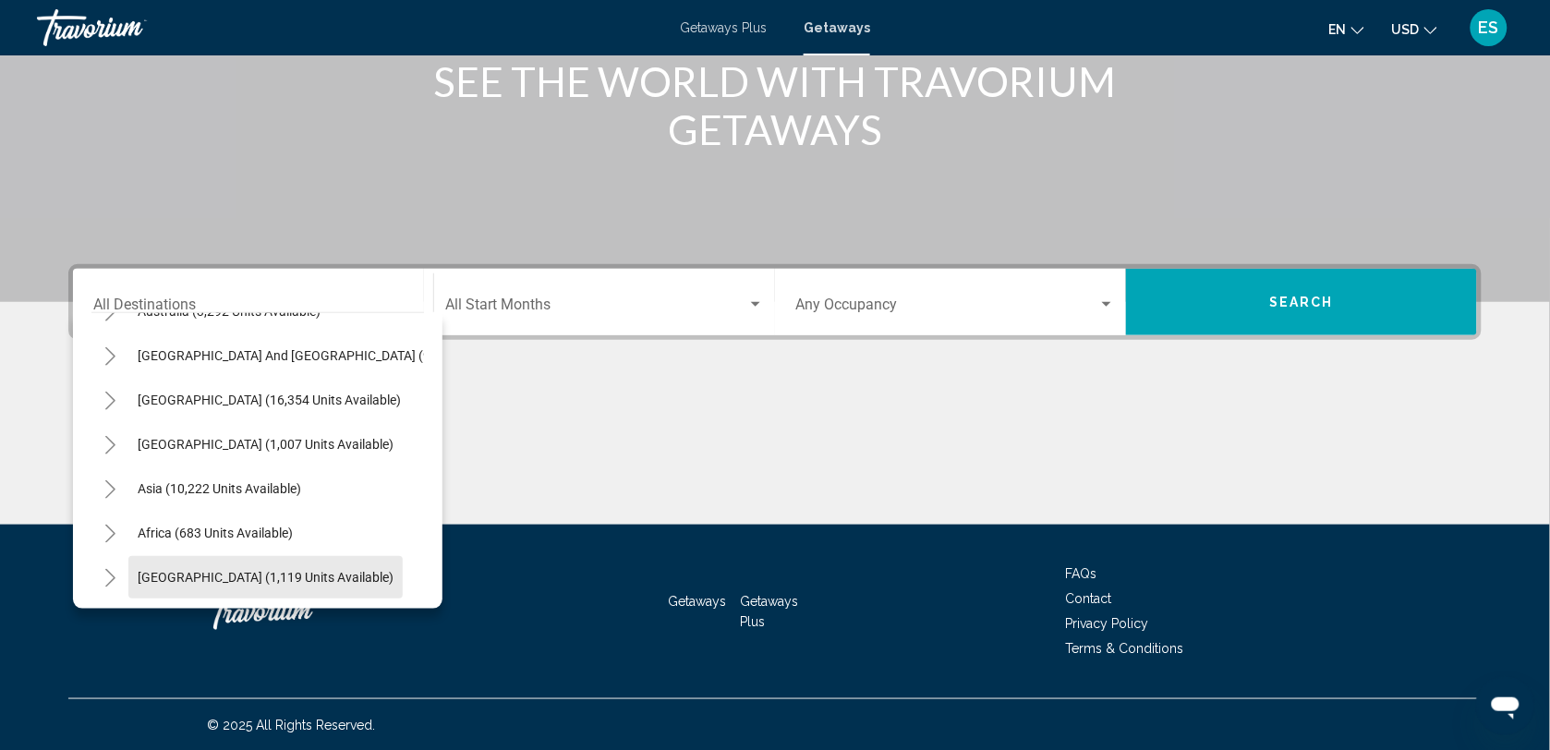
click at [264, 570] on span "[GEOGRAPHIC_DATA] (1,119 units available)" at bounding box center [266, 577] width 256 height 15
type input "**********"
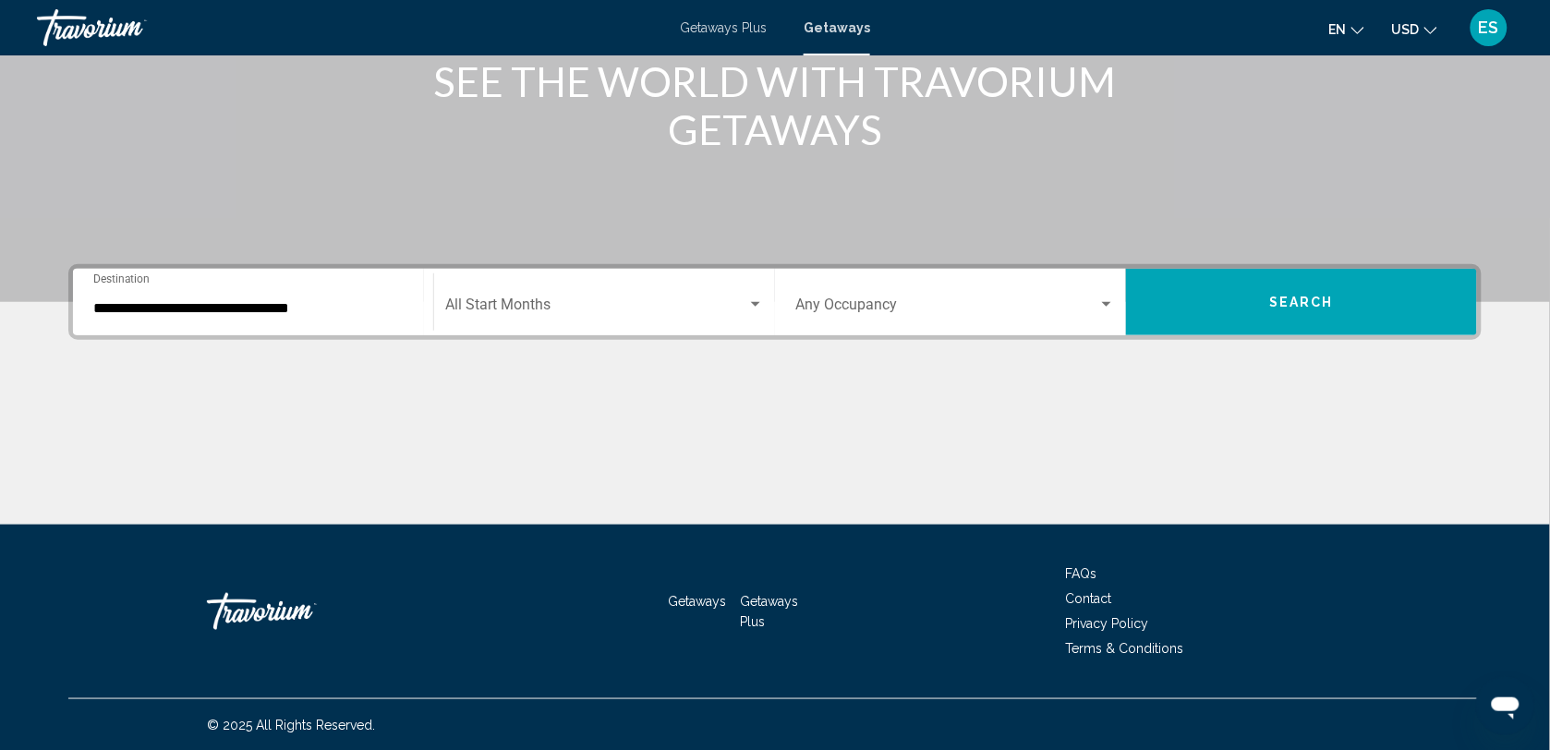
click at [636, 294] on div "Start Month All Start Months" at bounding box center [604, 302] width 319 height 58
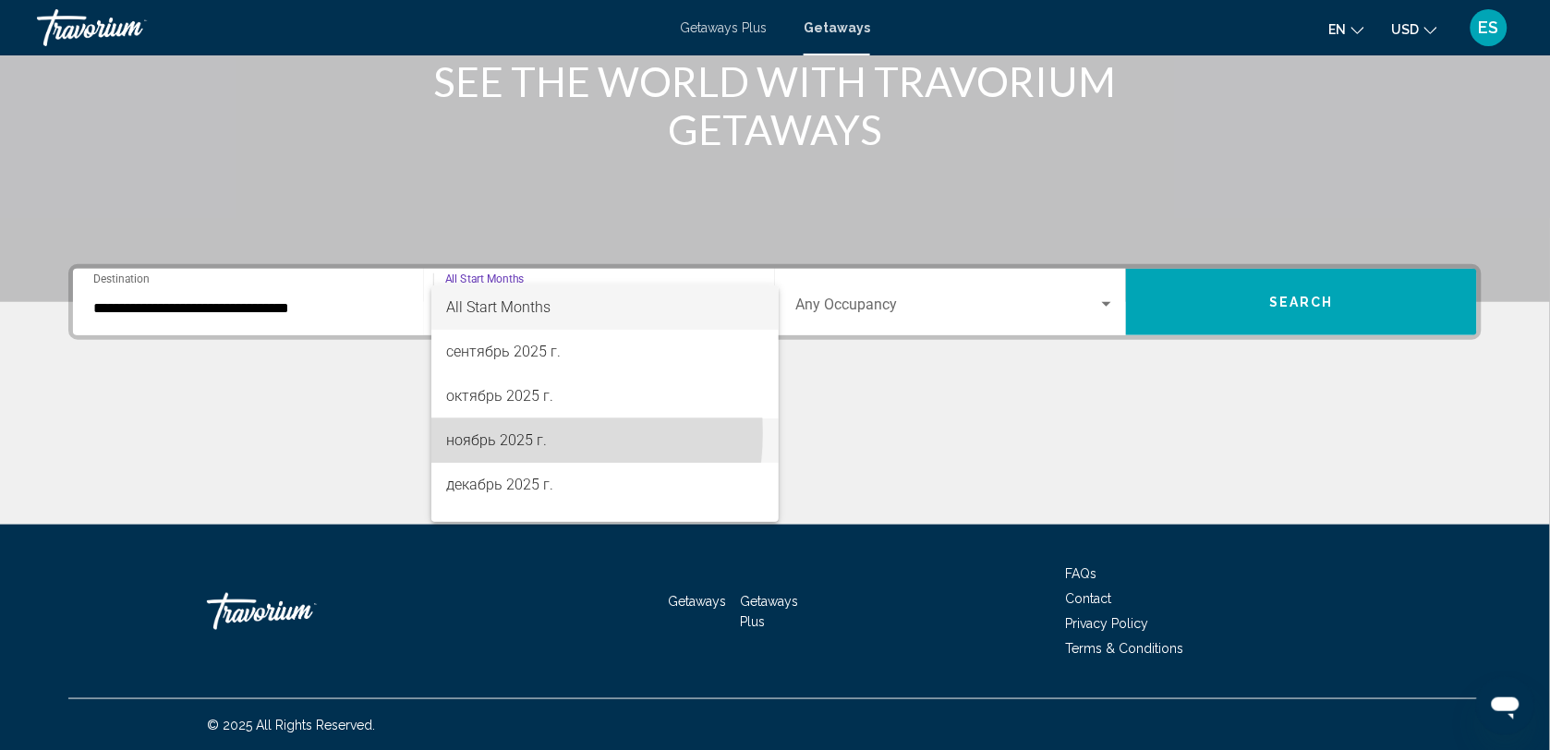
click at [500, 432] on span "ноябрь 2025 г." at bounding box center [605, 440] width 319 height 44
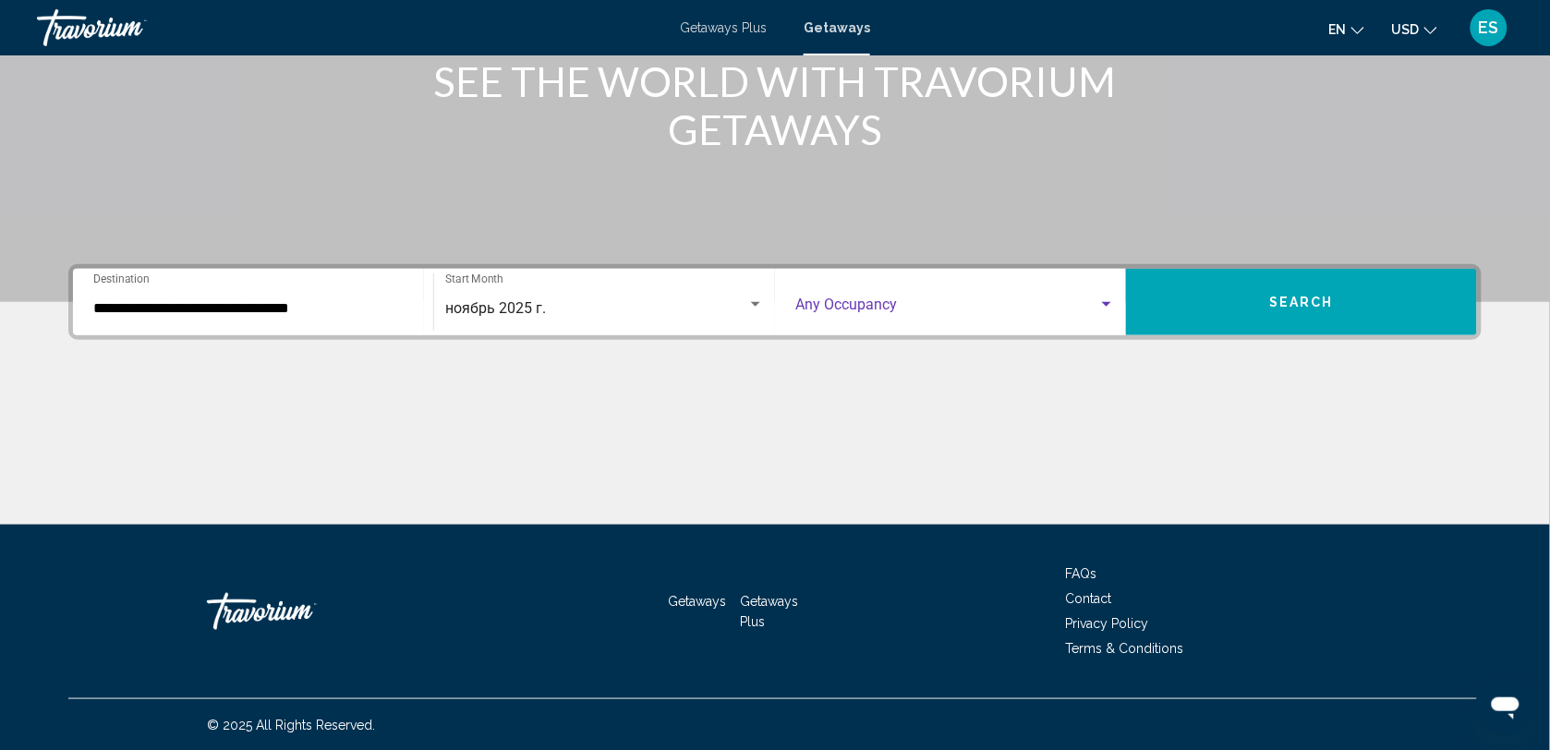
click at [930, 312] on span "Search widget" at bounding box center [946, 308] width 303 height 17
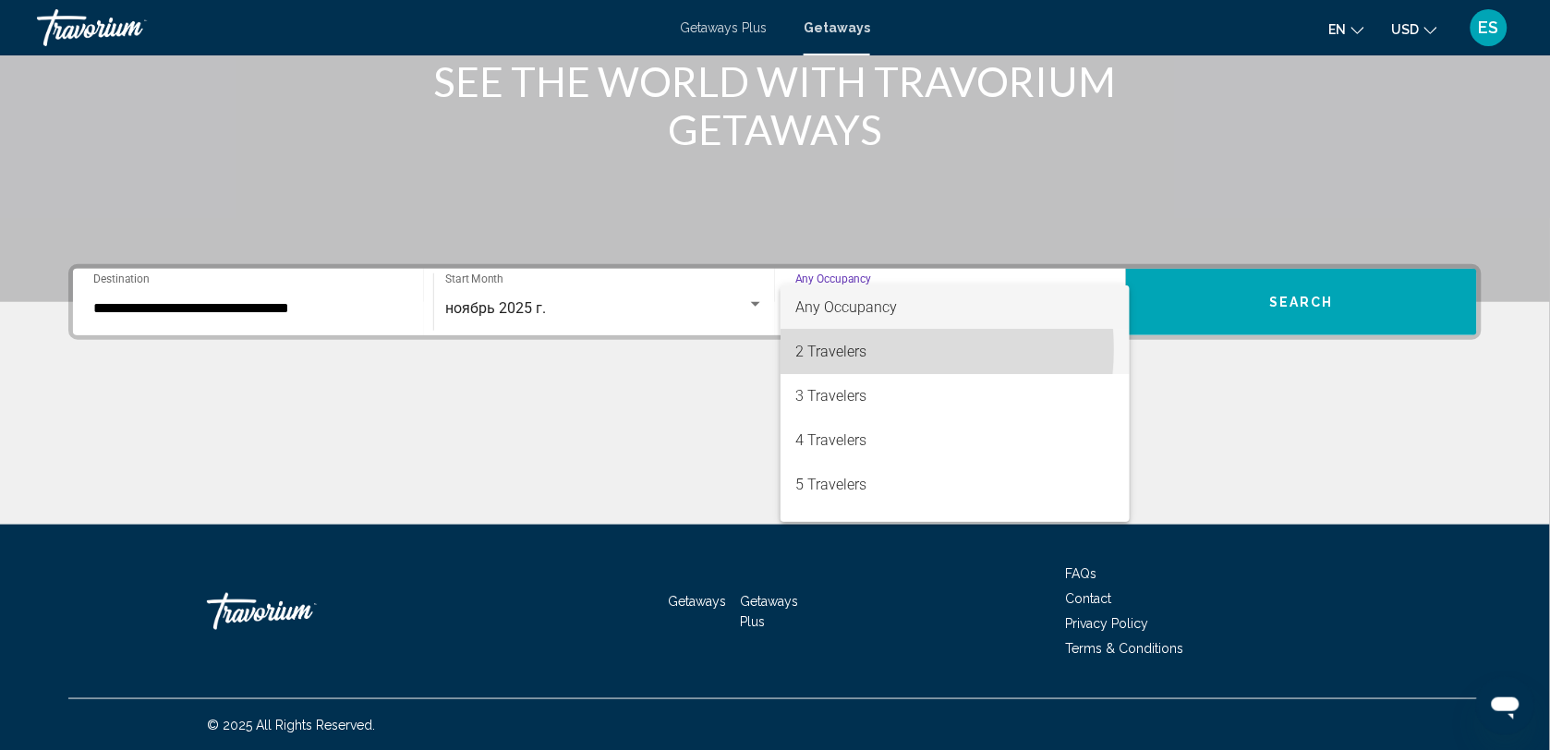
click at [860, 349] on span "2 Travelers" at bounding box center [955, 352] width 320 height 44
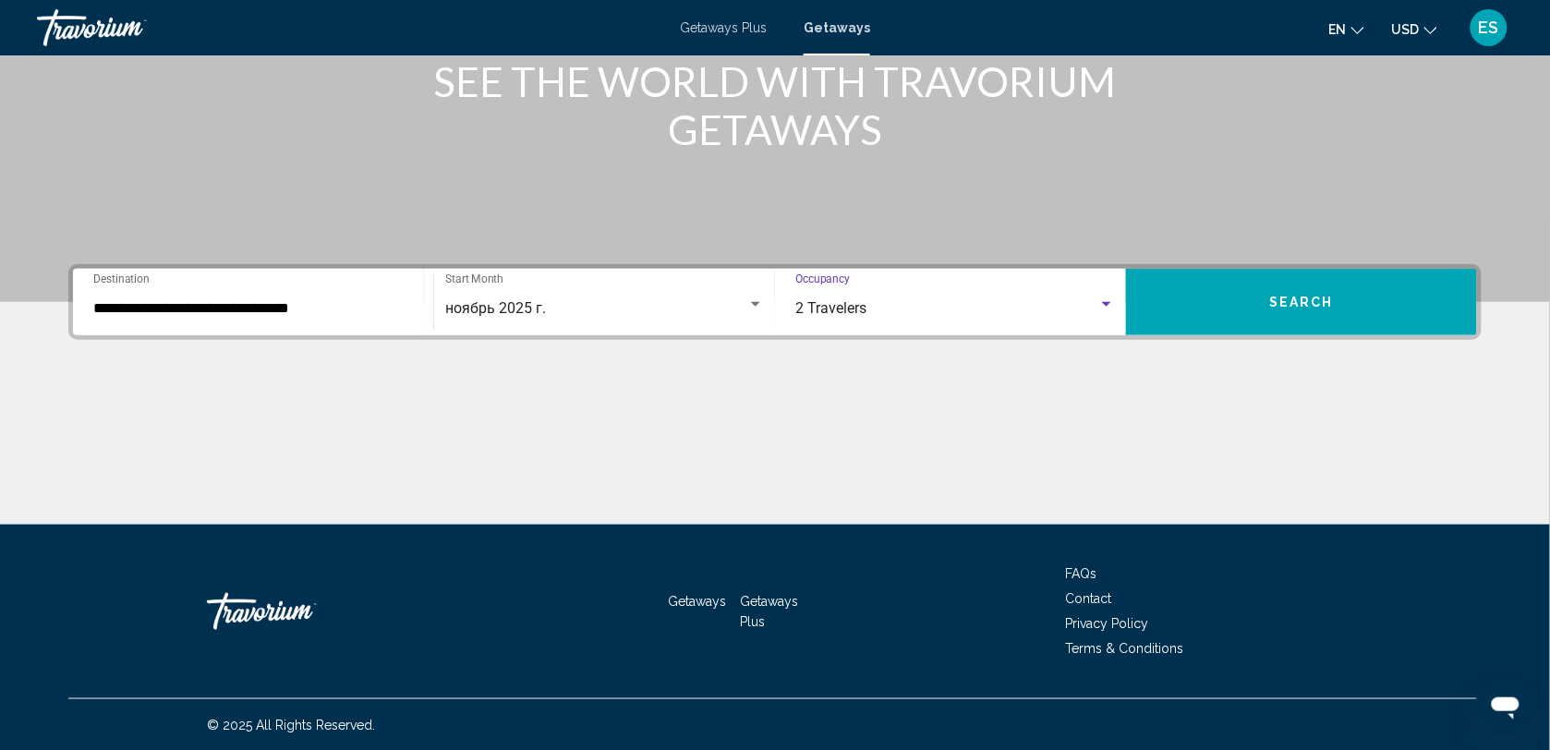
click at [1301, 286] on button "Search" at bounding box center [1301, 302] width 351 height 67
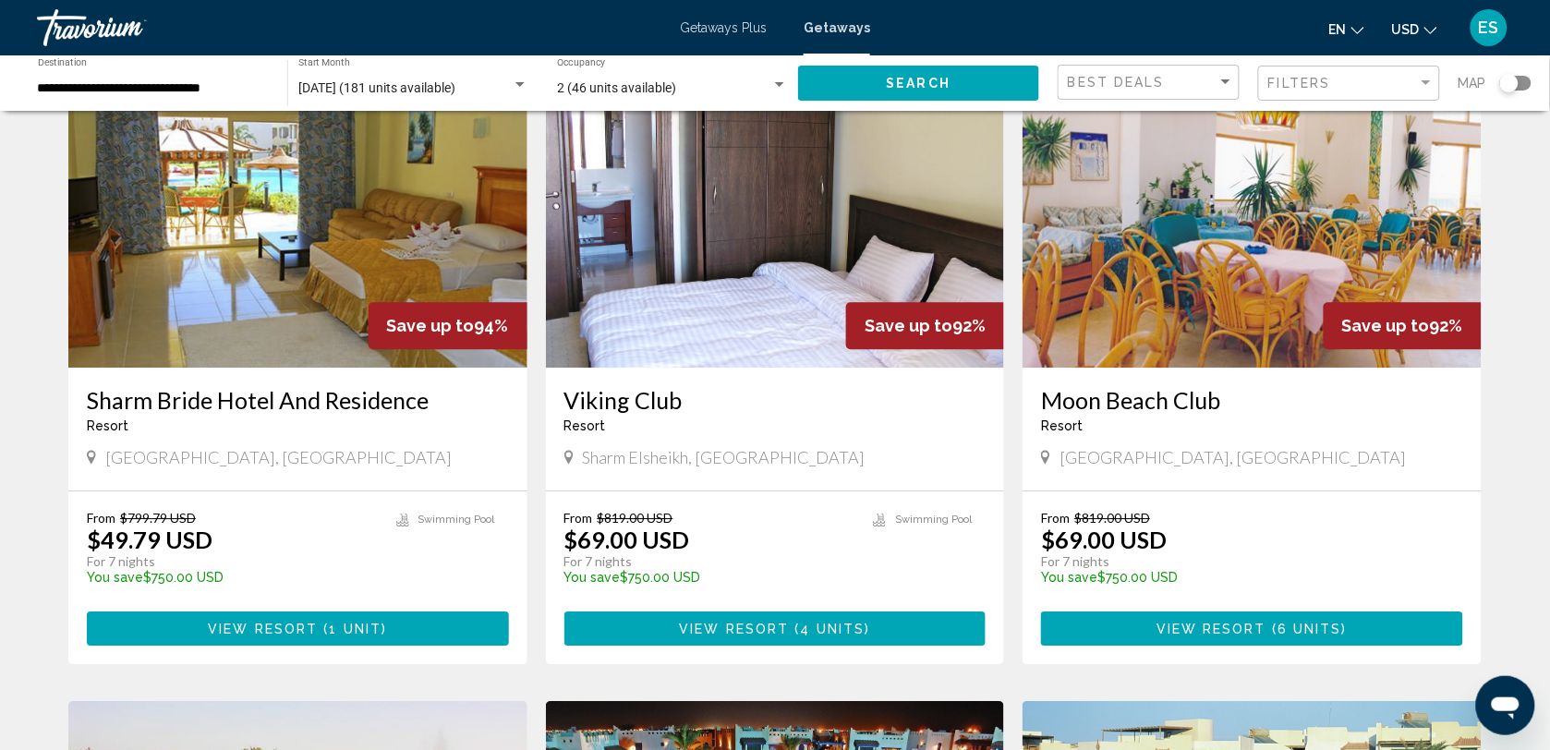
scroll to position [1386, 0]
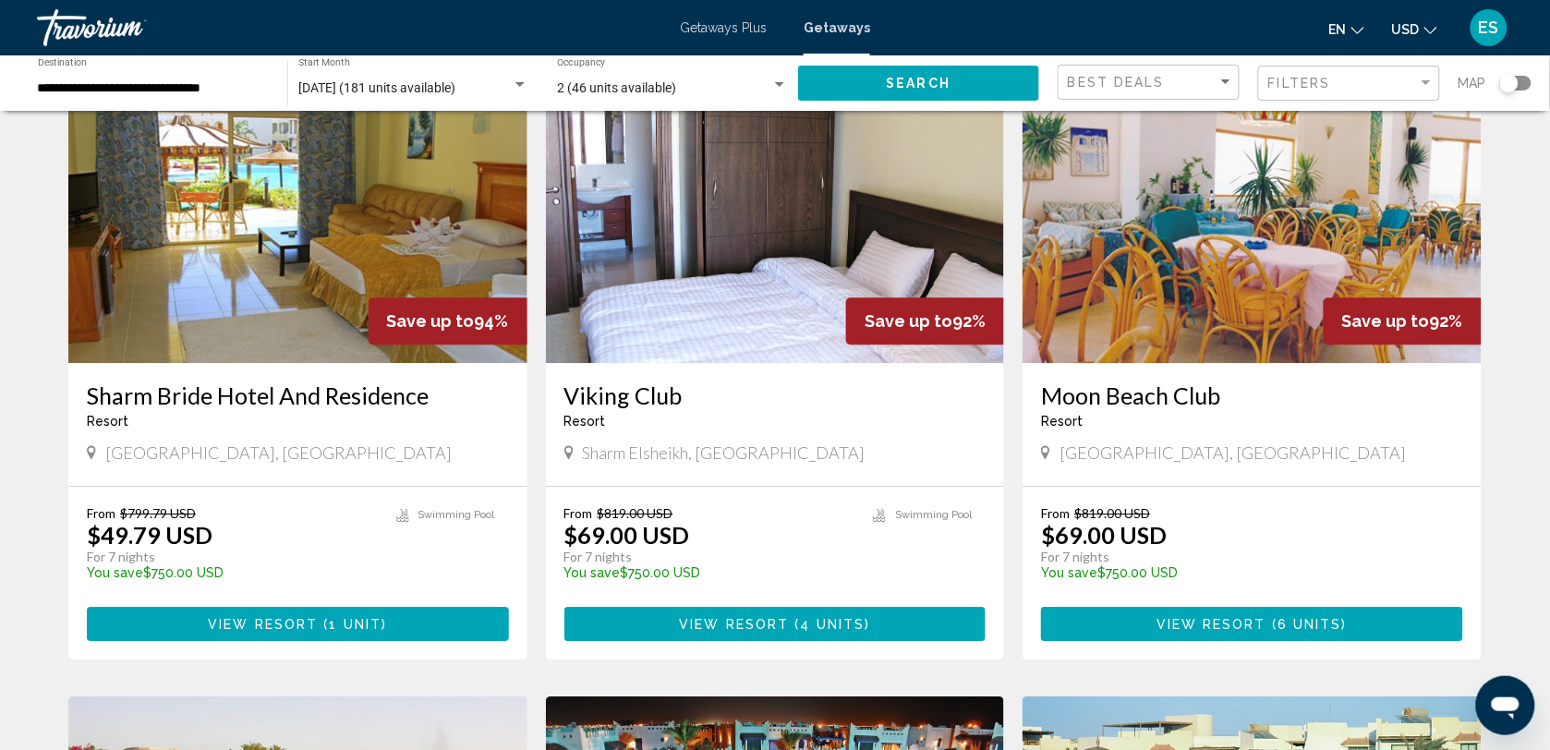
click at [166, 309] on img "Main content" at bounding box center [297, 215] width 459 height 296
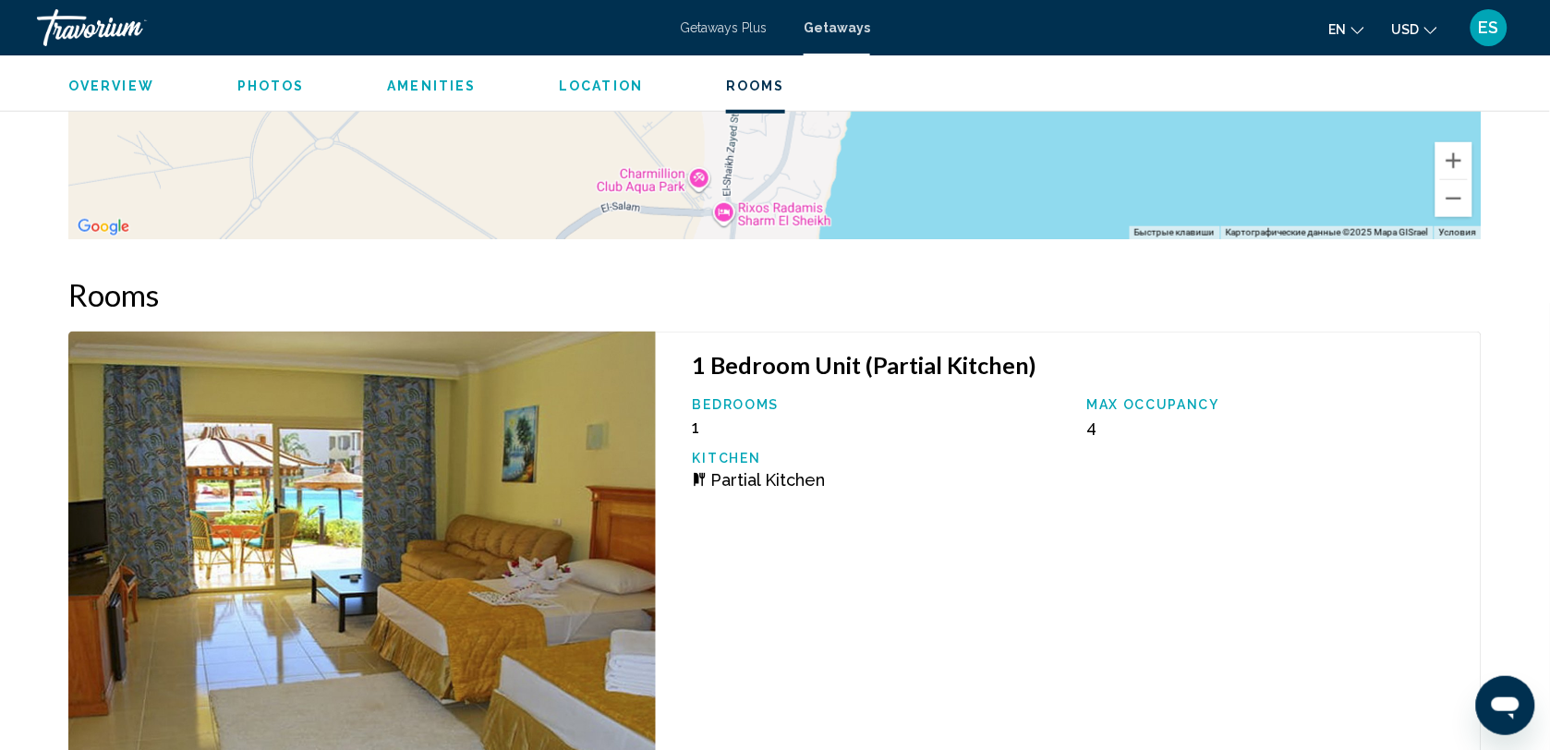
scroll to position [2492, 0]
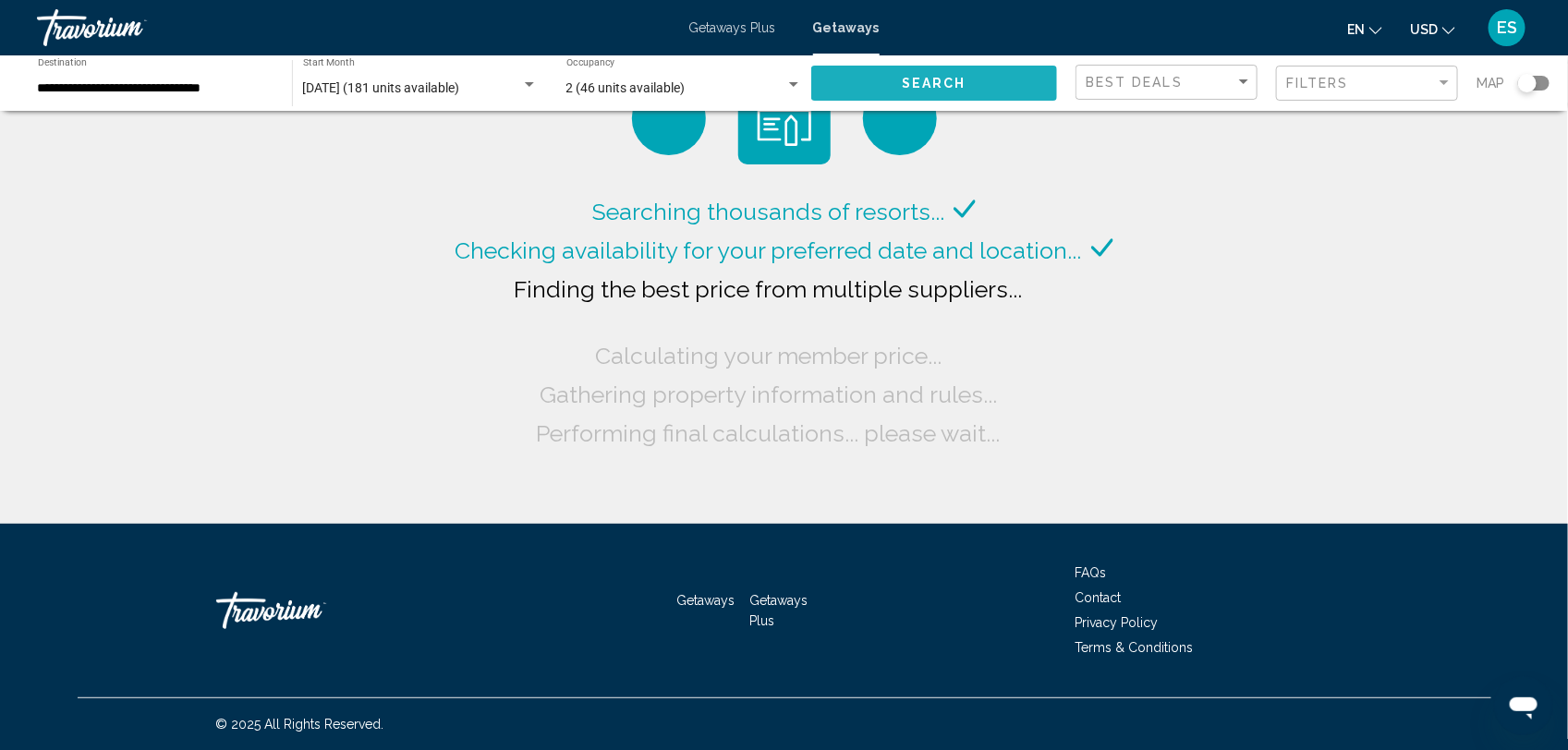
click at [939, 77] on span "Search" at bounding box center [934, 84] width 65 height 15
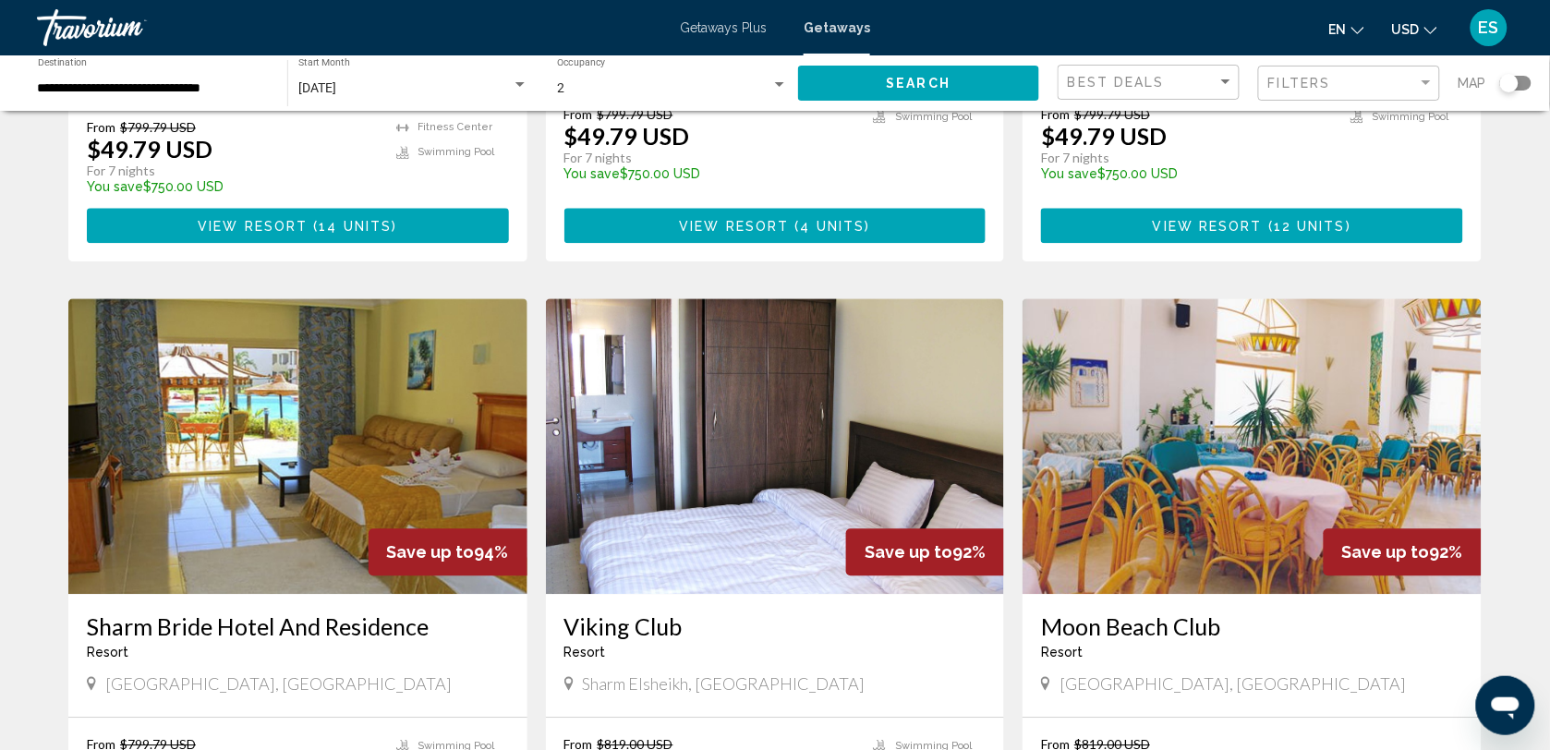
scroll to position [1501, 0]
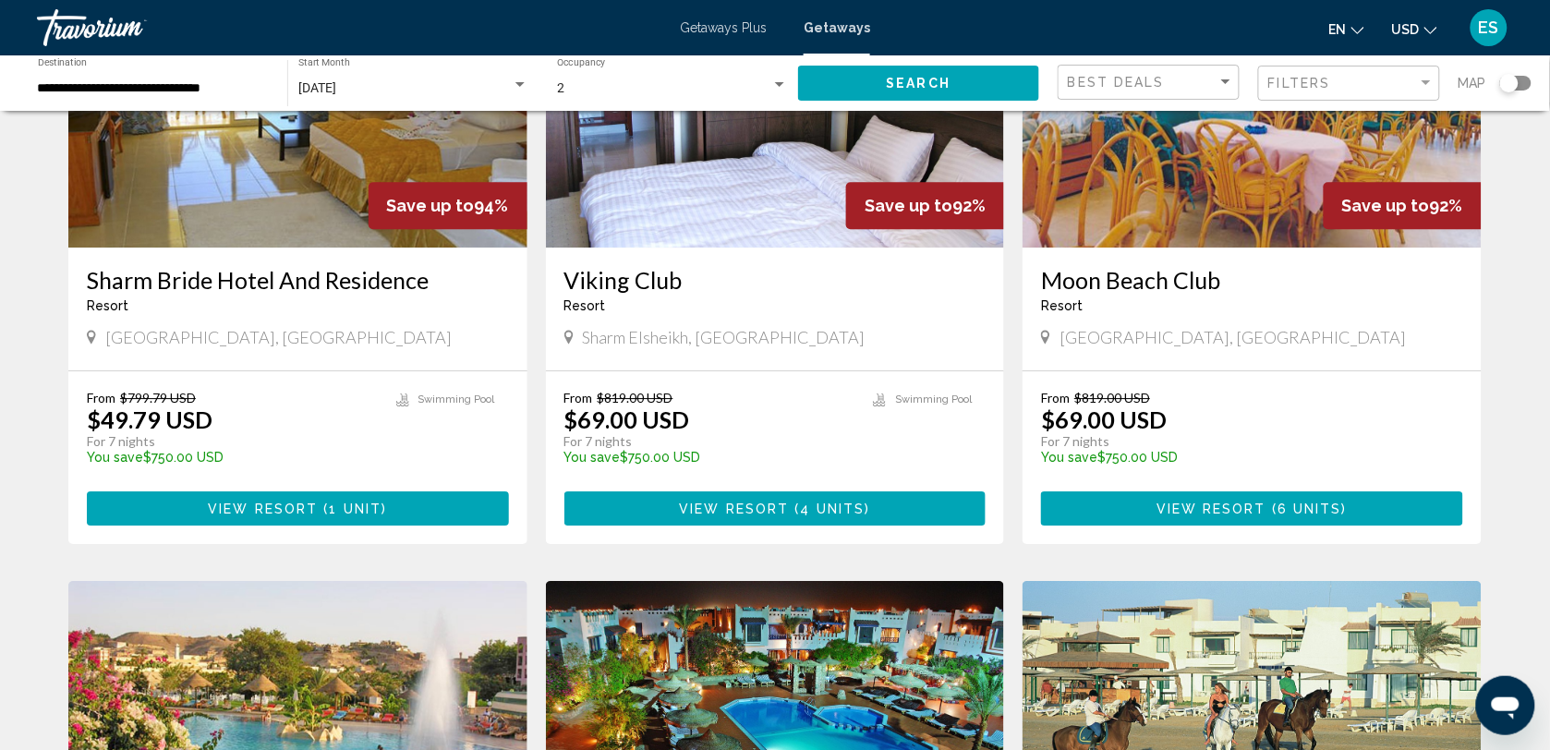
click at [728, 215] on img "Main content" at bounding box center [775, 100] width 459 height 296
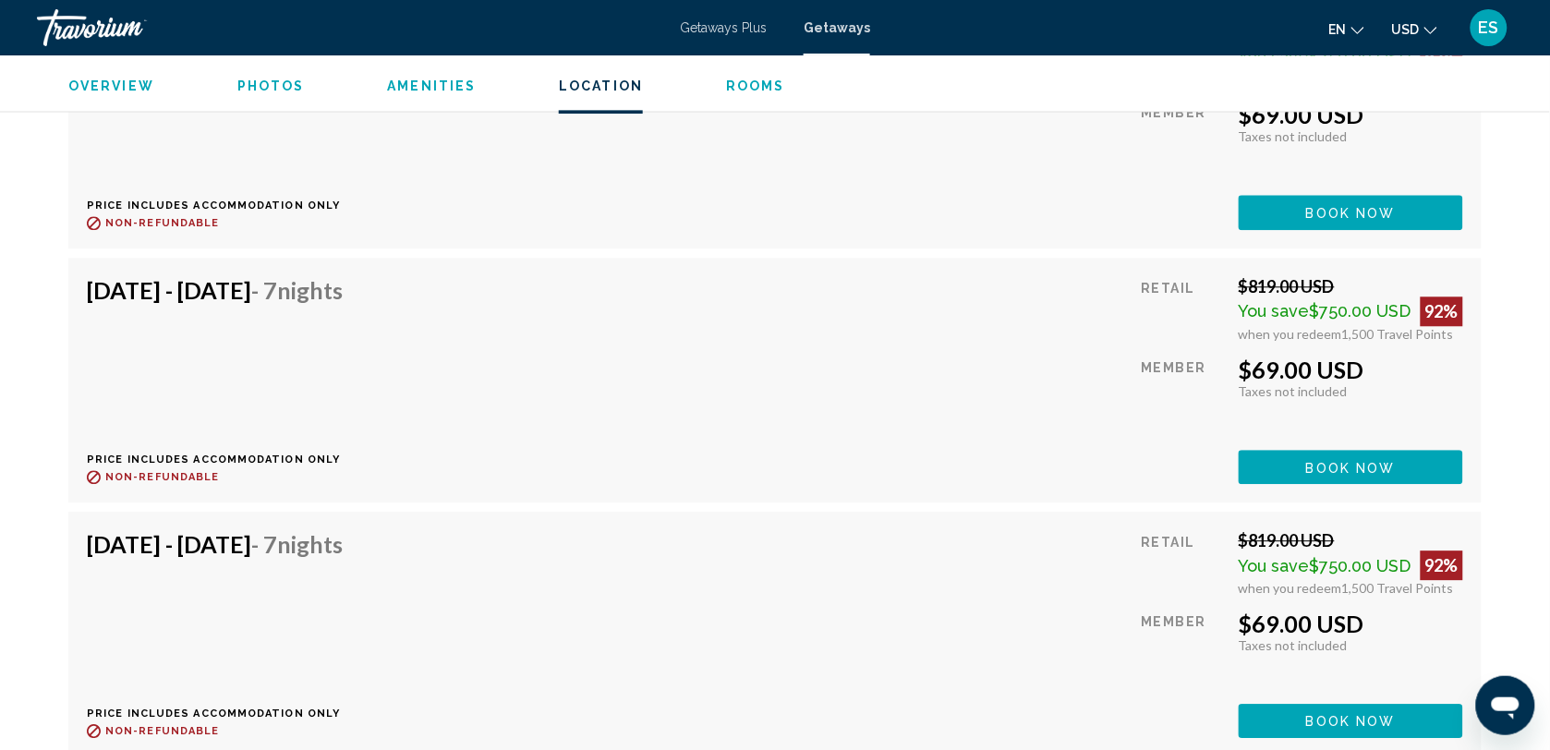
scroll to position [3002, 0]
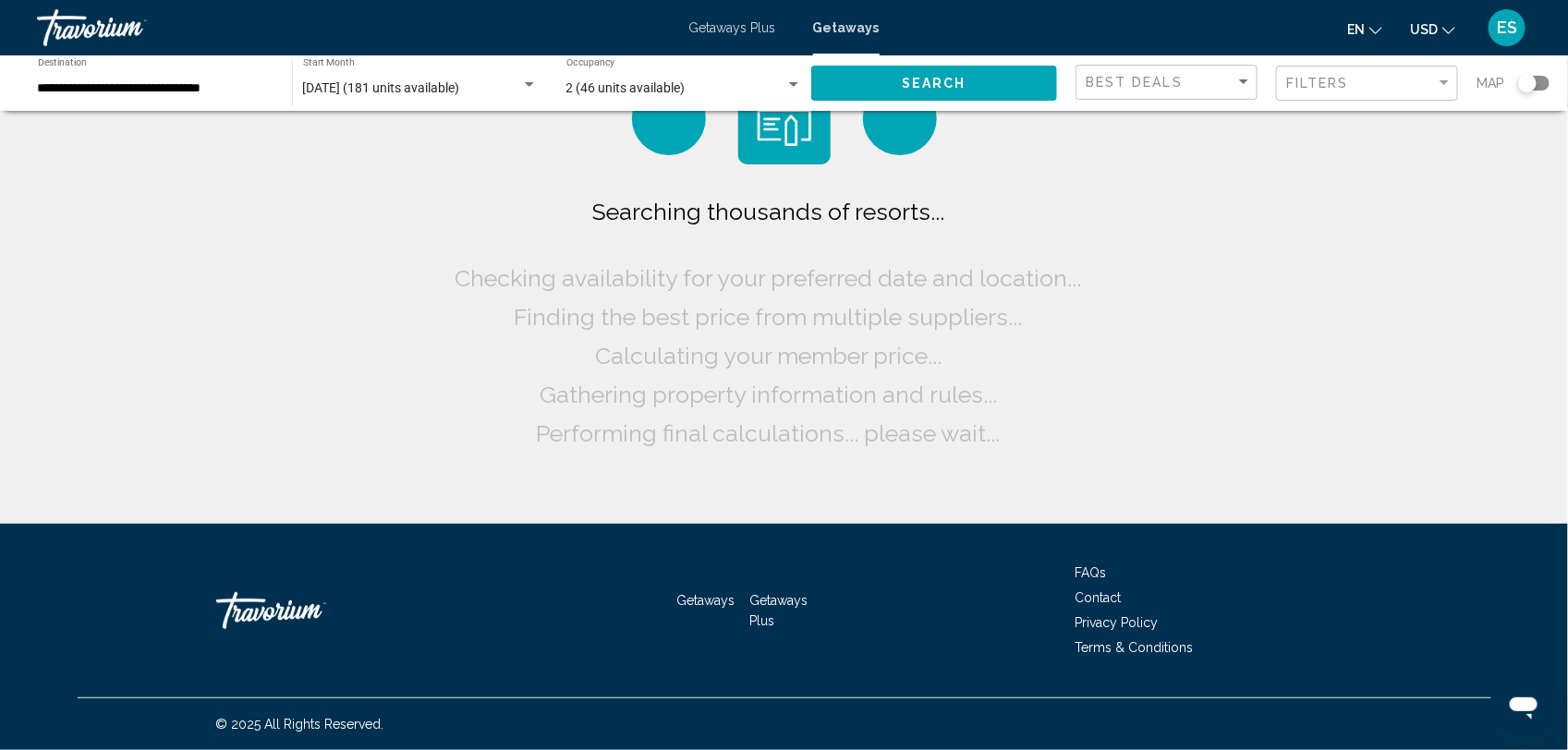
click at [935, 83] on span "Search" at bounding box center [934, 84] width 65 height 15
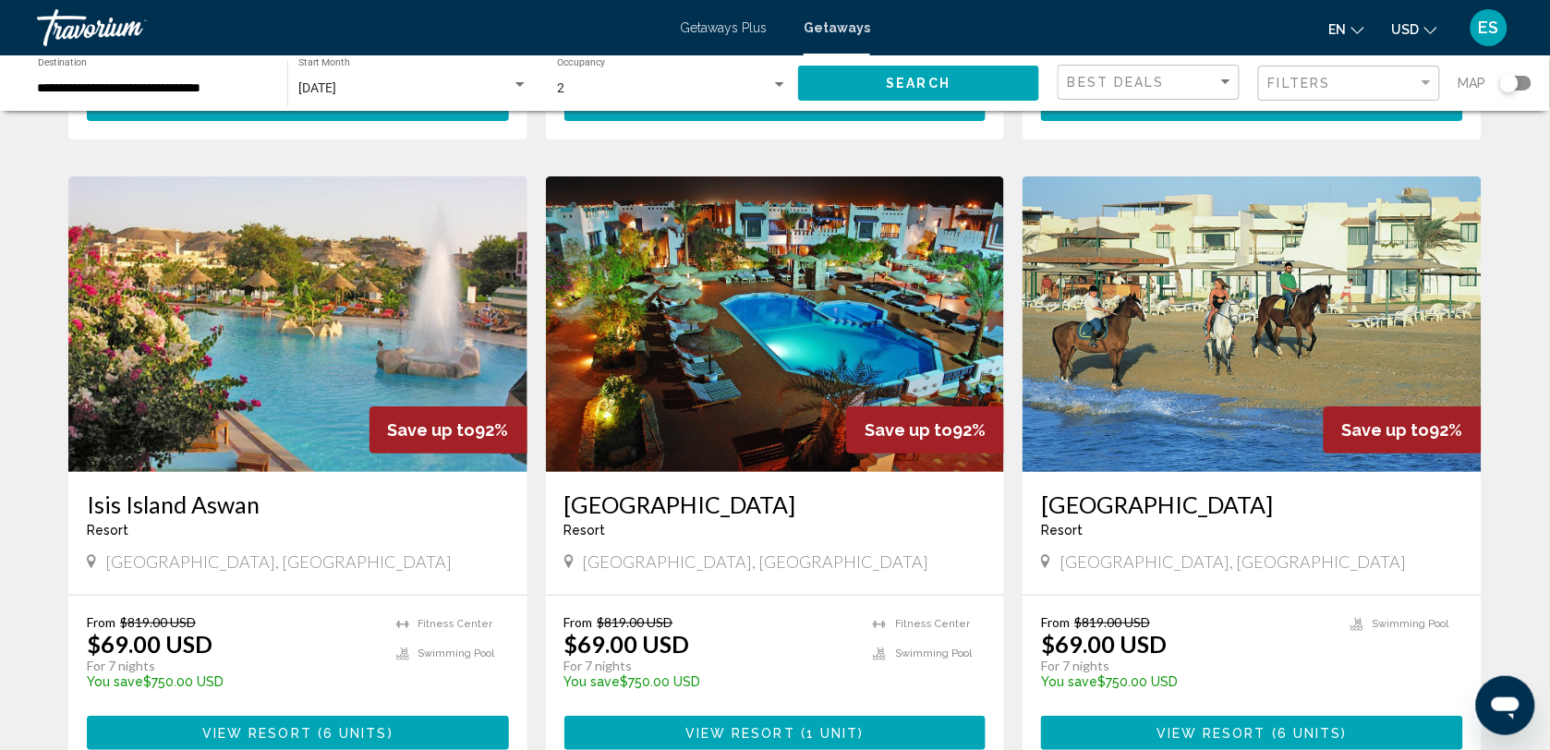
scroll to position [1963, 0]
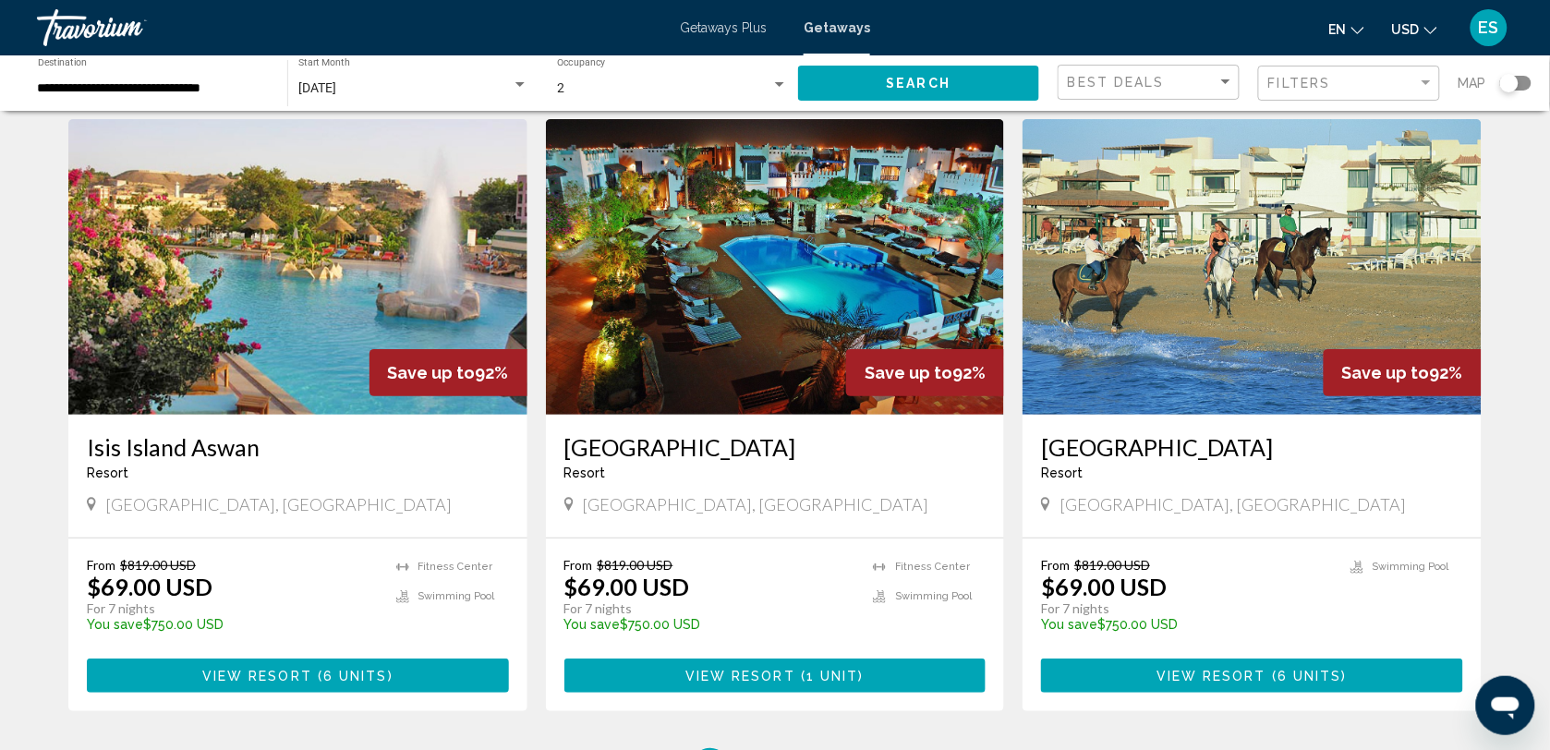
click at [1211, 324] on img "Main content" at bounding box center [1252, 267] width 459 height 296
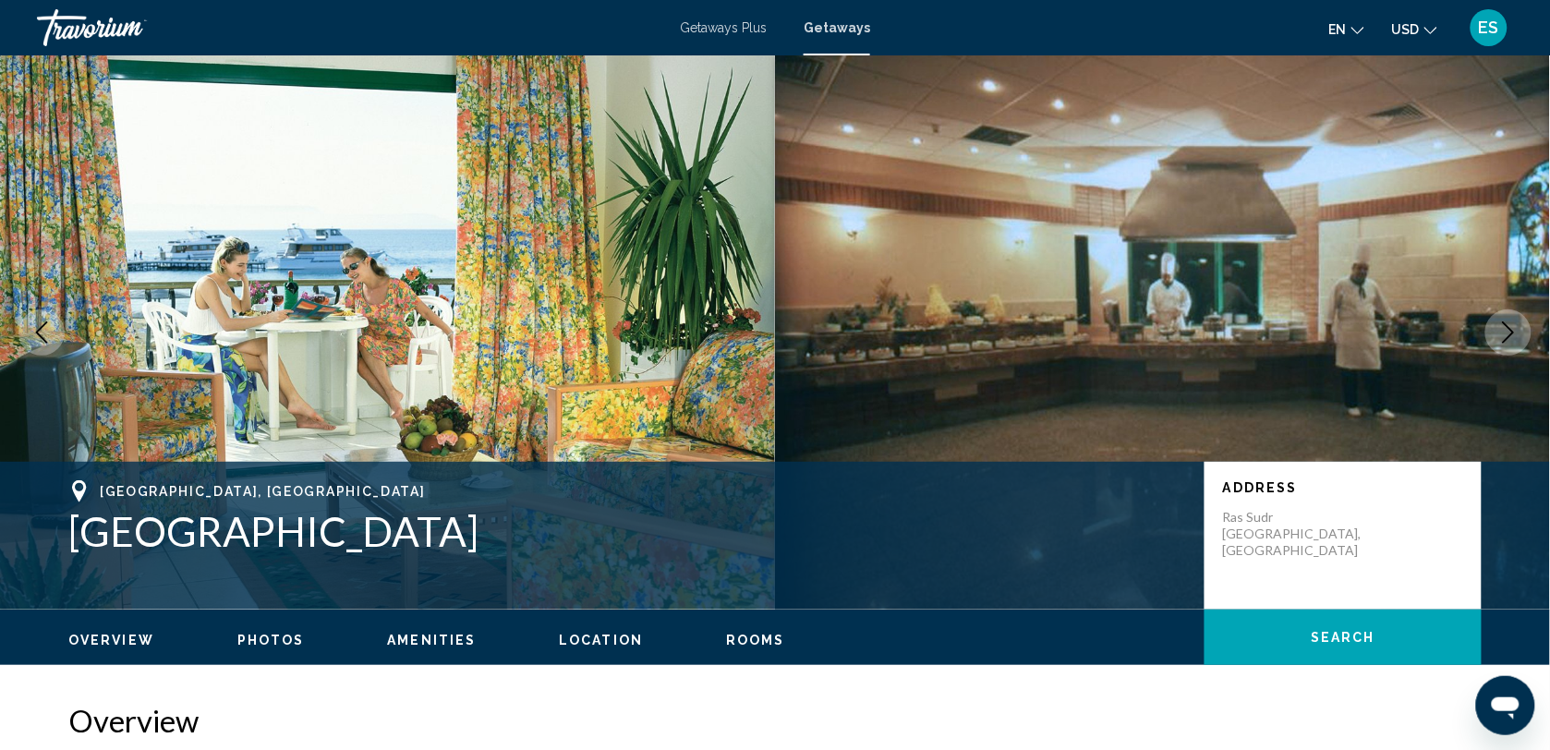
drag, startPoint x: 75, startPoint y: 531, endPoint x: 427, endPoint y: 551, distance: 352.5
click at [427, 551] on h1 "[GEOGRAPHIC_DATA]" at bounding box center [627, 531] width 1118 height 48
drag, startPoint x: 427, startPoint y: 551, endPoint x: 333, endPoint y: 539, distance: 94.1
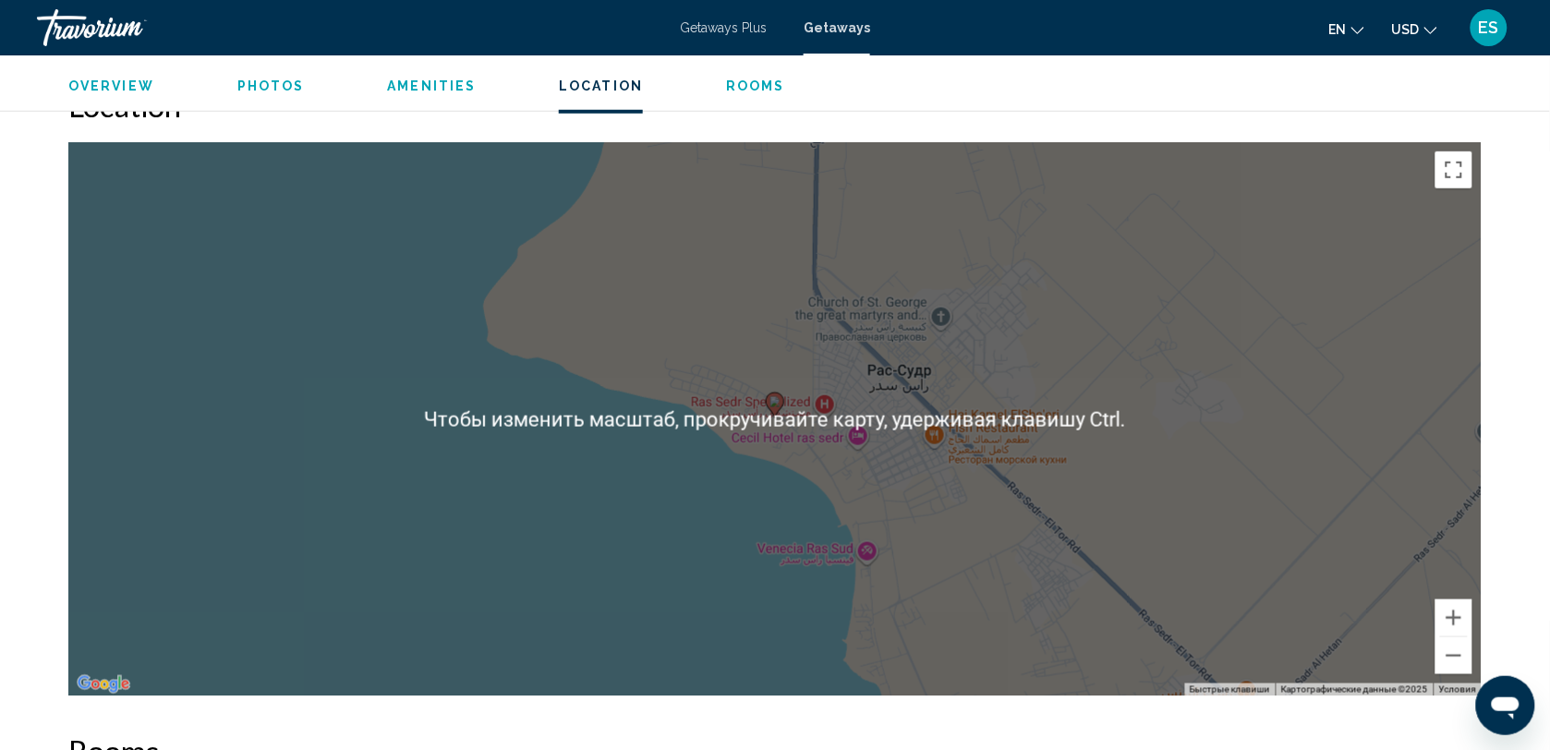
scroll to position [2425, 0]
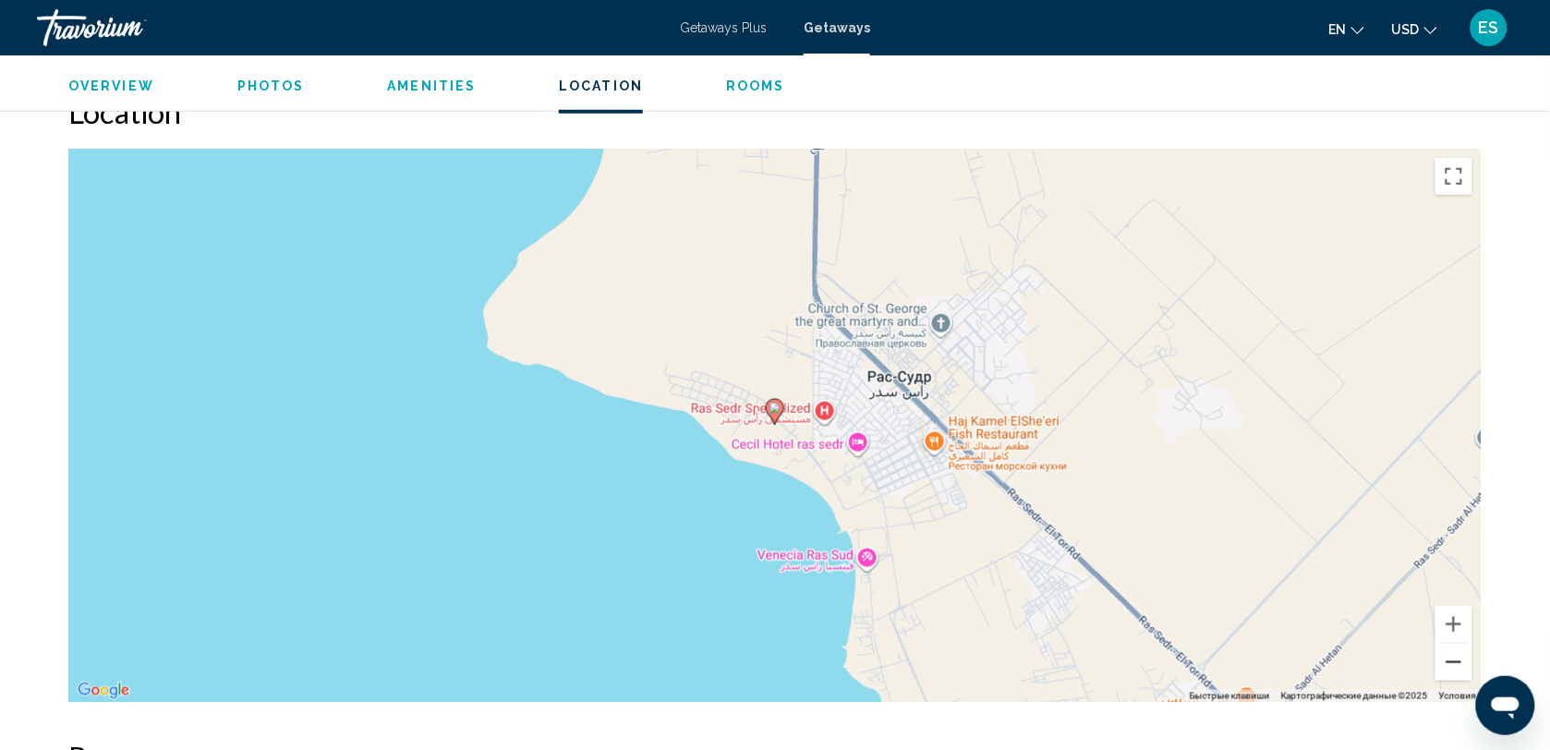
click at [1455, 665] on button "Уменьшить" at bounding box center [1454, 662] width 37 height 37
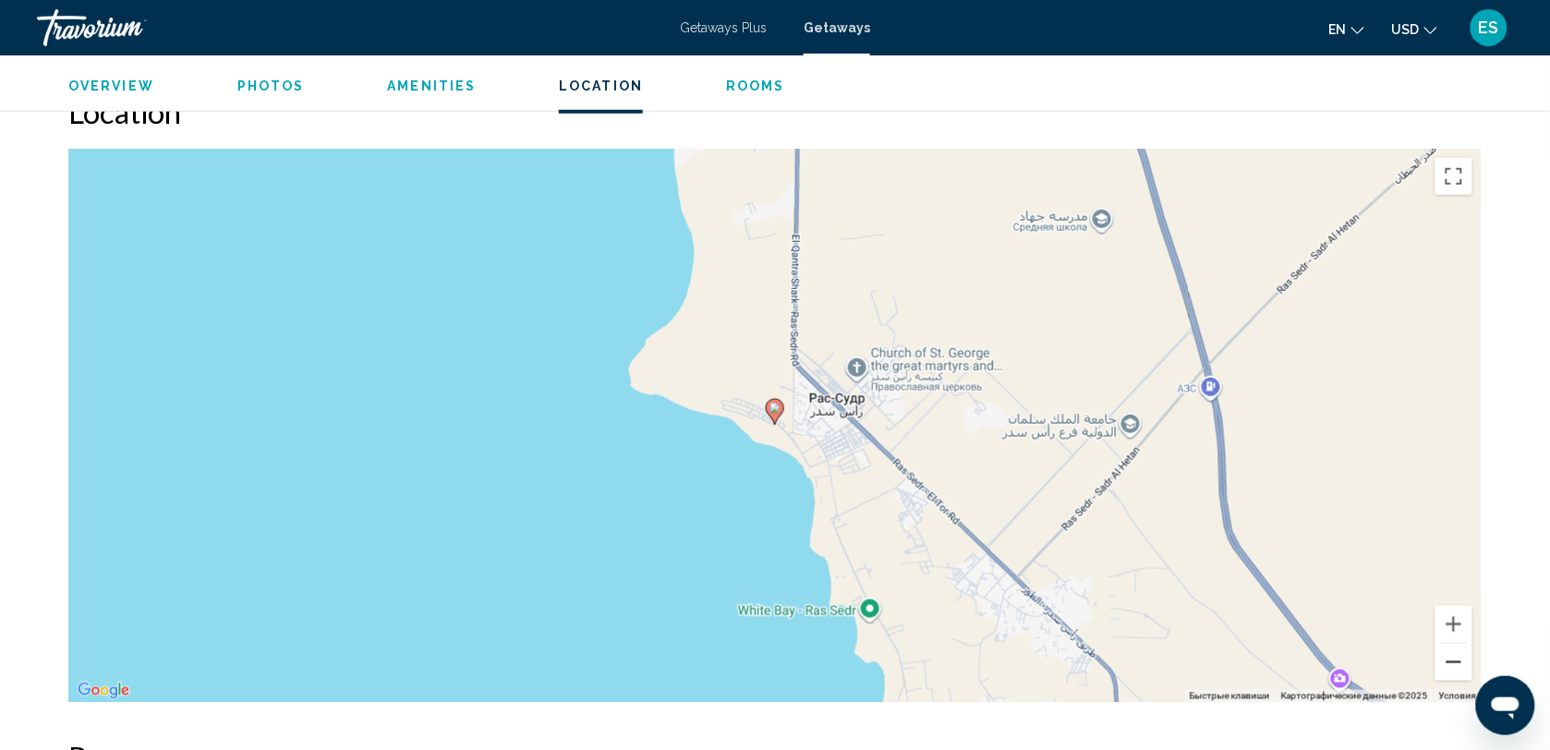
click at [1455, 665] on button "Уменьшить" at bounding box center [1454, 662] width 37 height 37
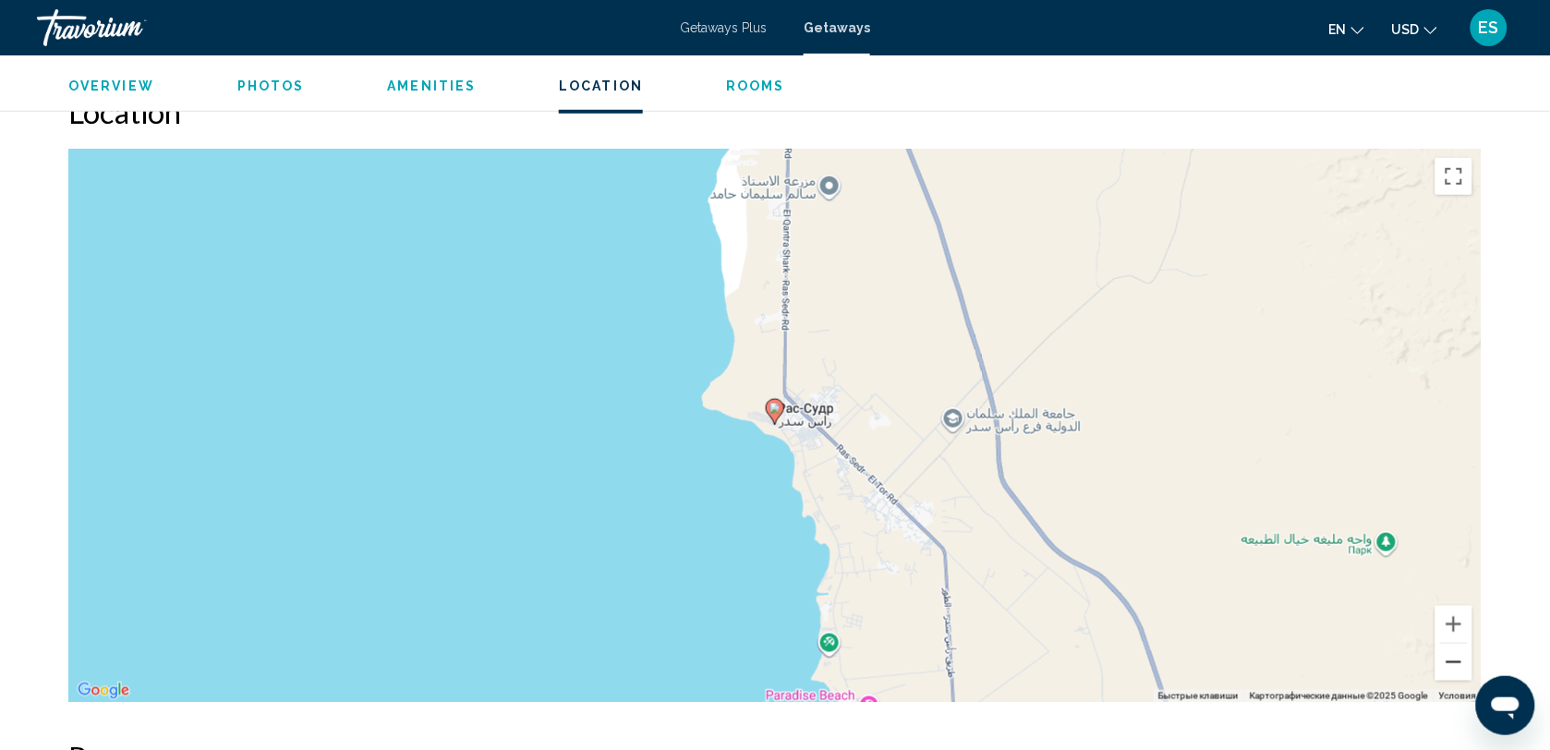
click at [1455, 665] on button "Уменьшить" at bounding box center [1454, 662] width 37 height 37
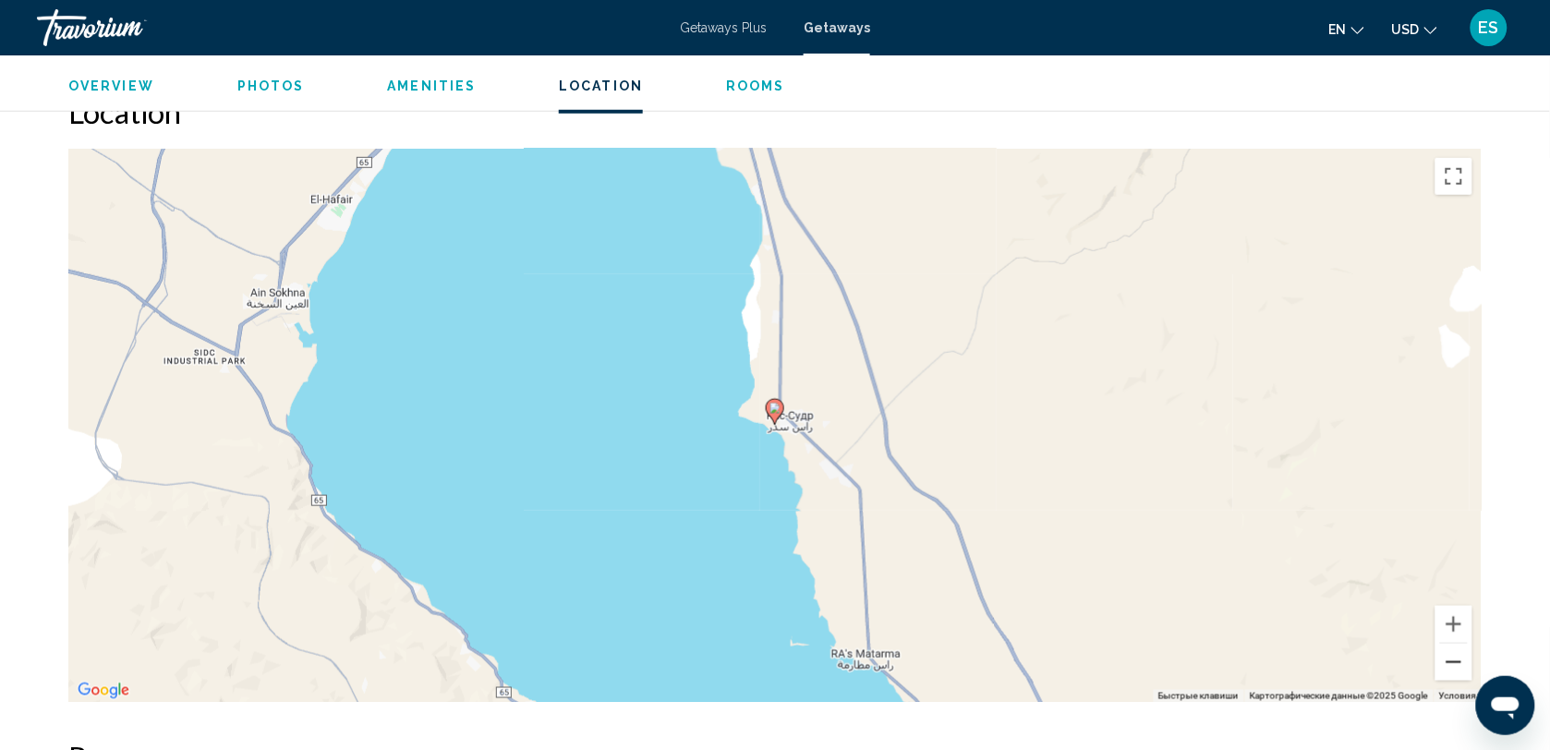
click at [1455, 665] on button "Уменьшить" at bounding box center [1454, 662] width 37 height 37
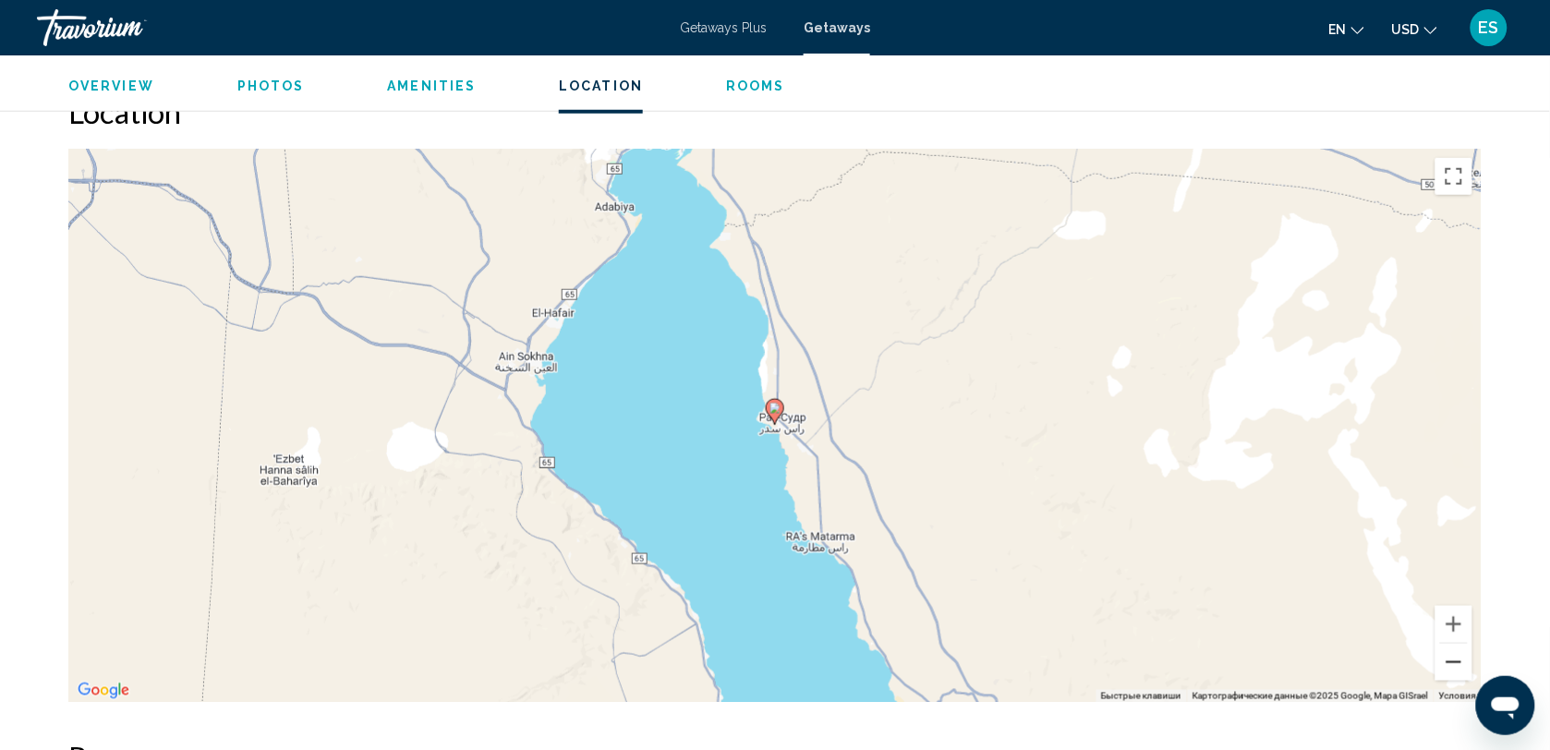
click at [1455, 665] on button "Уменьшить" at bounding box center [1454, 662] width 37 height 37
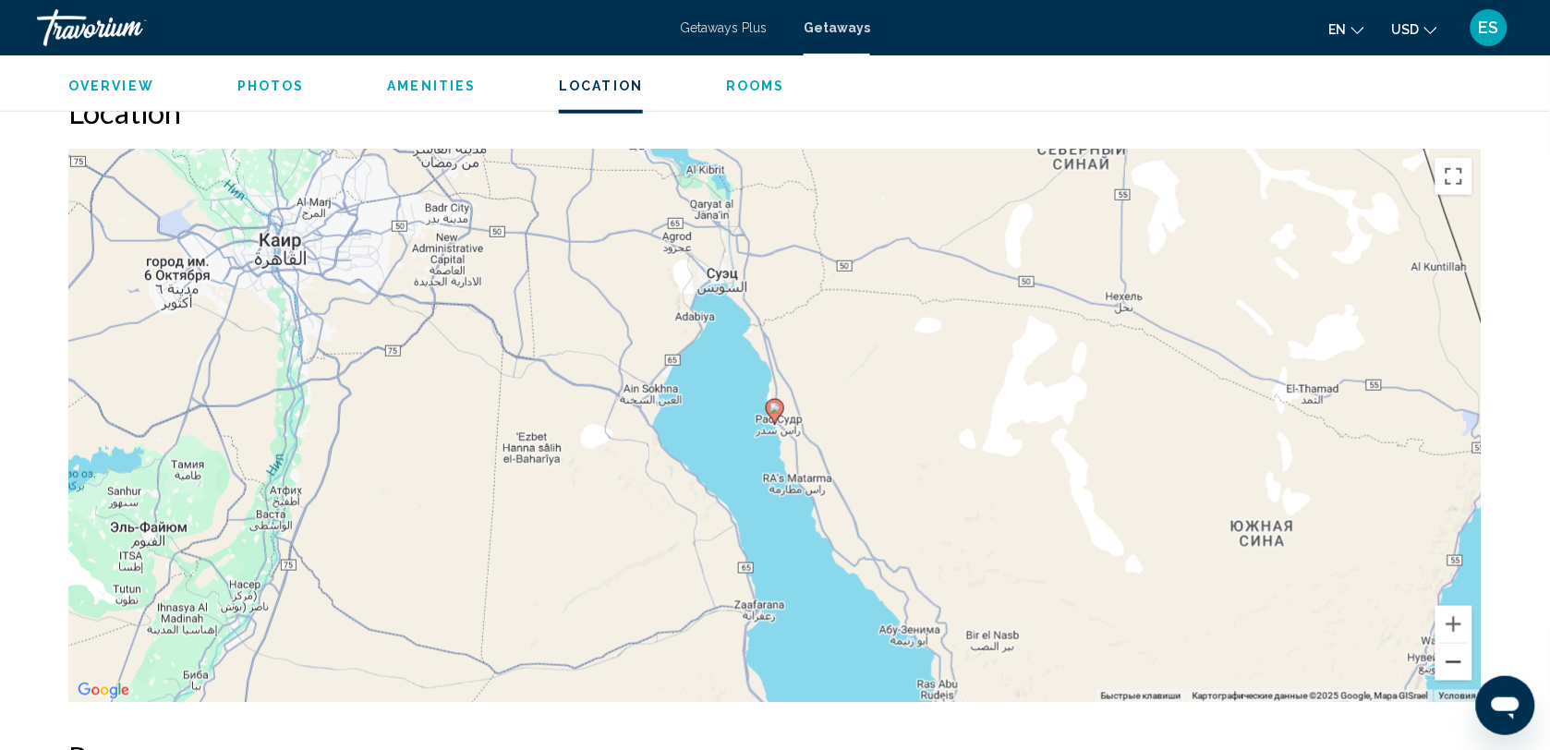
click at [1455, 665] on button "Уменьшить" at bounding box center [1454, 662] width 37 height 37
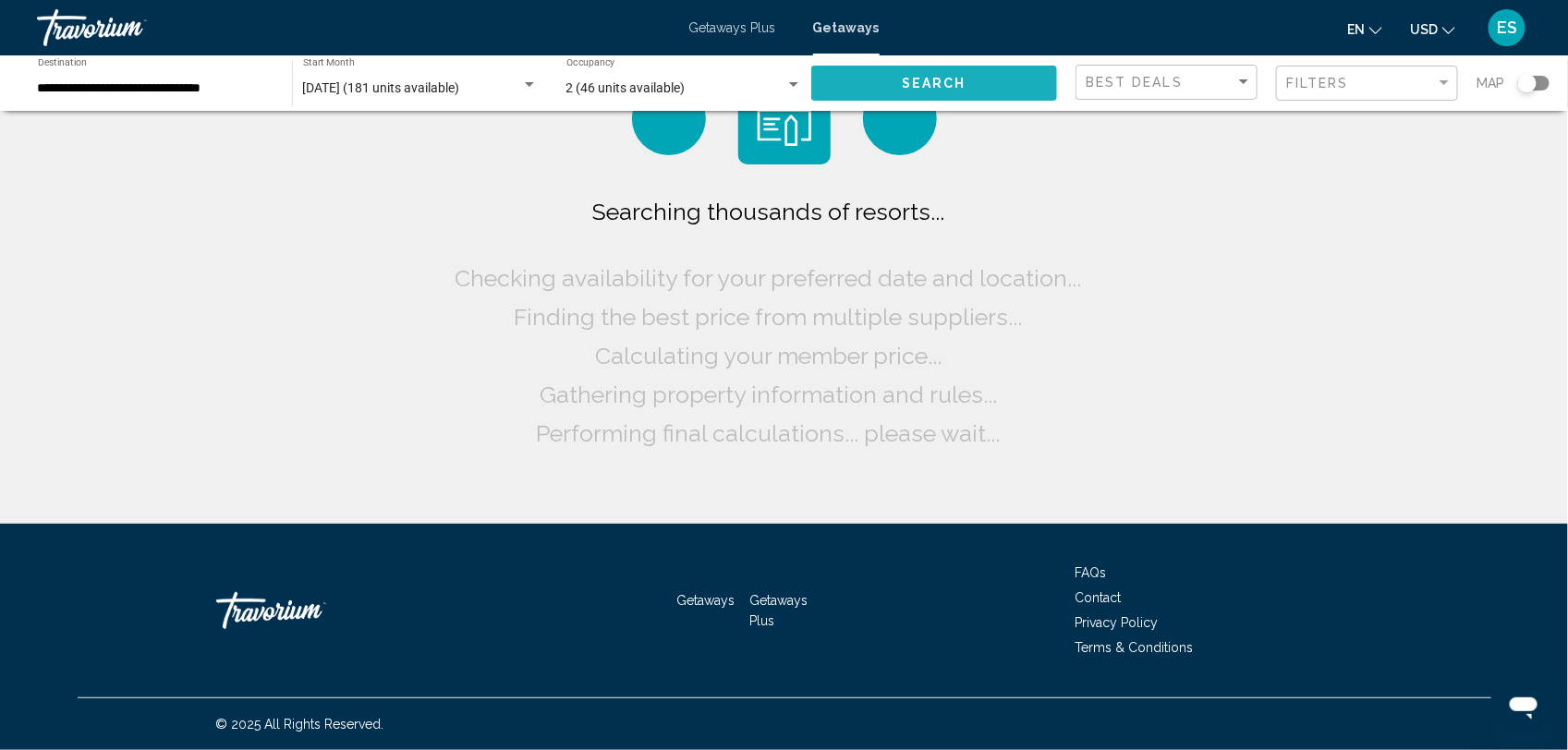
click at [945, 91] on span "Search" at bounding box center [934, 84] width 65 height 15
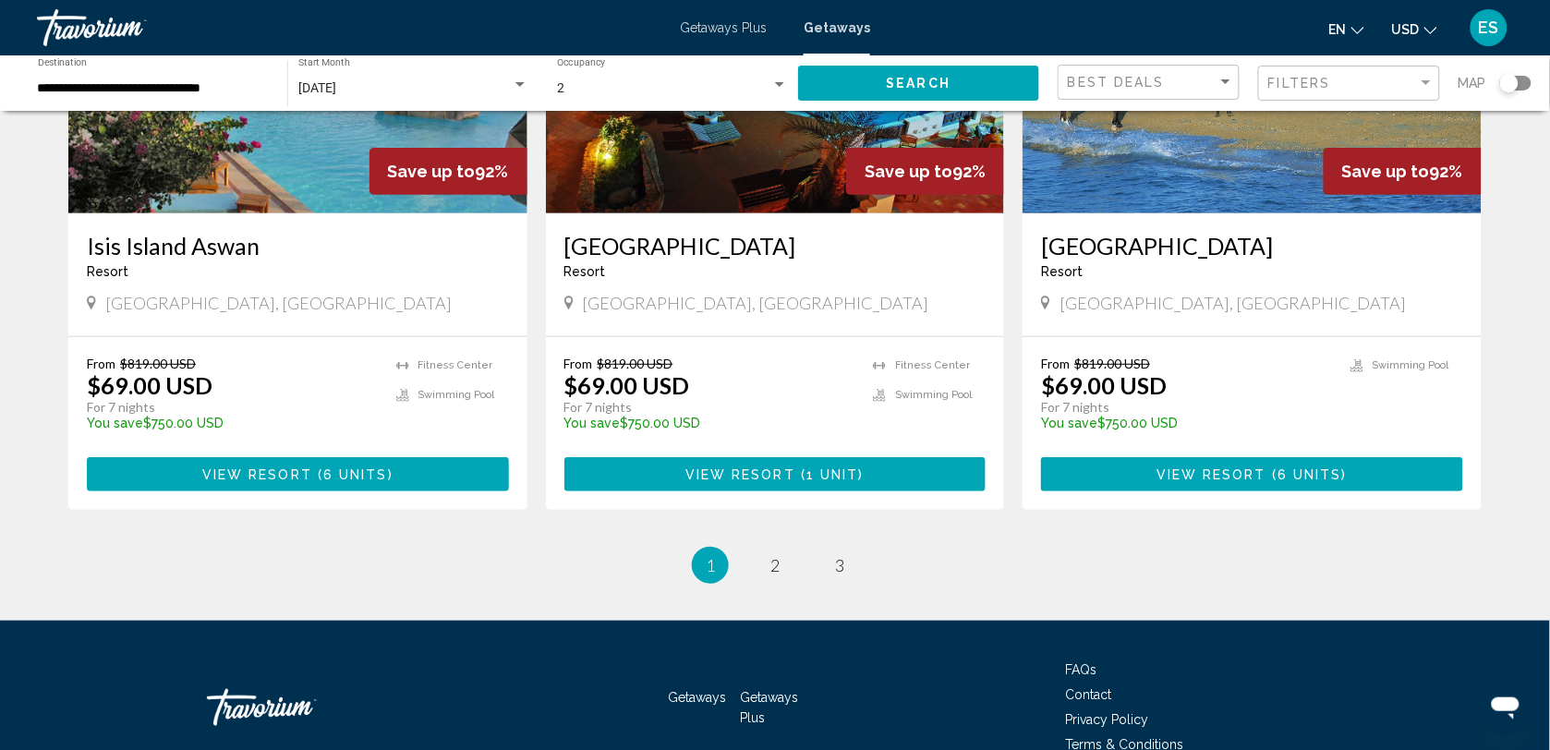
scroll to position [2261, 0]
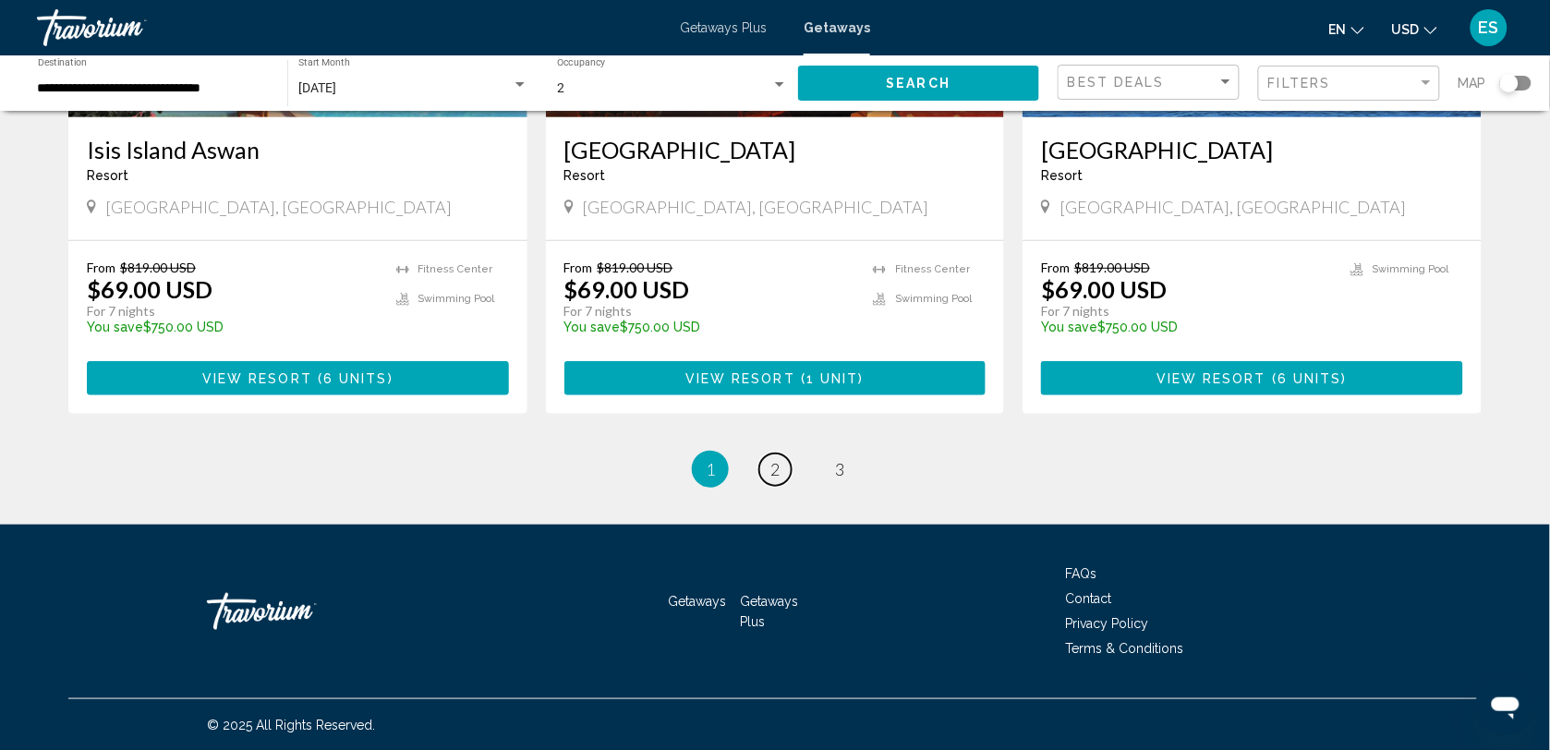
click at [777, 473] on span "2" at bounding box center [774, 469] width 9 height 20
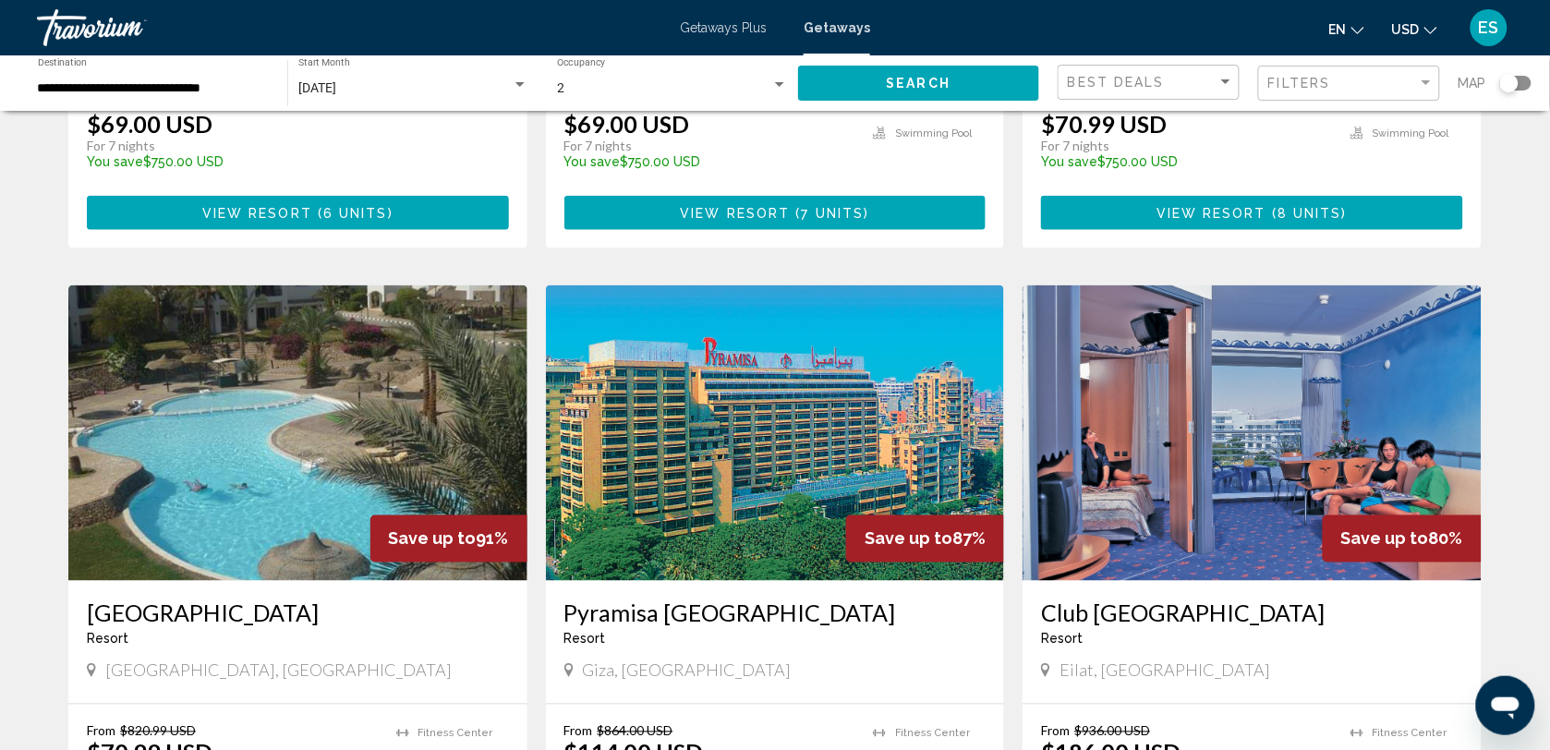
scroll to position [808, 0]
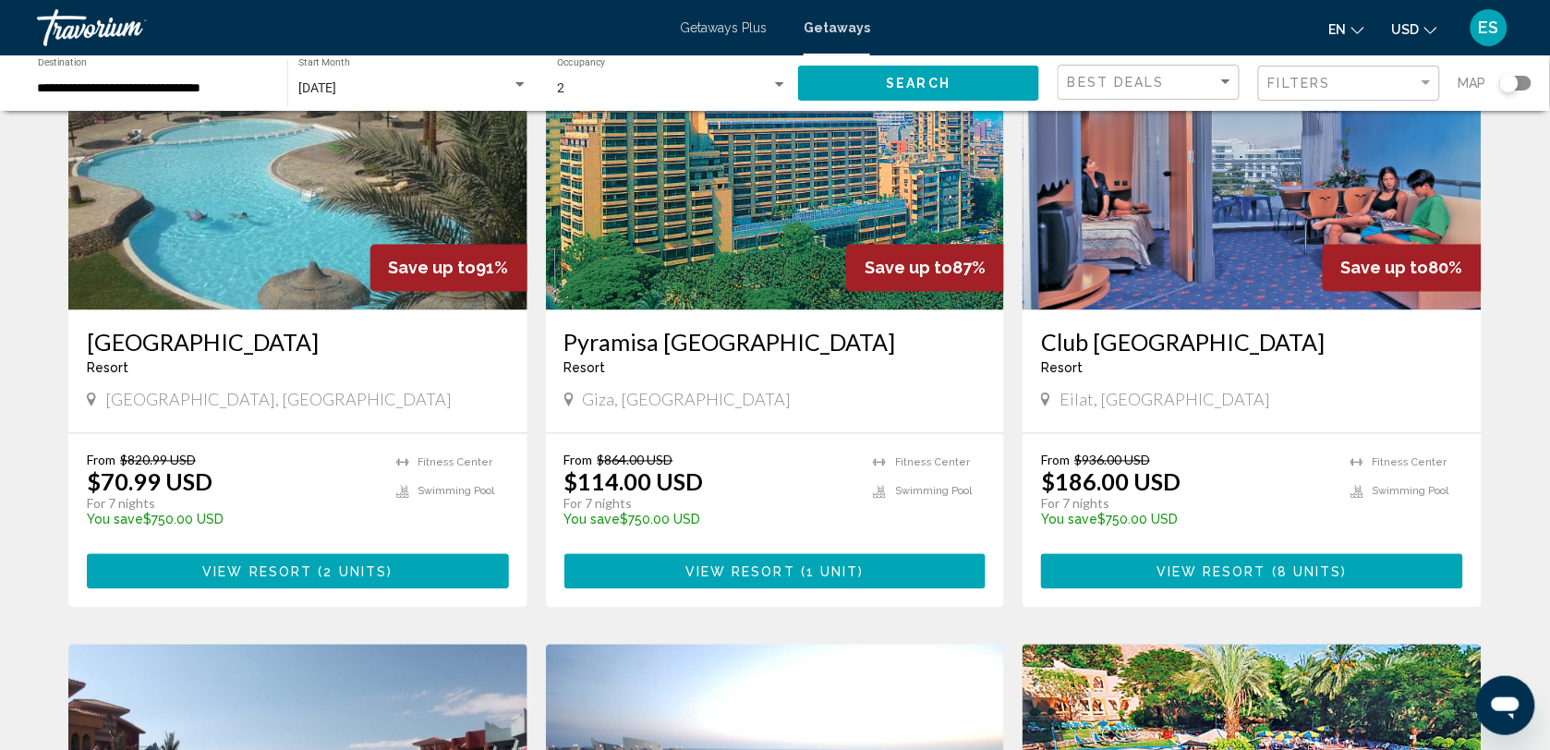
click at [247, 204] on img "Main content" at bounding box center [297, 163] width 459 height 296
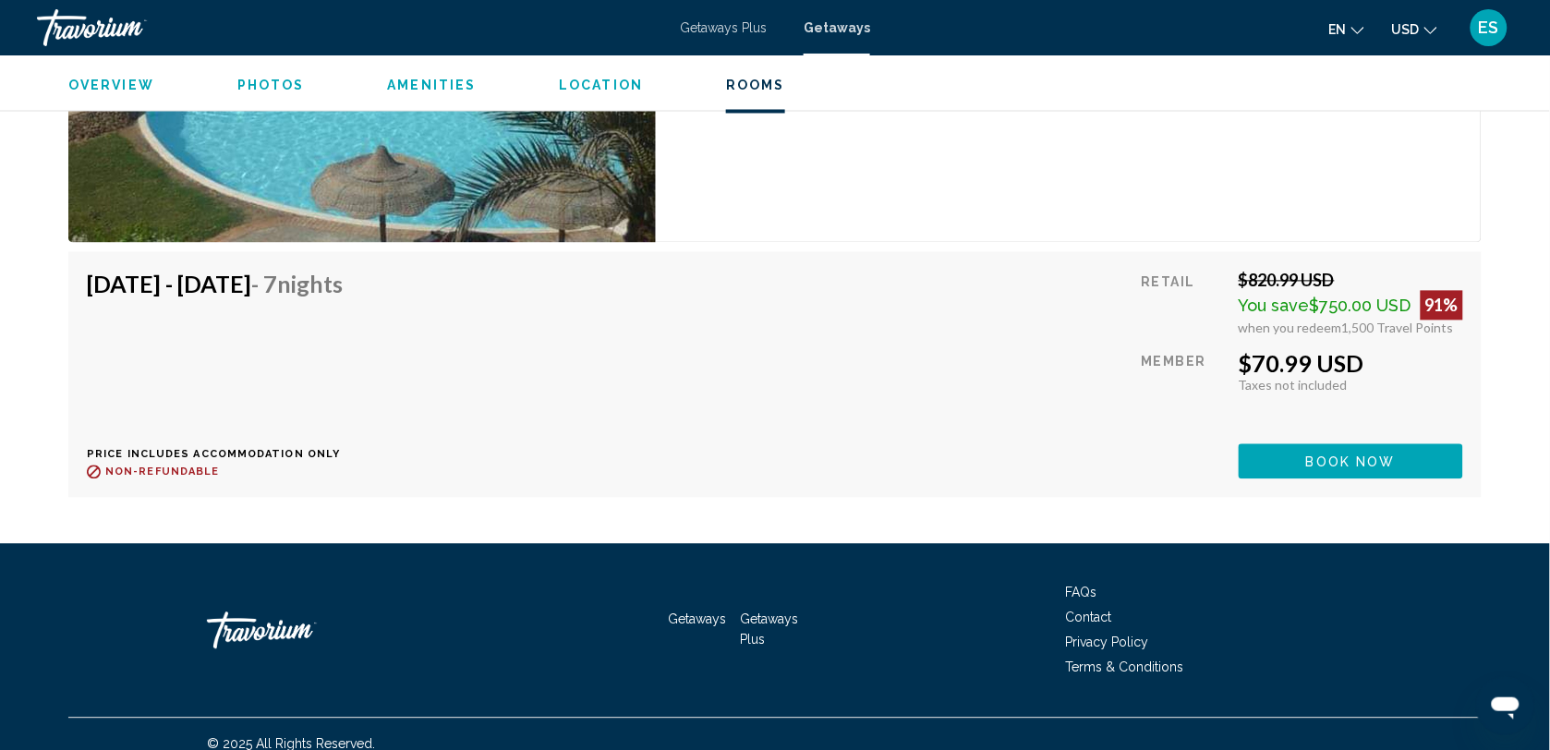
scroll to position [3064, 0]
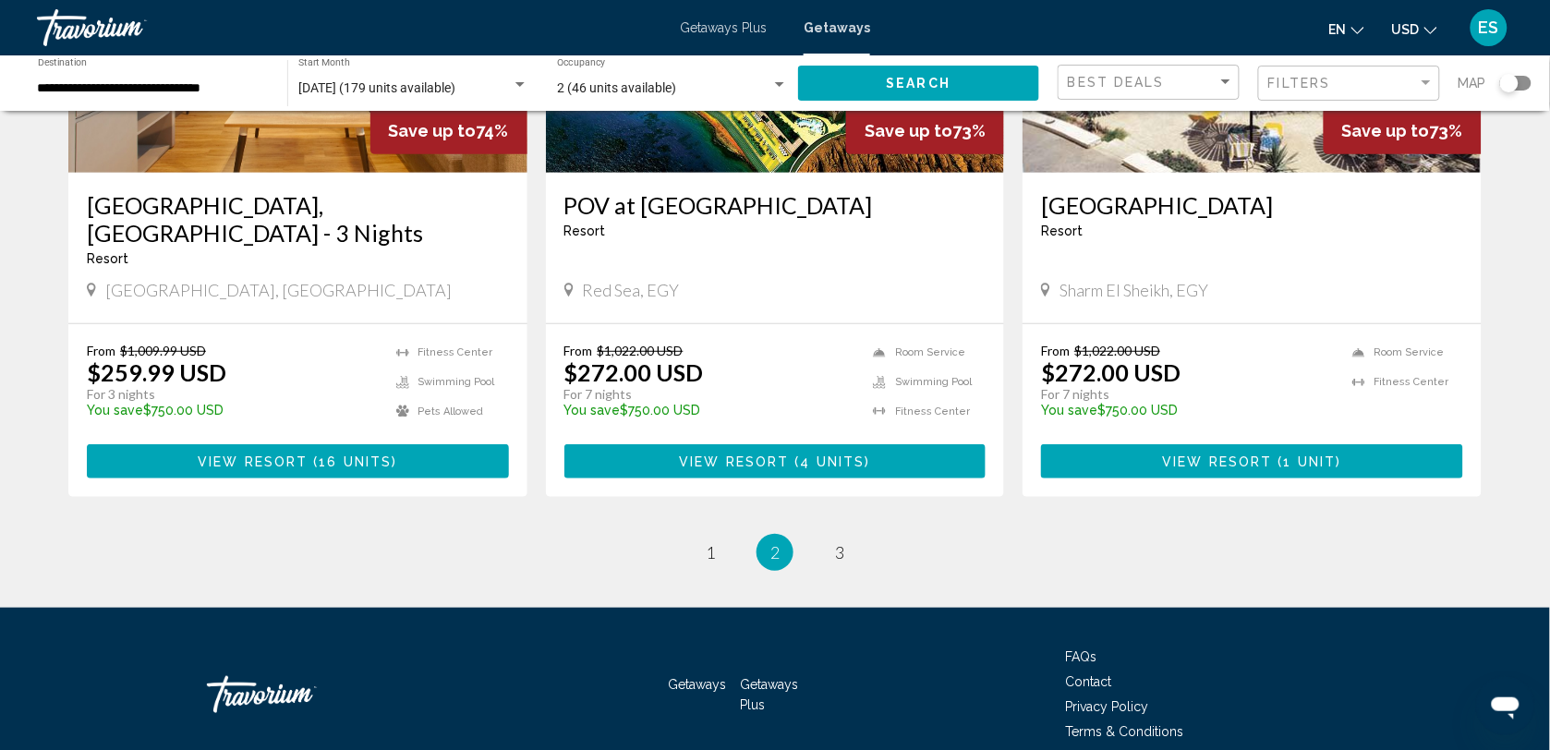
scroll to position [2261, 0]
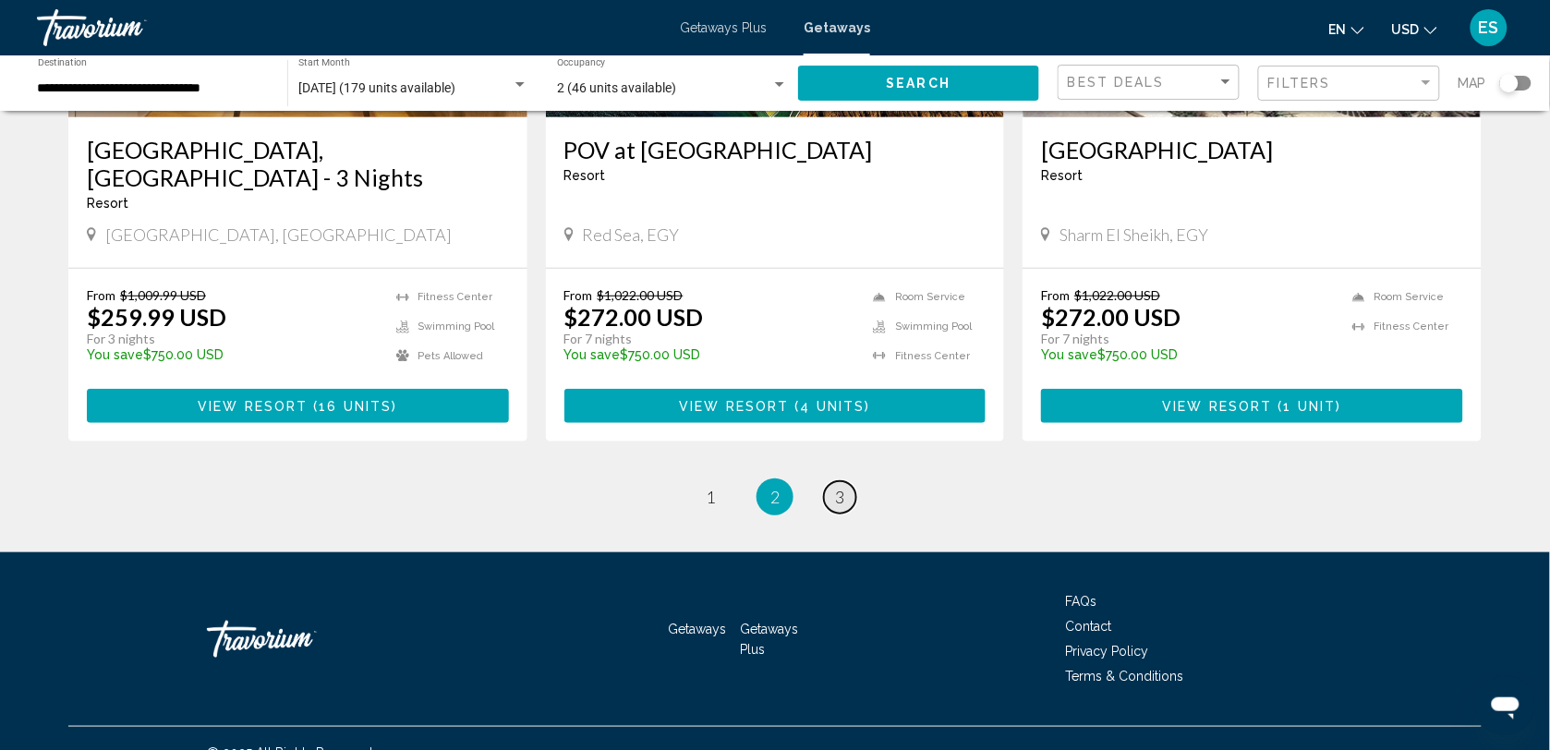
click at [843, 487] on span "3" at bounding box center [839, 497] width 9 height 20
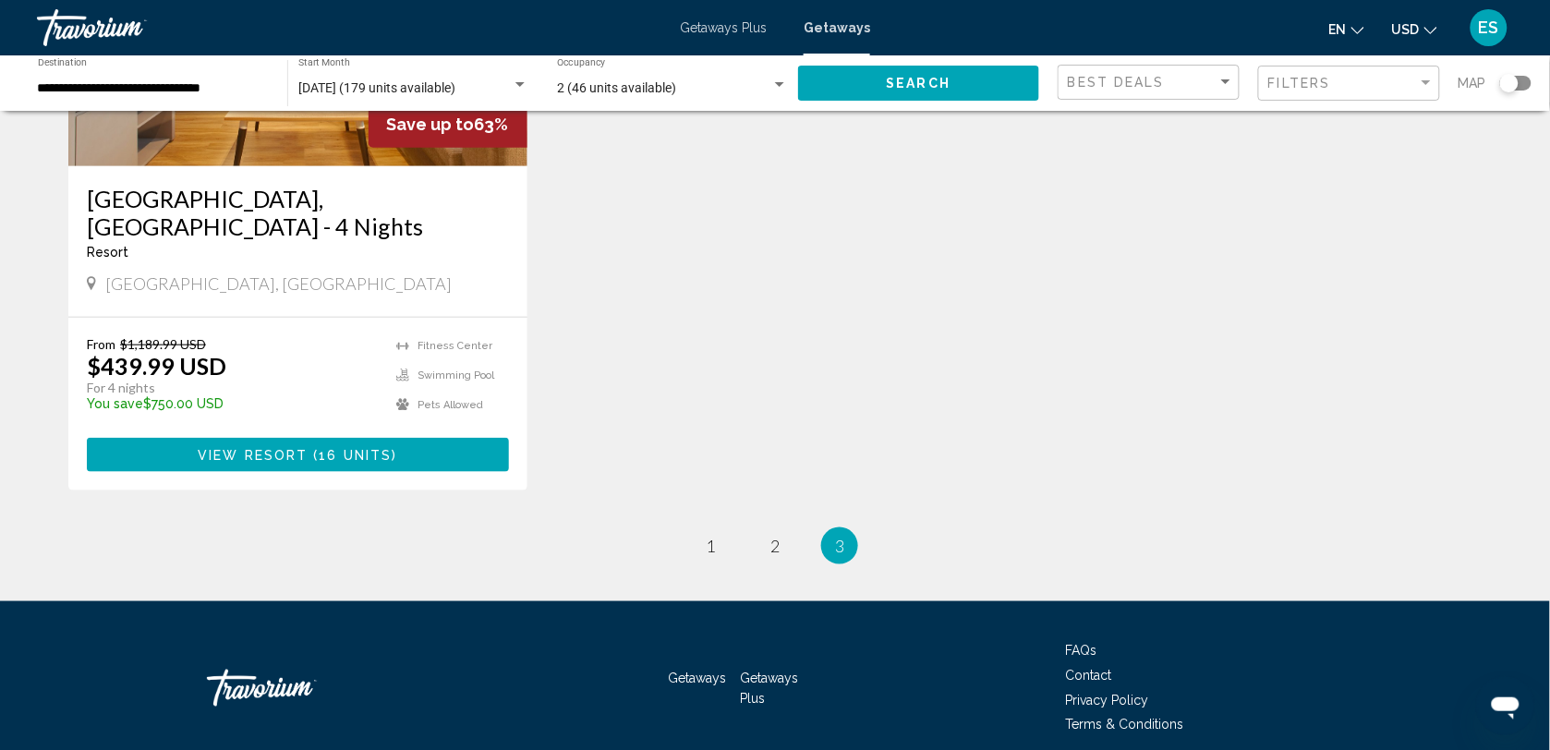
scroll to position [346, 0]
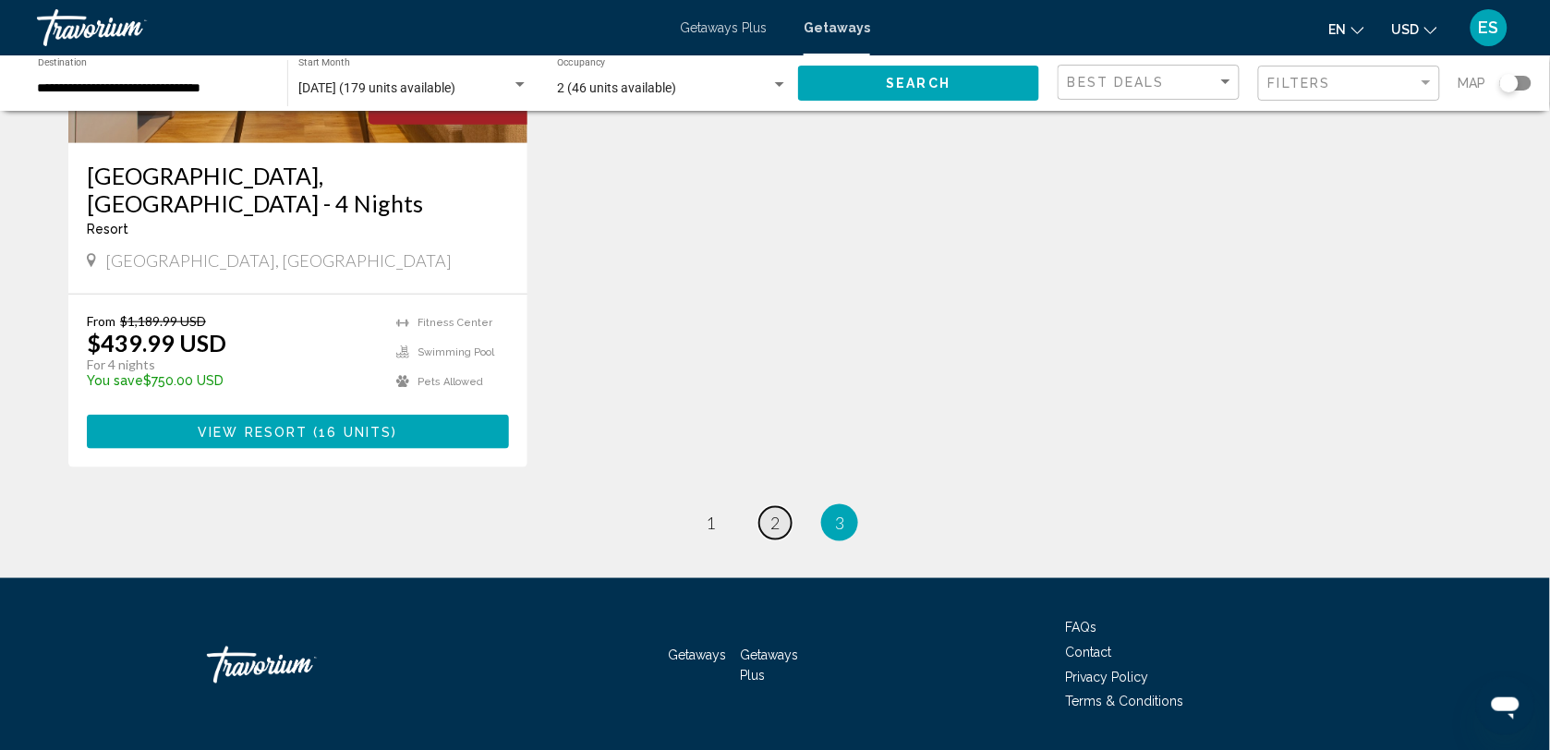
click at [769, 507] on link "page 2" at bounding box center [775, 523] width 32 height 32
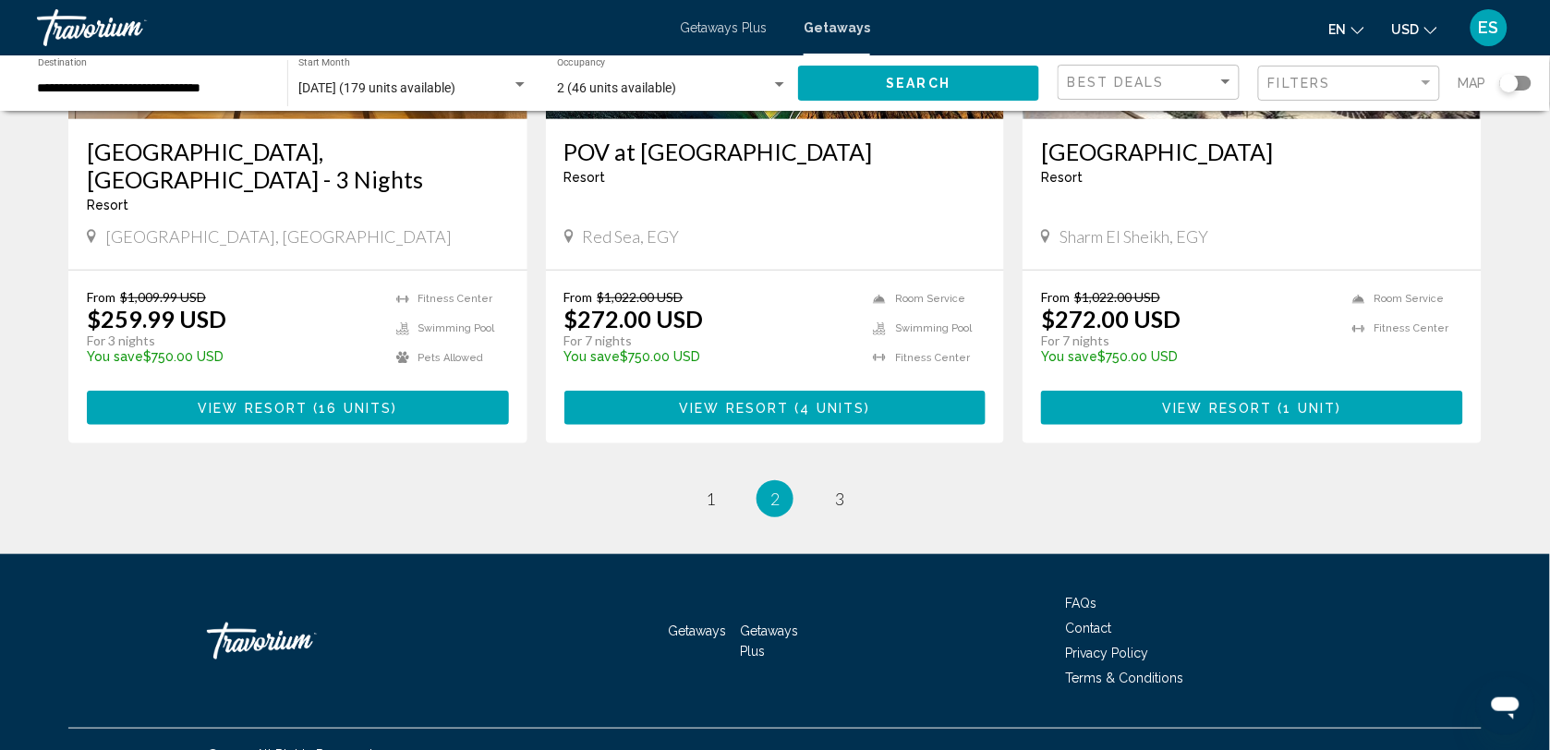
scroll to position [2261, 0]
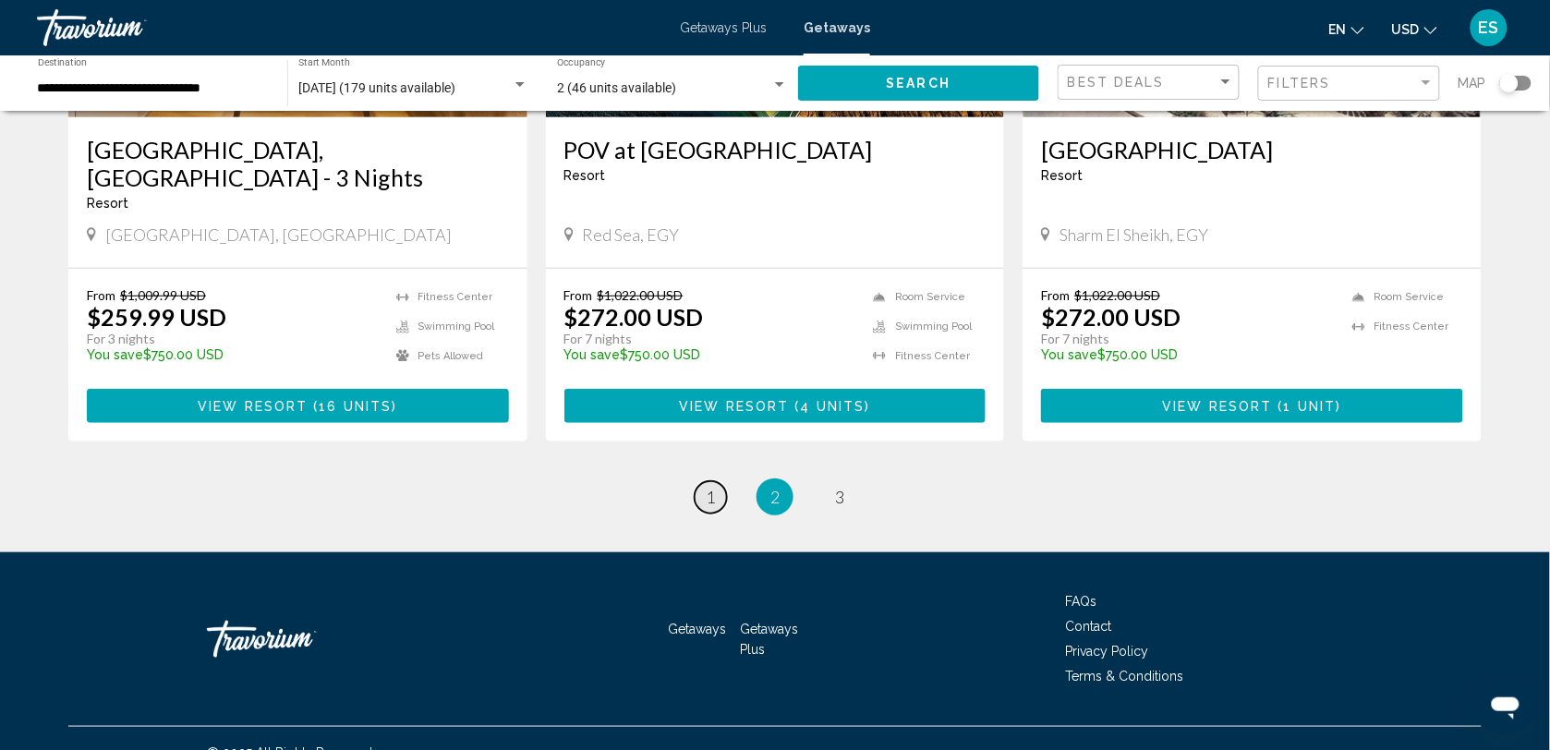
click at [703, 481] on link "page 1" at bounding box center [711, 497] width 32 height 32
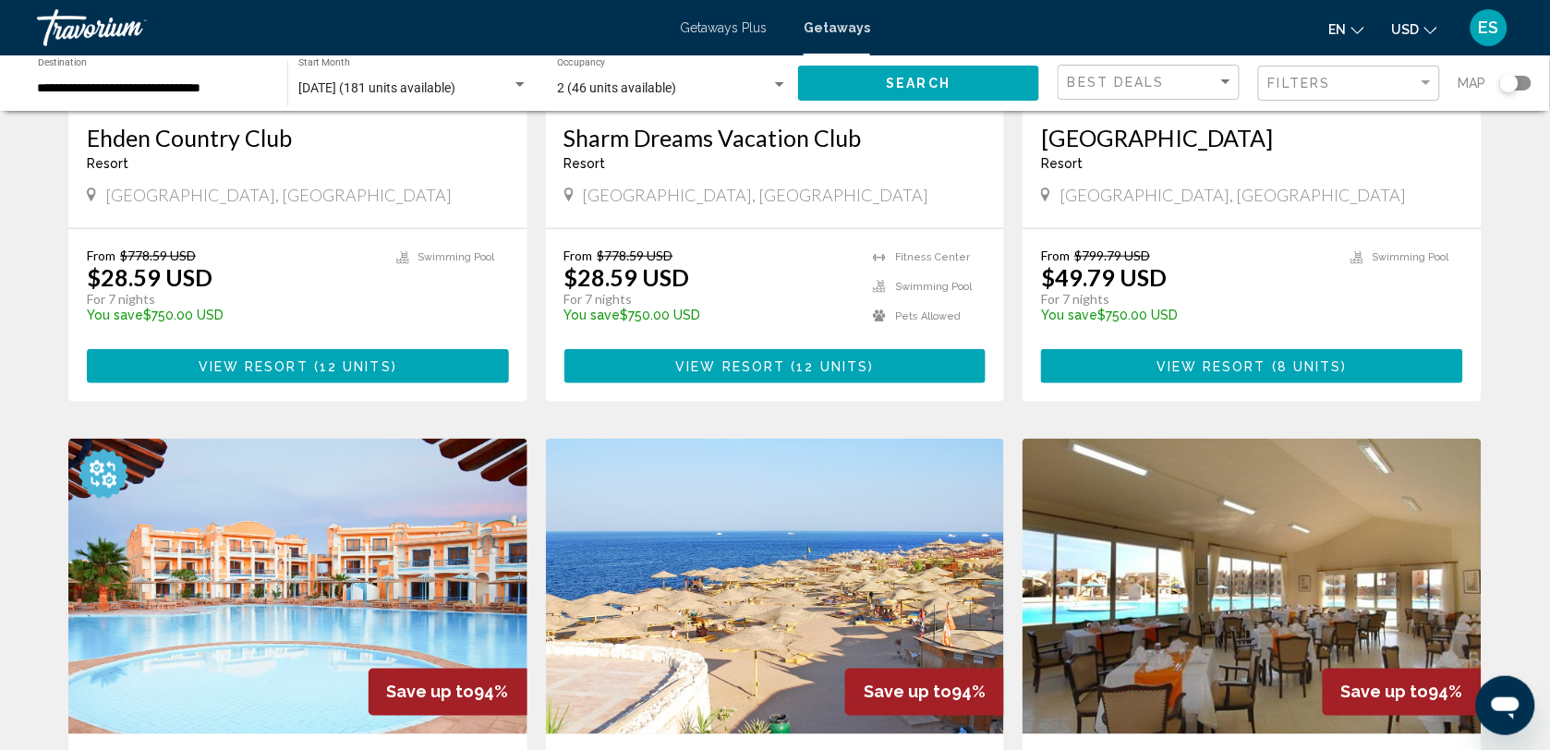
scroll to position [231, 0]
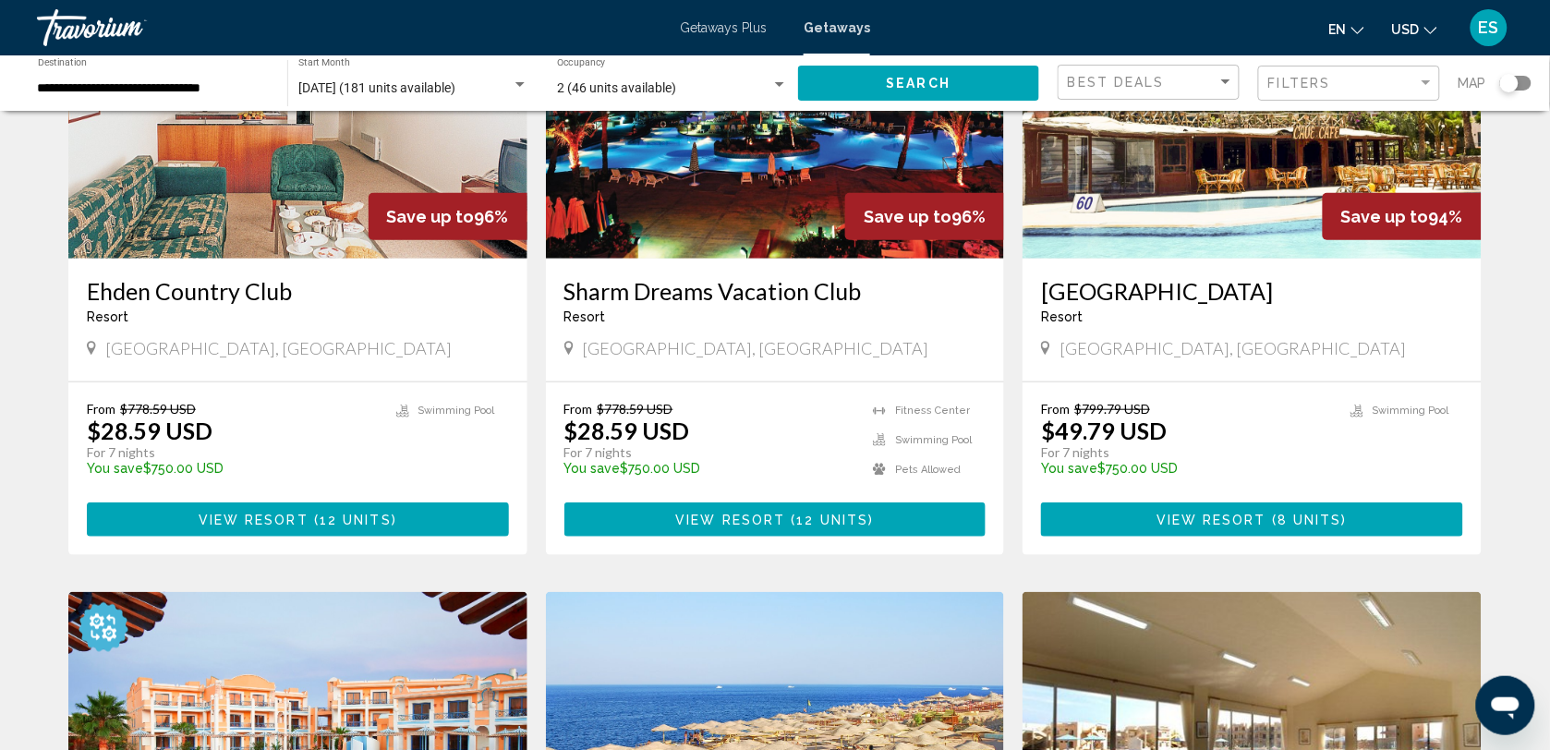
click at [1187, 242] on img "Main content" at bounding box center [1252, 111] width 459 height 296
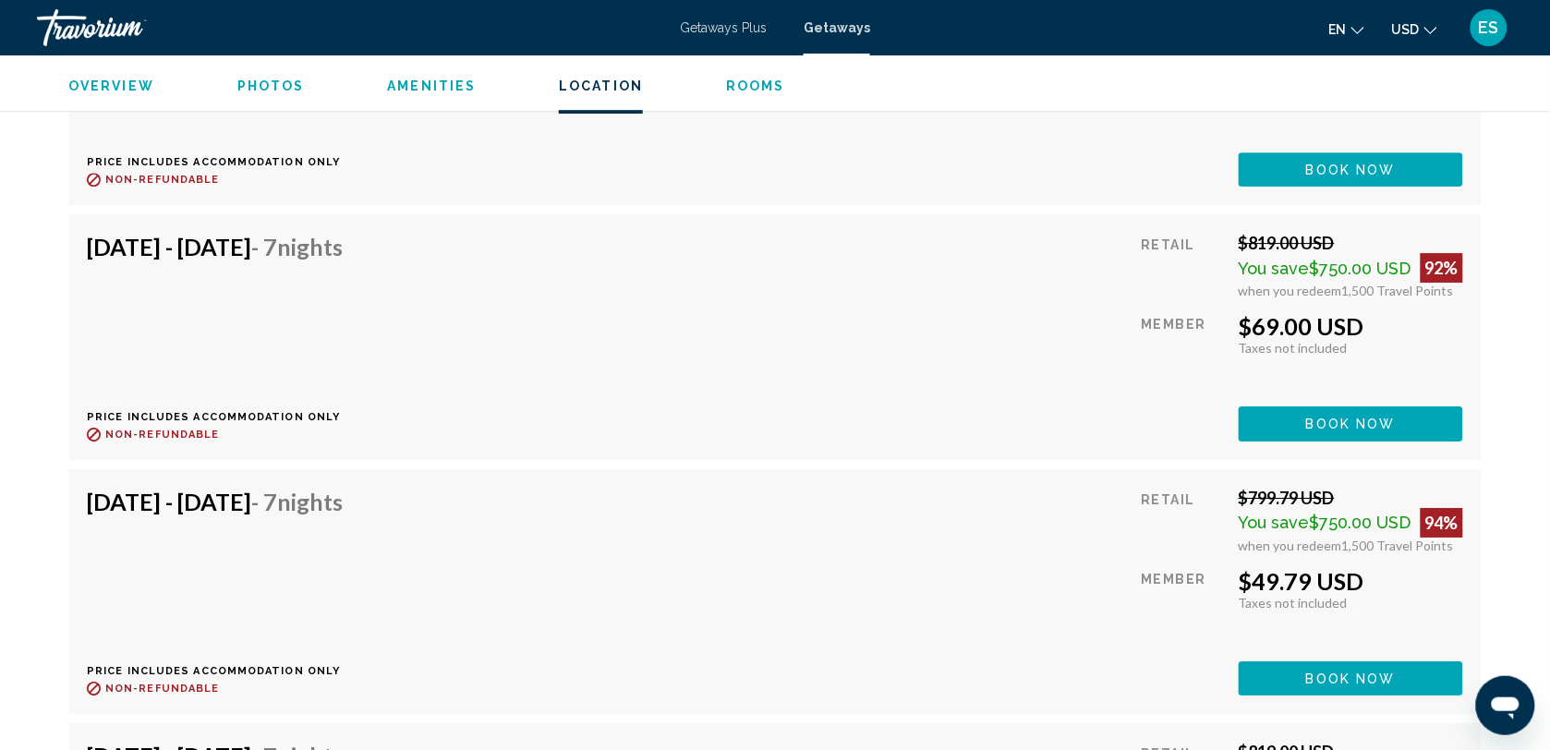
scroll to position [3464, 0]
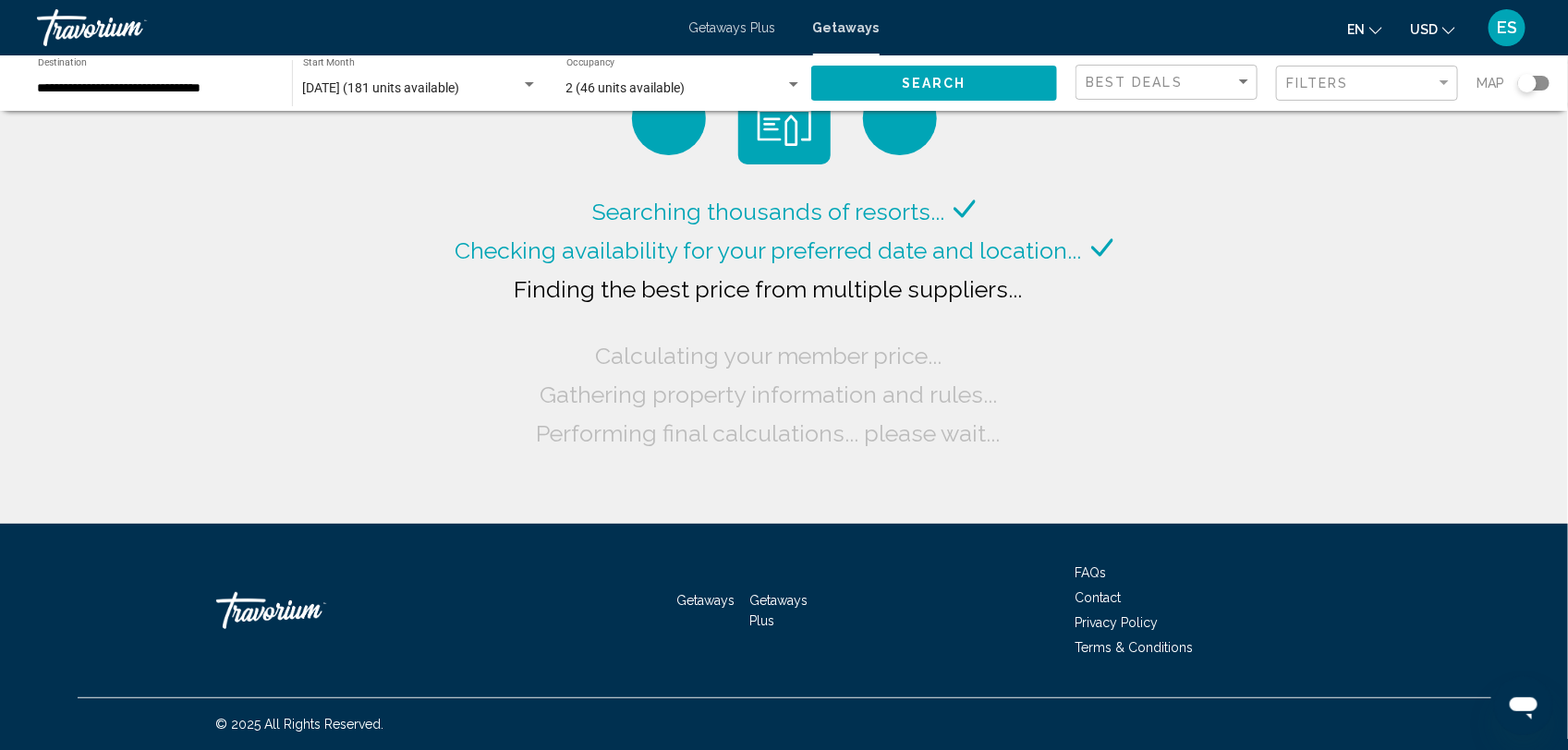
click at [912, 83] on span "Search" at bounding box center [934, 84] width 65 height 15
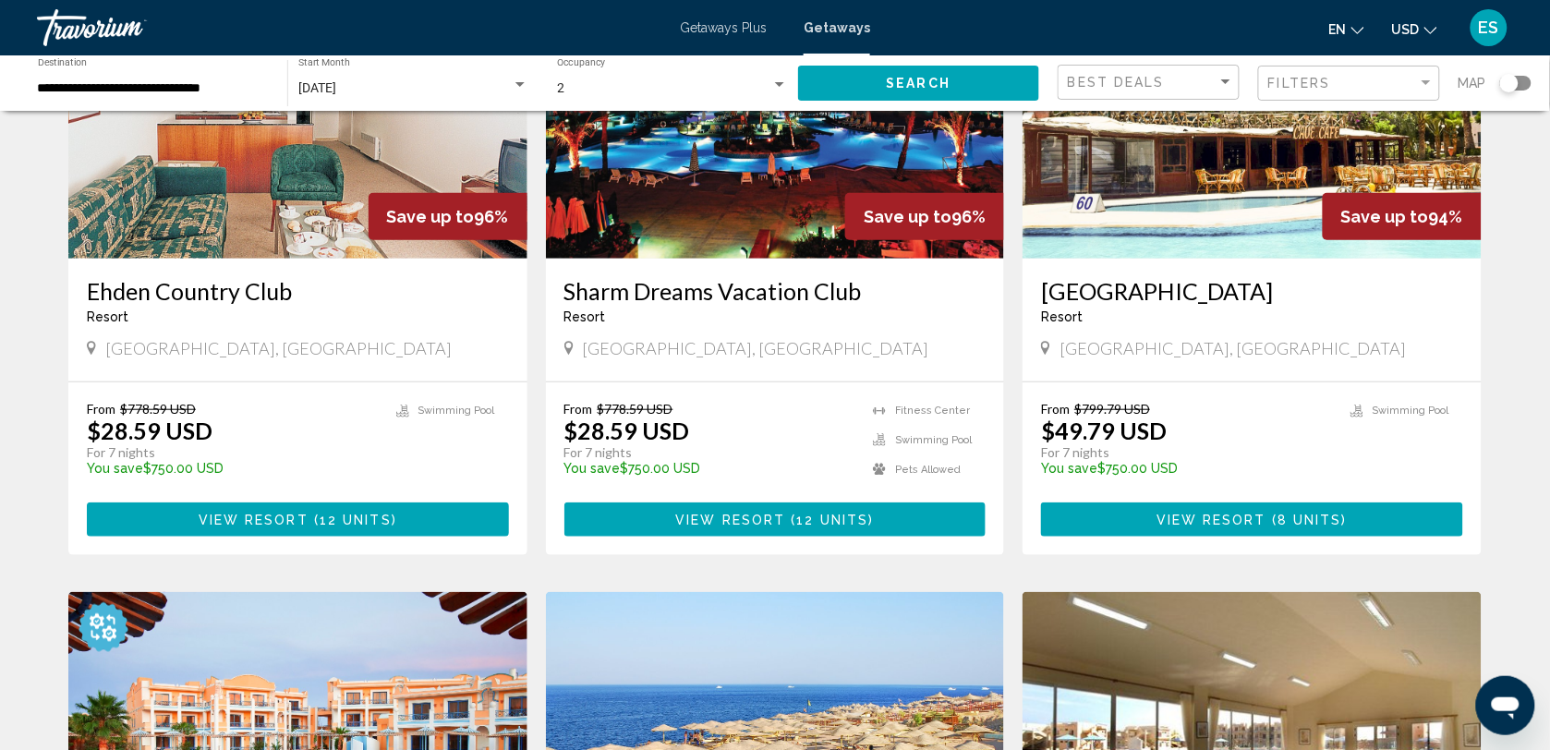
scroll to position [693, 0]
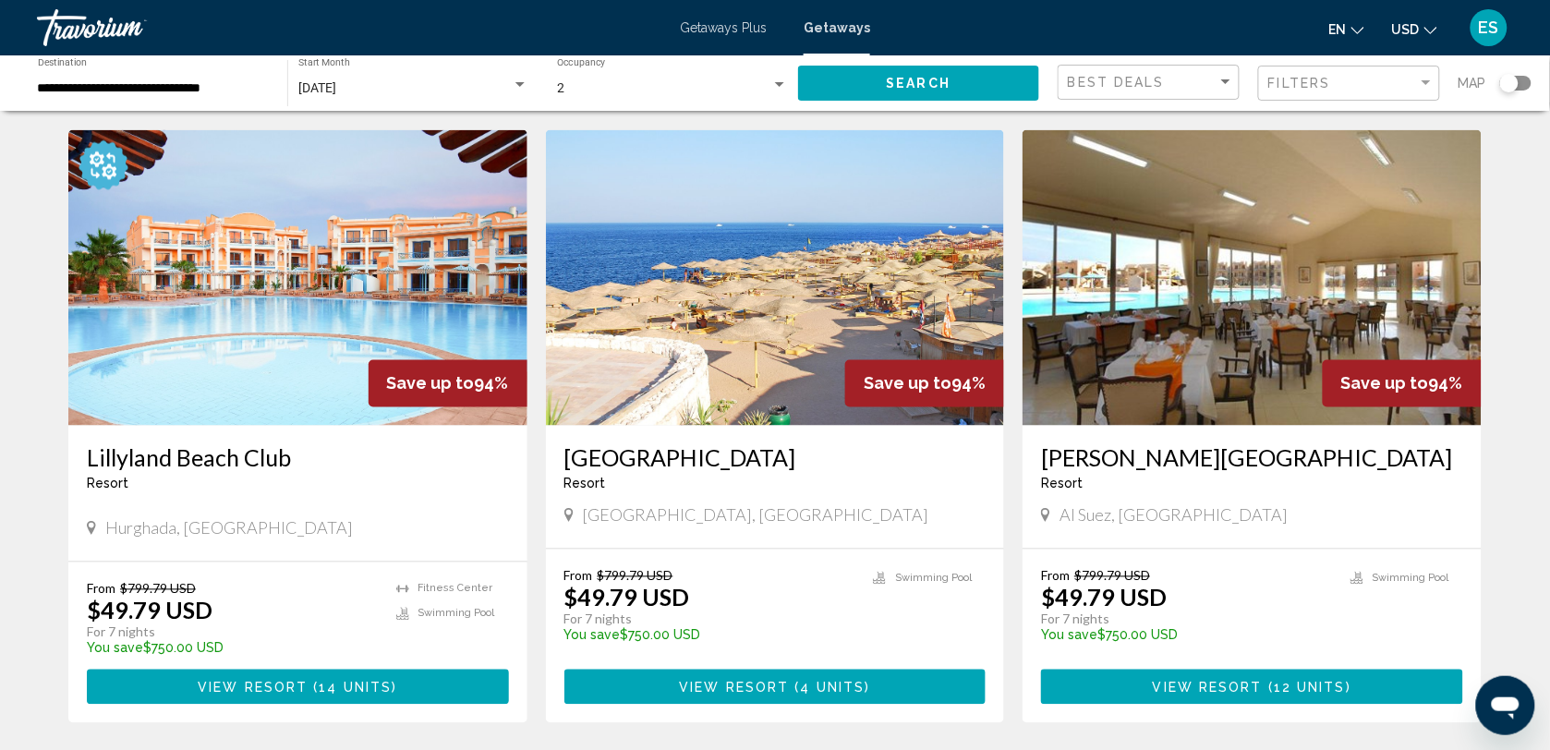
click at [261, 362] on img "Main content" at bounding box center [297, 278] width 459 height 296
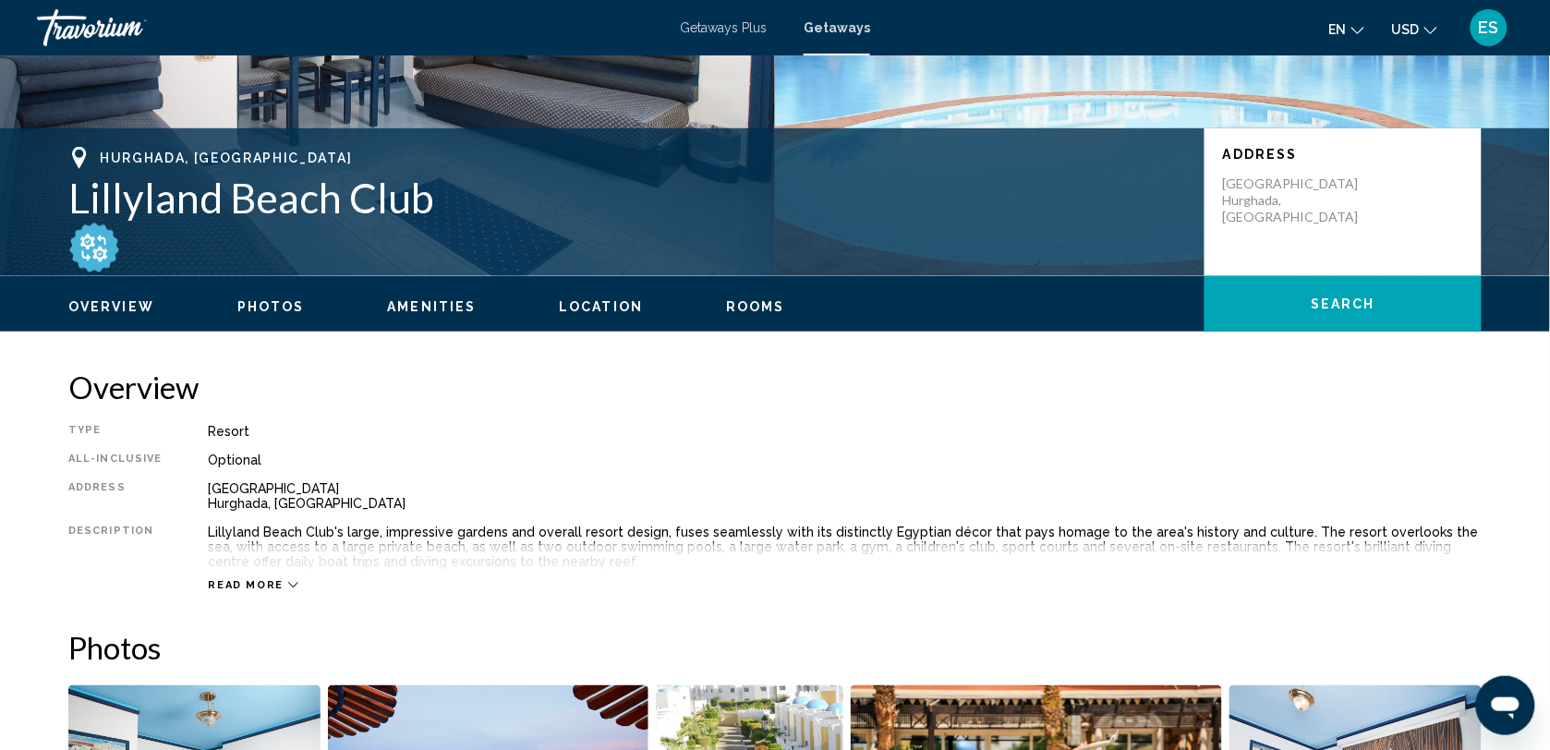
scroll to position [346, 0]
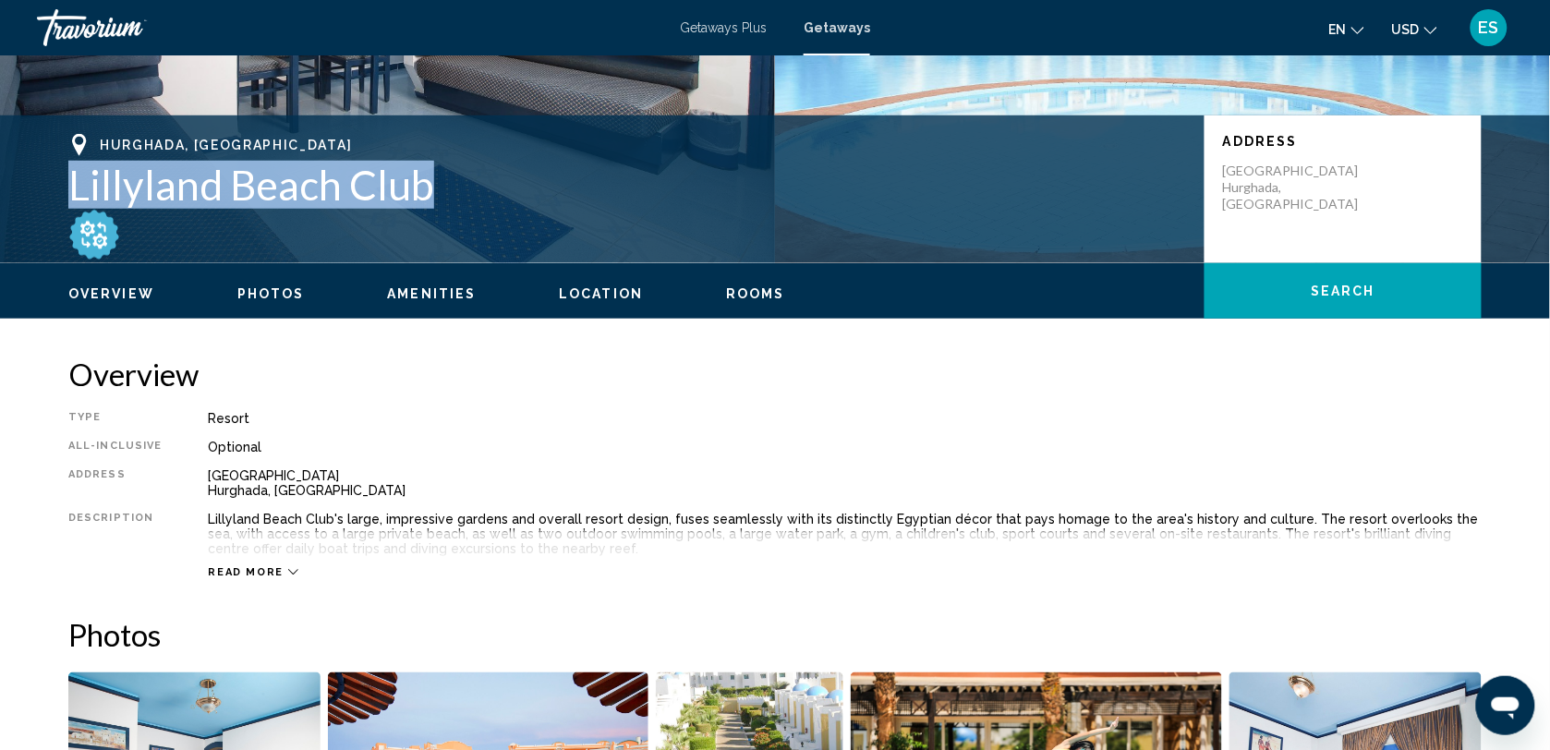
drag, startPoint x: 70, startPoint y: 186, endPoint x: 442, endPoint y: 200, distance: 371.7
click at [442, 200] on h1 "Lillyland Beach Club" at bounding box center [627, 185] width 1118 height 48
drag, startPoint x: 442, startPoint y: 200, endPoint x: 357, endPoint y: 178, distance: 87.8
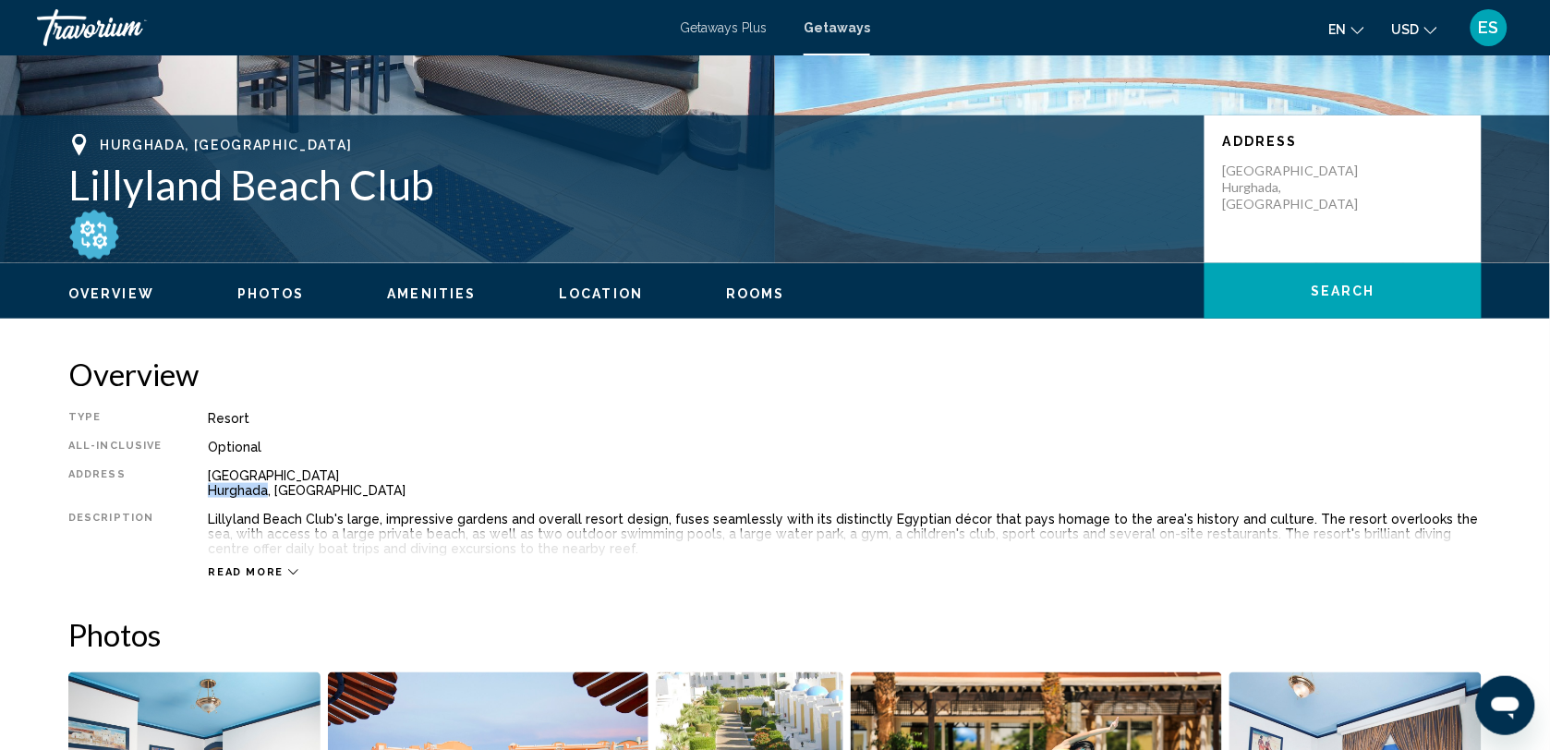
drag, startPoint x: 204, startPoint y: 490, endPoint x: 263, endPoint y: 490, distance: 59.1
click at [263, 490] on div "[GEOGRAPHIC_DATA], [GEOGRAPHIC_DATA]" at bounding box center [845, 483] width 1274 height 30
drag, startPoint x: 263, startPoint y: 490, endPoint x: 246, endPoint y: 491, distance: 17.6
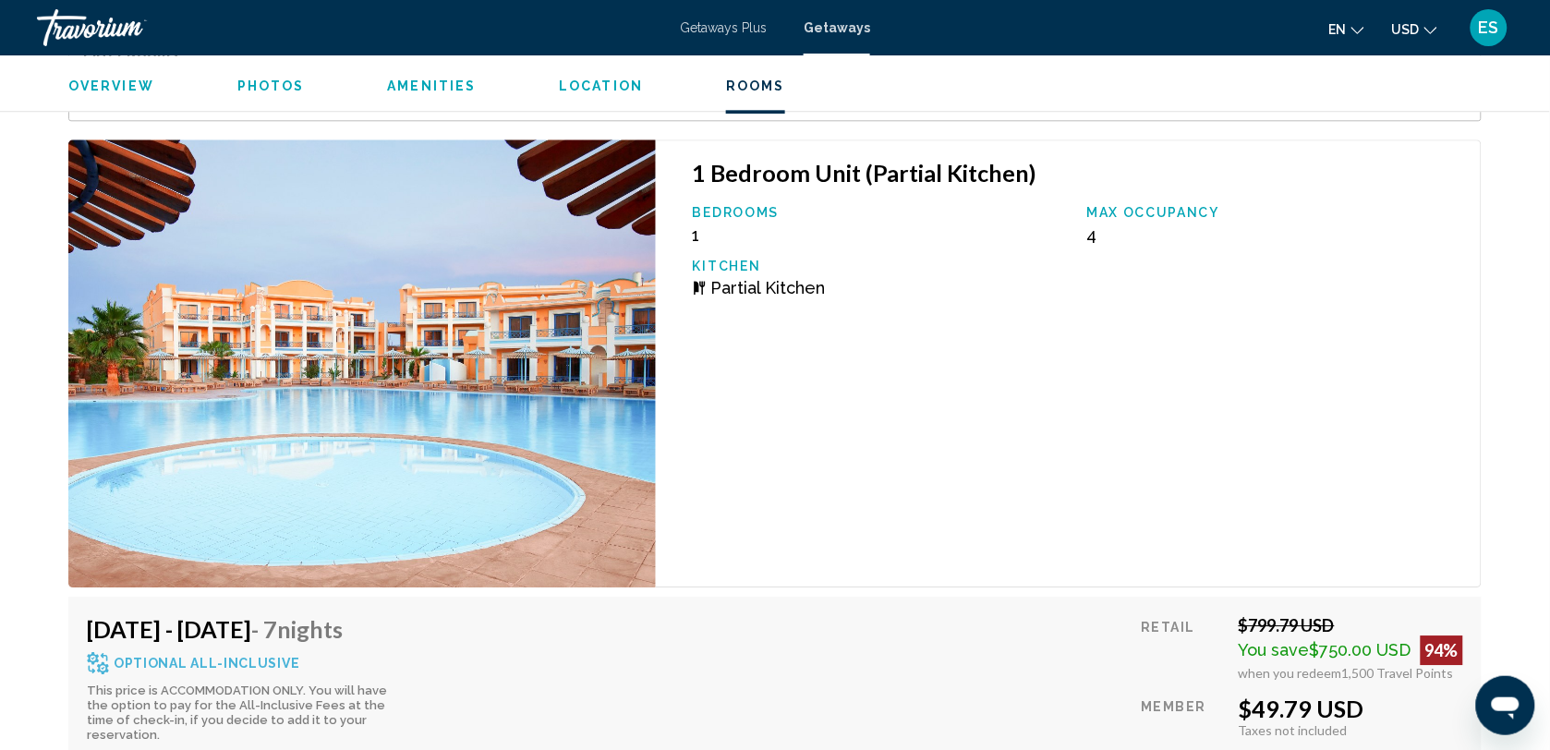
scroll to position [3695, 0]
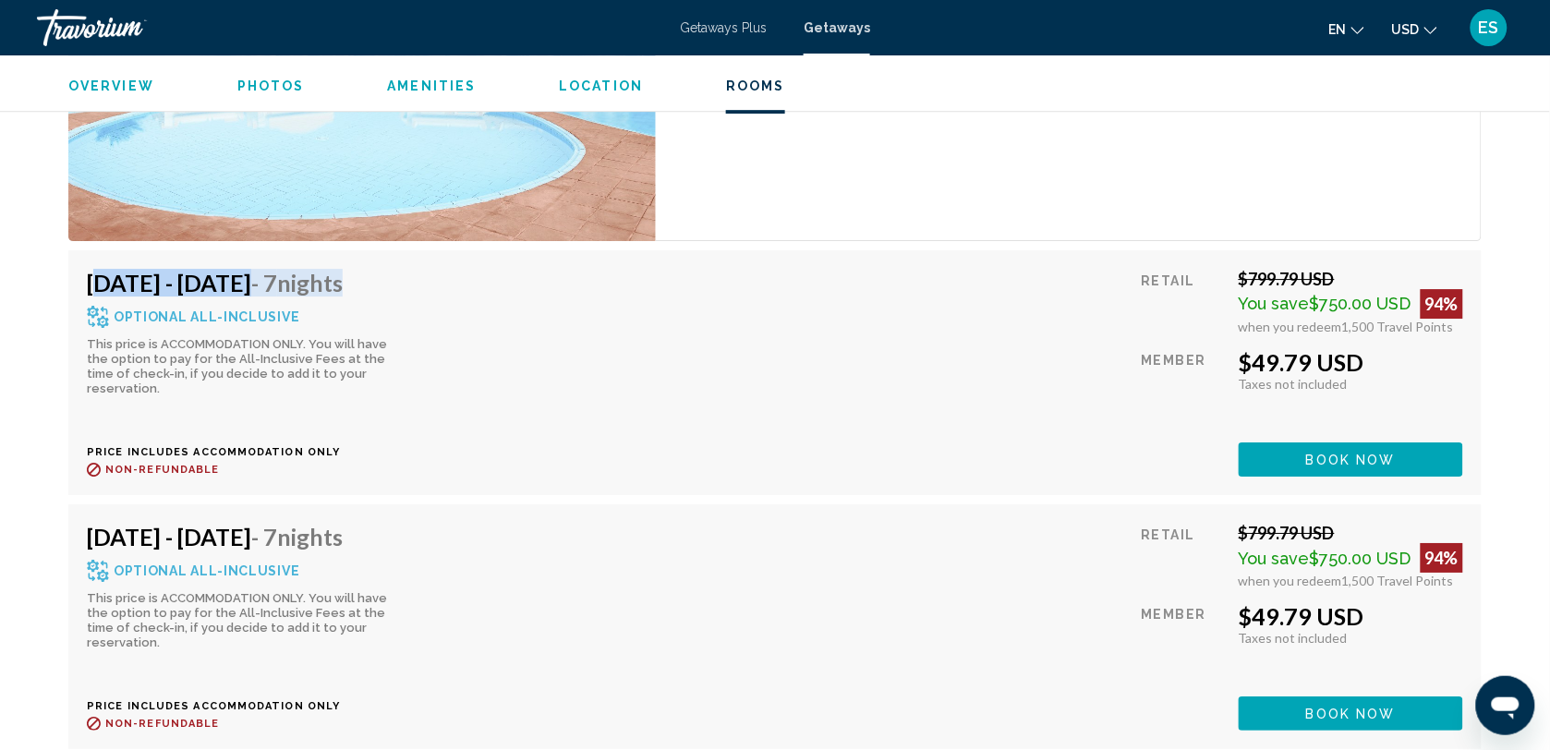
drag, startPoint x: 91, startPoint y: 284, endPoint x: 473, endPoint y: 277, distance: 382.5
click at [473, 277] on div "[DATE] - [DATE] - 7 Nights Optional All-Inclusive This price is ACCOMMODATION O…" at bounding box center [775, 373] width 1376 height 208
drag, startPoint x: 473, startPoint y: 277, endPoint x: 427, endPoint y: 286, distance: 47.1
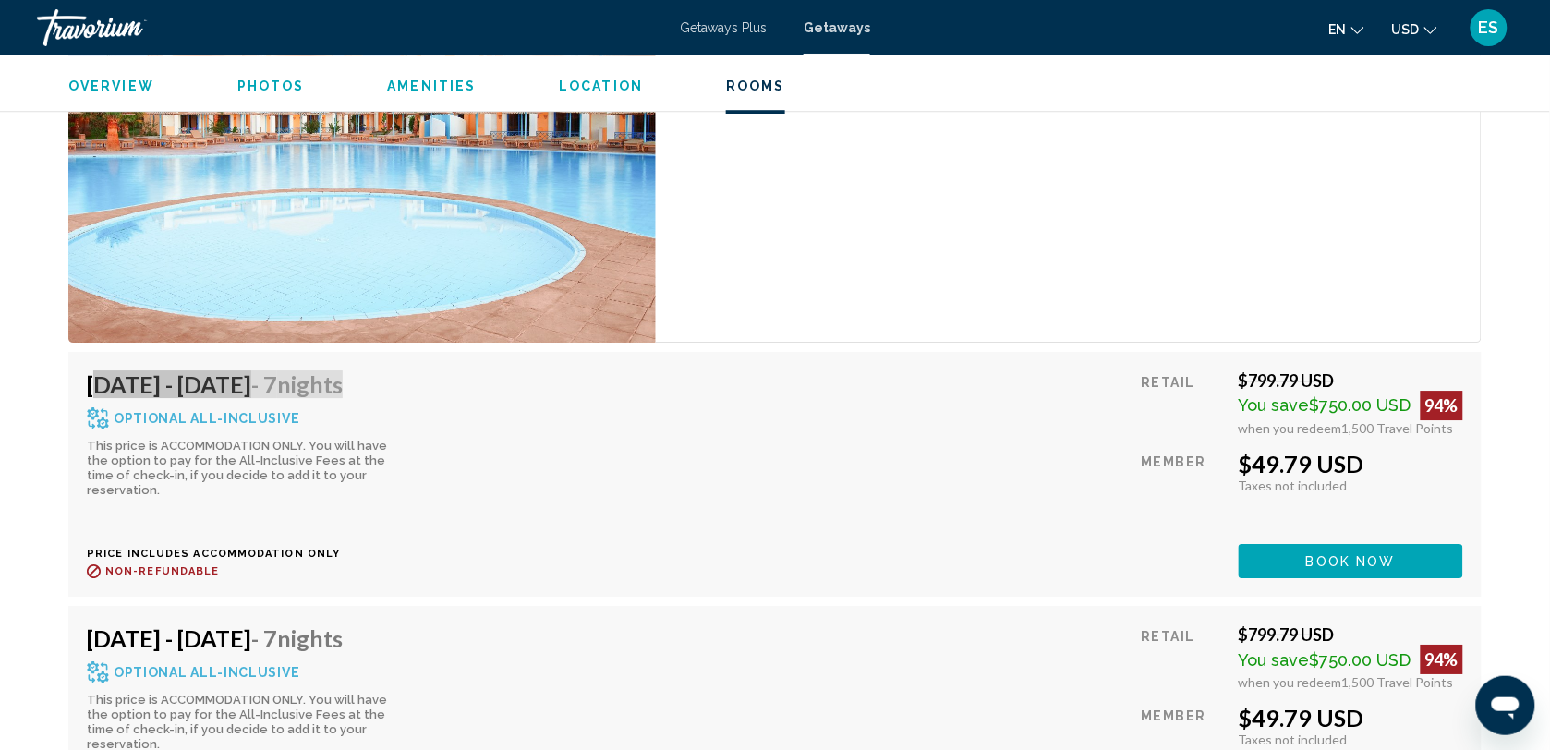
scroll to position [3233, 0]
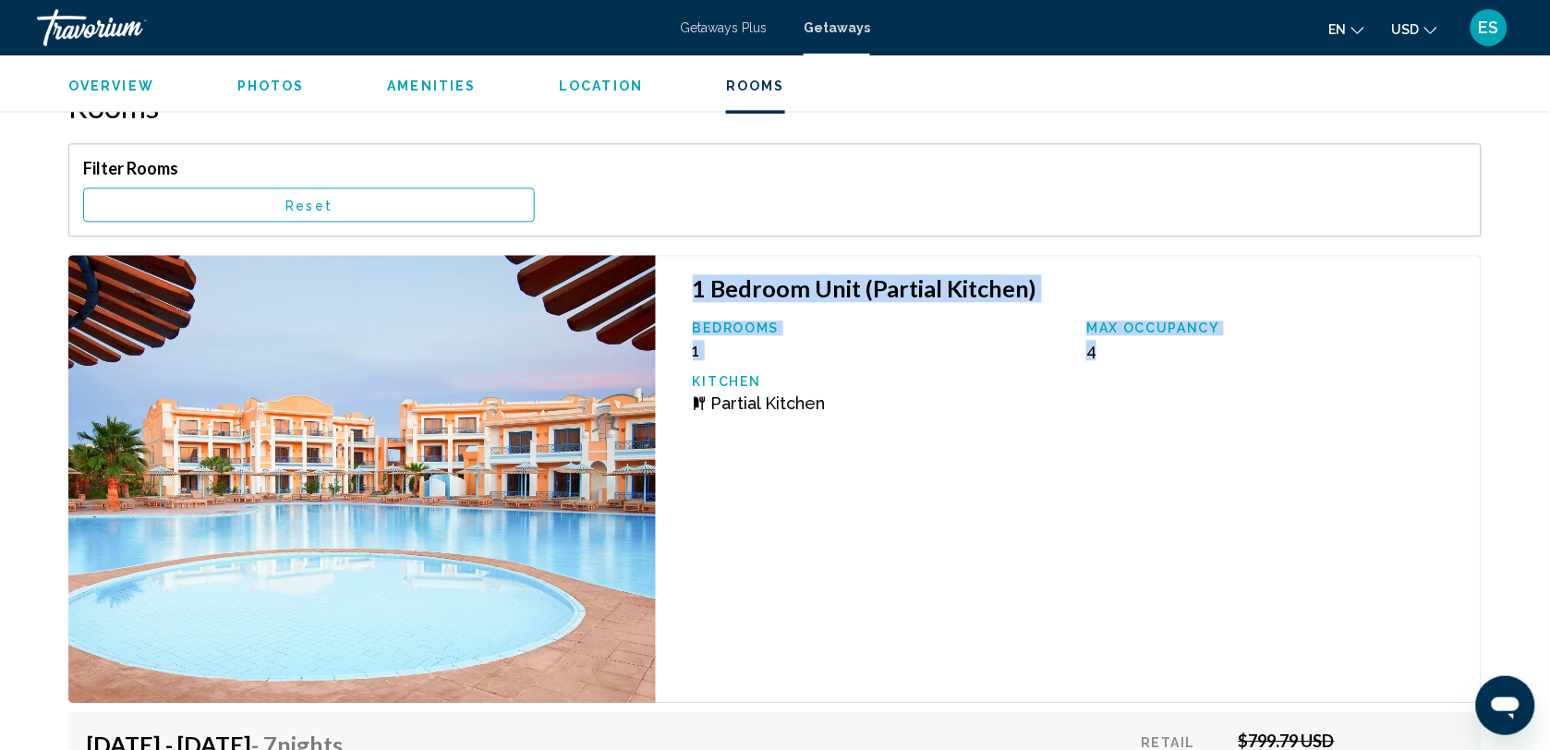
drag, startPoint x: 695, startPoint y: 296, endPoint x: 1134, endPoint y: 352, distance: 443.3
click at [1134, 352] on div "1 Bedroom Unit (Partial Kitchen) Bedrooms 1 Max Occupancy 4 Kitchen Partial Kit…" at bounding box center [1069, 478] width 826 height 447
drag, startPoint x: 1134, startPoint y: 352, endPoint x: 976, endPoint y: 288, distance: 171.2
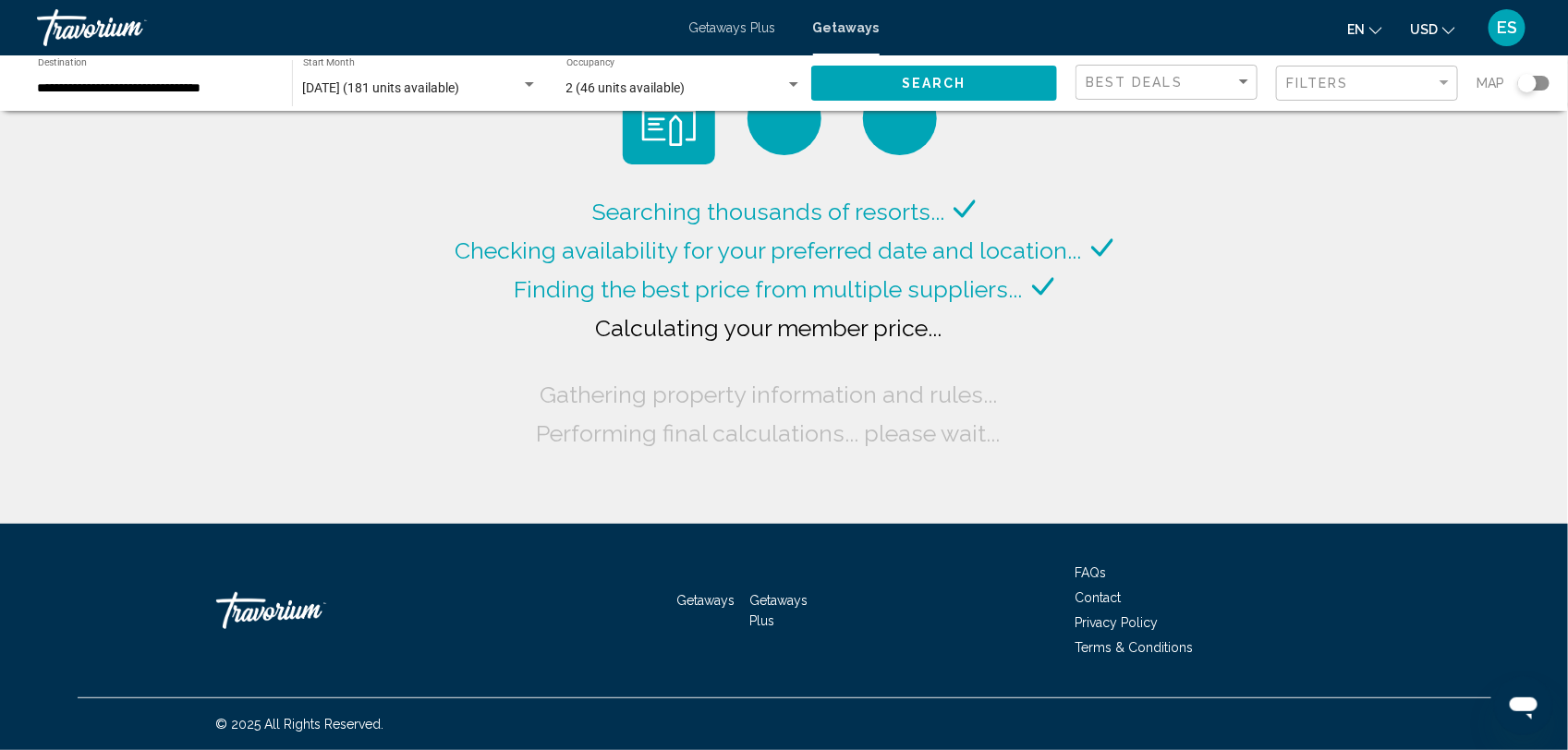
click at [959, 70] on button "Search" at bounding box center [934, 83] width 246 height 34
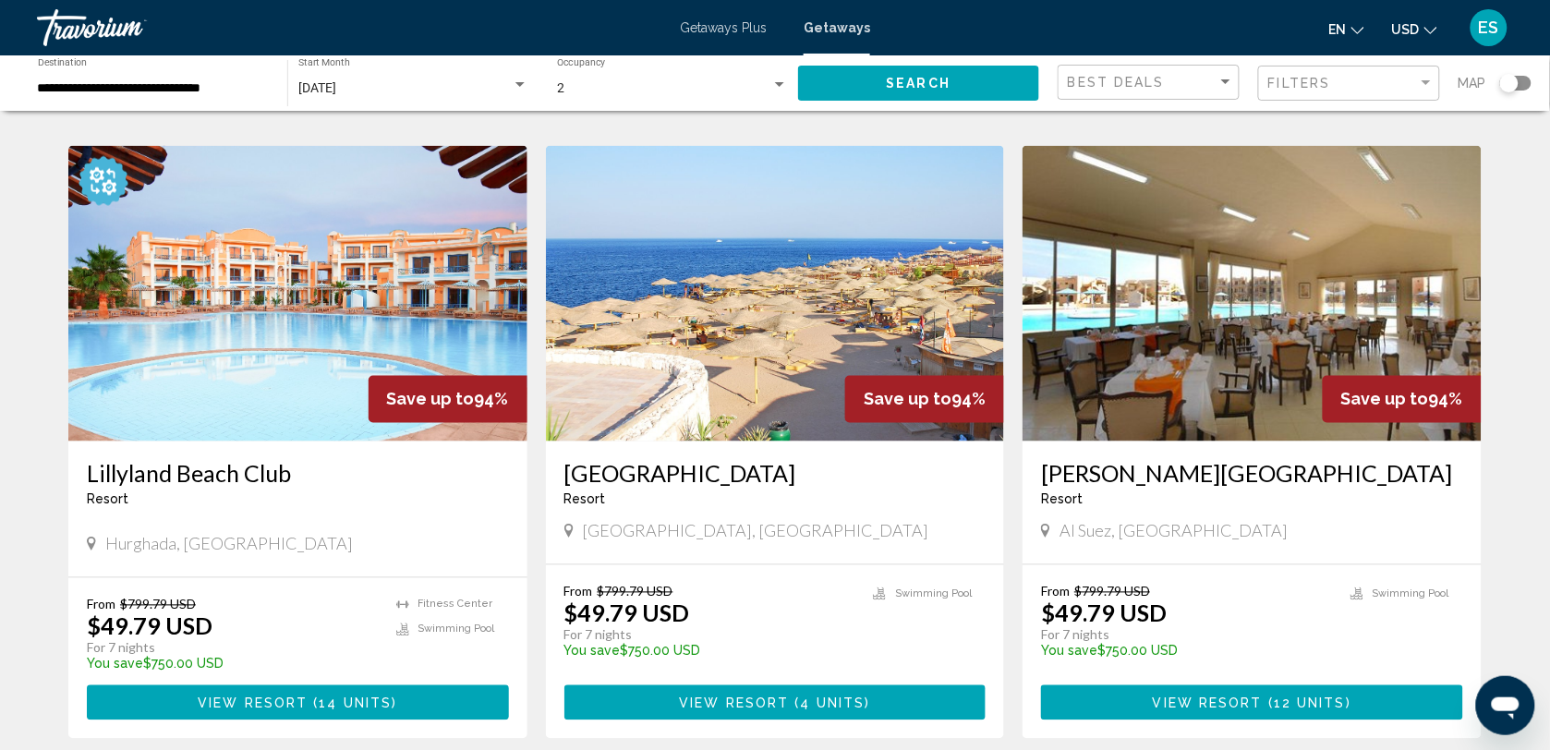
scroll to position [693, 0]
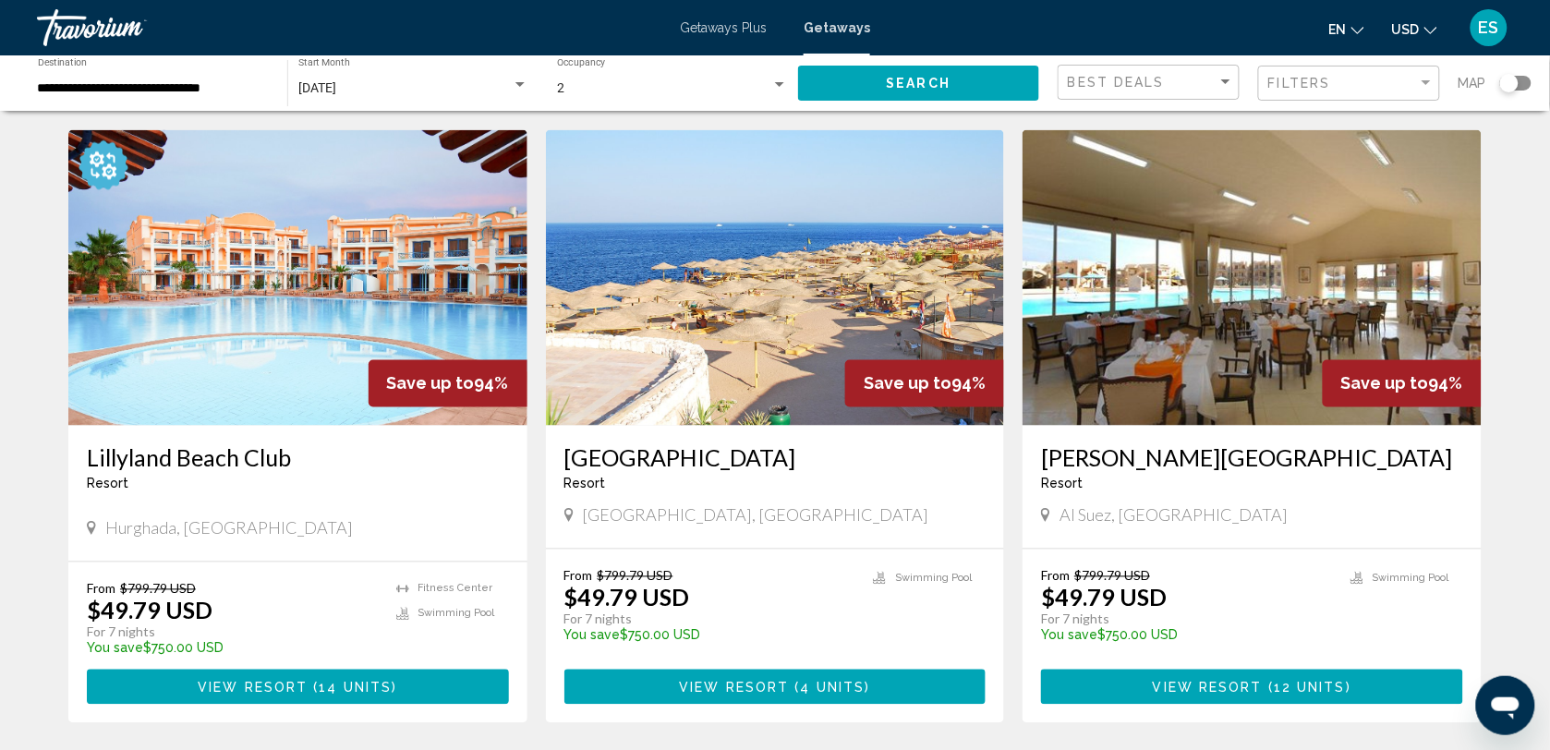
click at [735, 366] on img "Main content" at bounding box center [775, 278] width 459 height 296
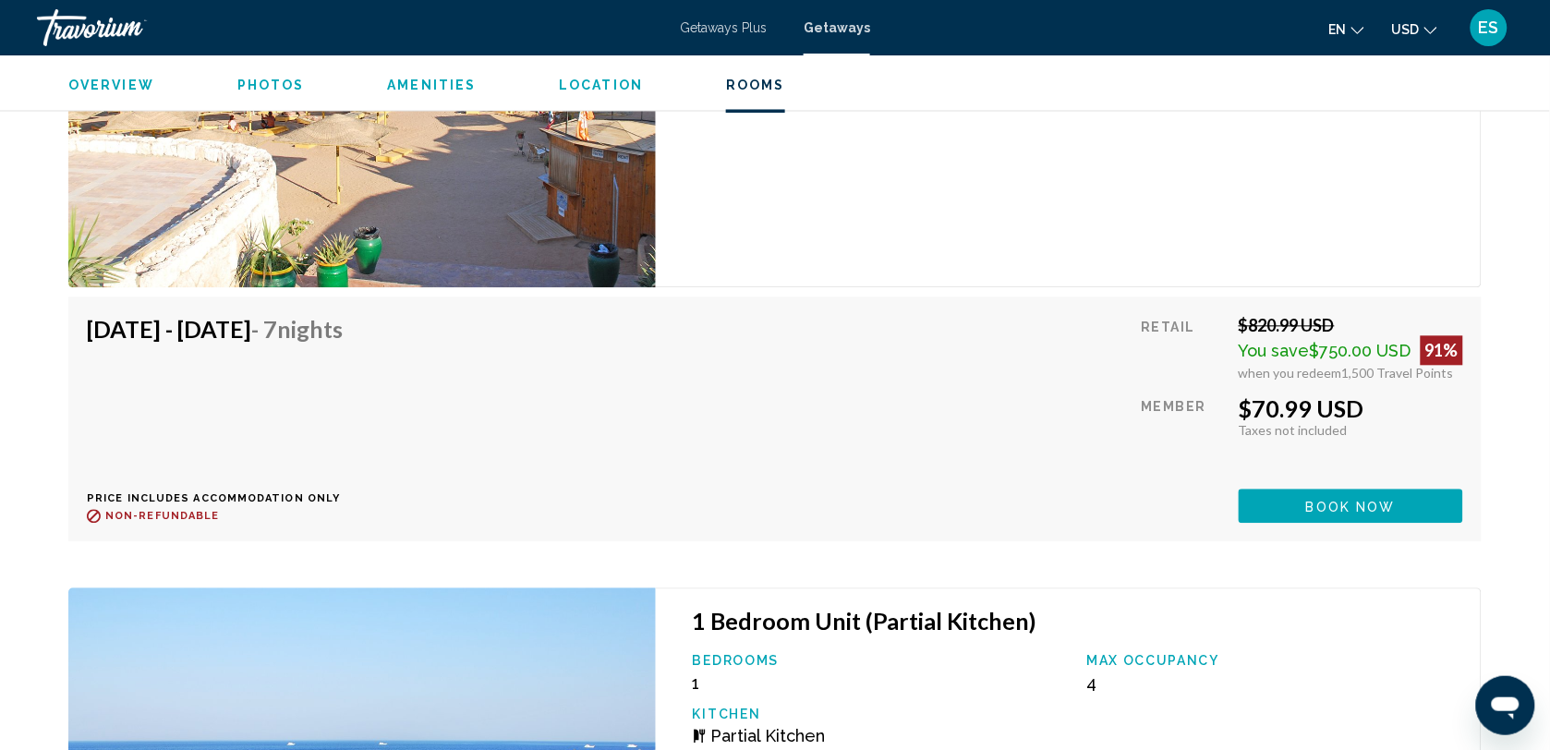
scroll to position [3152, 0]
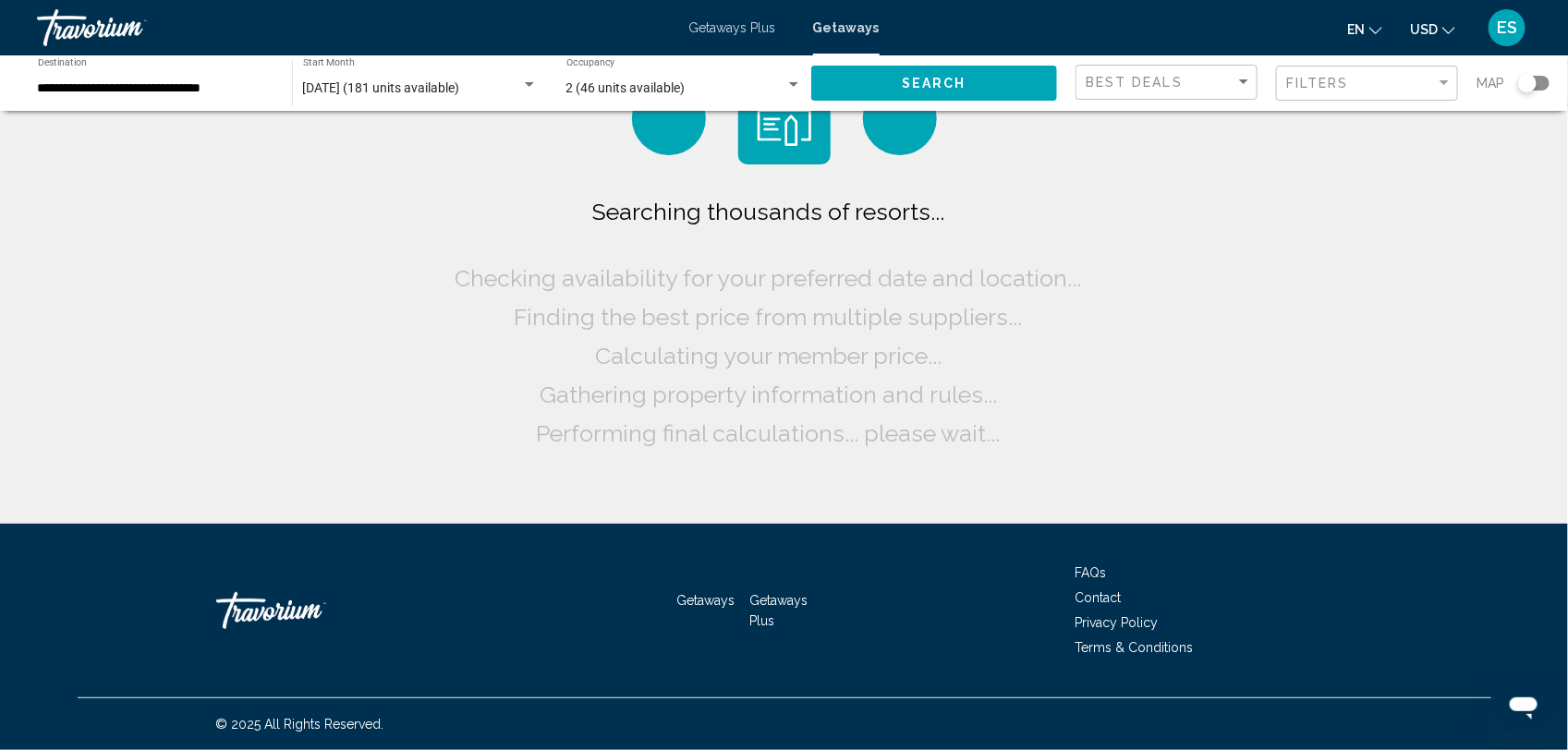
click at [964, 88] on span "Search" at bounding box center [934, 84] width 65 height 15
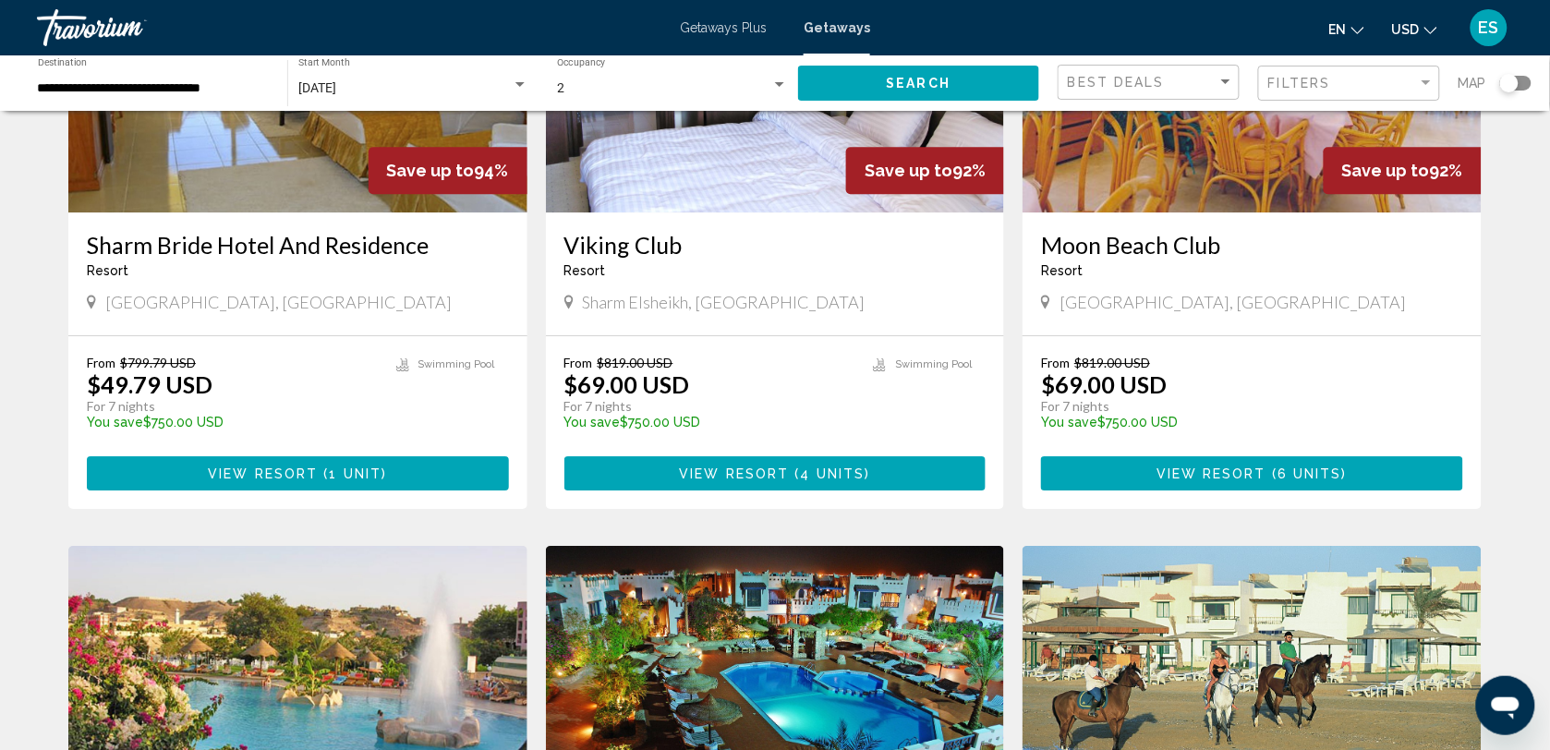
scroll to position [1501, 0]
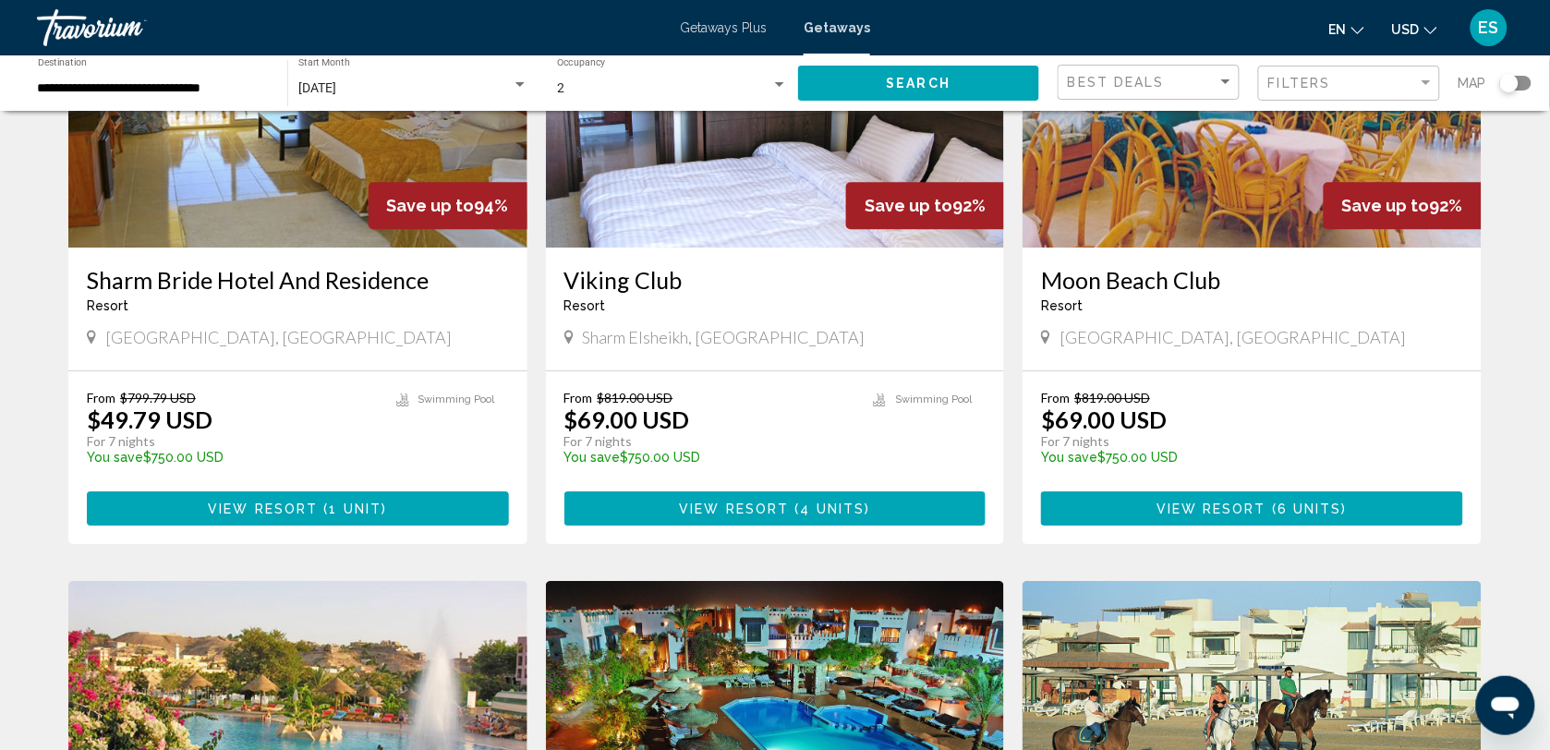
click at [211, 206] on img "Main content" at bounding box center [297, 100] width 459 height 296
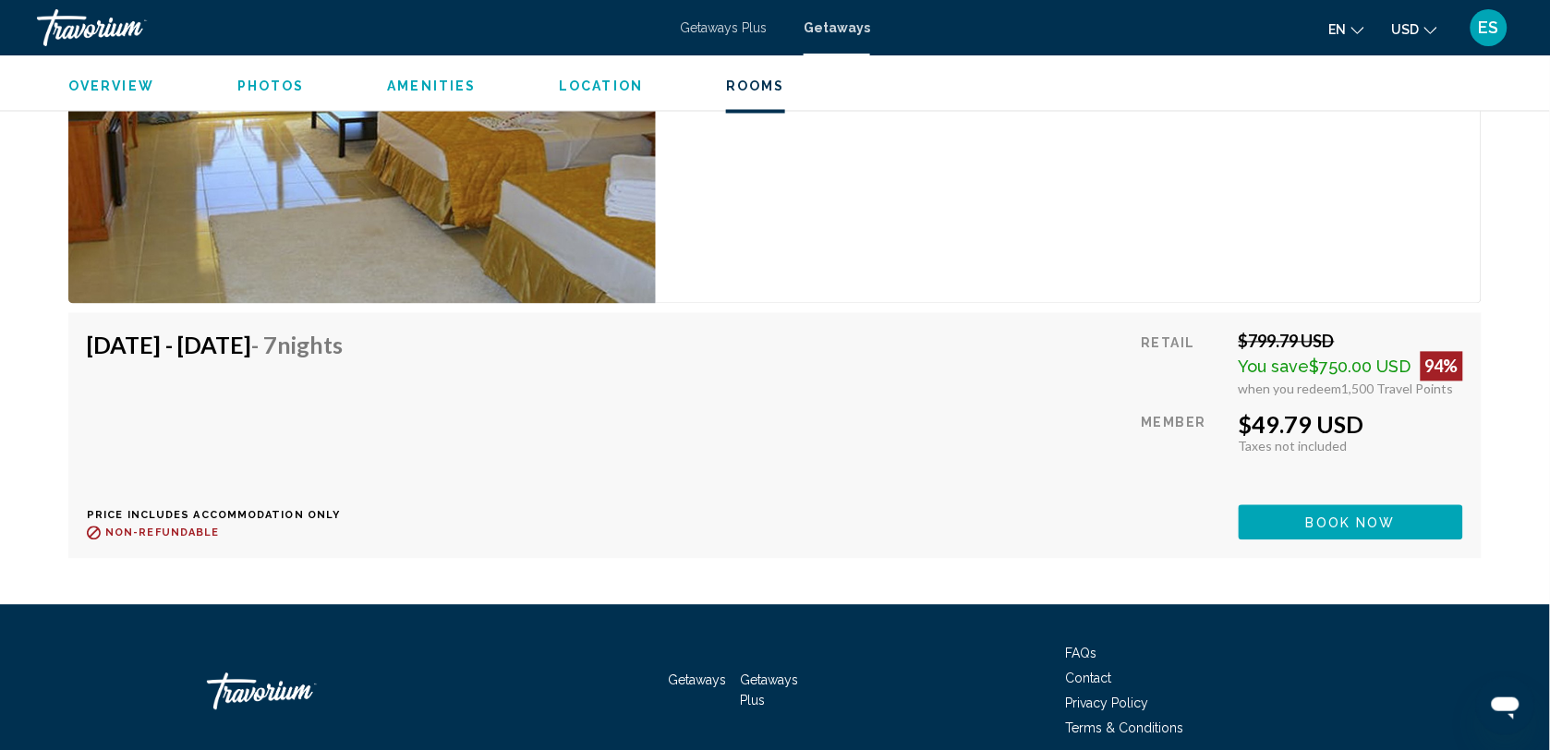
scroll to position [3002, 0]
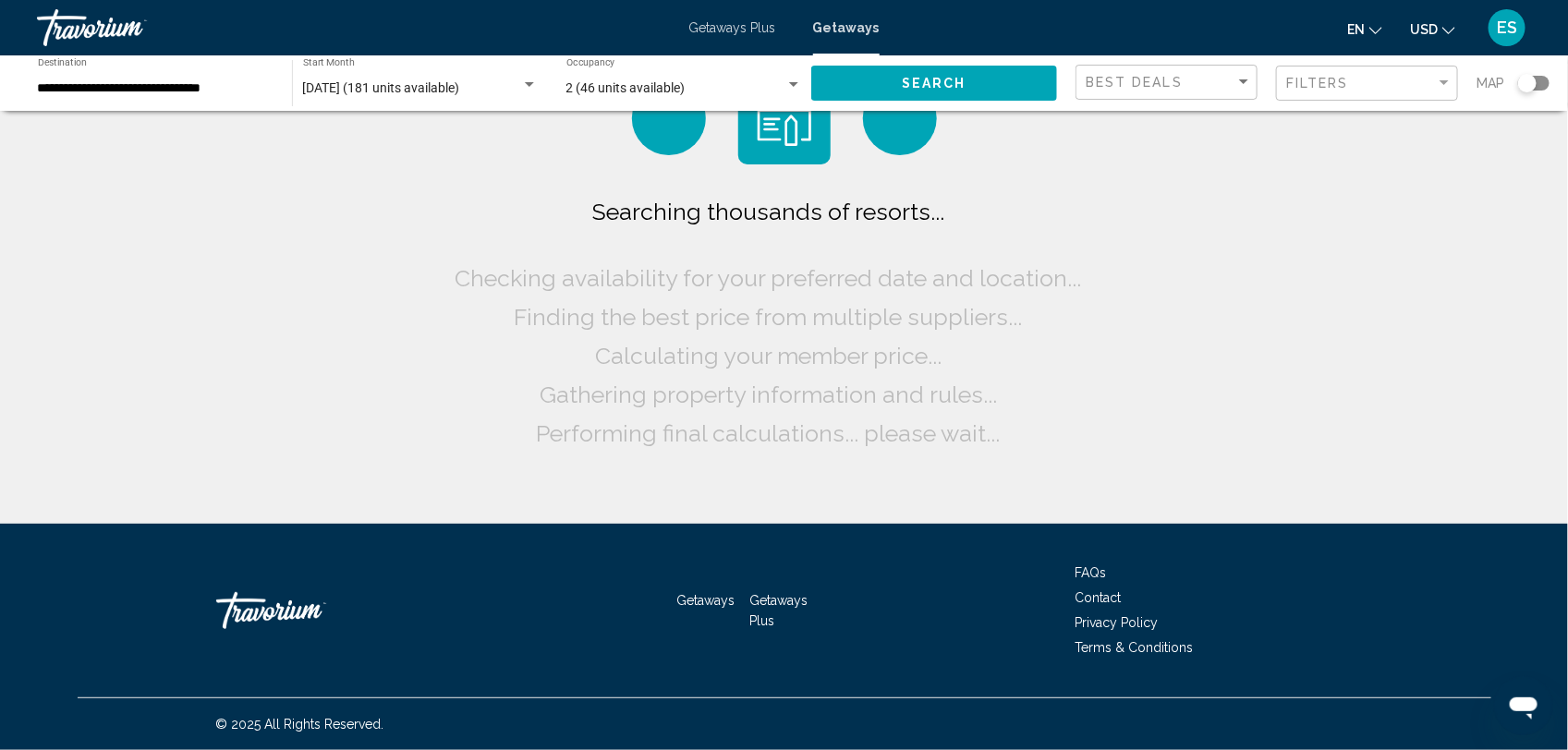
click at [910, 77] on span "Search" at bounding box center [934, 84] width 65 height 15
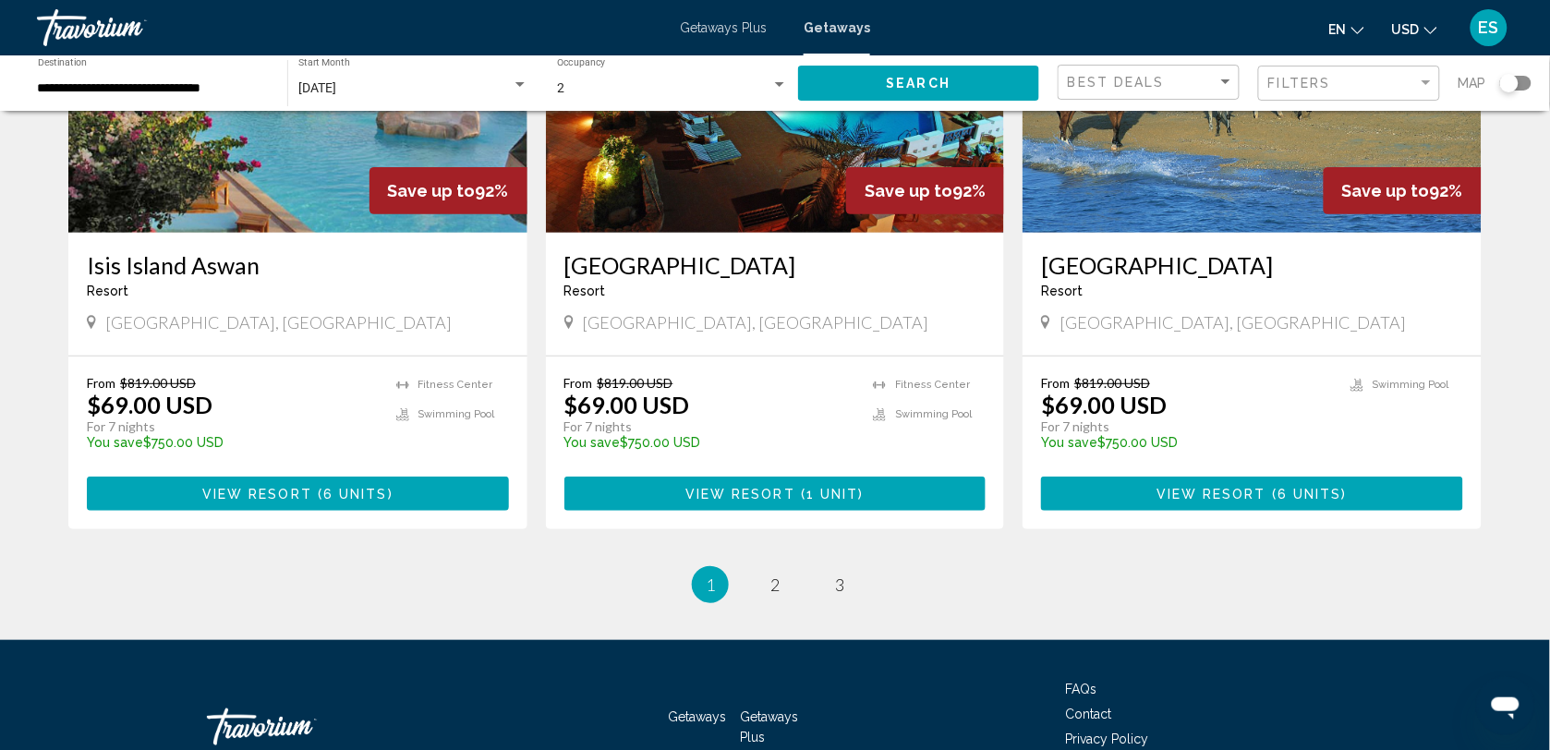
scroll to position [2030, 0]
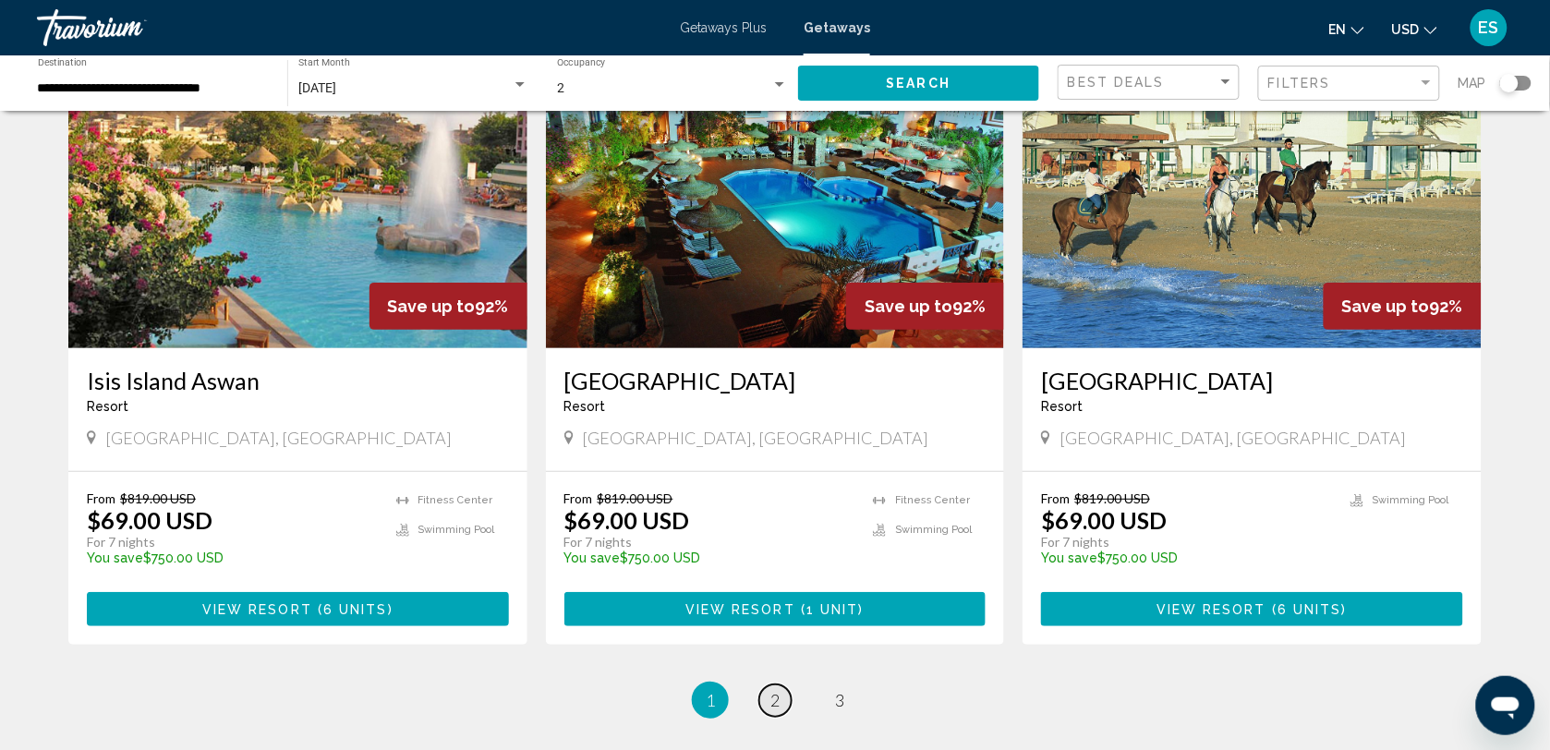
click at [777, 696] on span "2" at bounding box center [774, 700] width 9 height 20
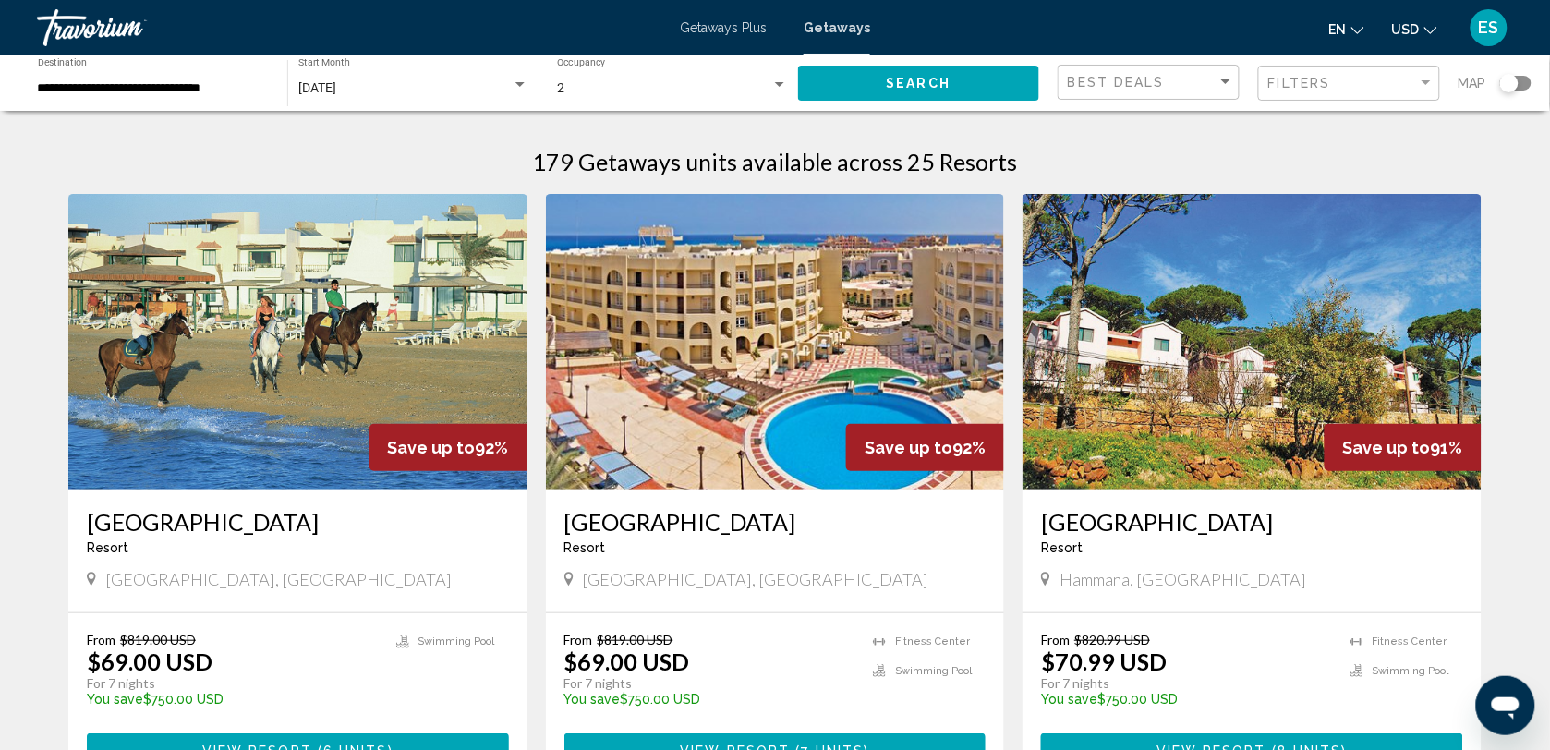
click at [274, 342] on img "Main content" at bounding box center [297, 342] width 459 height 296
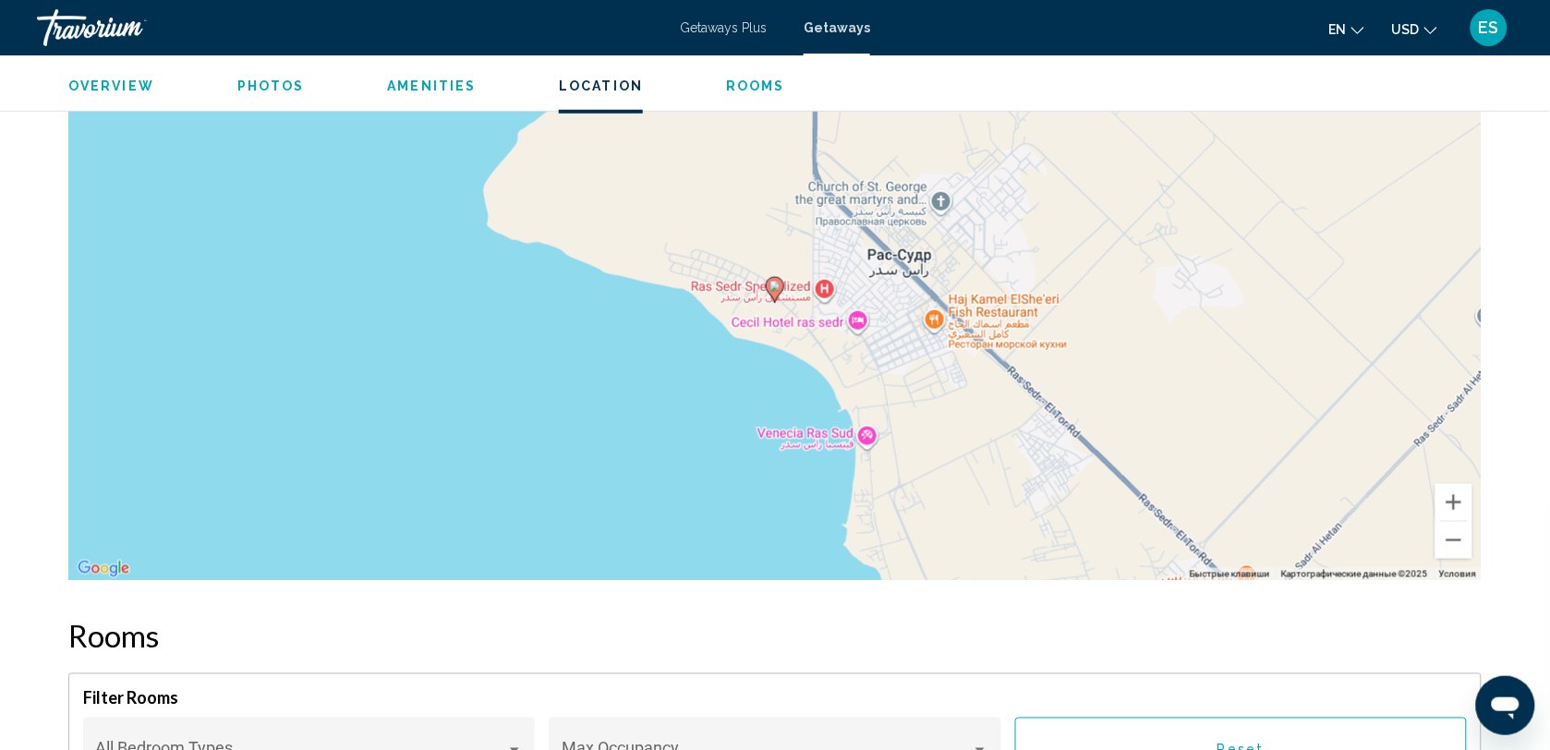
scroll to position [2541, 0]
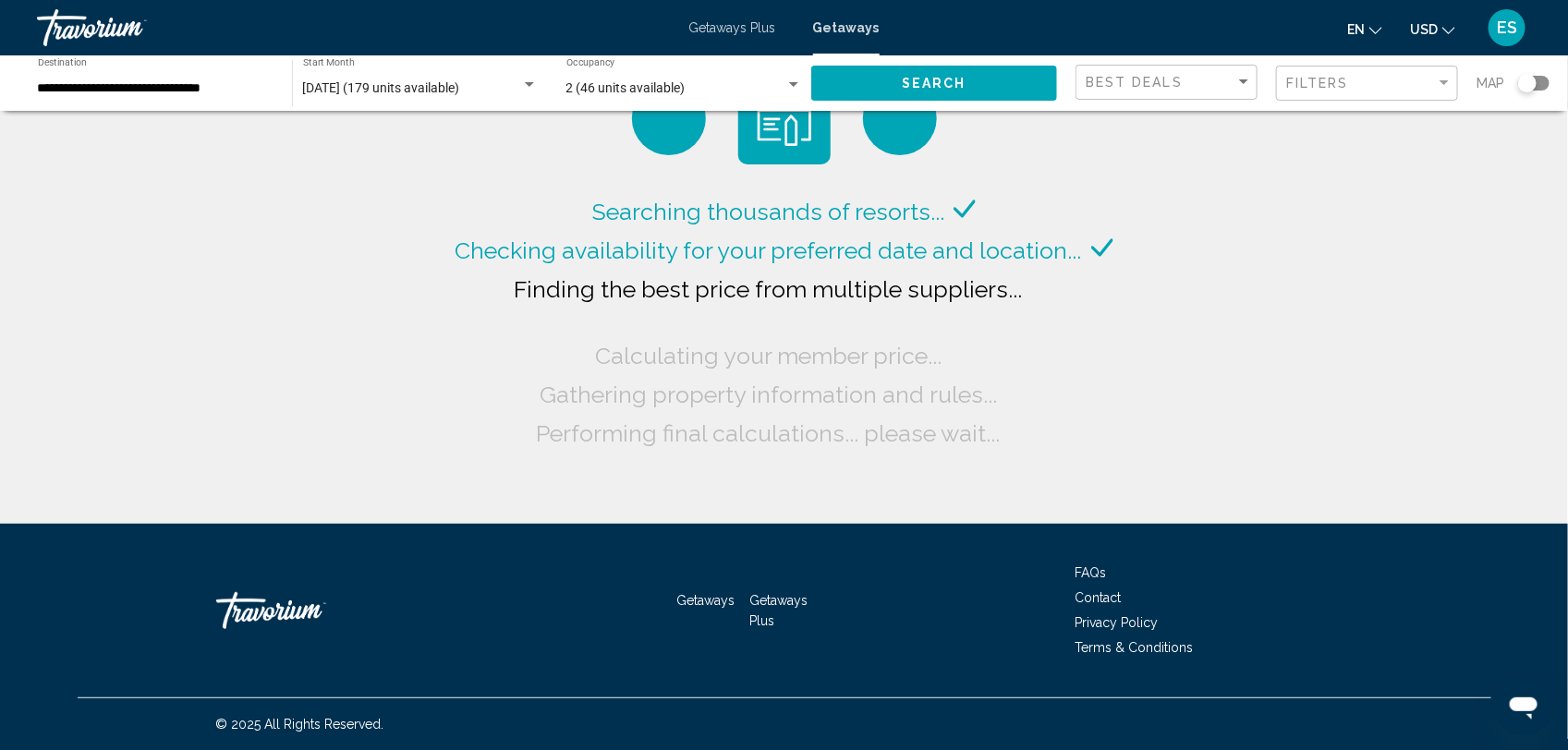
click at [903, 80] on span "Search" at bounding box center [934, 84] width 65 height 15
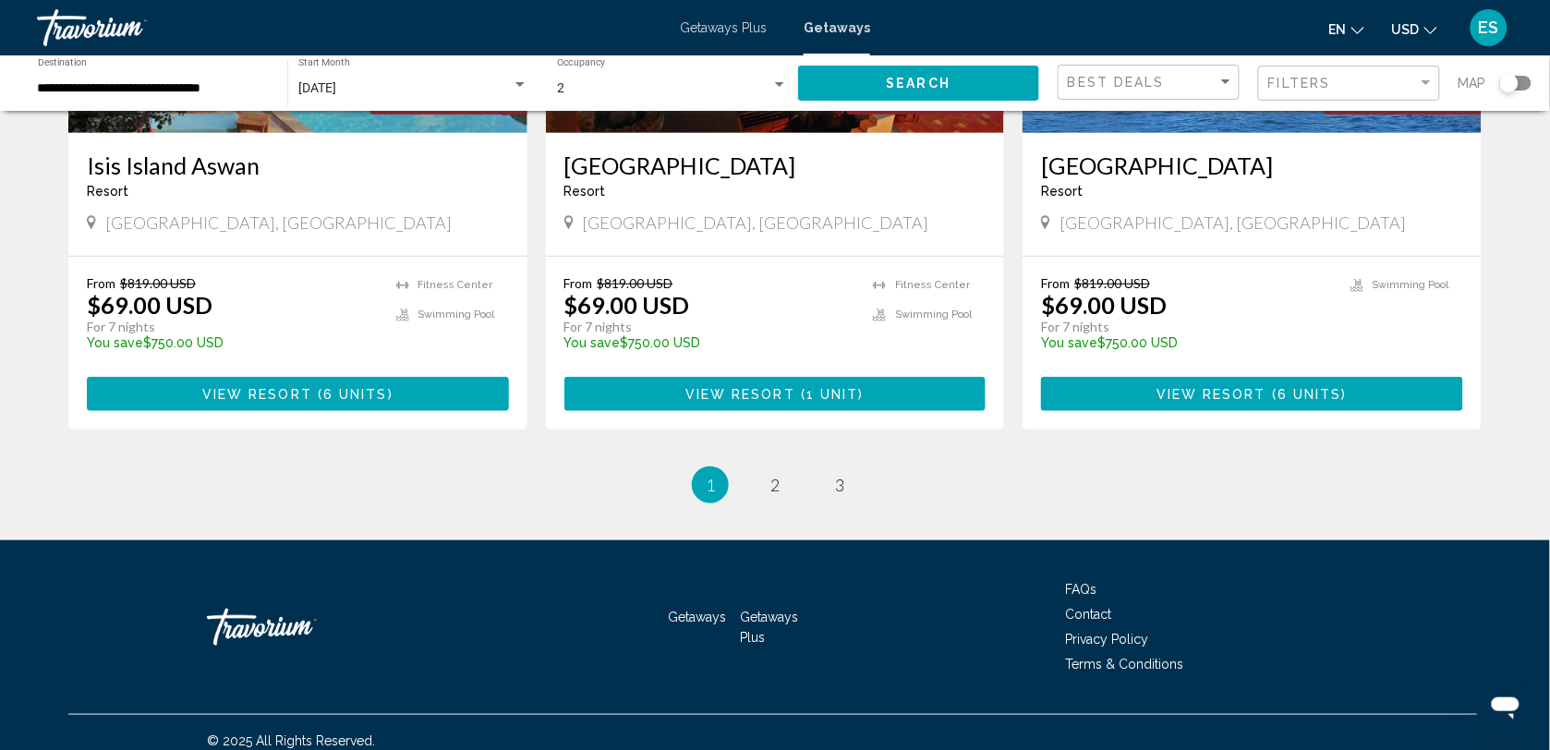
scroll to position [2261, 0]
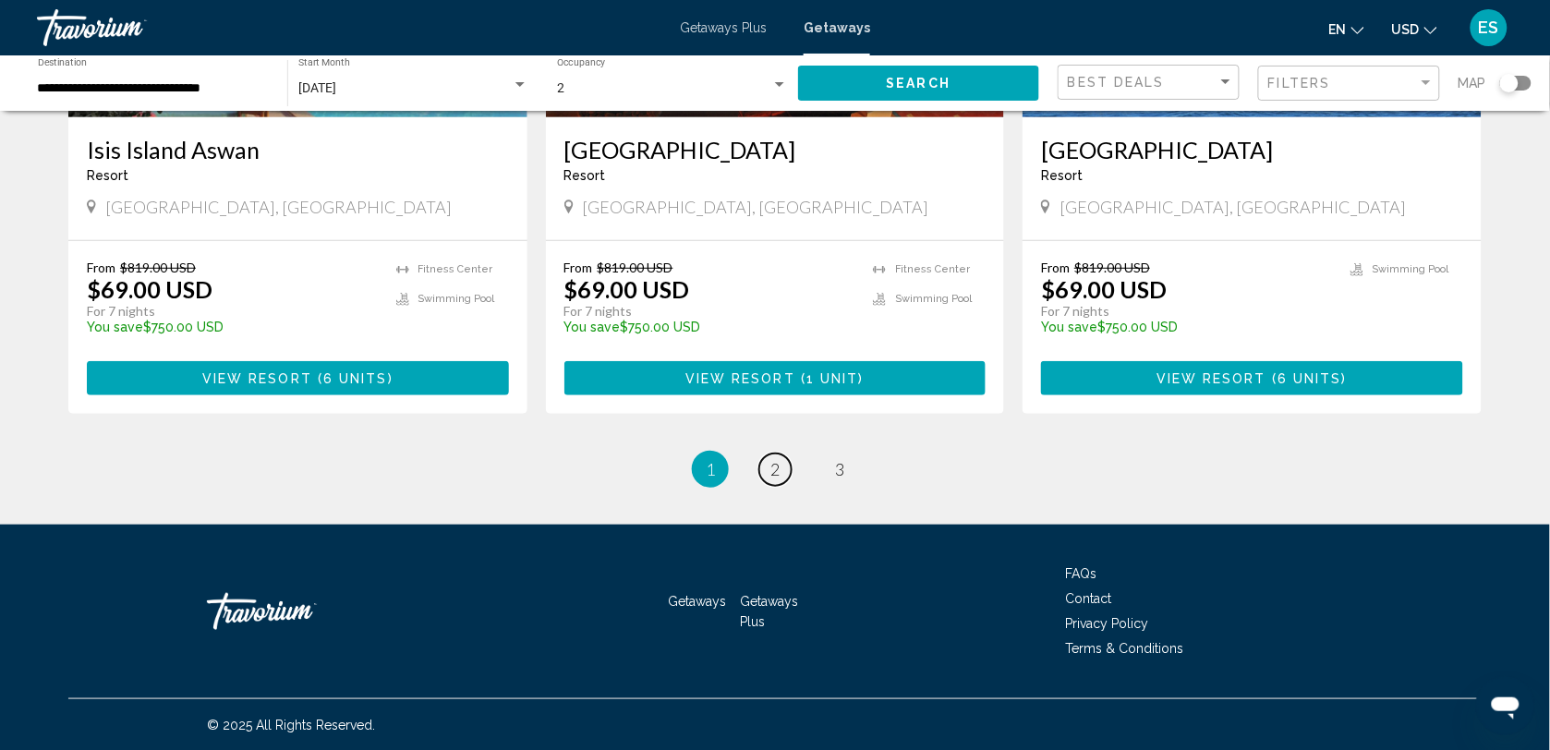
click at [776, 464] on span "2" at bounding box center [774, 469] width 9 height 20
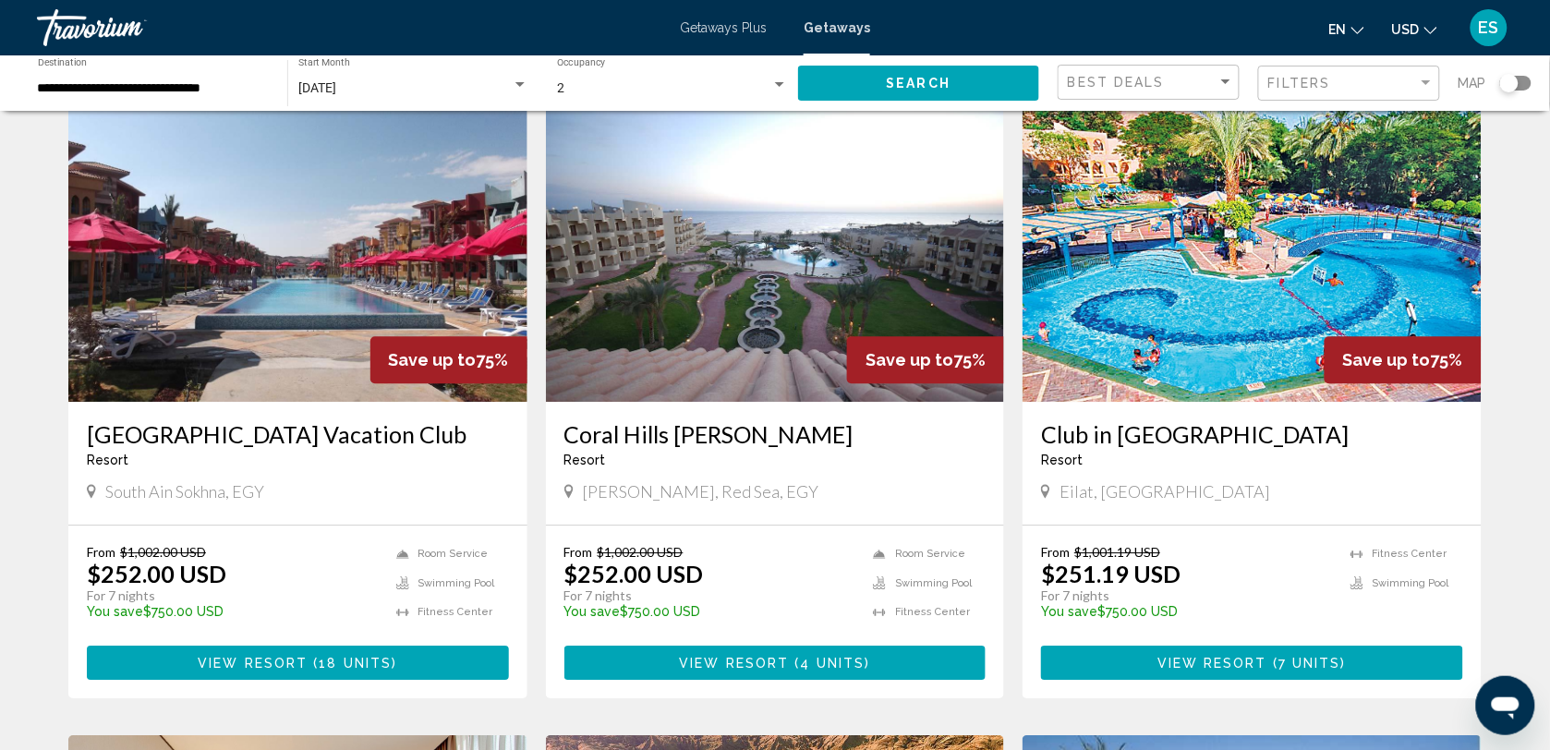
scroll to position [1386, 0]
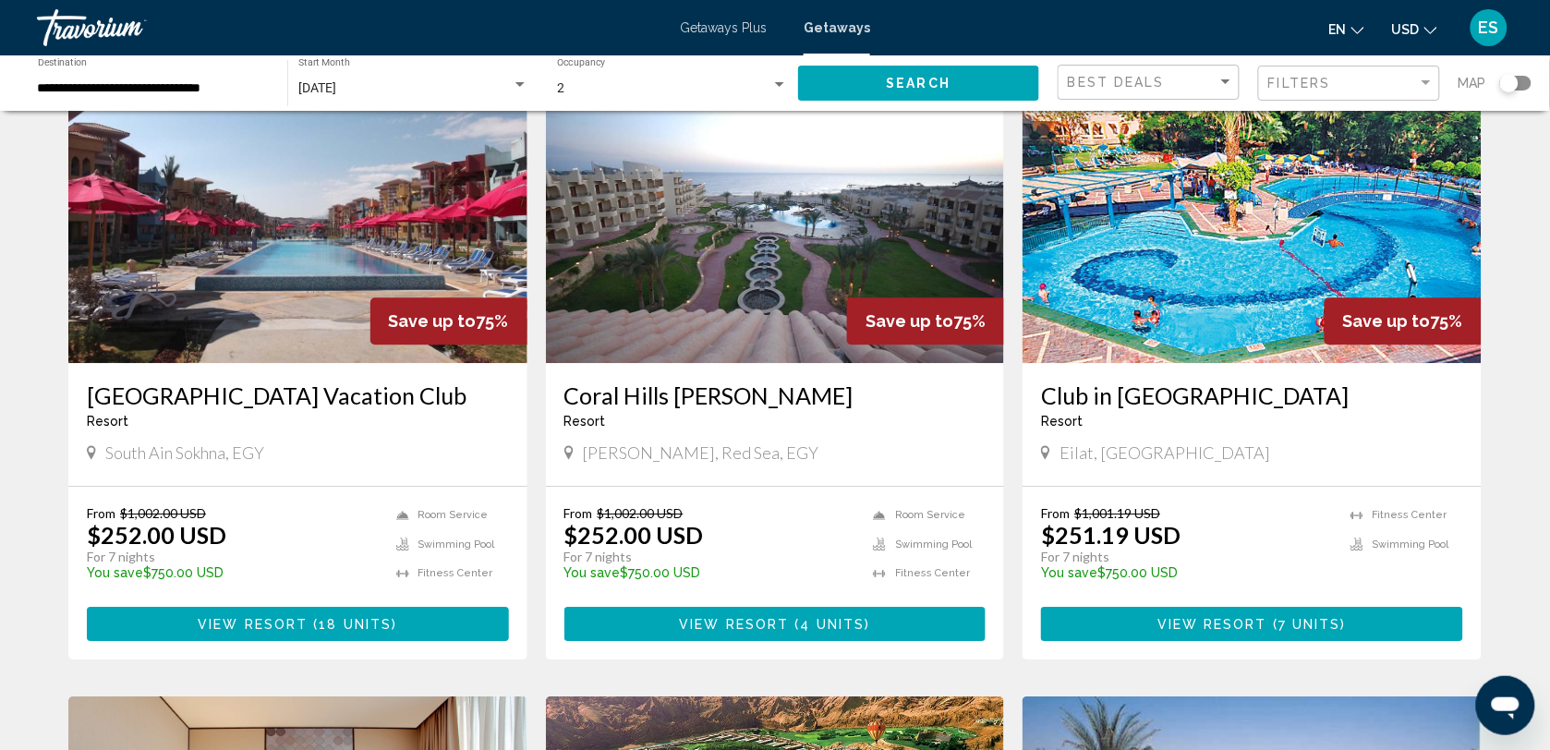
click at [675, 283] on img "Main content" at bounding box center [775, 215] width 459 height 296
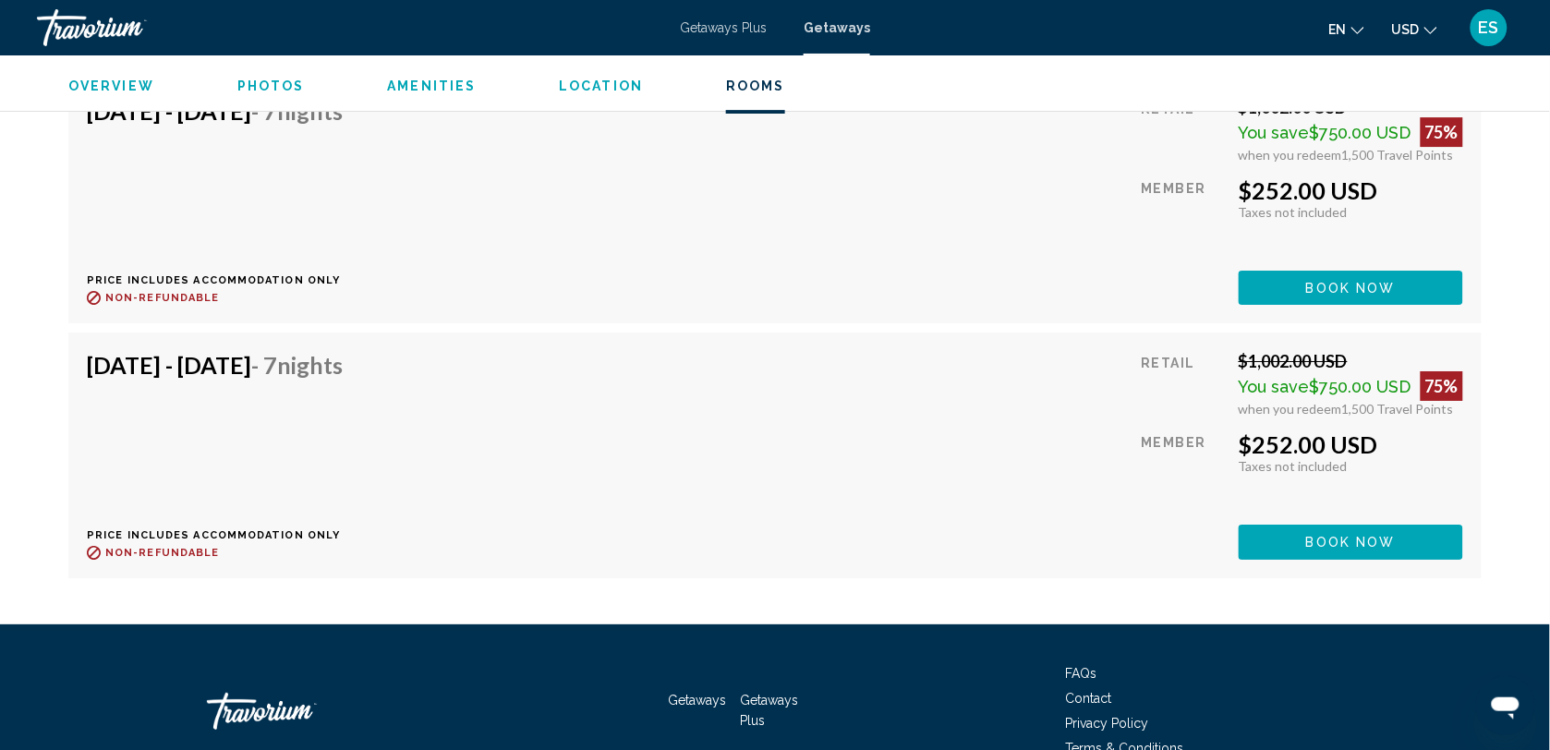
scroll to position [3811, 0]
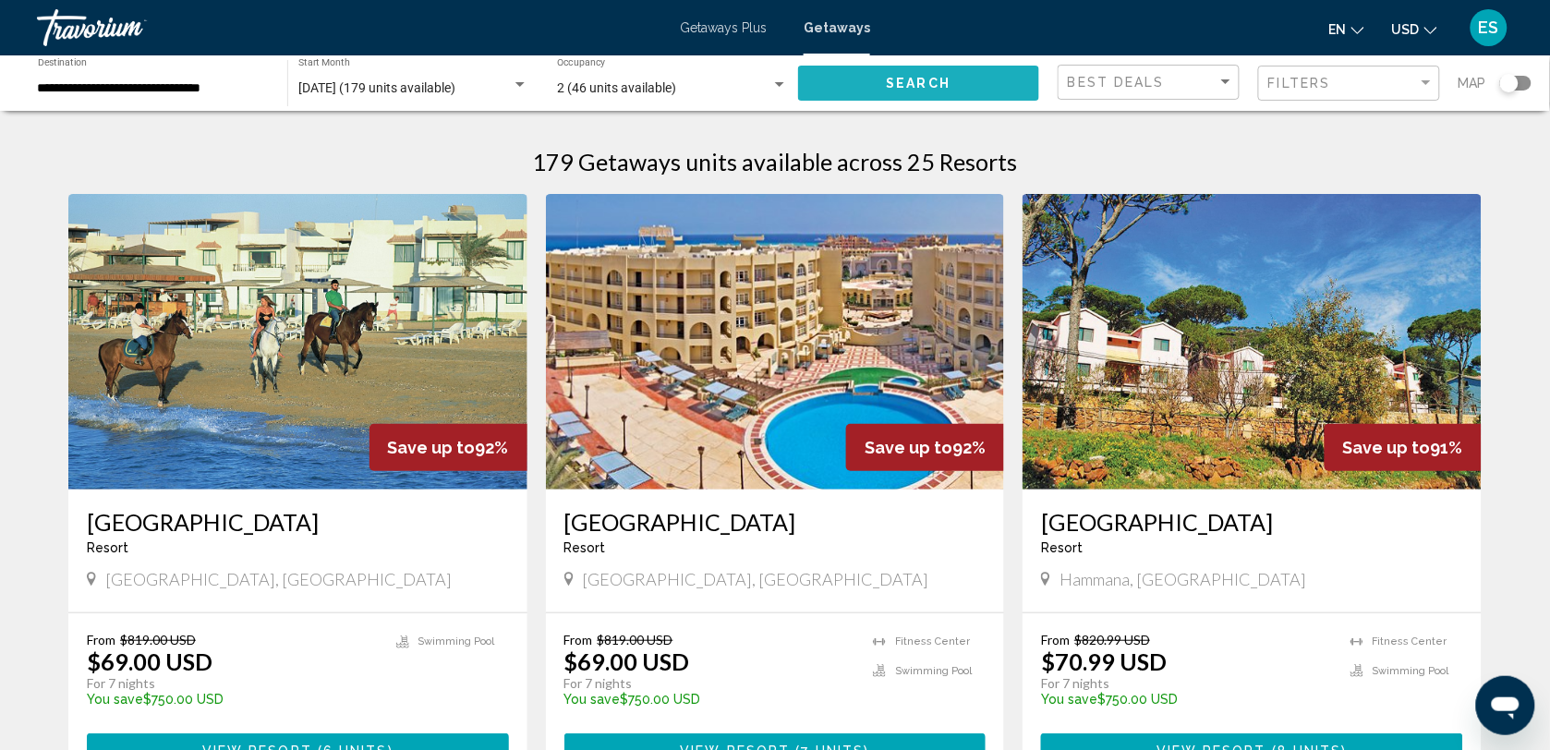
click at [928, 79] on span "Search" at bounding box center [919, 84] width 65 height 15
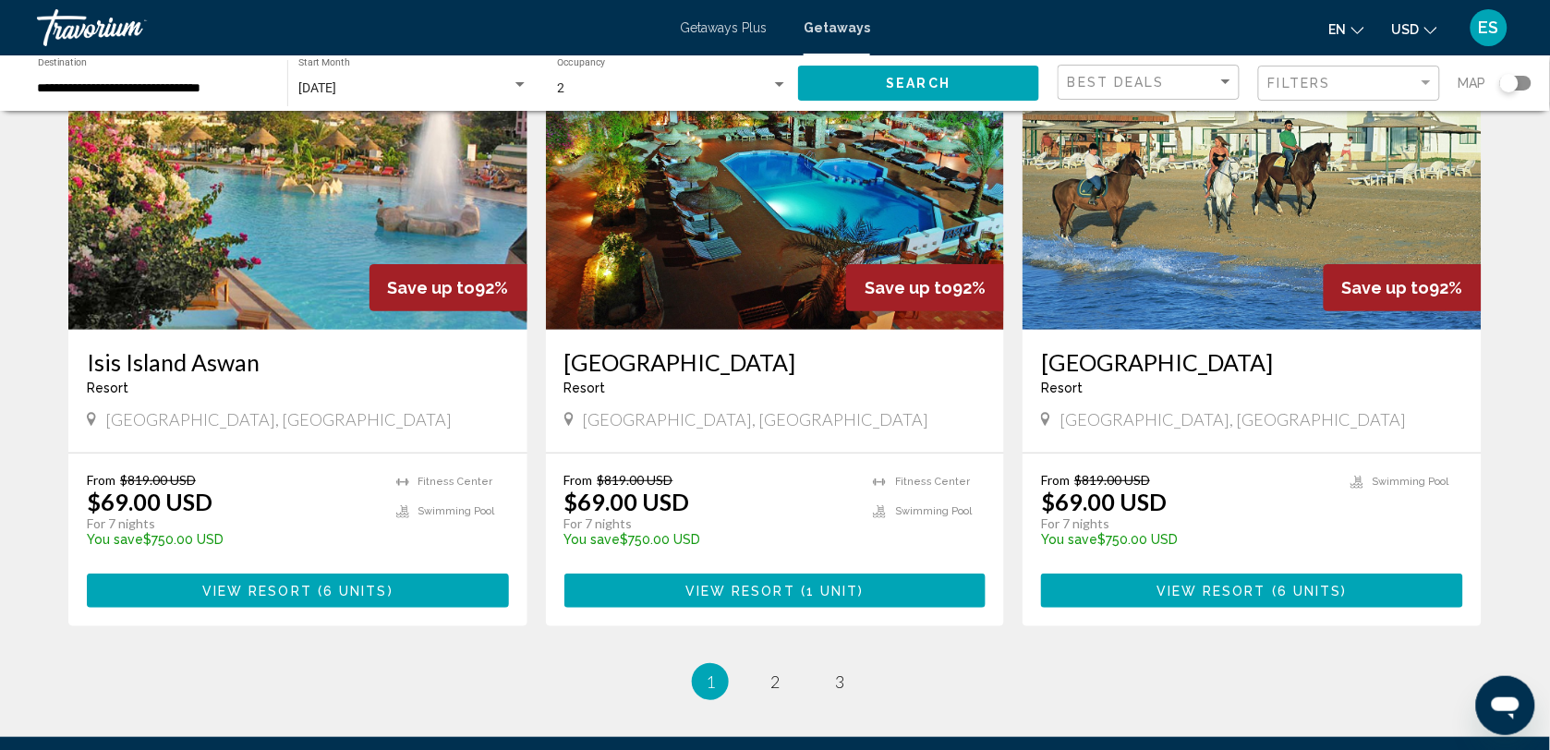
scroll to position [2079, 0]
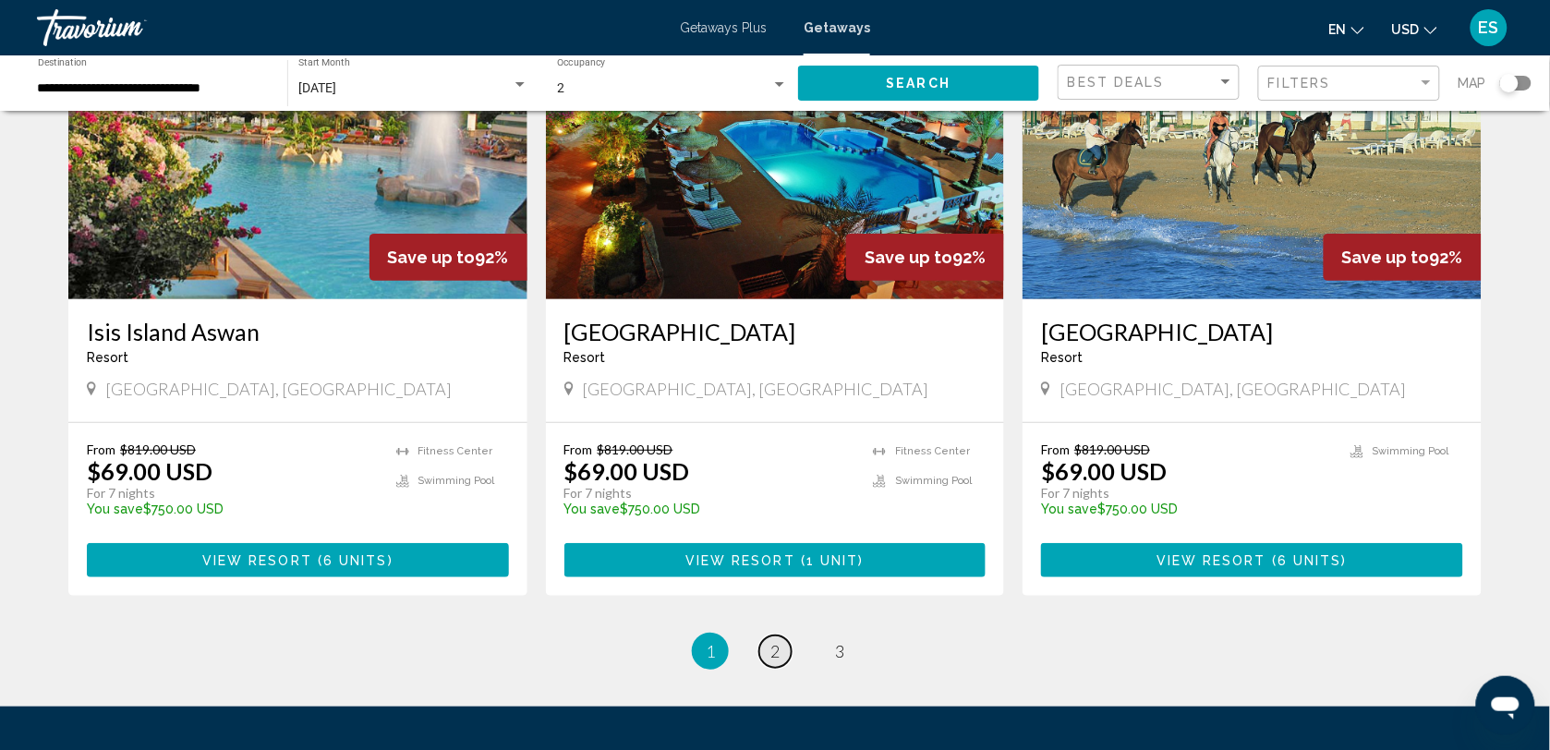
click at [779, 649] on span "2" at bounding box center [774, 651] width 9 height 20
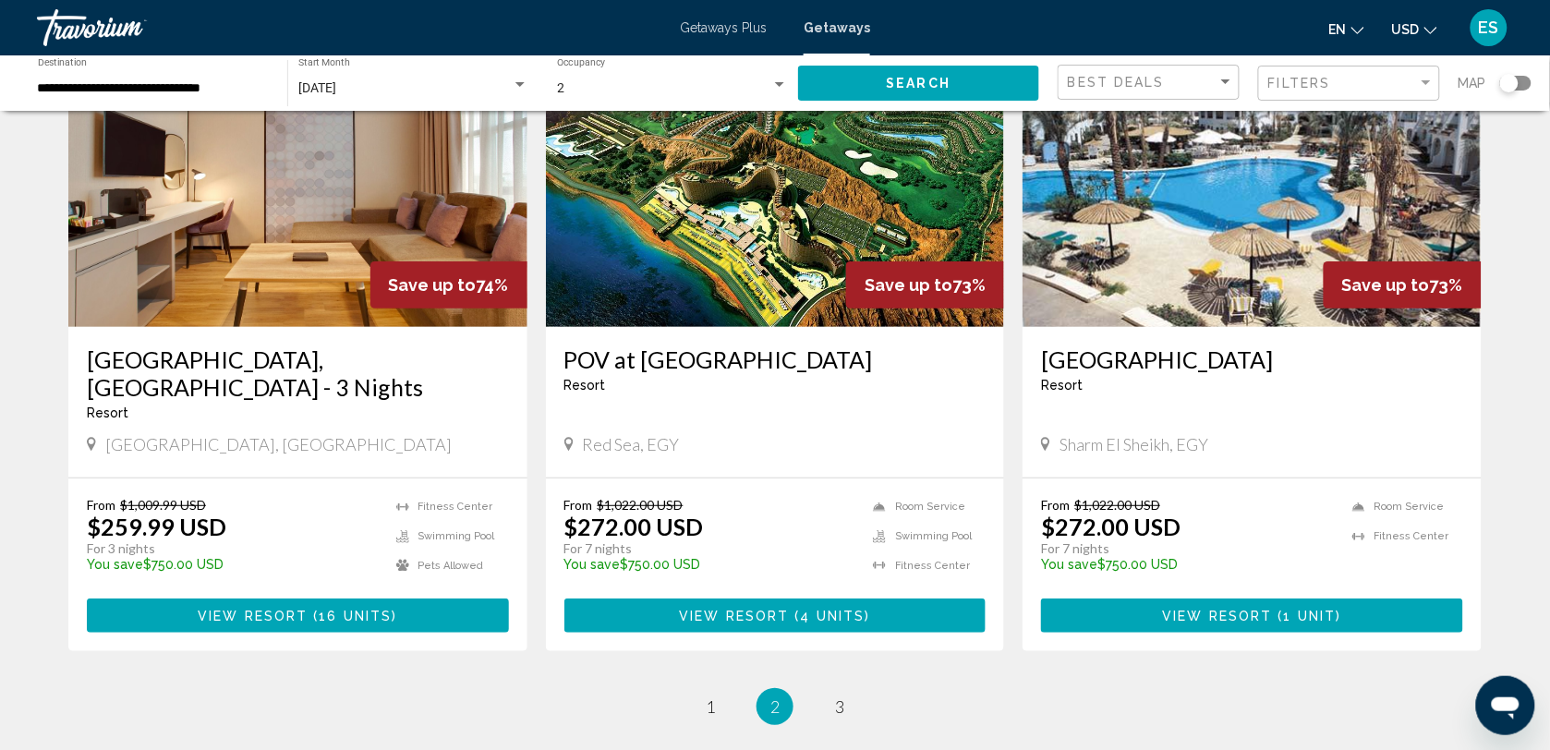
scroll to position [2061, 0]
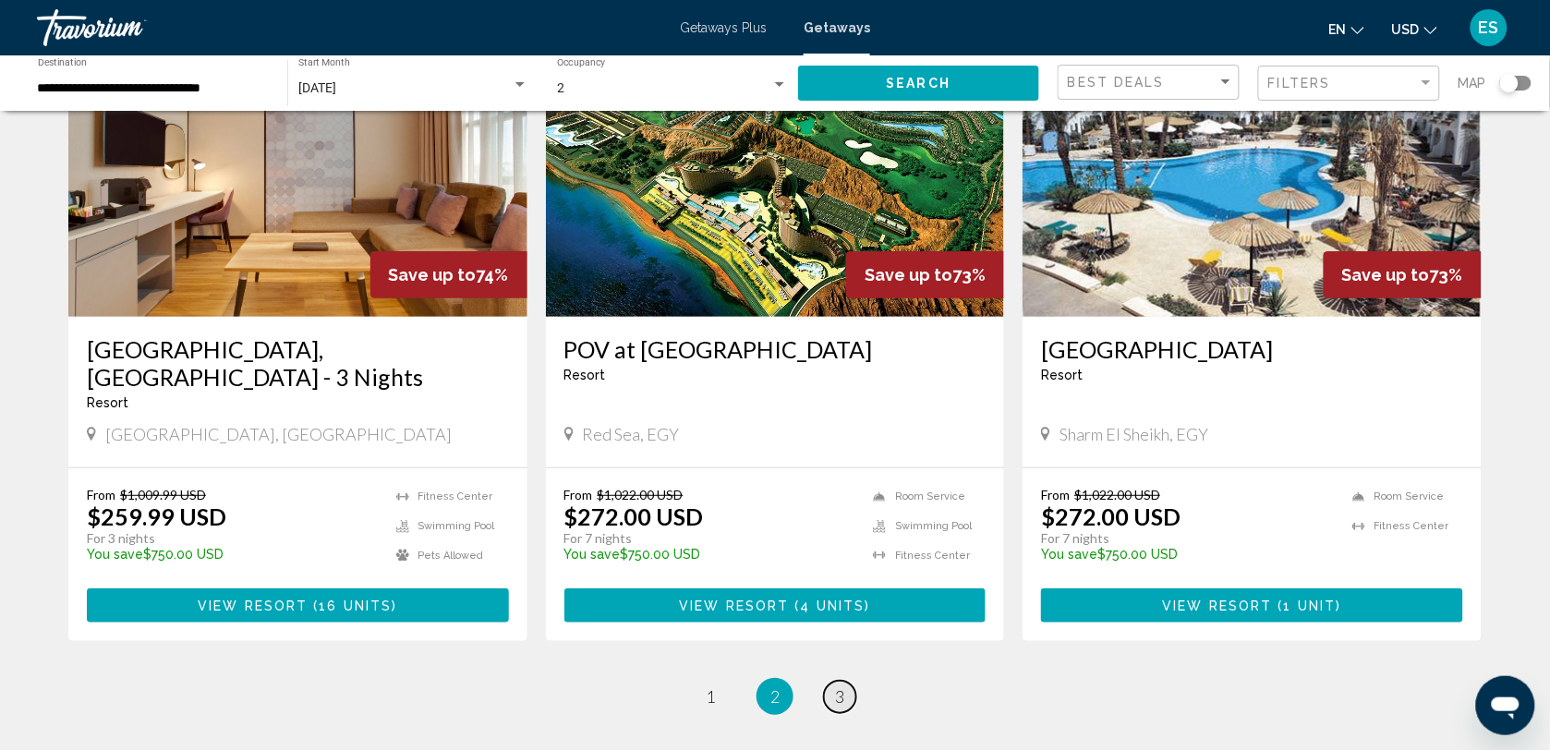
click at [843, 686] on span "3" at bounding box center [839, 696] width 9 height 20
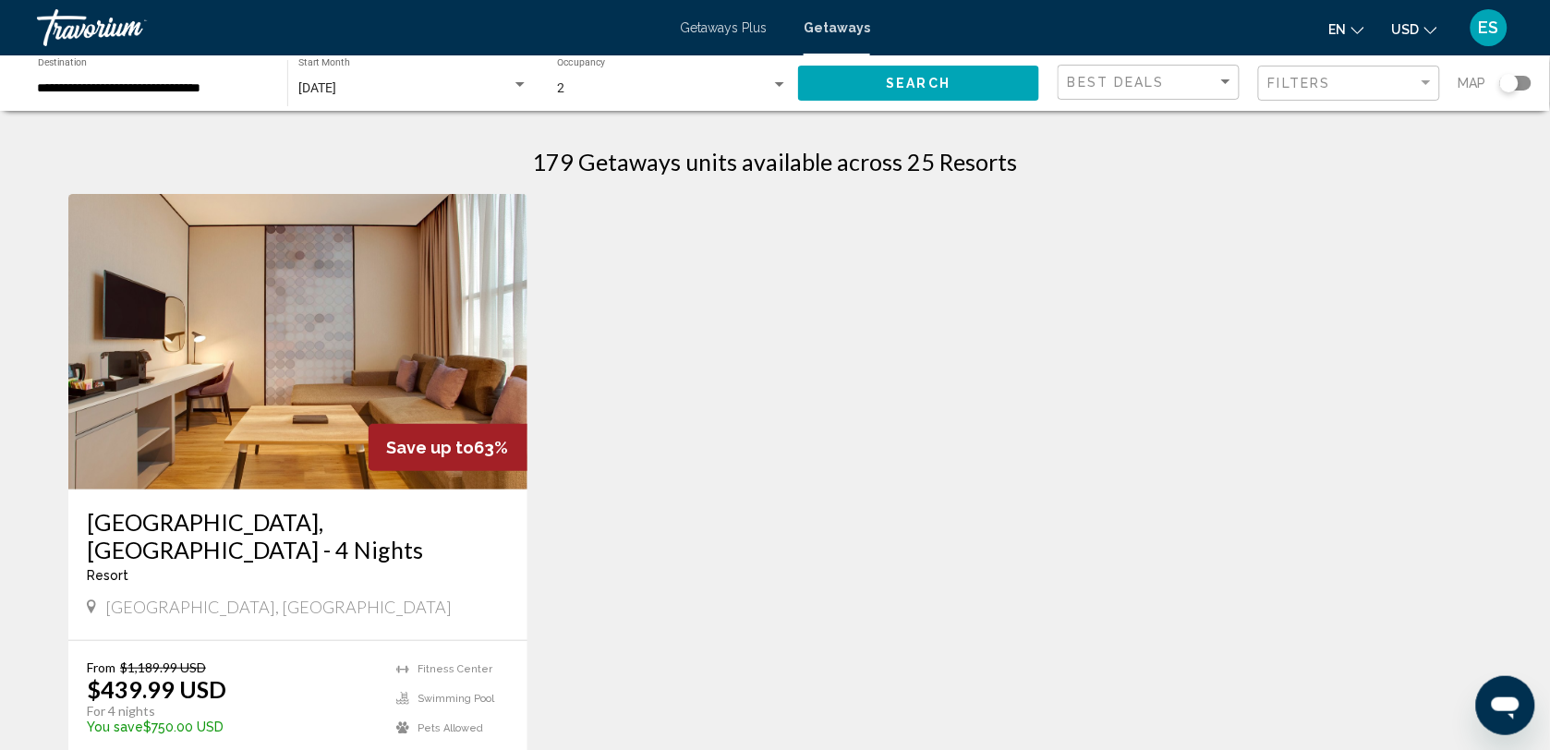
click at [901, 164] on h1 "179 Getaways units available across 25 Resorts" at bounding box center [775, 162] width 485 height 28
click at [748, 28] on span "Getaways Plus" at bounding box center [723, 27] width 87 height 15
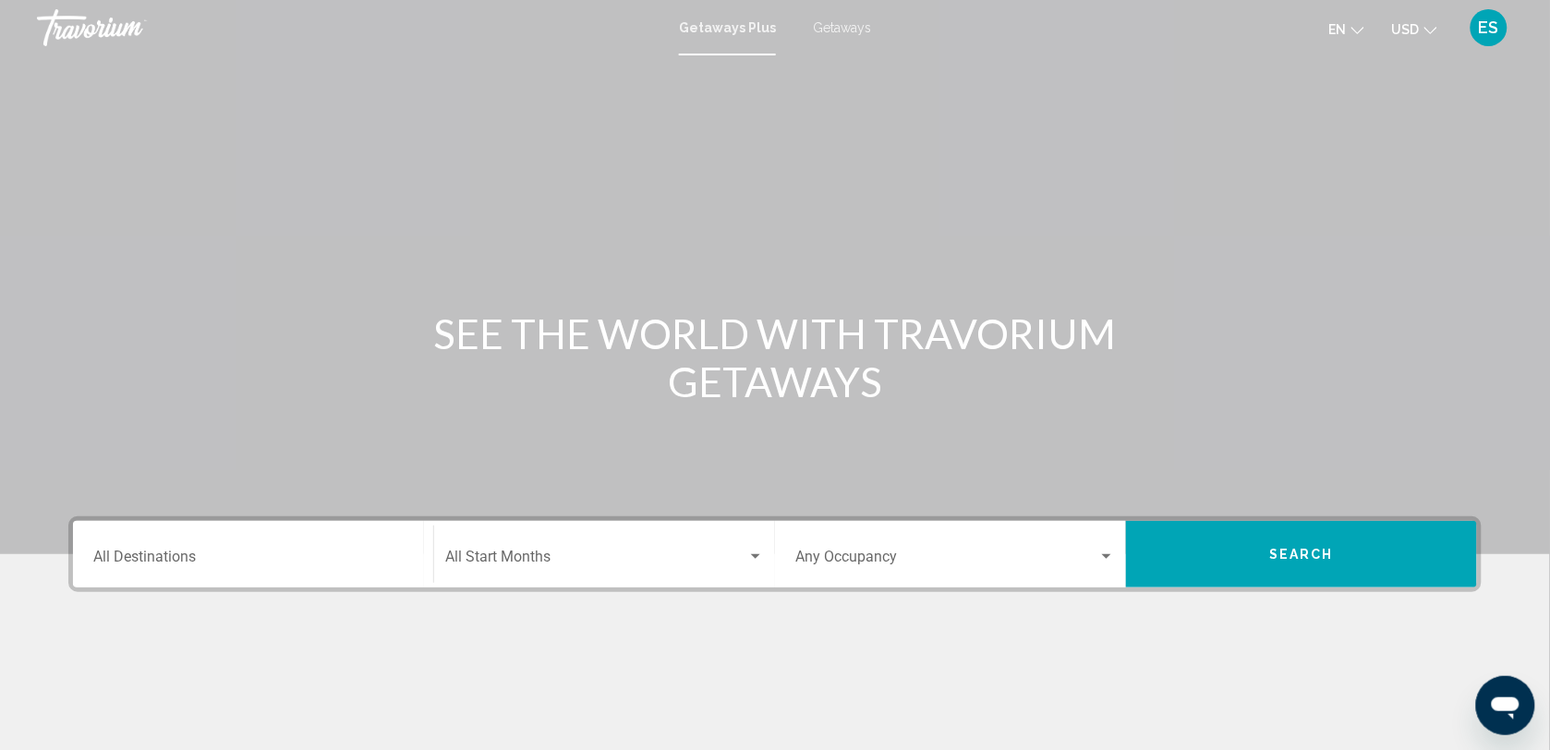
click at [249, 571] on div "Destination All Destinations" at bounding box center [253, 555] width 320 height 58
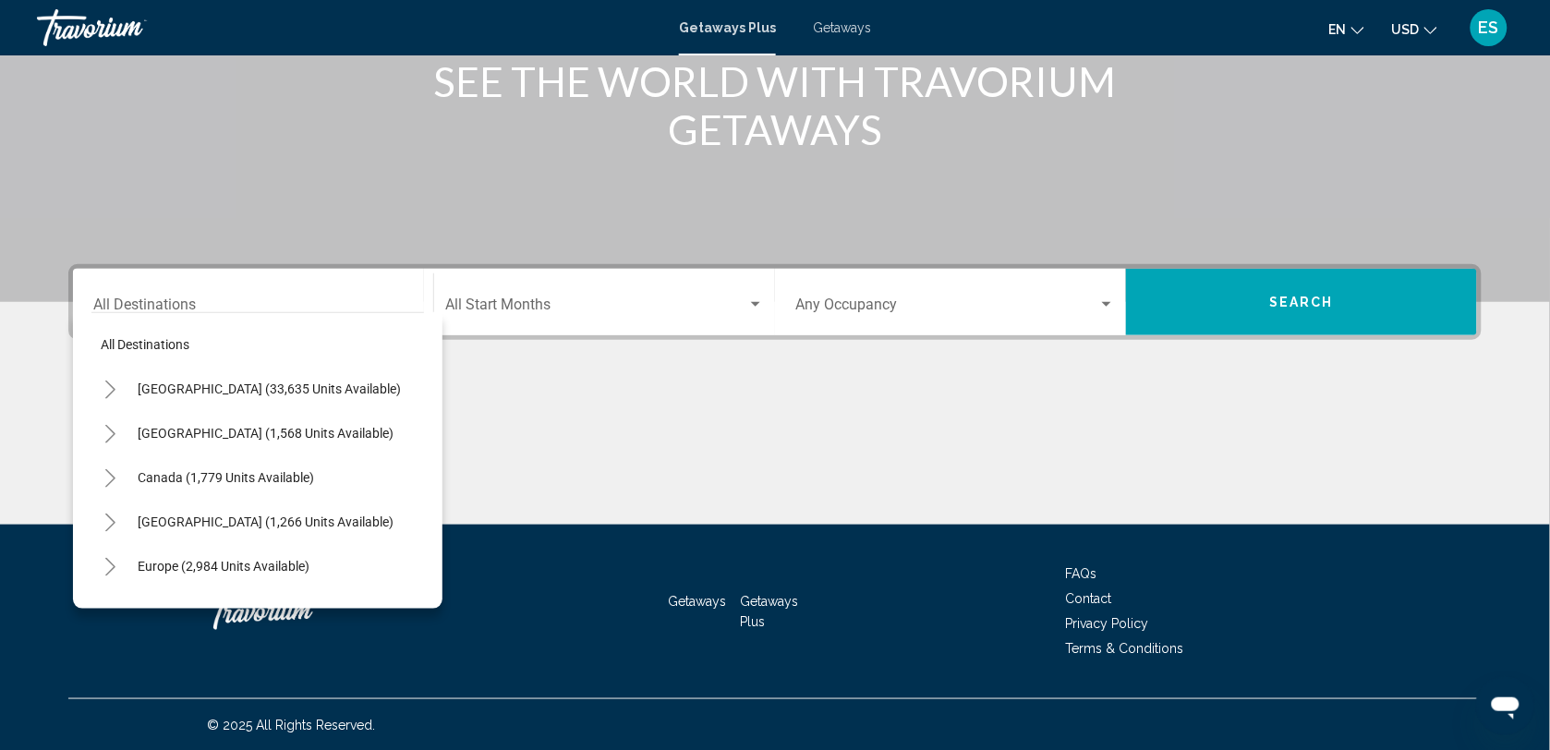
scroll to position [316, 0]
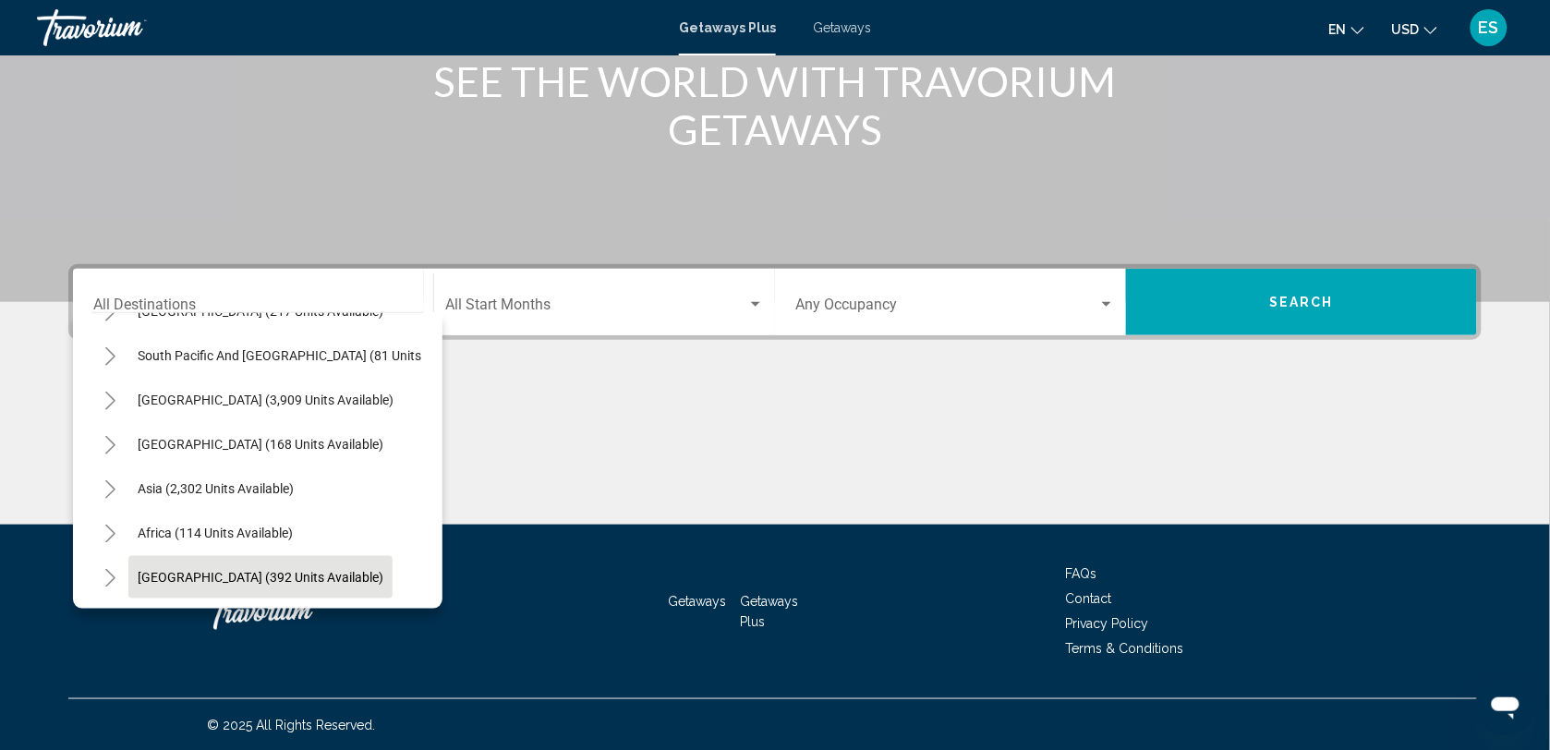
click at [268, 570] on span "[GEOGRAPHIC_DATA] (392 units available)" at bounding box center [261, 577] width 246 height 15
type input "**********"
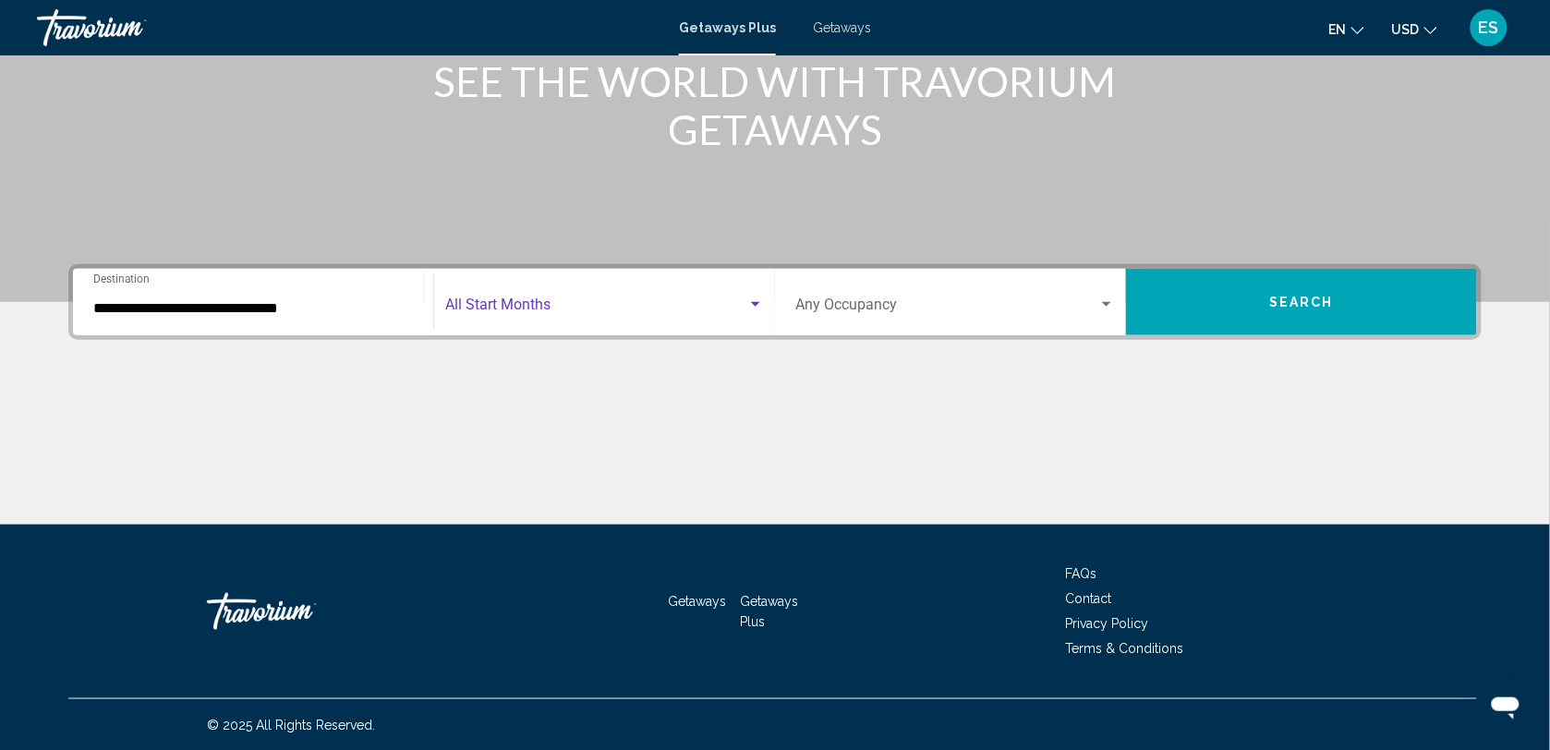
click at [616, 311] on span "Search widget" at bounding box center [596, 308] width 302 height 17
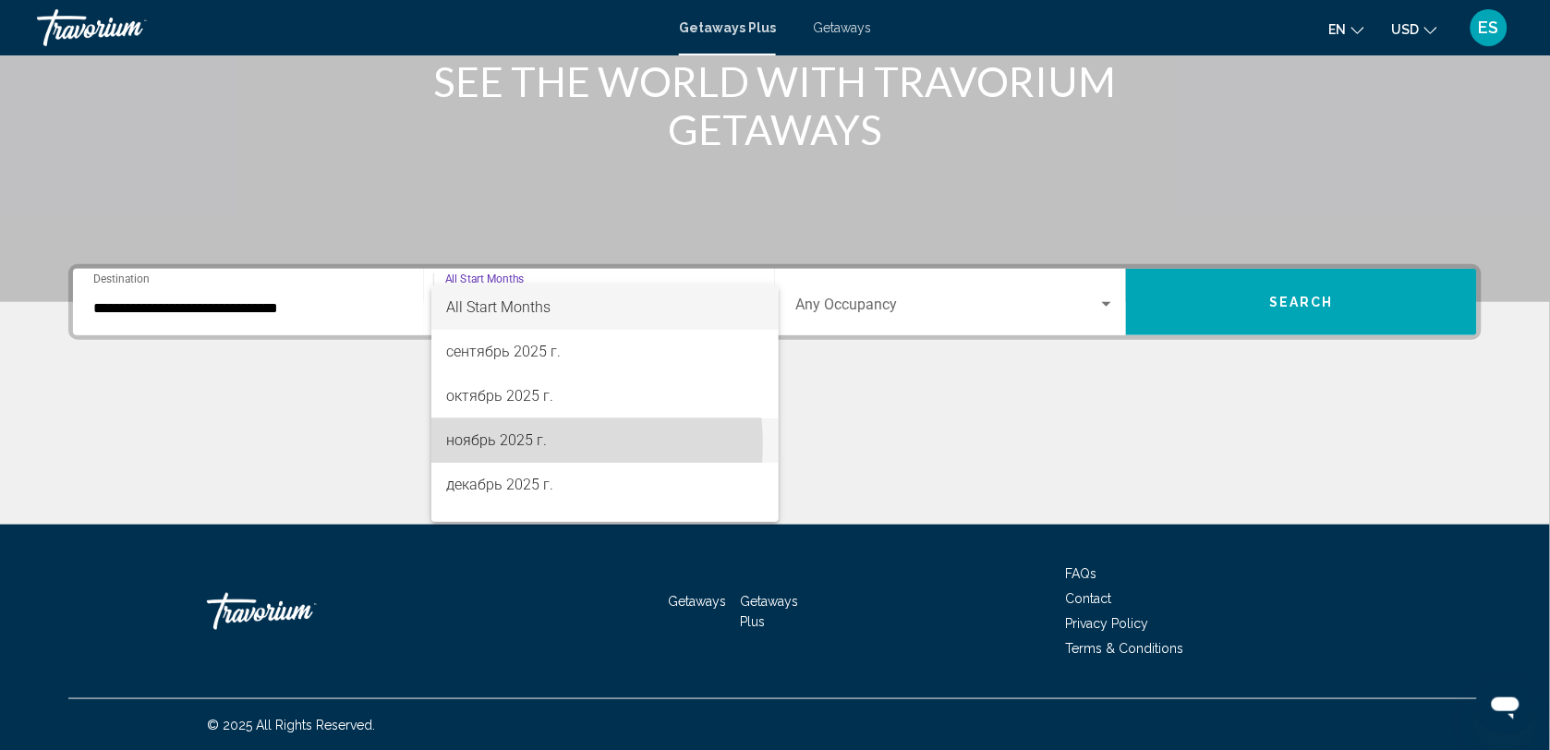
click at [514, 444] on span "ноябрь 2025 г." at bounding box center [605, 440] width 319 height 44
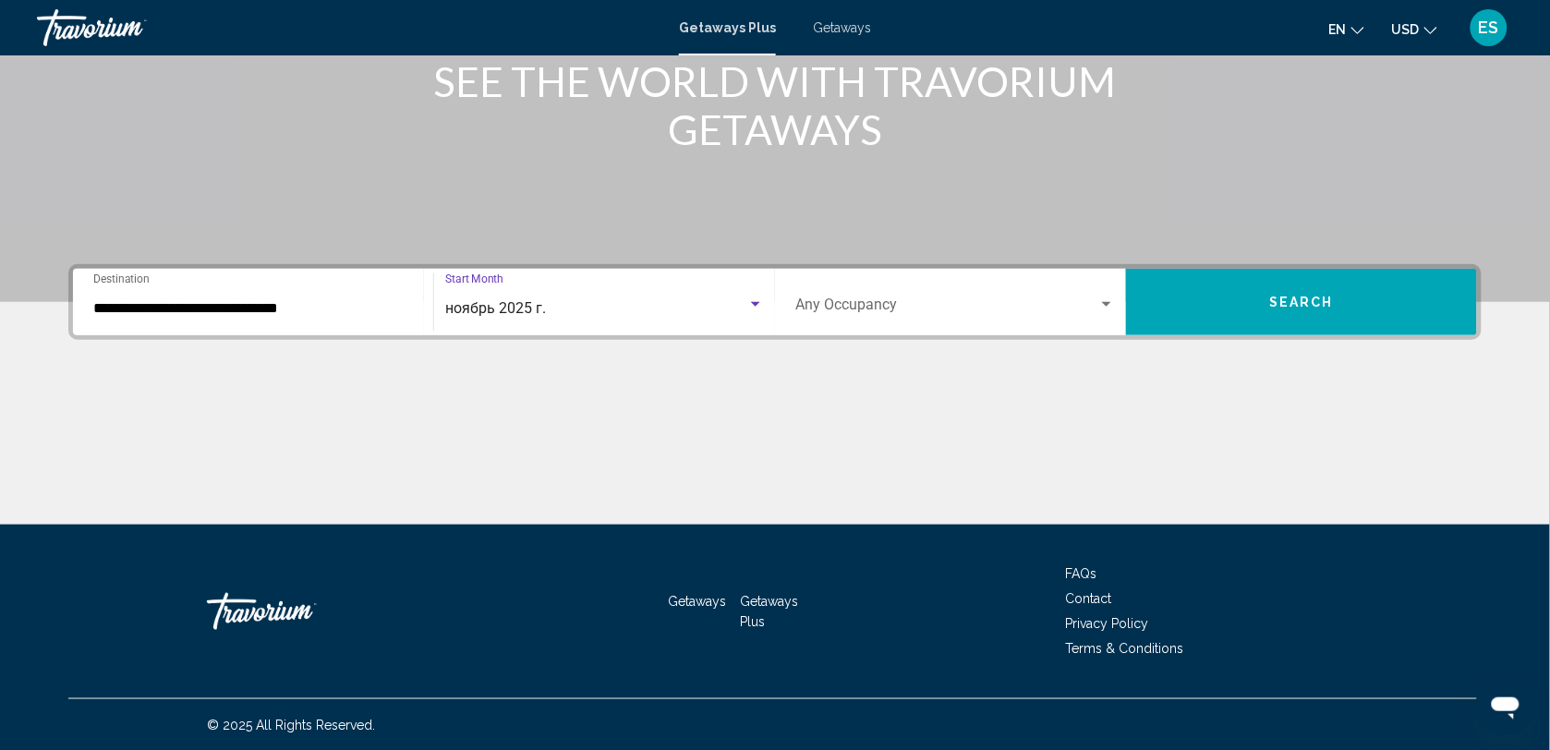
click at [991, 316] on div "Occupancy Any Occupancy" at bounding box center [955, 302] width 320 height 58
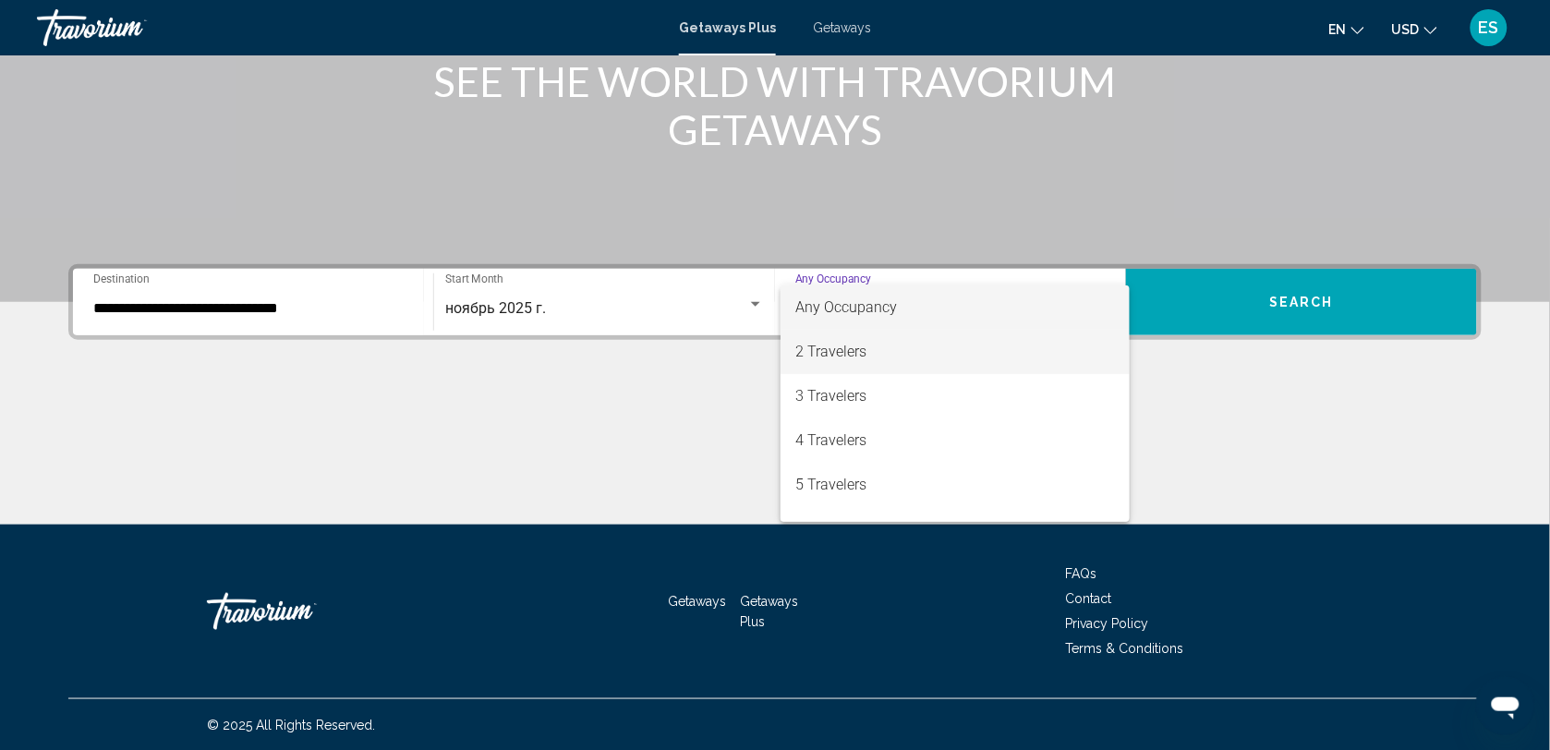
click at [915, 338] on span "2 Travelers" at bounding box center [955, 352] width 320 height 44
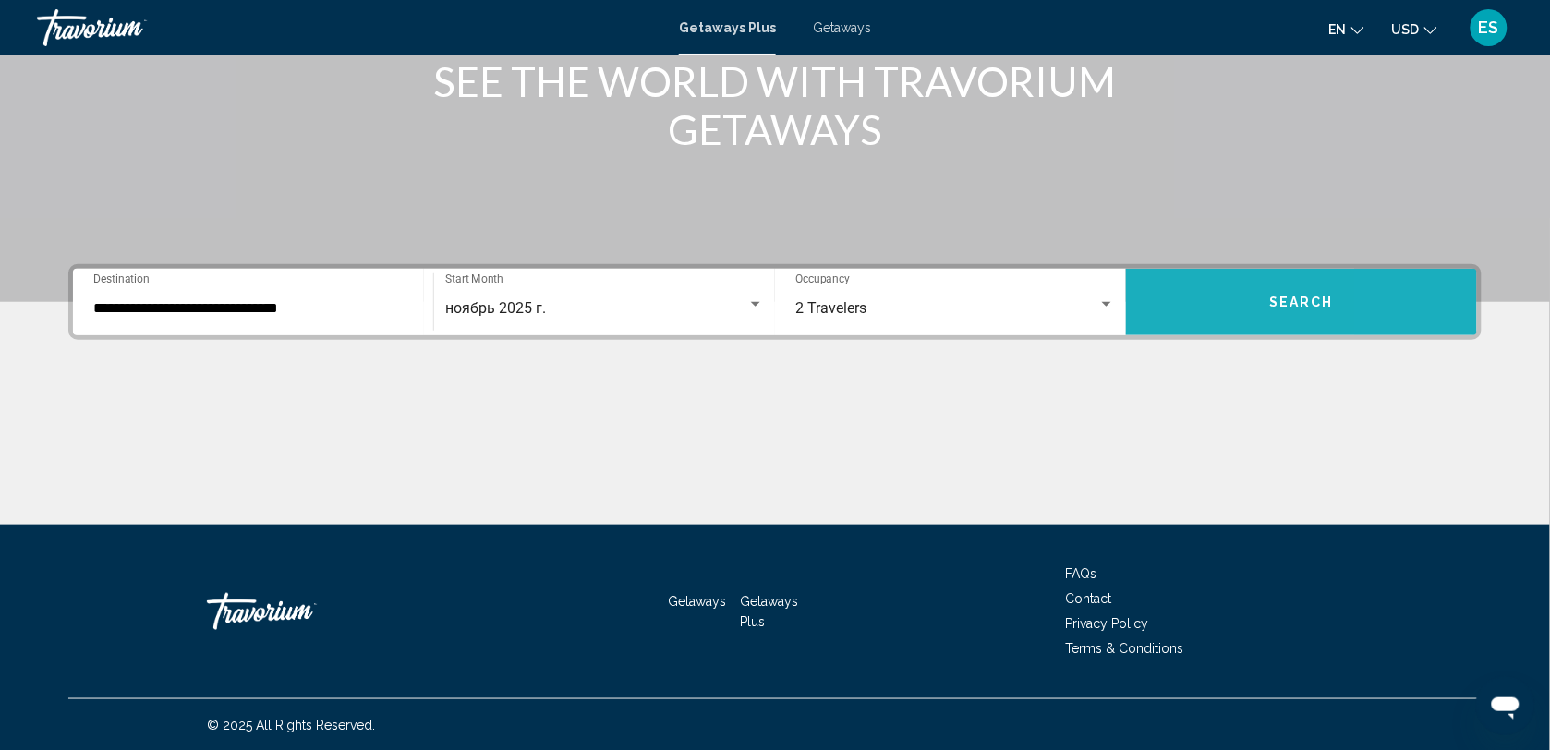
click at [1421, 271] on button "Search" at bounding box center [1301, 302] width 351 height 67
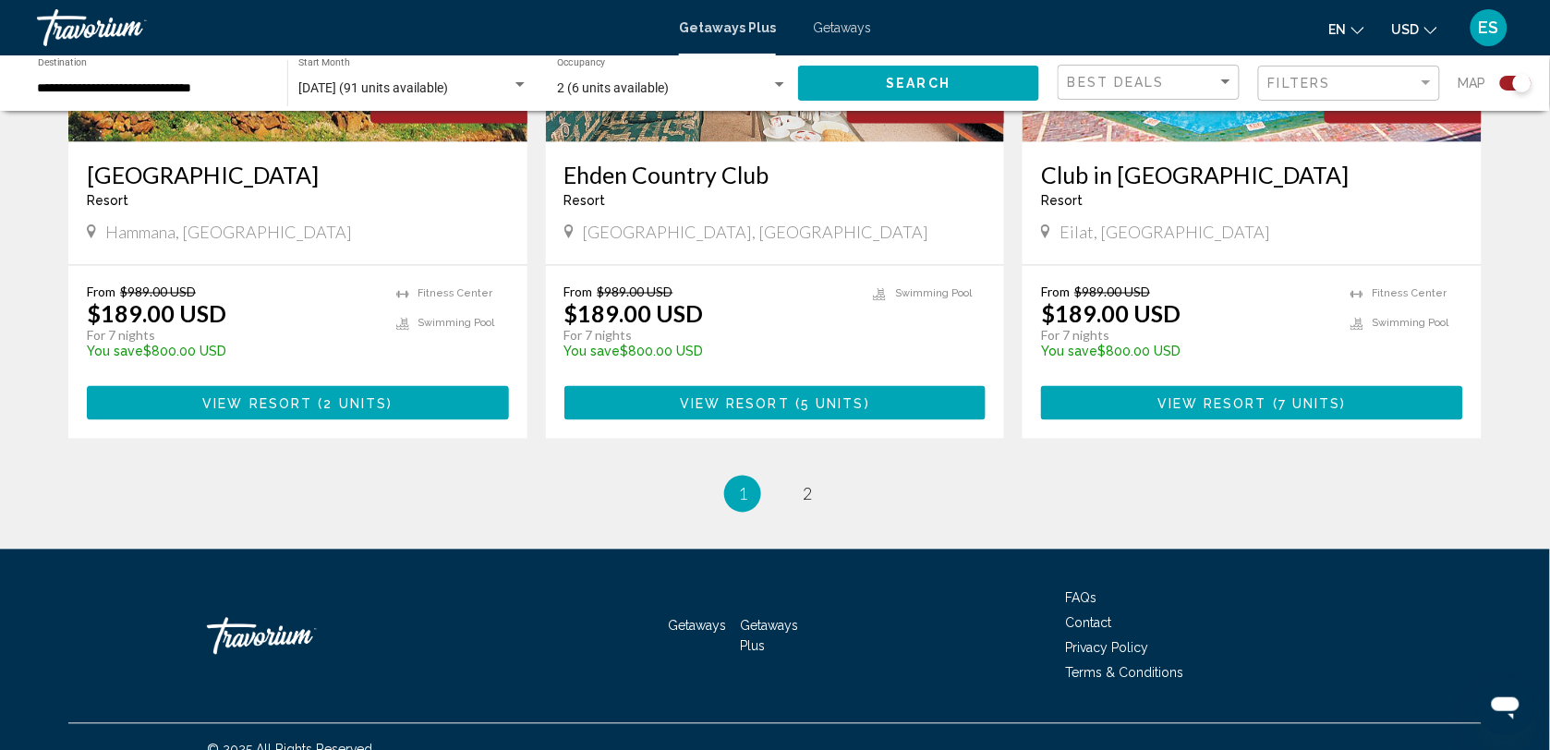
scroll to position [2833, 0]
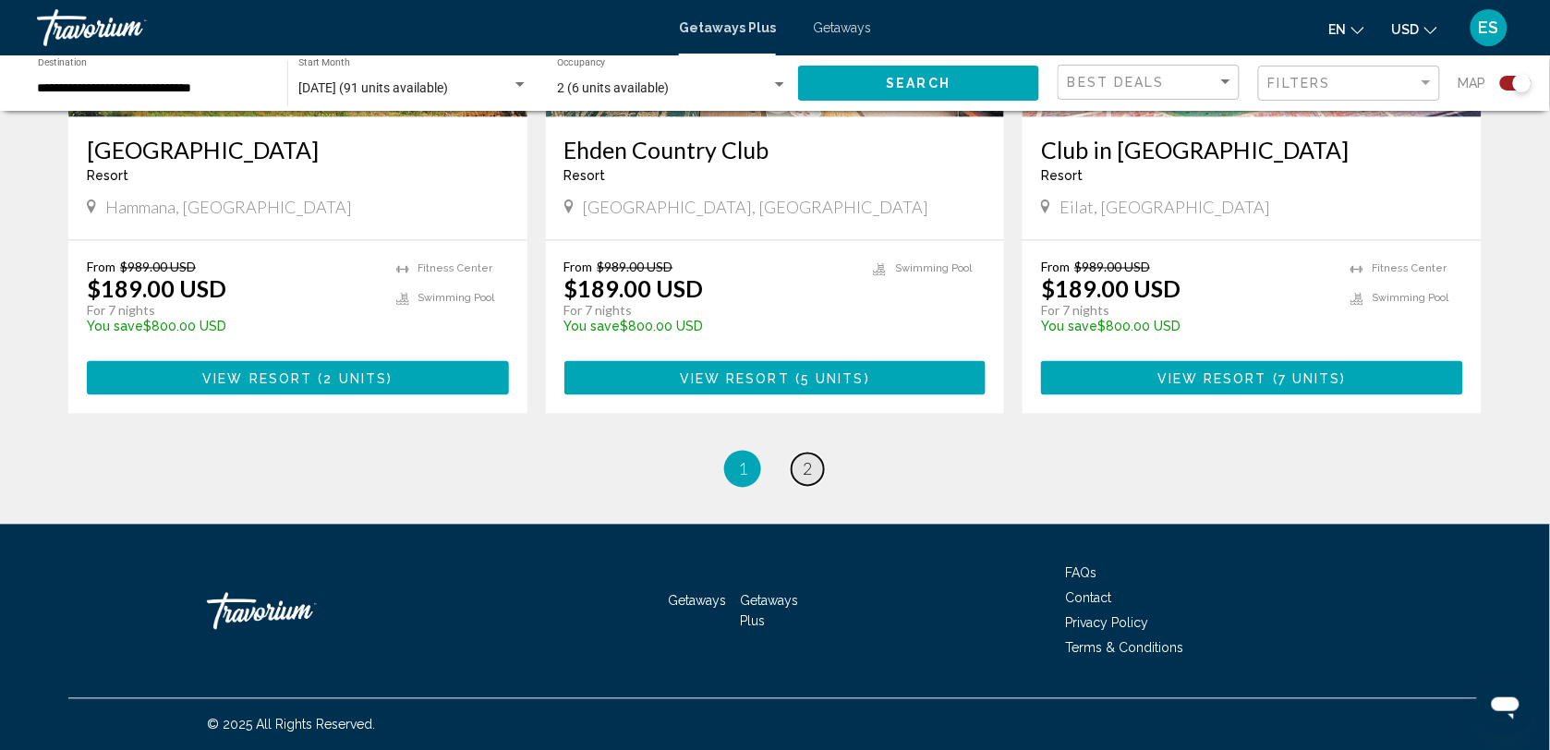
click at [805, 467] on span "2" at bounding box center [807, 469] width 9 height 20
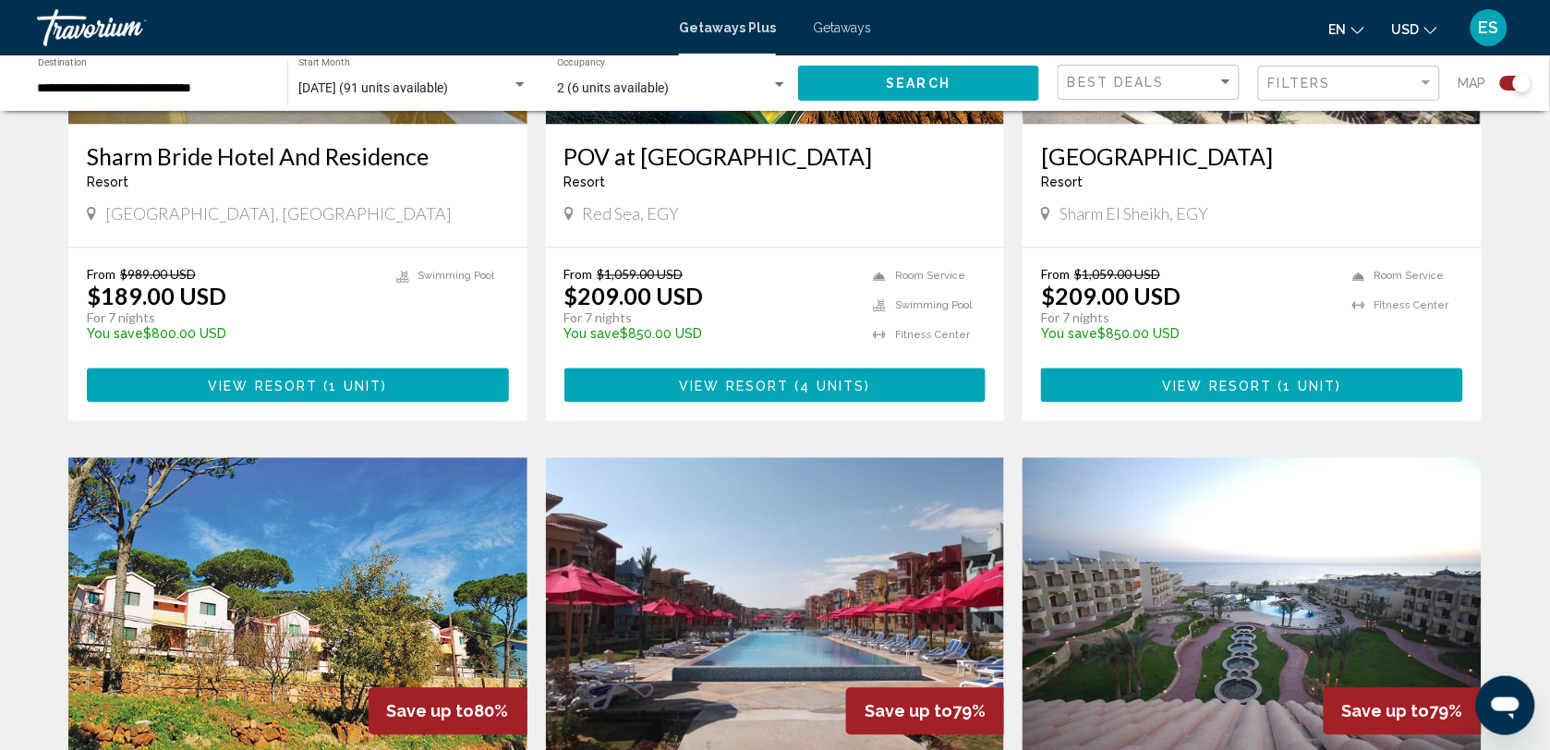
scroll to position [882, 0]
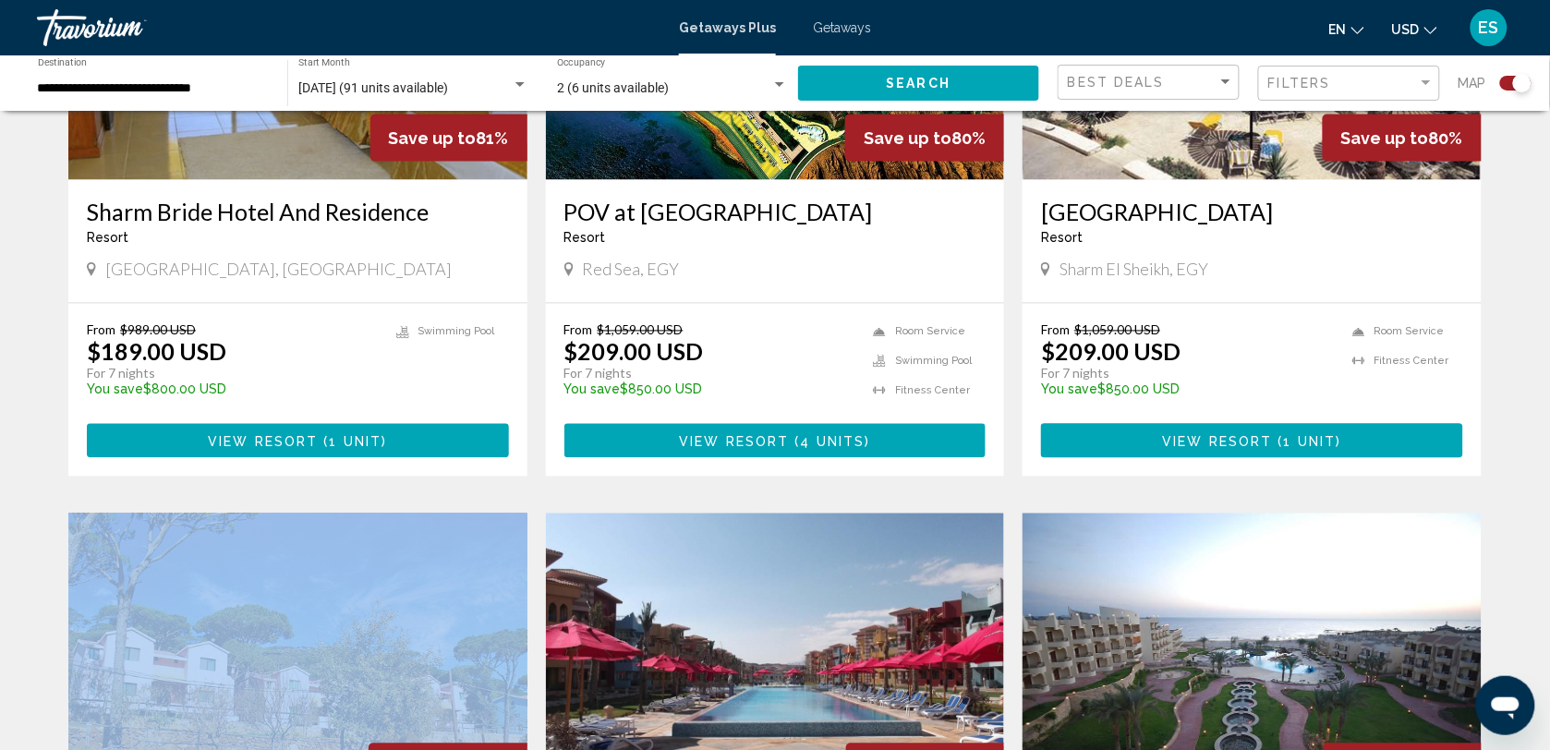
drag, startPoint x: 1549, startPoint y: 488, endPoint x: 1571, endPoint y: 391, distance: 99.5
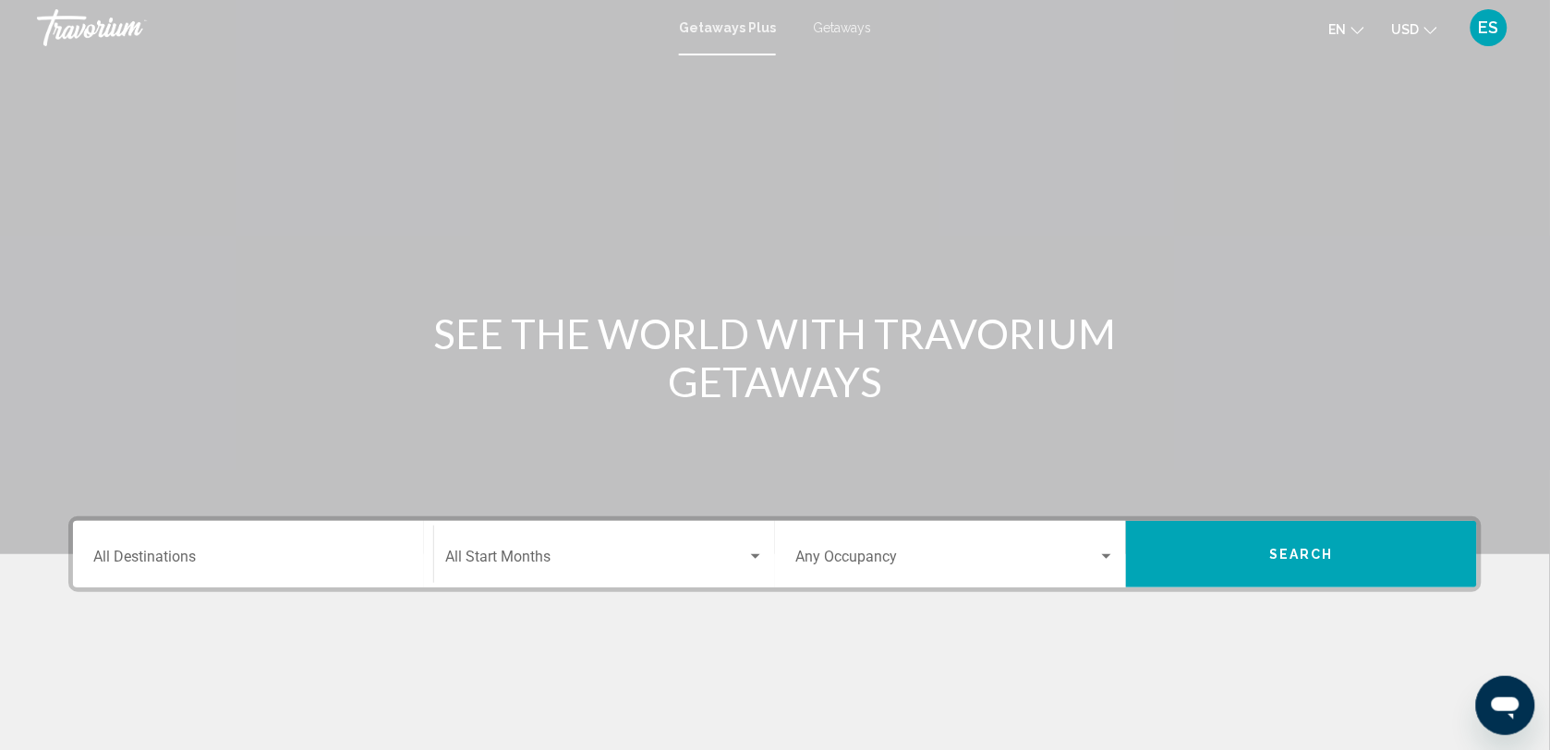
click at [1478, 23] on div "ES" at bounding box center [1489, 27] width 37 height 37
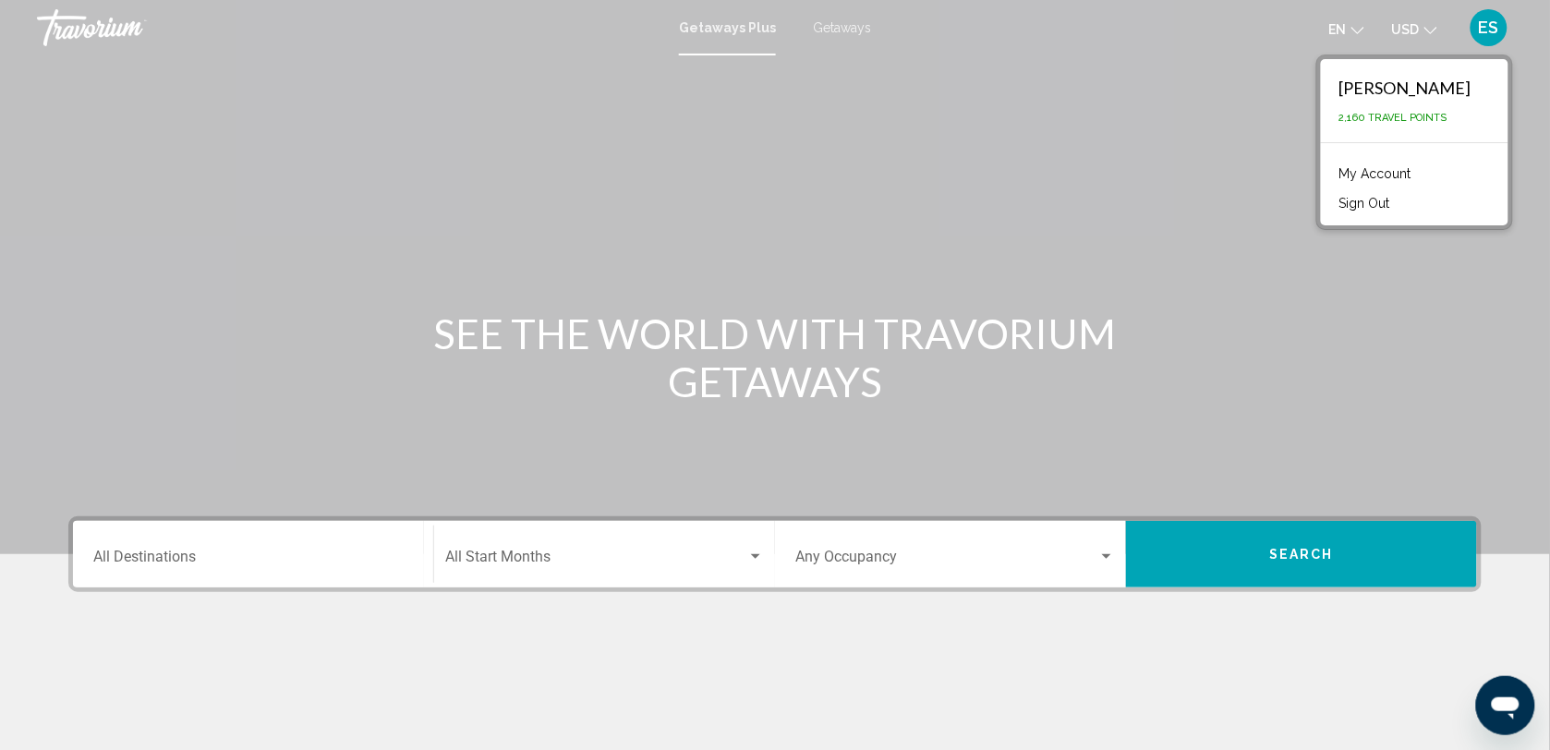
click at [1400, 200] on button "Sign Out" at bounding box center [1364, 203] width 69 height 24
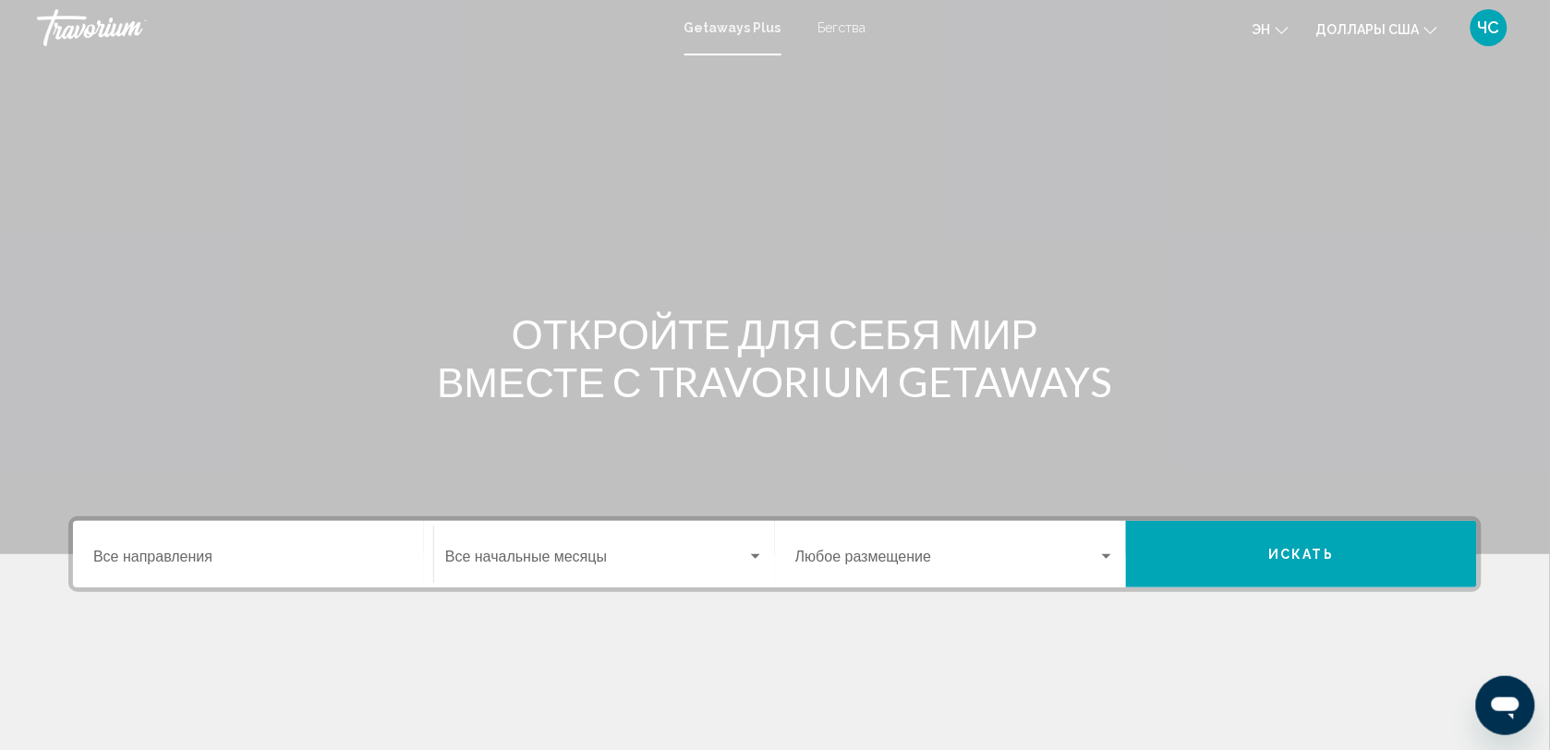
click at [158, 548] on div "Destination Все направления" at bounding box center [253, 555] width 320 height 58
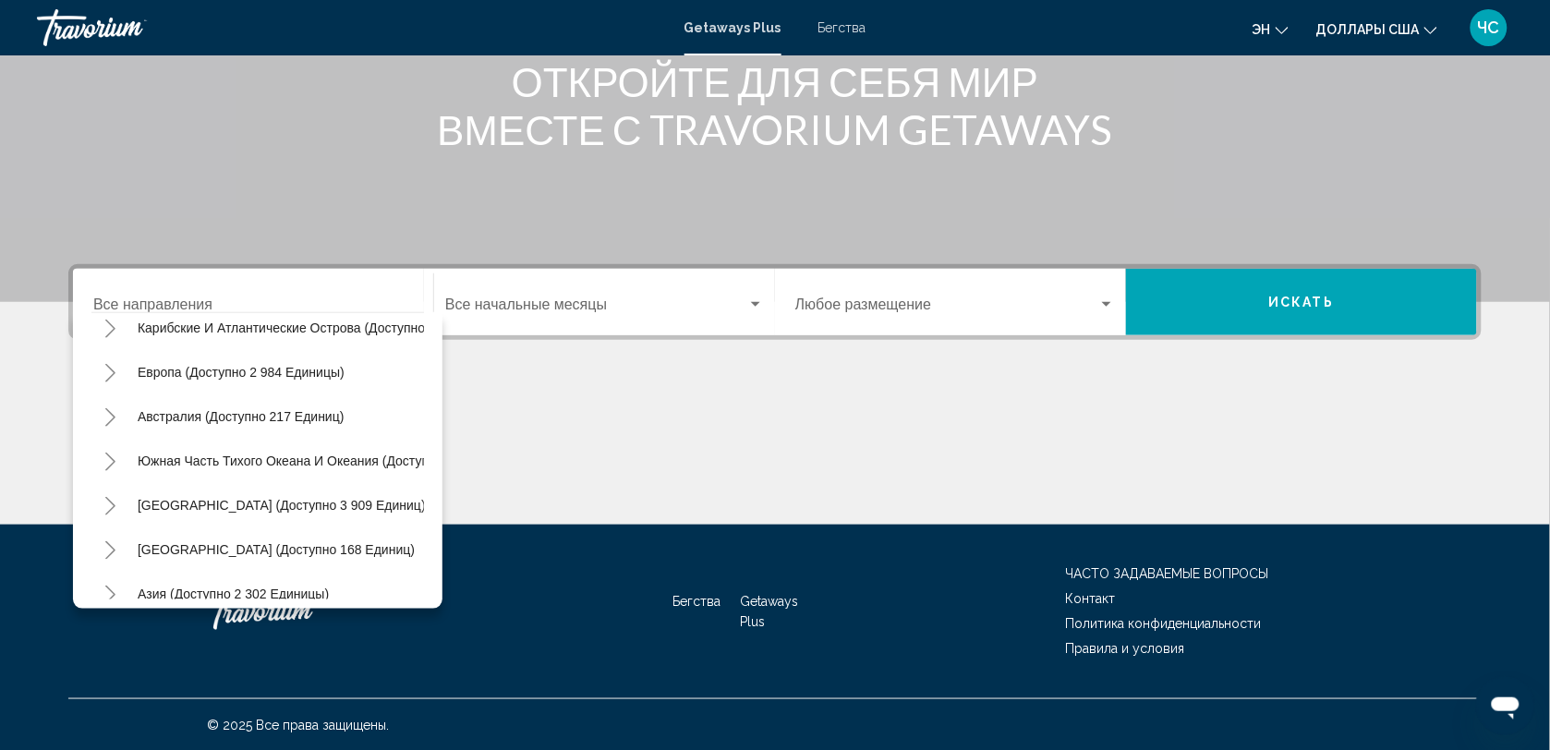
scroll to position [316, 0]
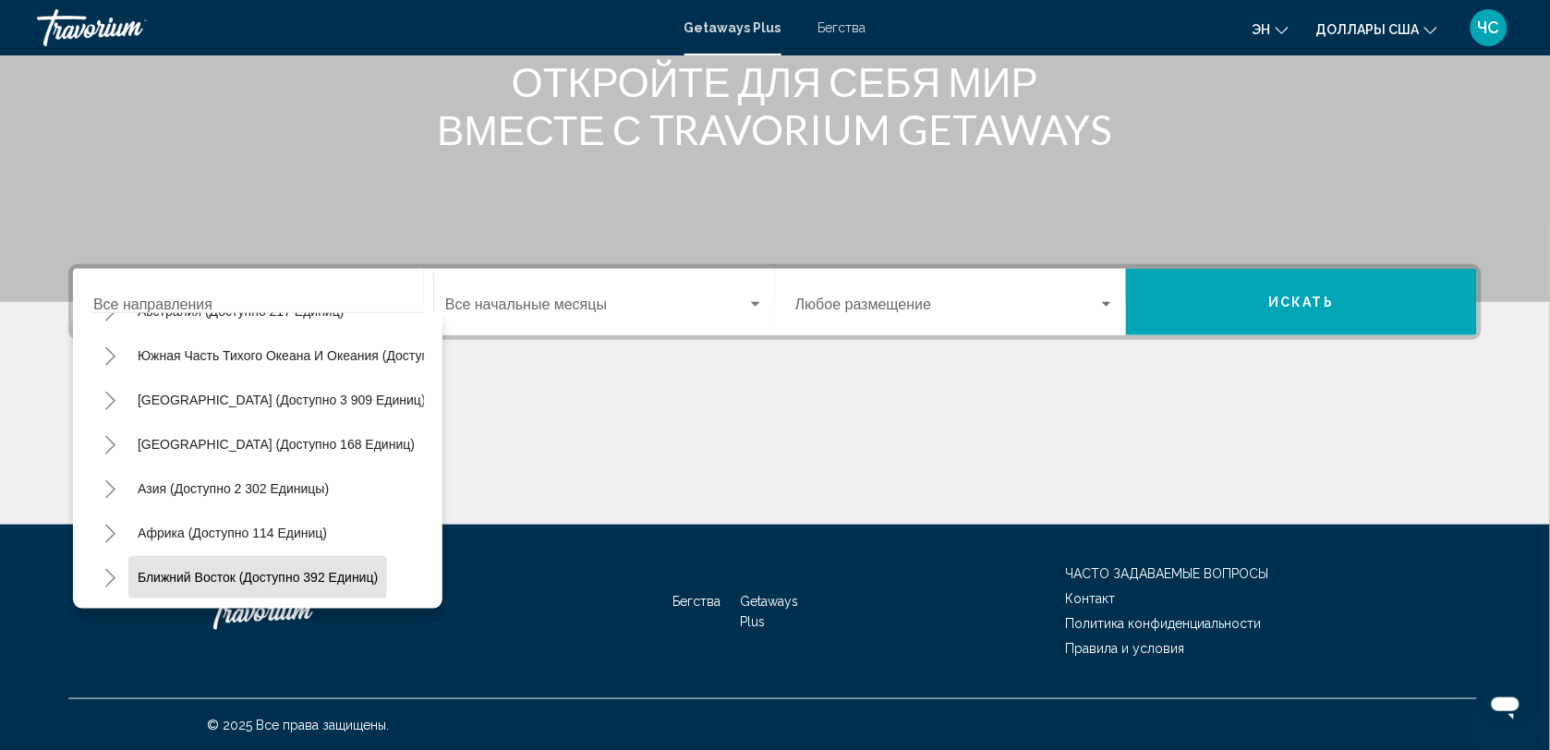
click at [248, 570] on span "Ближний Восток (доступно 392 единиц)" at bounding box center [258, 577] width 240 height 15
type input "**********"
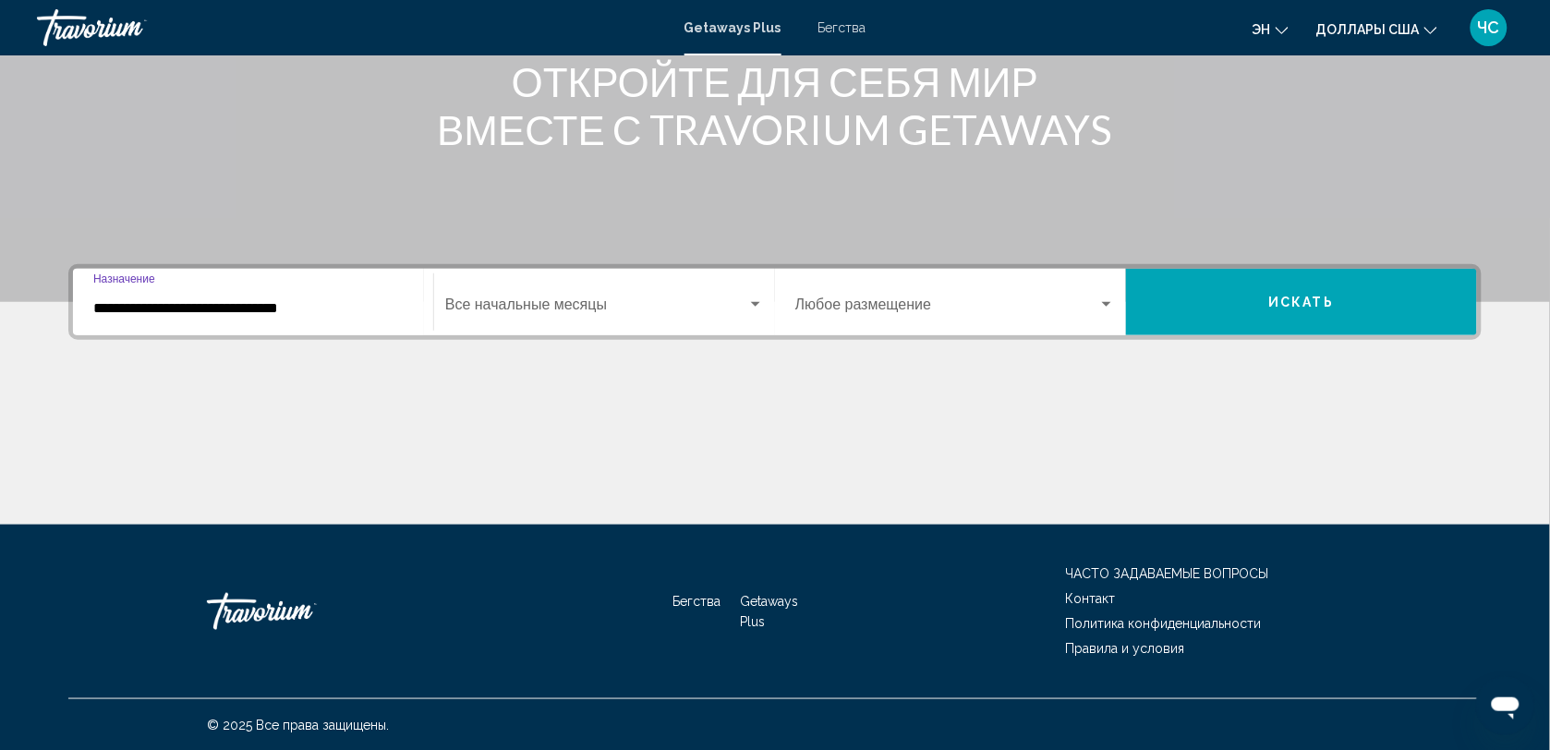
click at [640, 296] on div "Start Month Все начальные месяцы" at bounding box center [604, 302] width 319 height 58
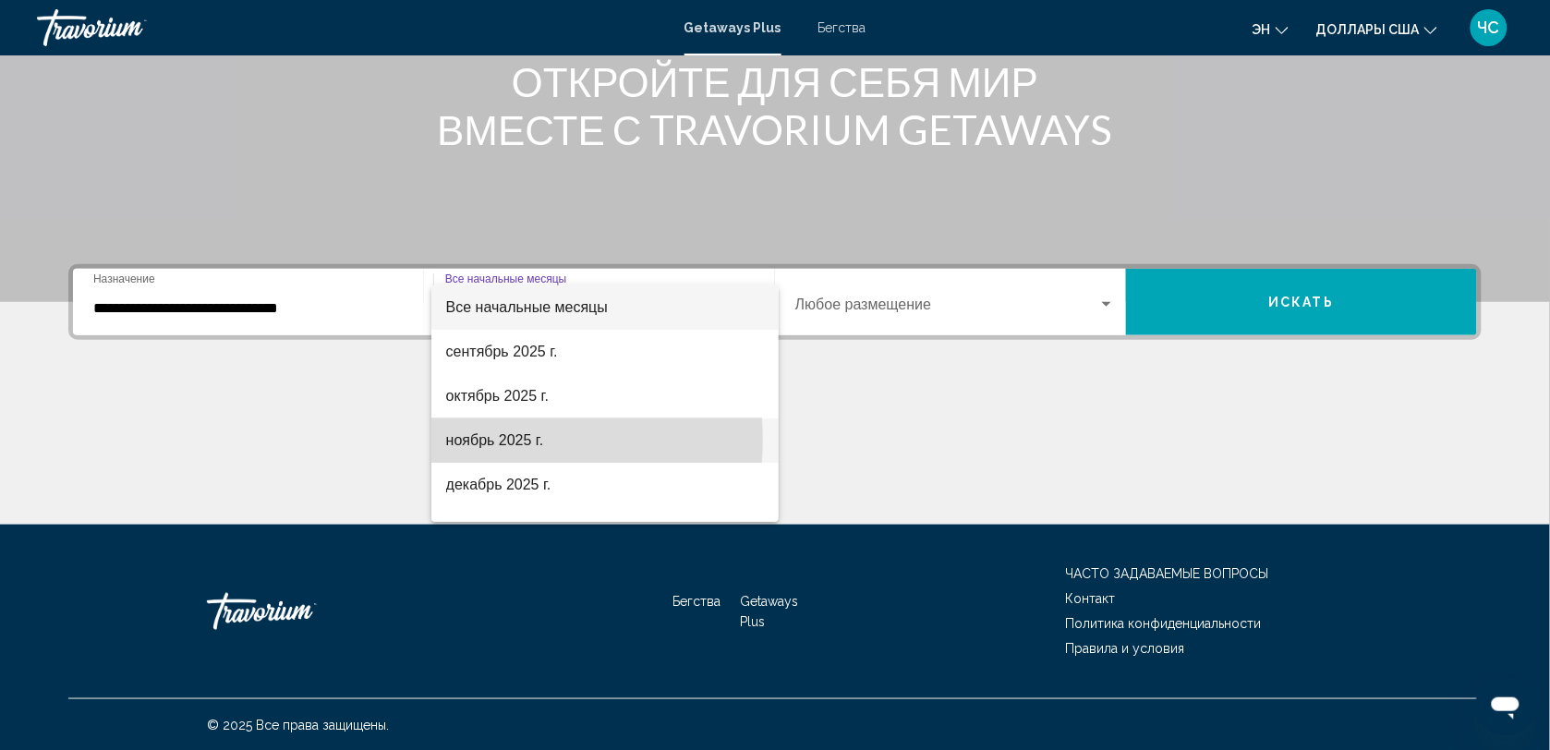
click at [505, 440] on font "ноябрь 2025 г." at bounding box center [495, 440] width 98 height 16
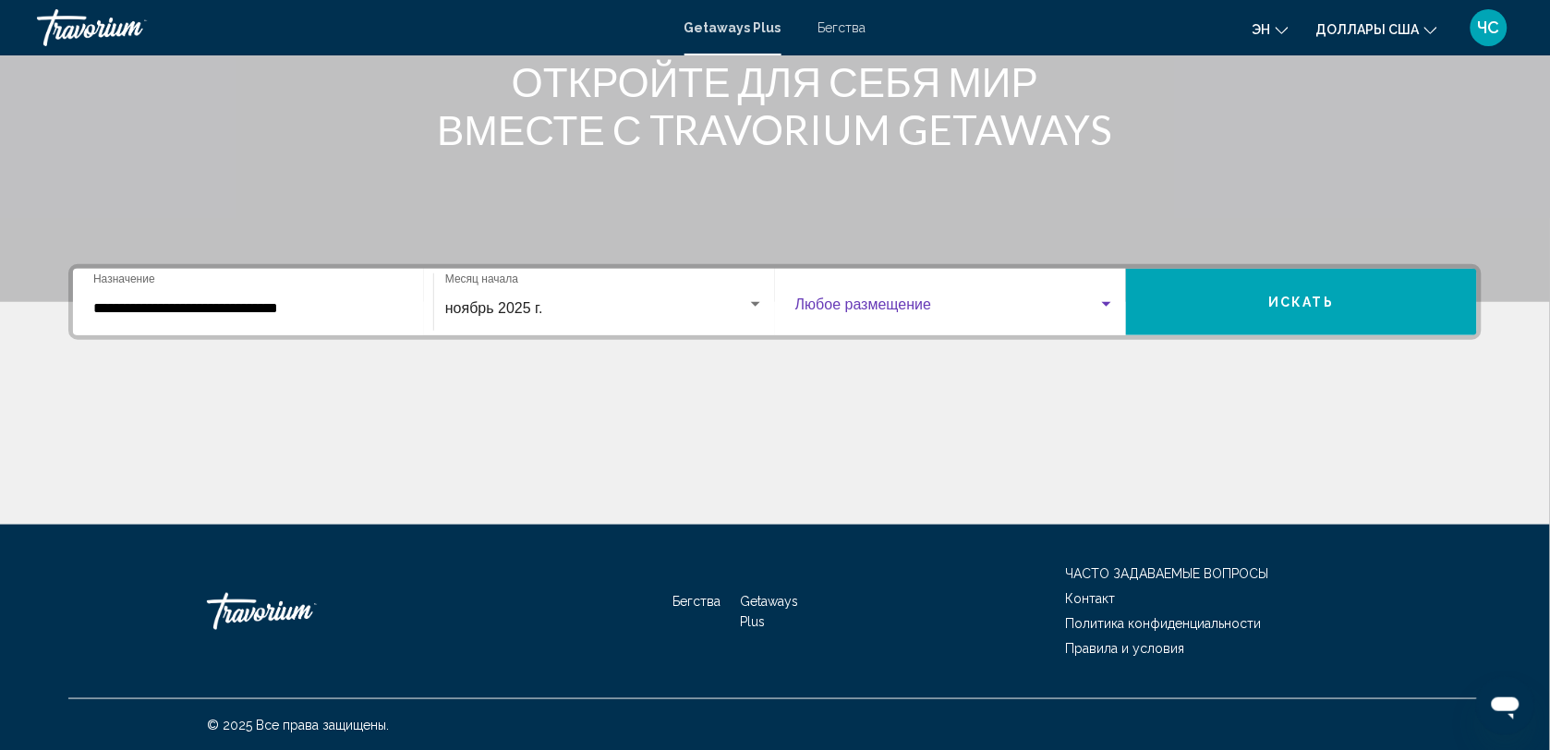
click at [1025, 314] on span "Виджет поиска" at bounding box center [946, 308] width 303 height 17
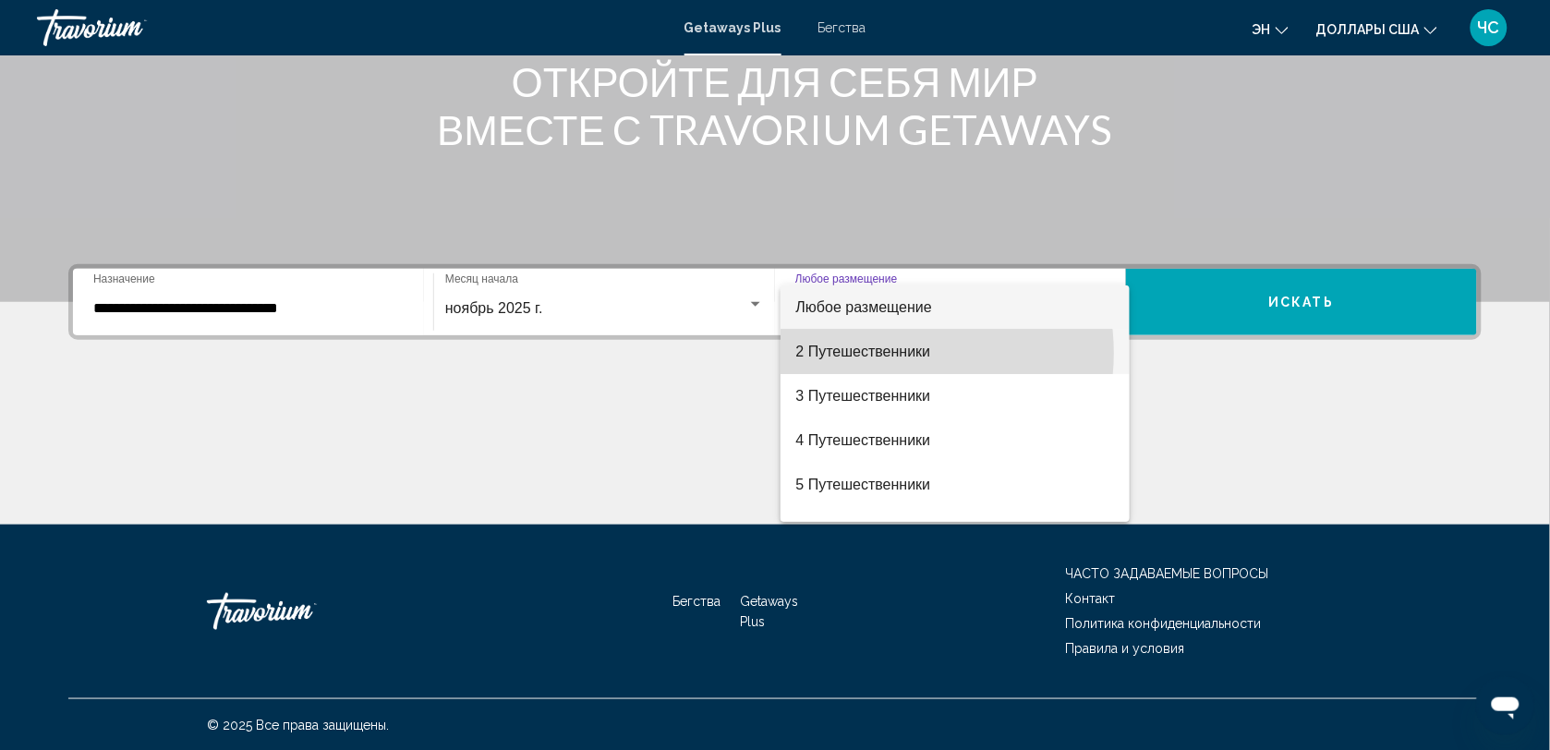
click at [890, 353] on font "2 Путешественники" at bounding box center [862, 352] width 135 height 16
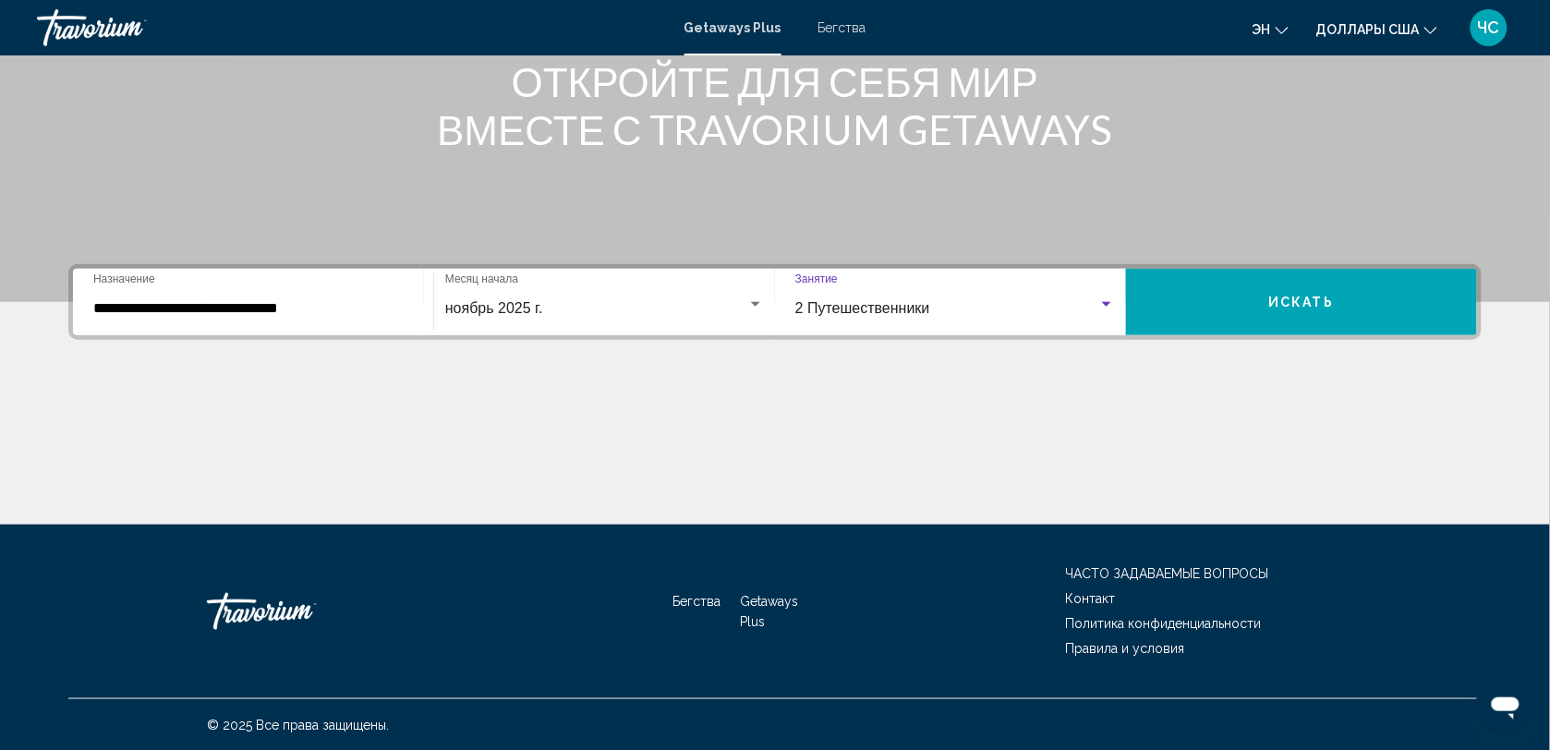
click at [1305, 294] on span "Искать" at bounding box center [1302, 301] width 66 height 15
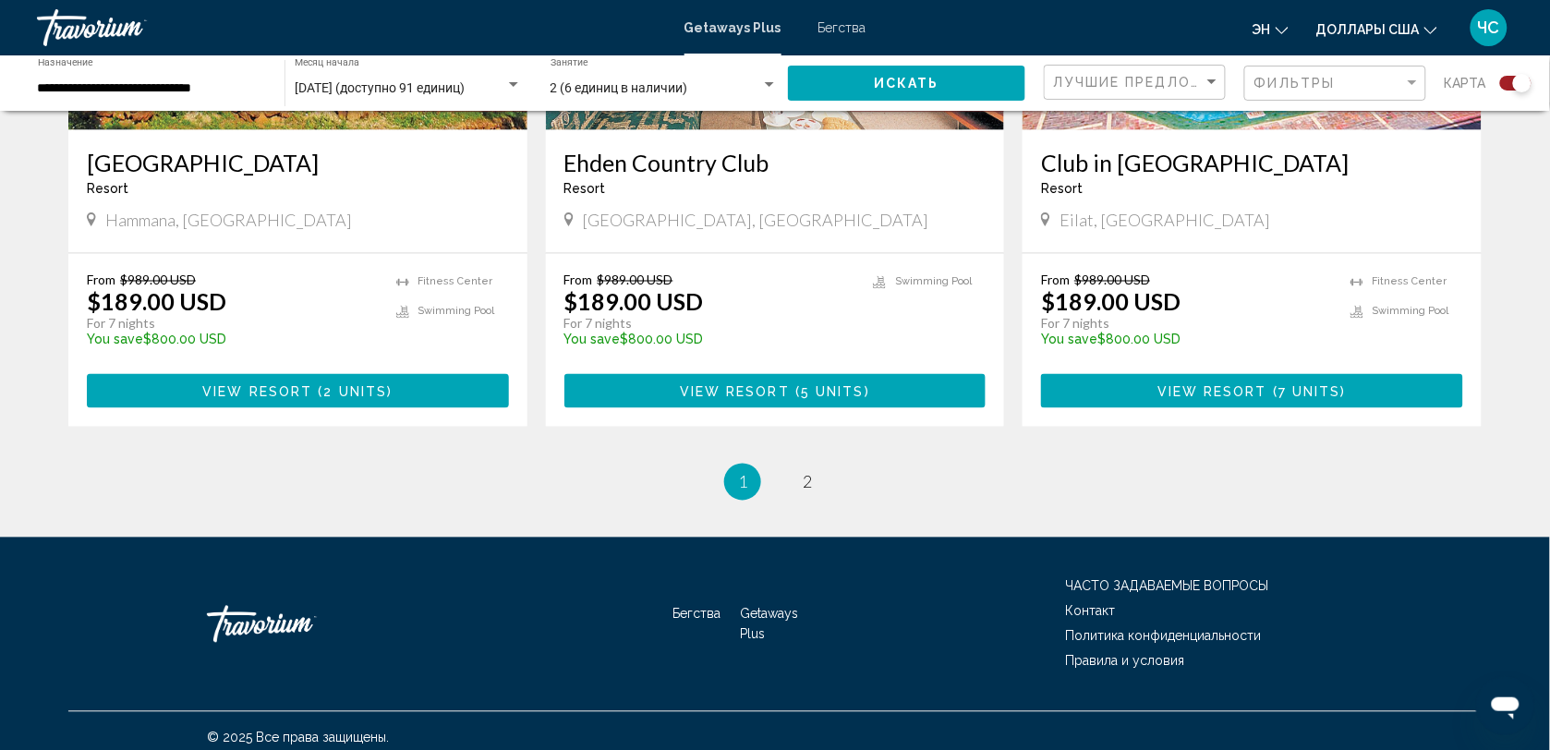
scroll to position [2833, 0]
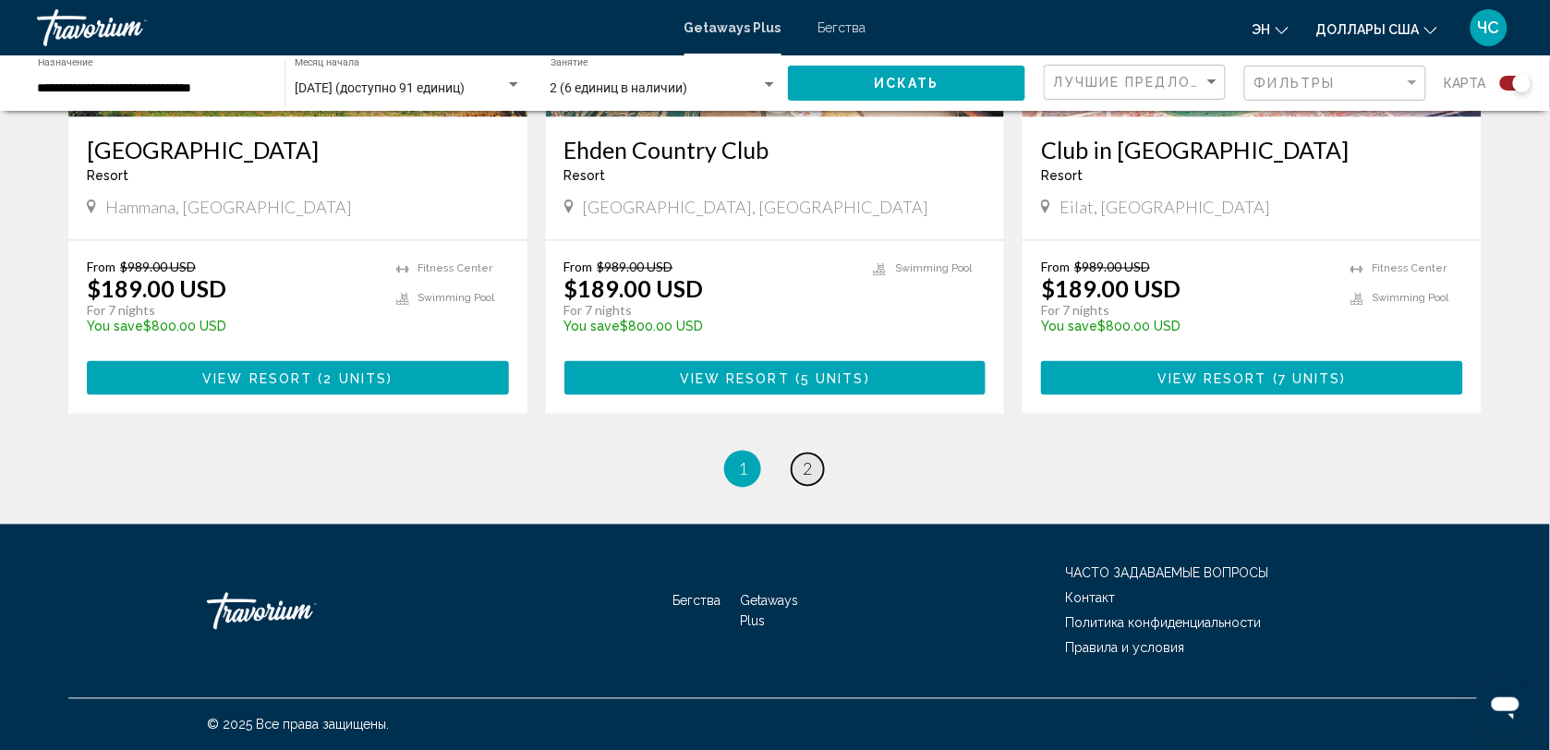
click at [819, 465] on link "page 2" at bounding box center [808, 470] width 32 height 32
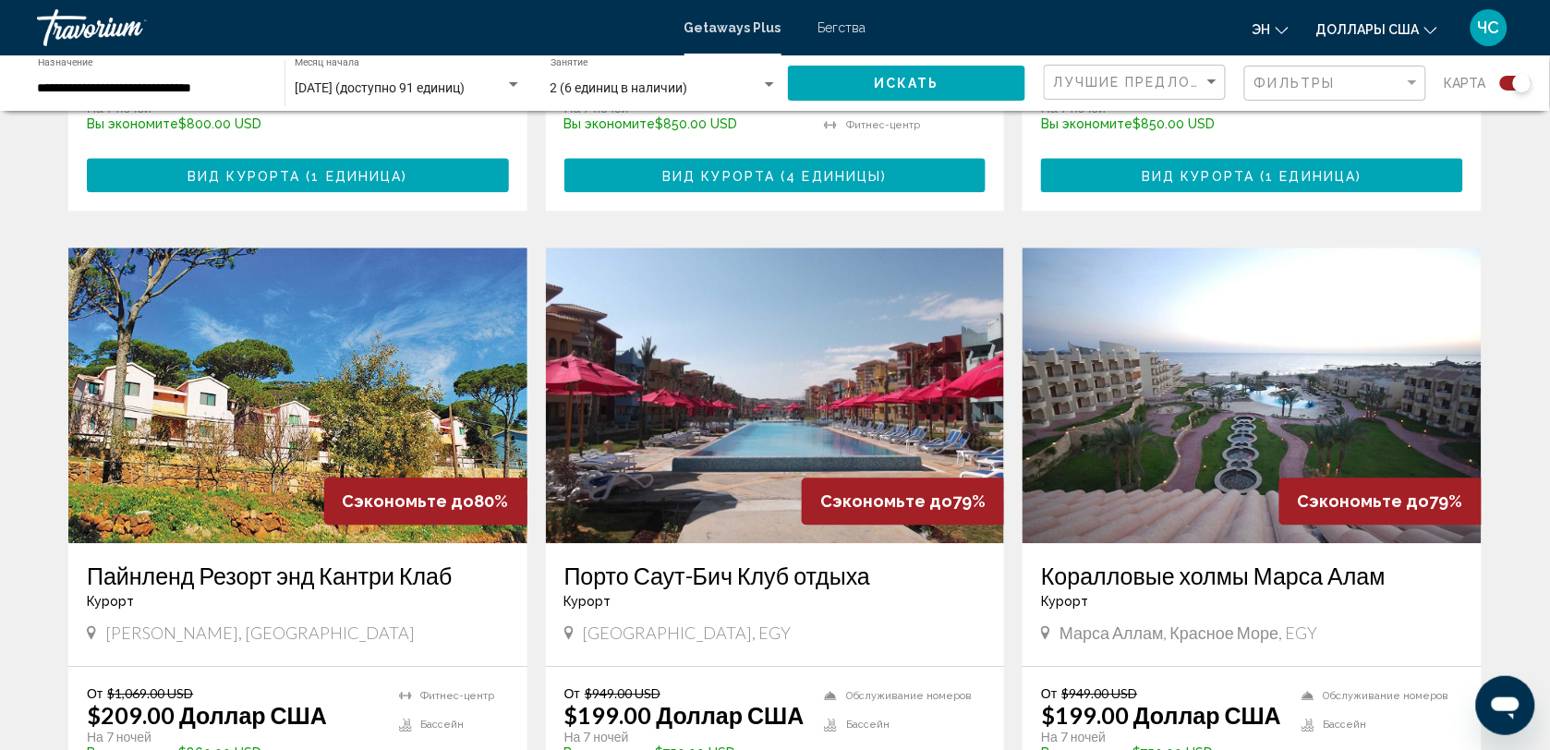
scroll to position [1113, 0]
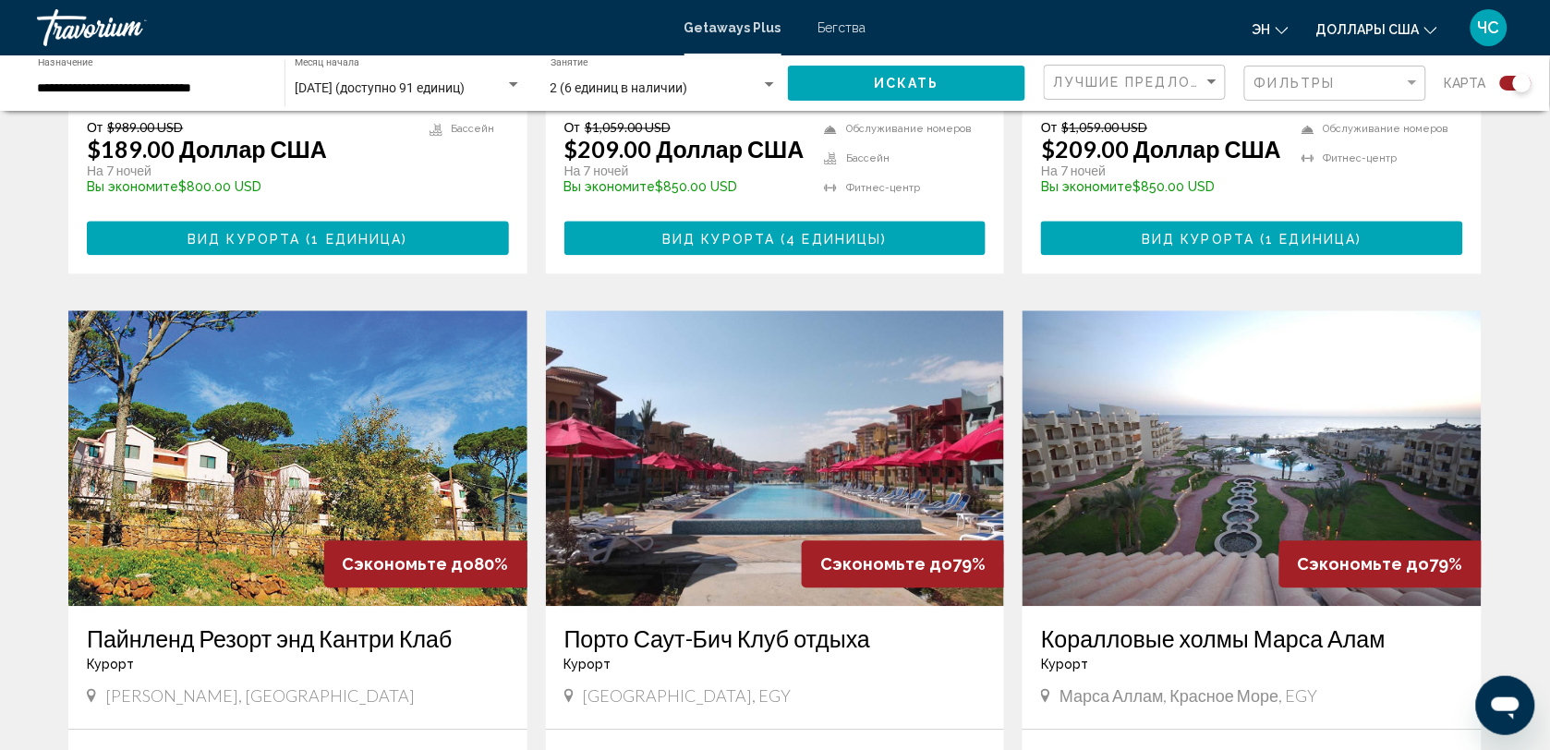
click at [833, 28] on span "Бегства" at bounding box center [842, 27] width 48 height 15
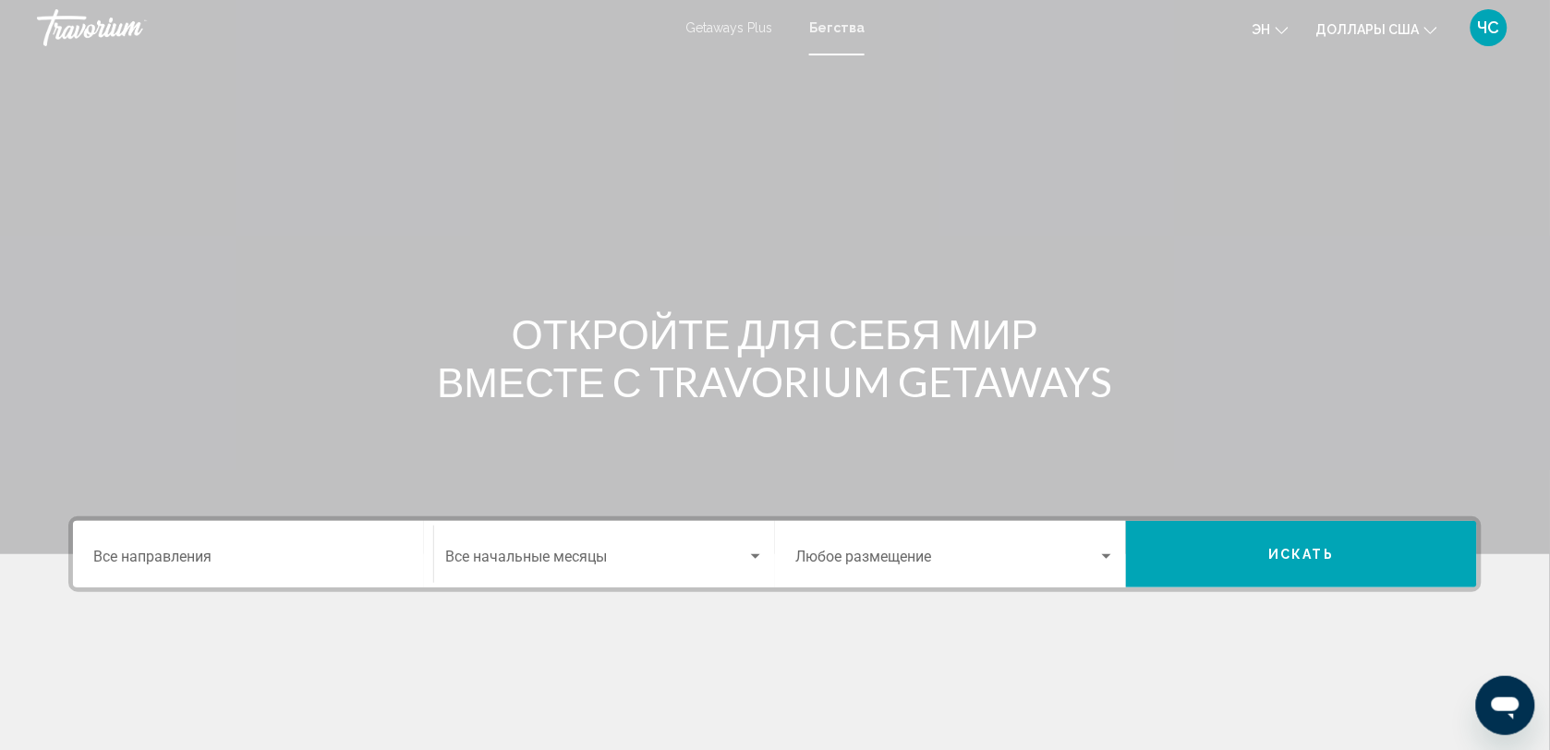
click at [152, 562] on input "Destination Все направления" at bounding box center [253, 560] width 320 height 17
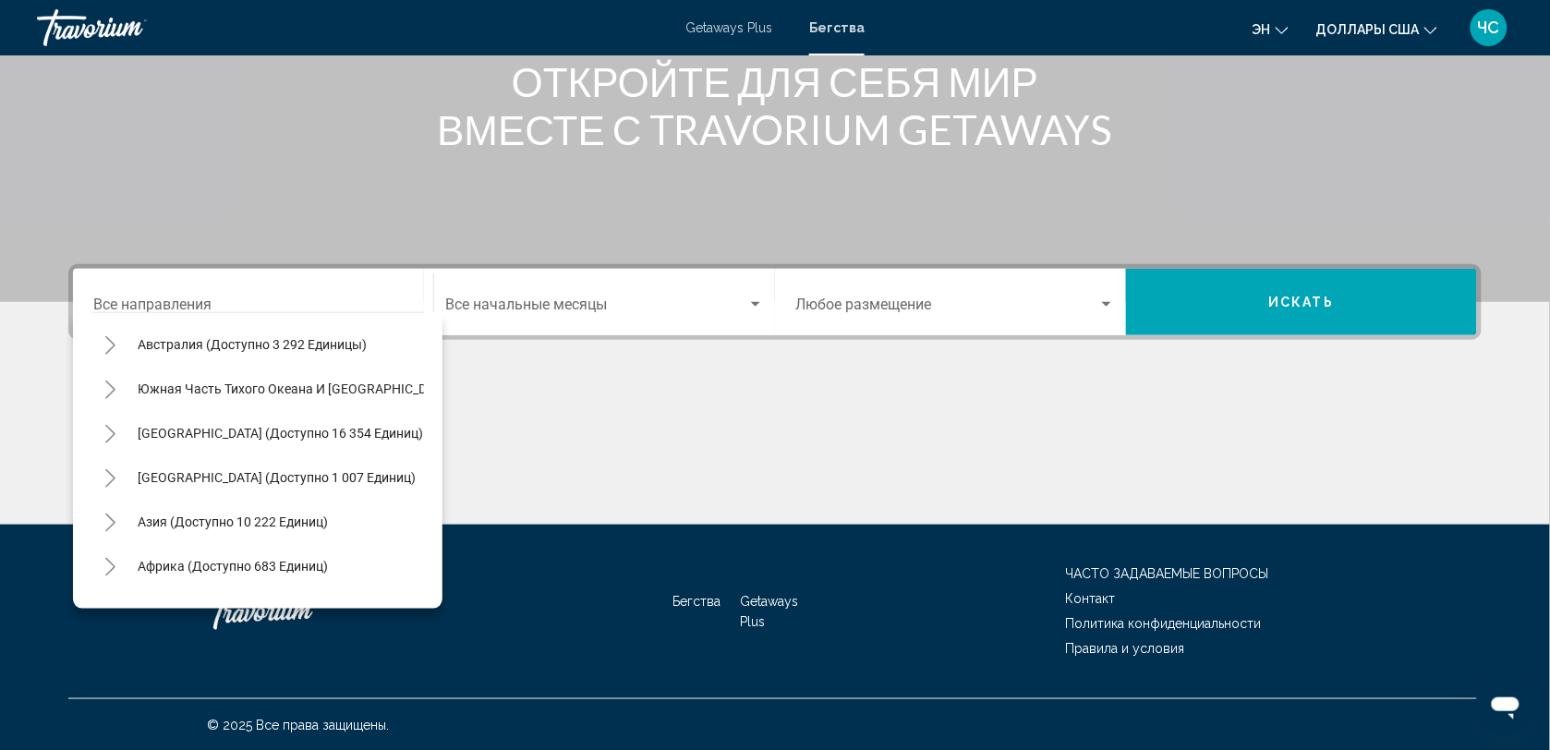
scroll to position [316, 0]
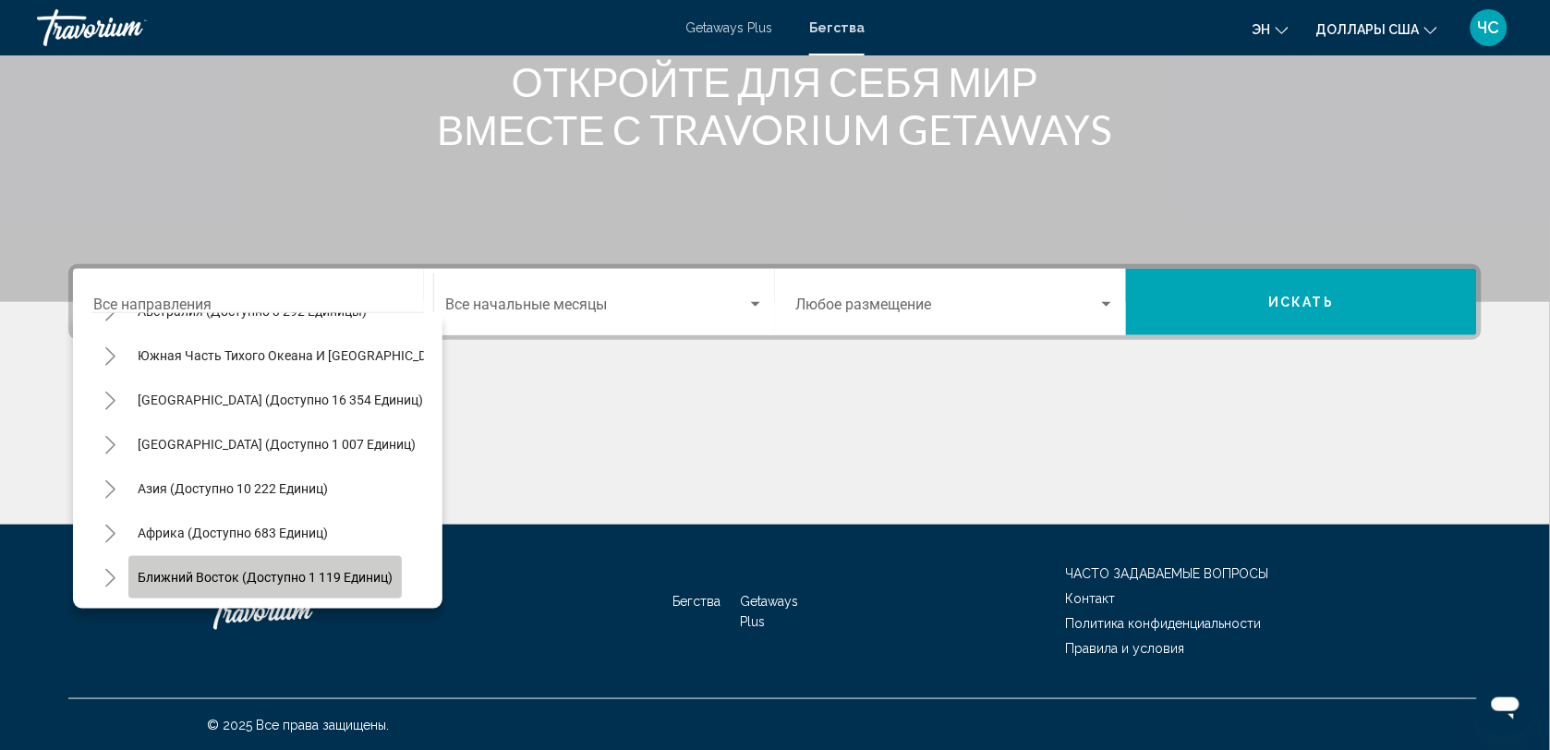
click at [330, 570] on span "Ближний Восток (доступно 1 119 единиц)" at bounding box center [265, 577] width 255 height 15
type input "**********"
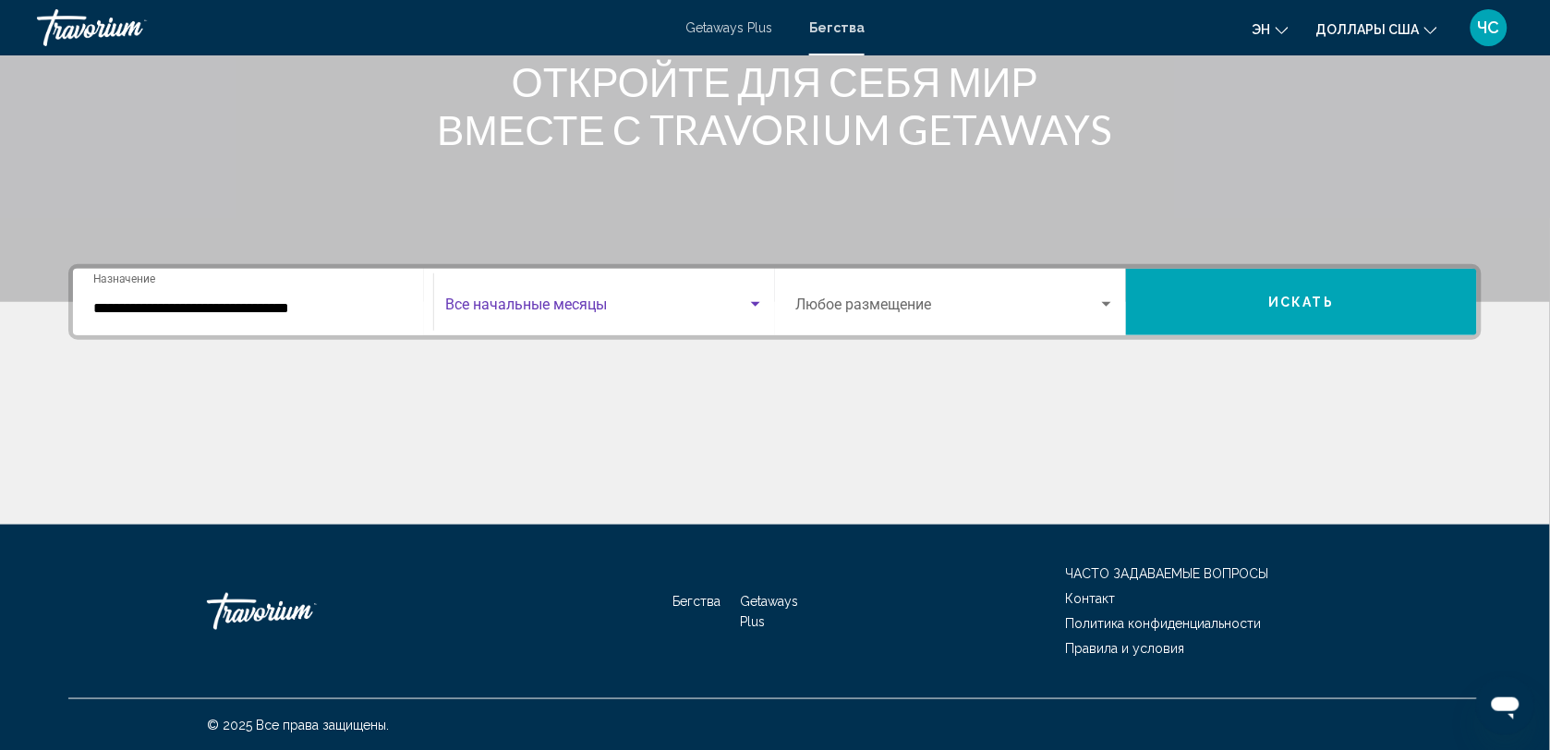
click at [681, 305] on span "Виджет поиска" at bounding box center [596, 308] width 302 height 17
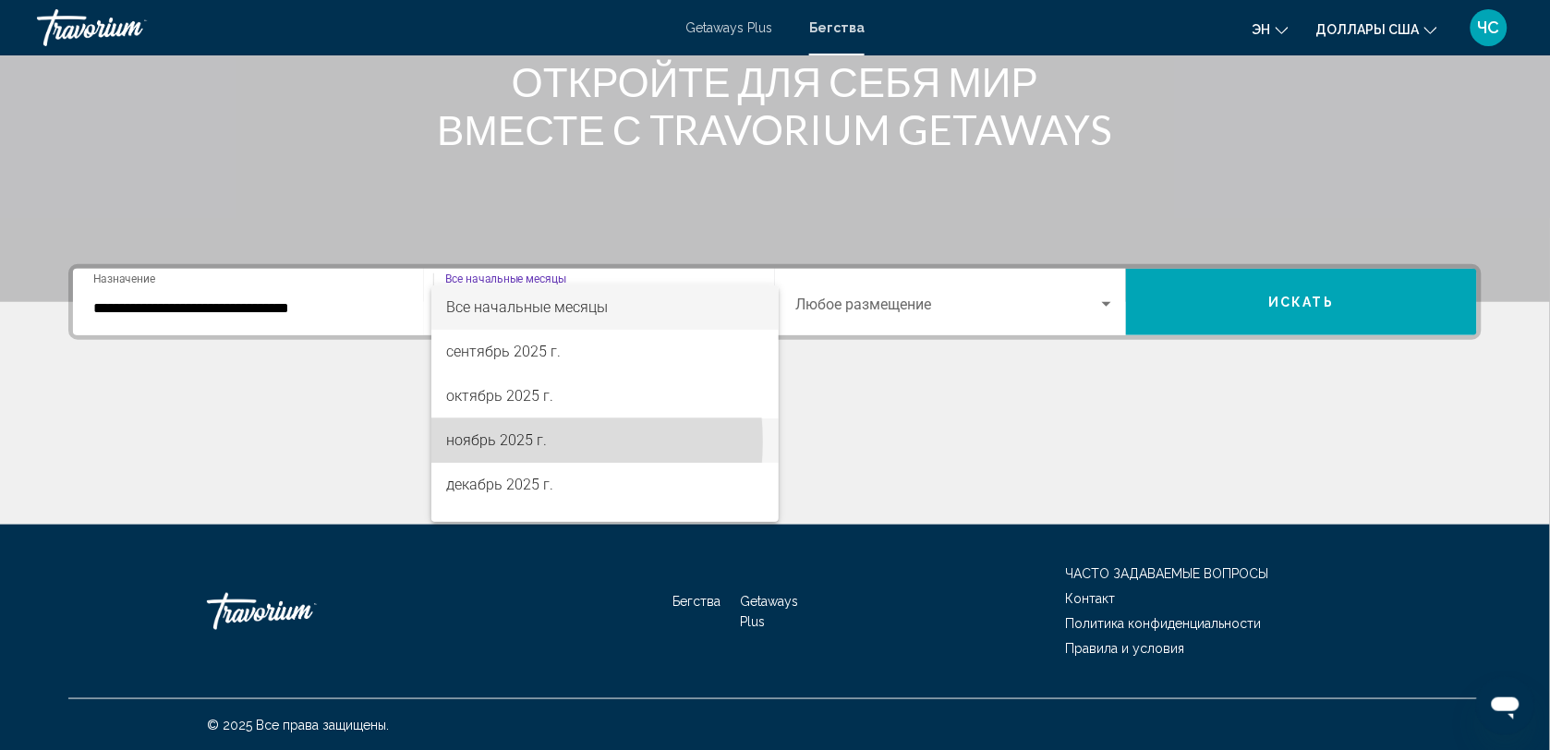
click at [502, 442] on font "ноябрь 2025 г." at bounding box center [496, 440] width 101 height 18
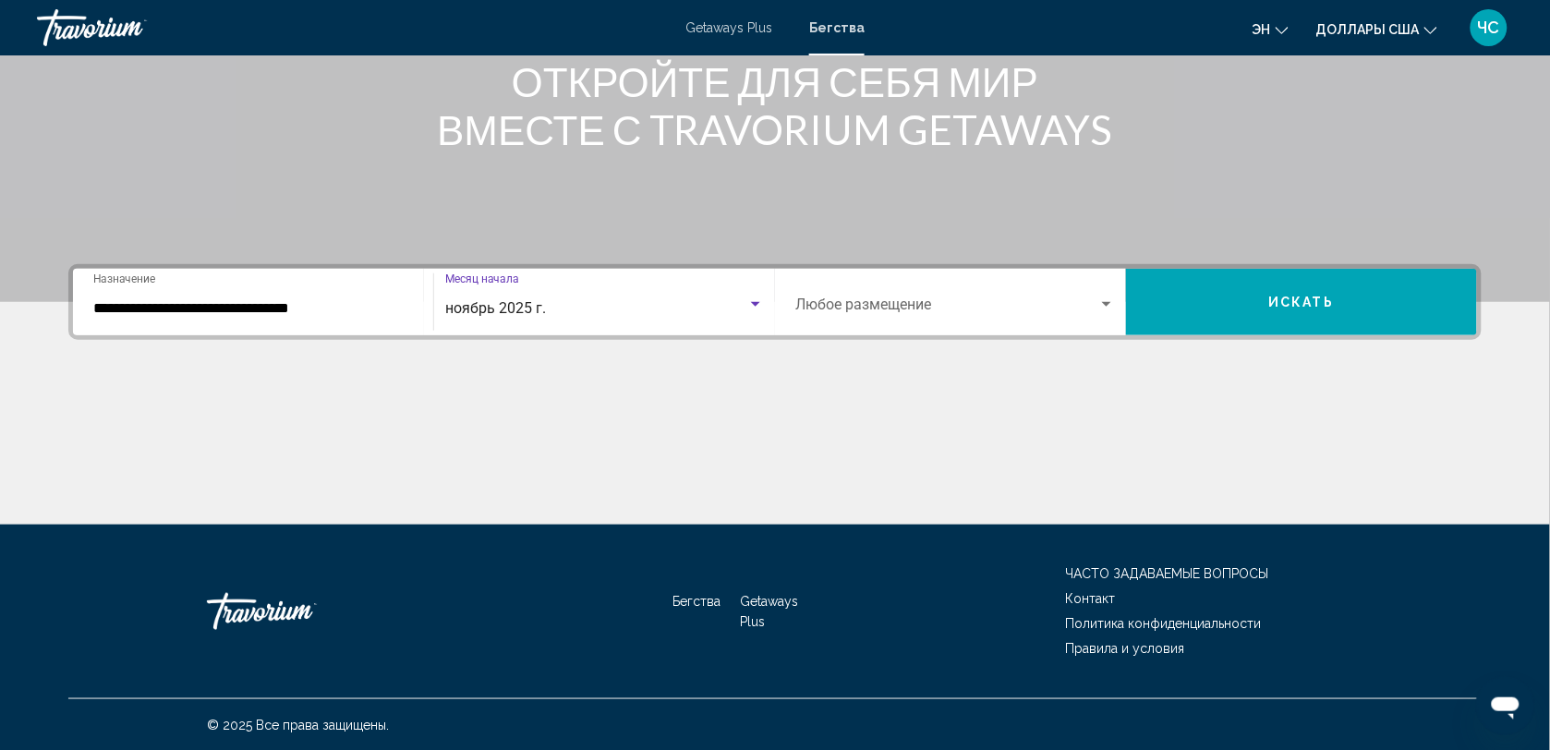
click at [967, 300] on span "Виджет поиска" at bounding box center [946, 308] width 303 height 17
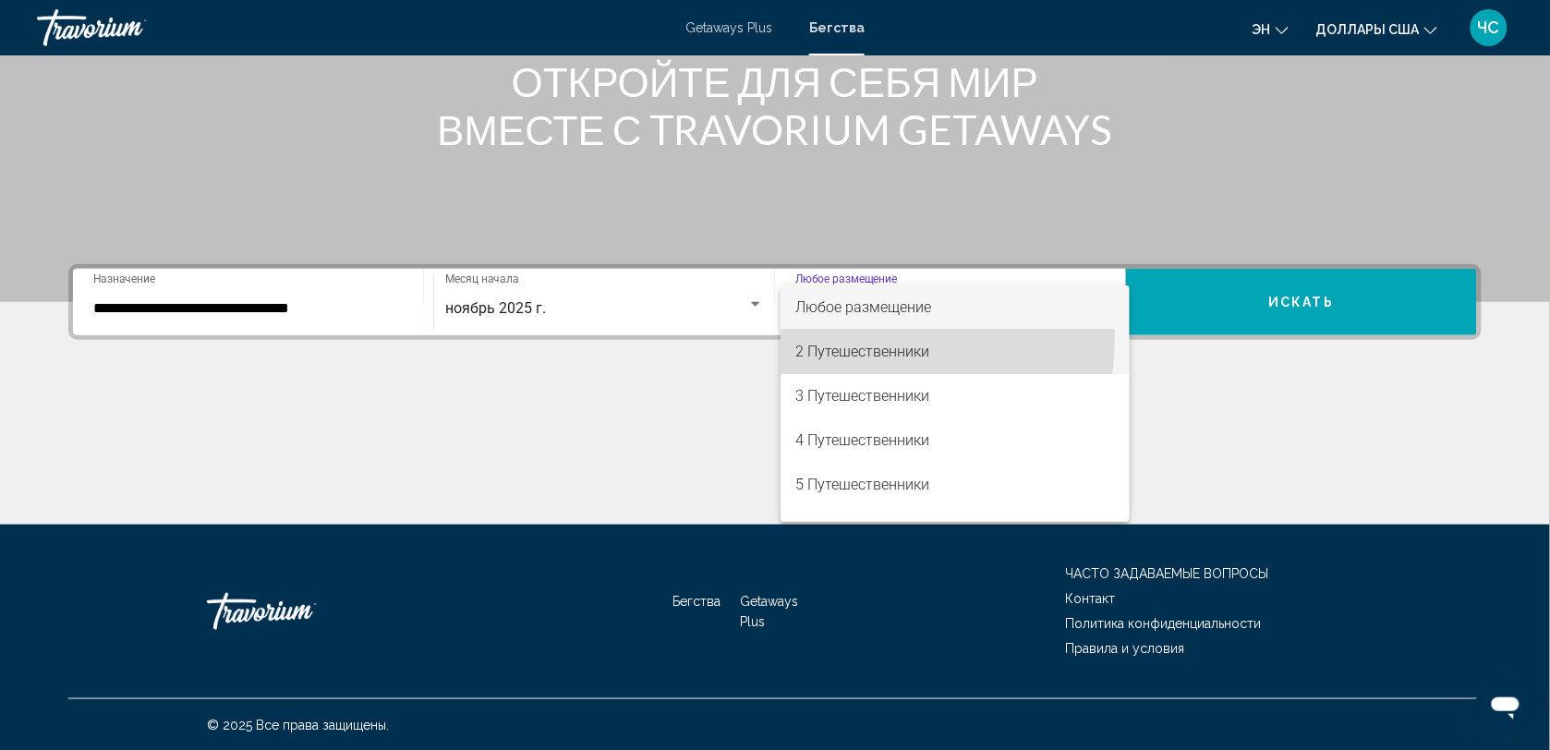
click at [842, 337] on span "2 Путешественники" at bounding box center [955, 352] width 320 height 44
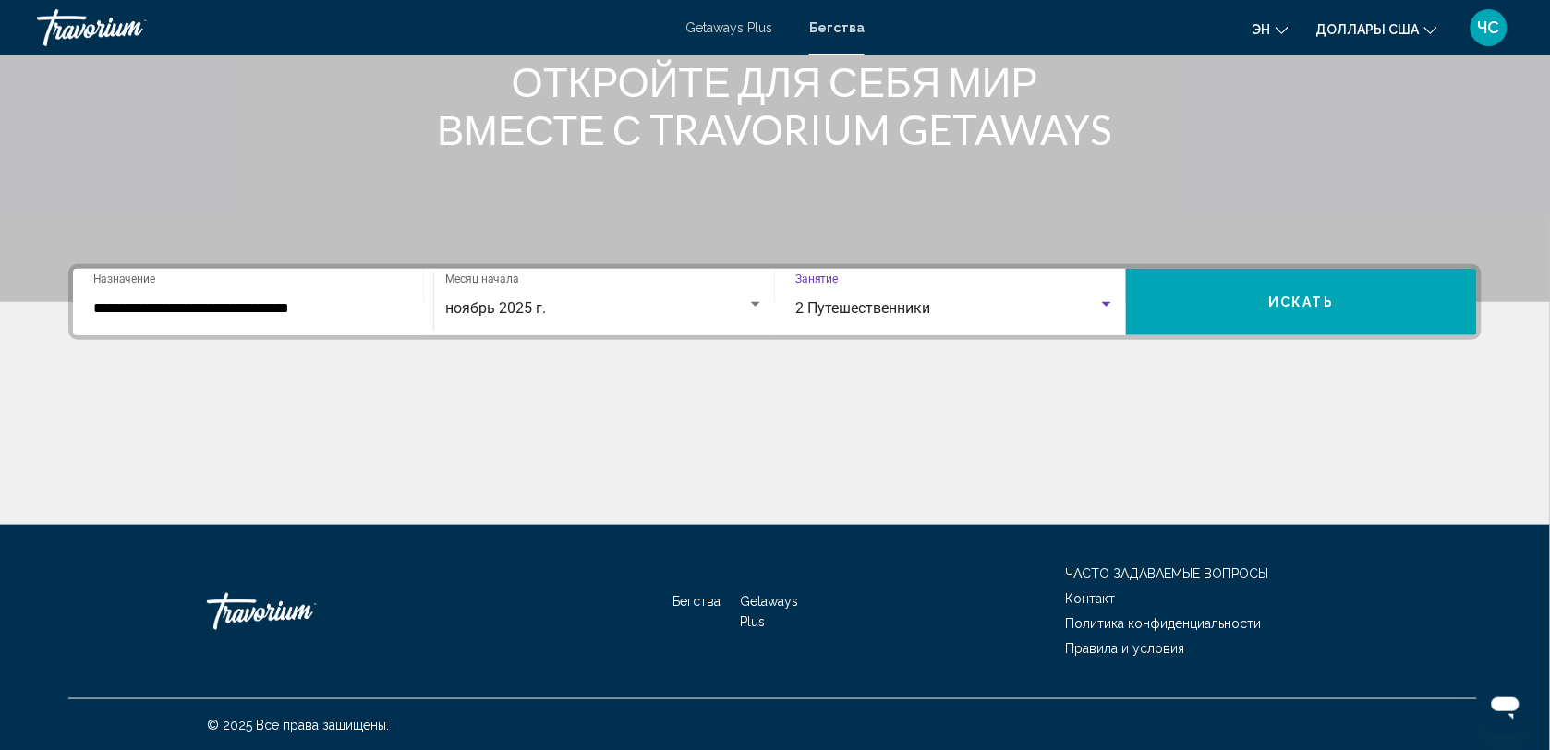
click at [1248, 292] on button "Искать" at bounding box center [1301, 302] width 351 height 67
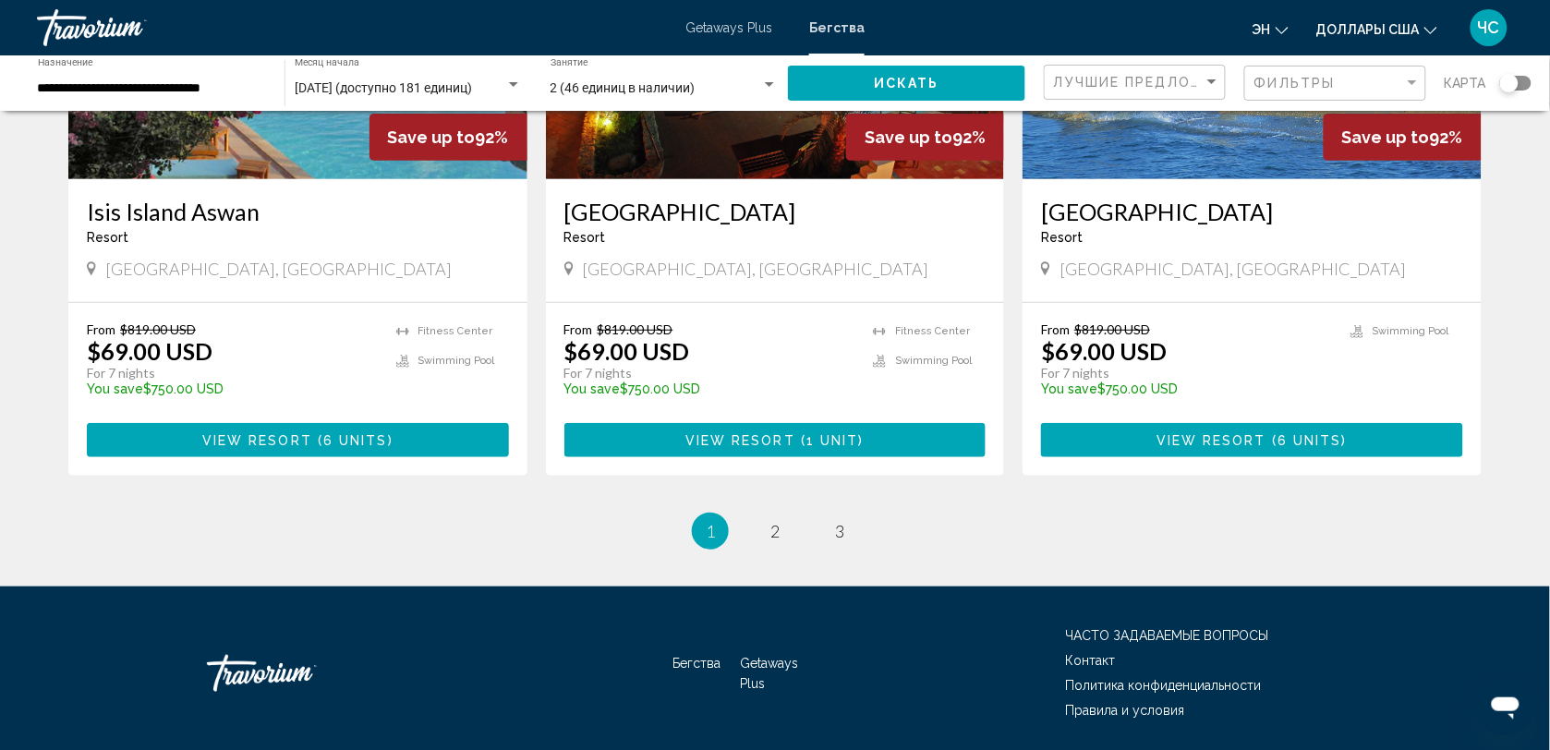
scroll to position [2261, 0]
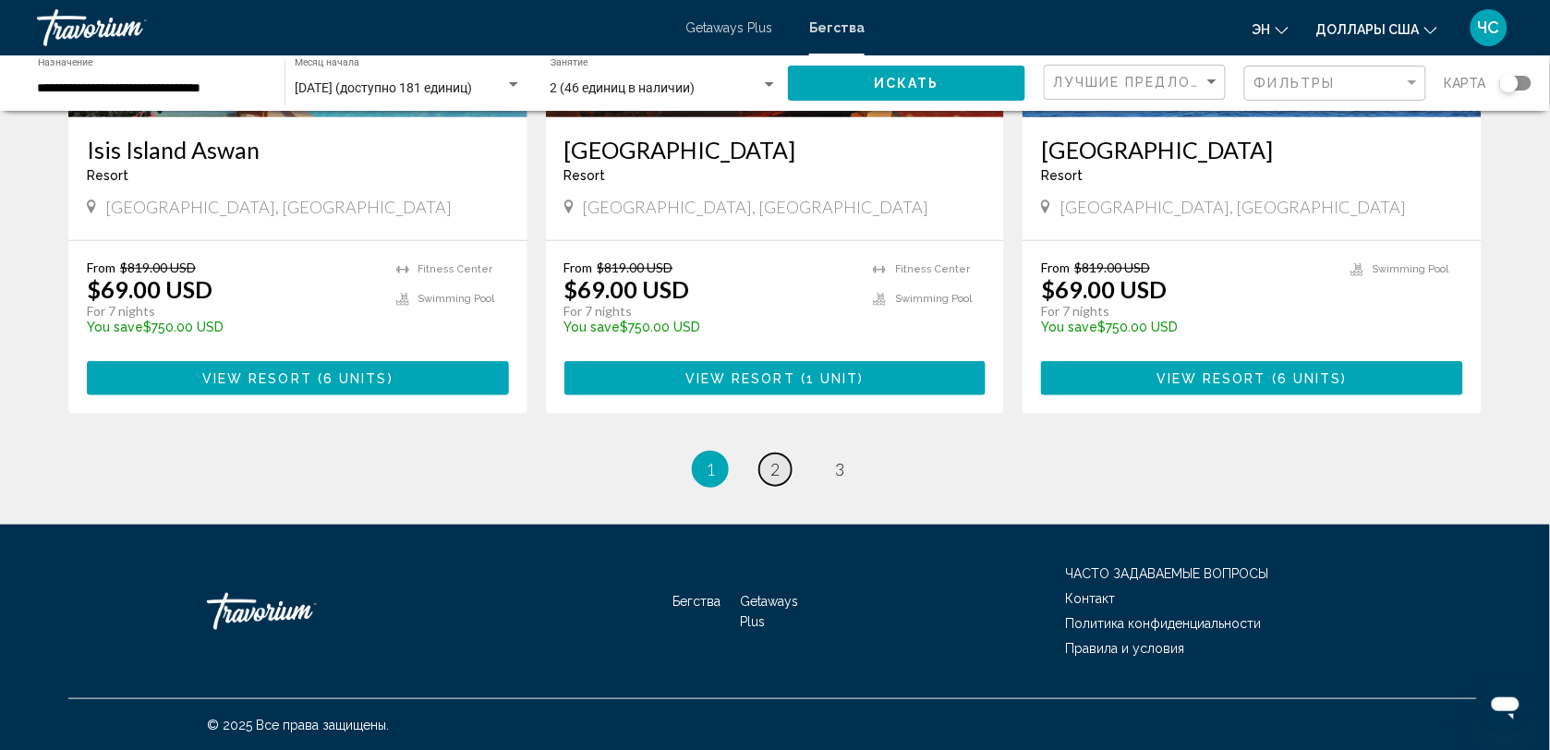
click at [778, 474] on span "2" at bounding box center [774, 469] width 9 height 20
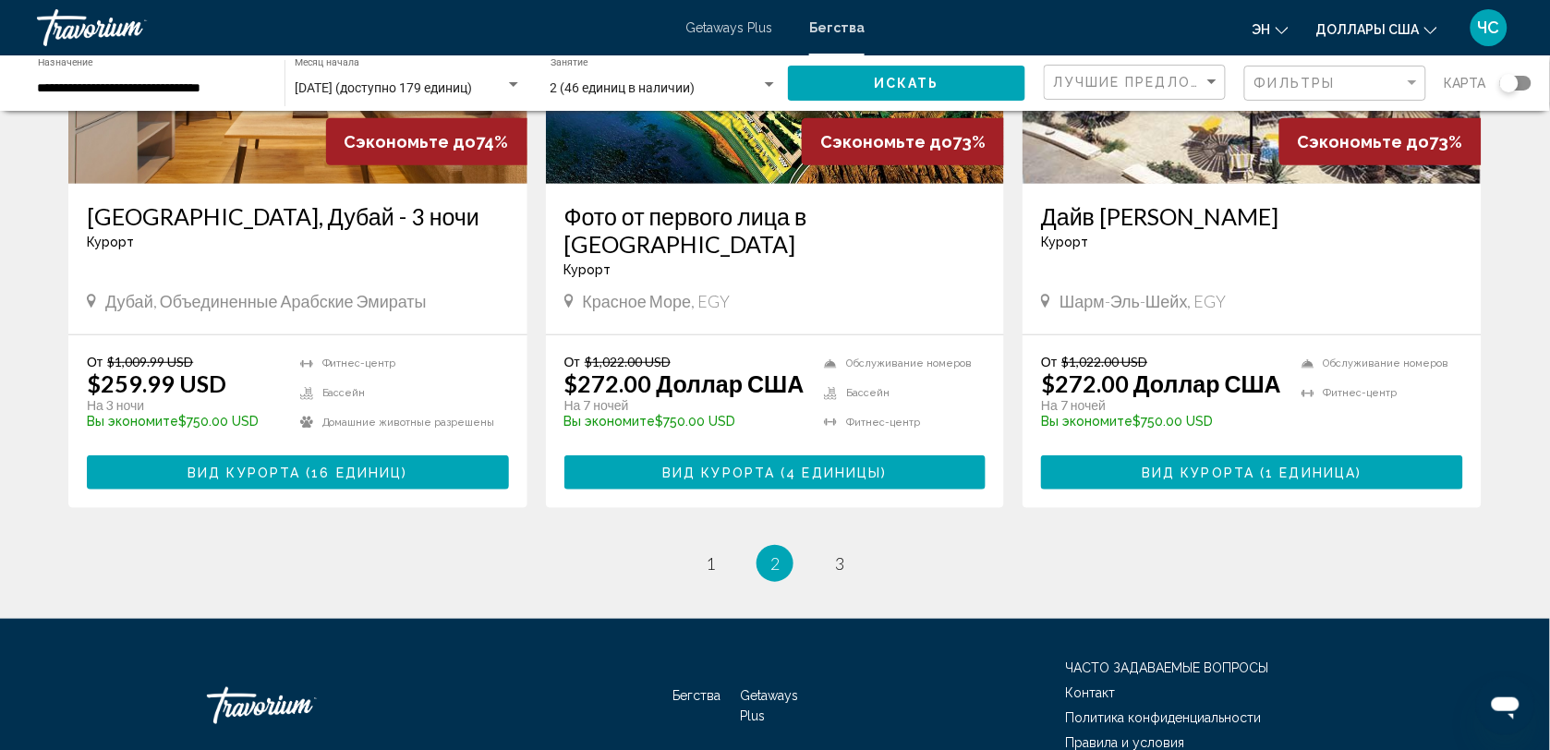
scroll to position [2261, 0]
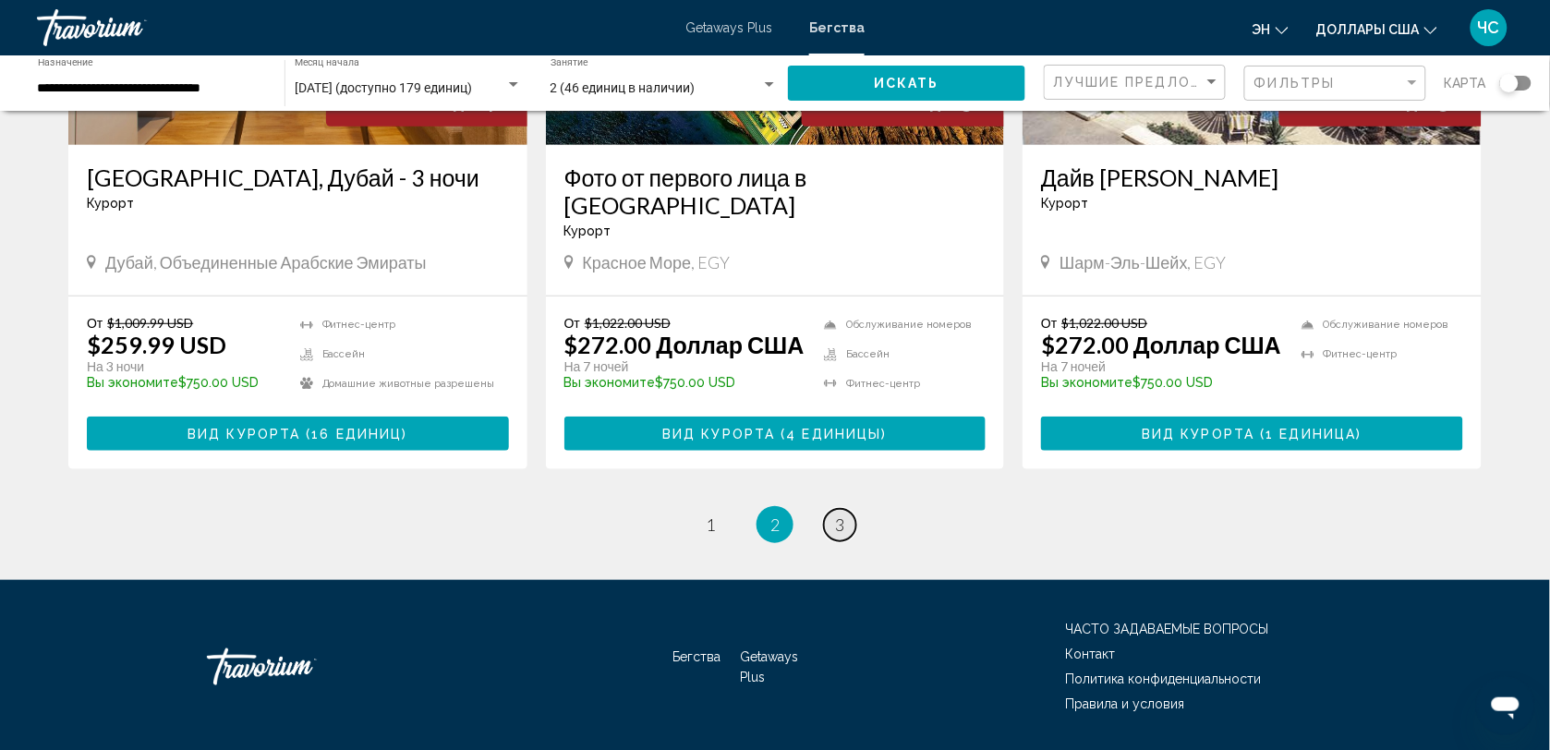
click at [846, 509] on link "страница 3" at bounding box center [840, 525] width 32 height 32
